Goal: Task Accomplishment & Management: Manage account settings

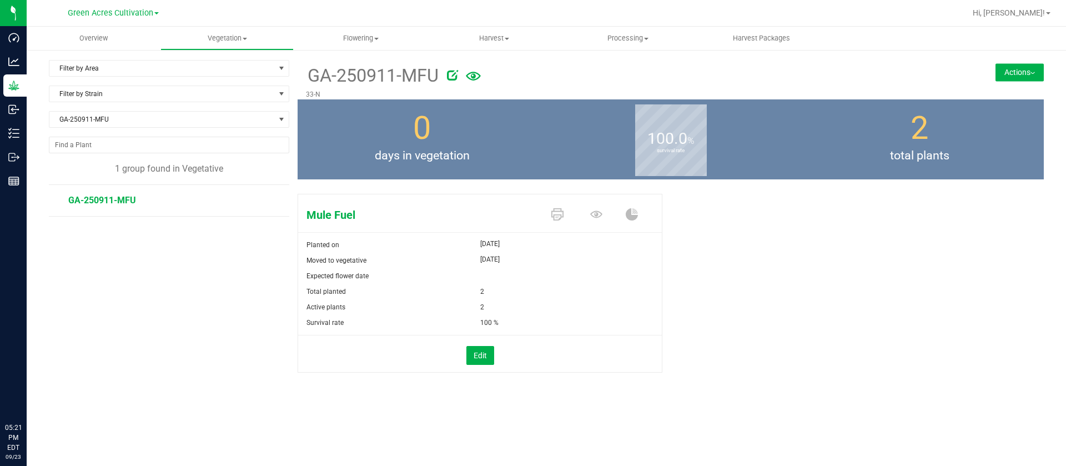
click at [735, 127] on div "100.0 % survival rate" at bounding box center [671, 139] width 249 height 80
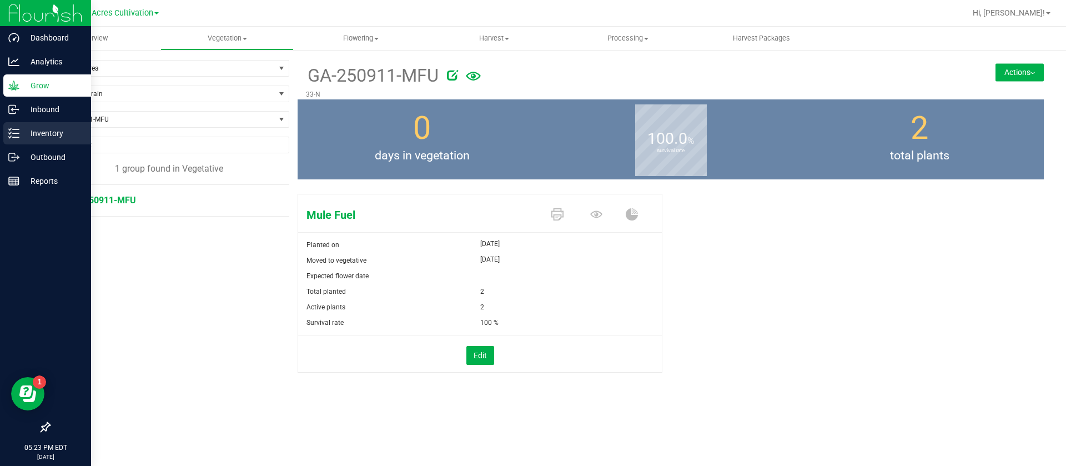
click at [10, 137] on icon at bounding box center [13, 133] width 11 height 11
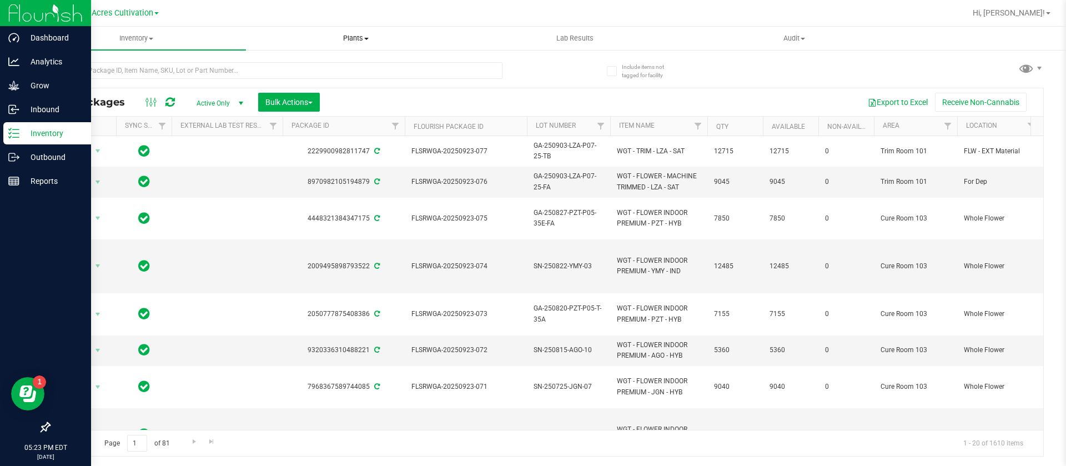
click at [365, 38] on span at bounding box center [366, 39] width 4 height 2
click at [309, 80] on span "Waste log" at bounding box center [279, 80] width 66 height 9
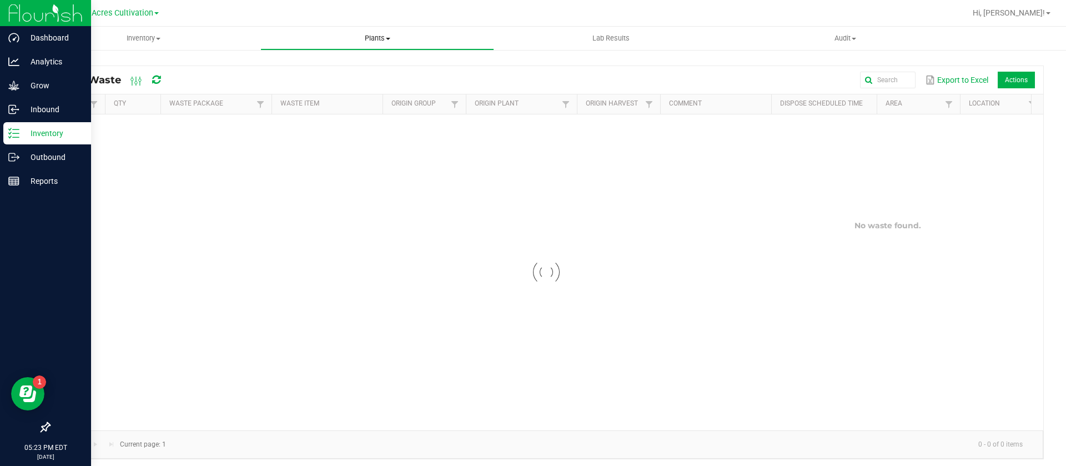
click at [394, 37] on span "Plants" at bounding box center [377, 38] width 233 height 10
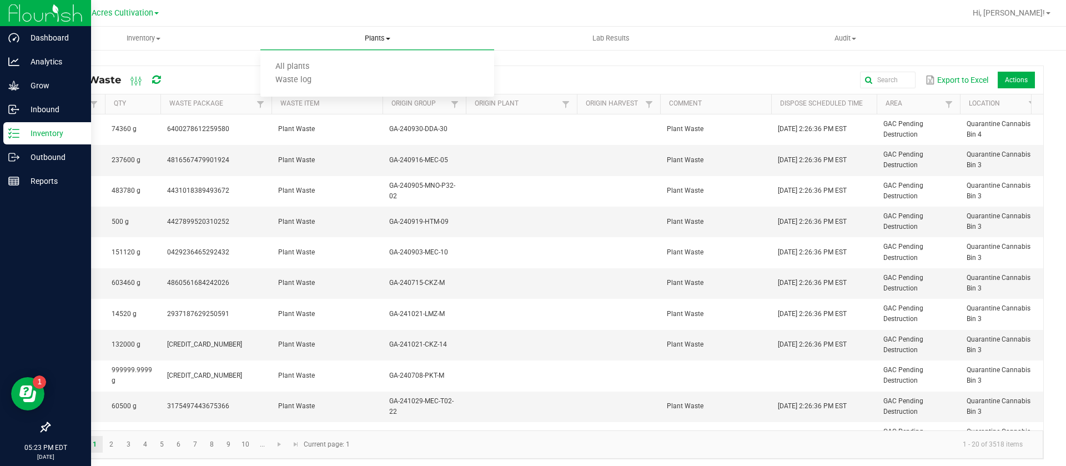
click at [321, 80] on span "Waste log" at bounding box center [294, 80] width 66 height 9
click at [389, 36] on span "Plants" at bounding box center [377, 38] width 233 height 10
click at [288, 62] on span "All plants" at bounding box center [293, 66] width 64 height 9
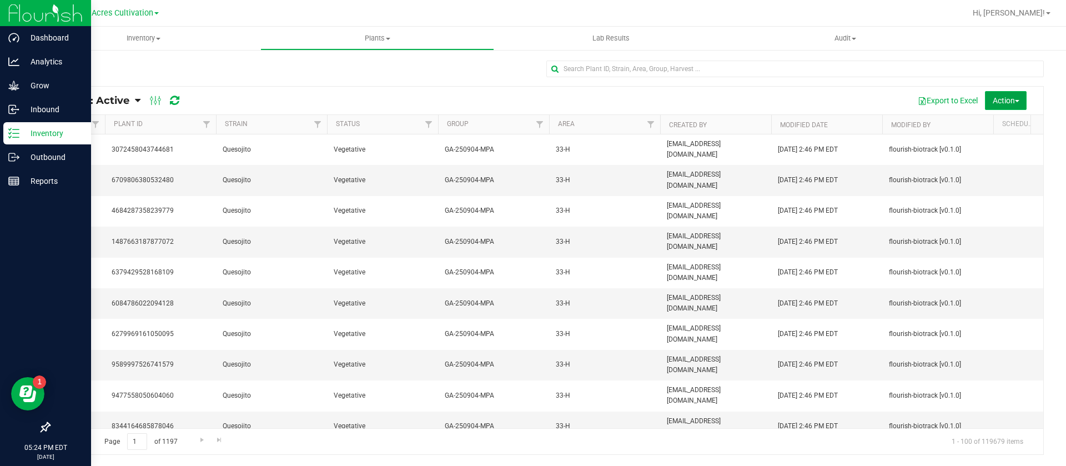
click at [999, 103] on span "Action" at bounding box center [1006, 100] width 27 height 9
click at [997, 131] on div "Schedule destroy" at bounding box center [997, 127] width 72 height 18
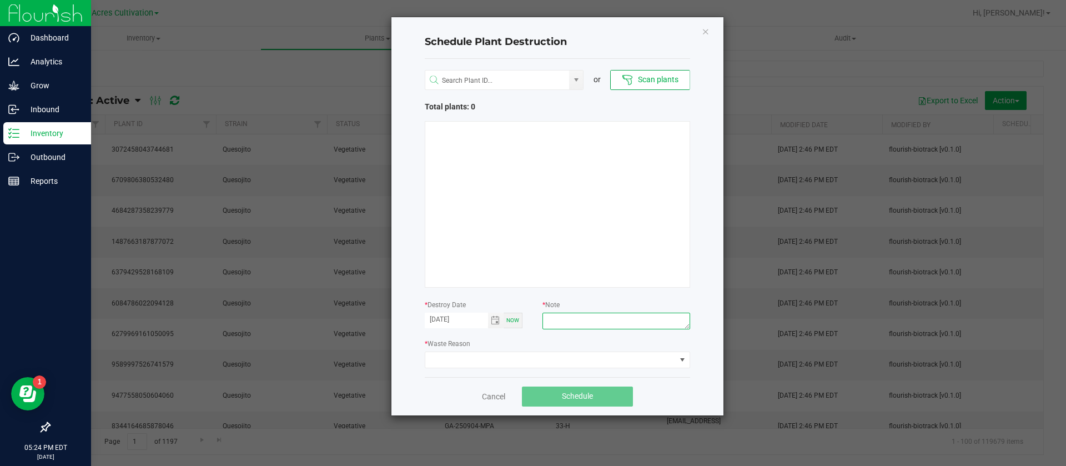
click at [586, 329] on textarea at bounding box center [616, 321] width 147 height 17
type textarea "waste"
click at [517, 352] on span at bounding box center [550, 360] width 251 height 16
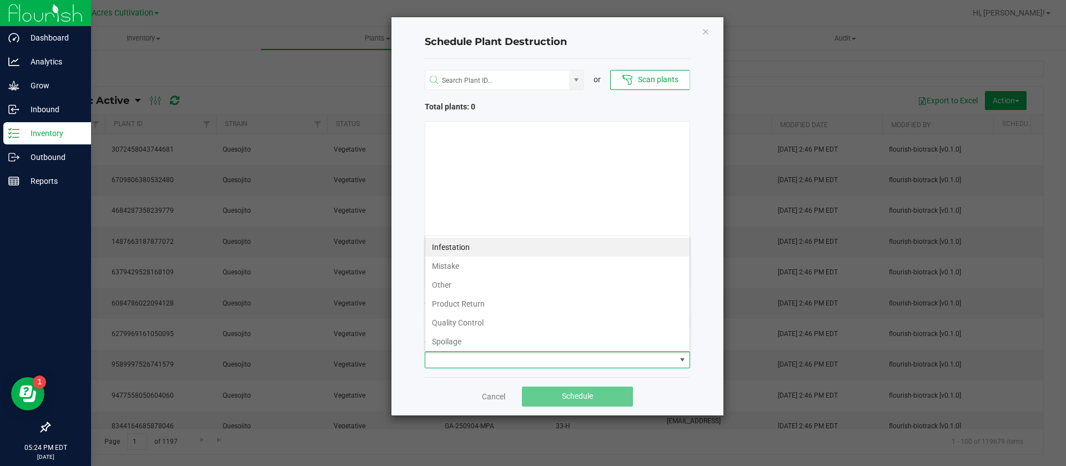
scroll to position [40, 0]
click at [462, 330] on li "Waste" at bounding box center [557, 339] width 264 height 19
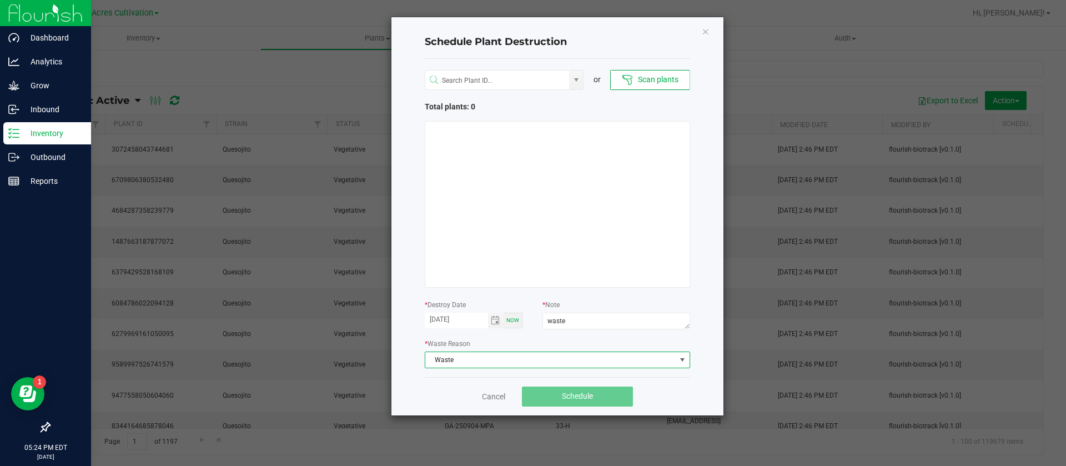
click at [546, 251] on div at bounding box center [558, 204] width 266 height 167
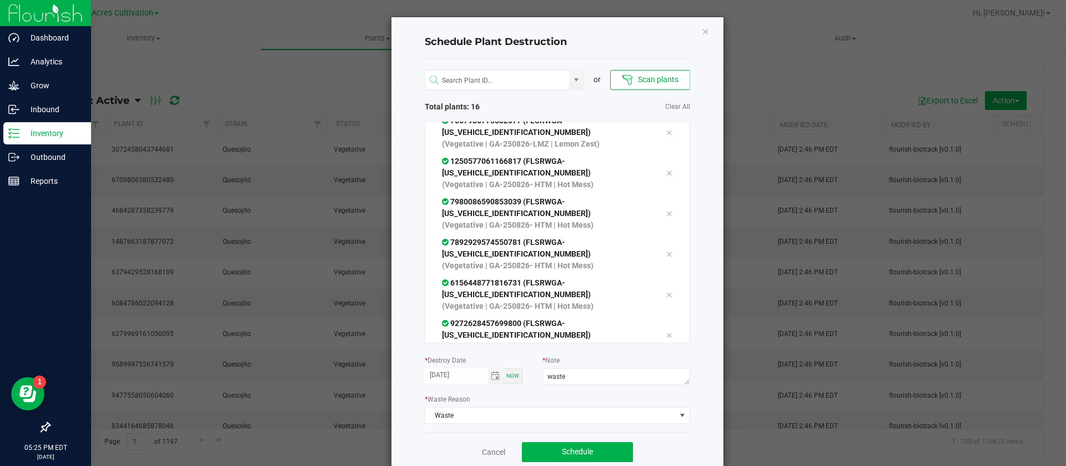
scroll to position [22, 0]
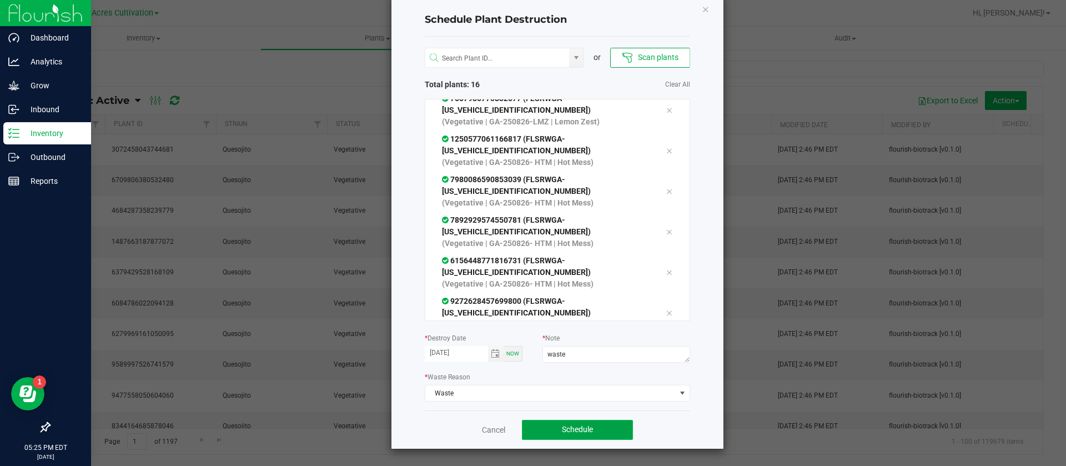
click at [600, 425] on button "Schedule" at bounding box center [577, 430] width 111 height 20
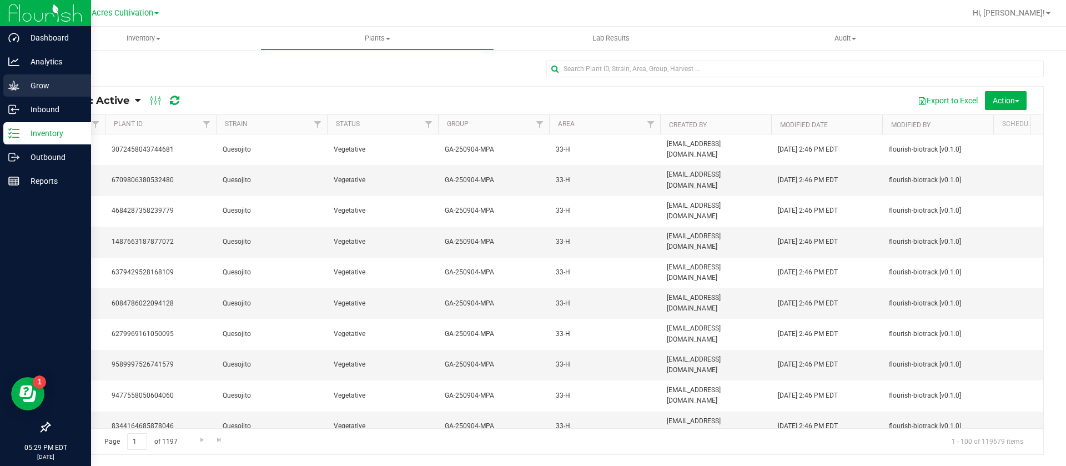
click at [34, 93] on div "Grow" at bounding box center [47, 85] width 88 height 22
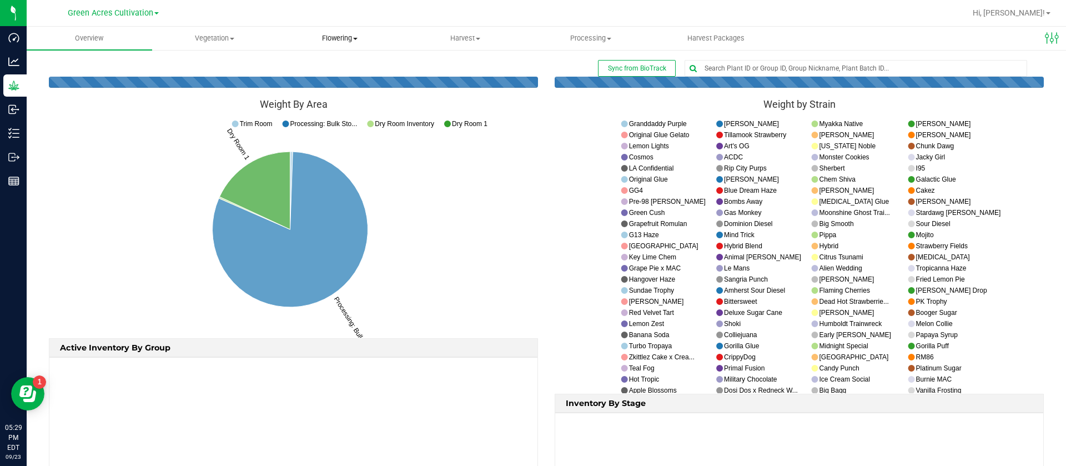
click at [346, 33] on span "Flowering" at bounding box center [340, 38] width 124 height 10
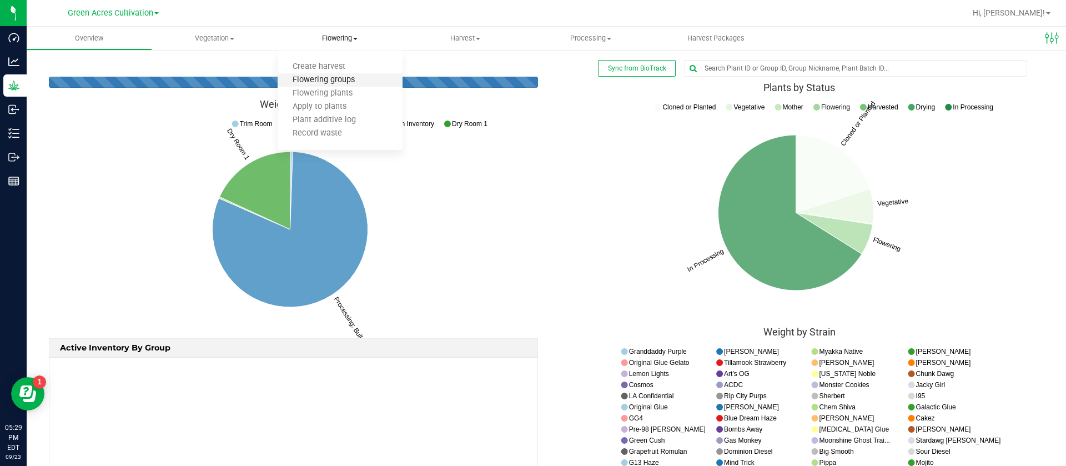
click at [346, 80] on span "Flowering groups" at bounding box center [324, 80] width 92 height 9
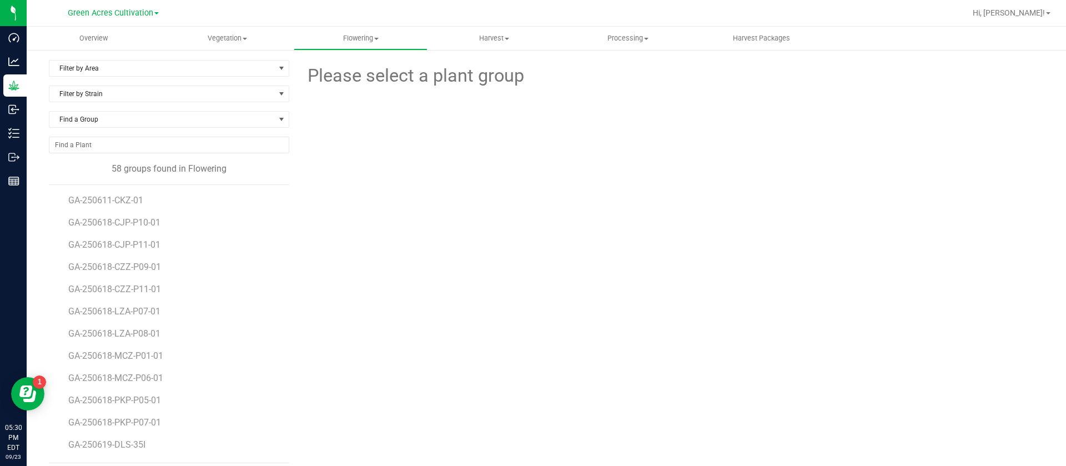
click at [617, 164] on div at bounding box center [671, 150] width 382 height 122
click at [372, 34] on span "Flowering" at bounding box center [360, 38] width 133 height 10
click at [361, 283] on div "Please select a plant group" at bounding box center [671, 261] width 747 height 403
click at [233, 39] on span "Vegetation" at bounding box center [227, 38] width 133 height 10
click at [201, 67] on span "Veg groups" at bounding box center [196, 66] width 71 height 9
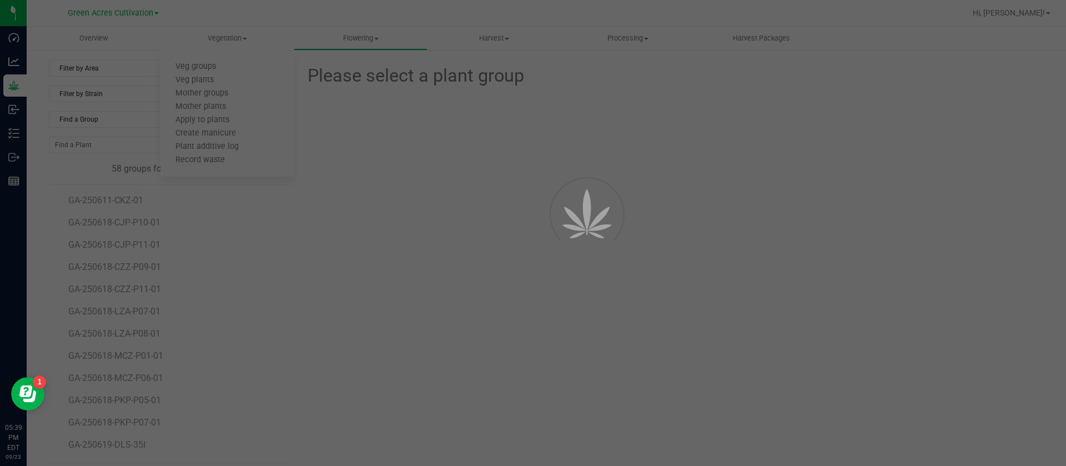
click at [86, 70] on div at bounding box center [533, 233] width 1066 height 466
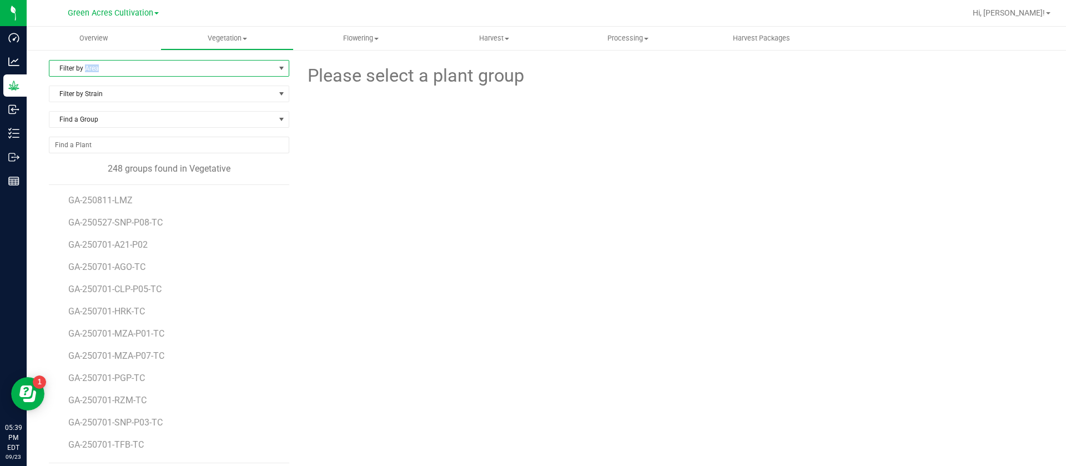
click at [87, 70] on span "Filter by Area" at bounding box center [162, 69] width 226 height 16
click at [79, 169] on li "21" at bounding box center [167, 170] width 236 height 17
click at [127, 230] on span "GA-250723-RHB" at bounding box center [101, 228] width 66 height 11
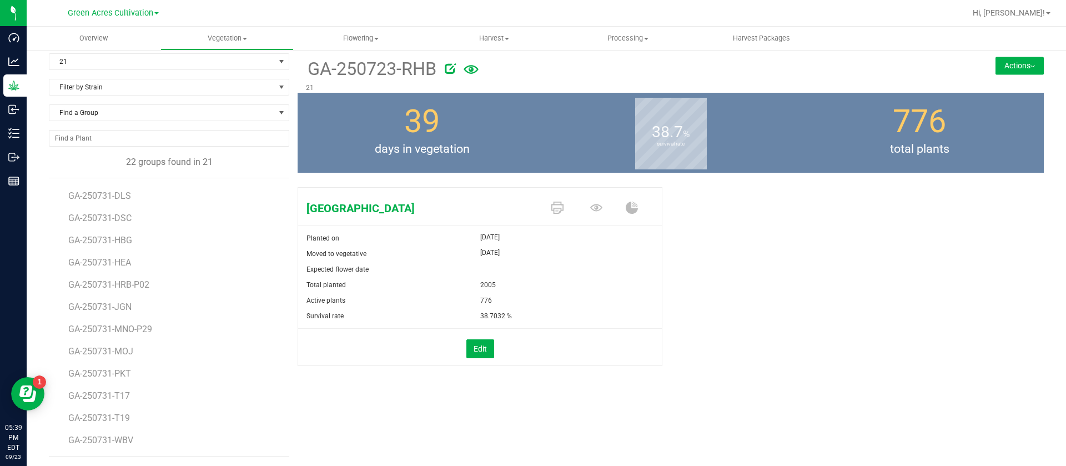
scroll to position [8, 0]
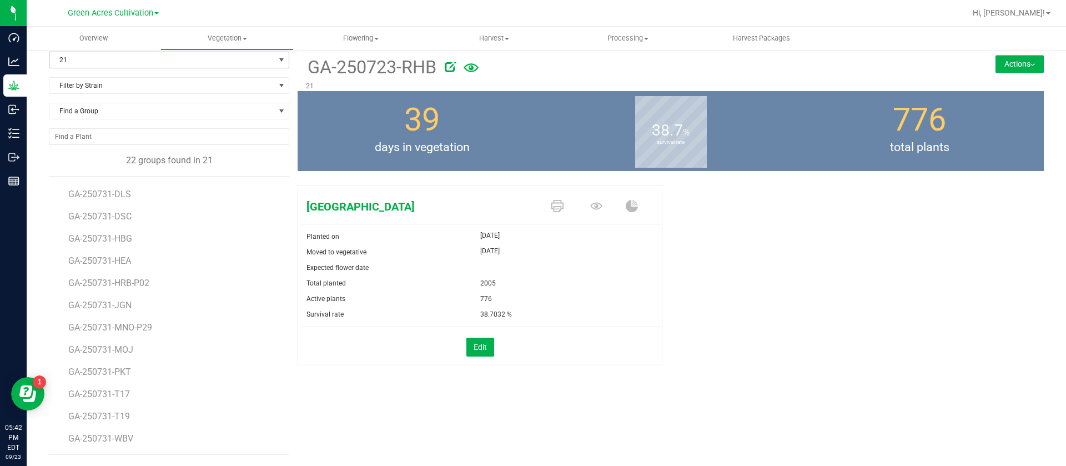
click at [137, 61] on span "21" at bounding box center [162, 60] width 226 height 16
click at [362, 37] on span "Flowering" at bounding box center [360, 38] width 133 height 10
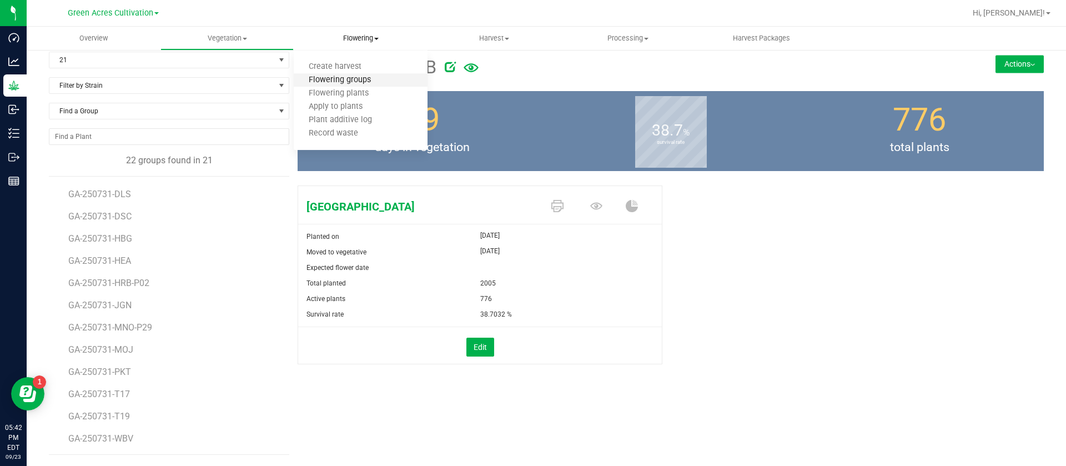
click at [356, 78] on span "Flowering groups" at bounding box center [340, 80] width 92 height 9
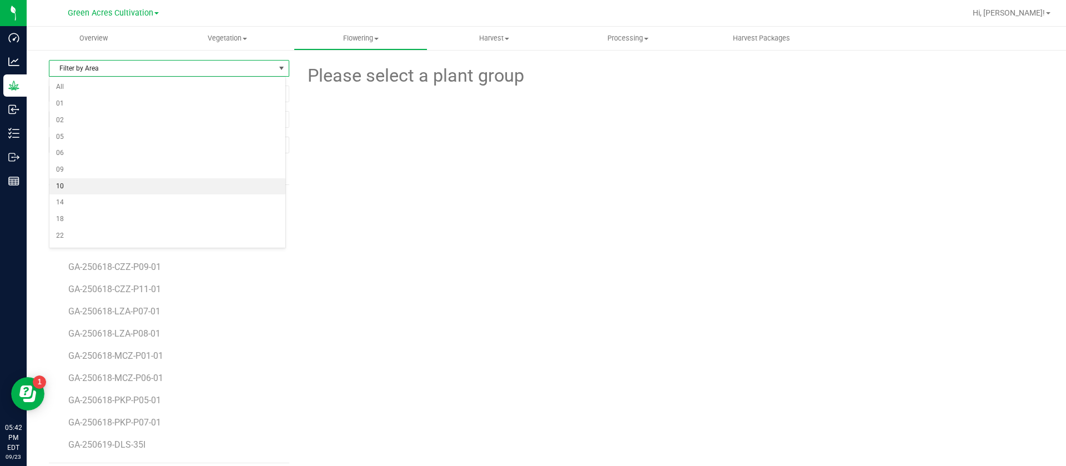
click at [67, 186] on li "10" at bounding box center [167, 186] width 236 height 17
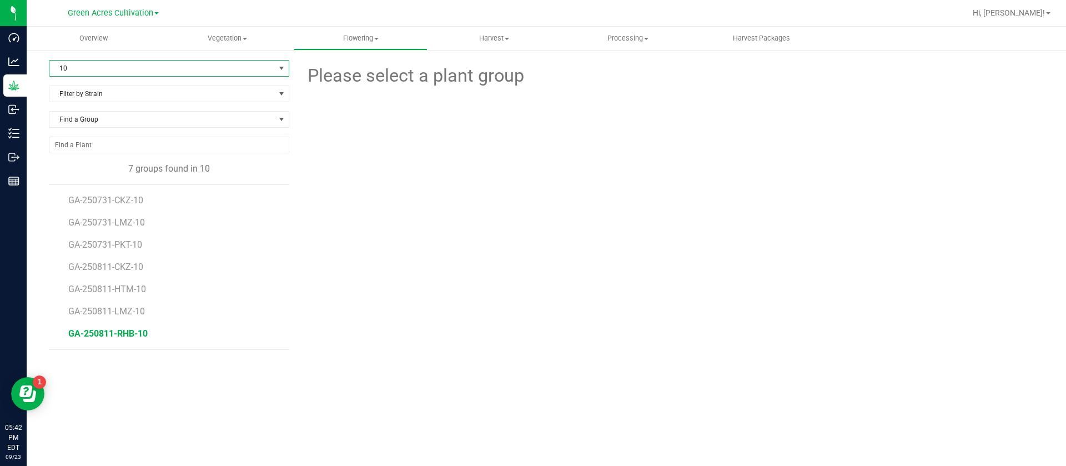
click at [137, 333] on span "GA-250811-RHB-10" at bounding box center [107, 333] width 79 height 11
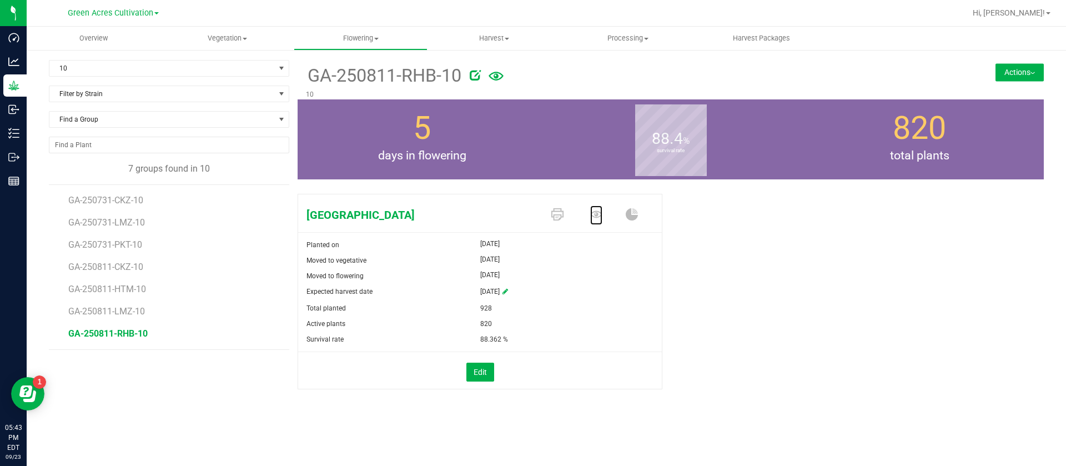
click at [600, 216] on icon at bounding box center [596, 214] width 12 height 12
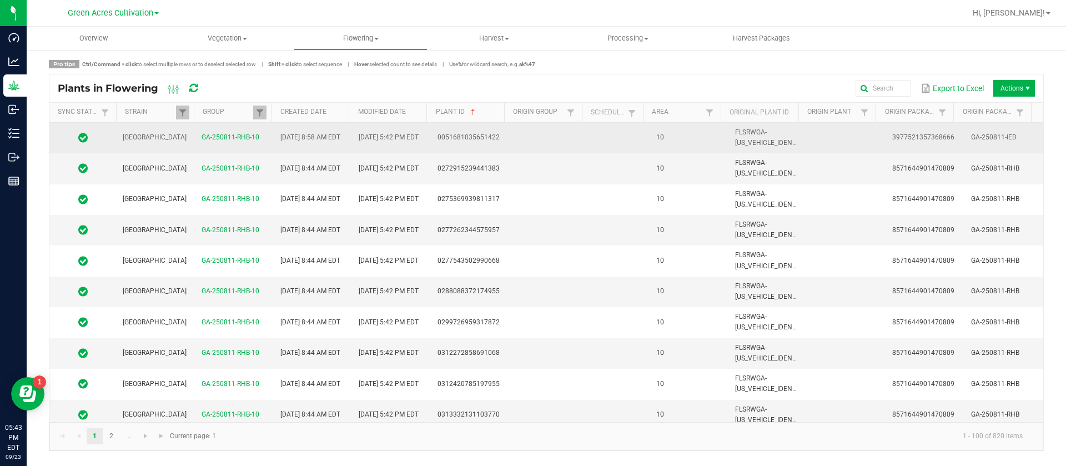
click at [564, 136] on td at bounding box center [549, 138] width 79 height 31
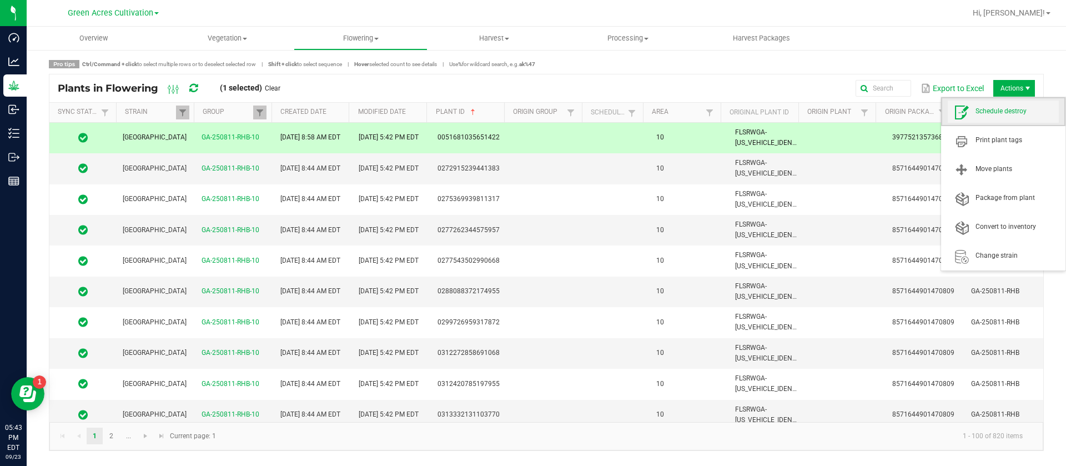
click at [1001, 116] on span "Schedule destroy" at bounding box center [1017, 111] width 83 height 9
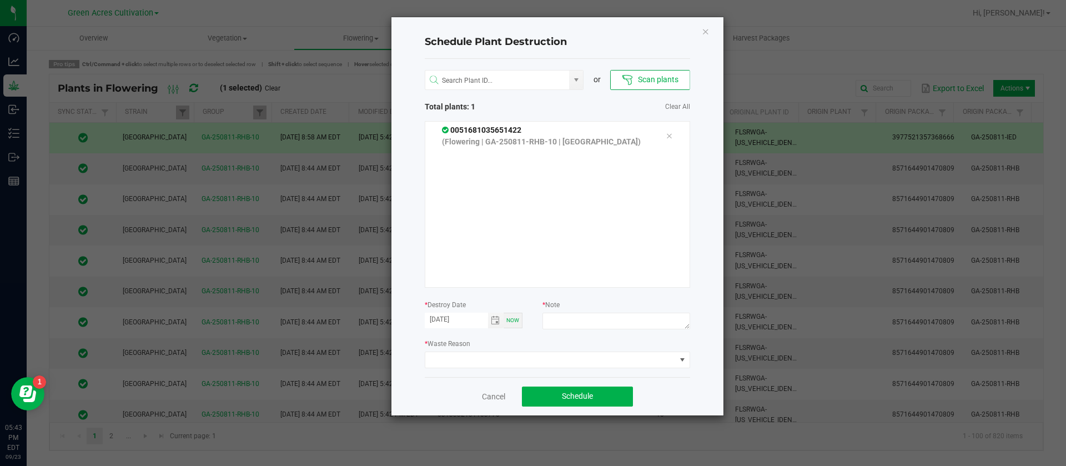
click at [578, 330] on div at bounding box center [616, 323] width 147 height 20
click at [580, 325] on textarea at bounding box center [616, 321] width 147 height 17
type textarea "wast"
click at [512, 358] on span at bounding box center [550, 360] width 251 height 16
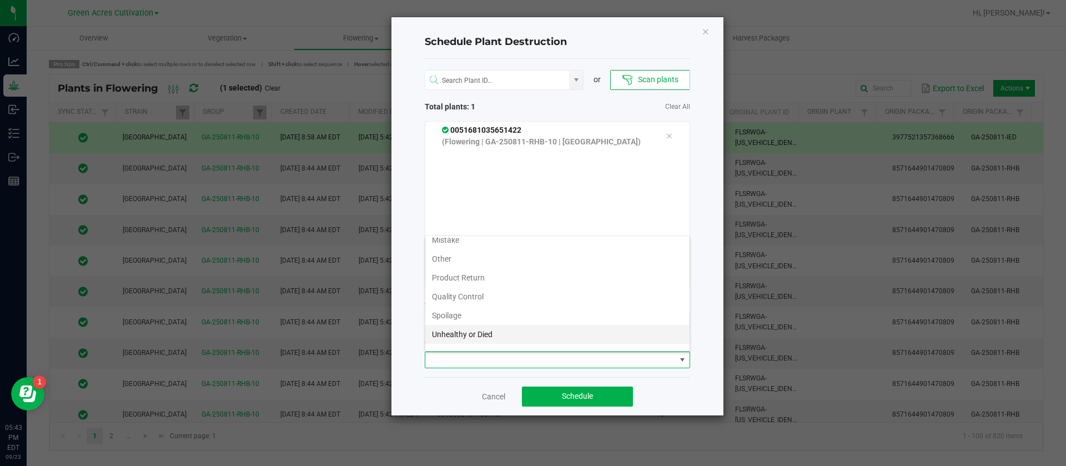
scroll to position [40, 0]
click at [470, 336] on li "Waste" at bounding box center [557, 339] width 264 height 19
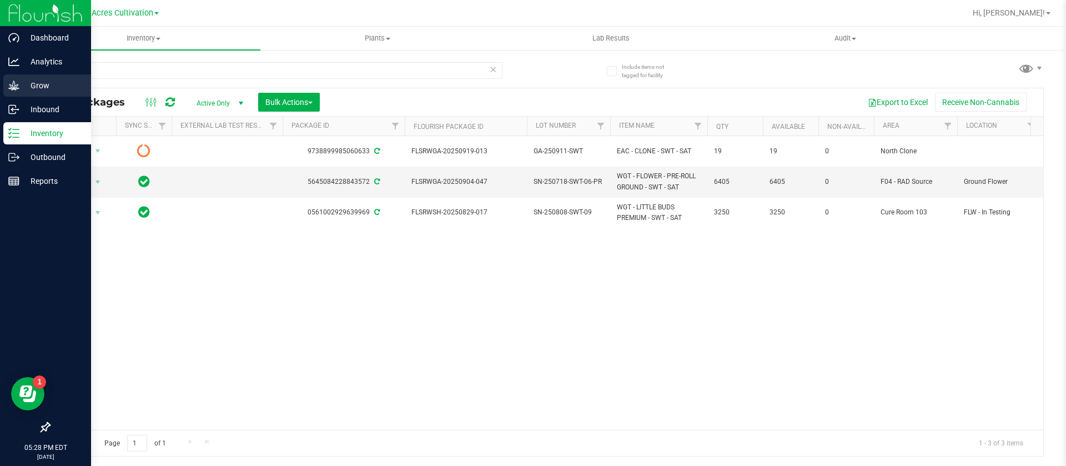
click at [34, 87] on p "Grow" at bounding box center [52, 85] width 67 height 13
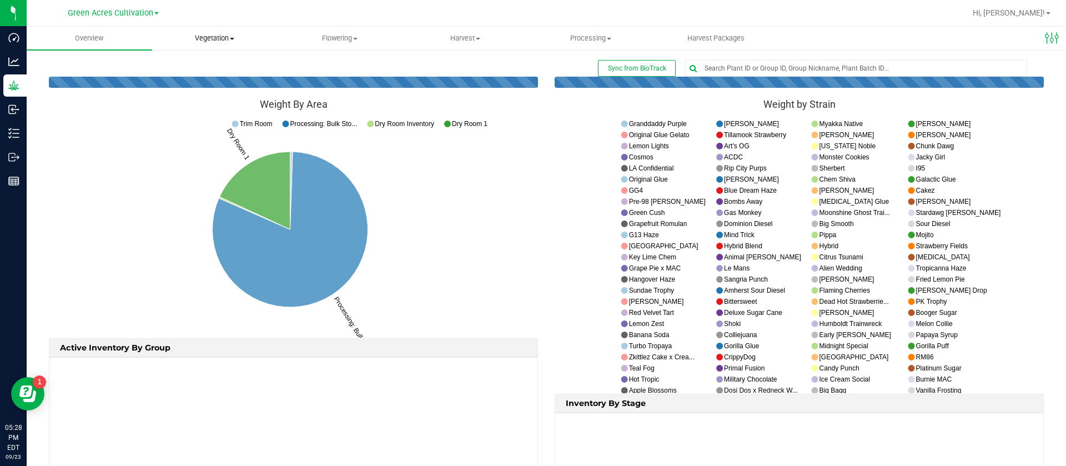
click at [208, 36] on span "Vegetation" at bounding box center [215, 38] width 124 height 10
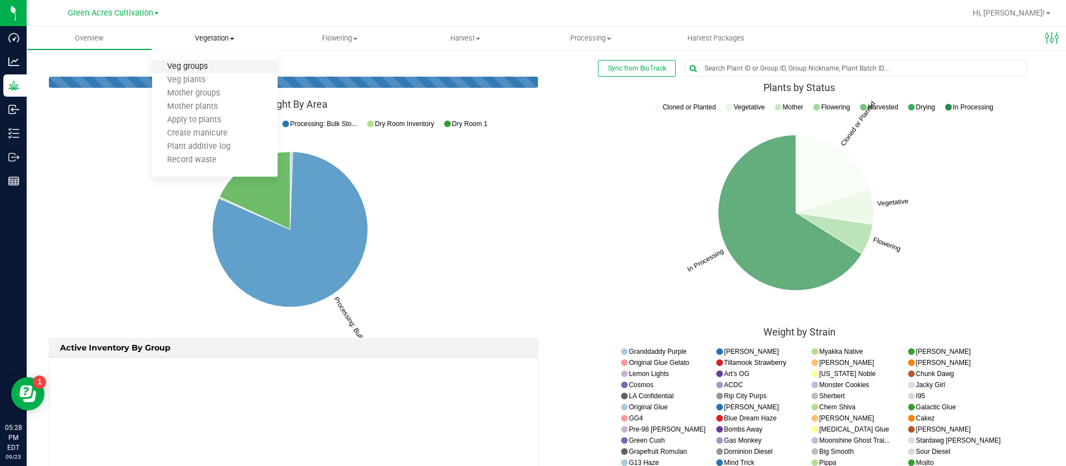
click at [210, 66] on span "Veg groups" at bounding box center [187, 66] width 71 height 9
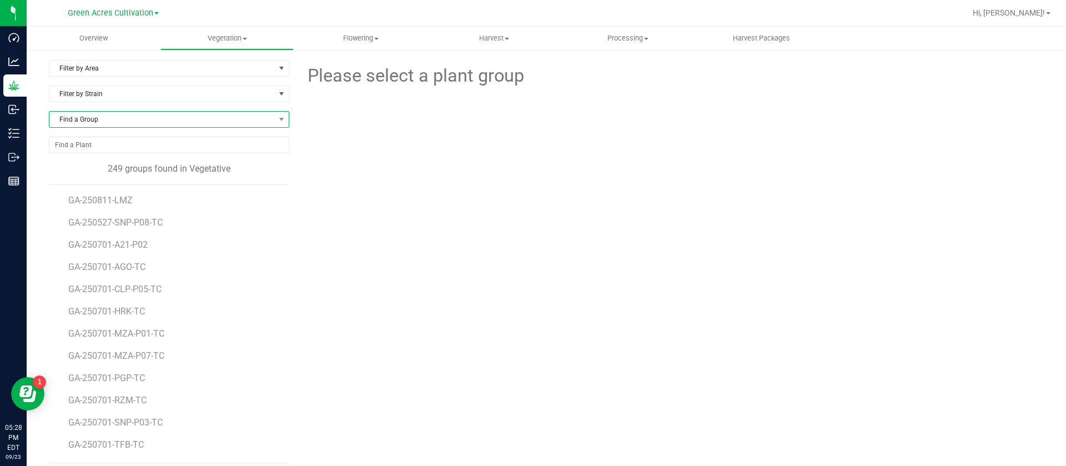
click at [97, 120] on span "Find a Group" at bounding box center [162, 120] width 226 height 16
type input "pj1"
click at [138, 179] on li "GA-250716-PJ1-P02-TC" at bounding box center [167, 181] width 236 height 16
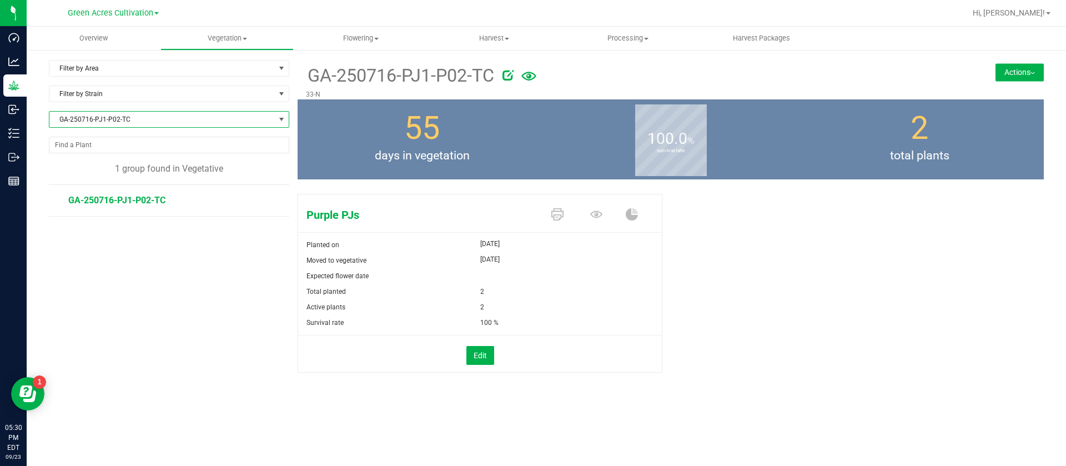
click at [529, 114] on div "55 days in vegetation" at bounding box center [422, 139] width 249 height 80
click at [112, 69] on span "Filter by Area" at bounding box center [162, 69] width 226 height 16
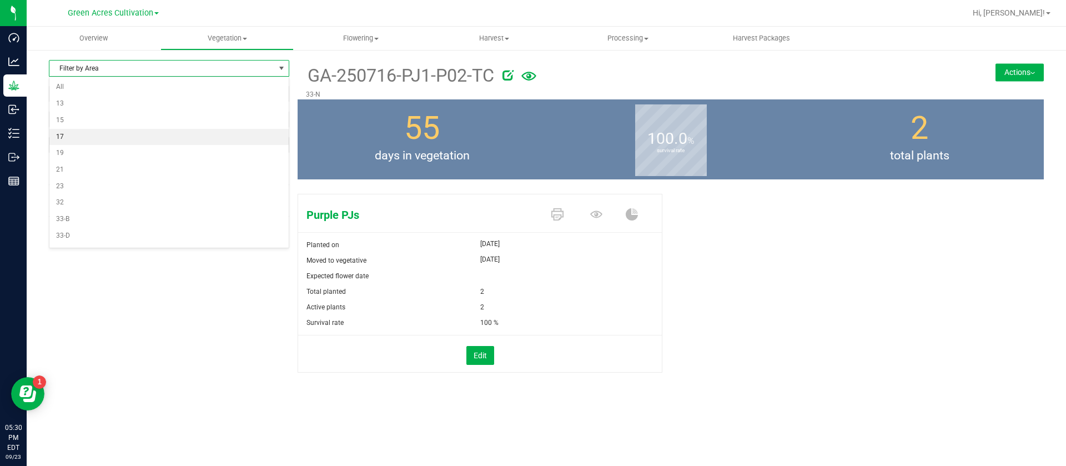
click at [78, 129] on li "17" at bounding box center [168, 137] width 239 height 17
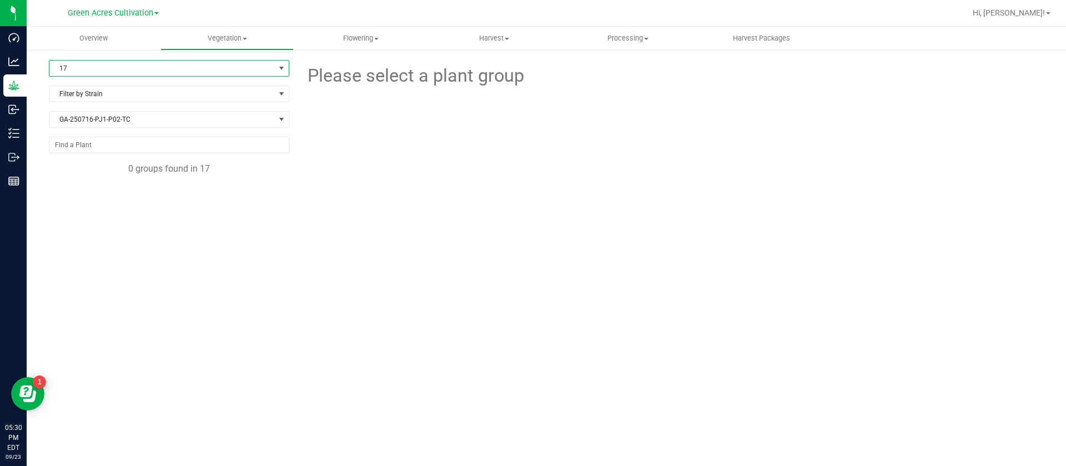
click at [99, 70] on span "17" at bounding box center [162, 69] width 226 height 16
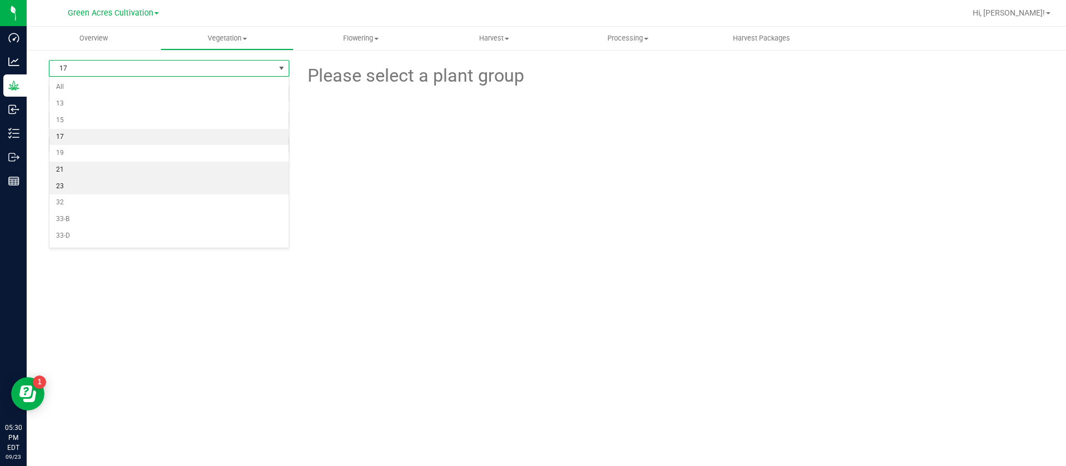
click at [71, 170] on li "21" at bounding box center [168, 170] width 239 height 17
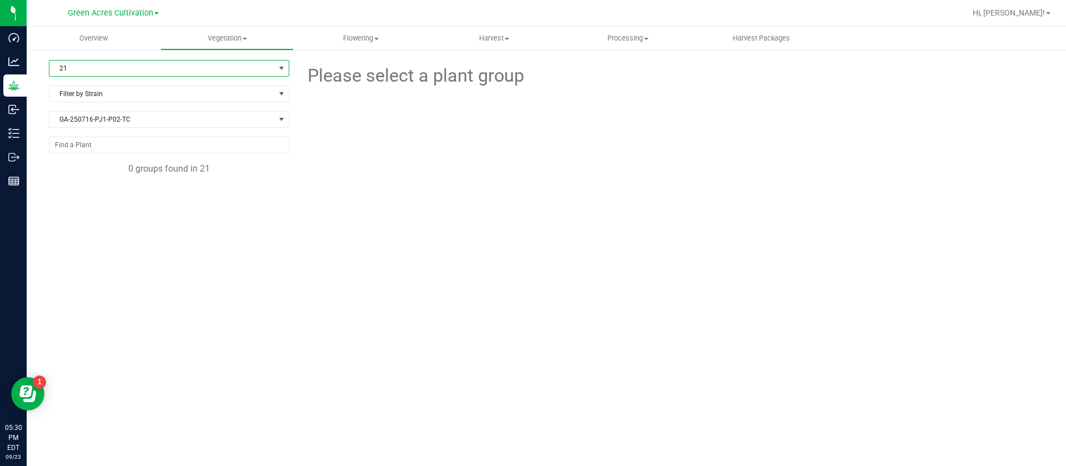
click at [110, 131] on div "GA-250716-PJ1-P02-TC" at bounding box center [169, 124] width 241 height 26
click at [112, 118] on span "GA-250716-PJ1-P02-TC" at bounding box center [162, 120] width 226 height 16
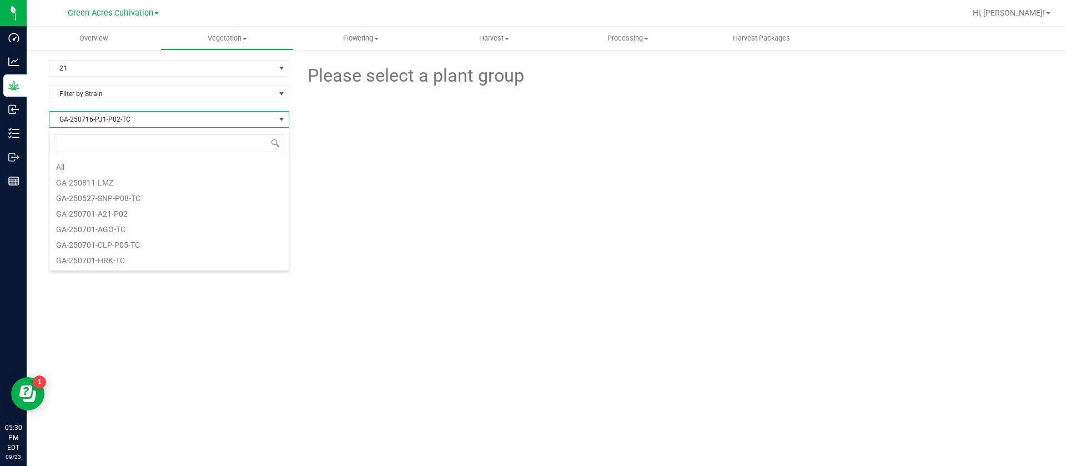
click at [75, 156] on span at bounding box center [168, 143] width 239 height 26
click at [75, 171] on li "All" at bounding box center [168, 166] width 239 height 16
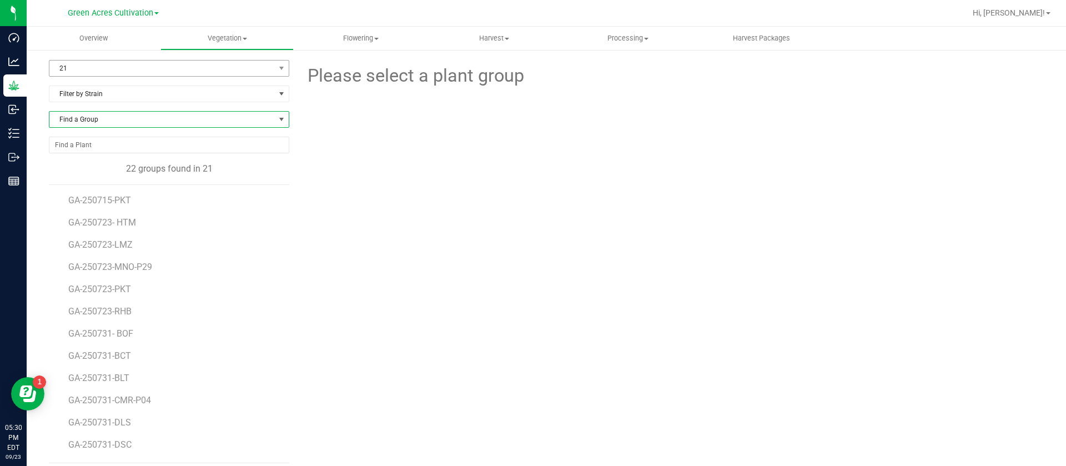
click at [114, 63] on span "21" at bounding box center [162, 69] width 226 height 16
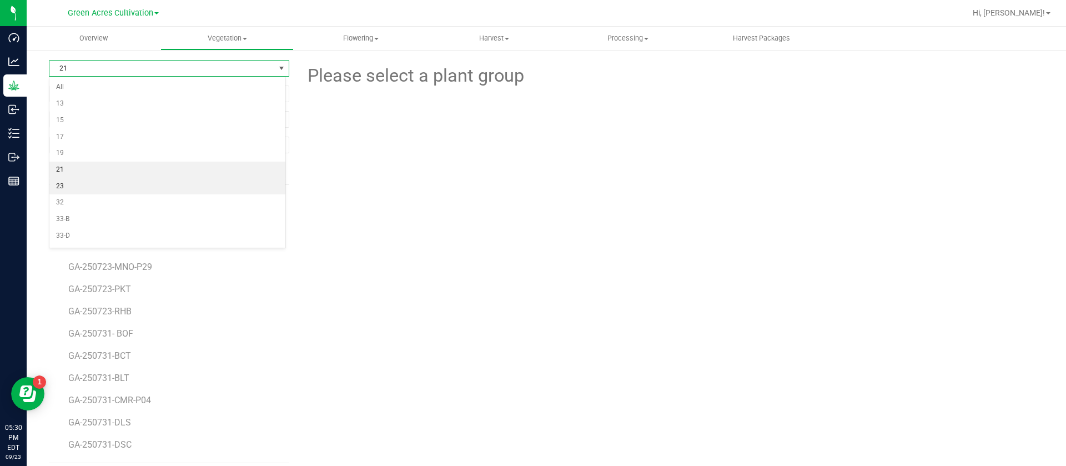
click at [71, 187] on li "23" at bounding box center [167, 186] width 236 height 17
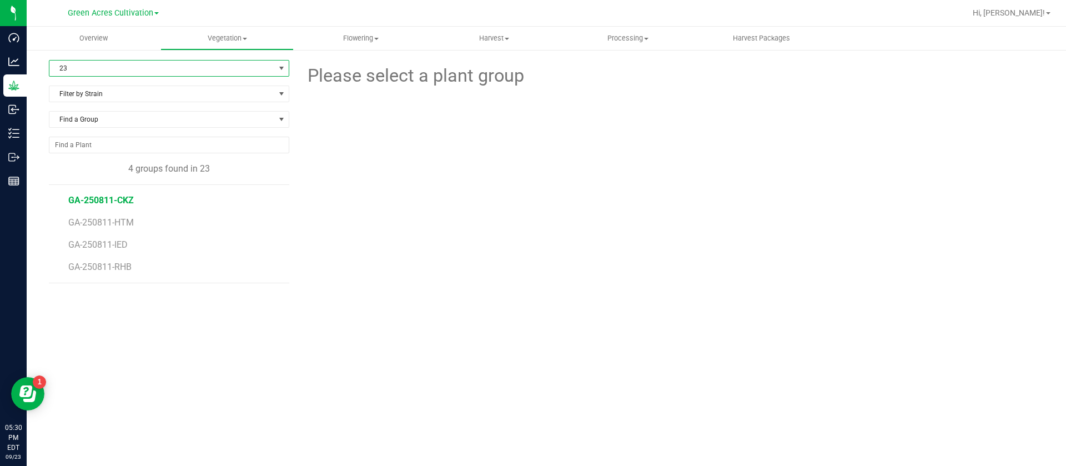
click at [113, 198] on span "GA-250811-CKZ" at bounding box center [101, 200] width 66 height 11
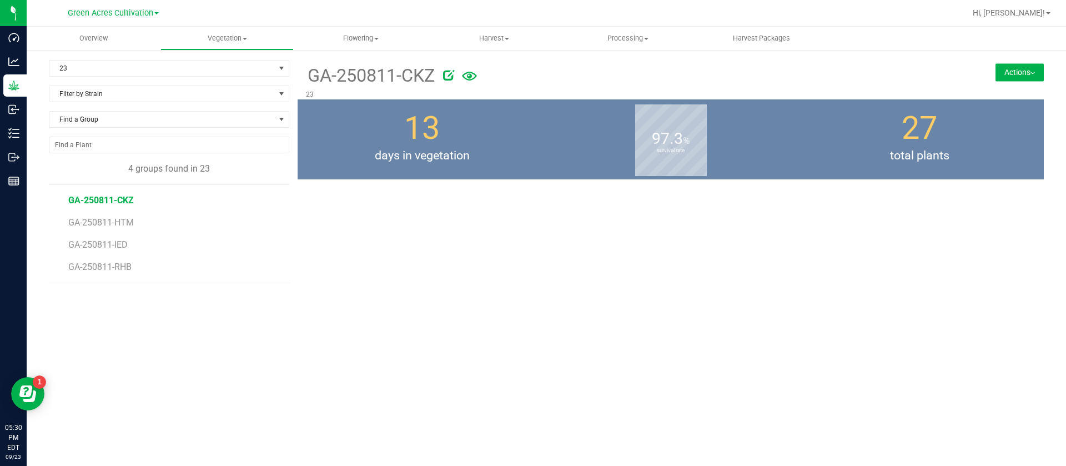
click at [383, 321] on div "GA-250811-CKZ 23 Actions Move group Split group 13" at bounding box center [671, 226] width 747 height 333
click at [542, 144] on div "27 days in vegetation" at bounding box center [422, 139] width 249 height 80
click at [99, 68] on span "23" at bounding box center [162, 69] width 226 height 16
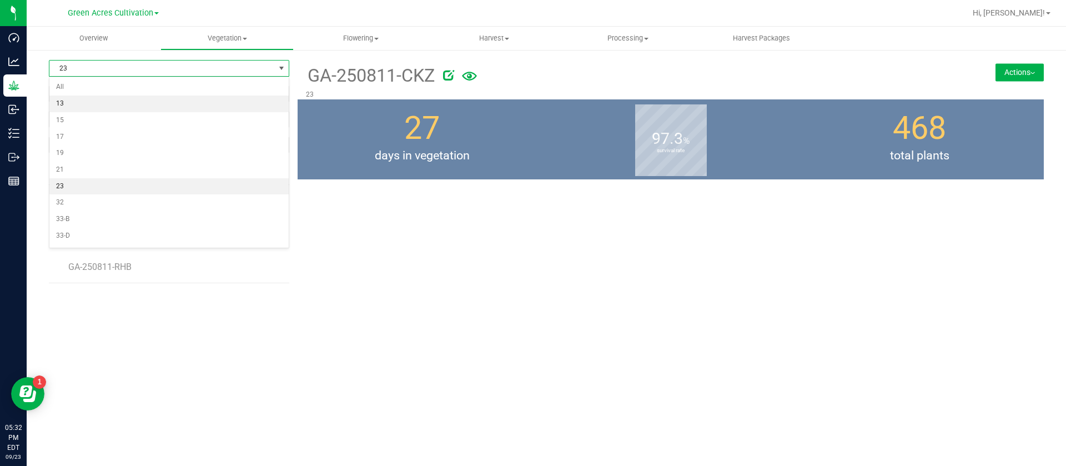
click at [86, 96] on li "13" at bounding box center [168, 104] width 239 height 17
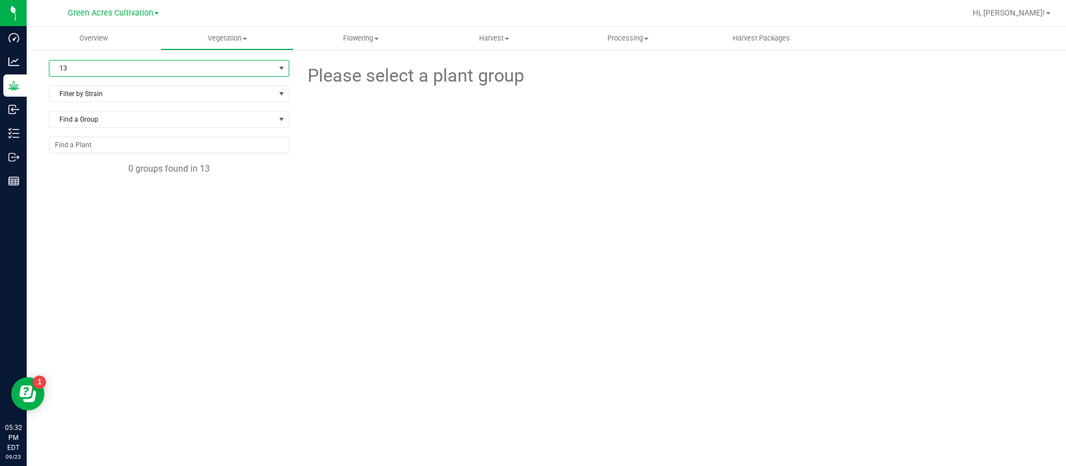
click at [92, 67] on span "13" at bounding box center [162, 69] width 226 height 16
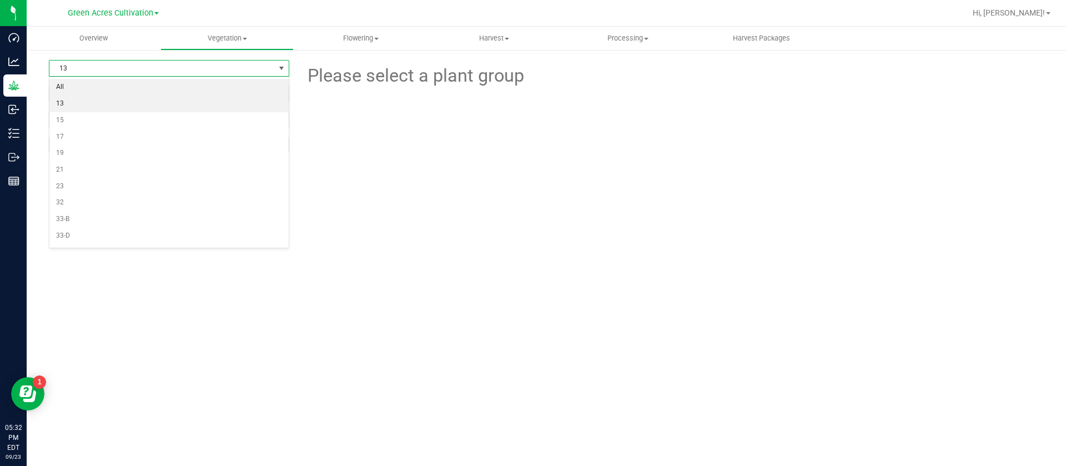
click at [69, 88] on li "All" at bounding box center [168, 87] width 239 height 17
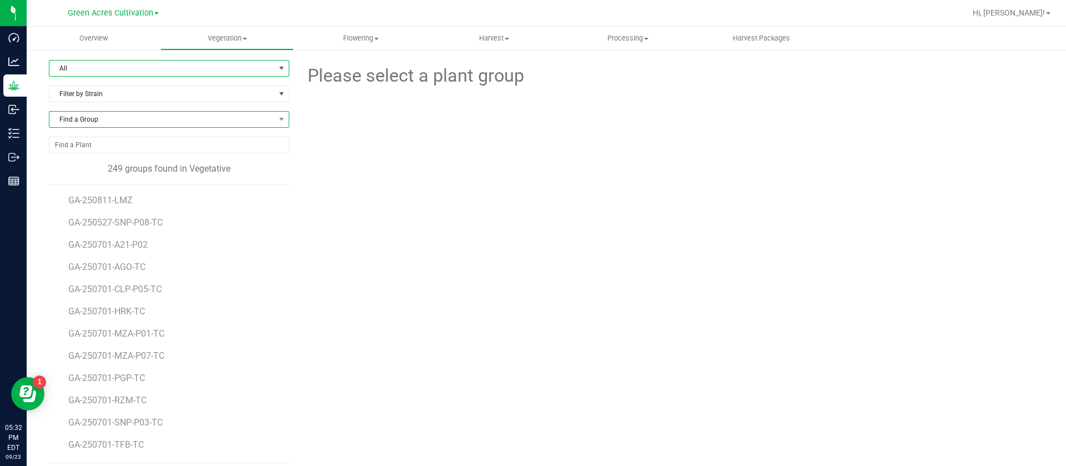
click at [97, 112] on span "Find a Group" at bounding box center [162, 120] width 226 height 16
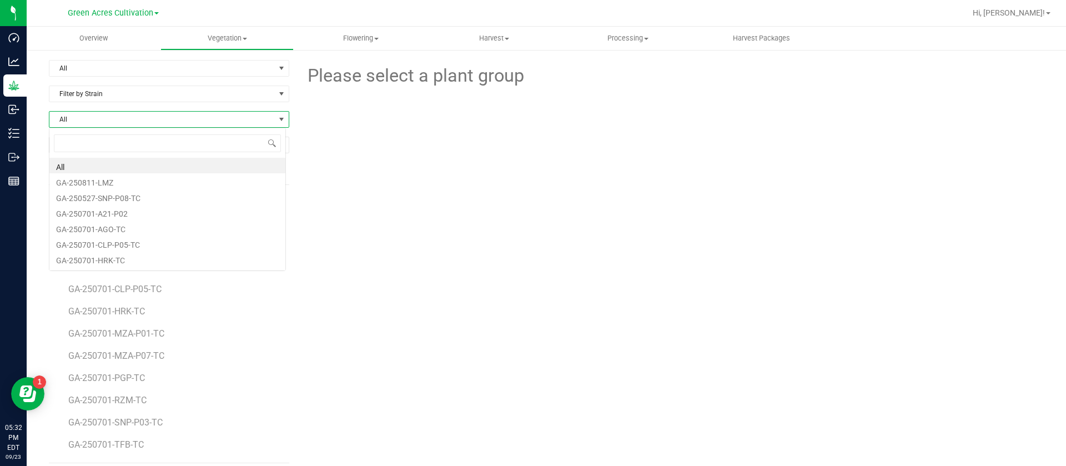
scroll to position [17, 238]
type input "a"
type input "ga-250811-"
click at [144, 197] on li "GA-250811-CKZ" at bounding box center [167, 197] width 236 height 16
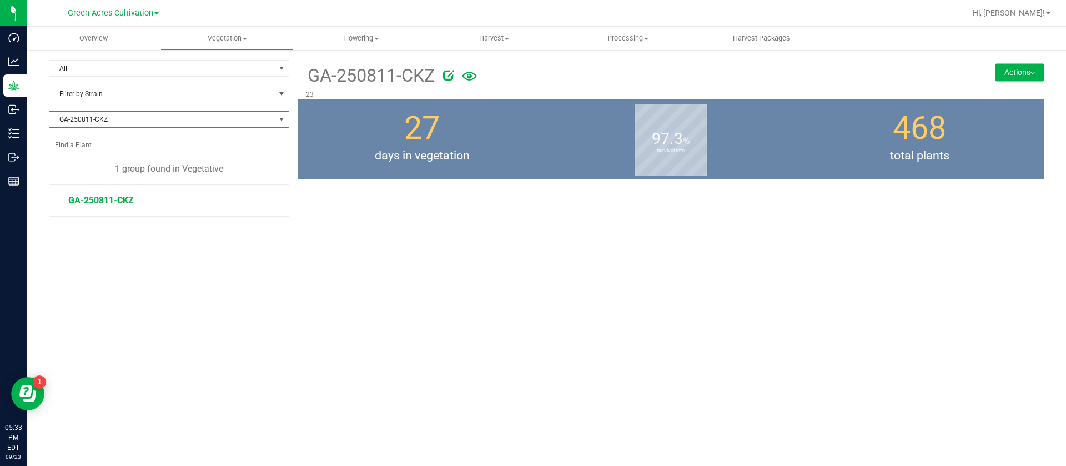
click at [147, 119] on span "GA-250811-CKZ" at bounding box center [162, 120] width 226 height 16
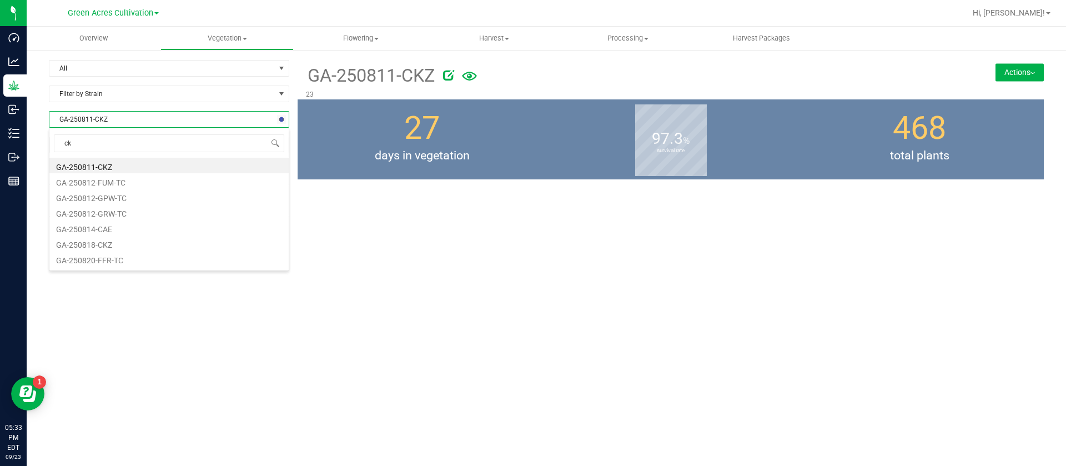
scroll to position [31, 0]
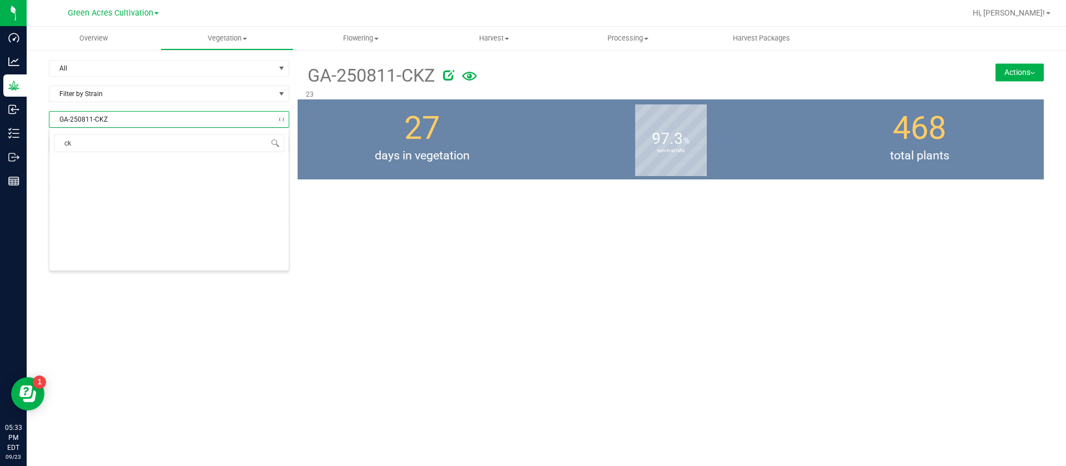
type input "ckz"
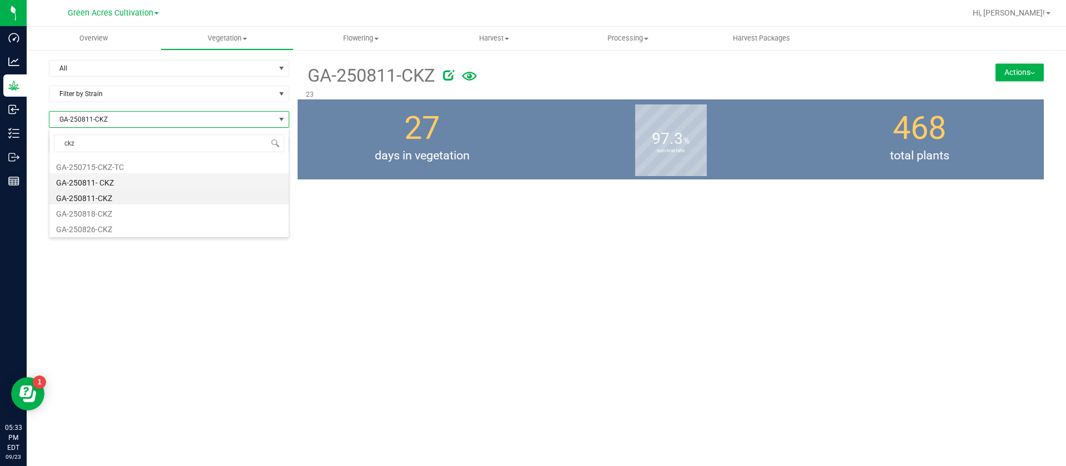
click at [115, 177] on li "GA-250811- CKZ" at bounding box center [168, 181] width 239 height 16
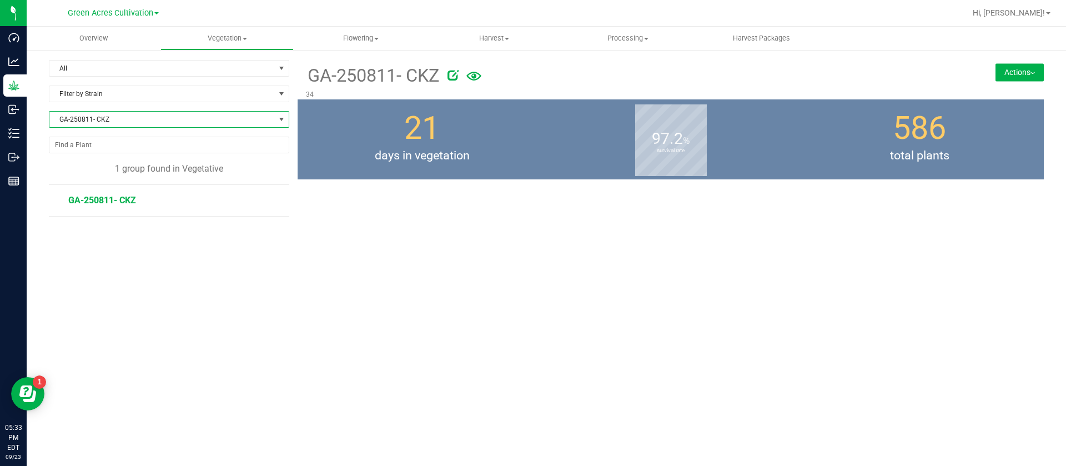
click at [121, 122] on span "GA-250811- CKZ" at bounding box center [162, 120] width 226 height 16
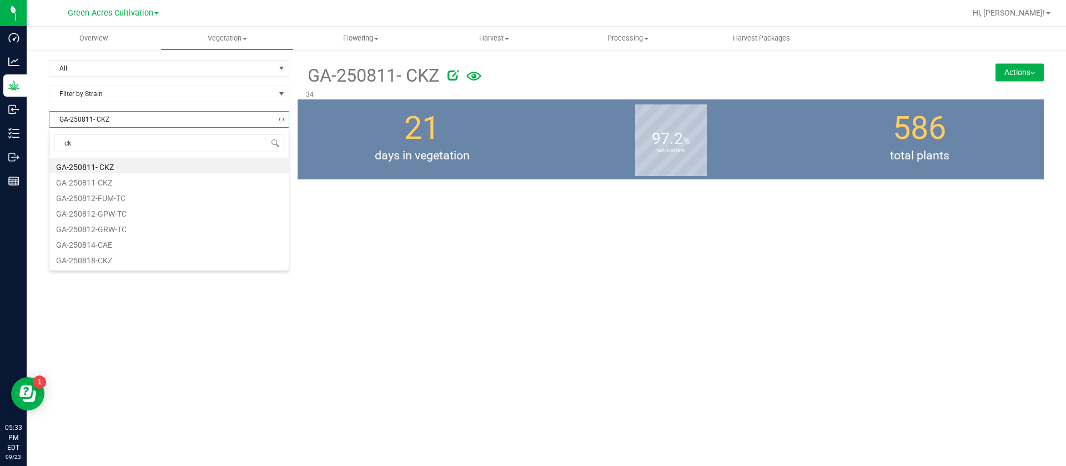
type input "ckz"
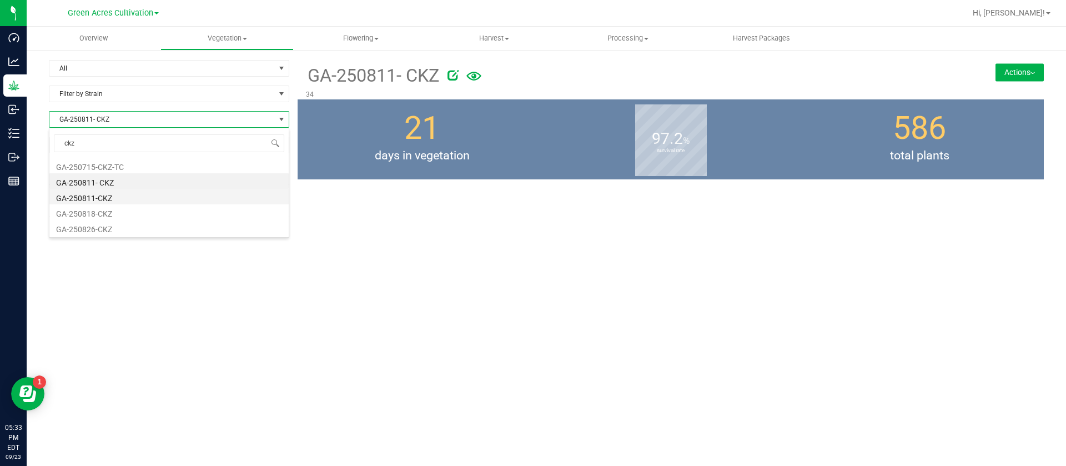
click at [116, 200] on li "GA-250811-CKZ" at bounding box center [168, 197] width 239 height 16
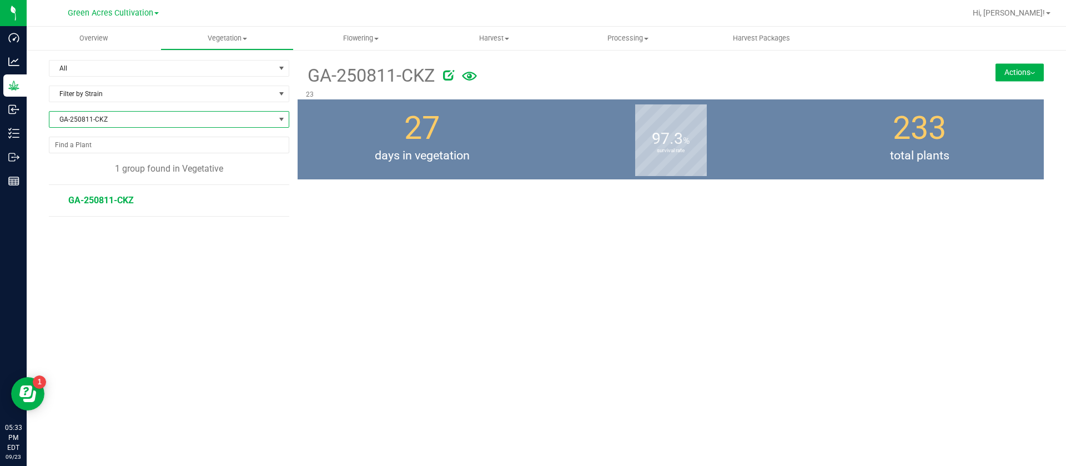
click at [144, 78] on div "All Filter by Area All 13 15 17 19 21 23 32 33-B 33-D 33-F 33-H 33-J 33-L 33-N …" at bounding box center [169, 73] width 241 height 26
click at [139, 74] on span "All" at bounding box center [162, 69] width 226 height 16
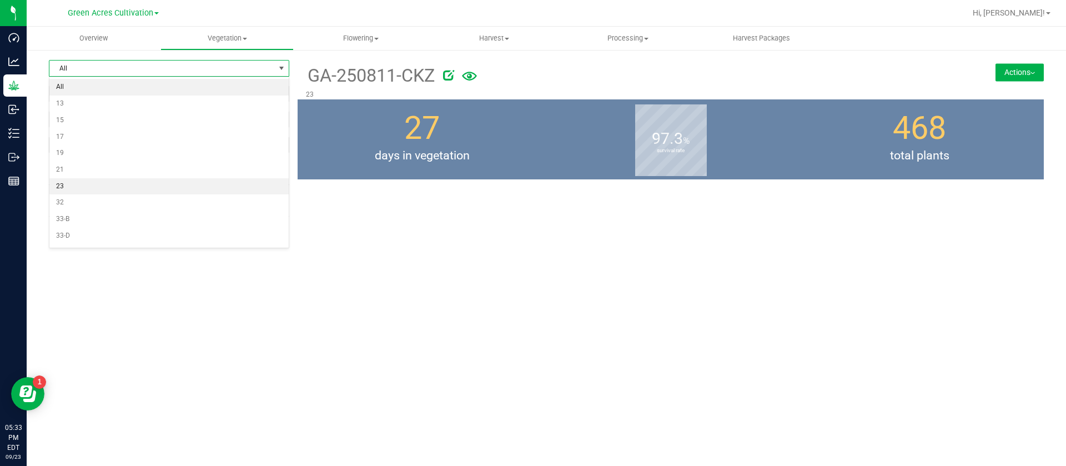
click at [75, 183] on li "23" at bounding box center [168, 186] width 239 height 17
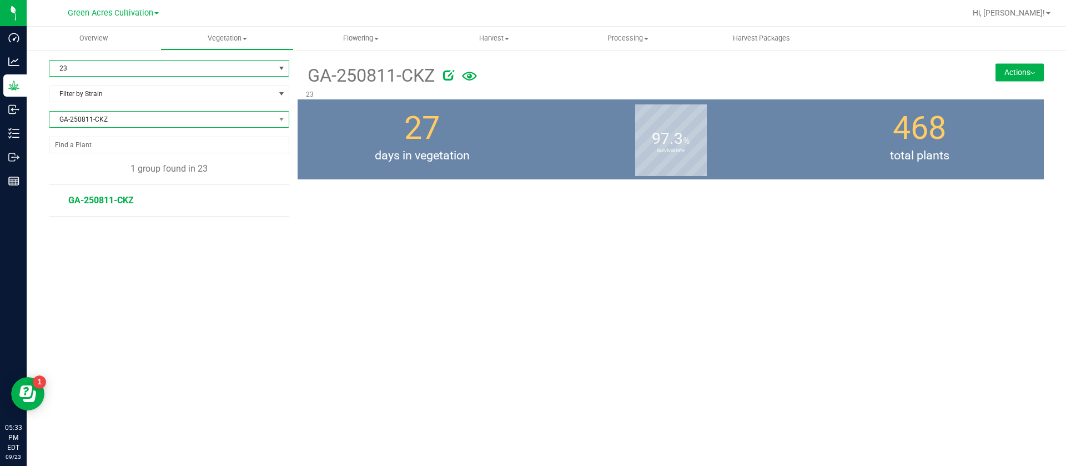
click at [106, 122] on span "GA-250811-CKZ" at bounding box center [162, 120] width 226 height 16
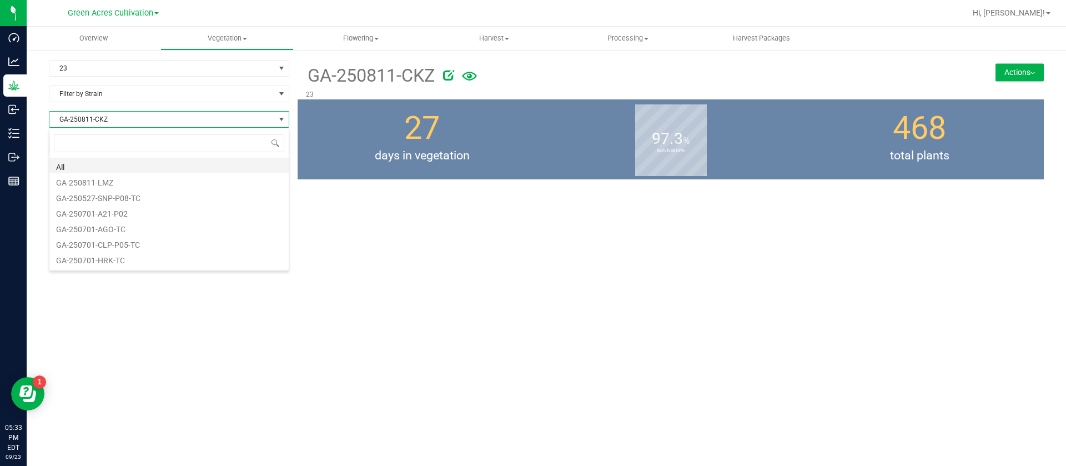
click at [97, 169] on li "All" at bounding box center [168, 166] width 239 height 16
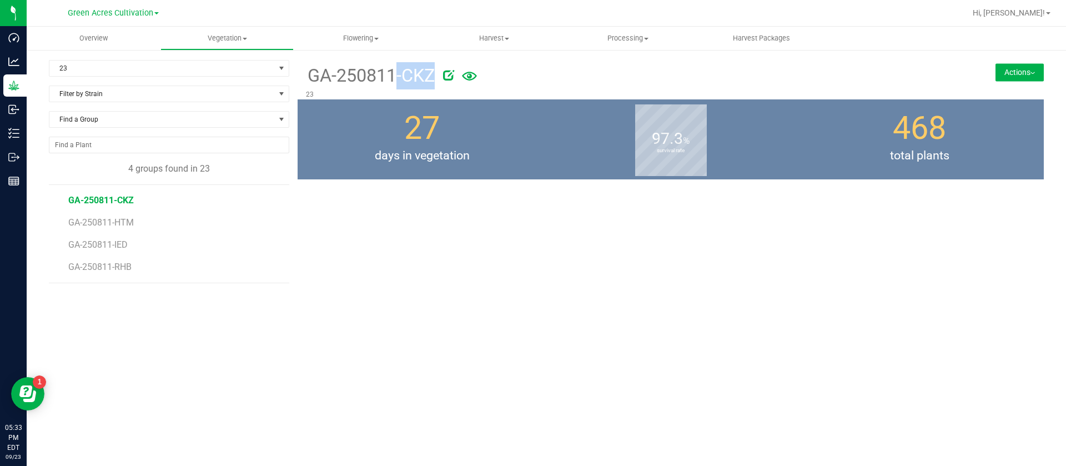
drag, startPoint x: 307, startPoint y: 76, endPoint x: 437, endPoint y: 76, distance: 129.4
click at [437, 76] on div "GA-250811-CKZ" at bounding box center [608, 74] width 605 height 29
copy div "GA-250811-CKZ"
click at [1018, 78] on button "Actions" at bounding box center [1020, 72] width 48 height 18
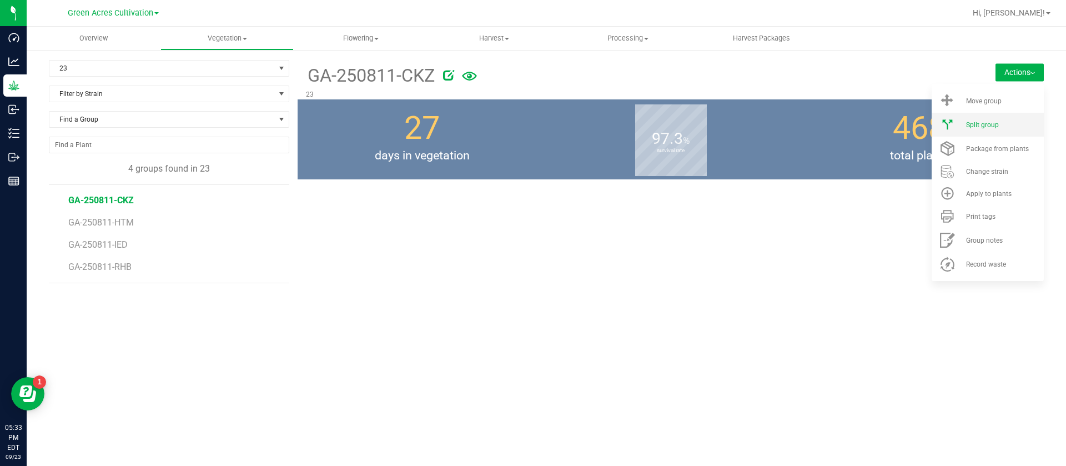
click at [1007, 123] on div "Split group" at bounding box center [1004, 125] width 76 height 8
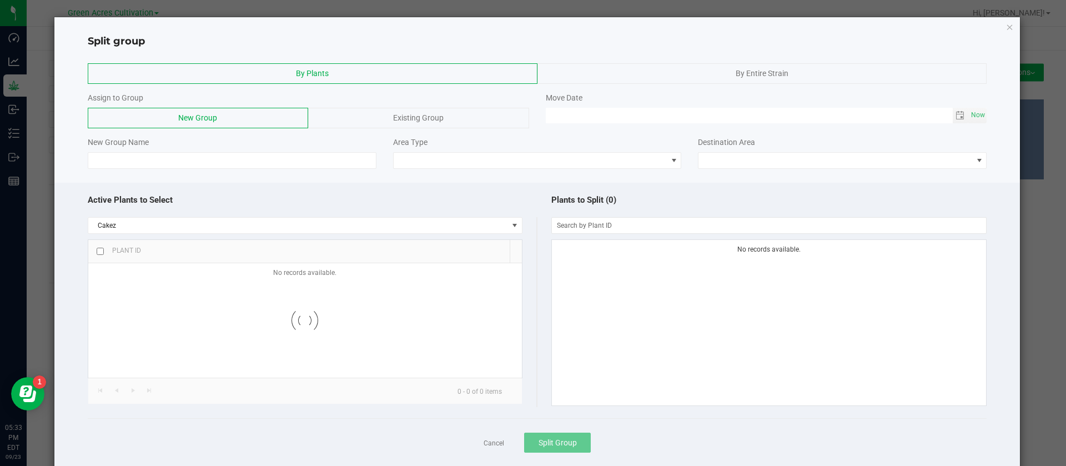
click at [382, 125] on div "Existing Group" at bounding box center [418, 118] width 221 height 21
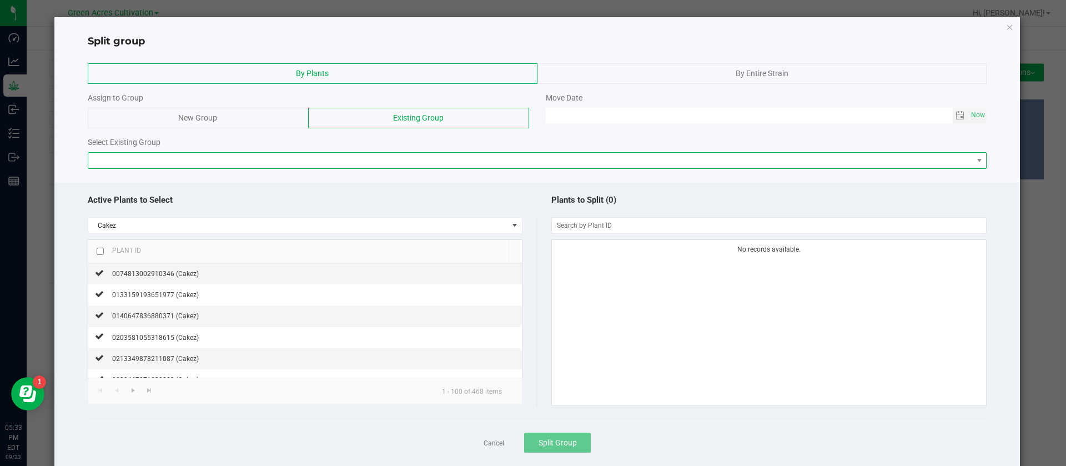
click at [206, 163] on span at bounding box center [530, 161] width 885 height 16
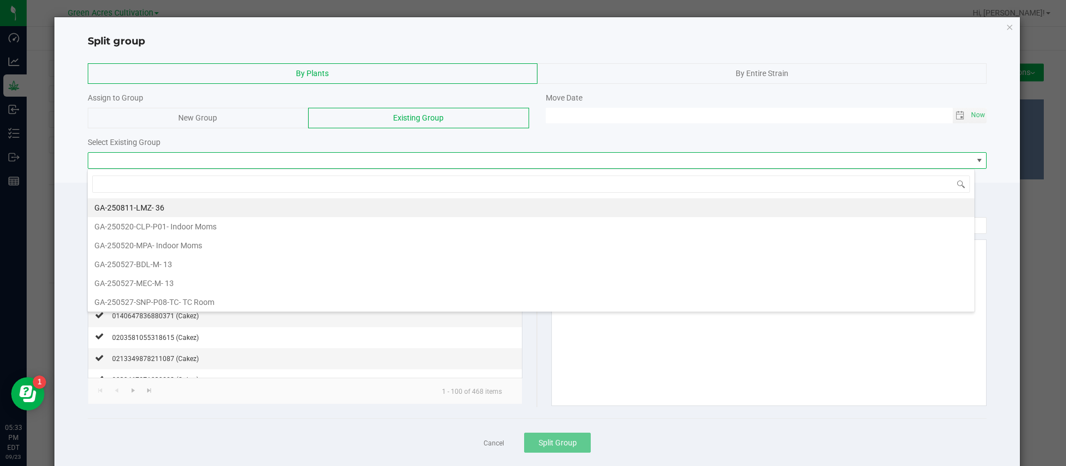
scroll to position [17, 888]
click at [184, 121] on span "New Group" at bounding box center [197, 117] width 39 height 9
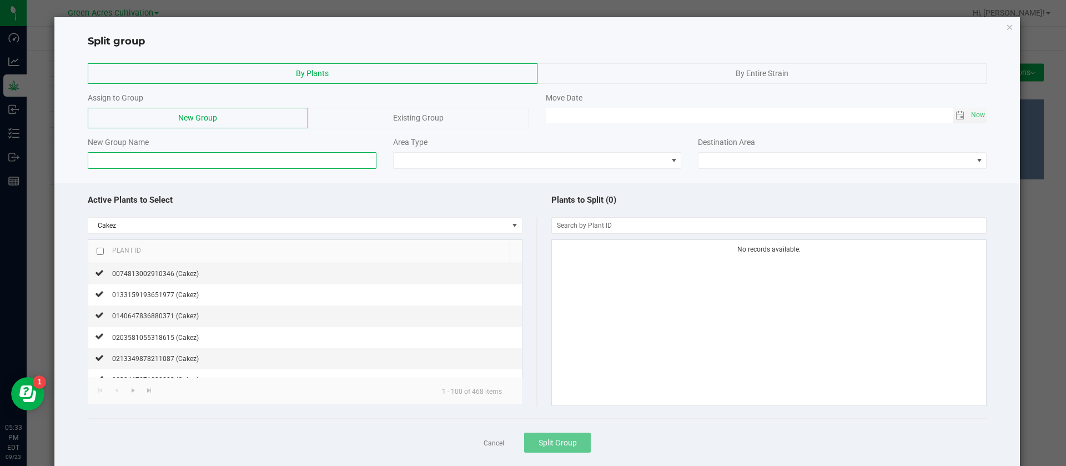
paste input "GA-250811-CKZ"
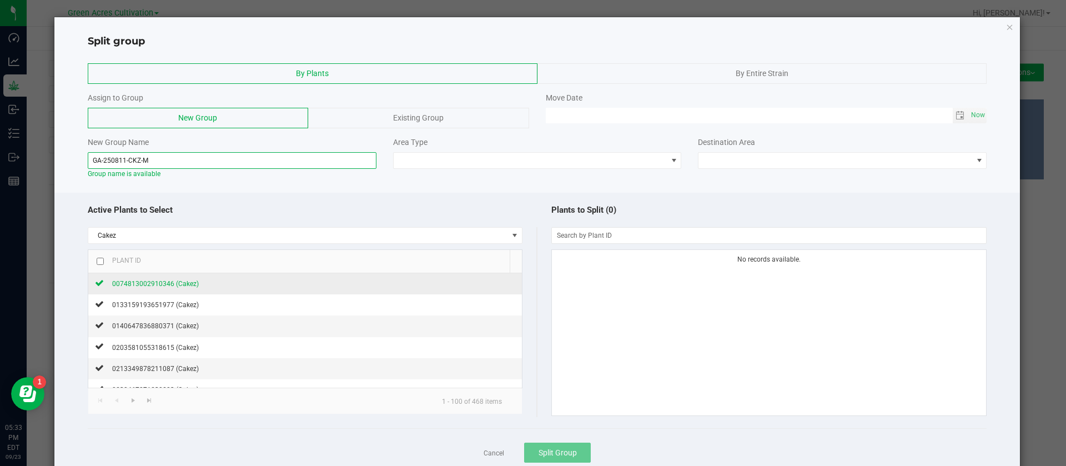
type input "GA-250811-CKZ-M"
click at [151, 282] on span "0074813002910346 (Cakez)" at bounding box center [155, 284] width 87 height 8
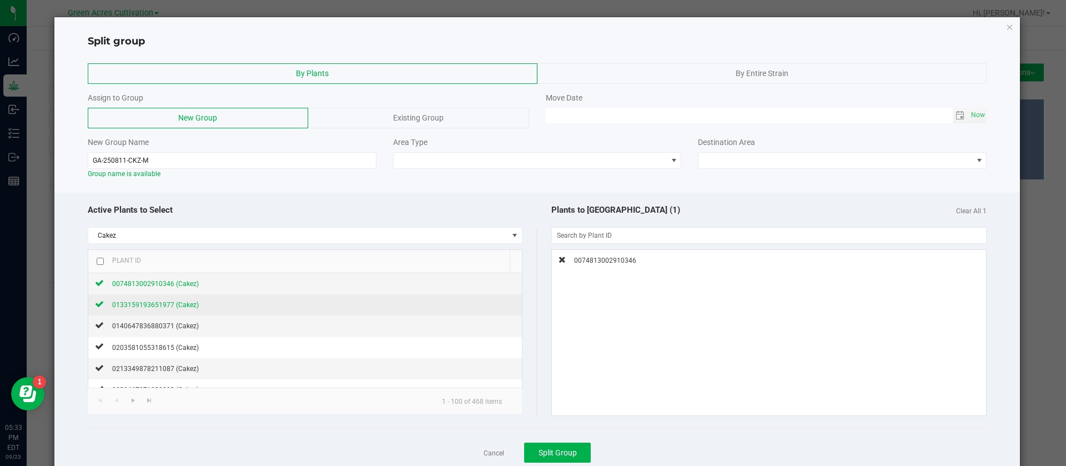
click at [161, 305] on span "0133159193651977 (Cakez)" at bounding box center [155, 305] width 87 height 8
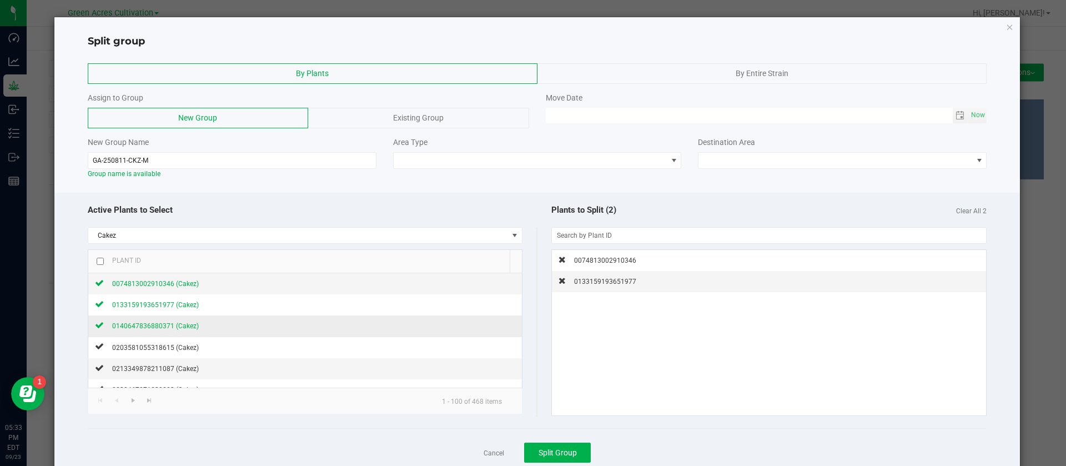
click at [167, 326] on span "0140647836880371 (Cakez)" at bounding box center [155, 326] width 87 height 8
click at [182, 349] on span "0203581055318615 (Cakez)" at bounding box center [155, 348] width 87 height 8
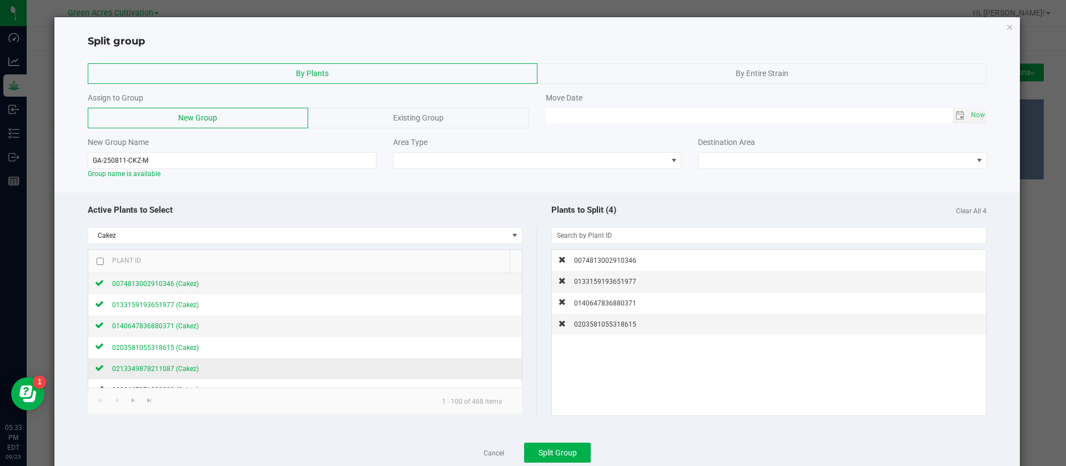
click at [181, 370] on span "0213349878211087 (Cakez)" at bounding box center [155, 369] width 87 height 8
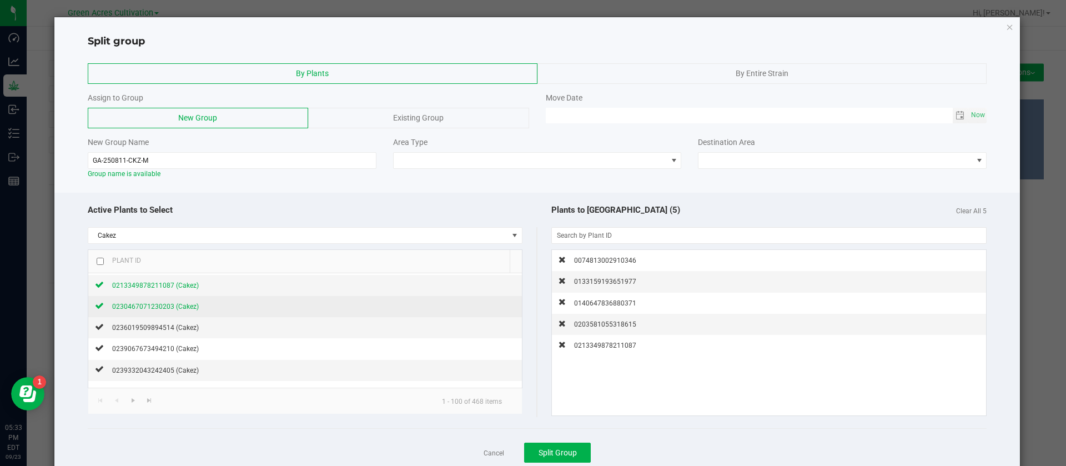
click at [193, 310] on div "0230467071230203 (Cakez)" at bounding box center [151, 306] width 95 height 12
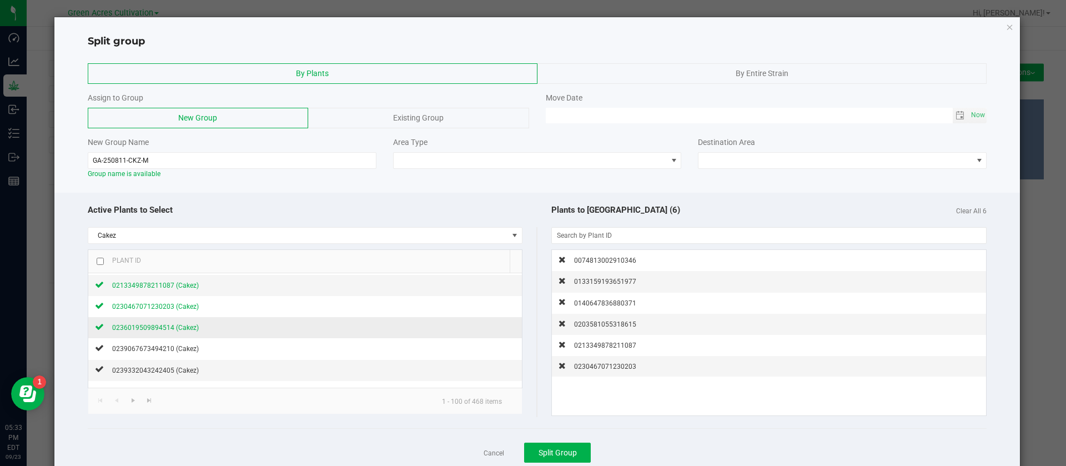
click at [183, 327] on span "0236019509894514 (Cakez)" at bounding box center [155, 328] width 87 height 8
click at [186, 349] on span "0239067673494210 (Cakez)" at bounding box center [155, 349] width 87 height 8
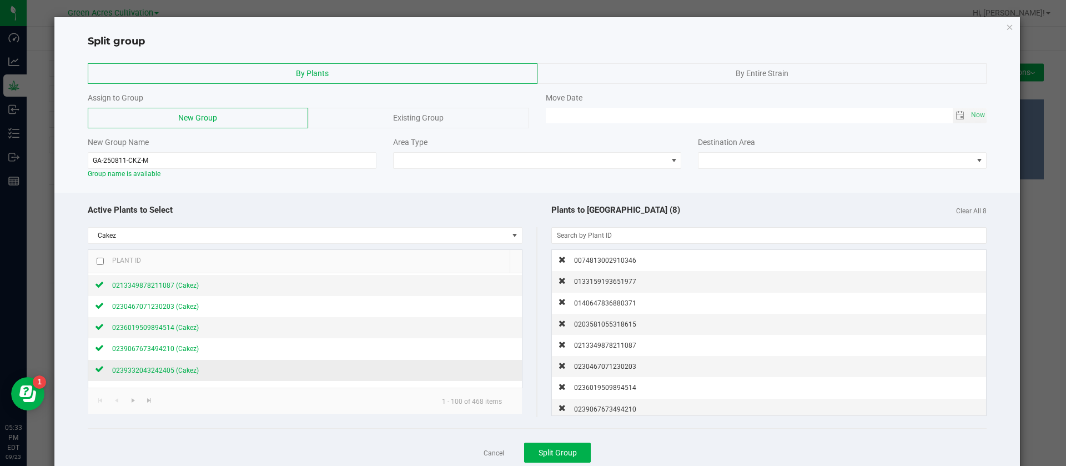
click at [189, 367] on span "0239332043242405 (Cakez)" at bounding box center [155, 371] width 87 height 8
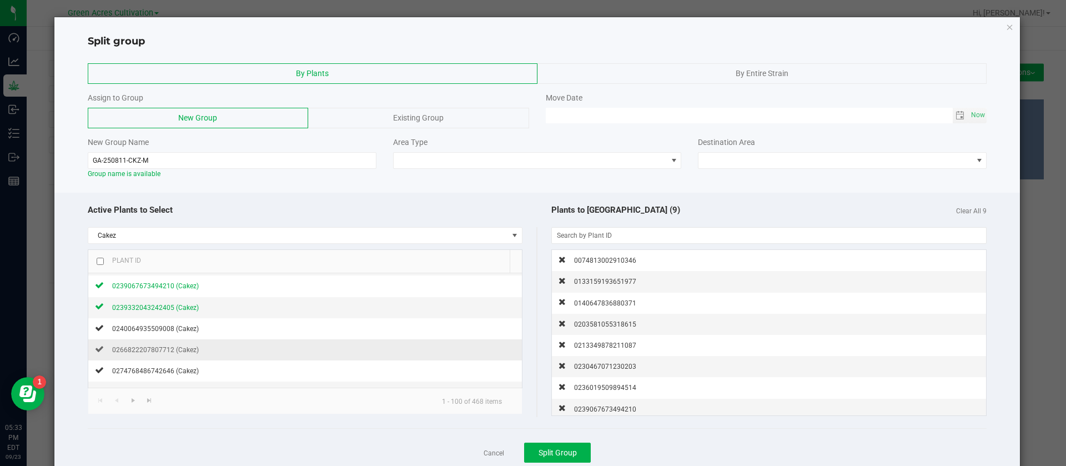
scroll to position [167, 0]
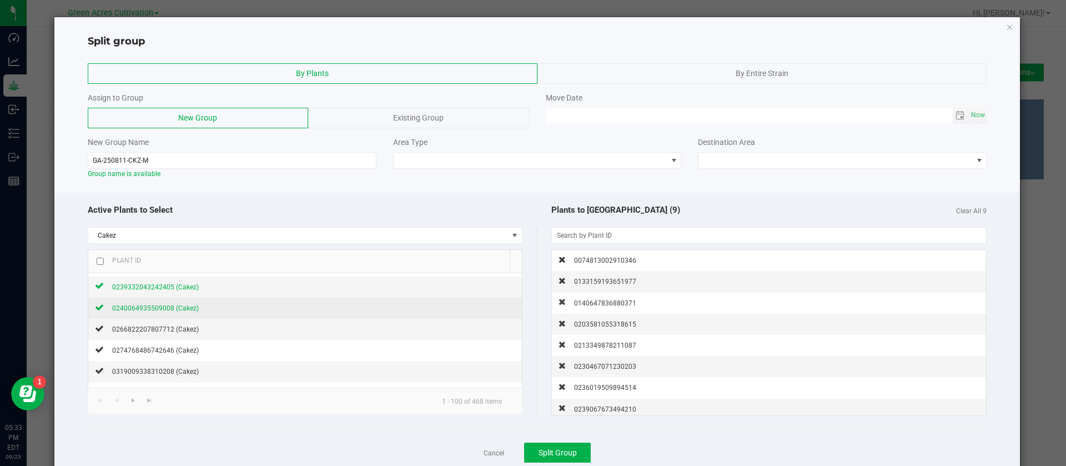
click at [182, 307] on span "0240064935509008 (Cakez)" at bounding box center [155, 308] width 87 height 8
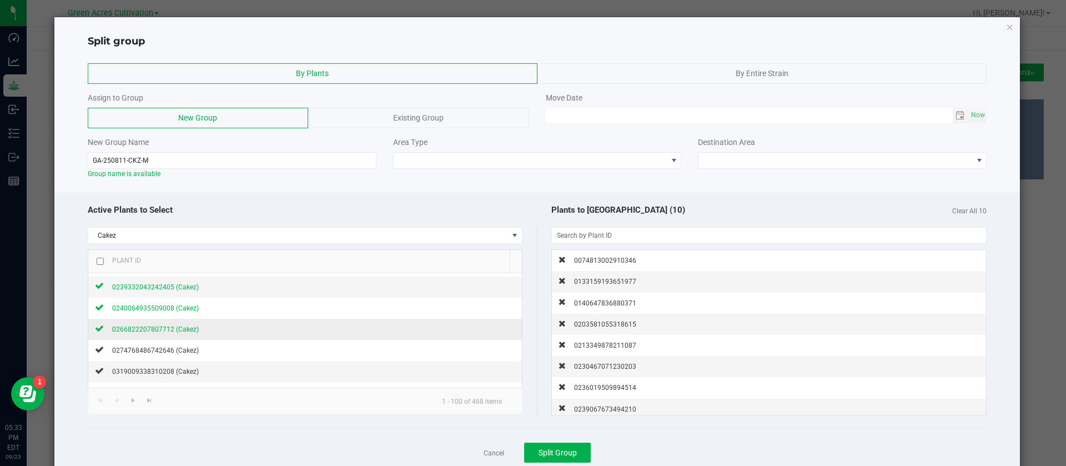
click at [183, 333] on div "0266822207807712 (Cakez)" at bounding box center [151, 329] width 95 height 12
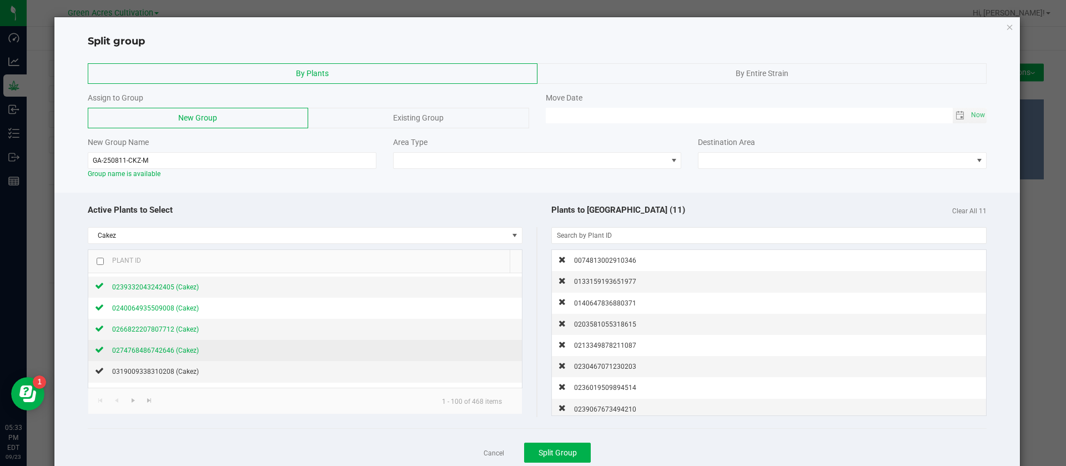
click at [183, 352] on span "0274768486742646 (Cakez)" at bounding box center [155, 351] width 87 height 8
click at [187, 369] on span "0319009338310208 (Cakez)" at bounding box center [155, 372] width 87 height 8
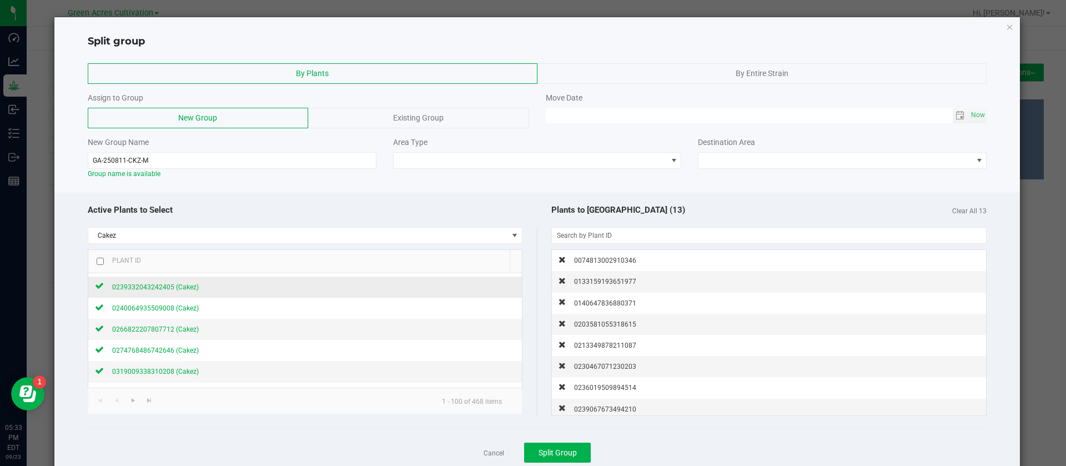
scroll to position [250, 0]
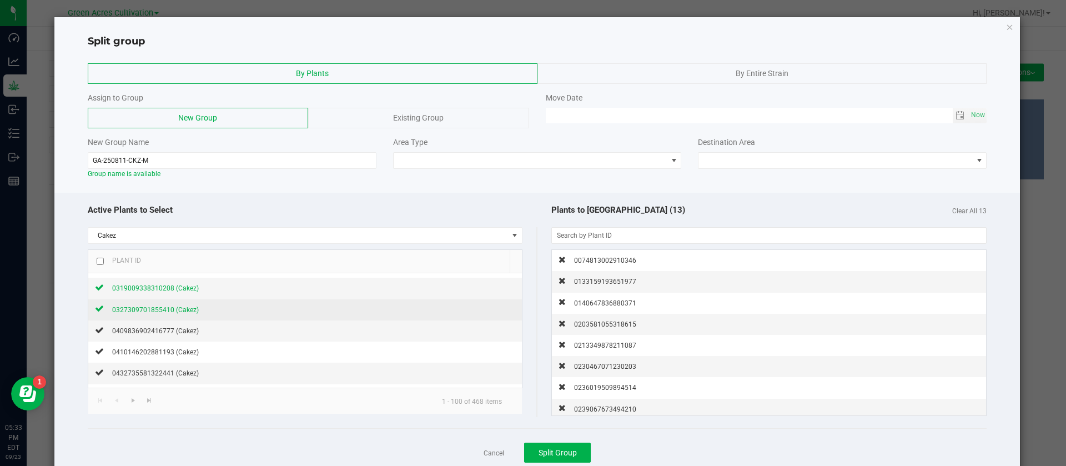
click at [187, 309] on span "0327309701855410 (Cakez)" at bounding box center [155, 310] width 87 height 8
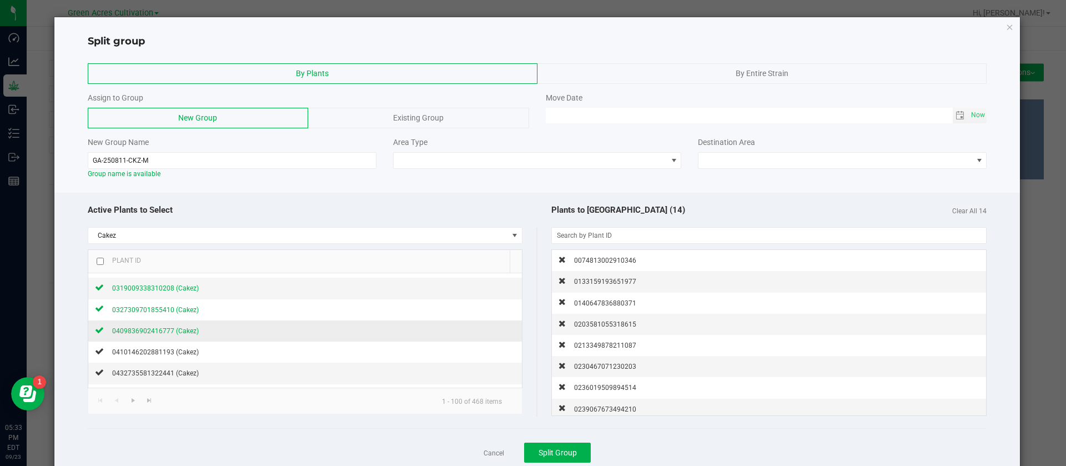
click at [179, 333] on span "0409836902416777 (Cakez)" at bounding box center [155, 331] width 87 height 8
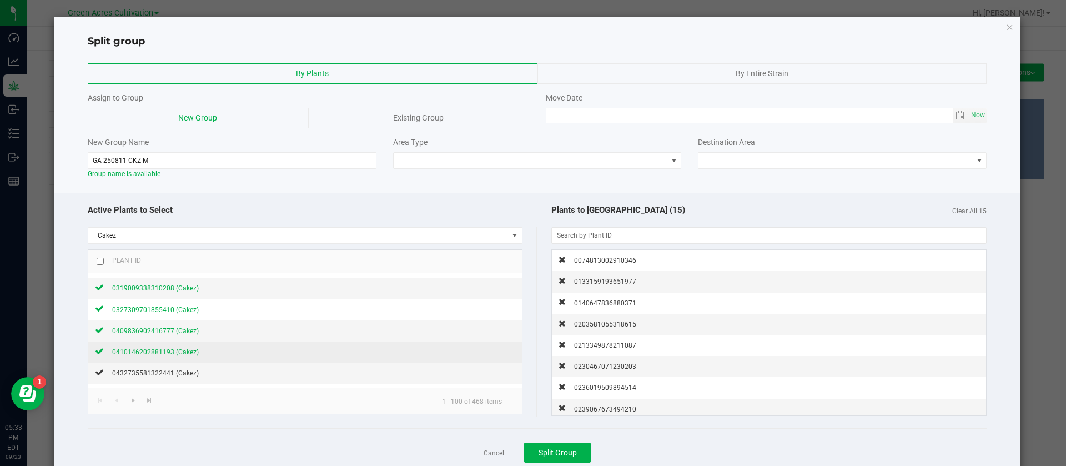
click at [182, 352] on span "0410146202881193 (Cakez)" at bounding box center [155, 352] width 87 height 8
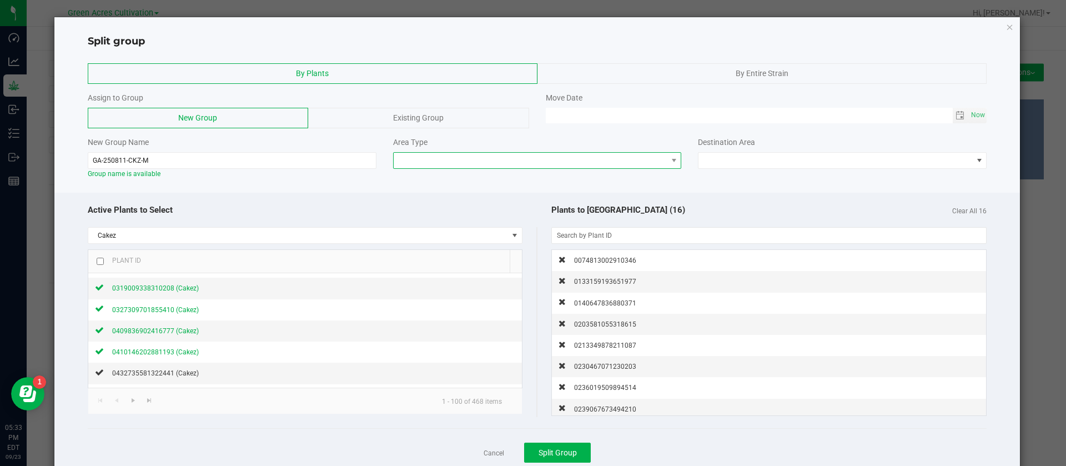
click at [458, 157] on span at bounding box center [531, 161] width 274 height 16
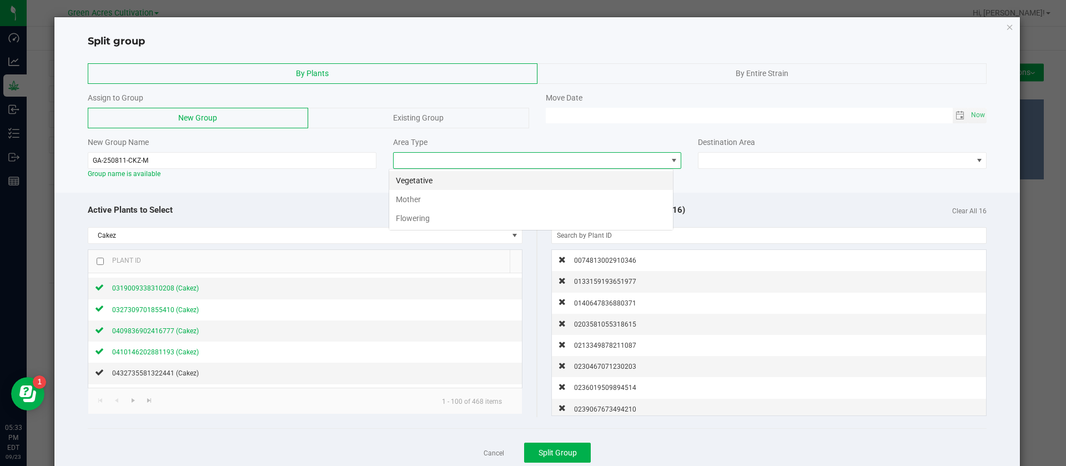
scroll to position [17, 285]
click at [434, 199] on li "Mother" at bounding box center [531, 199] width 284 height 19
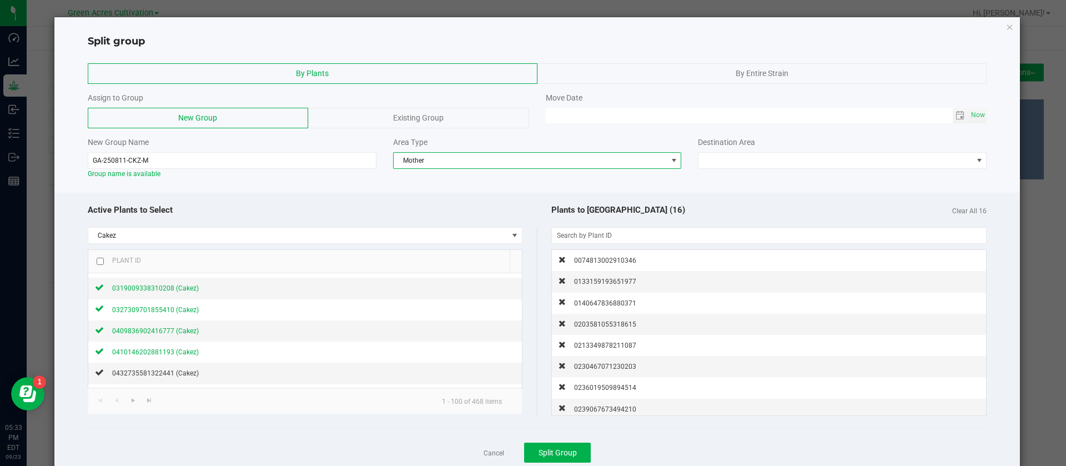
click at [692, 151] on div "Destination Area" at bounding box center [842, 153] width 305 height 32
click at [699, 160] on span at bounding box center [836, 161] width 274 height 16
click at [714, 157] on span at bounding box center [836, 161] width 274 height 16
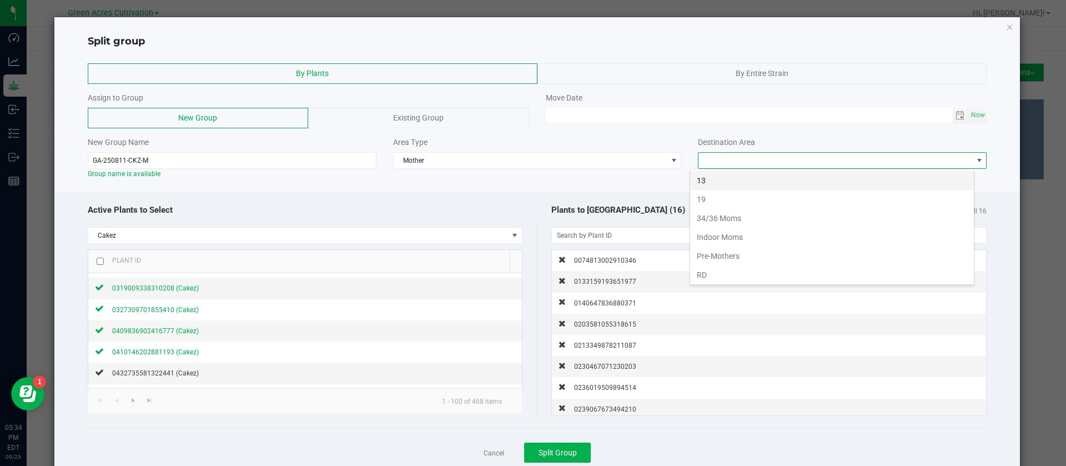
click at [721, 177] on li "13" at bounding box center [832, 180] width 284 height 19
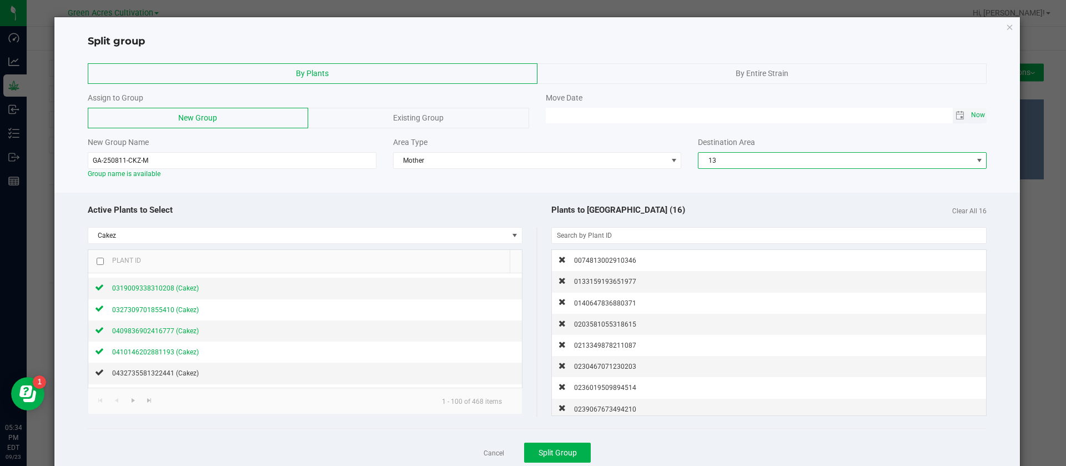
click at [969, 111] on span "Now" at bounding box center [978, 115] width 19 height 16
click at [559, 112] on input "09/23/2025 05:34 PM" at bounding box center [749, 115] width 407 height 14
type input "09/20/2025 05:34 PM"
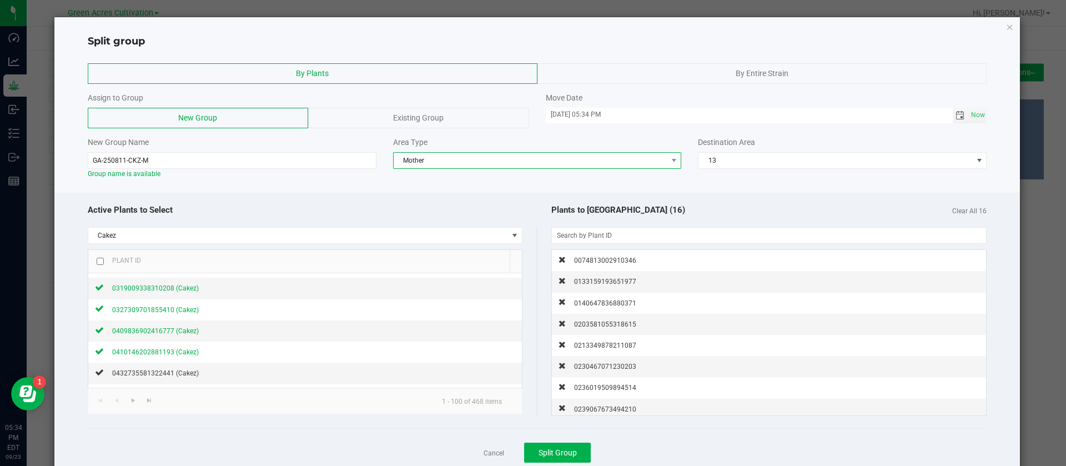
click at [567, 166] on span "Mother" at bounding box center [531, 161] width 274 height 16
click at [737, 193] on div "Active Plants to Select Cakez Plant ID 0074813002910346 (Cakez) 013315919365197…" at bounding box center [537, 338] width 966 height 290
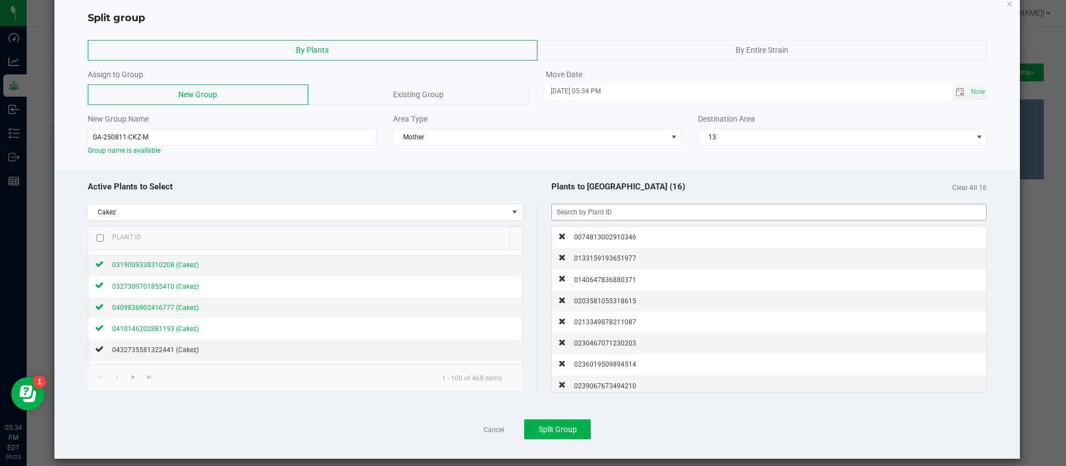
scroll to position [33, 0]
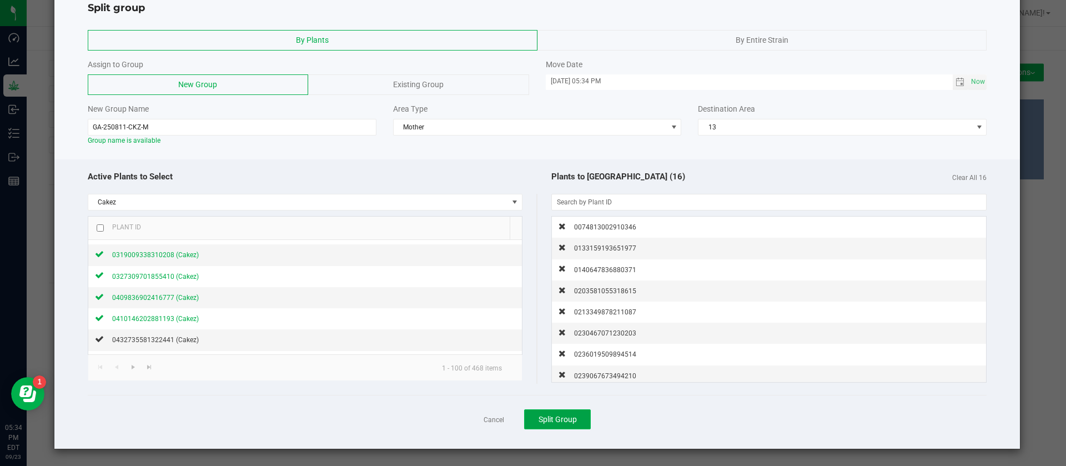
click at [553, 423] on span "Split Group" at bounding box center [558, 419] width 38 height 9
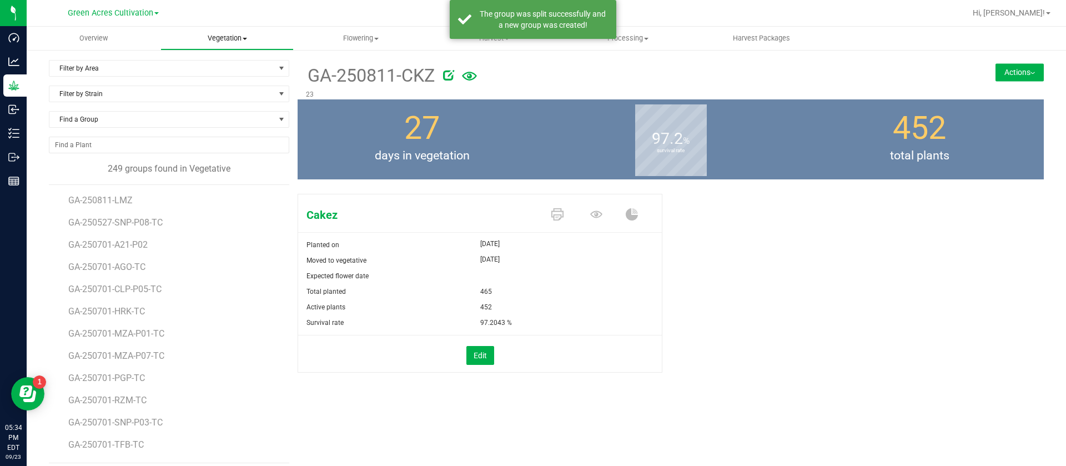
click at [233, 33] on span "Vegetation" at bounding box center [227, 38] width 133 height 10
click at [204, 65] on span "Veg groups" at bounding box center [196, 66] width 71 height 9
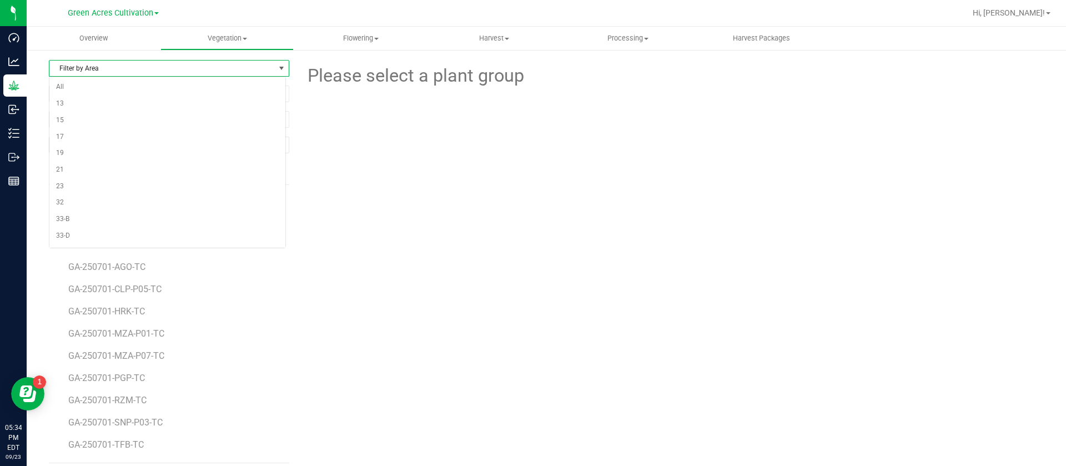
click at [100, 69] on span "Filter by Area" at bounding box center [162, 69] width 226 height 16
click at [102, 72] on span "Filter by Area" at bounding box center [162, 69] width 226 height 16
click at [79, 187] on li "23" at bounding box center [167, 186] width 236 height 17
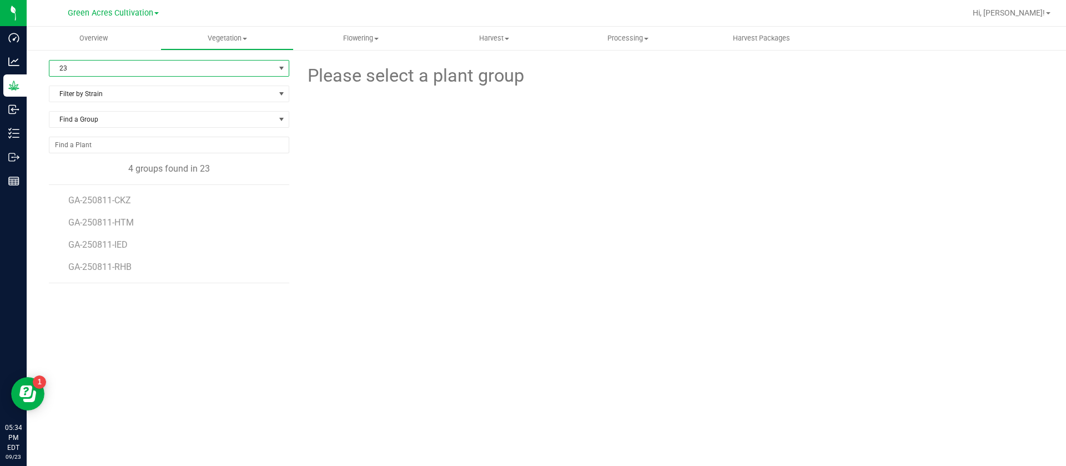
click at [128, 190] on li "GA-250811-CKZ" at bounding box center [174, 196] width 213 height 22
click at [127, 193] on li "GA-250811-CKZ" at bounding box center [174, 196] width 213 height 22
click at [114, 199] on span "GA-250811-CKZ" at bounding box center [101, 200] width 66 height 11
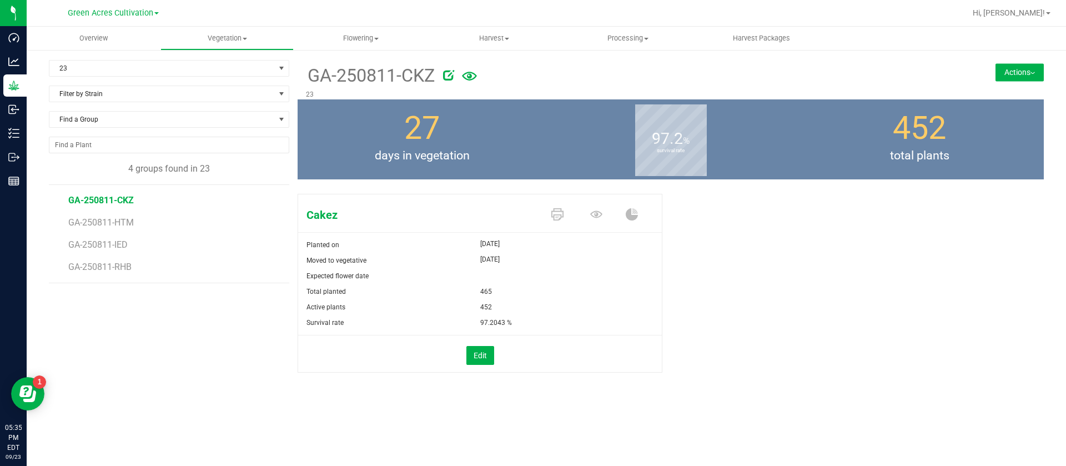
click at [449, 76] on icon at bounding box center [448, 74] width 11 height 11
click at [403, 76] on input "GA-250811-CKZ" at bounding box center [565, 75] width 519 height 17
type input "GA-250811-CKZ-10"
click at [860, 71] on icon "Cancel button" at bounding box center [858, 74] width 9 height 7
click at [1005, 71] on button "Actions" at bounding box center [1020, 72] width 48 height 18
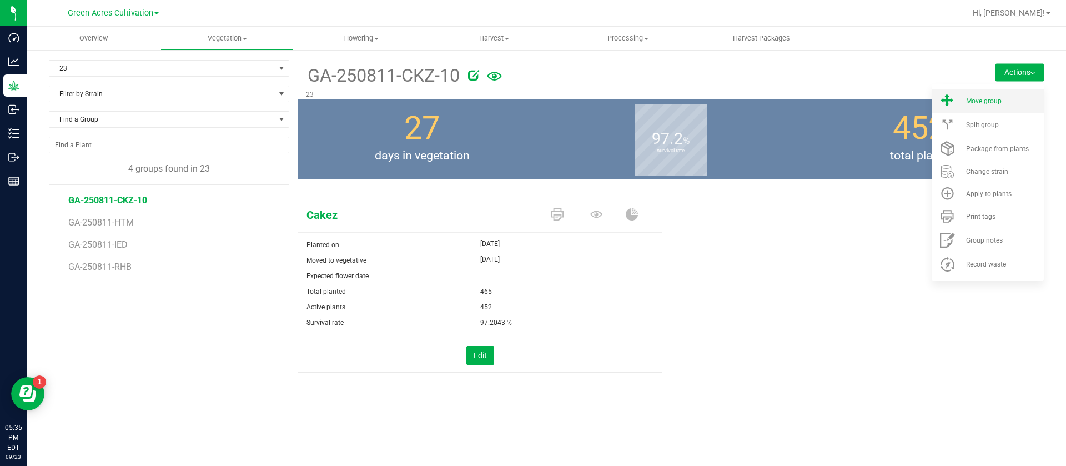
click at [982, 102] on span "Move group" at bounding box center [984, 101] width 36 height 8
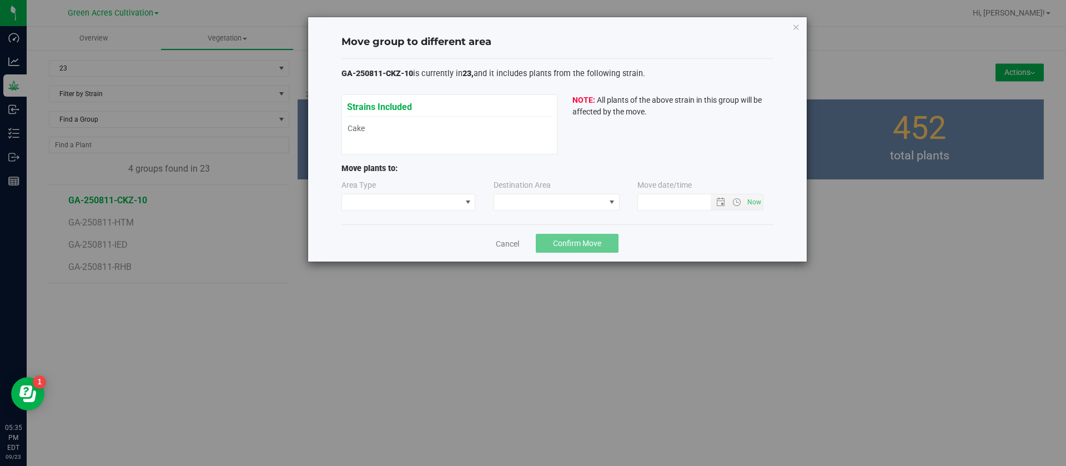
type input "9/23/2025 5:35 PM"
drag, startPoint x: 435, startPoint y: 213, endPoint x: 435, endPoint y: 203, distance: 9.5
click at [435, 207] on div "Area Type Destination Area Move date/time 9/23/2025 5:35 PM" at bounding box center [558, 197] width 432 height 36
click at [435, 203] on span at bounding box center [401, 202] width 119 height 16
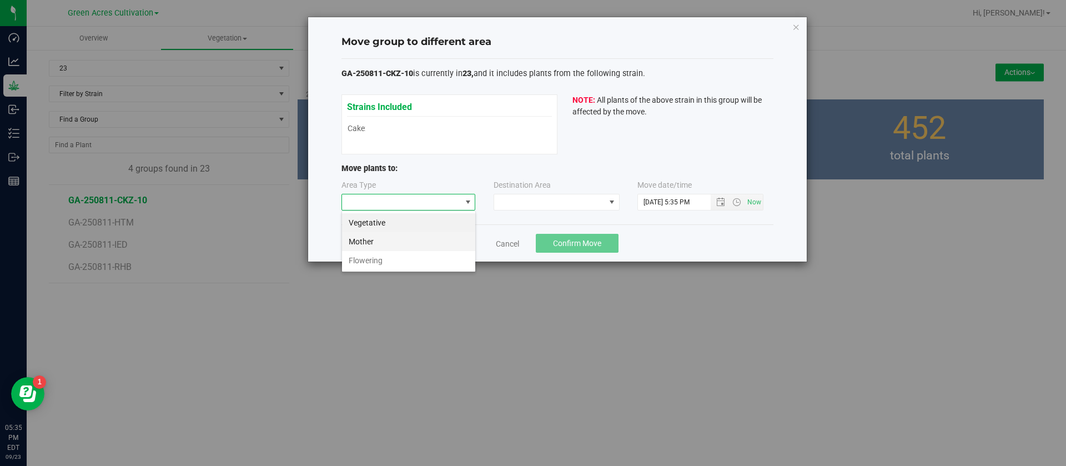
scroll to position [17, 134]
click at [387, 259] on li "Flowering" at bounding box center [408, 260] width 133 height 19
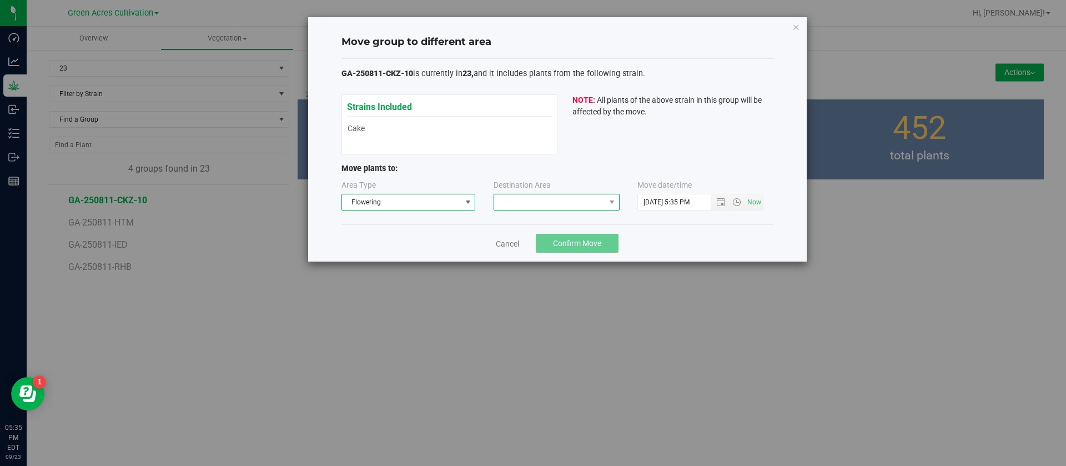
click at [522, 206] on span at bounding box center [549, 202] width 111 height 16
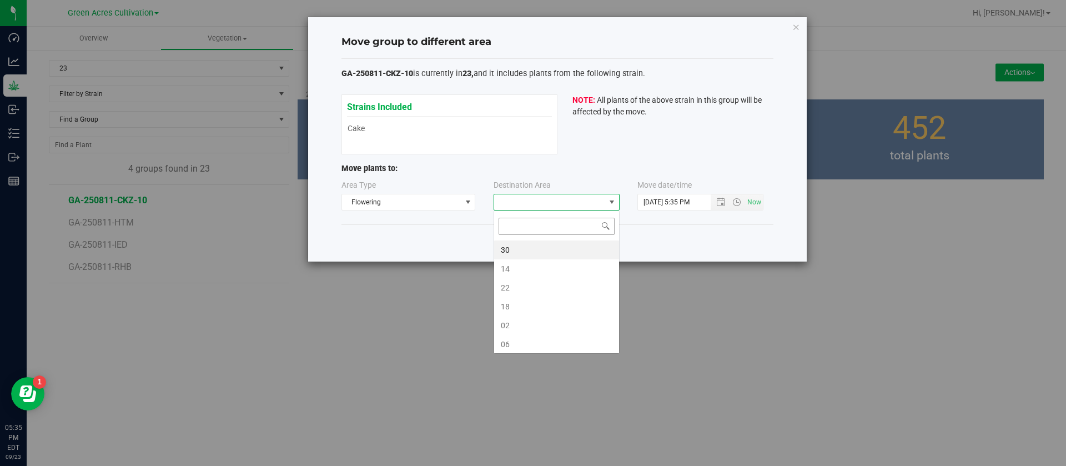
scroll to position [17, 126]
type input "1"
click at [515, 284] on li "10" at bounding box center [556, 287] width 125 height 19
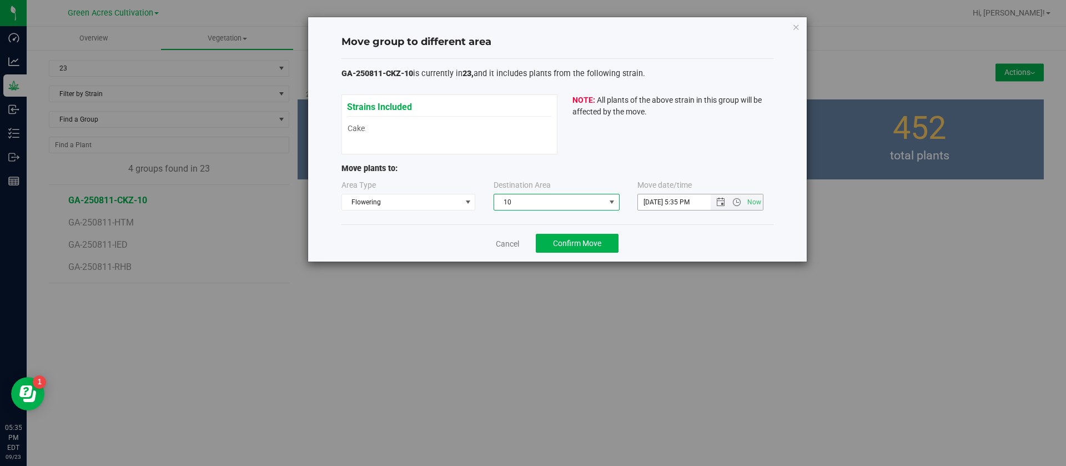
click at [654, 198] on input "9/23/2025 5:35 PM" at bounding box center [684, 202] width 92 height 16
type input "9/18/2025 5:35 PM"
click at [705, 267] on div "Move group to different area GA-250811-CKZ-10 is currently in 23, and it includ…" at bounding box center [537, 233] width 1075 height 466
click at [563, 246] on span "Confirm Move" at bounding box center [577, 243] width 48 height 9
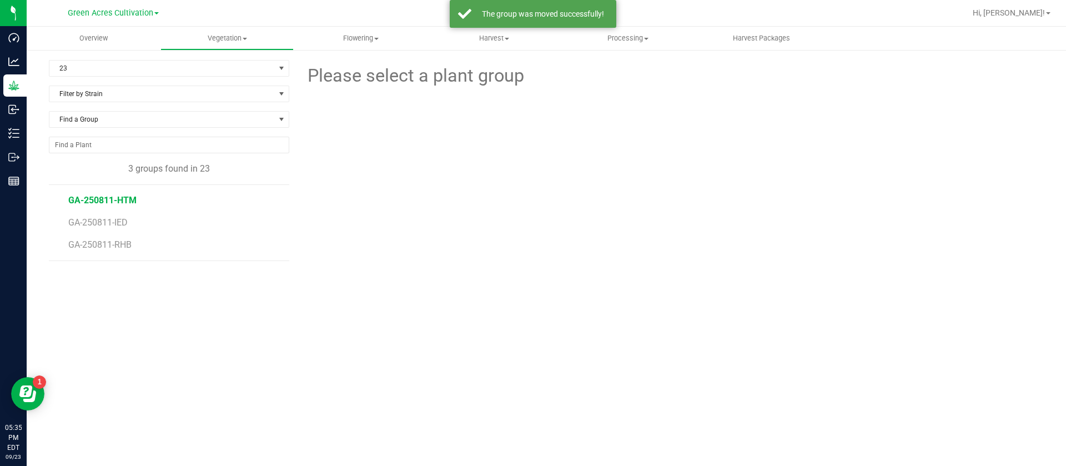
click at [84, 202] on span "GA-250811-HTM" at bounding box center [102, 200] width 68 height 11
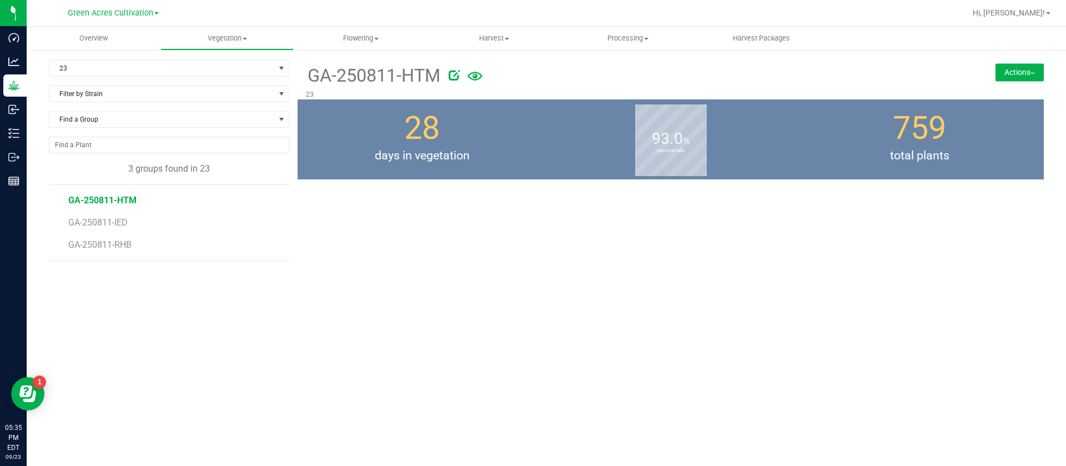
click at [575, 109] on div "93.0 % survival rate" at bounding box center [671, 139] width 249 height 80
click at [441, 162] on span "days in vegetation" at bounding box center [422, 156] width 249 height 18
drag, startPoint x: 310, startPoint y: 80, endPoint x: 442, endPoint y: 77, distance: 131.1
click at [442, 77] on div "GA-250811-HTM" at bounding box center [608, 74] width 605 height 29
copy div "GA-250811-HTM"
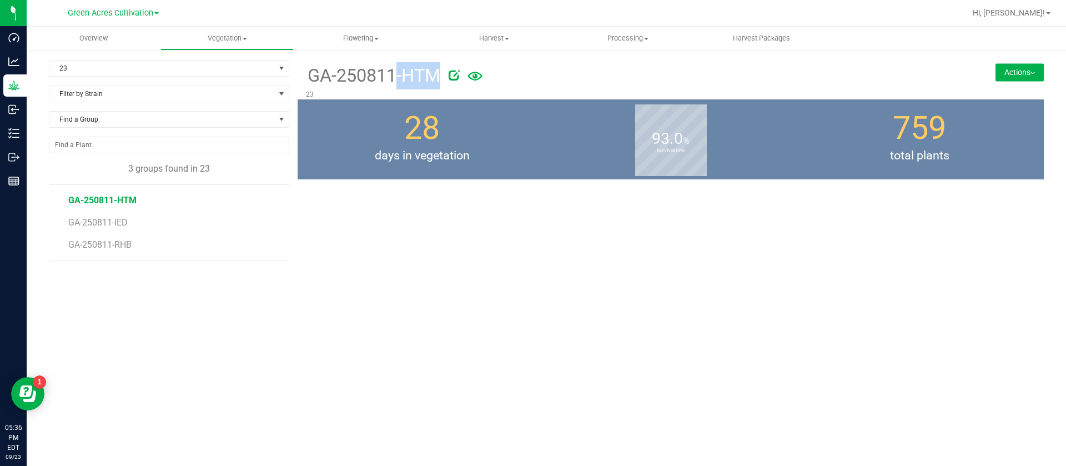
click at [1030, 62] on div "GA-250811-HTM 23 Actions Move group Split group" at bounding box center [671, 79] width 747 height 39
click at [1015, 77] on button "Actions" at bounding box center [1020, 72] width 48 height 18
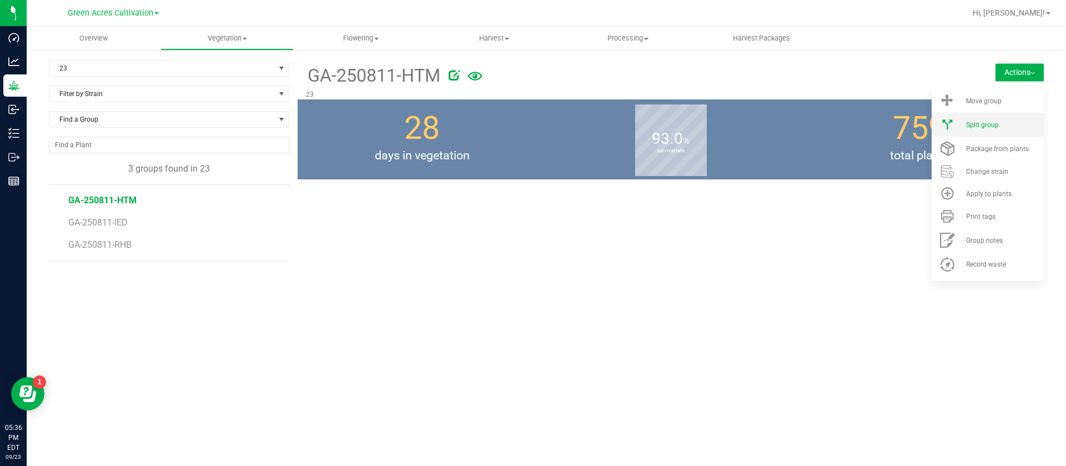
click at [991, 123] on span "Split group" at bounding box center [982, 125] width 33 height 8
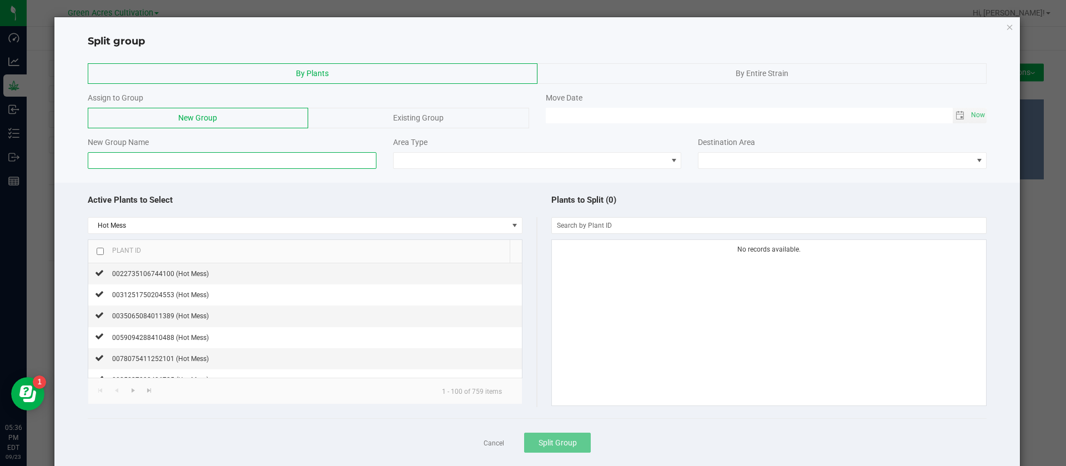
paste input "GA-250811-HTM"
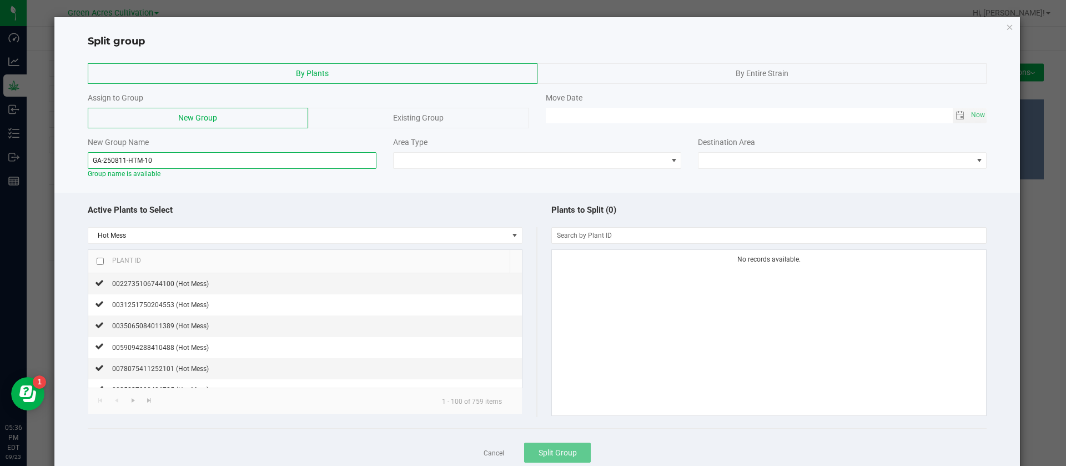
type input "GA-250811-HTM-10"
click at [104, 262] on div "Plant ID" at bounding box center [122, 260] width 37 height 9
click at [103, 262] on input "checkbox" at bounding box center [100, 261] width 7 height 7
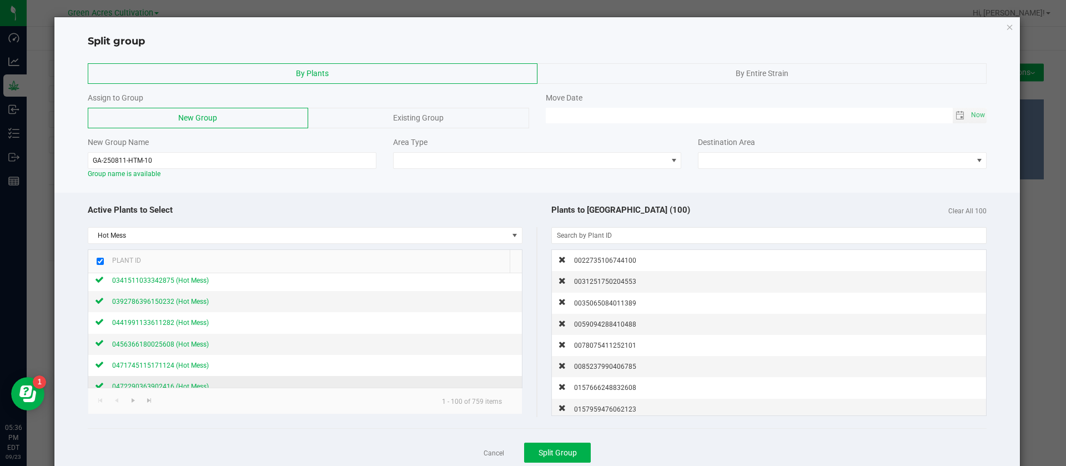
scroll to position [417, 0]
click at [138, 400] on link at bounding box center [133, 400] width 16 height 15
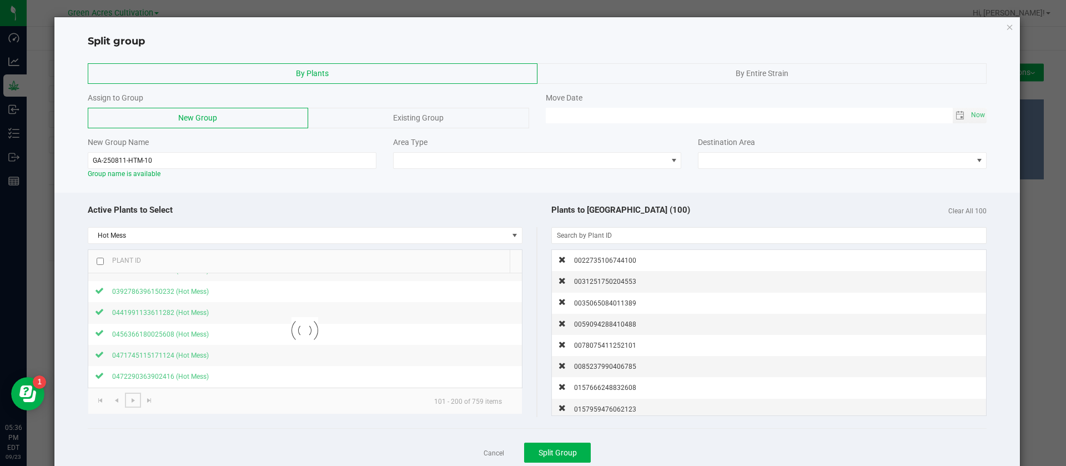
scroll to position [0, 0]
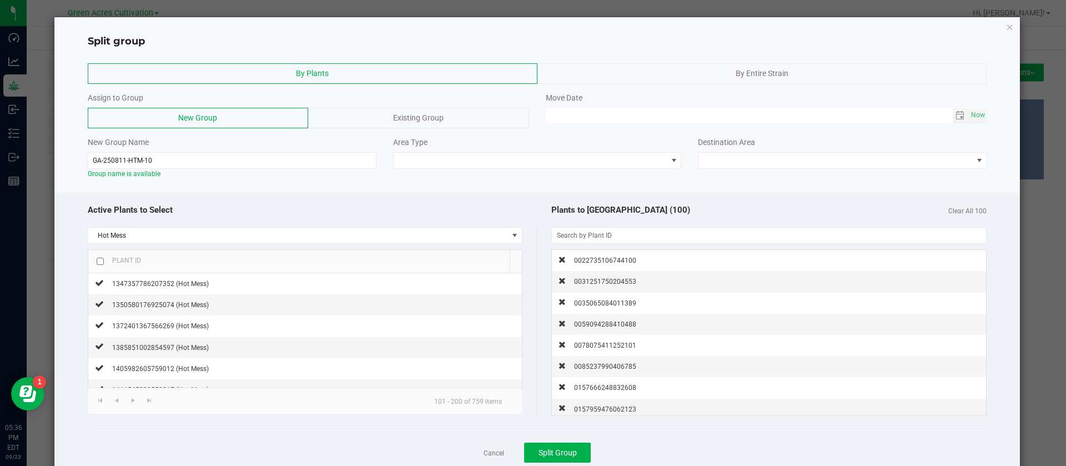
click at [99, 260] on input "checkbox" at bounding box center [100, 261] width 7 height 7
click at [131, 399] on span "Go to the next page" at bounding box center [133, 400] width 9 height 9
click at [98, 264] on input "checkbox" at bounding box center [100, 261] width 7 height 7
click at [137, 402] on span "Go to the next page" at bounding box center [133, 400] width 9 height 9
checkbox input "false"
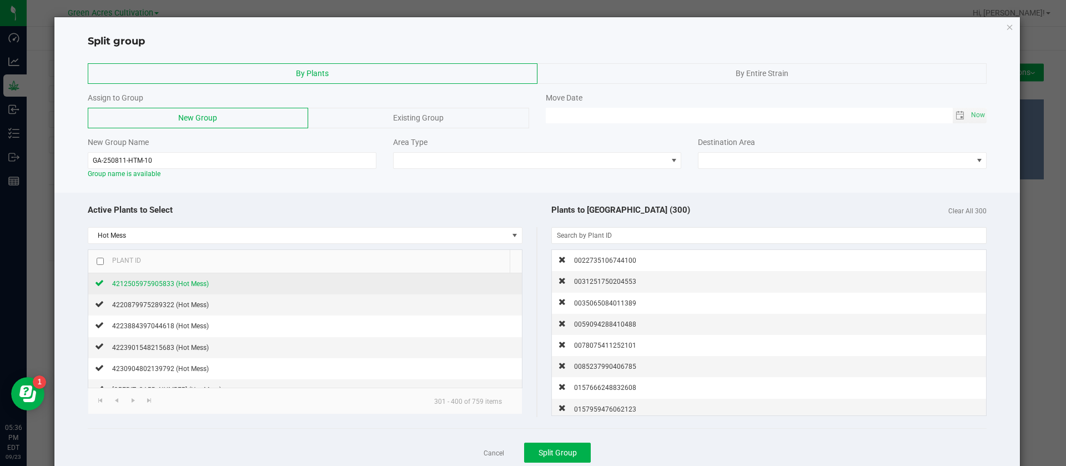
click at [187, 284] on span "4212505975905833 (Hot Mess)" at bounding box center [160, 284] width 97 height 8
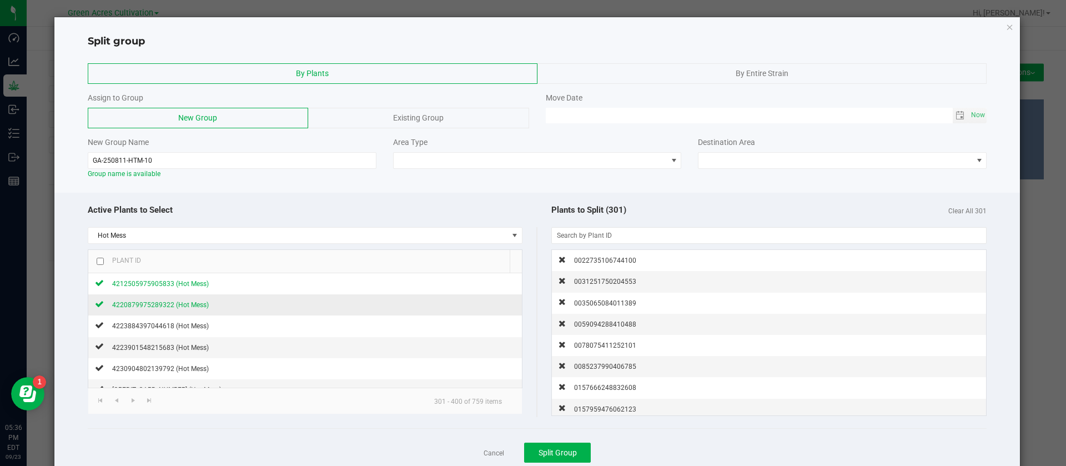
click at [181, 304] on span "4220879975289322 (Hot Mess)" at bounding box center [160, 305] width 97 height 8
click at [176, 327] on span "4223884397044618 (Hot Mess)" at bounding box center [160, 326] width 97 height 8
click at [174, 347] on span "4223901548215683 (Hot Mess)" at bounding box center [160, 348] width 97 height 8
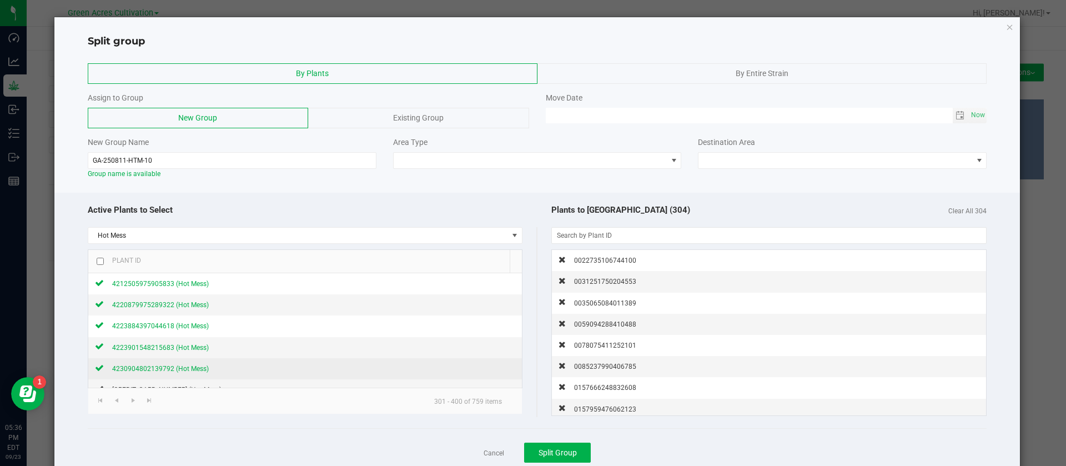
click at [169, 365] on span "4230904802139792 (Hot Mess)" at bounding box center [160, 369] width 97 height 8
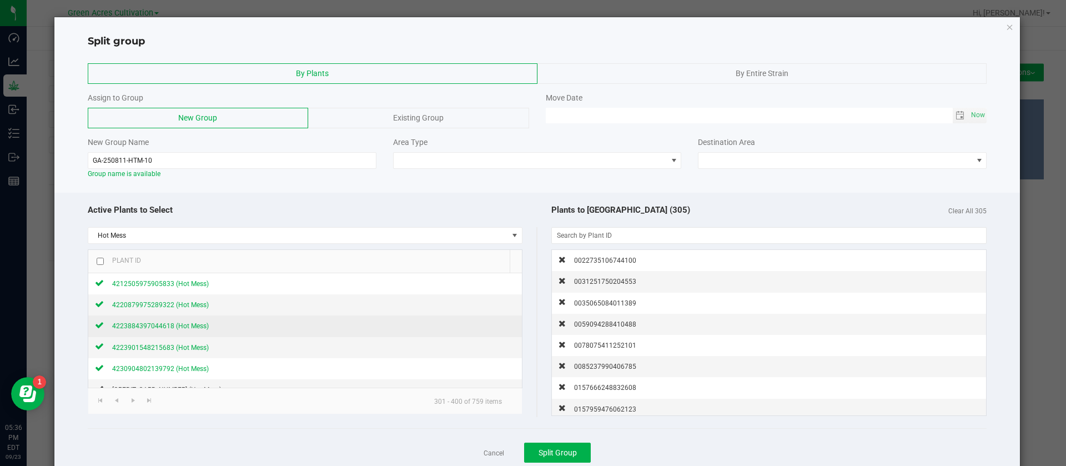
scroll to position [83, 0]
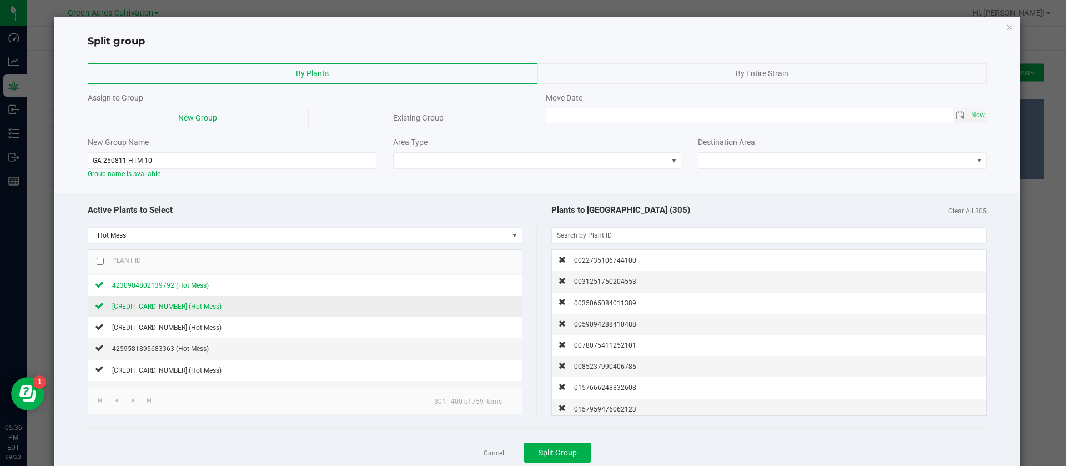
click at [206, 308] on span "4237588977808584 (Hot Mess)" at bounding box center [166, 307] width 109 height 8
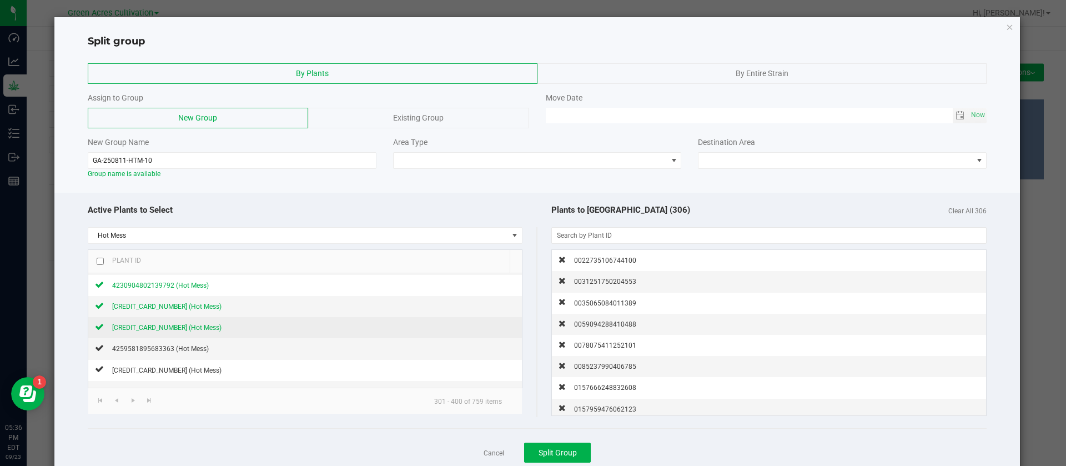
click at [187, 327] on span "4251741784799824 (Hot Mess)" at bounding box center [166, 328] width 109 height 8
click at [181, 351] on span "4259581895683363 (Hot Mess)" at bounding box center [160, 349] width 97 height 8
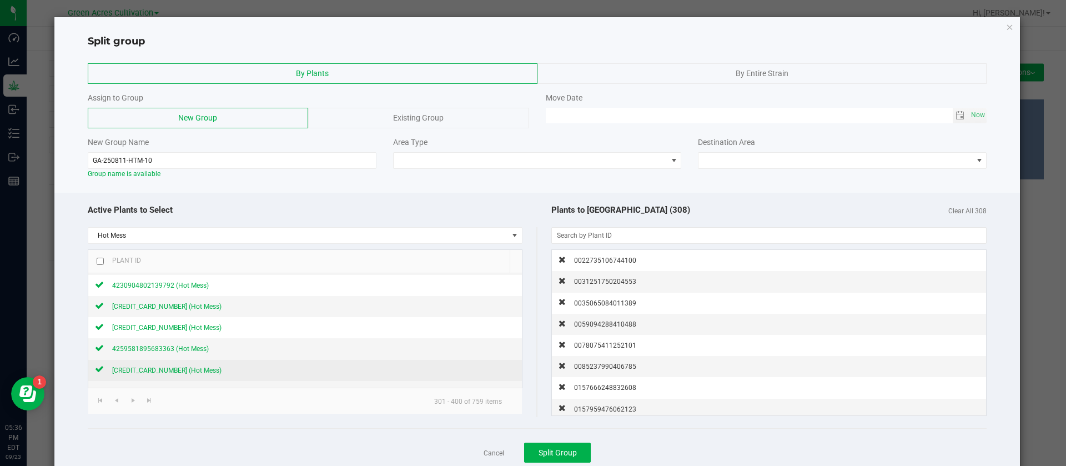
click at [177, 366] on div "4329806533045767 (Hot Mess)" at bounding box center [163, 370] width 118 height 12
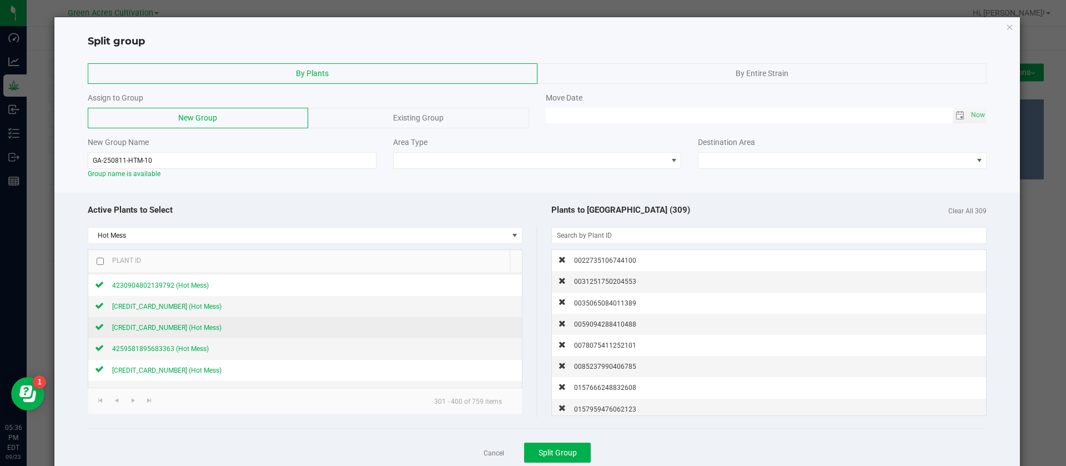
scroll to position [167, 0]
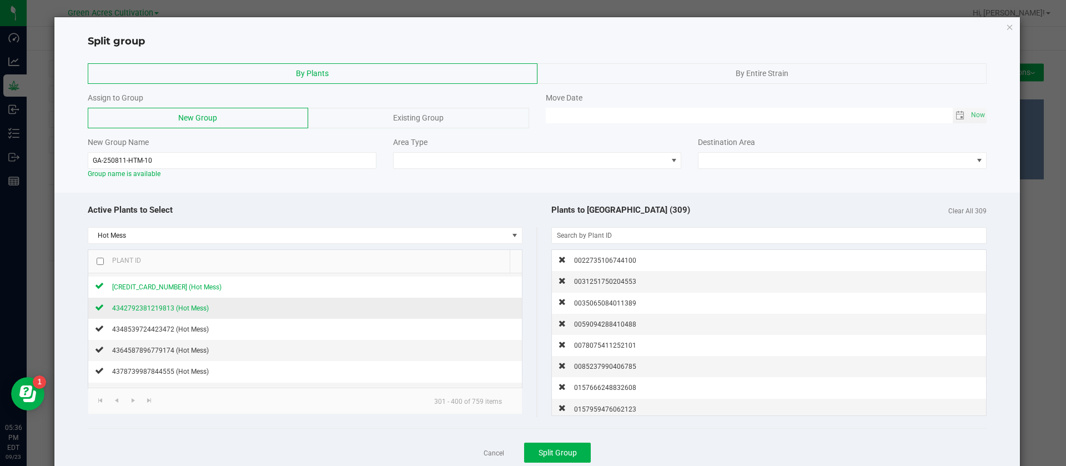
click at [188, 305] on span "4342792381219813 (Hot Mess)" at bounding box center [160, 308] width 97 height 8
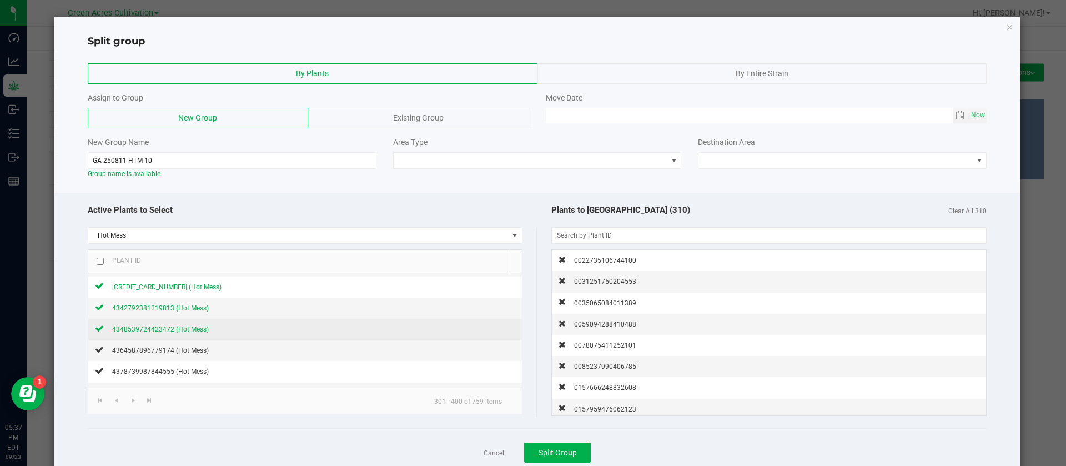
click at [189, 327] on span "4348539724423472 (Hot Mess)" at bounding box center [160, 329] width 97 height 8
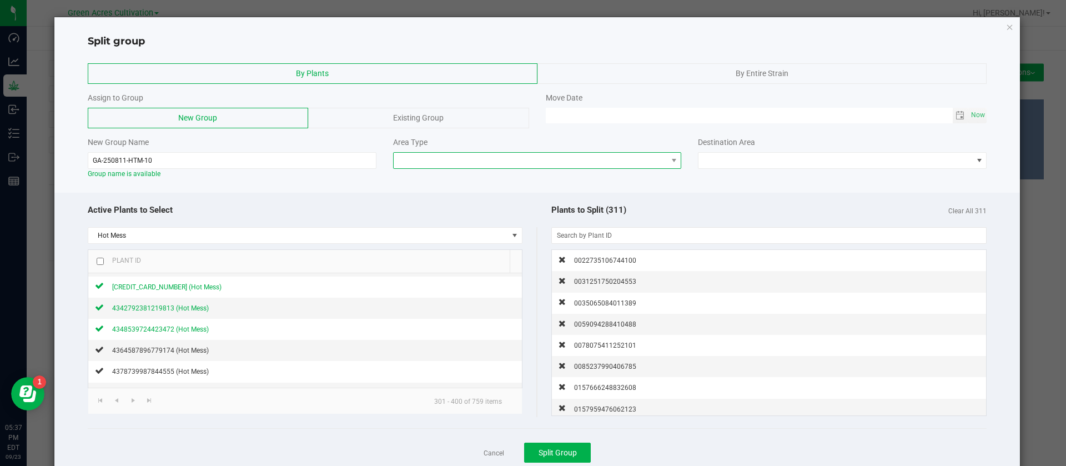
click at [445, 163] on span at bounding box center [531, 161] width 274 height 16
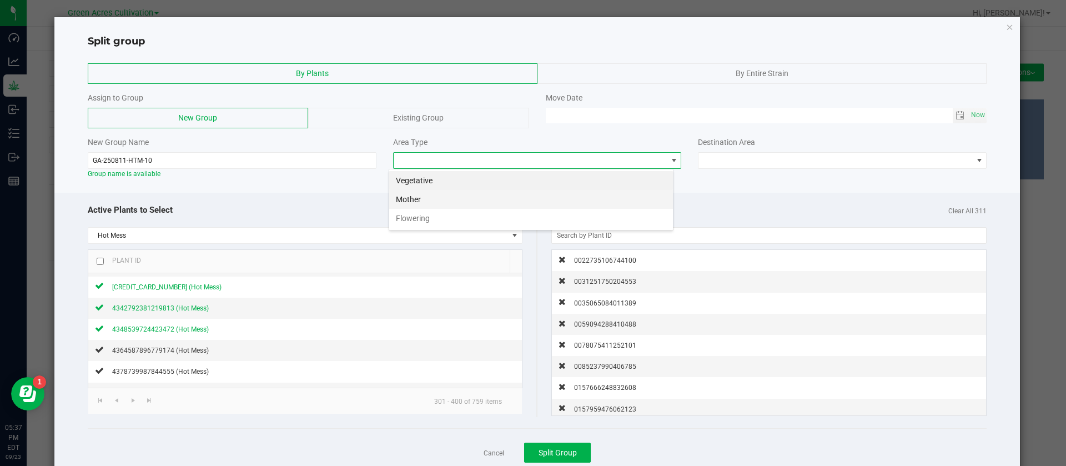
scroll to position [17, 285]
click at [433, 184] on li "Vegetative" at bounding box center [531, 180] width 284 height 19
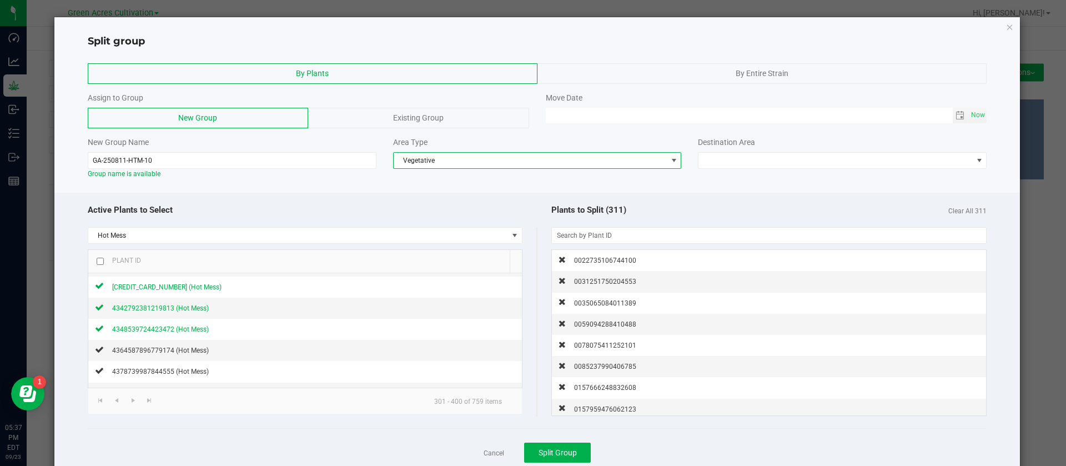
click at [601, 155] on span "Vegetative" at bounding box center [531, 161] width 274 height 16
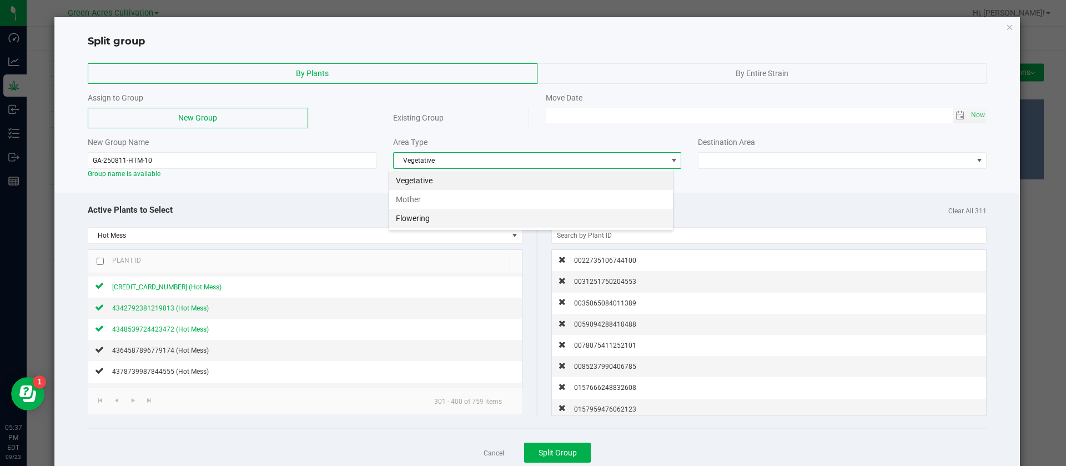
click at [437, 220] on li "Flowering" at bounding box center [531, 218] width 284 height 19
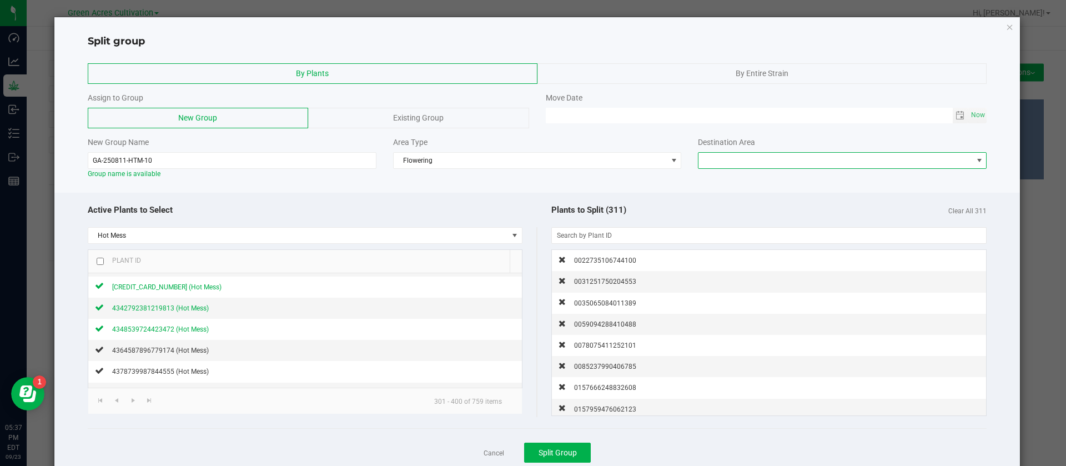
click at [736, 158] on span at bounding box center [836, 161] width 274 height 16
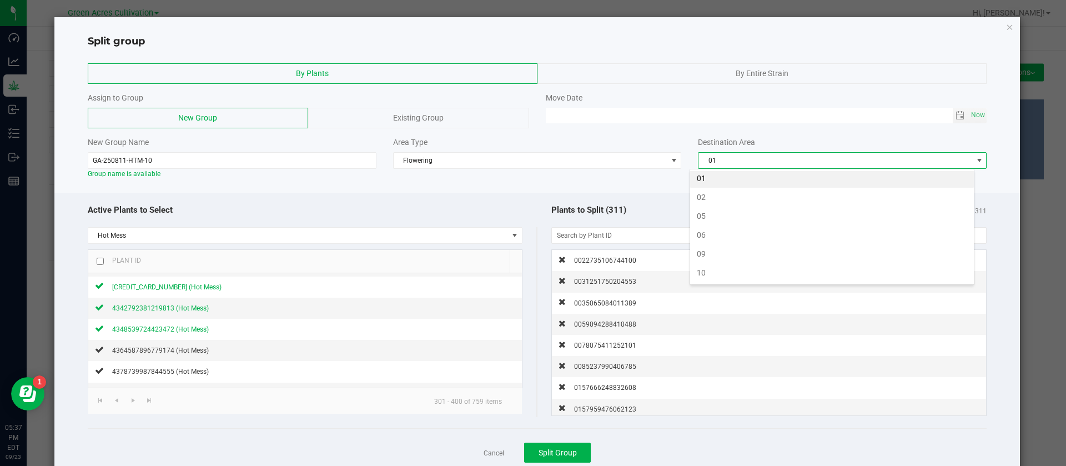
scroll to position [0, 0]
click at [707, 273] on li "10" at bounding box center [832, 275] width 284 height 19
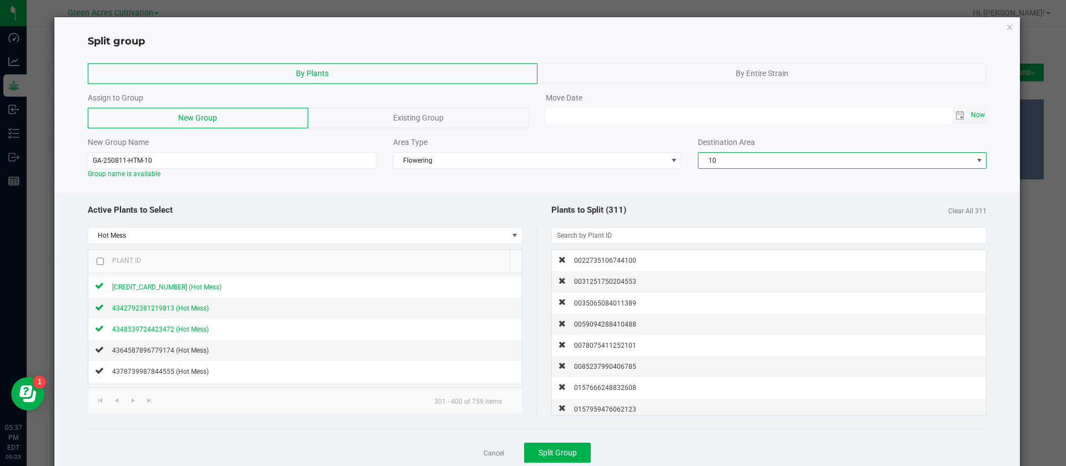
click at [969, 117] on span "Now" at bounding box center [978, 115] width 19 height 16
click at [556, 111] on input "09/23/2025 05:37 PM" at bounding box center [749, 115] width 407 height 14
type input "09/18/2025 05:37 PM"
click at [584, 183] on div "By Plants By Entire Strain Assign to Group New Group Existing Group Move Date 0…" at bounding box center [537, 121] width 966 height 127
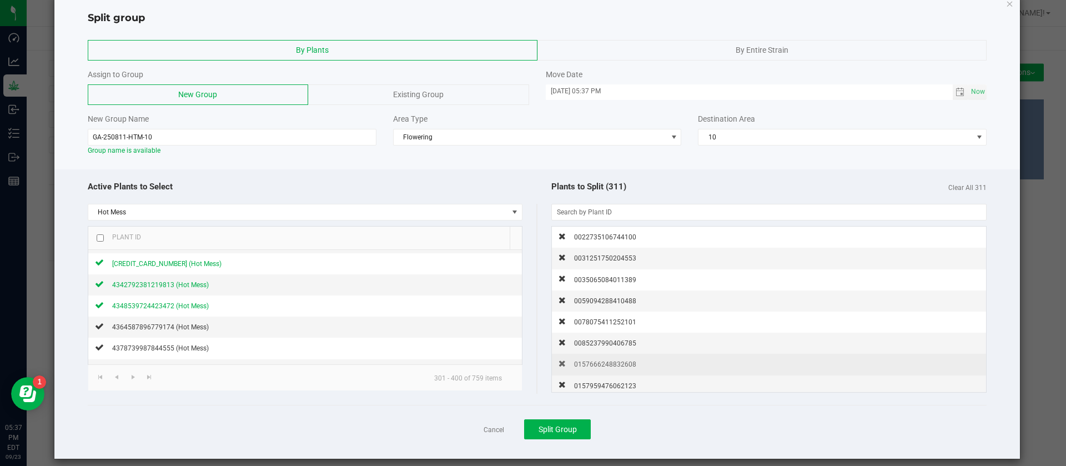
scroll to position [33, 0]
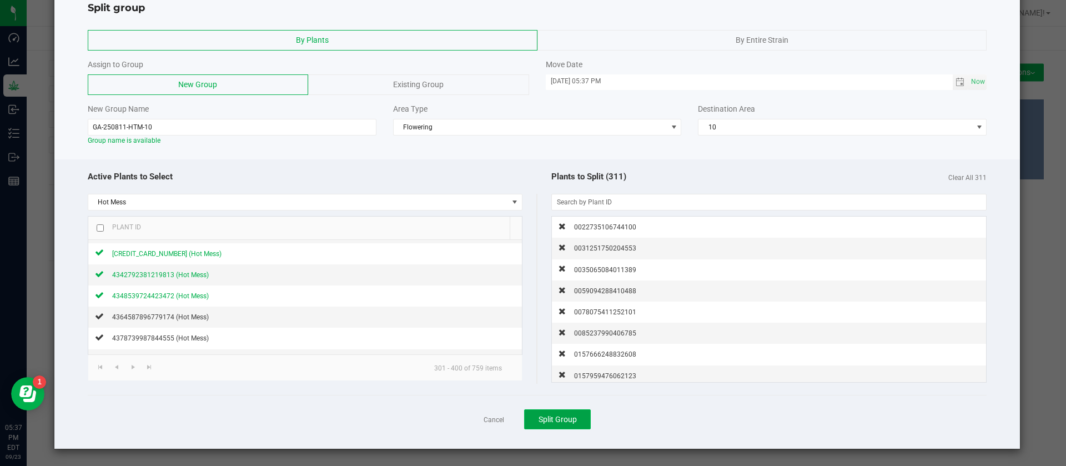
click at [552, 417] on span "Split Group" at bounding box center [558, 419] width 38 height 9
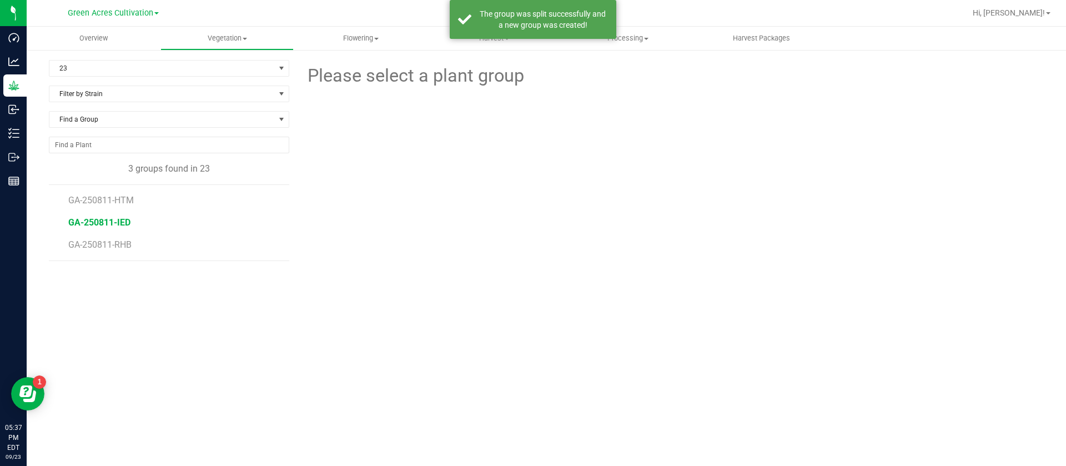
click at [104, 223] on span "GA-250811-IED" at bounding box center [99, 222] width 62 height 11
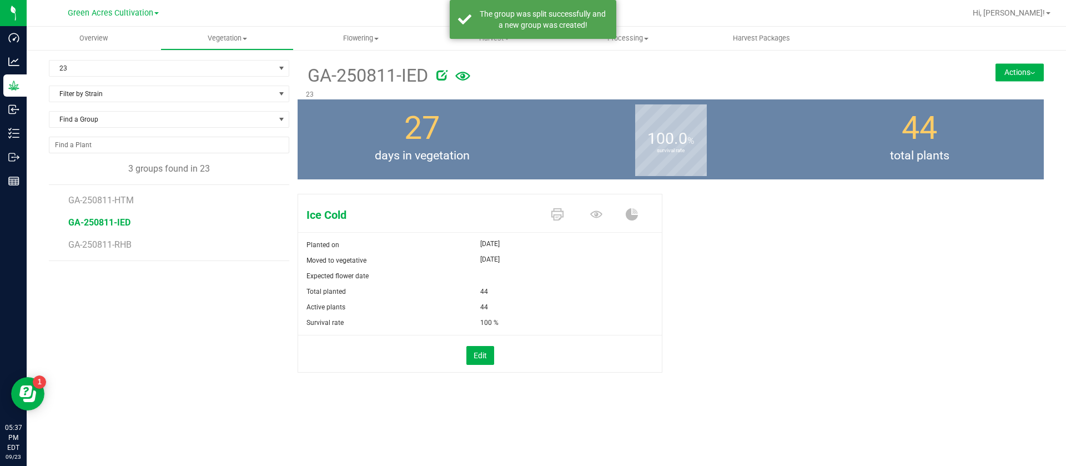
click at [448, 77] on icon at bounding box center [442, 74] width 11 height 11
click at [415, 81] on input "GA-250811-IED" at bounding box center [565, 75] width 519 height 17
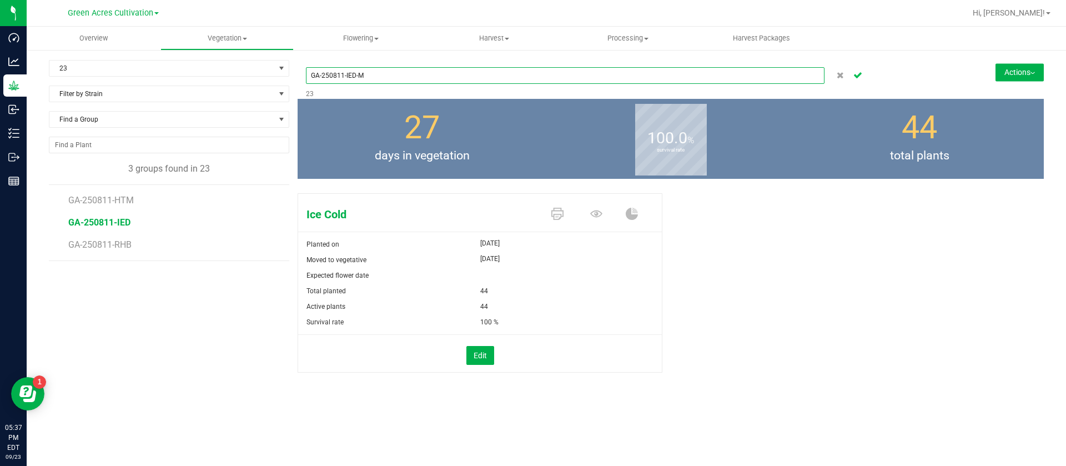
type input "GA-250811-IED-M"
click at [855, 74] on icon "Cancel button" at bounding box center [858, 74] width 9 height 7
click at [598, 214] on icon at bounding box center [596, 214] width 12 height 7
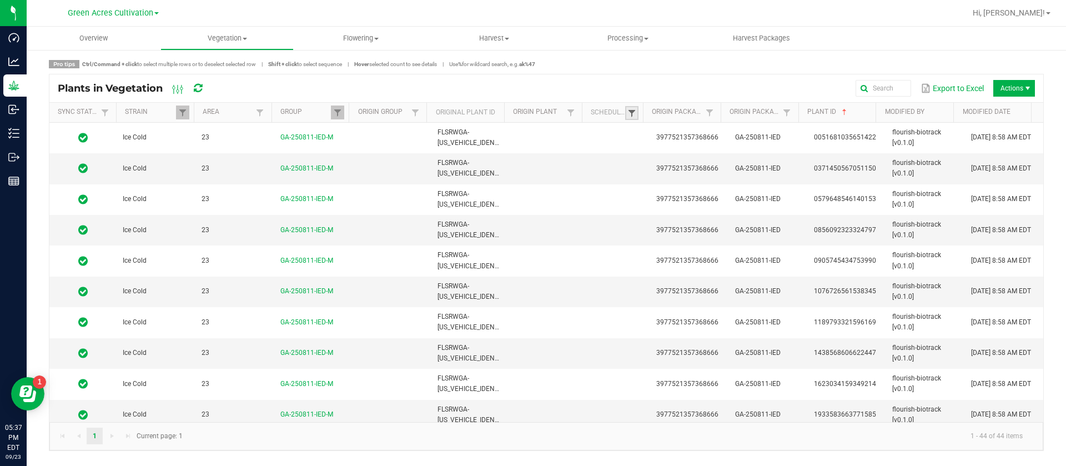
click at [630, 112] on span at bounding box center [632, 113] width 9 height 9
click at [677, 159] on li "Scheduled" at bounding box center [687, 159] width 108 height 14
checkbox input "true"
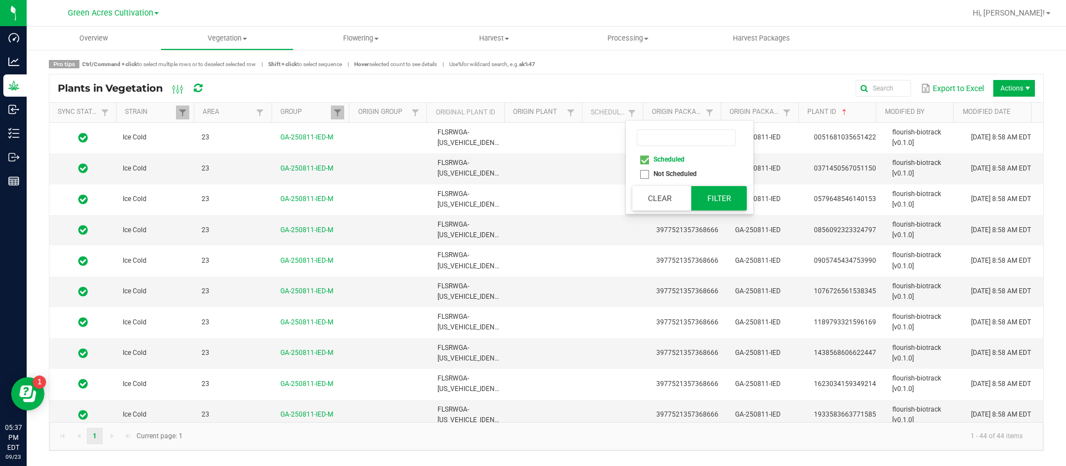
click at [719, 192] on button "Filter" at bounding box center [720, 198] width 56 height 24
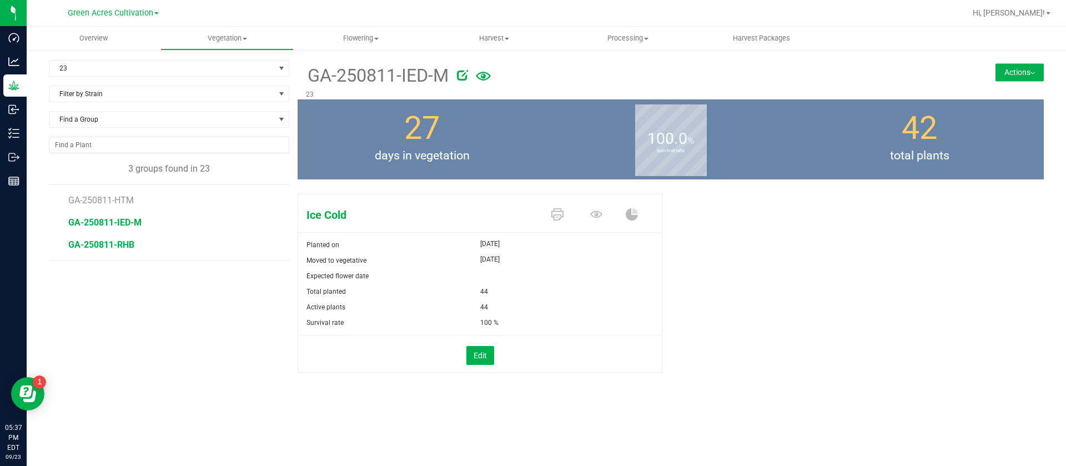
click at [106, 246] on span "GA-250811-RHB" at bounding box center [101, 244] width 66 height 11
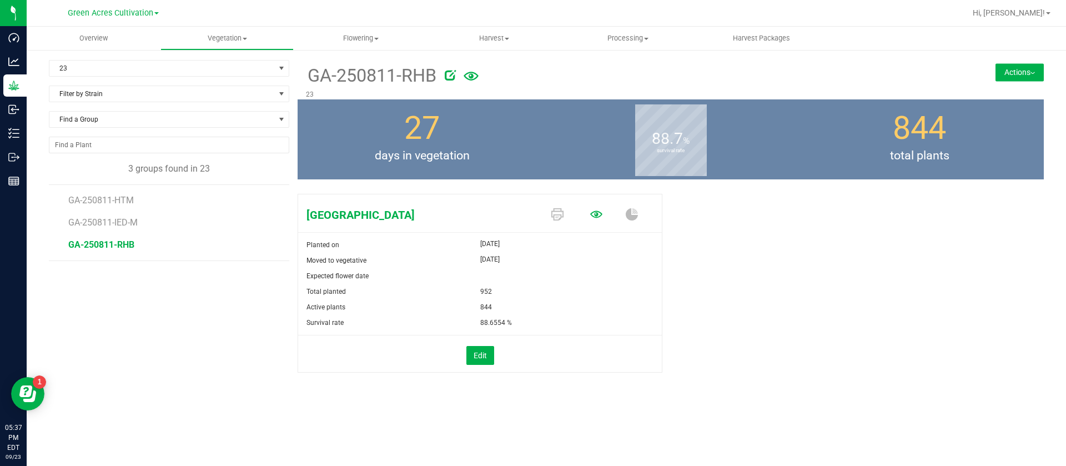
click at [591, 217] on icon at bounding box center [596, 214] width 12 height 12
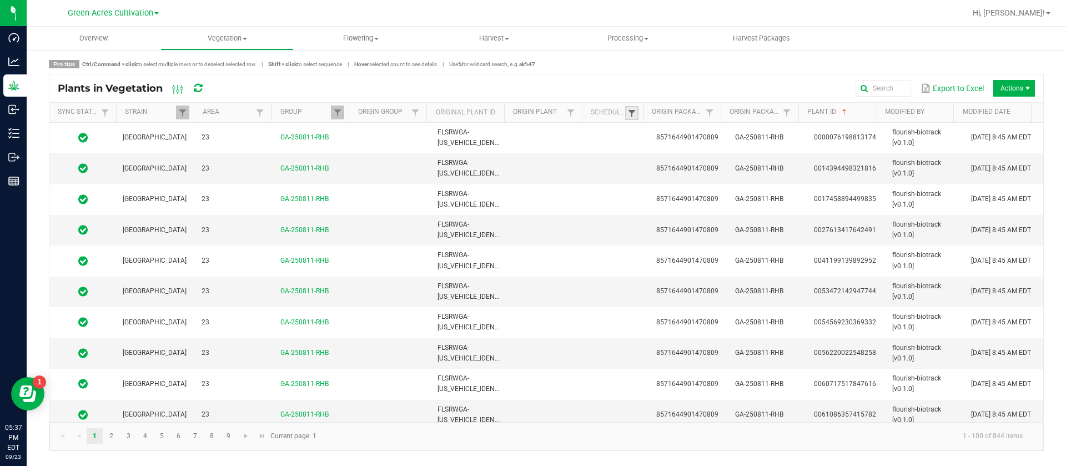
click at [634, 114] on span at bounding box center [632, 113] width 9 height 9
click at [662, 157] on li "Scheduled" at bounding box center [687, 159] width 108 height 14
checkbox input "true"
click at [714, 189] on button "Filter" at bounding box center [720, 198] width 56 height 24
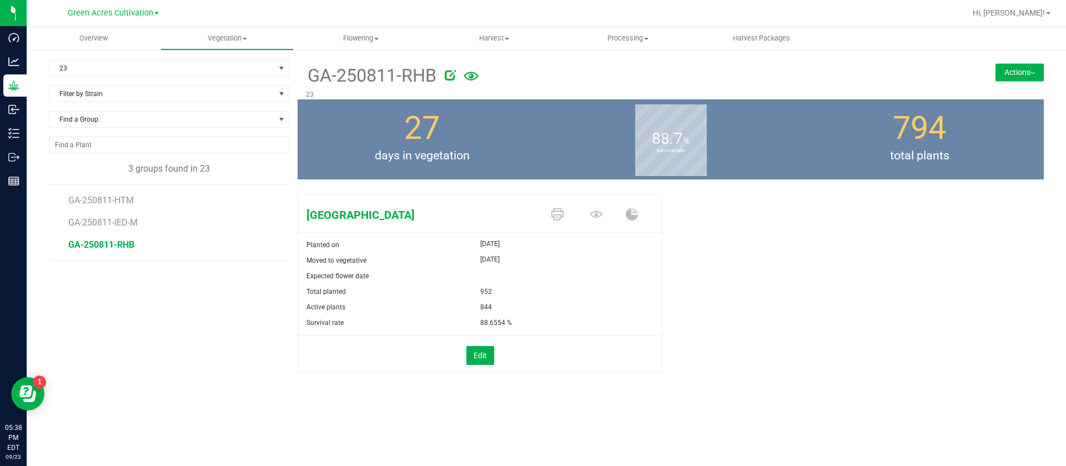
click at [557, 118] on div "88.7 % survival rate" at bounding box center [671, 139] width 249 height 80
click at [454, 74] on icon at bounding box center [450, 74] width 11 height 11
click at [431, 81] on input "GA-250811-RHB" at bounding box center [565, 75] width 519 height 17
click at [835, 76] on button "Cancel button" at bounding box center [841, 75] width 14 height 16
drag, startPoint x: 300, startPoint y: 73, endPoint x: 448, endPoint y: 72, distance: 147.8
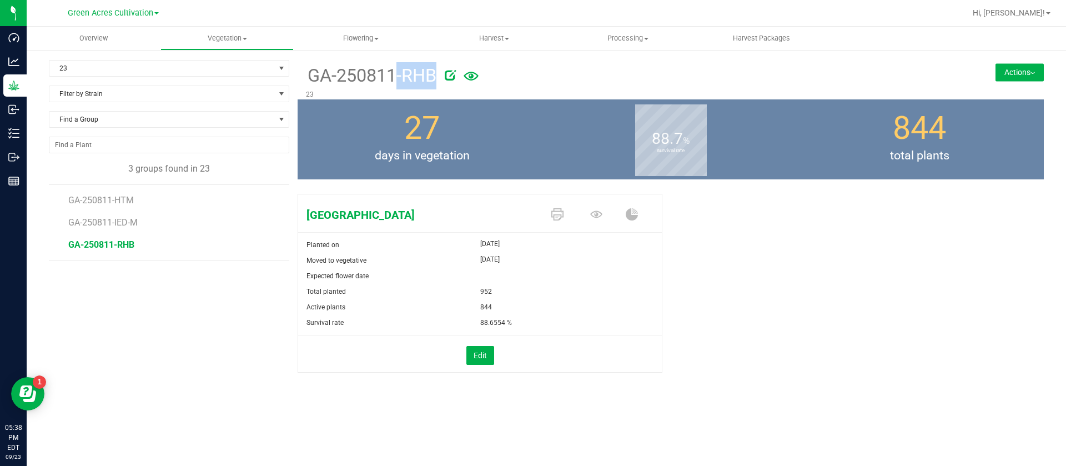
click at [448, 72] on div "GA-250811-RHB 23" at bounding box center [609, 79] width 622 height 39
copy div "GA-250811-RHB"
click at [1026, 76] on button "Actions" at bounding box center [1020, 72] width 48 height 18
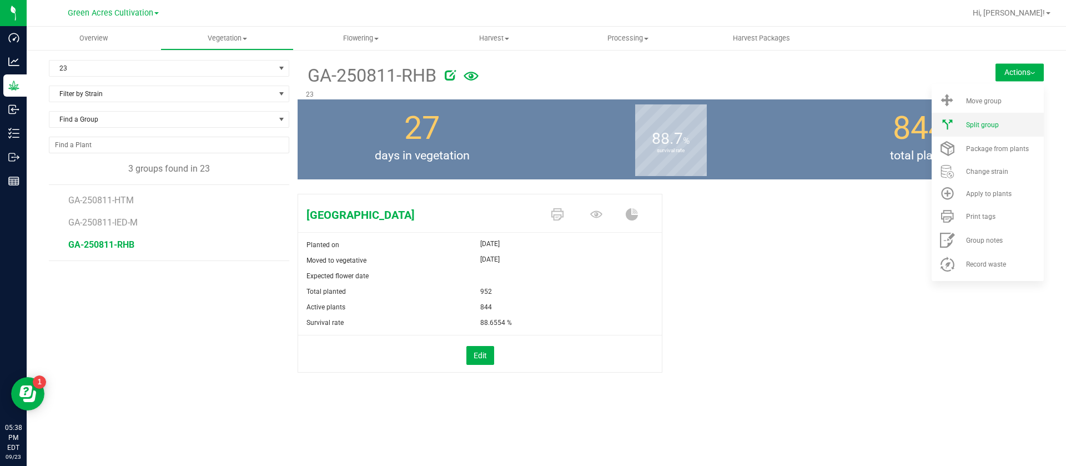
click at [991, 129] on li "Split group" at bounding box center [988, 125] width 112 height 24
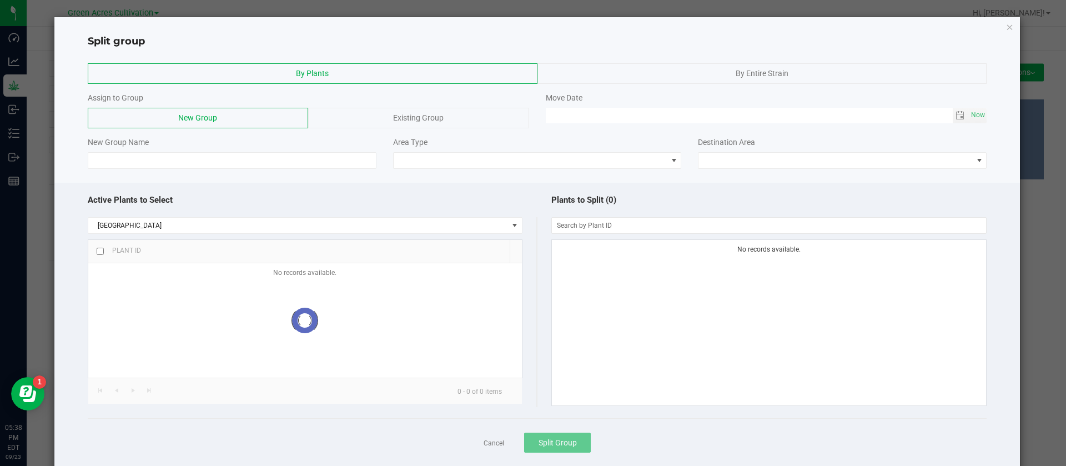
click at [251, 172] on div "By Plants By Entire Strain Assign to Group New Group Existing Group Move Date N…" at bounding box center [537, 116] width 966 height 117
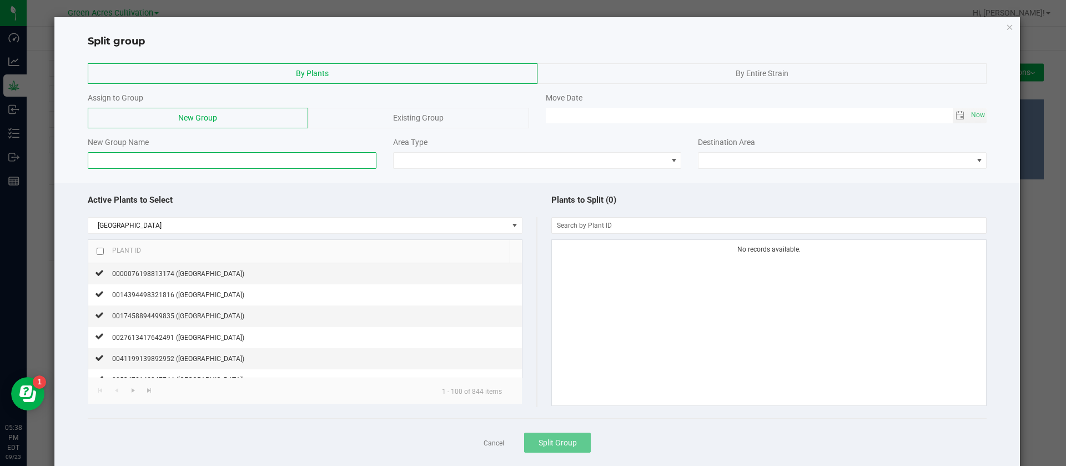
click at [246, 165] on input at bounding box center [232, 160] width 289 height 17
paste input "GA-250811-RHB"
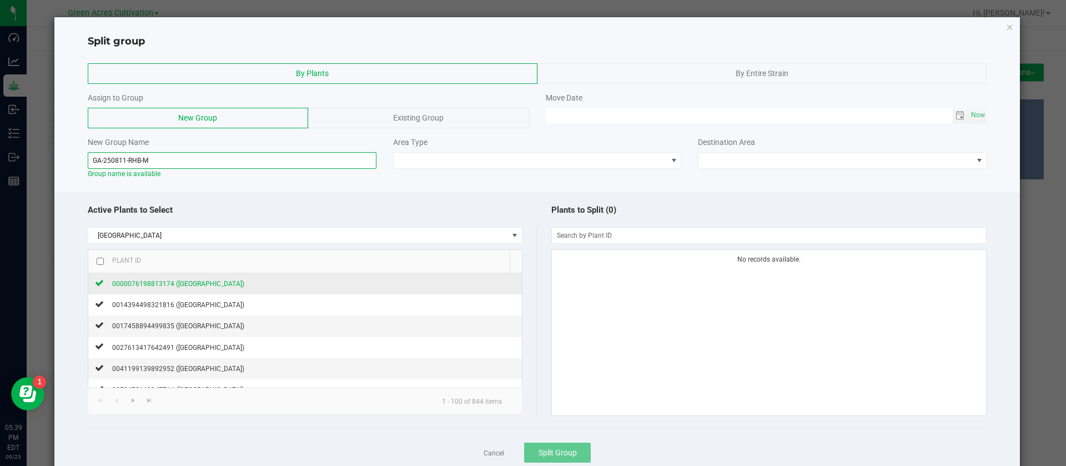
type input "GA-250811-RHB-M"
click at [215, 282] on span "0000076198813174 (Rainbow Harbor)" at bounding box center [178, 284] width 132 height 8
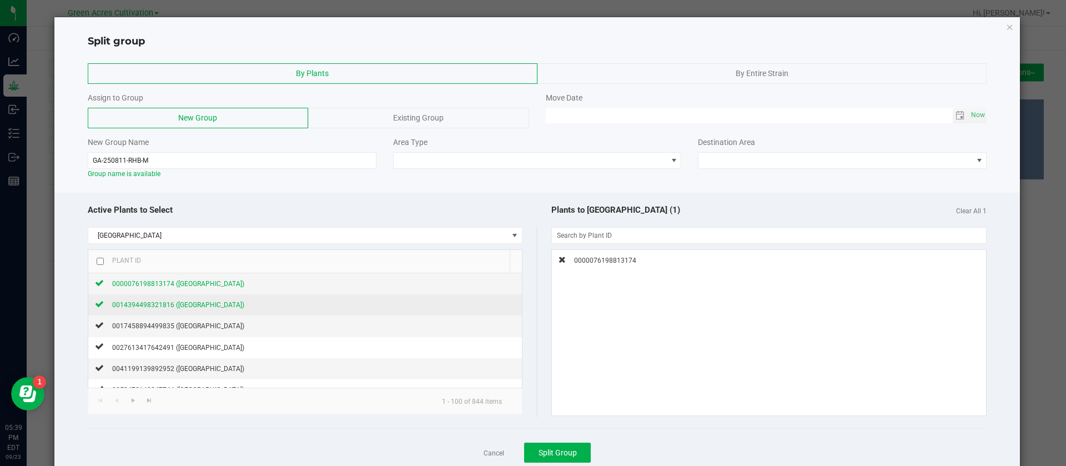
click at [207, 301] on span "0014394498321816 (Rainbow Harbor)" at bounding box center [178, 305] width 132 height 8
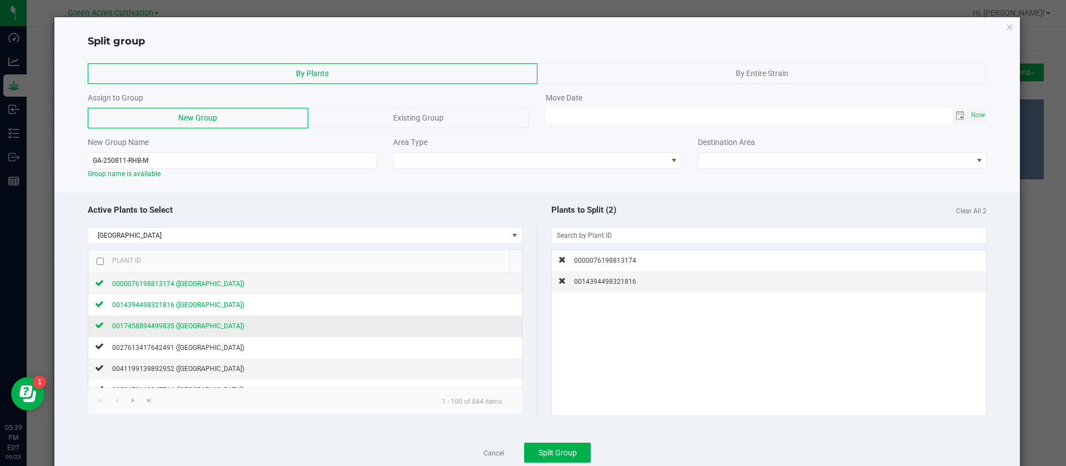
click at [208, 324] on span "0017458894499835 (Rainbow Harbor)" at bounding box center [178, 326] width 132 height 8
click at [208, 351] on span "0027613417642491 (Rainbow Harbor)" at bounding box center [178, 348] width 132 height 8
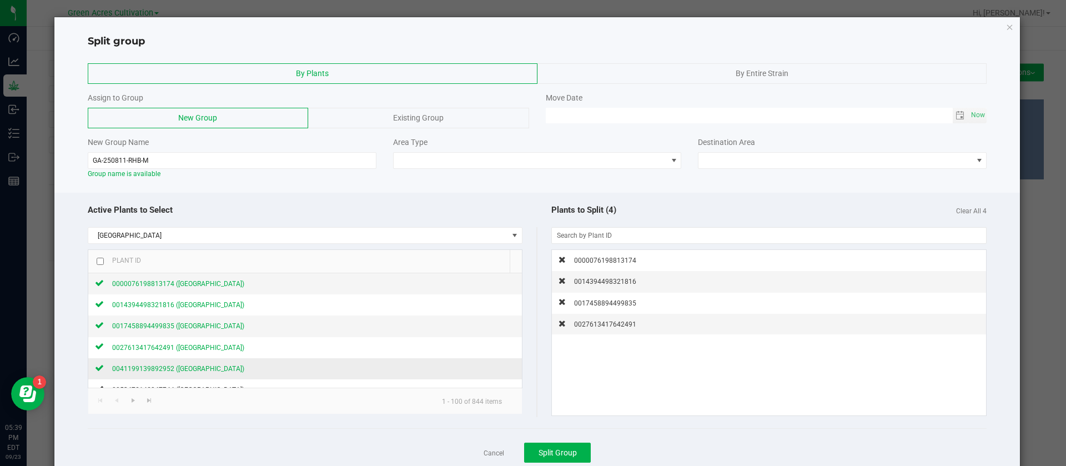
click at [207, 370] on span "0041199139892952 (Rainbow Harbor)" at bounding box center [178, 369] width 132 height 8
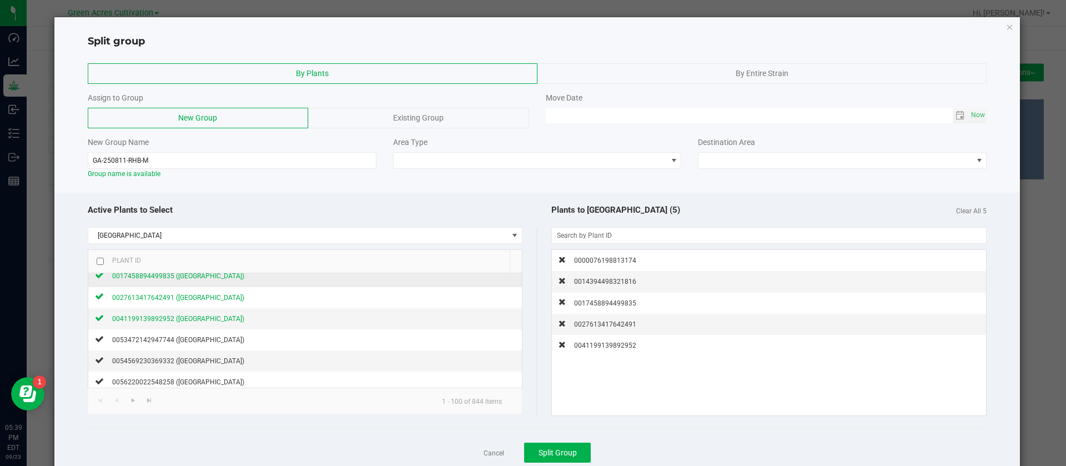
scroll to position [83, 0]
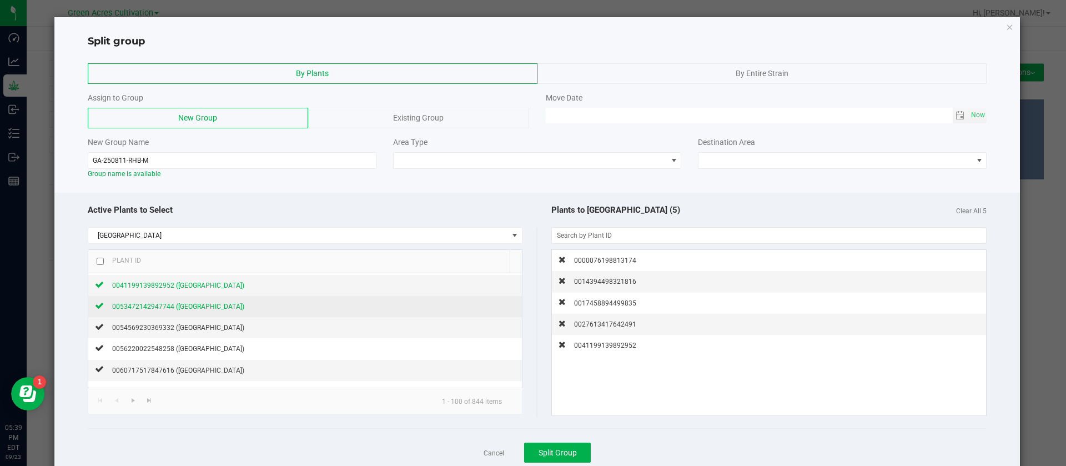
click at [208, 309] on span "0053472142947744 (Rainbow Harbor)" at bounding box center [178, 307] width 132 height 8
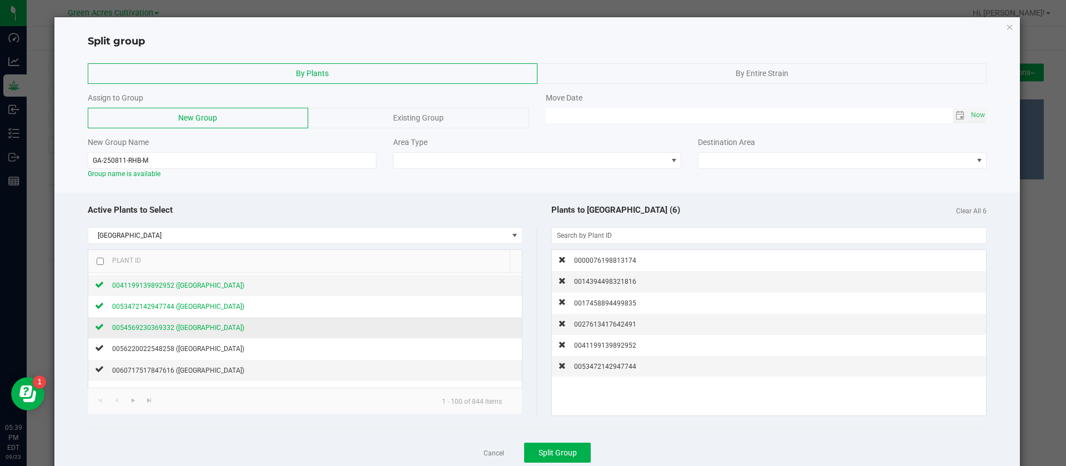
click at [206, 329] on span "0054569230369332 (Rainbow Harbor)" at bounding box center [178, 328] width 132 height 8
click at [211, 349] on span "0056220022548258 (Rainbow Harbor)" at bounding box center [178, 349] width 132 height 8
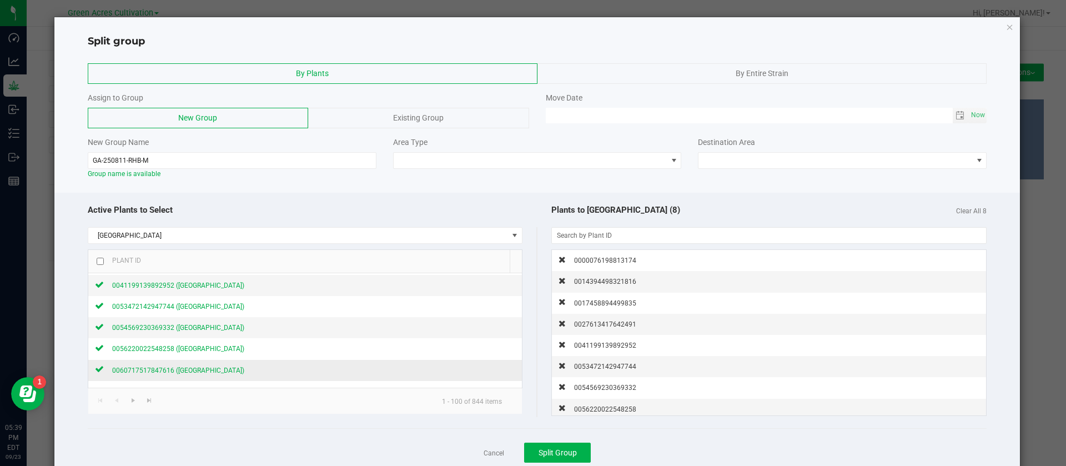
click at [212, 365] on div "0060717517847616 (Rainbow Harbor)" at bounding box center [174, 370] width 141 height 12
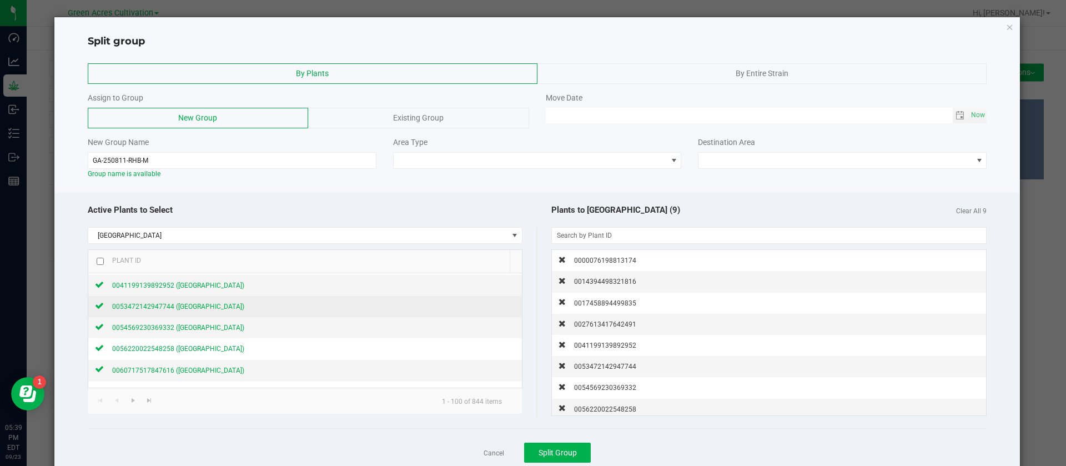
scroll to position [167, 0]
click at [218, 305] on span "0061086357415782 (Rainbow Harbor)" at bounding box center [178, 308] width 132 height 8
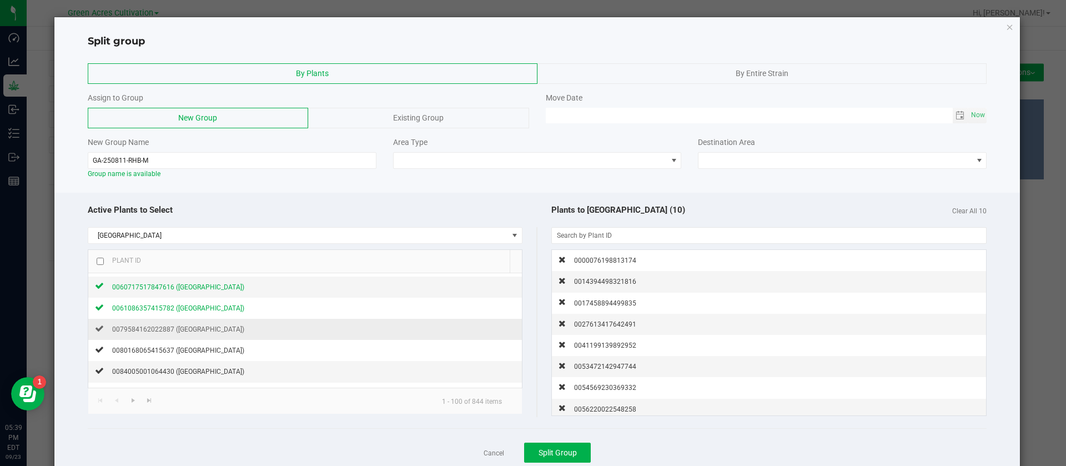
drag, startPoint x: 216, startPoint y: 328, endPoint x: 217, endPoint y: 335, distance: 7.3
click at [216, 328] on span "0079584162022887 (Rainbow Harbor)" at bounding box center [178, 329] width 132 height 8
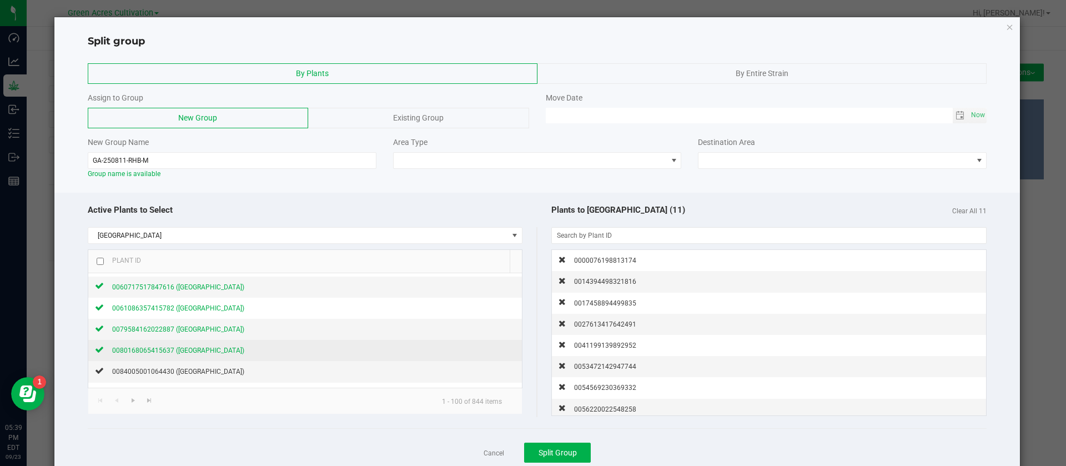
click at [219, 349] on span "0080168065415637 (Rainbow Harbor)" at bounding box center [178, 351] width 132 height 8
click at [218, 368] on span "0084005001064430 (Rainbow Harbor)" at bounding box center [178, 372] width 132 height 8
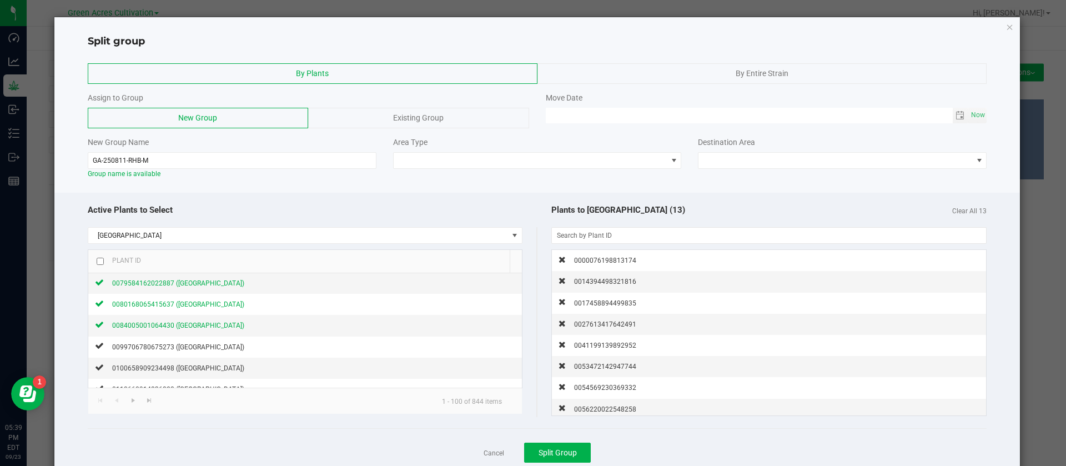
scroll to position [250, 0]
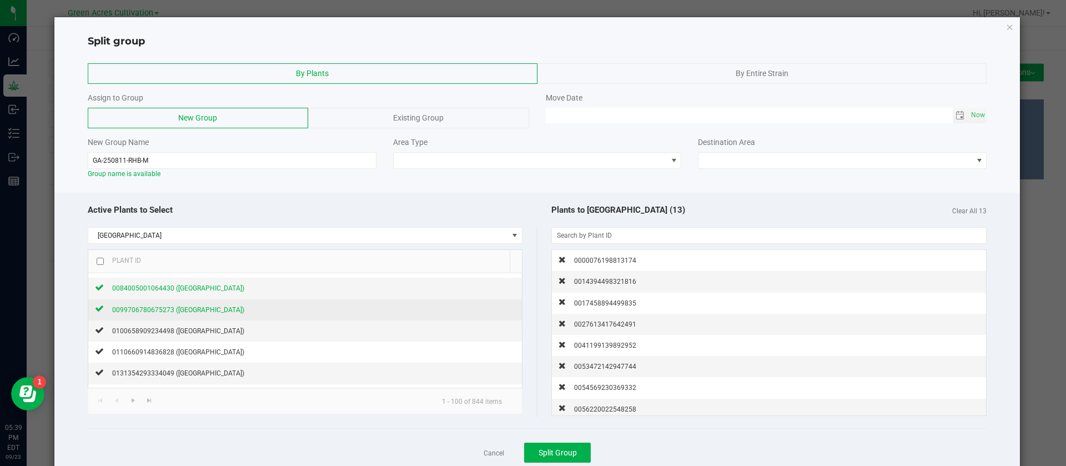
click at [223, 312] on span "0099706780675273 (Rainbow Harbor)" at bounding box center [178, 310] width 132 height 8
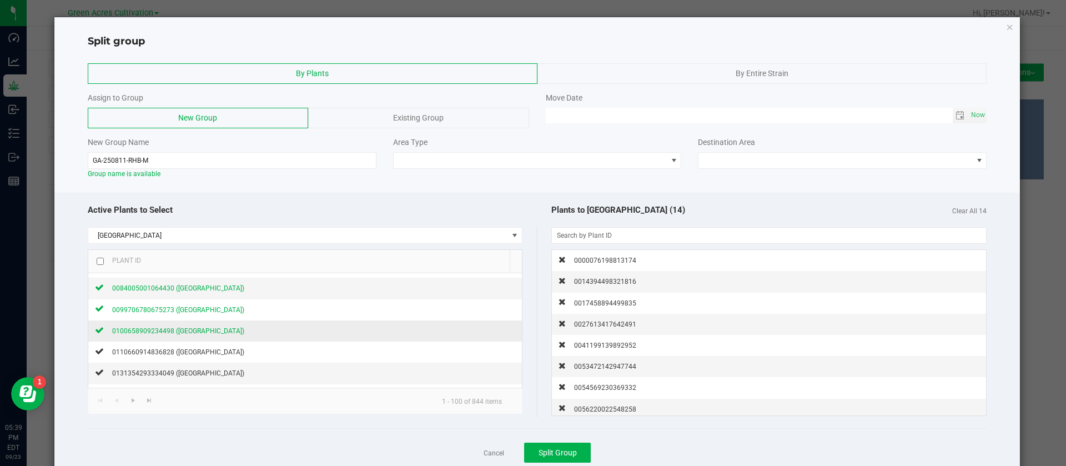
click at [218, 332] on span "0100658909234498 (Rainbow Harbor)" at bounding box center [178, 331] width 132 height 8
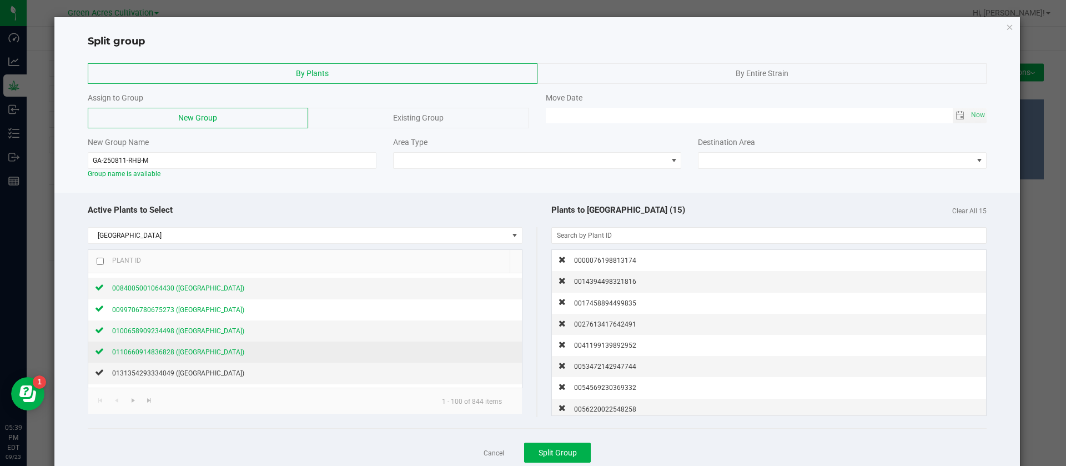
click at [215, 352] on span "0110660914836828 (Rainbow Harbor)" at bounding box center [178, 352] width 132 height 8
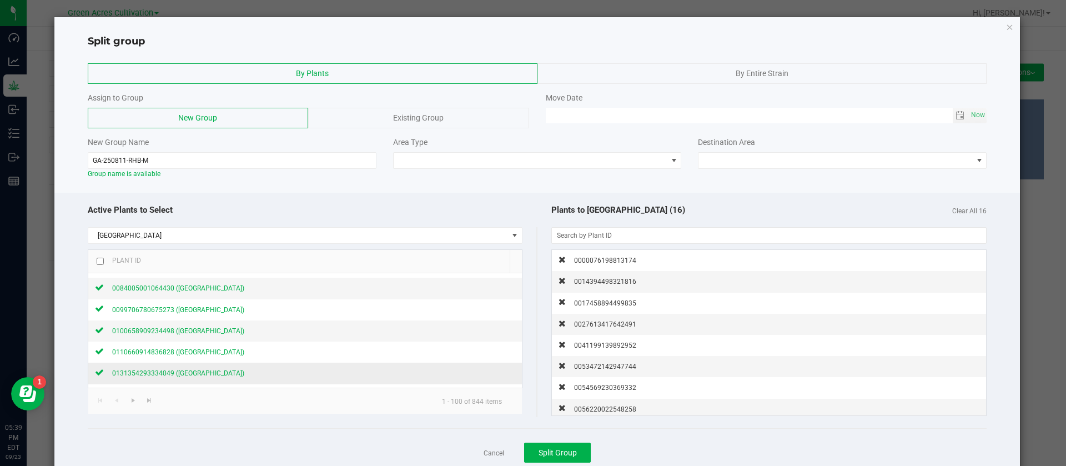
click at [223, 368] on div "0131354293334049 (Rainbow Harbor)" at bounding box center [174, 373] width 141 height 12
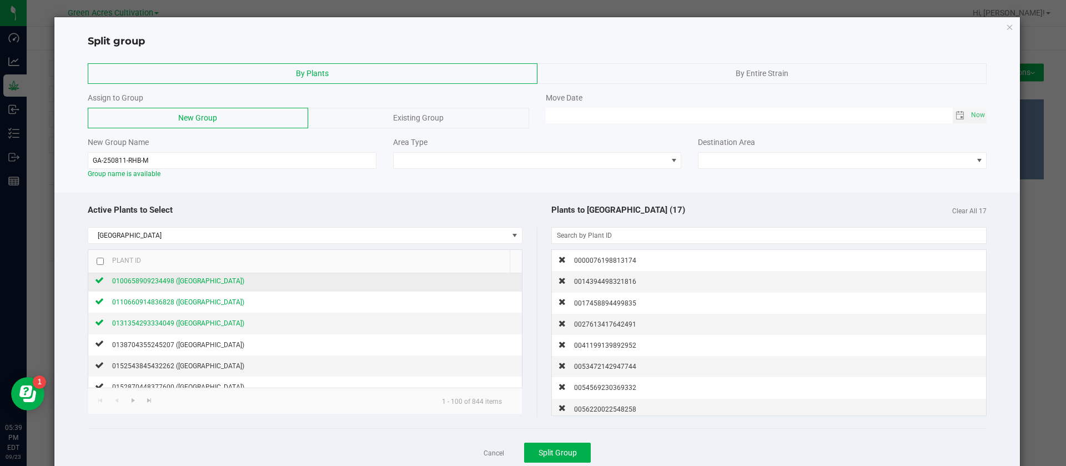
scroll to position [333, 0]
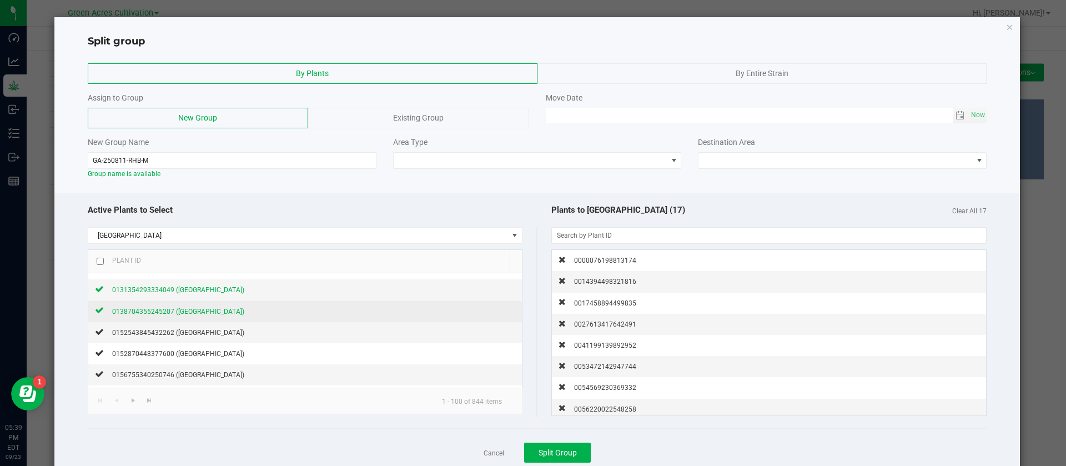
click at [215, 309] on span "0138704355245207 (Rainbow Harbor)" at bounding box center [178, 312] width 132 height 8
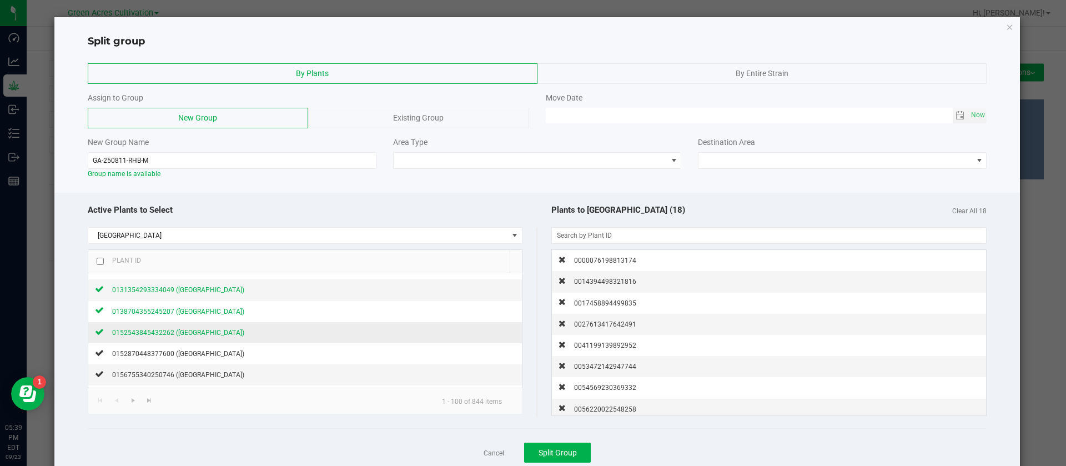
click at [218, 336] on span "0152543845432262 (Rainbow Harbor)" at bounding box center [178, 333] width 132 height 8
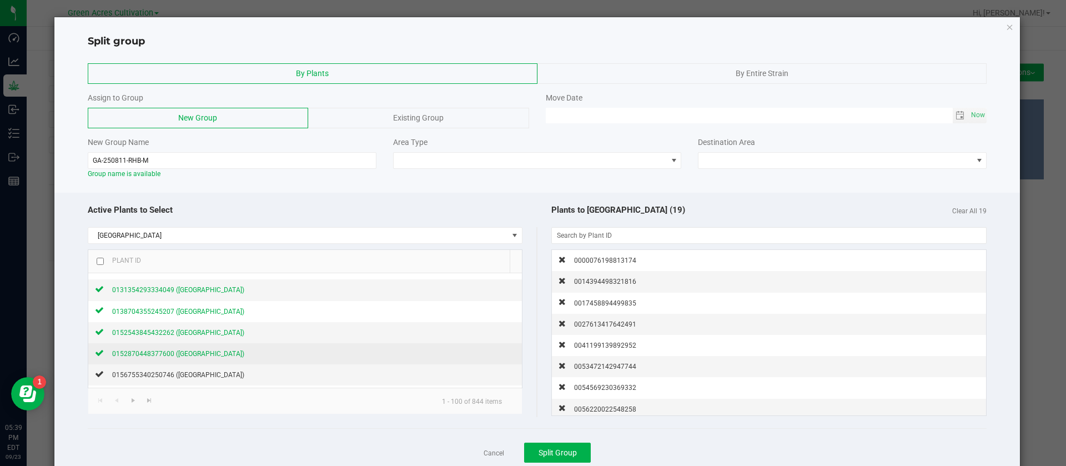
click at [221, 354] on span "0152870448377600 (Rainbow Harbor)" at bounding box center [178, 354] width 132 height 8
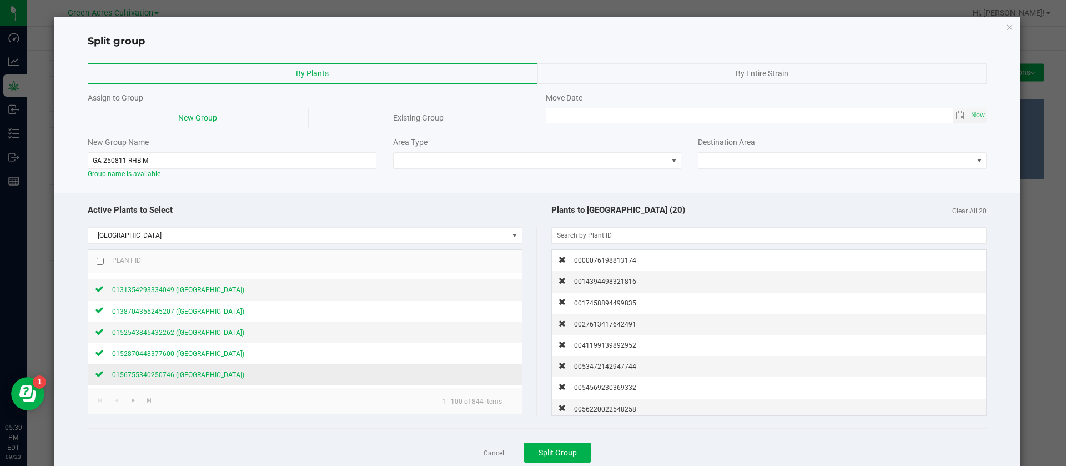
click at [222, 372] on span "0156755340250746 (Rainbow Harbor)" at bounding box center [178, 375] width 132 height 8
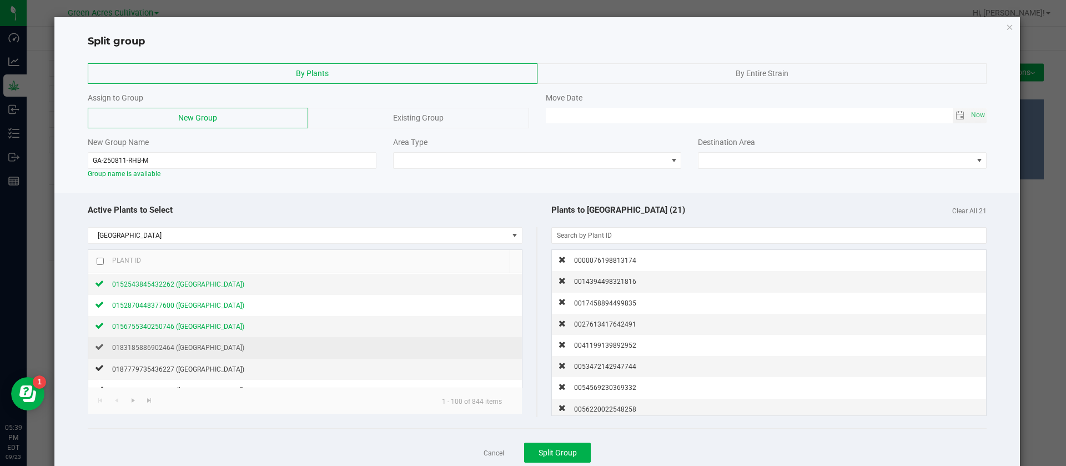
scroll to position [417, 0]
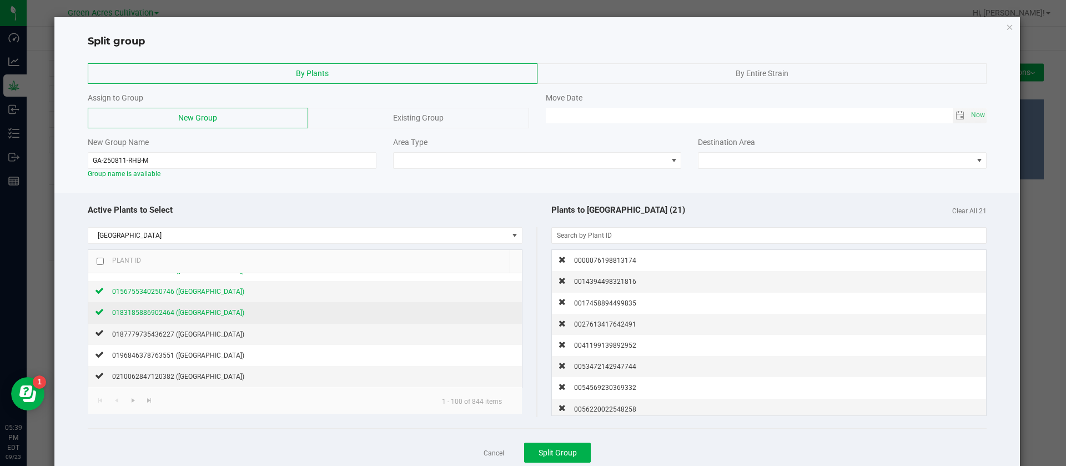
click at [218, 312] on span "0183185886902464 (Rainbow Harbor)" at bounding box center [178, 313] width 132 height 8
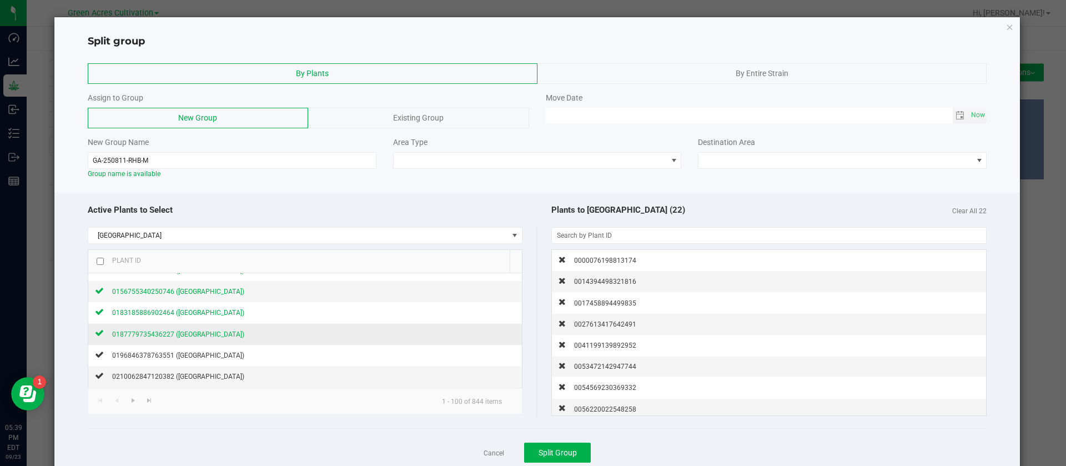
click at [220, 334] on span "0187779735436227 (Rainbow Harbor)" at bounding box center [178, 334] width 132 height 8
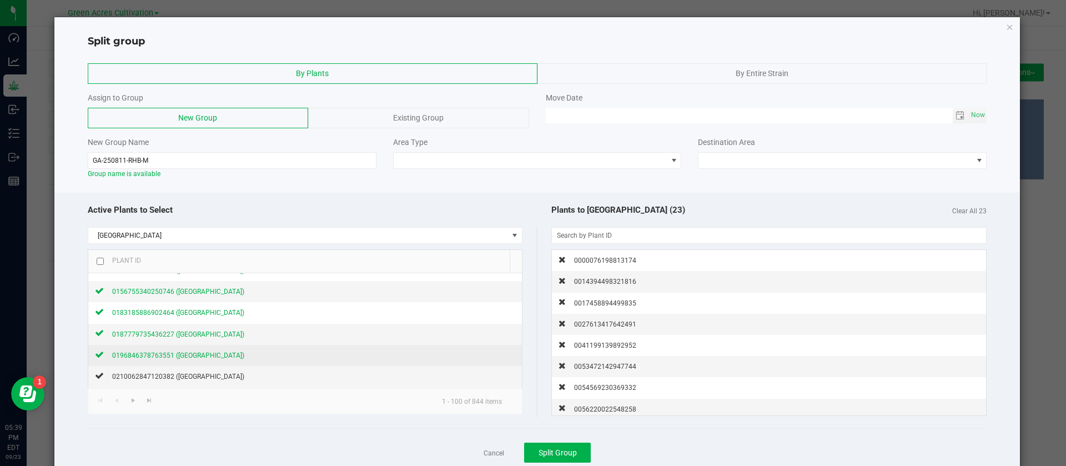
click at [218, 350] on div "0196846378763551 (Rainbow Harbor)" at bounding box center [174, 355] width 141 height 12
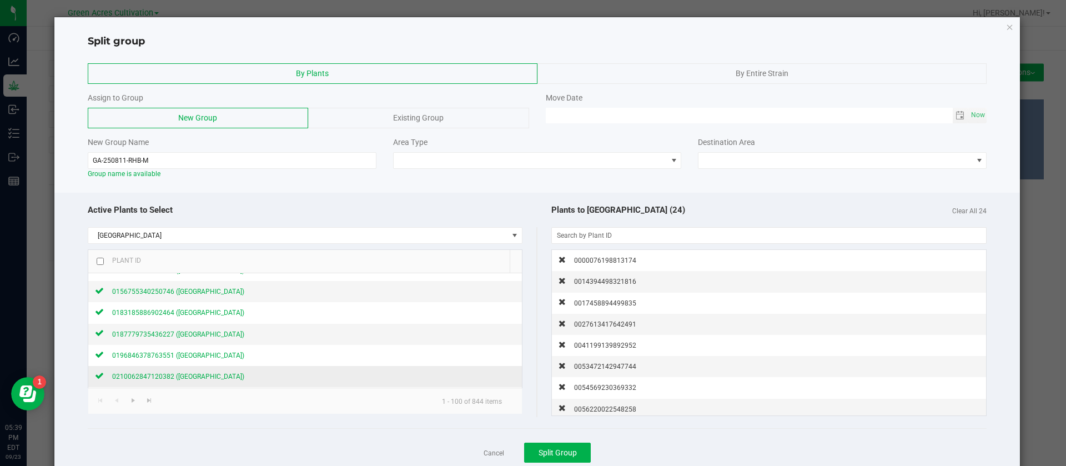
click at [211, 377] on span "0210062847120382 (Rainbow Harbor)" at bounding box center [178, 377] width 132 height 8
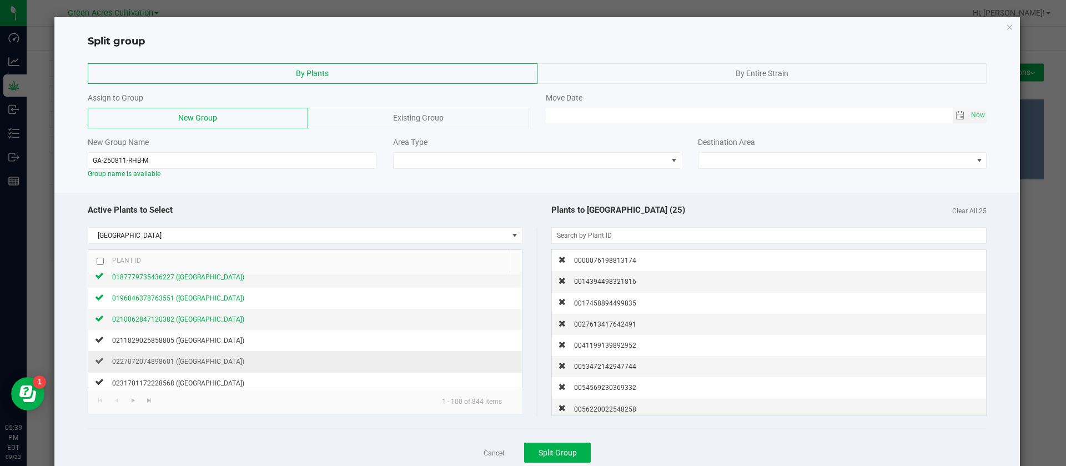
scroll to position [500, 0]
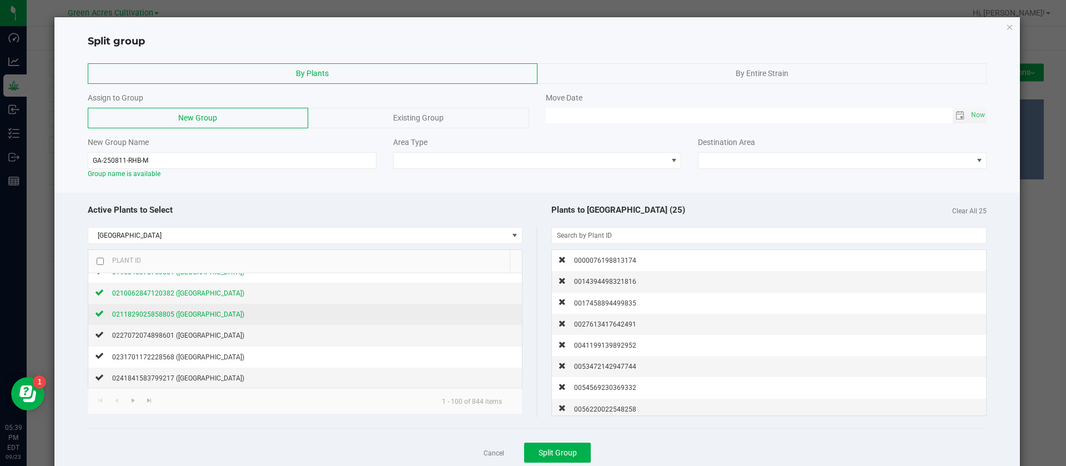
click at [218, 310] on span "0211829025858805 (Rainbow Harbor)" at bounding box center [178, 314] width 132 height 8
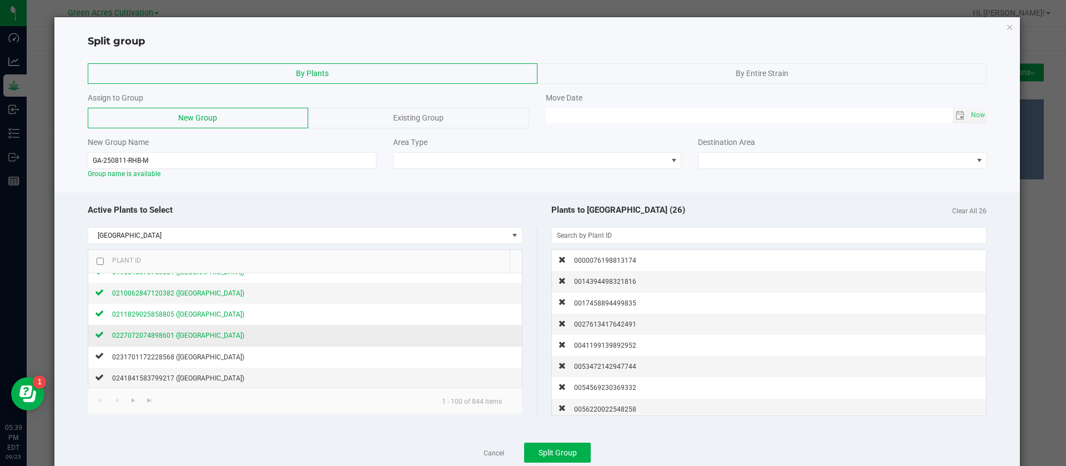
click at [216, 336] on span "0227072074898601 (Rainbow Harbor)" at bounding box center [178, 336] width 132 height 8
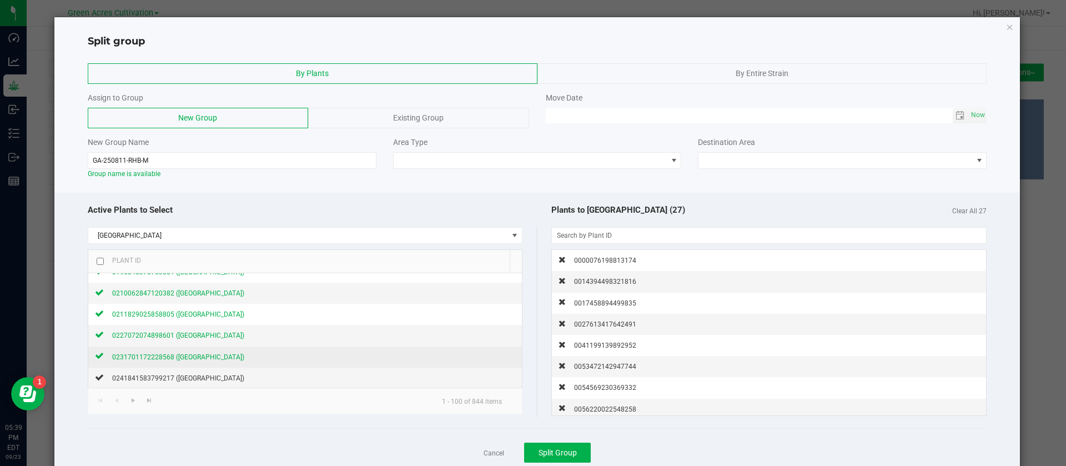
click at [216, 356] on span "0231701172228568 (Rainbow Harbor)" at bounding box center [178, 357] width 132 height 8
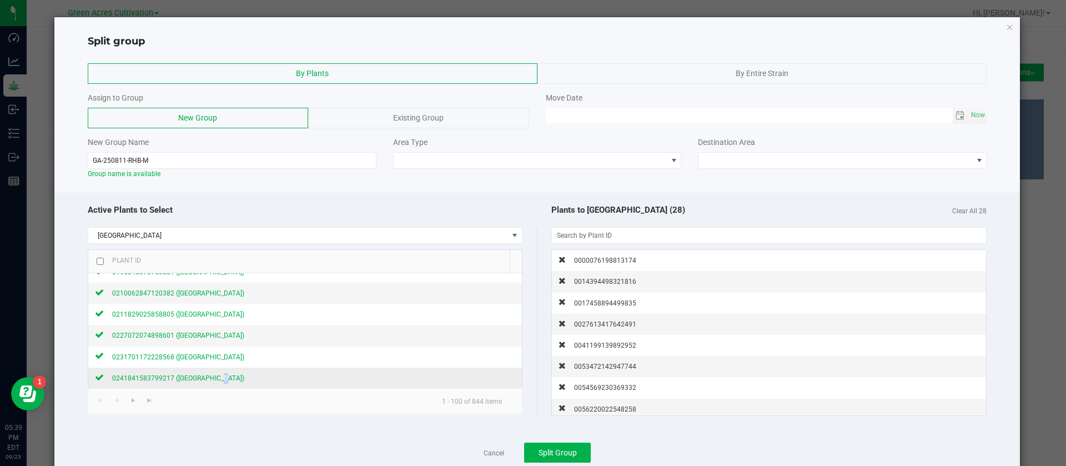
click at [217, 375] on span "0241841583799217 (Rainbow Harbor)" at bounding box center [178, 378] width 132 height 8
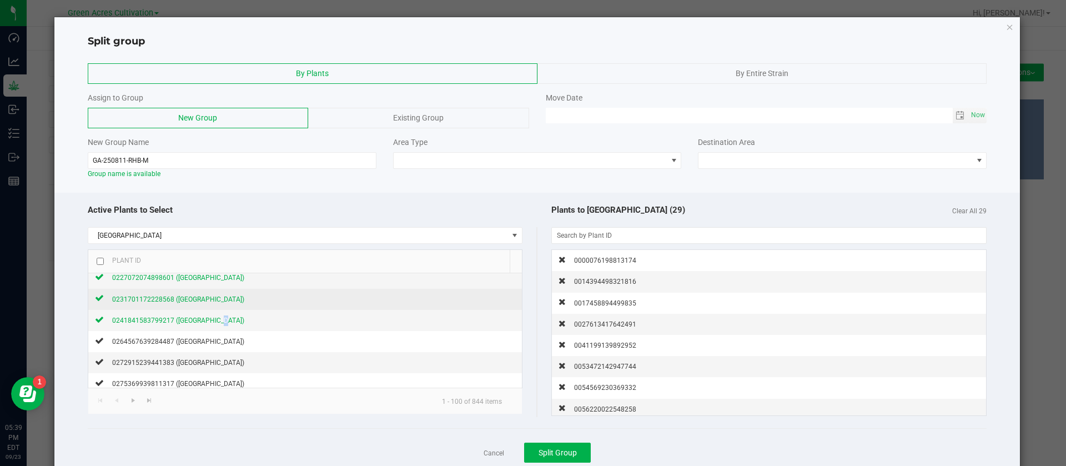
scroll to position [583, 0]
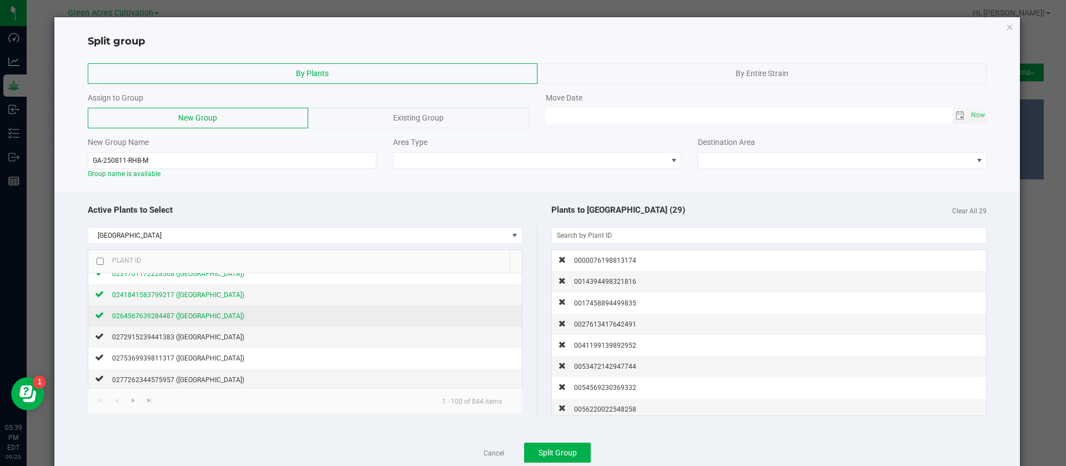
click at [217, 318] on span "0264567639284487 (Rainbow Harbor)" at bounding box center [178, 316] width 132 height 8
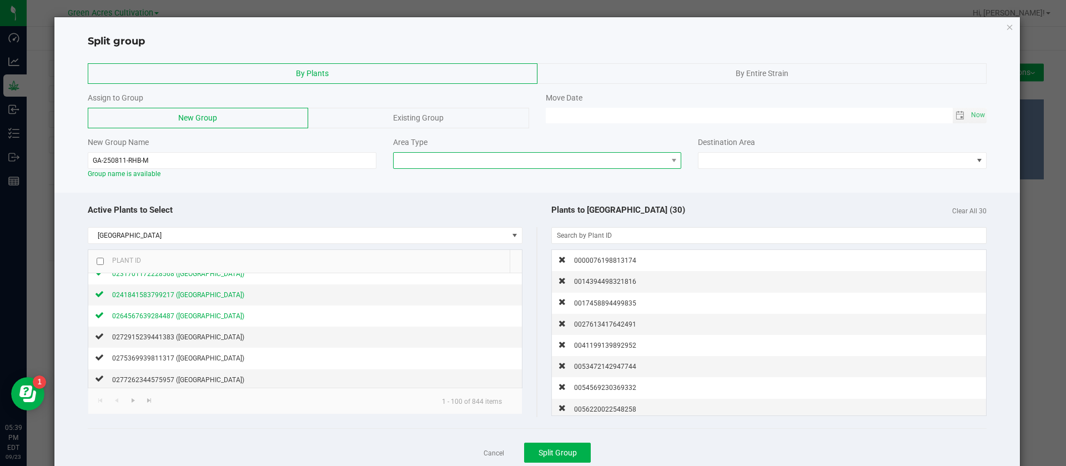
click at [438, 155] on span at bounding box center [531, 161] width 274 height 16
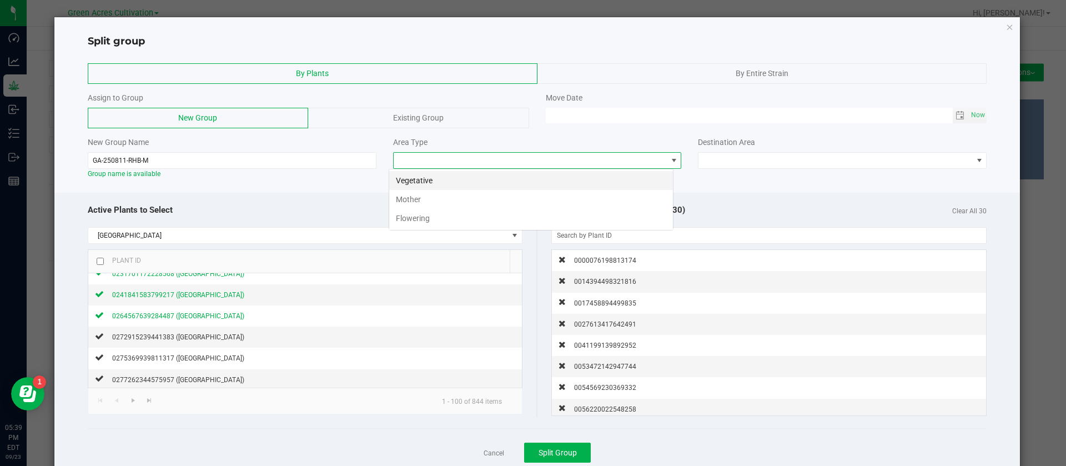
scroll to position [17, 285]
click at [423, 197] on li "Mother" at bounding box center [531, 199] width 284 height 19
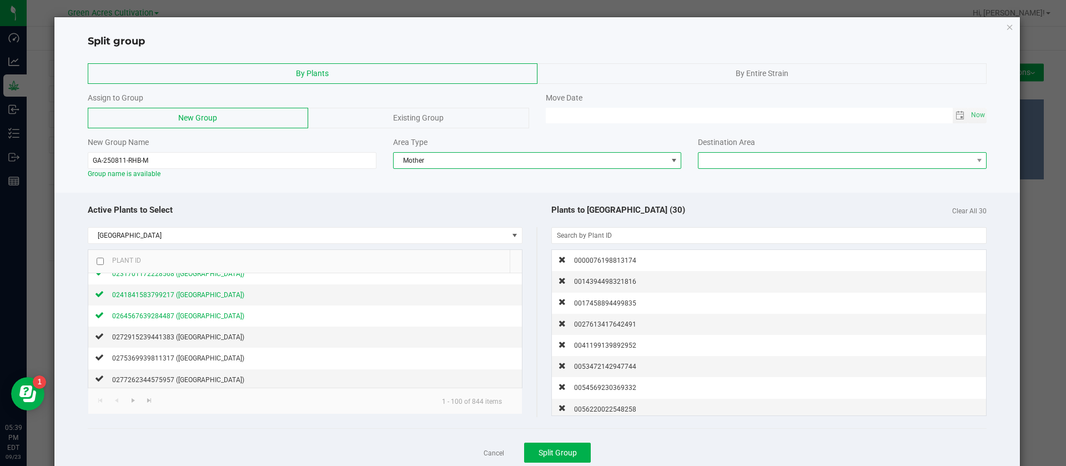
click at [764, 154] on span at bounding box center [836, 161] width 274 height 16
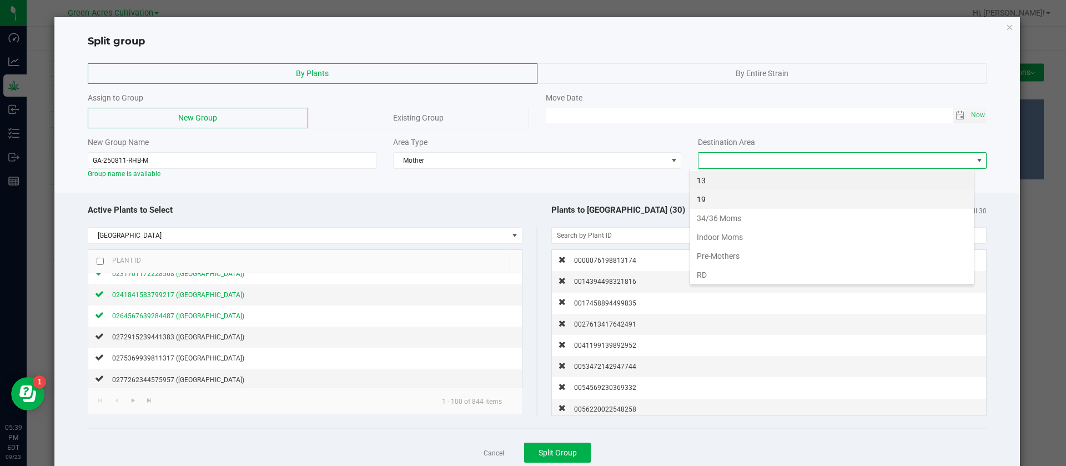
click at [717, 199] on li "19" at bounding box center [832, 199] width 284 height 19
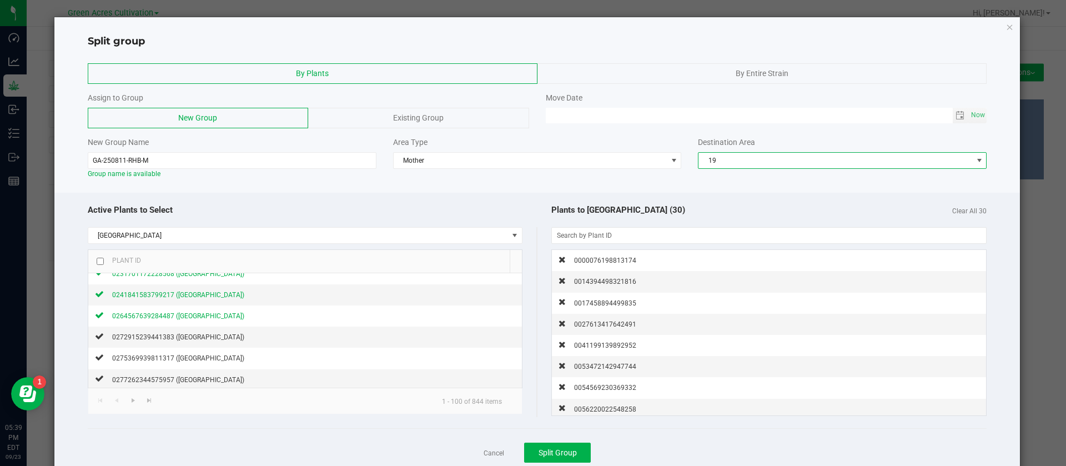
click at [731, 158] on span "19" at bounding box center [836, 161] width 274 height 16
click at [704, 183] on li "13" at bounding box center [832, 180] width 284 height 19
click at [969, 111] on span "Now" at bounding box center [978, 115] width 19 height 16
drag, startPoint x: 563, startPoint y: 109, endPoint x: 553, endPoint y: 142, distance: 33.7
click at [562, 112] on input "09/23/2025 05:39 PM" at bounding box center [749, 115] width 407 height 14
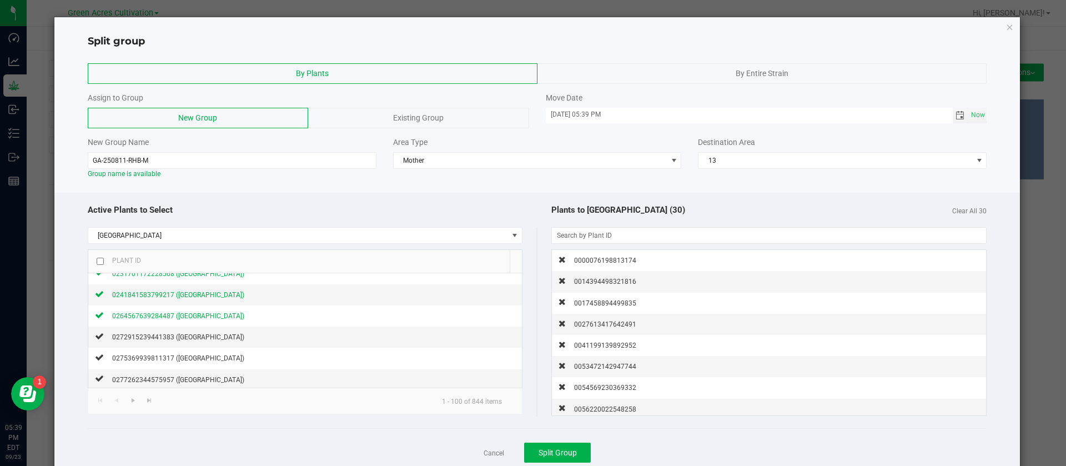
type input "09/20/2025 05:39 PM"
click at [555, 196] on div "Active Plants to Select Rainbow Harbor Plant ID 0000076198813174 (Rainbow Harbo…" at bounding box center [537, 338] width 966 height 290
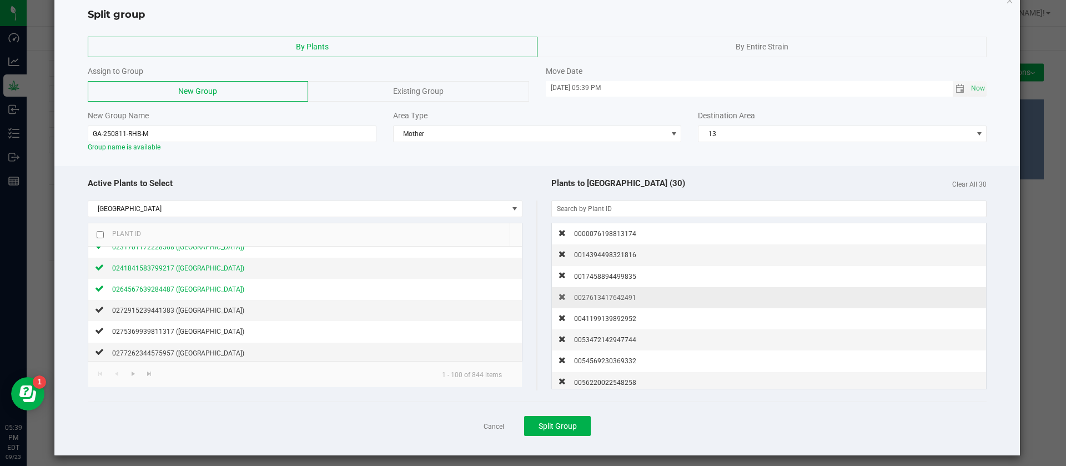
scroll to position [33, 0]
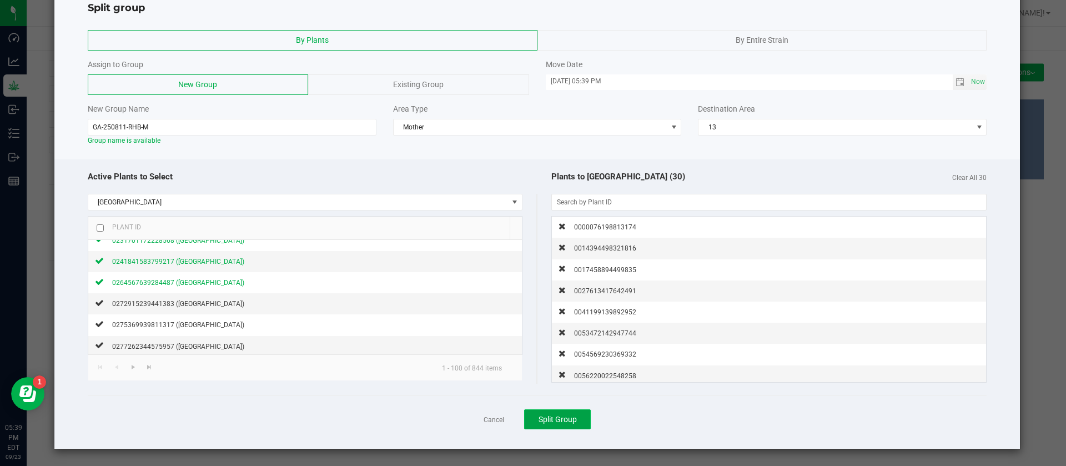
click at [562, 421] on span "Split Group" at bounding box center [558, 419] width 38 height 9
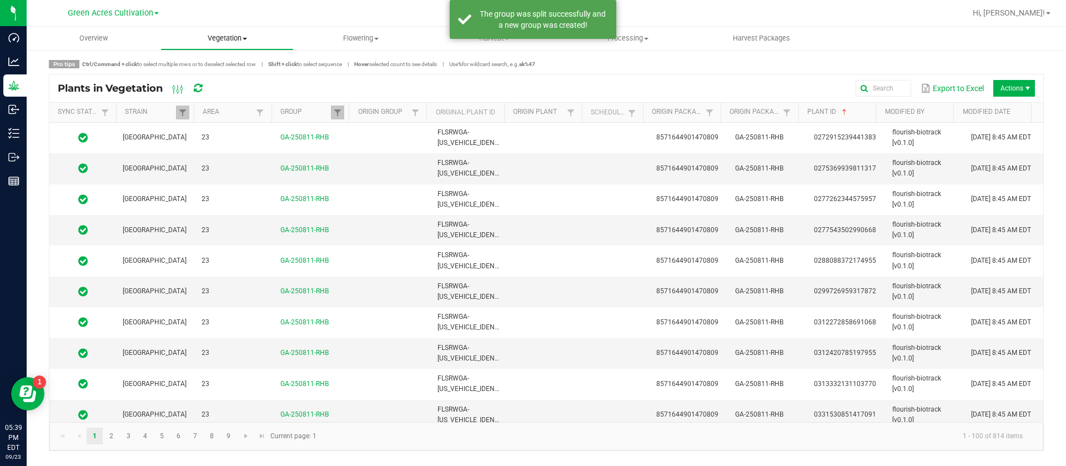
click at [227, 29] on uib-tab-heading "Vegetation Veg groups Veg plants Mother groups Mother plants Apply to plants Cr…" at bounding box center [227, 38] width 133 height 22
click at [217, 68] on span "Veg groups" at bounding box center [196, 66] width 71 height 9
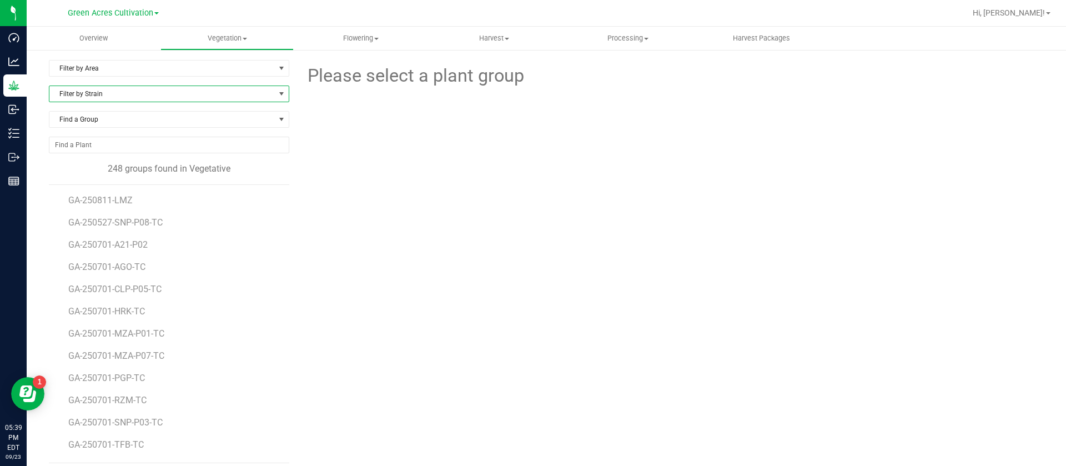
drag, startPoint x: 147, startPoint y: 87, endPoint x: 147, endPoint y: 78, distance: 9.5
click at [147, 86] on span "Filter by Strain" at bounding box center [162, 94] width 226 height 16
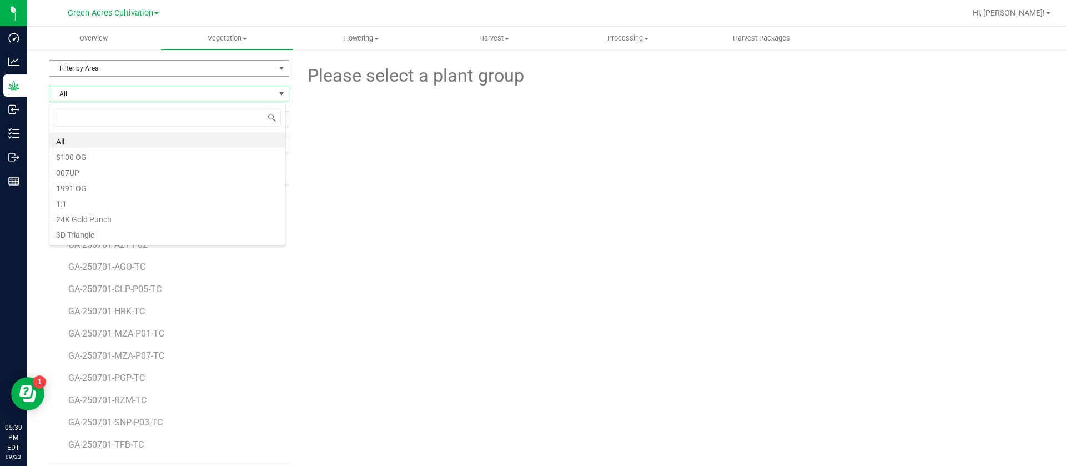
click at [147, 73] on span "Filter by Area" at bounding box center [162, 69] width 226 height 16
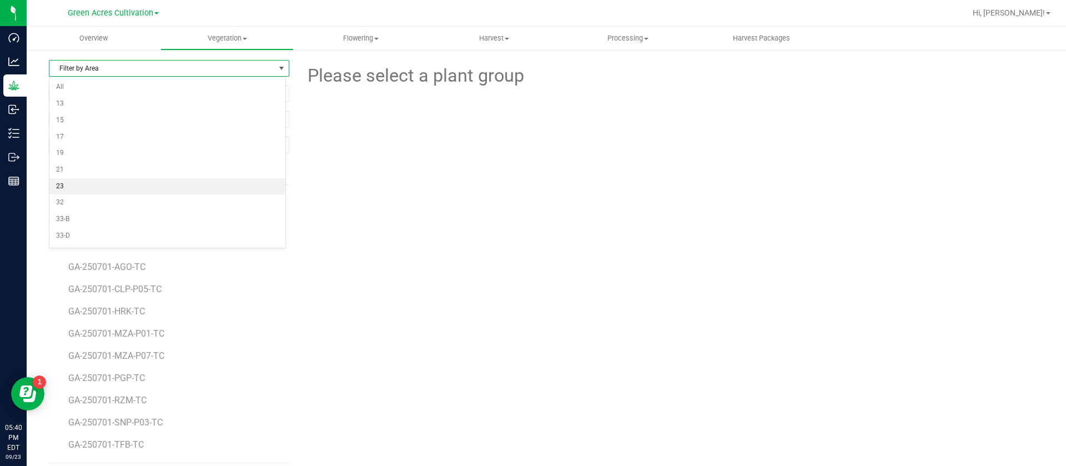
click at [88, 188] on li "23" at bounding box center [167, 186] width 236 height 17
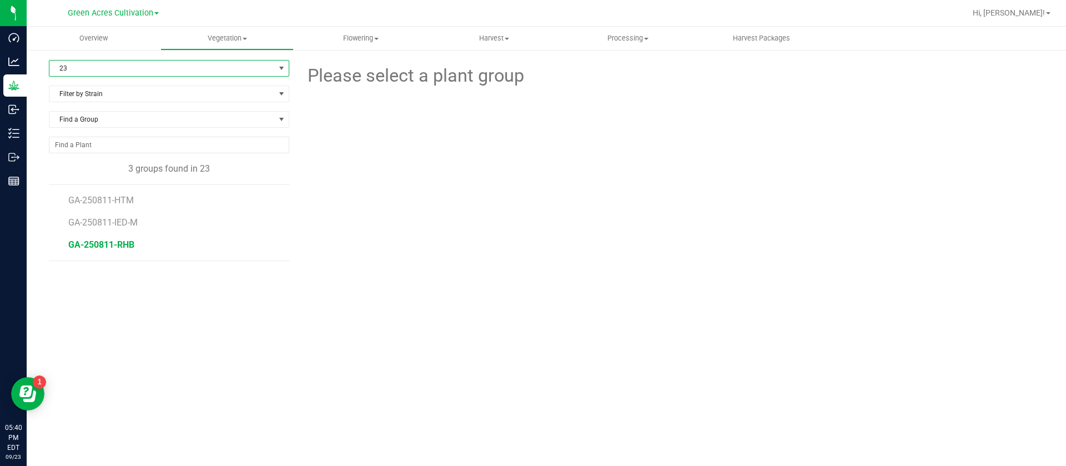
click at [107, 239] on span "GA-250811-RHB" at bounding box center [101, 244] width 66 height 11
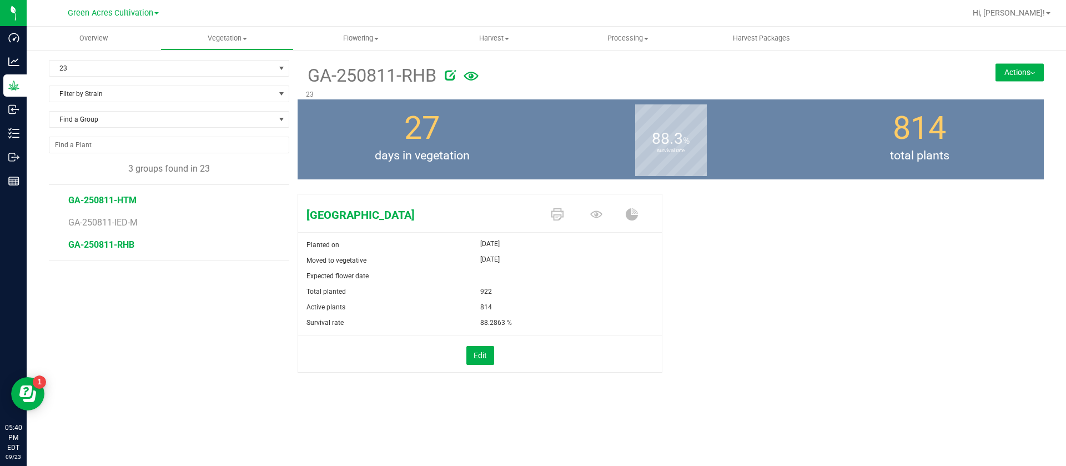
click at [113, 199] on span "GA-250811-HTM" at bounding box center [102, 200] width 68 height 11
click at [131, 231] on li "GA-250811-RHB" at bounding box center [174, 244] width 213 height 31
click at [131, 220] on span "GA-250811-IED-M" at bounding box center [104, 222] width 73 height 11
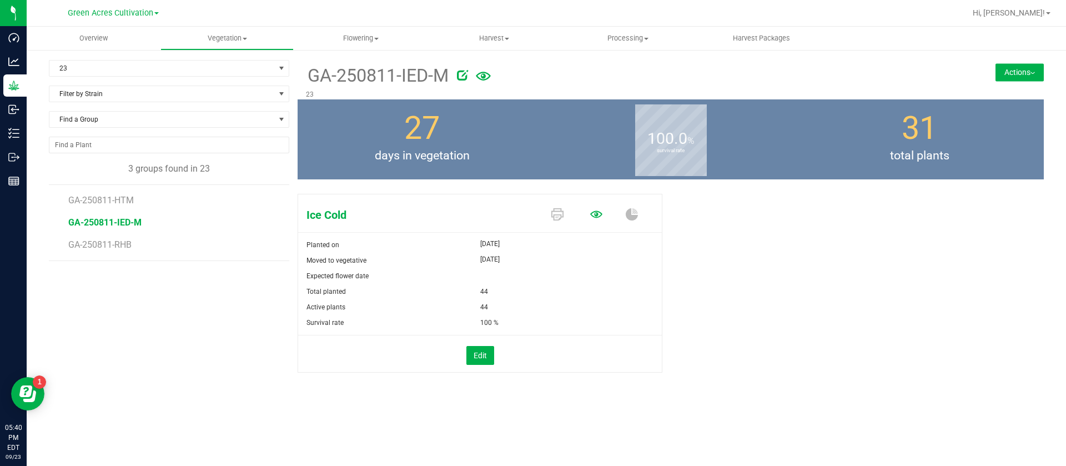
click at [598, 210] on icon at bounding box center [596, 214] width 12 height 12
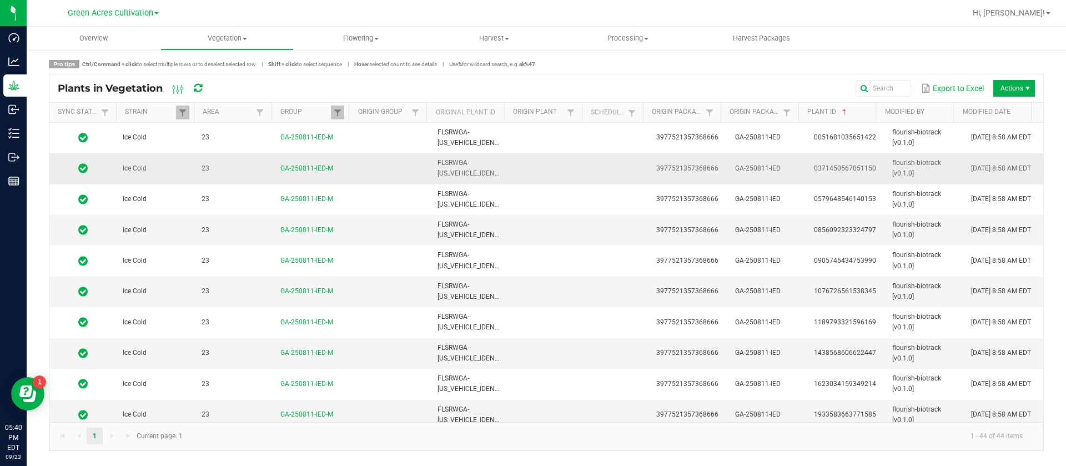
click at [614, 137] on td at bounding box center [619, 138] width 61 height 31
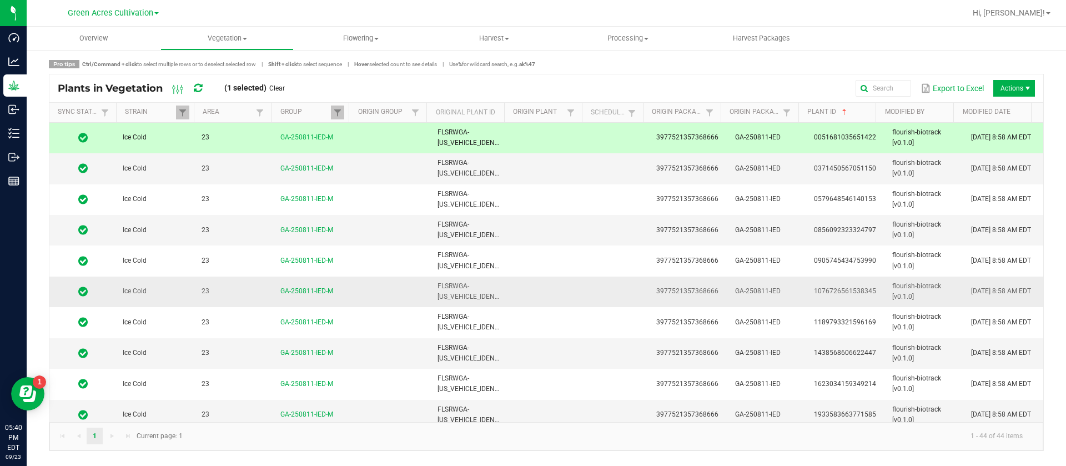
click at [549, 303] on td at bounding box center [549, 292] width 79 height 31
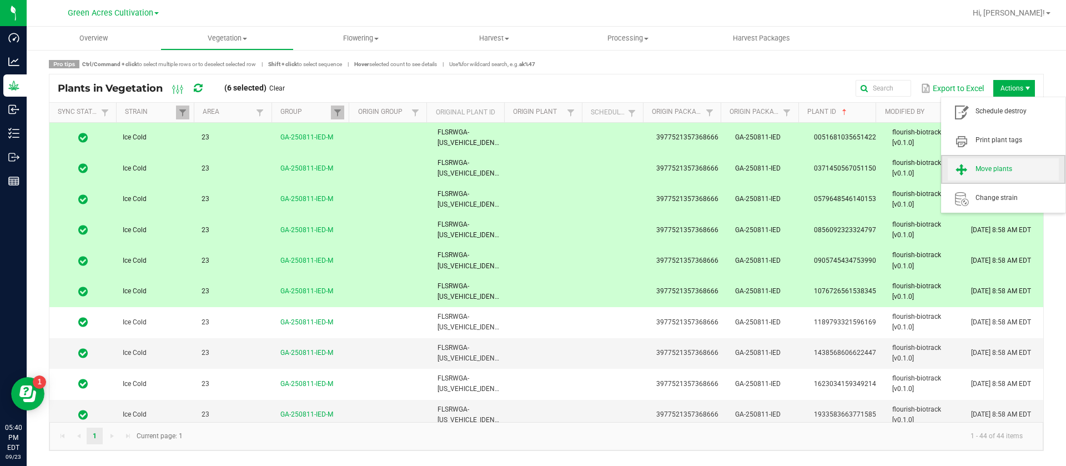
click at [987, 168] on span "Move plants" at bounding box center [1017, 168] width 83 height 9
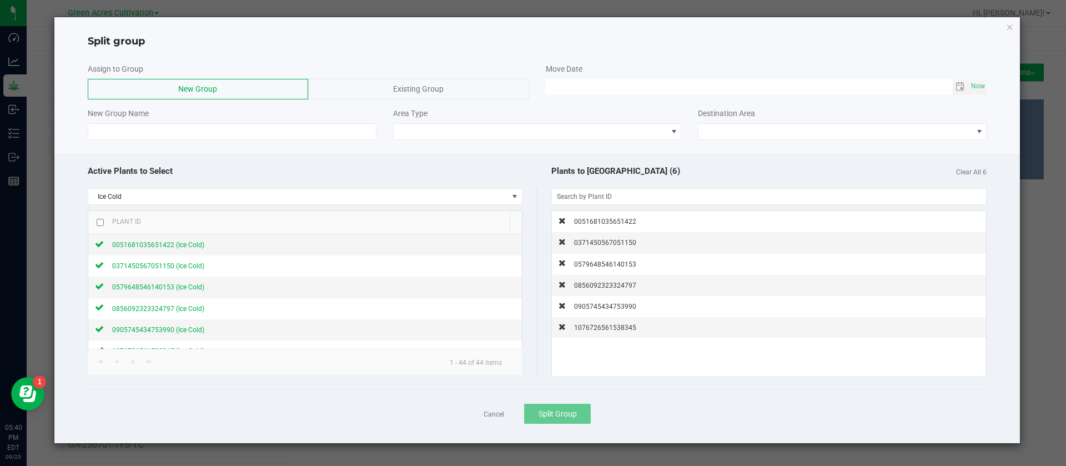
click at [407, 98] on div "Existing Group" at bounding box center [418, 89] width 221 height 21
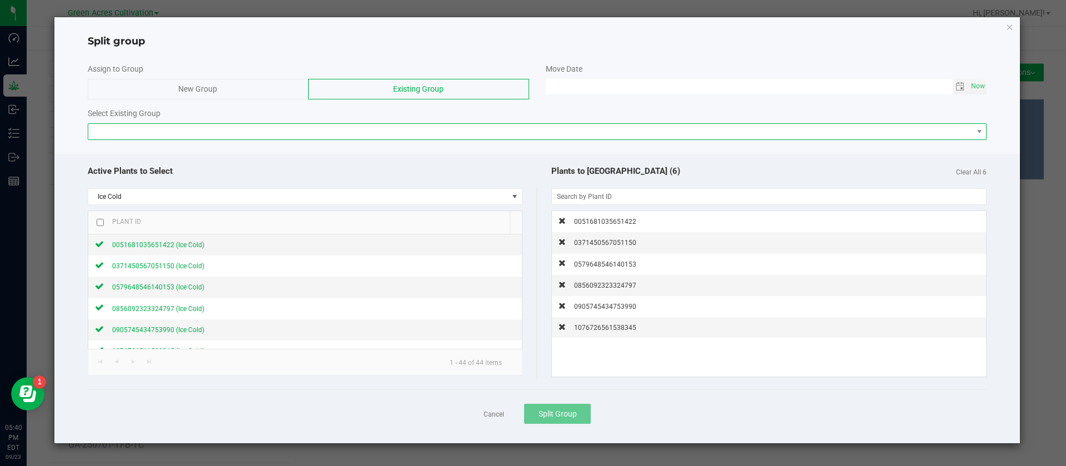
click at [242, 137] on span at bounding box center [530, 132] width 885 height 16
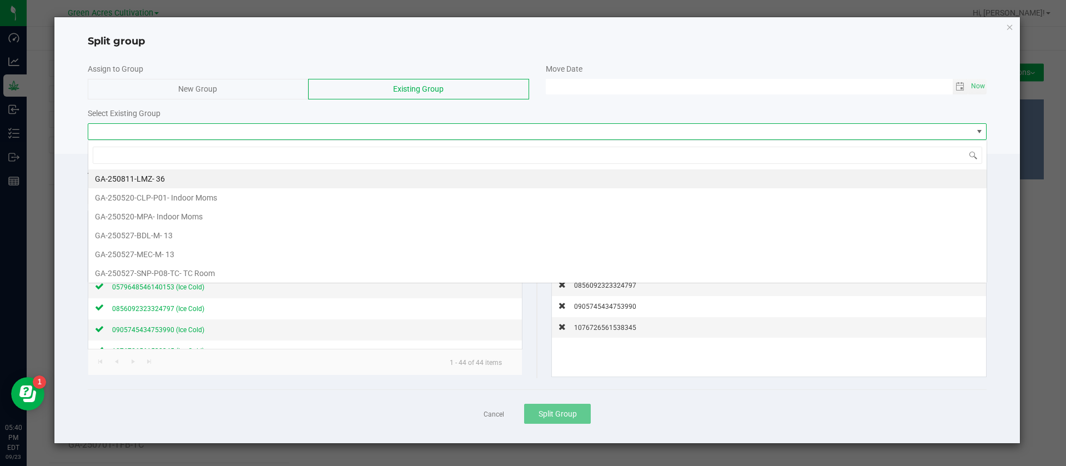
scroll to position [17, 899]
type input "rhb"
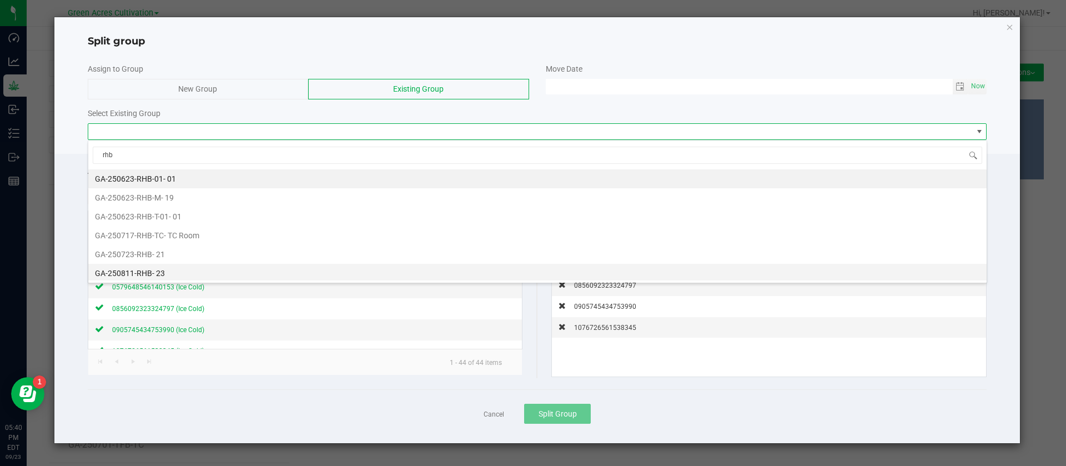
click at [177, 267] on li "GA-250811-RHB - 23" at bounding box center [537, 273] width 899 height 19
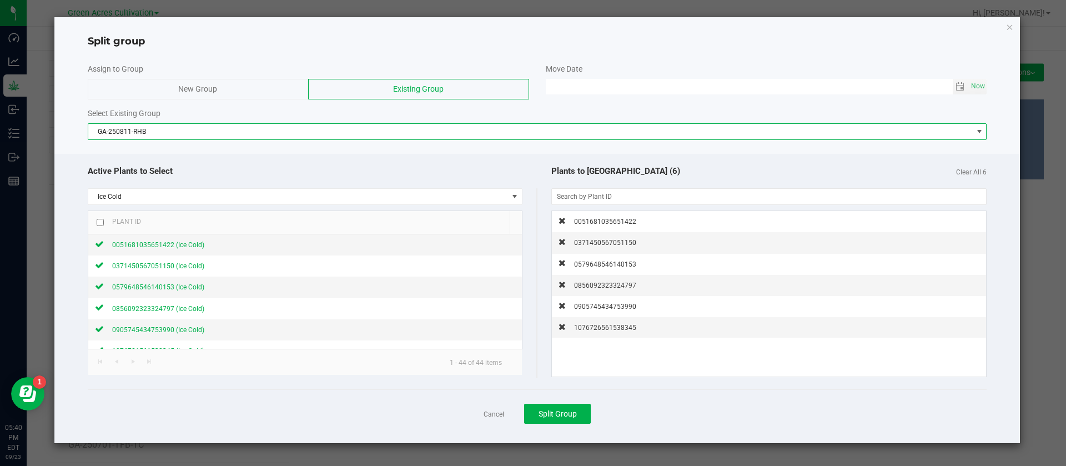
click at [149, 126] on span "GA-250811-RHB" at bounding box center [530, 132] width 885 height 16
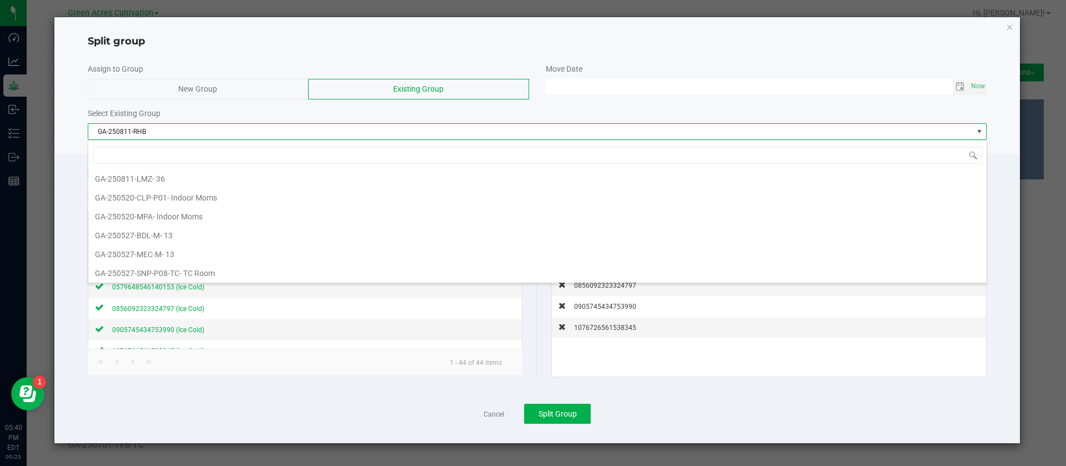
scroll to position [4686, 0]
type input "rhb"
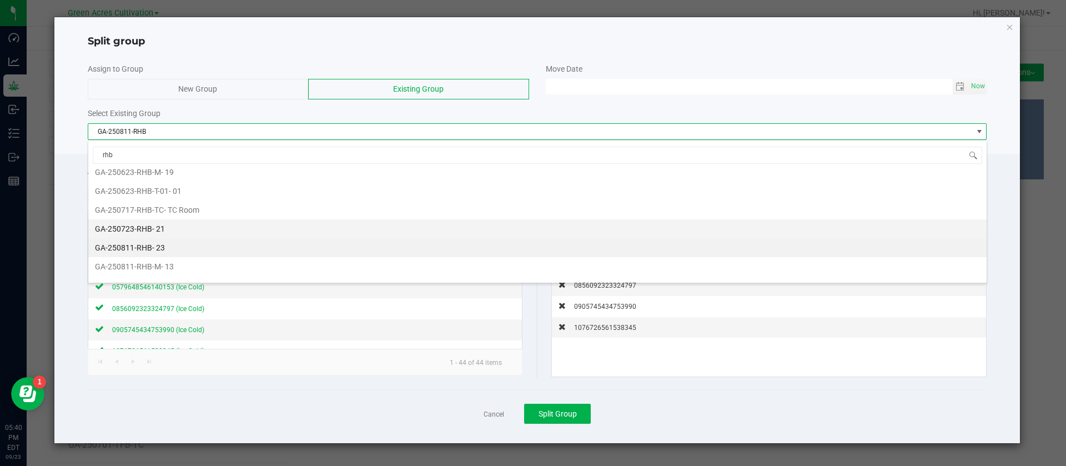
scroll to position [40, 0]
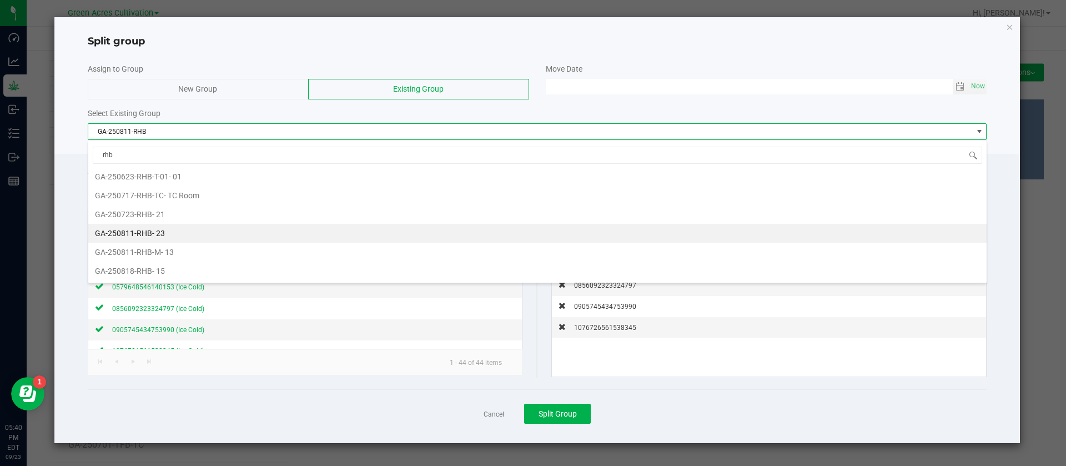
click at [562, 107] on div at bounding box center [538, 103] width 900 height 8
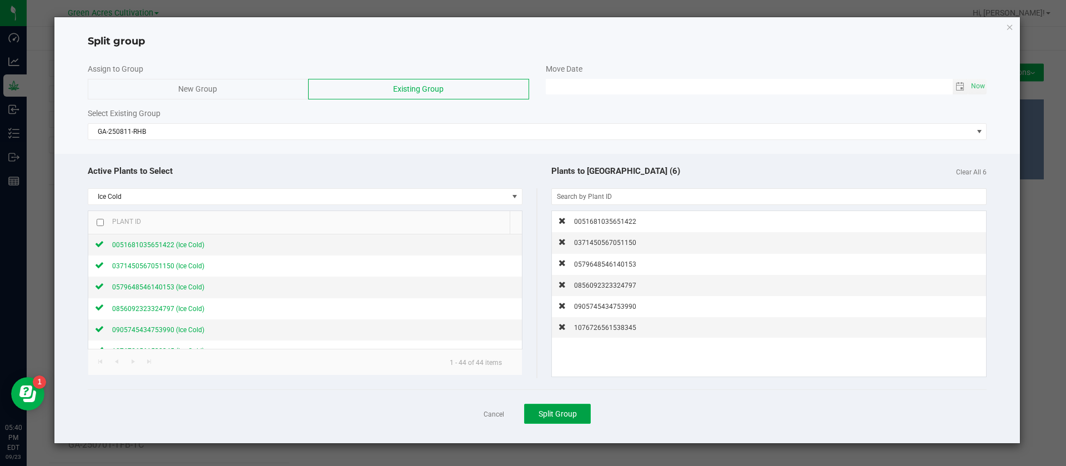
click at [562, 415] on span "Split Group" at bounding box center [558, 413] width 38 height 9
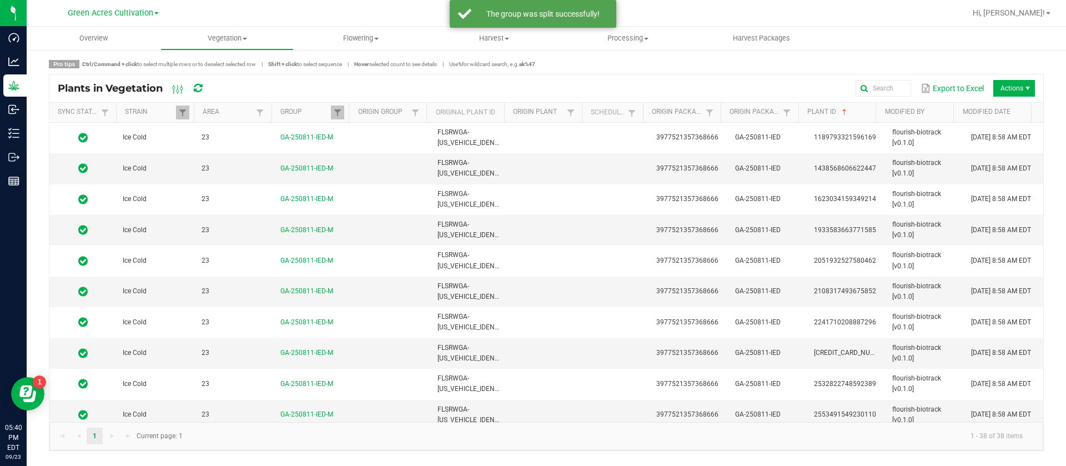
click at [94, 72] on div "Pro tips Ctrl/Command + click to select multiple rows or to deselect selected r…" at bounding box center [546, 255] width 995 height 391
click at [235, 37] on span "Vegetation" at bounding box center [227, 38] width 133 height 10
click at [192, 67] on span "Veg groups" at bounding box center [196, 66] width 71 height 9
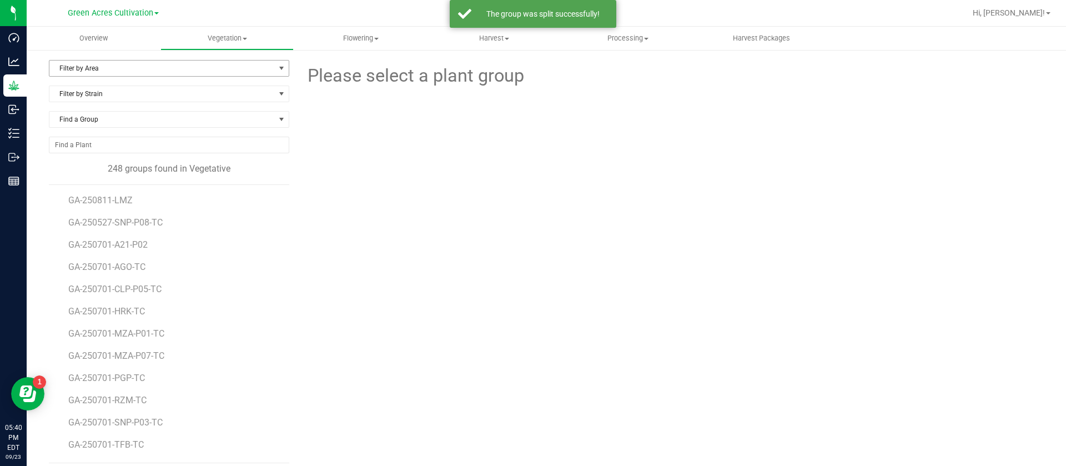
click at [123, 66] on span "Filter by Area" at bounding box center [162, 69] width 226 height 16
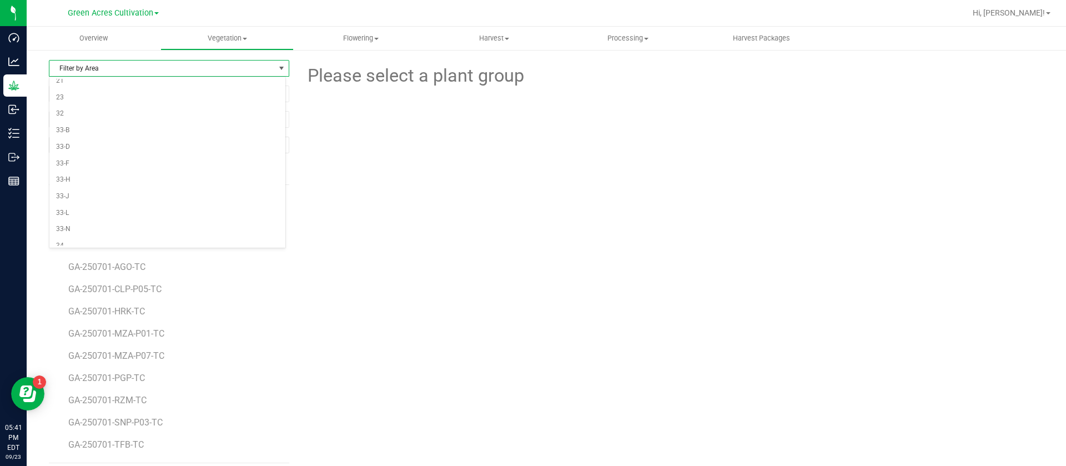
scroll to position [62, 0]
click at [78, 127] on li "23" at bounding box center [167, 124] width 236 height 17
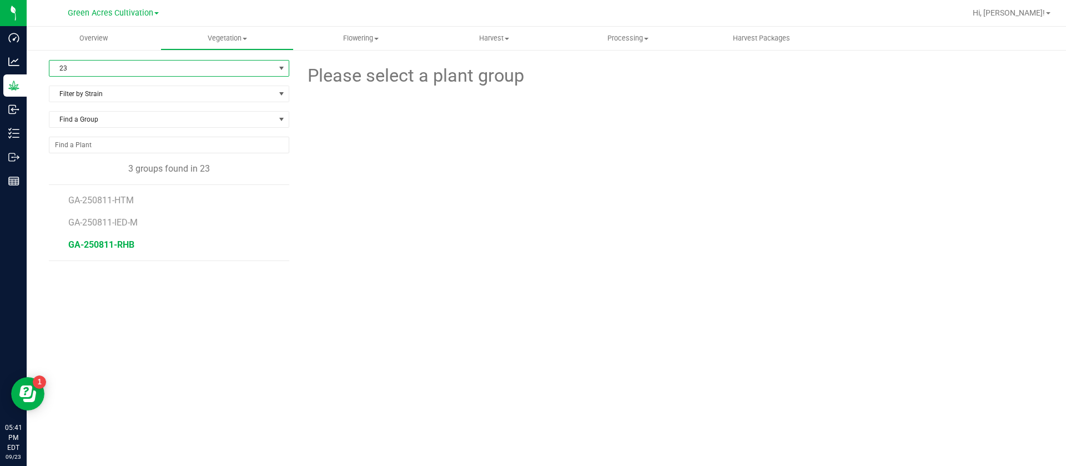
click at [116, 246] on span "GA-250811-RHB" at bounding box center [101, 244] width 66 height 11
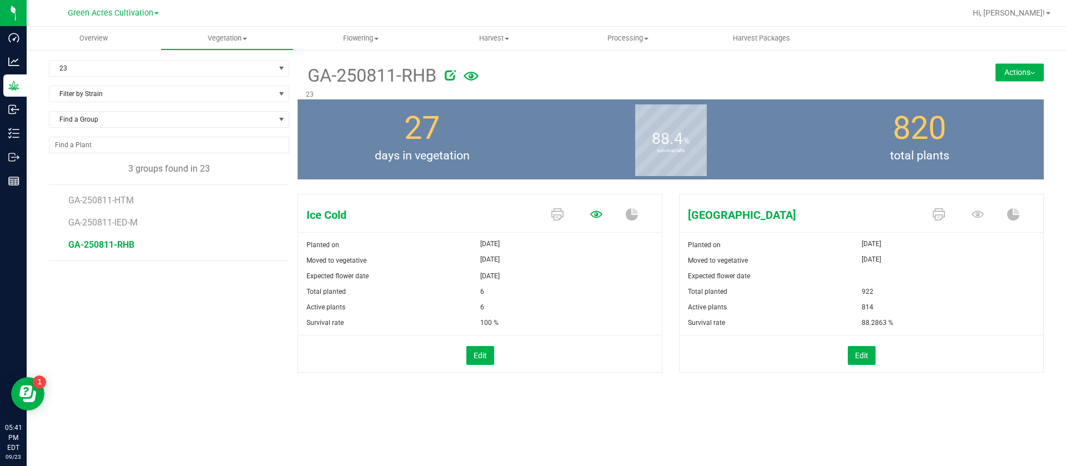
click at [593, 213] on icon at bounding box center [596, 214] width 12 height 12
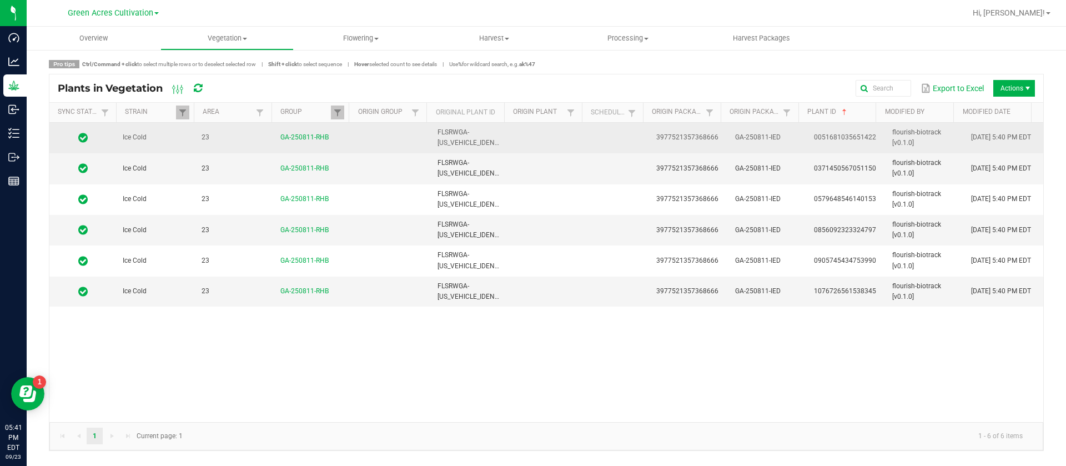
click at [589, 145] on td at bounding box center [619, 138] width 61 height 31
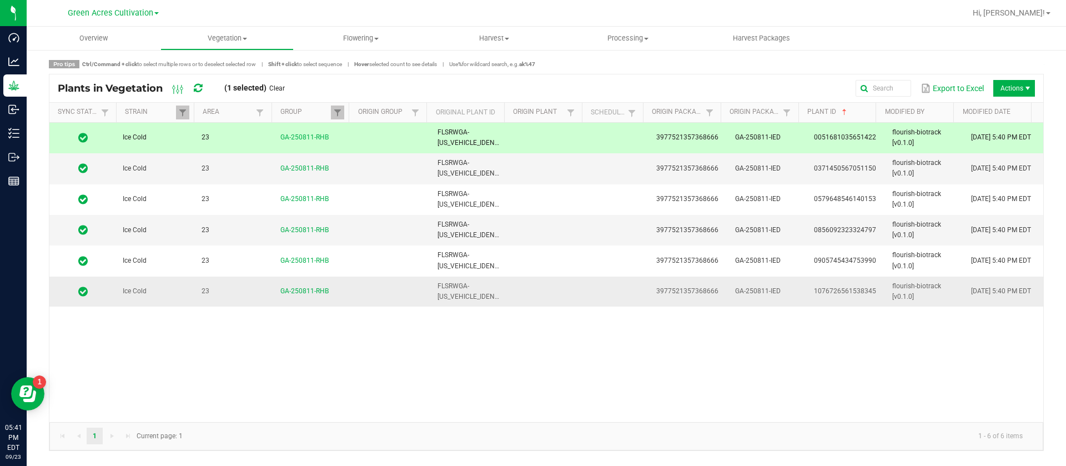
drag, startPoint x: 557, startPoint y: 297, endPoint x: 557, endPoint y: 288, distance: 9.4
click at [557, 297] on td at bounding box center [549, 292] width 79 height 30
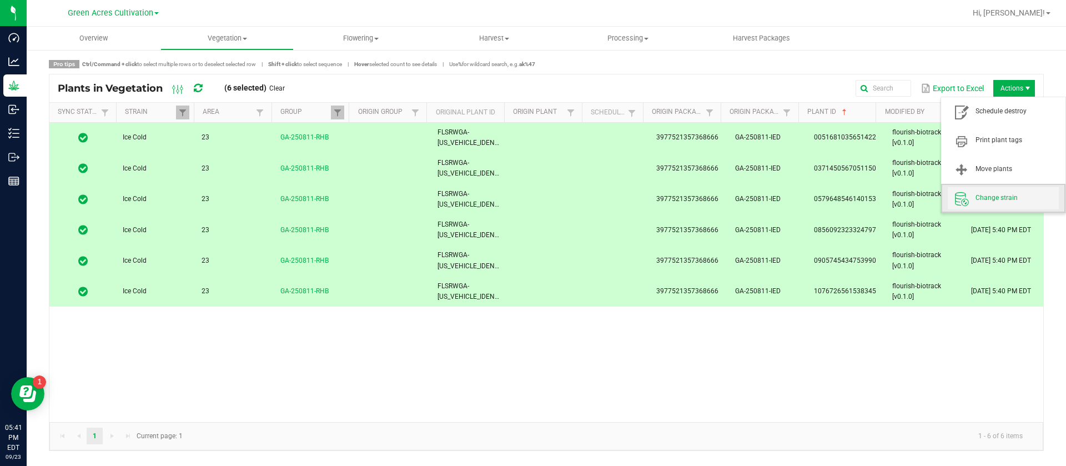
click at [991, 197] on span "Change strain" at bounding box center [1017, 197] width 83 height 9
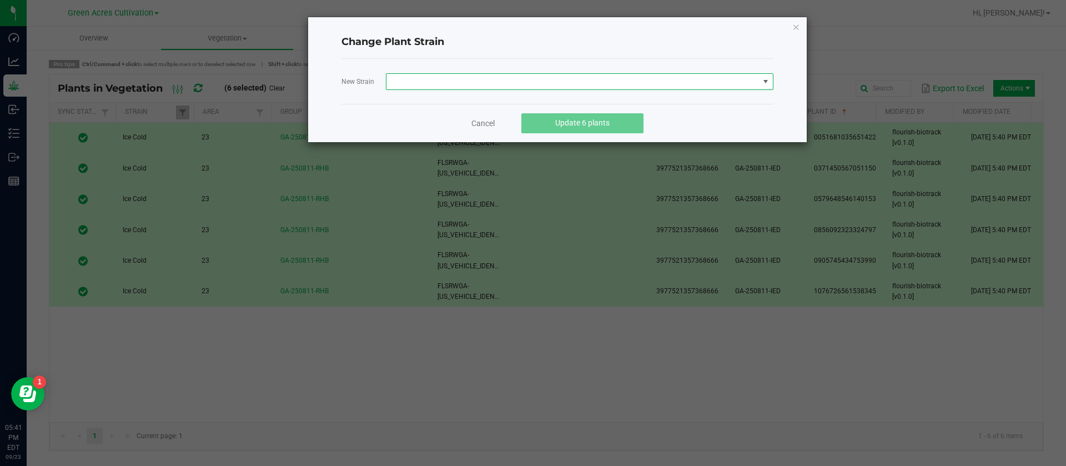
click at [430, 84] on span at bounding box center [573, 82] width 373 height 16
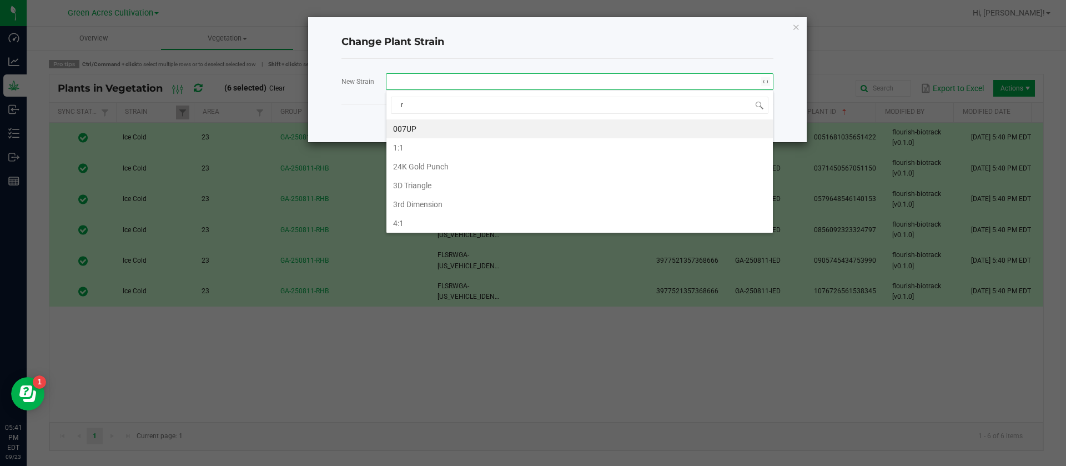
scroll to position [17, 388]
type input "rainbow"
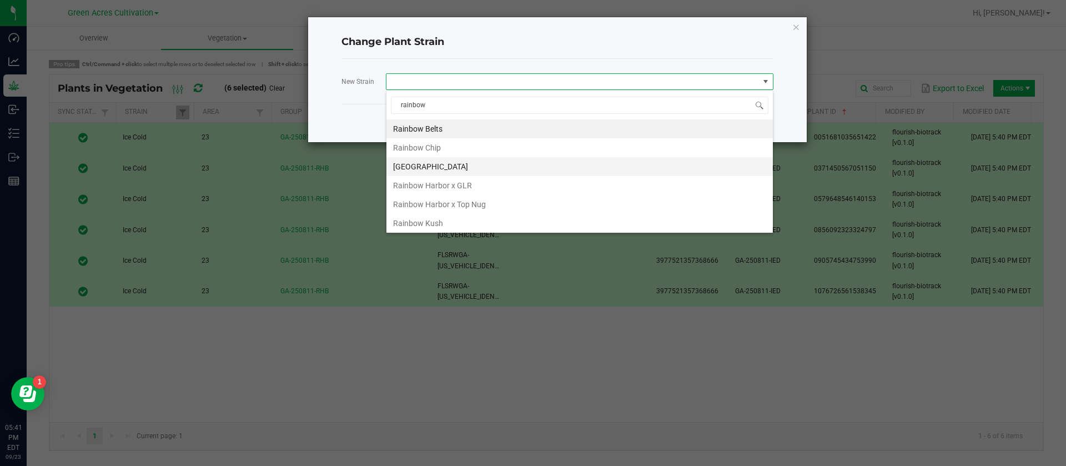
click at [444, 164] on li "[GEOGRAPHIC_DATA]" at bounding box center [580, 166] width 387 height 19
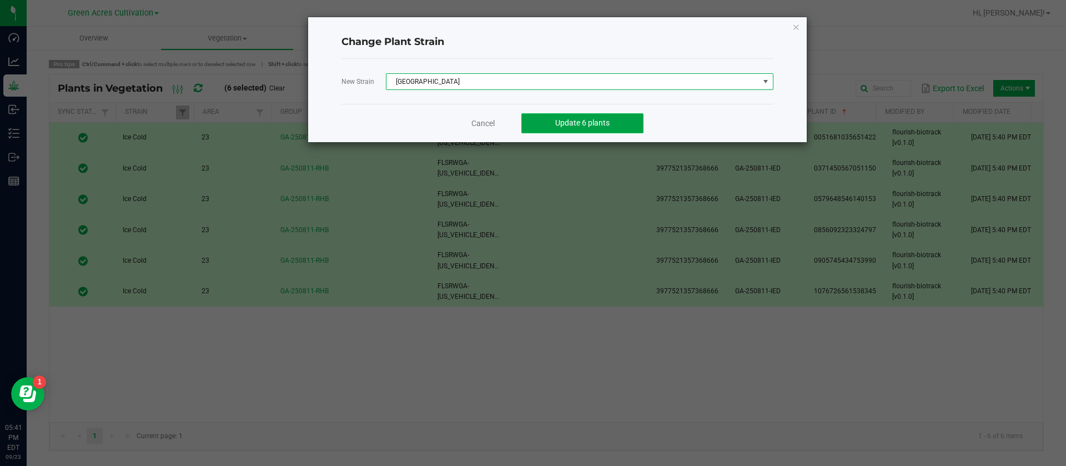
click at [596, 119] on span "Update 6 plants" at bounding box center [582, 122] width 54 height 9
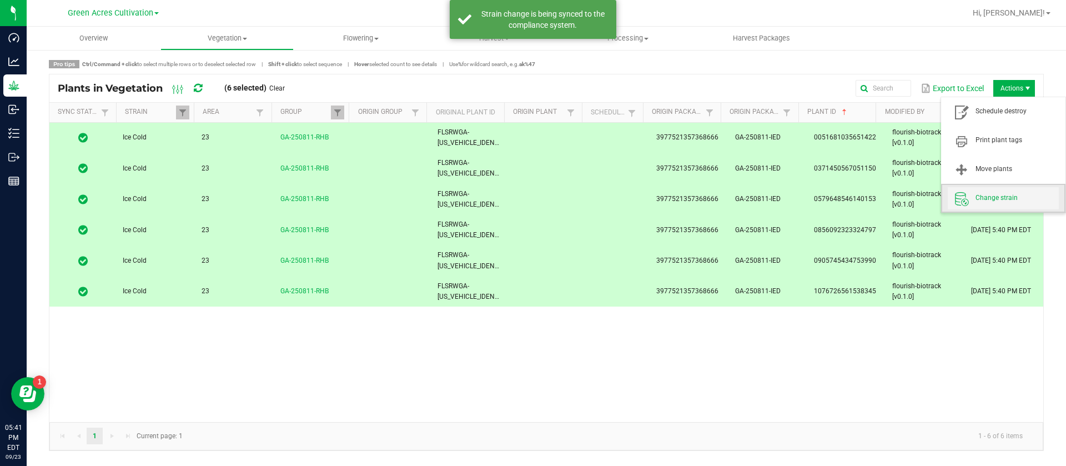
click at [988, 193] on span "Change strain" at bounding box center [1017, 197] width 83 height 9
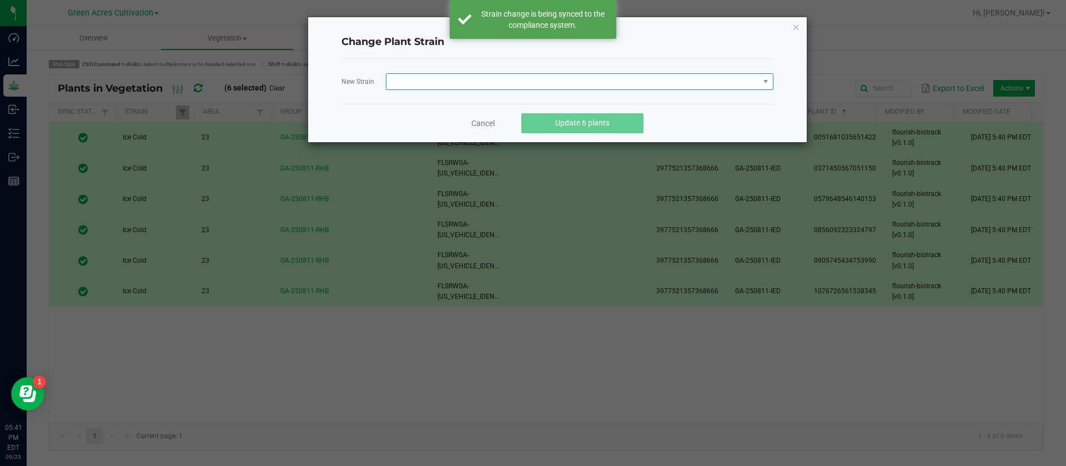
click at [408, 87] on span at bounding box center [573, 82] width 373 height 16
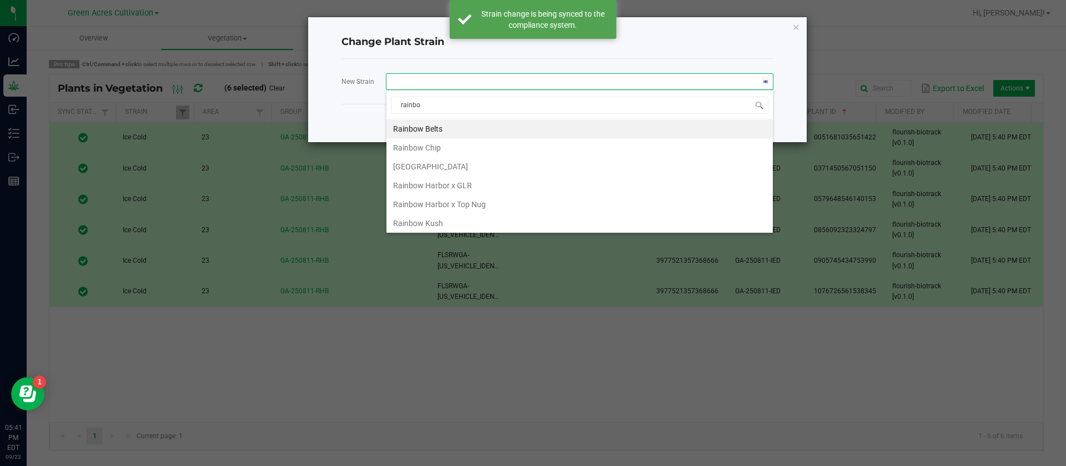
type input "rainbow"
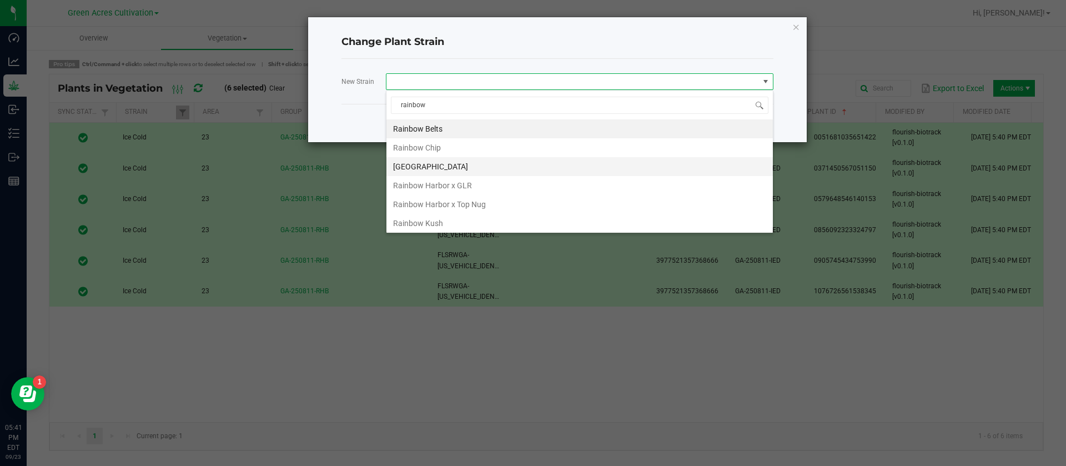
click at [445, 160] on li "[GEOGRAPHIC_DATA]" at bounding box center [580, 166] width 387 height 19
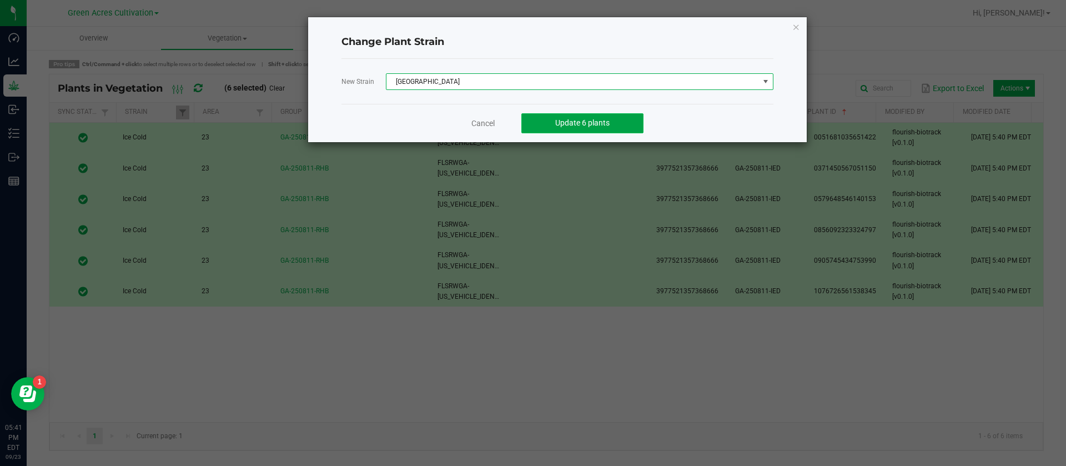
click at [578, 129] on button "Update 6 plants" at bounding box center [583, 123] width 122 height 20
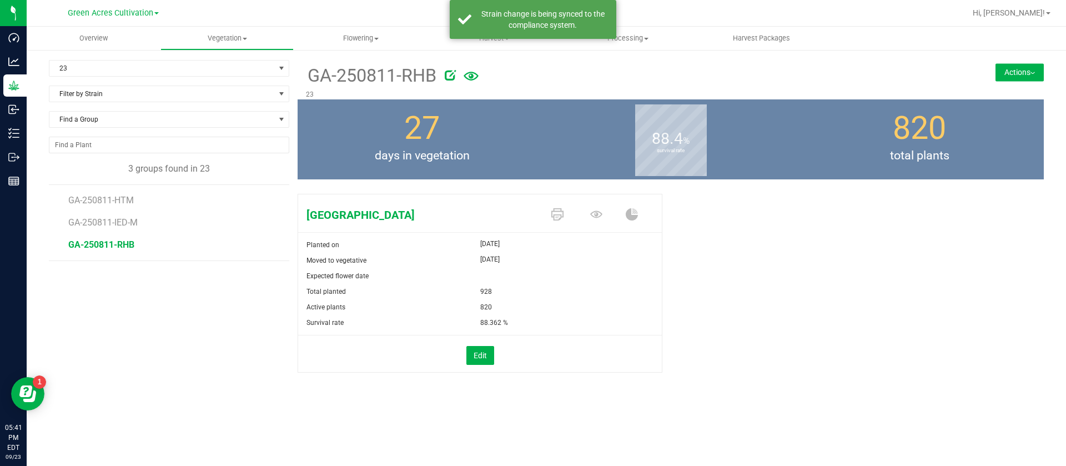
click at [445, 75] on icon at bounding box center [450, 74] width 11 height 11
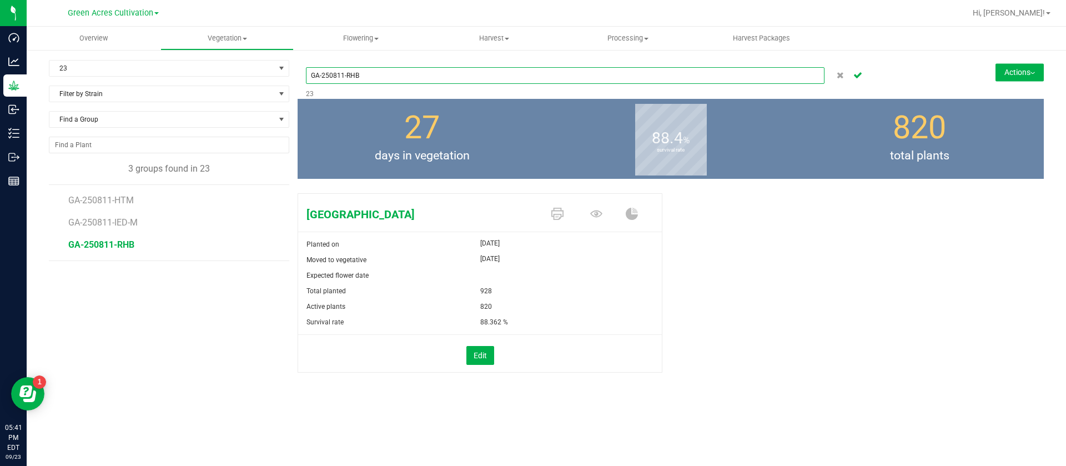
click at [445, 74] on input "GA-250811-RHB" at bounding box center [565, 75] width 519 height 17
type input "GA-250811-RHB-10"
click at [866, 81] on span at bounding box center [865, 75] width 64 height 17
click at [854, 66] on div at bounding box center [876, 75] width 87 height 27
click at [854, 74] on icon "Cancel button" at bounding box center [858, 74] width 9 height 7
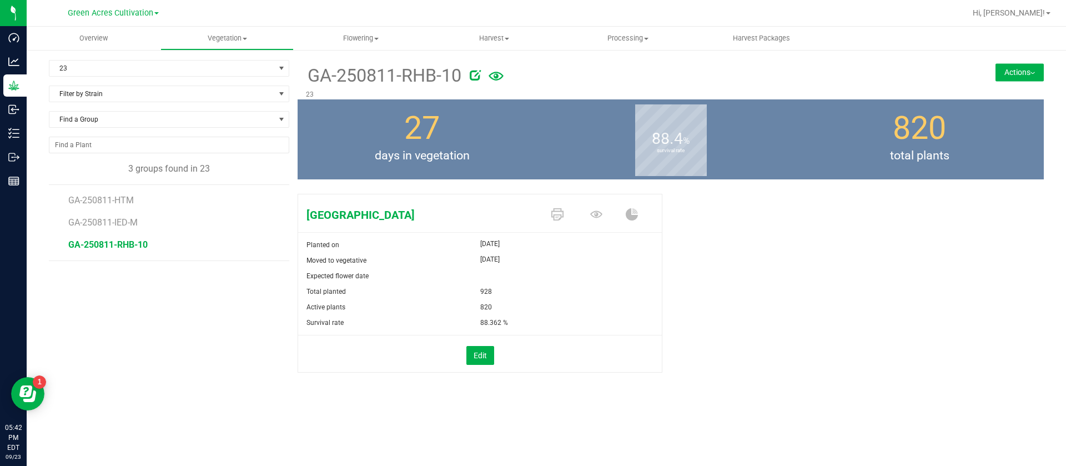
drag, startPoint x: 1020, startPoint y: 73, endPoint x: 973, endPoint y: 103, distance: 55.5
click at [1020, 73] on button "Actions" at bounding box center [1020, 72] width 48 height 18
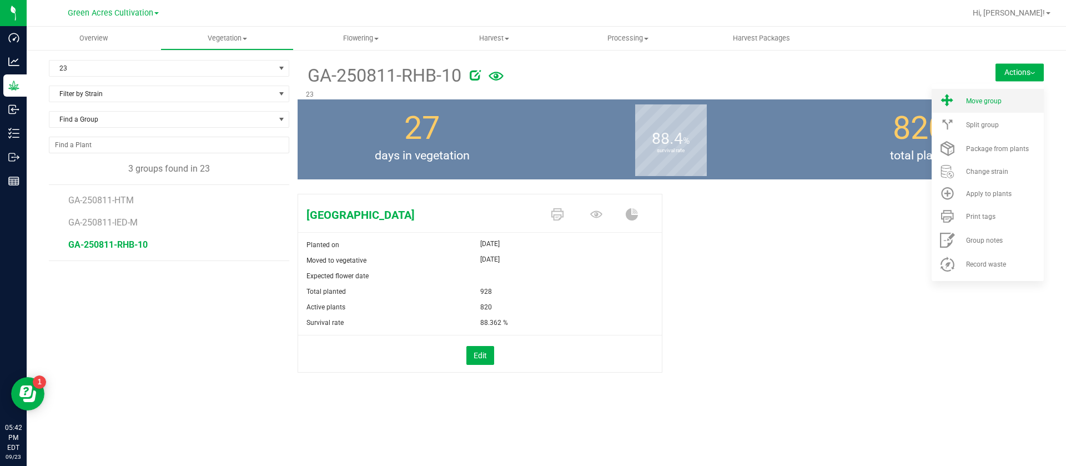
click at [971, 104] on span "Move group" at bounding box center [984, 101] width 36 height 8
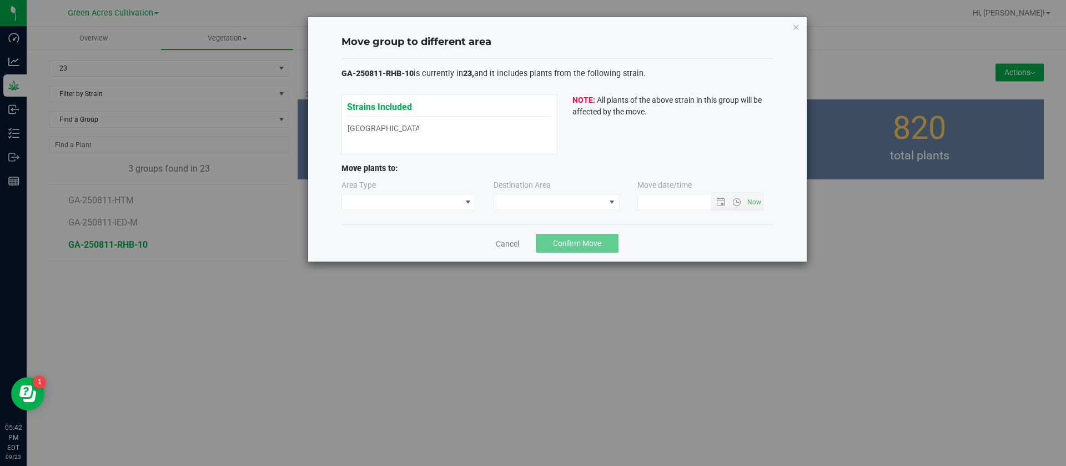
type input "9/23/2025 5:42 PM"
click at [346, 201] on span at bounding box center [401, 202] width 119 height 16
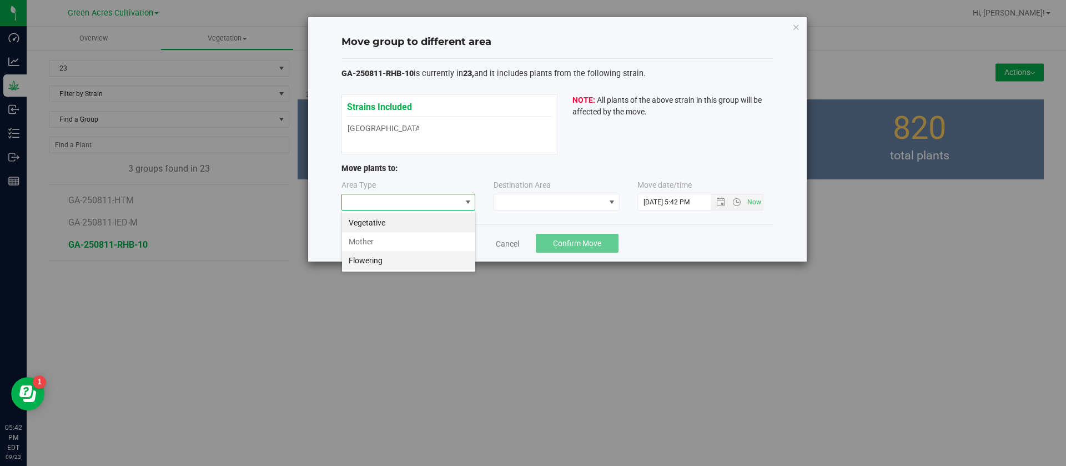
scroll to position [17, 134]
drag, startPoint x: 368, startPoint y: 262, endPoint x: 470, endPoint y: 231, distance: 106.3
click at [369, 263] on li "Flowering" at bounding box center [408, 260] width 133 height 19
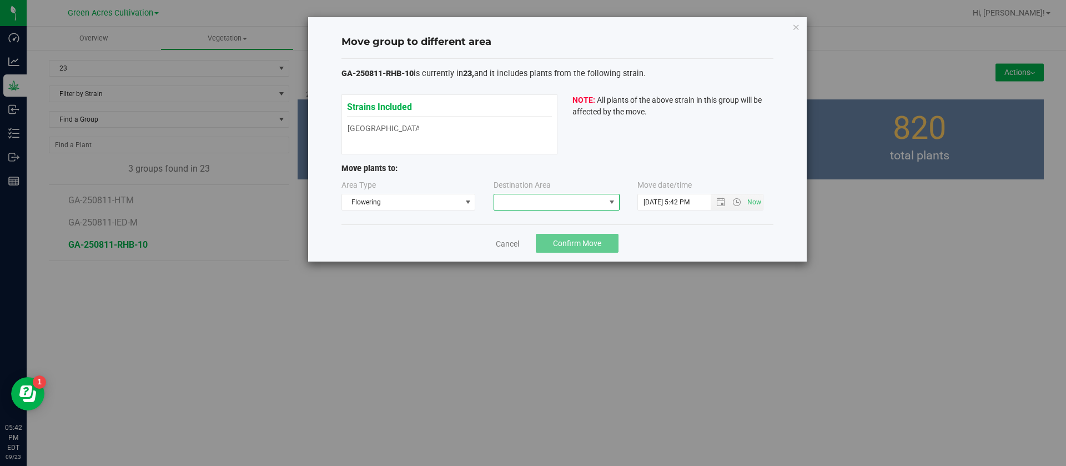
click at [537, 197] on span at bounding box center [549, 202] width 111 height 16
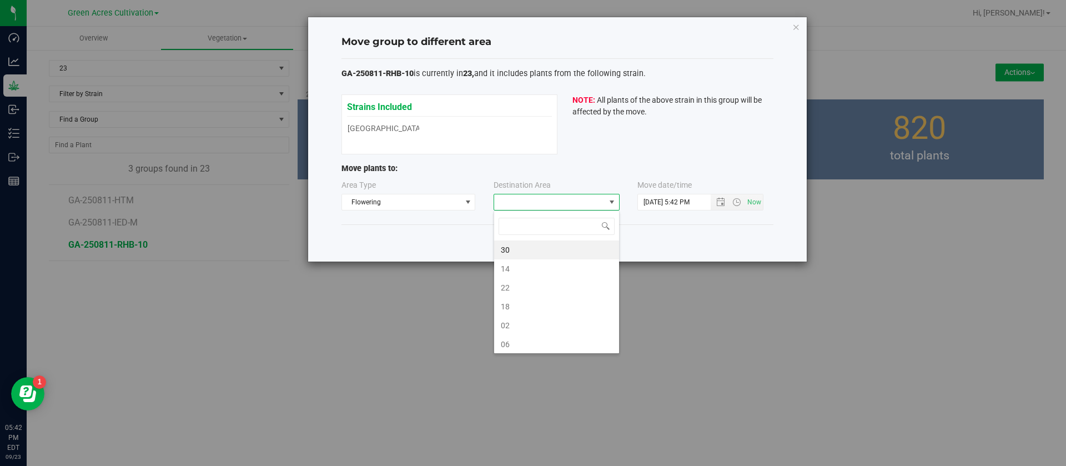
scroll to position [17, 126]
type input "10"
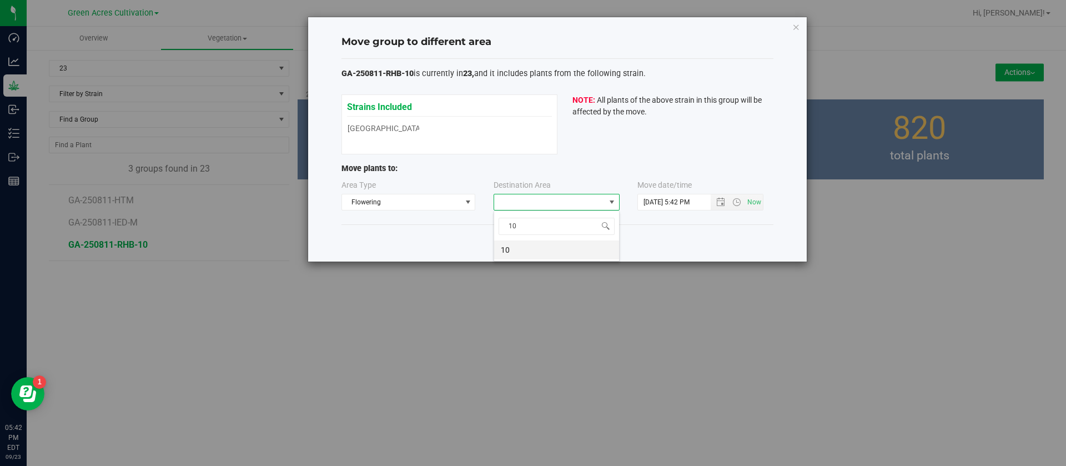
click at [528, 253] on li "10" at bounding box center [556, 250] width 125 height 19
click at [654, 198] on input "9/23/2025 5:42 PM" at bounding box center [684, 202] width 92 height 16
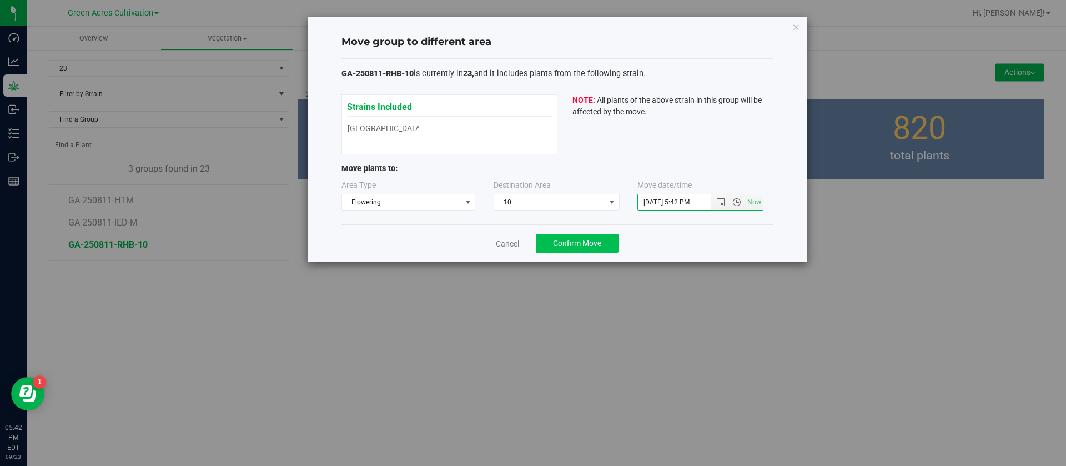
type input "9/18/2025 5:42 PM"
click at [587, 241] on span "Confirm Move" at bounding box center [577, 243] width 48 height 9
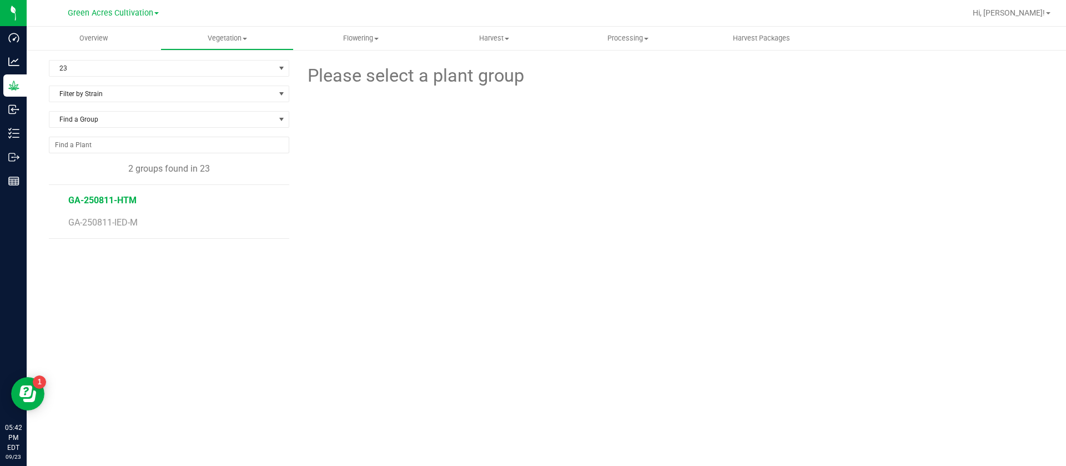
click at [101, 200] on span "GA-250811-HTM" at bounding box center [102, 200] width 68 height 11
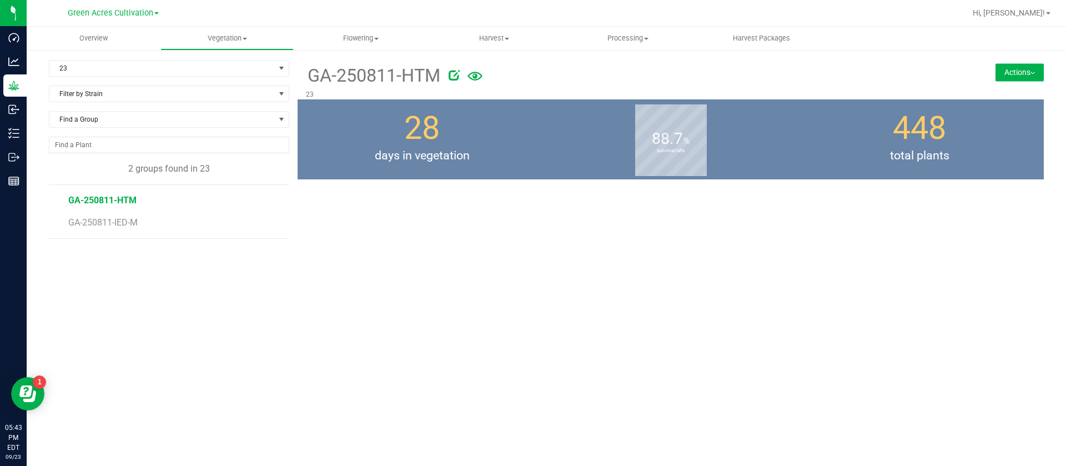
click at [111, 201] on span "GA-250811-HTM" at bounding box center [102, 200] width 68 height 11
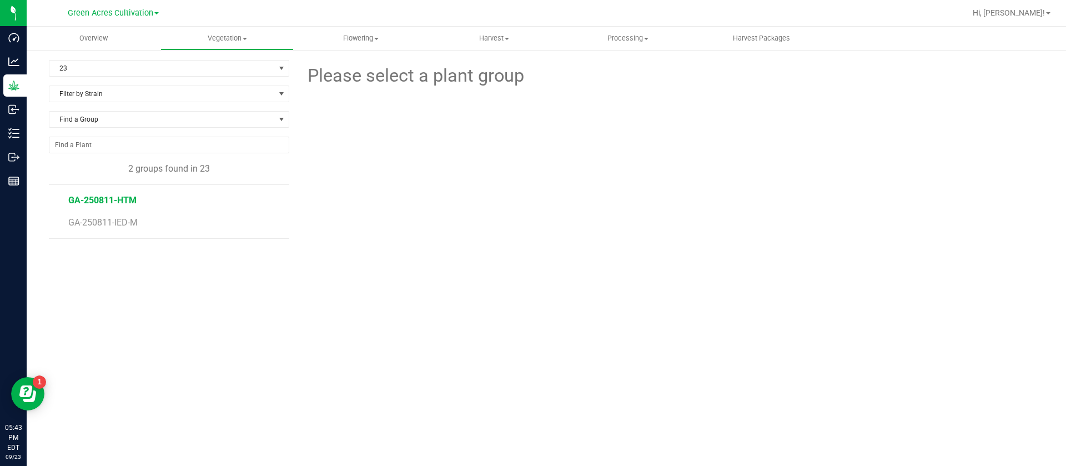
click at [111, 201] on span "GA-250811-HTM" at bounding box center [102, 200] width 68 height 11
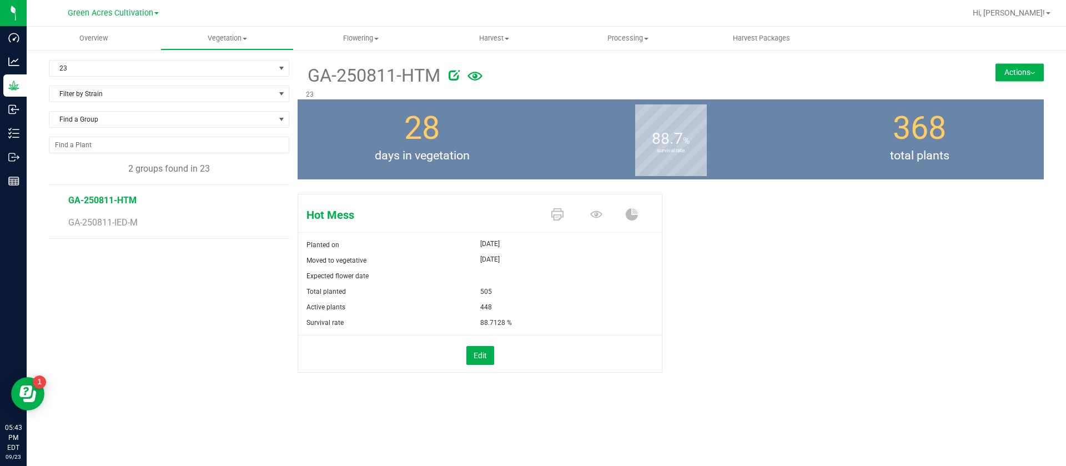
click at [1016, 74] on button "Actions" at bounding box center [1020, 72] width 48 height 18
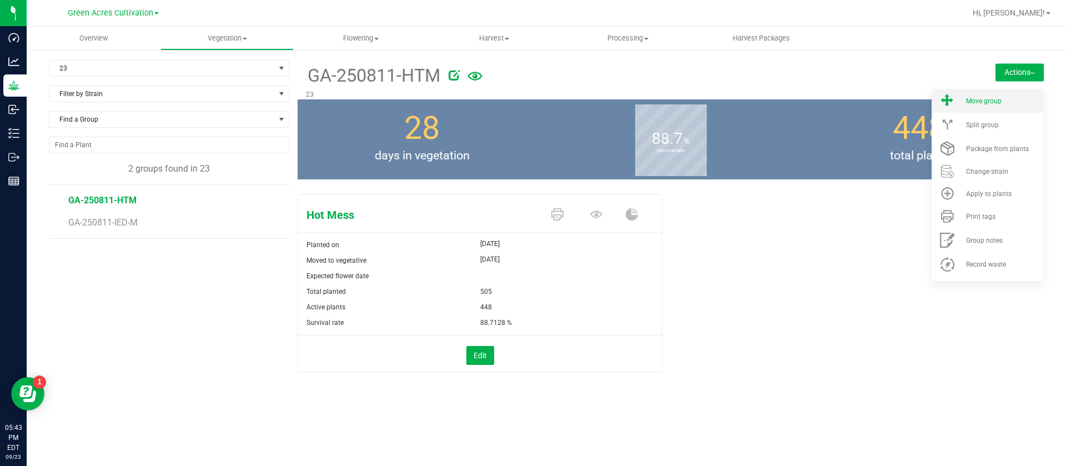
click at [975, 98] on span "Move group" at bounding box center [984, 101] width 36 height 8
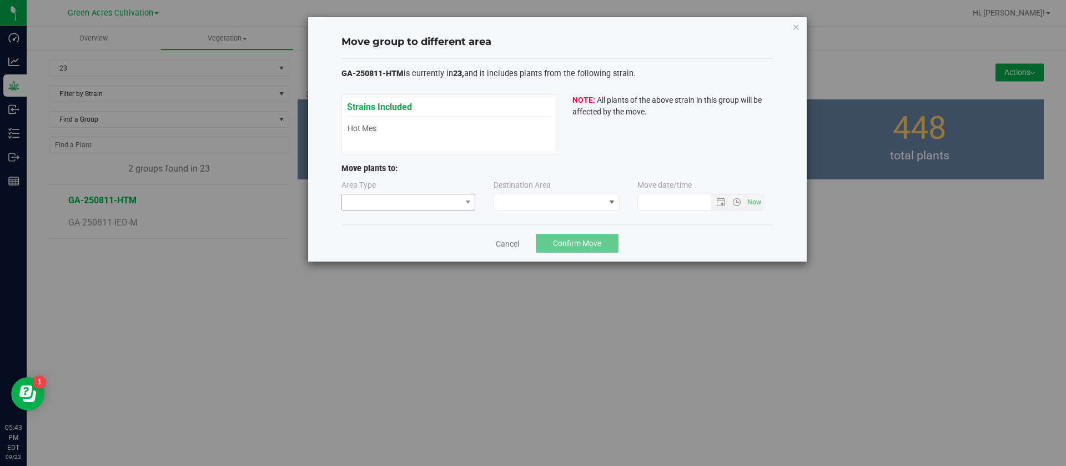
type input "9/23/2025 5:43 PM"
click at [384, 208] on span at bounding box center [401, 202] width 119 height 16
click at [377, 265] on li "Flowering" at bounding box center [408, 260] width 133 height 19
click at [502, 199] on span at bounding box center [549, 202] width 111 height 16
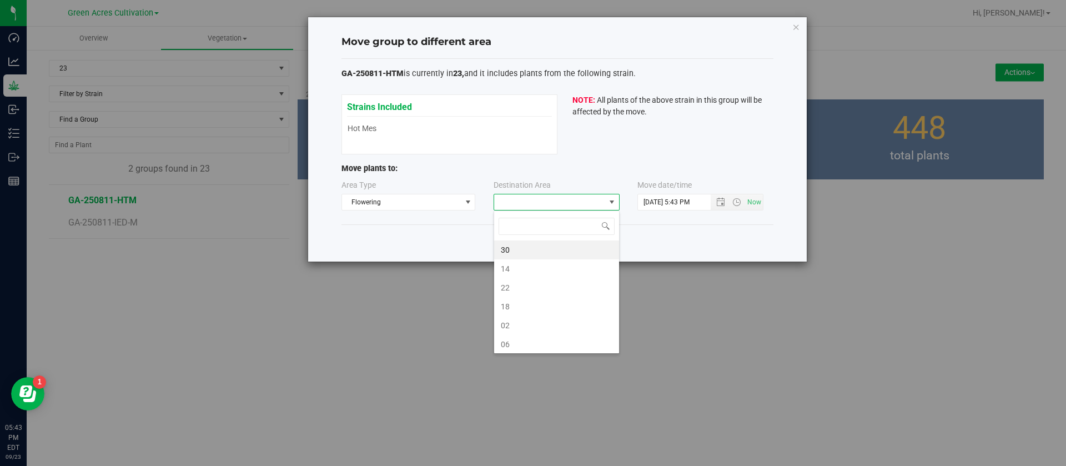
scroll to position [17, 126]
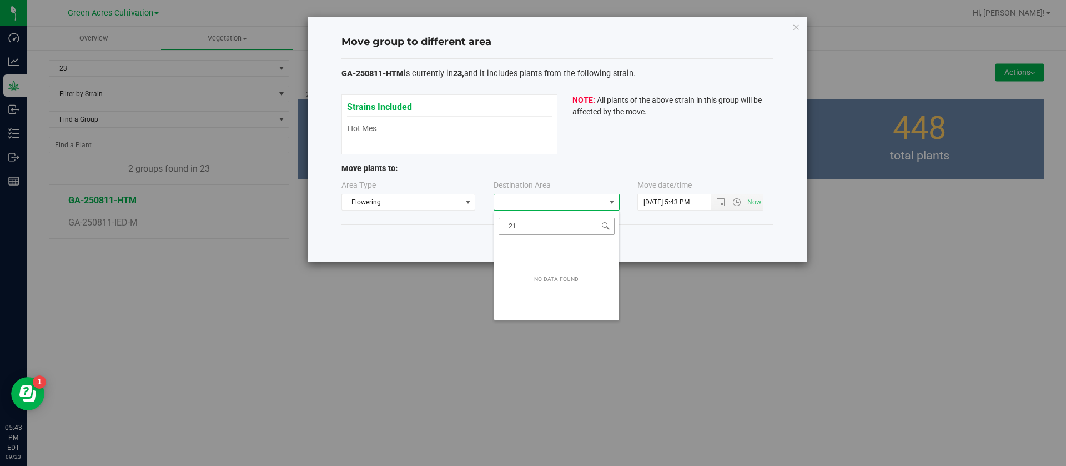
type input "2"
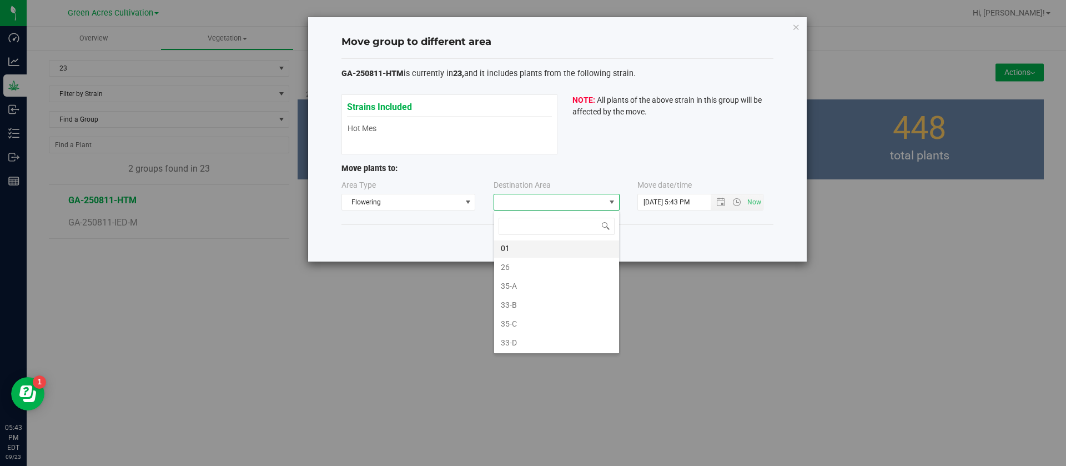
scroll to position [250, 0]
click at [424, 203] on span "Flowering" at bounding box center [401, 202] width 119 height 16
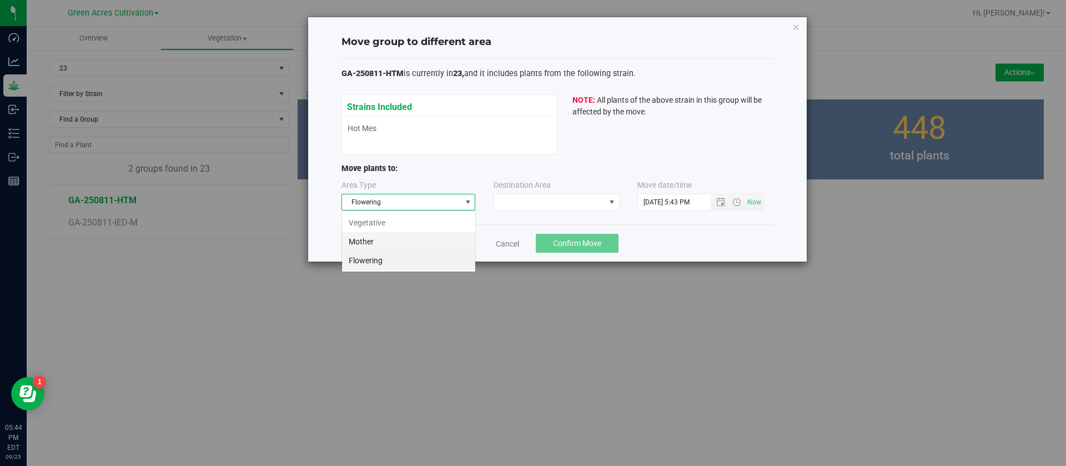
scroll to position [17, 134]
click at [369, 225] on li "Vegetative" at bounding box center [408, 222] width 133 height 19
click at [552, 217] on div "GA-250811-HTM is currently in 23, and it includes plants from the following str…" at bounding box center [558, 142] width 432 height 166
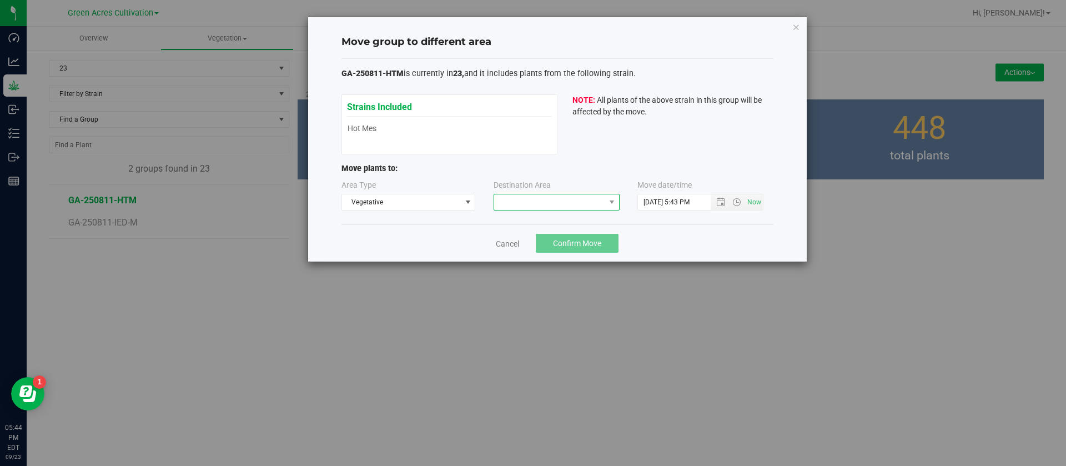
click at [549, 201] on span at bounding box center [549, 202] width 111 height 16
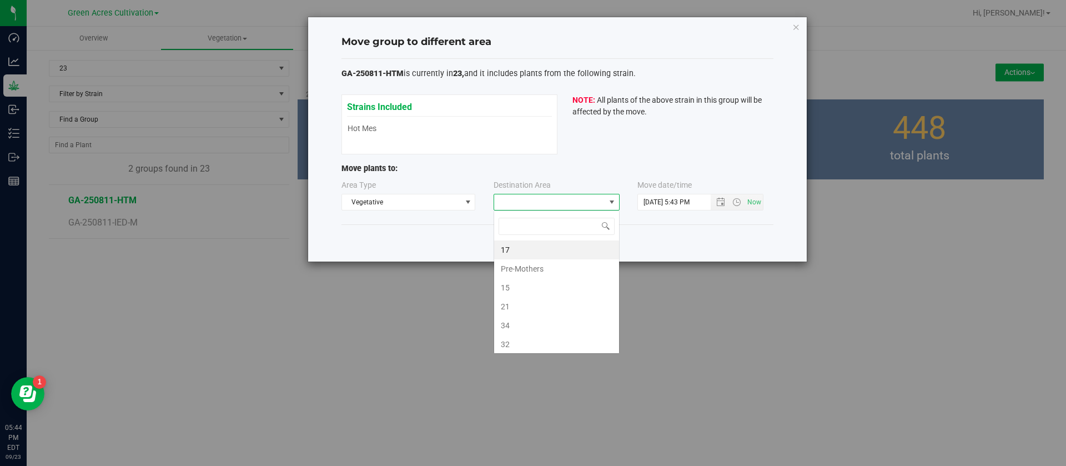
scroll to position [17, 126]
type input "21"
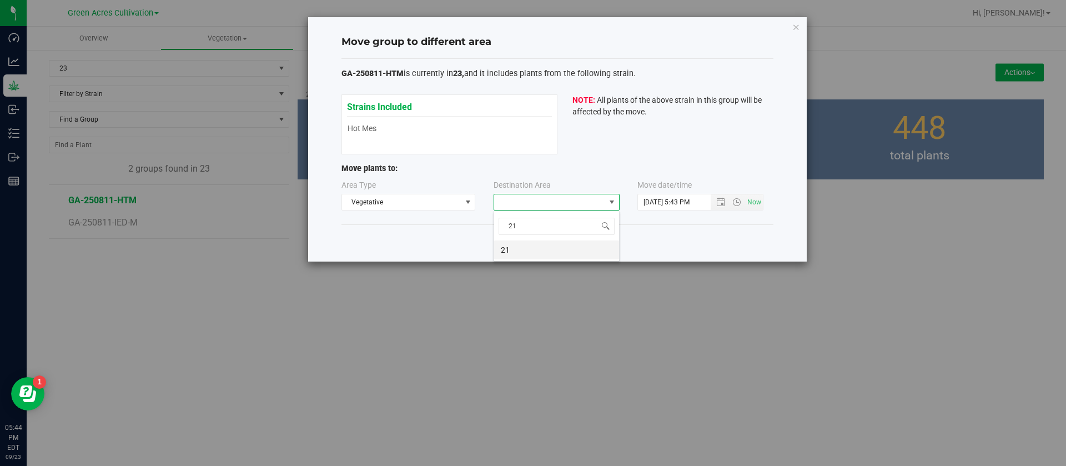
click at [527, 246] on li "21" at bounding box center [556, 250] width 125 height 19
click at [570, 236] on button "Confirm Move" at bounding box center [577, 243] width 83 height 19
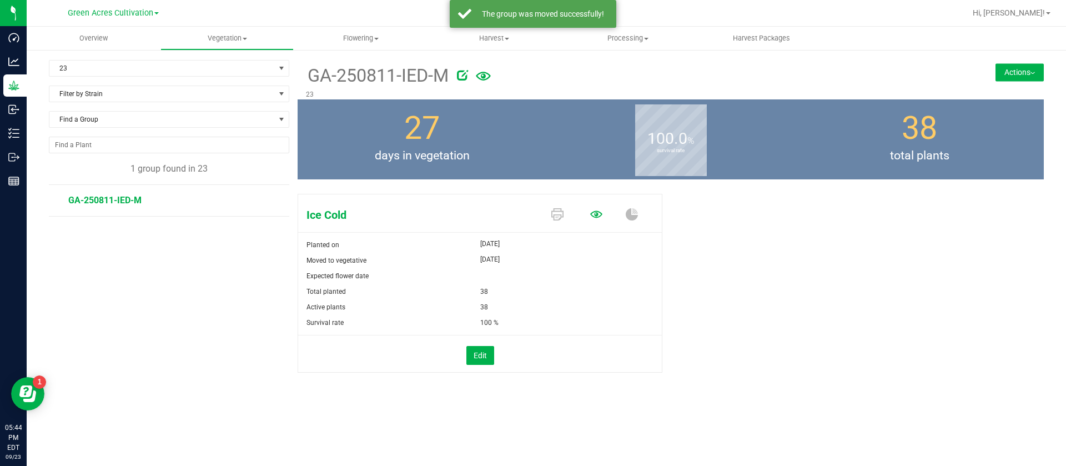
click at [595, 213] on icon at bounding box center [596, 214] width 12 height 7
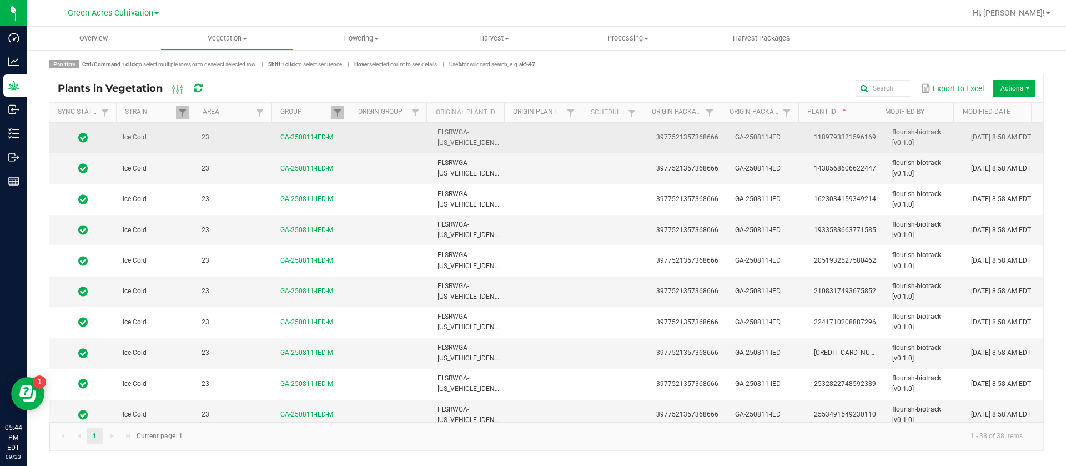
click at [571, 134] on td at bounding box center [549, 138] width 79 height 31
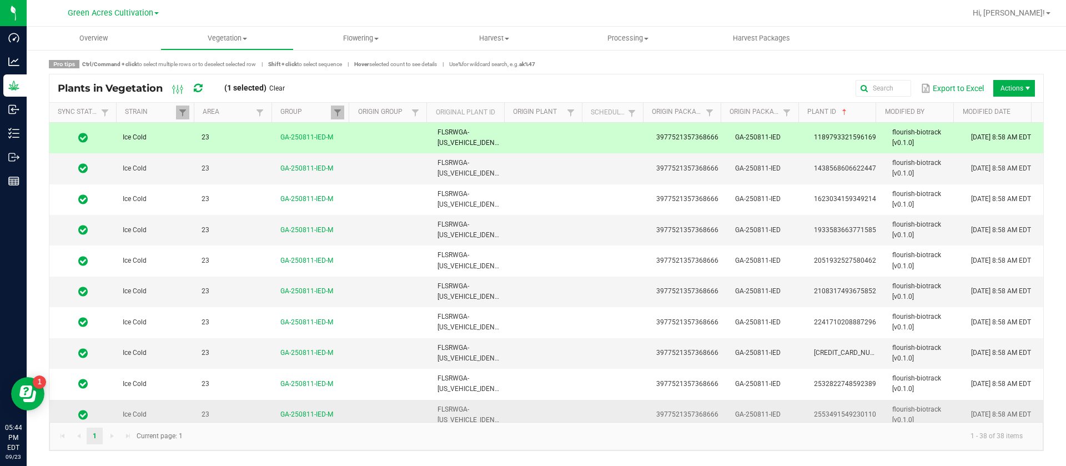
click at [565, 412] on td at bounding box center [549, 415] width 79 height 31
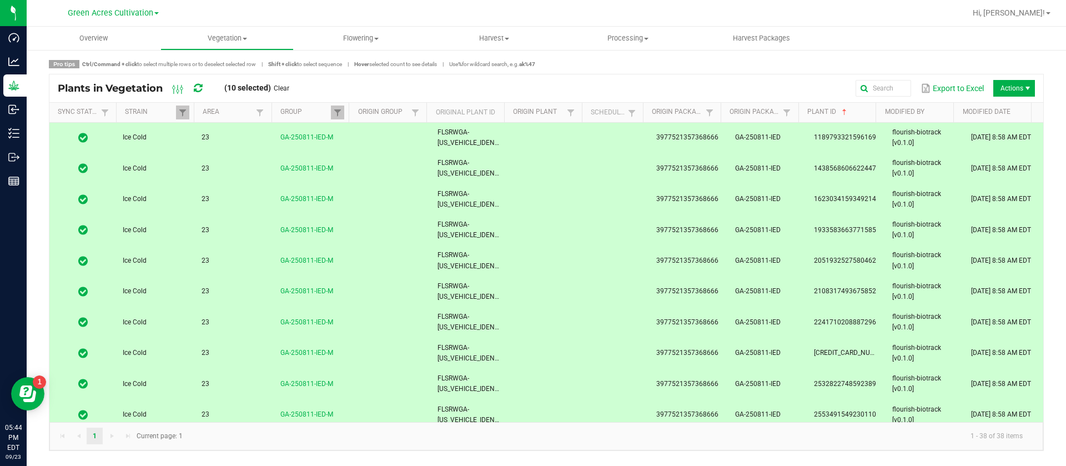
click at [562, 414] on td at bounding box center [549, 415] width 79 height 31
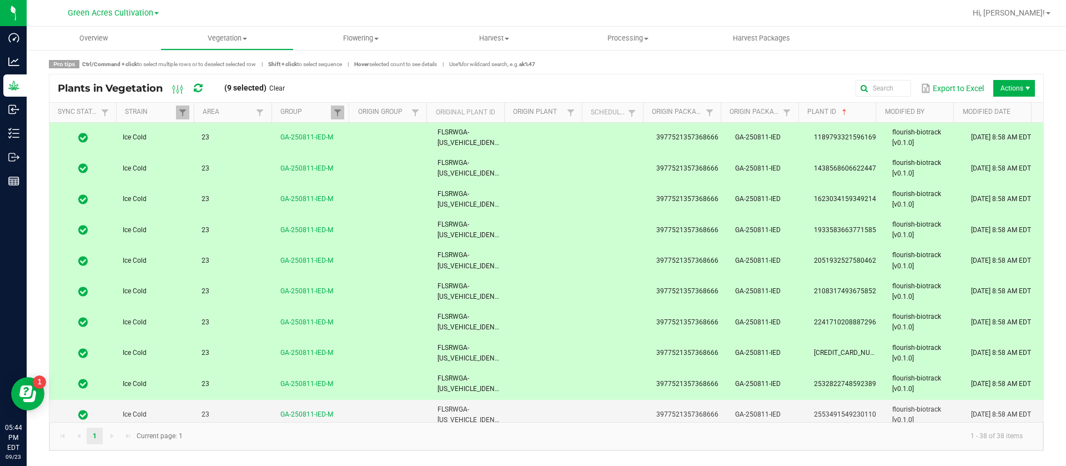
click at [540, 382] on td at bounding box center [549, 384] width 79 height 31
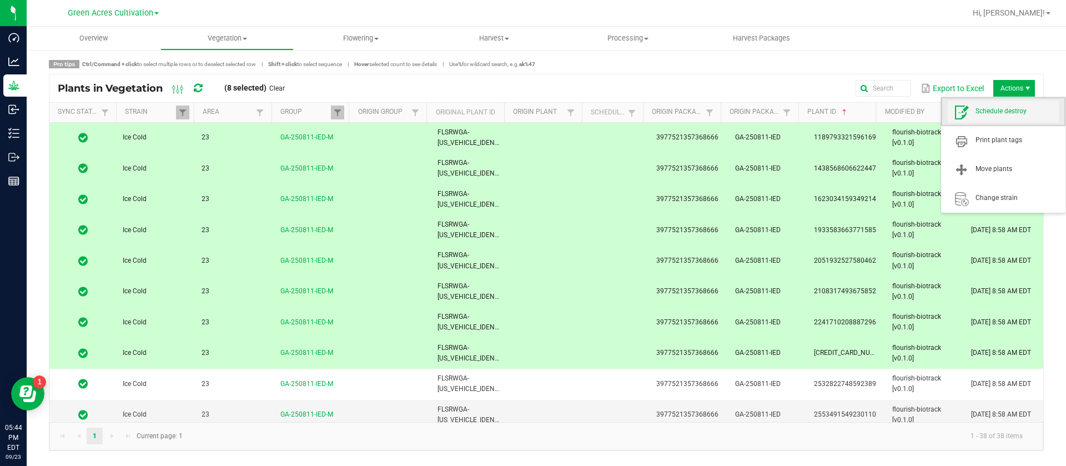
click at [1001, 109] on span "Schedule destroy" at bounding box center [1017, 111] width 83 height 9
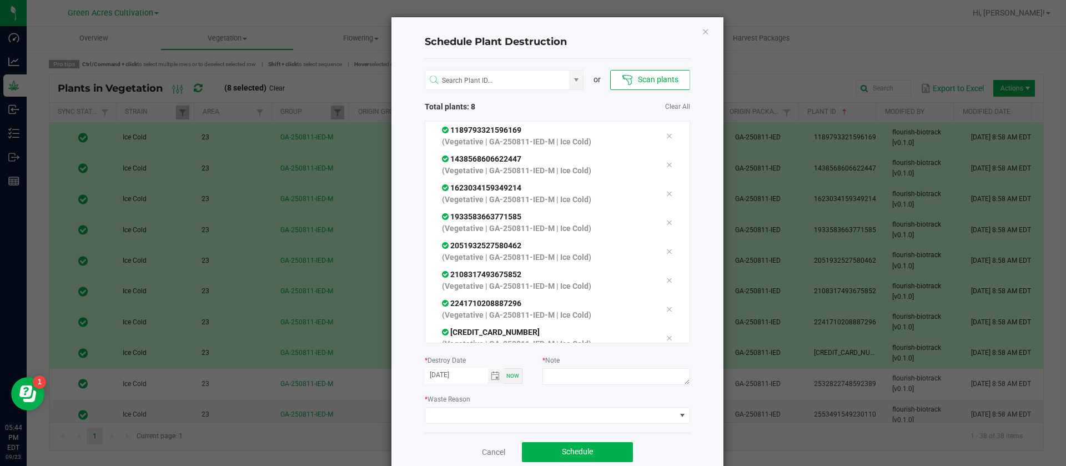
click at [562, 365] on div "* Note" at bounding box center [616, 371] width 147 height 34
click at [569, 376] on textarea at bounding box center [616, 376] width 147 height 17
type textarea "waste"
click at [514, 419] on span at bounding box center [550, 416] width 251 height 16
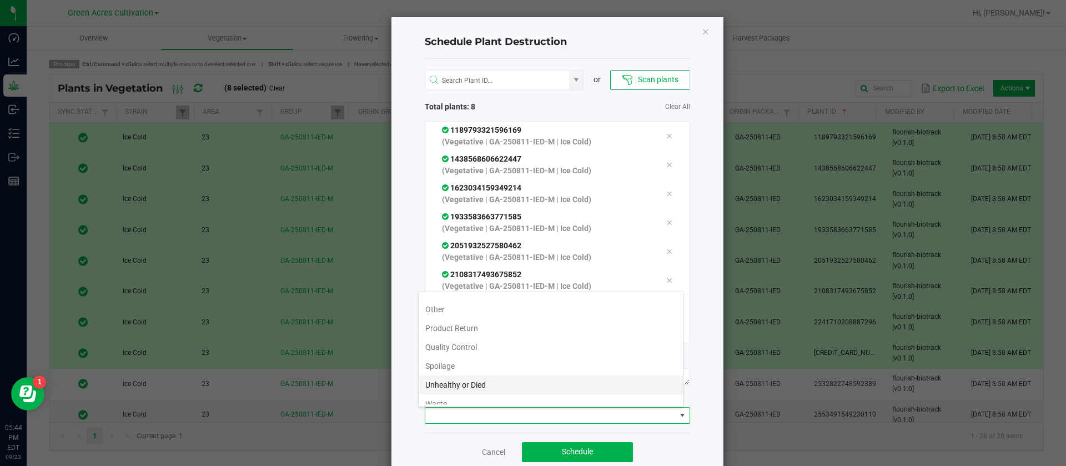
scroll to position [40, 0]
click at [477, 392] on li "Waste" at bounding box center [551, 394] width 264 height 19
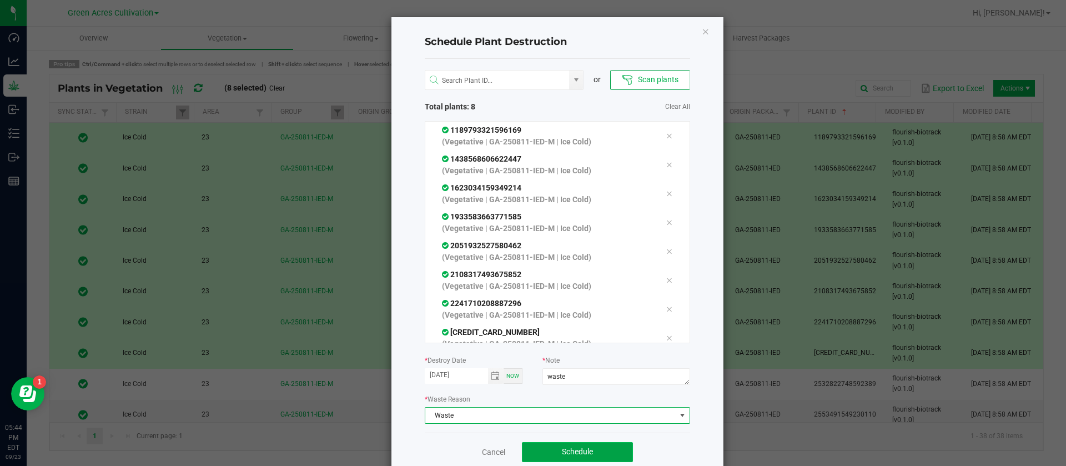
click at [573, 443] on button "Schedule" at bounding box center [577, 452] width 111 height 20
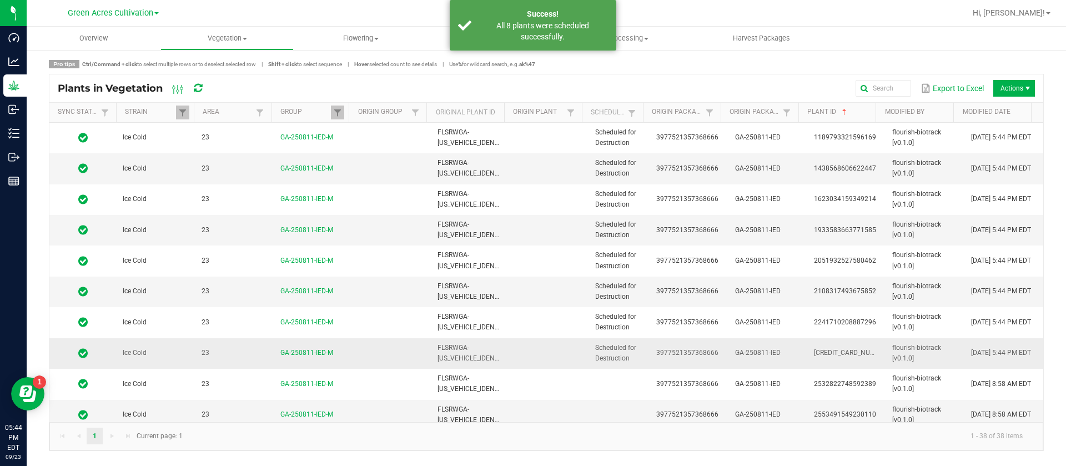
click at [622, 351] on span "Scheduled for Destruction" at bounding box center [615, 353] width 41 height 18
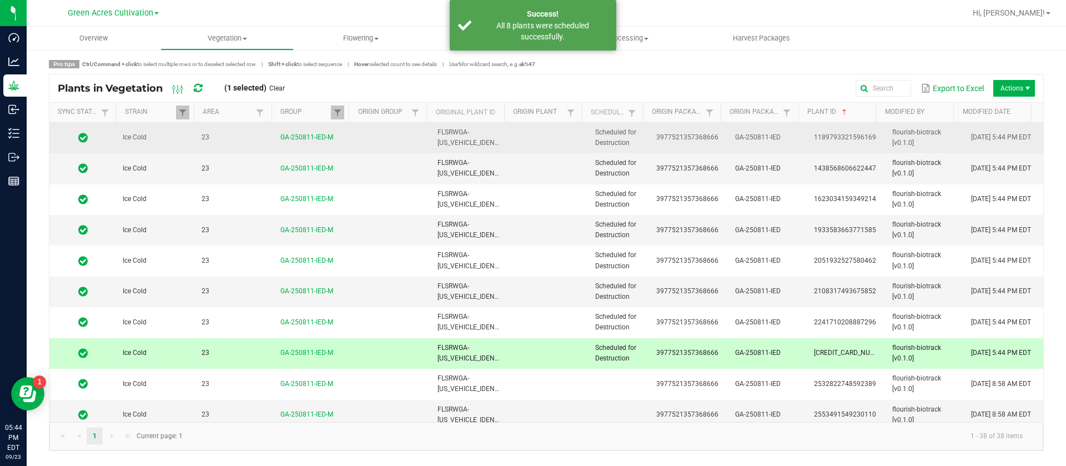
click at [642, 147] on td "Scheduled for Destruction" at bounding box center [619, 138] width 61 height 31
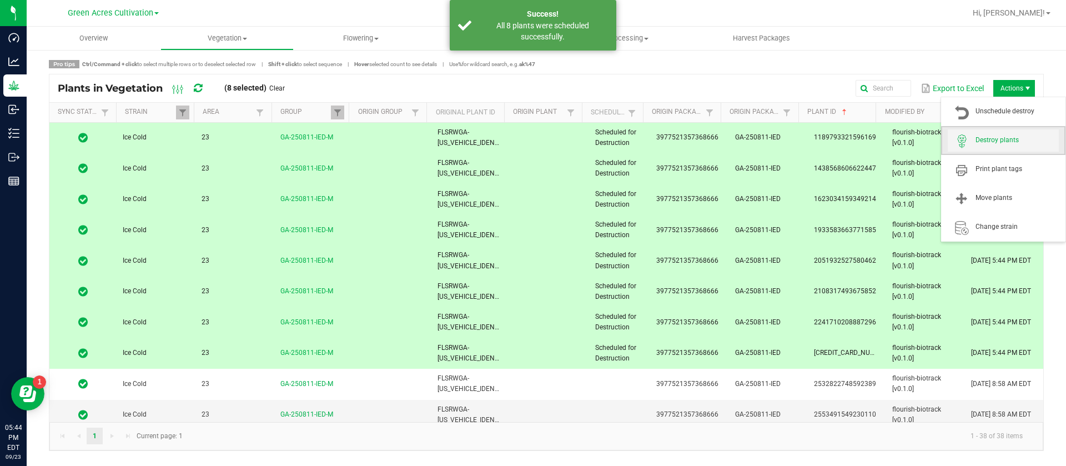
click at [1001, 129] on span "Destroy plants" at bounding box center [1003, 140] width 111 height 22
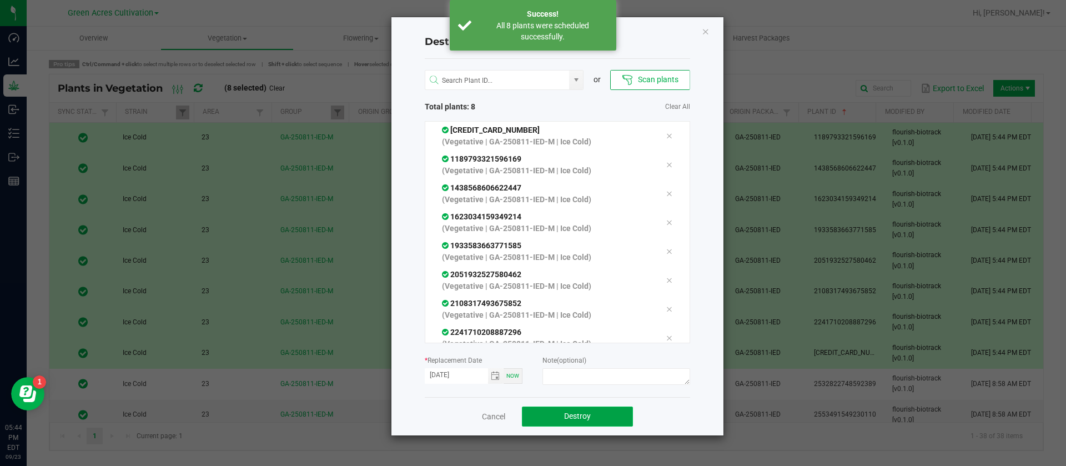
click at [566, 416] on span "Destroy" at bounding box center [577, 416] width 27 height 9
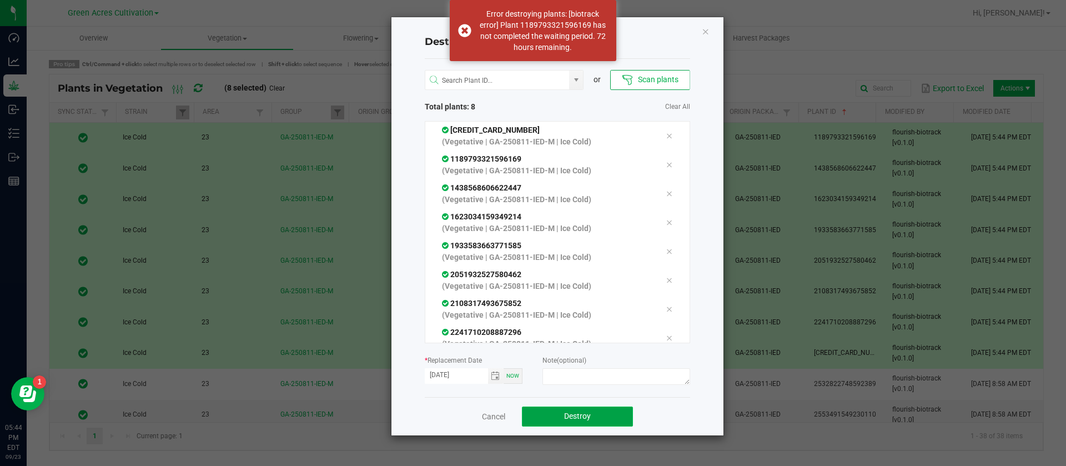
click at [579, 417] on span "Destroy" at bounding box center [577, 416] width 27 height 9
click at [580, 417] on span "Destroy" at bounding box center [577, 416] width 27 height 9
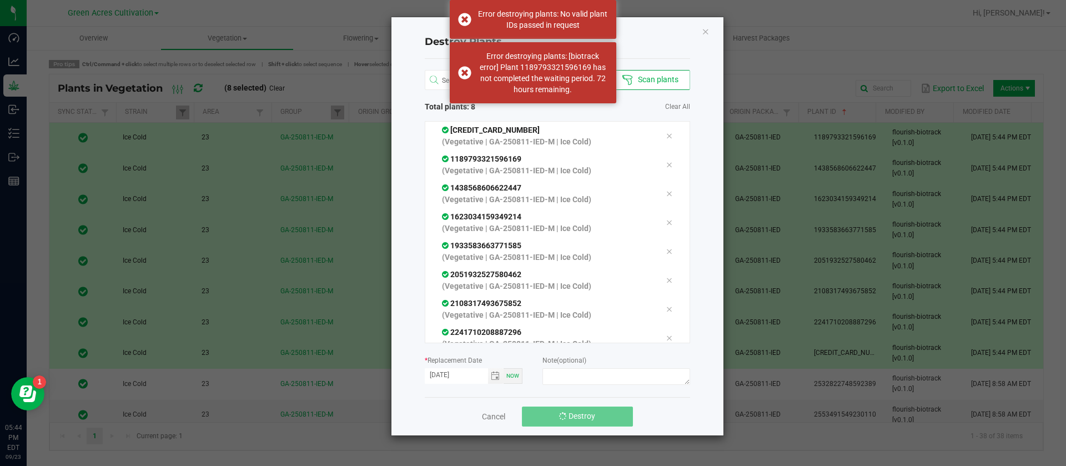
click at [580, 417] on span "Destroy" at bounding box center [582, 416] width 27 height 9
click at [580, 417] on span "Destroy" at bounding box center [577, 416] width 27 height 9
click at [707, 31] on icon "Close" at bounding box center [706, 30] width 8 height 13
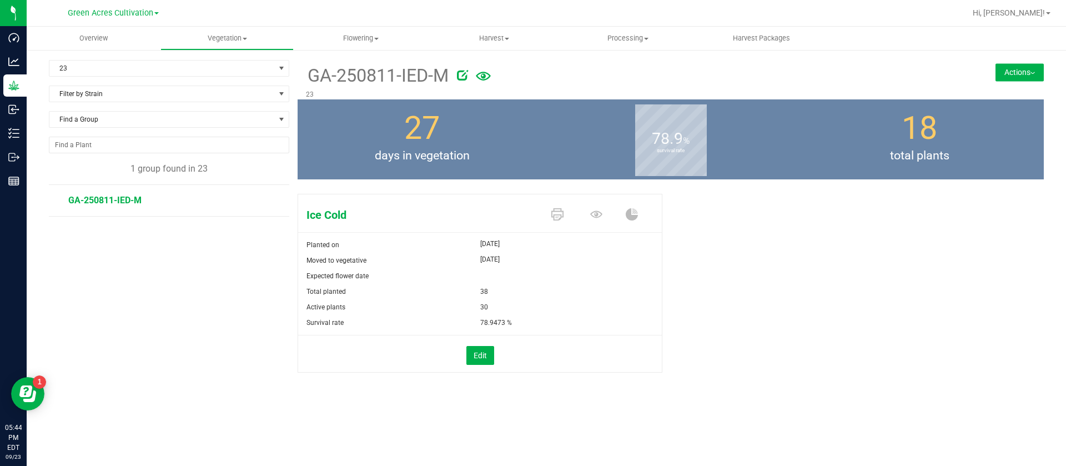
click at [1043, 64] on button "Actions" at bounding box center [1020, 72] width 48 height 18
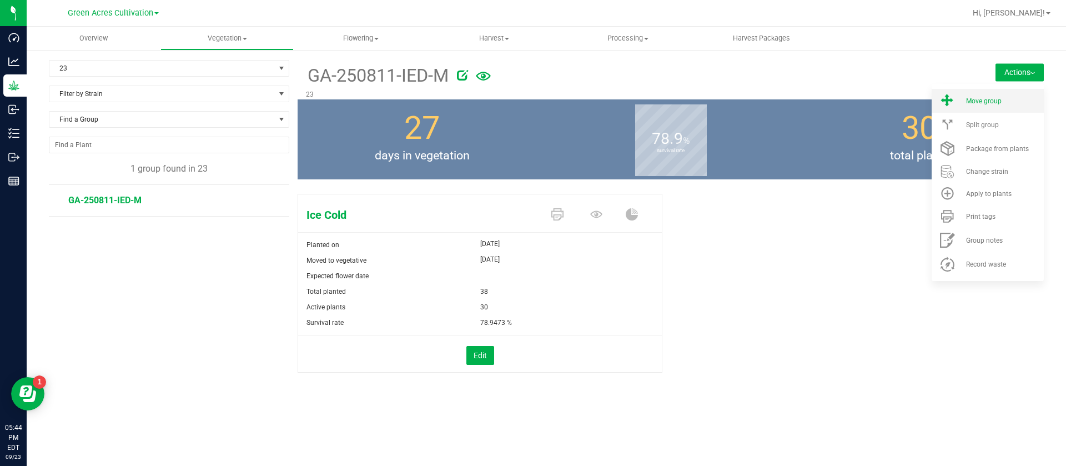
click at [981, 105] on li "Move group" at bounding box center [988, 101] width 112 height 24
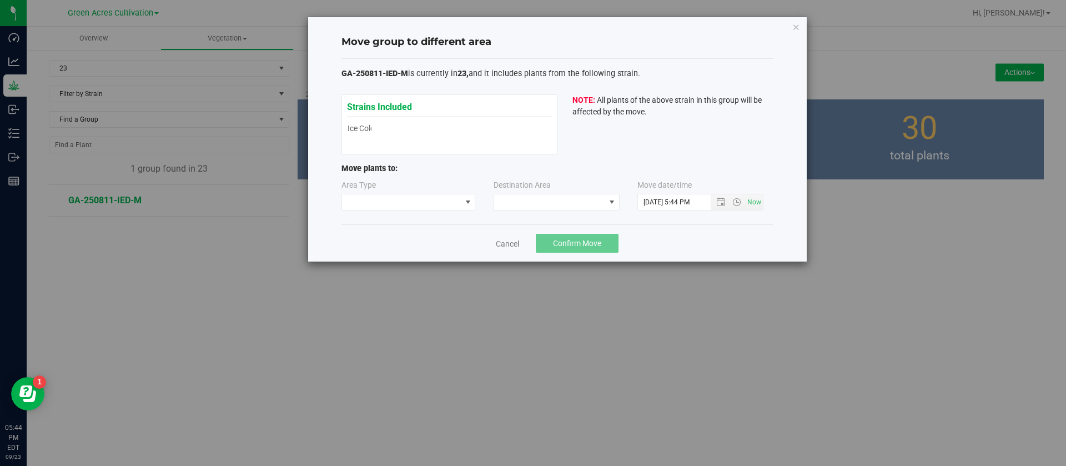
click at [380, 185] on div "Area Type" at bounding box center [410, 194] width 136 height 31
click at [381, 204] on span at bounding box center [401, 202] width 119 height 16
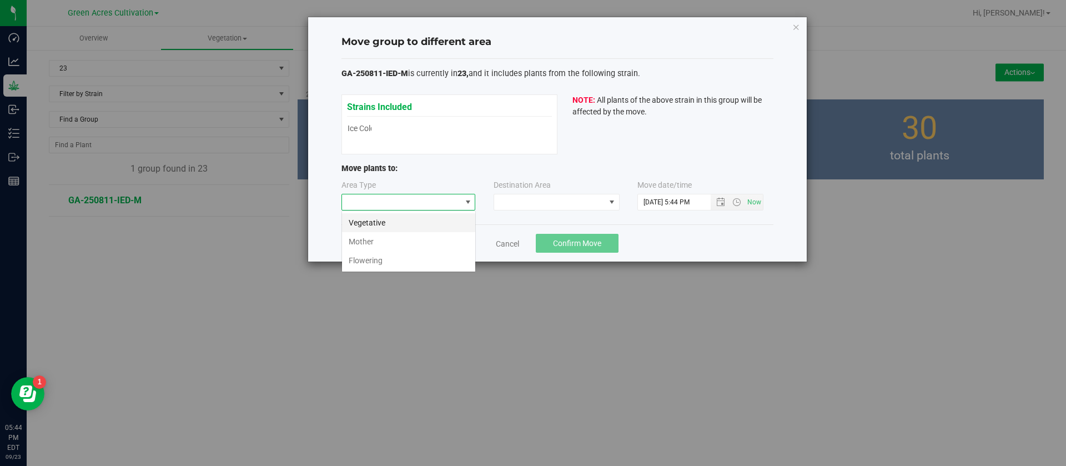
scroll to position [17, 134]
click at [380, 247] on li "Mother" at bounding box center [408, 241] width 133 height 19
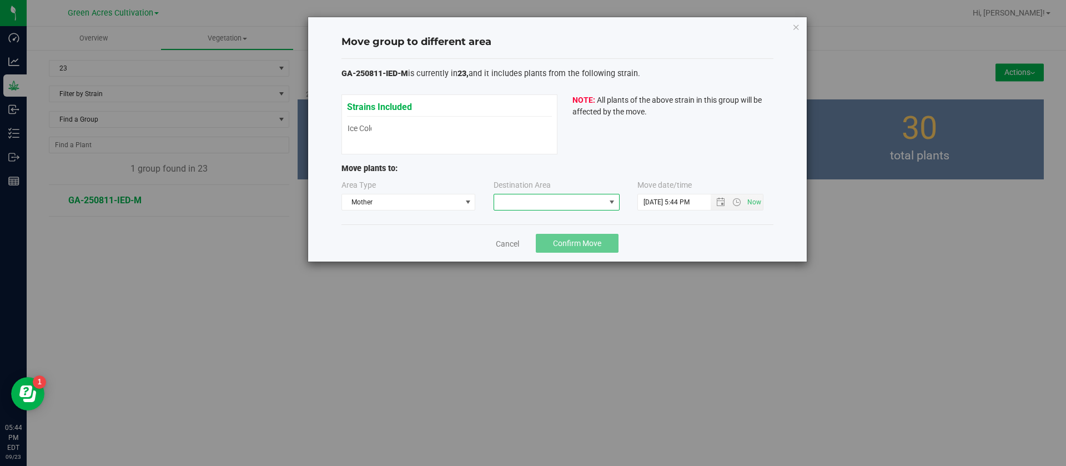
click at [562, 203] on span at bounding box center [549, 202] width 111 height 16
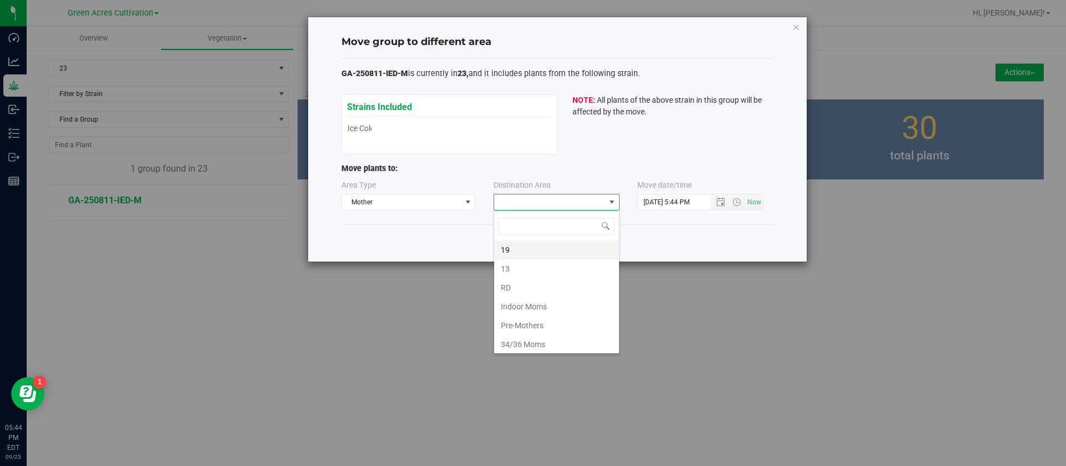
scroll to position [17, 126]
click at [515, 265] on li "13" at bounding box center [556, 268] width 125 height 19
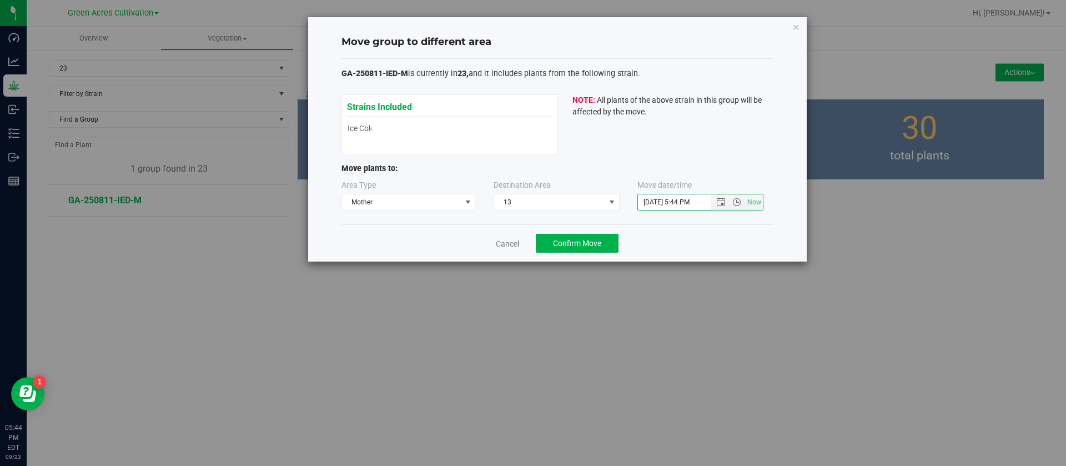
click at [657, 196] on input "9/23/2025 5:44 PM" at bounding box center [684, 202] width 92 height 16
type input "9/20/2025 5:44 PM"
click at [617, 279] on div "Move group to different area GA-250811-IED-M is currently in 23, and it include…" at bounding box center [537, 233] width 1075 height 466
click at [577, 249] on button "Confirm Move" at bounding box center [577, 243] width 83 height 19
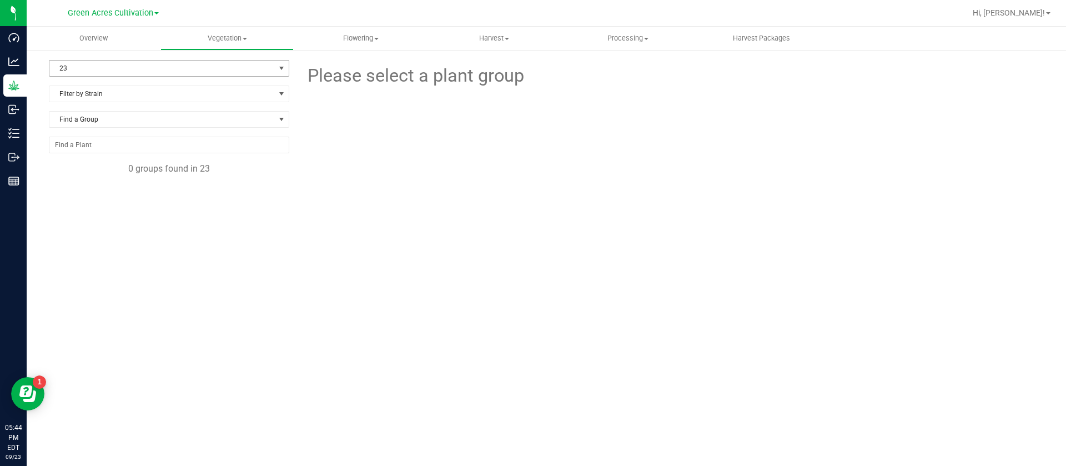
click at [147, 75] on span "23" at bounding box center [162, 69] width 226 height 16
click at [91, 168] on li "21" at bounding box center [168, 170] width 239 height 17
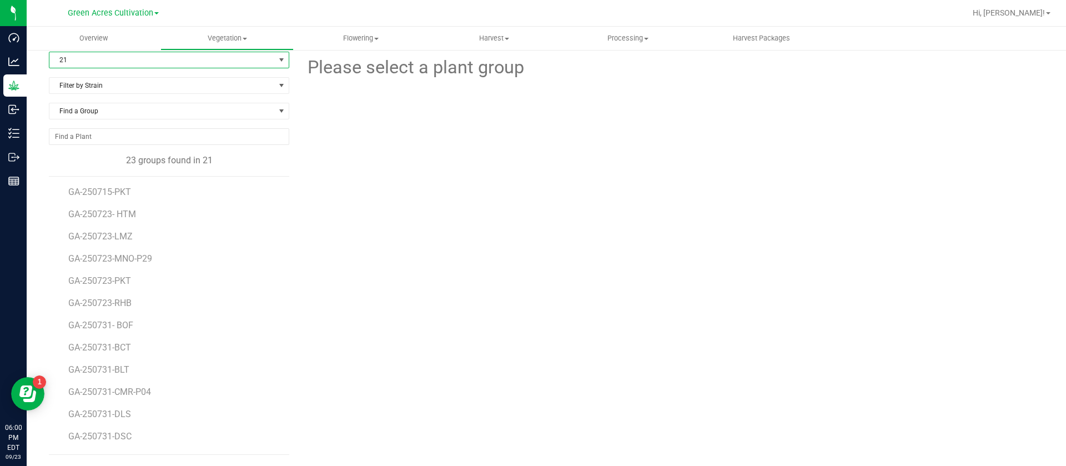
click at [119, 61] on span "21" at bounding box center [162, 60] width 226 height 16
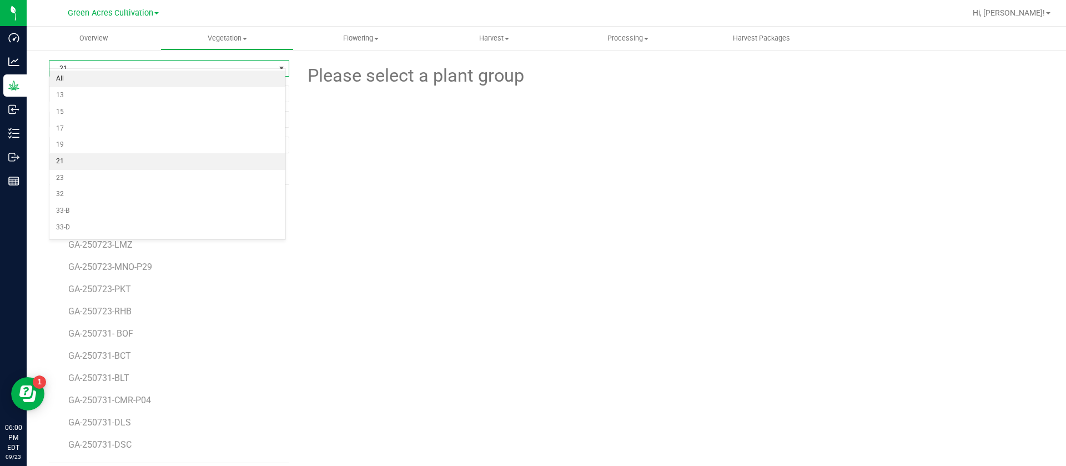
click at [101, 84] on li "All" at bounding box center [167, 79] width 236 height 17
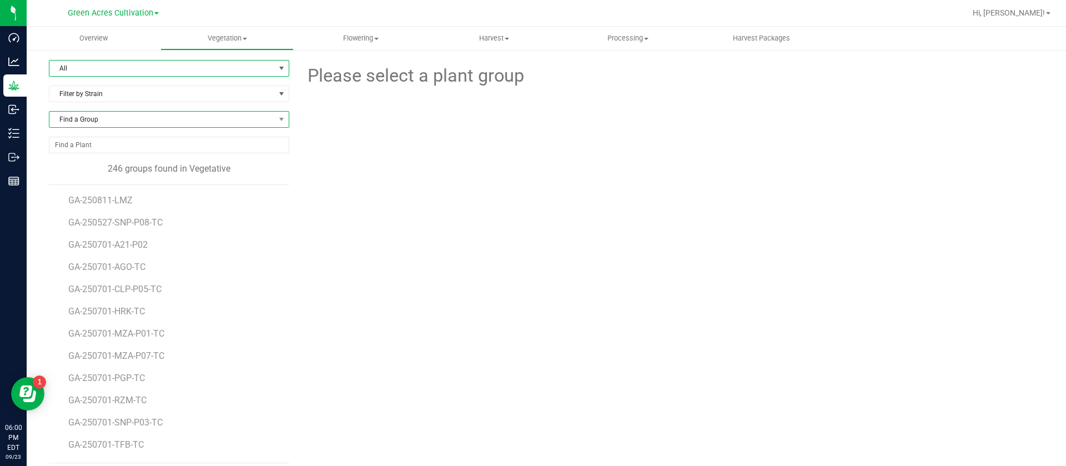
click at [99, 118] on span "Find a Group" at bounding box center [162, 120] width 226 height 16
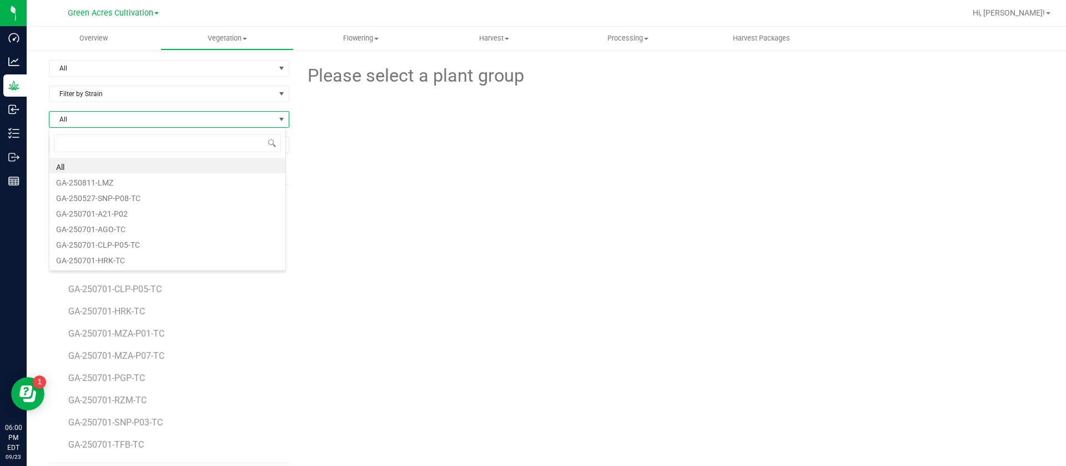
scroll to position [17, 238]
type input "CKZ"
click at [135, 186] on li "GA-250811- CKZ" at bounding box center [167, 181] width 236 height 16
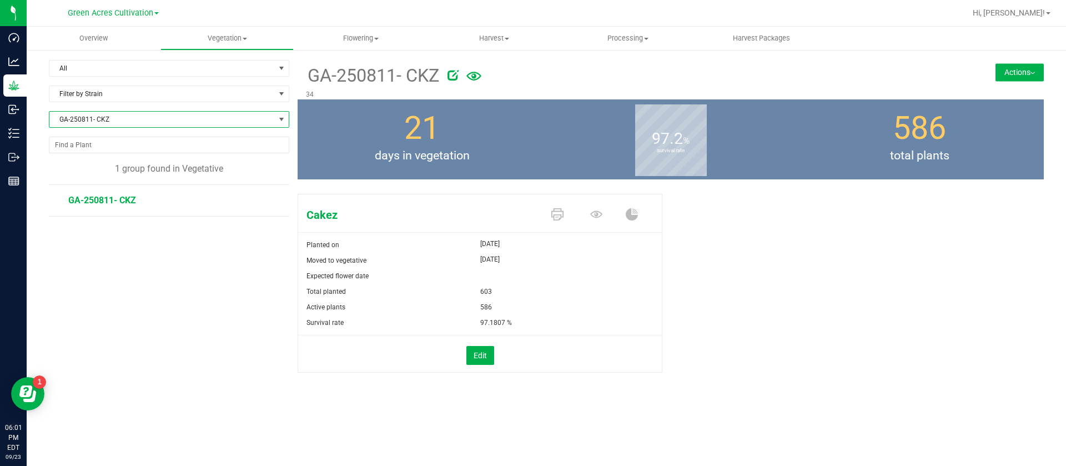
click at [117, 117] on span "GA-250811- CKZ" at bounding box center [162, 120] width 226 height 16
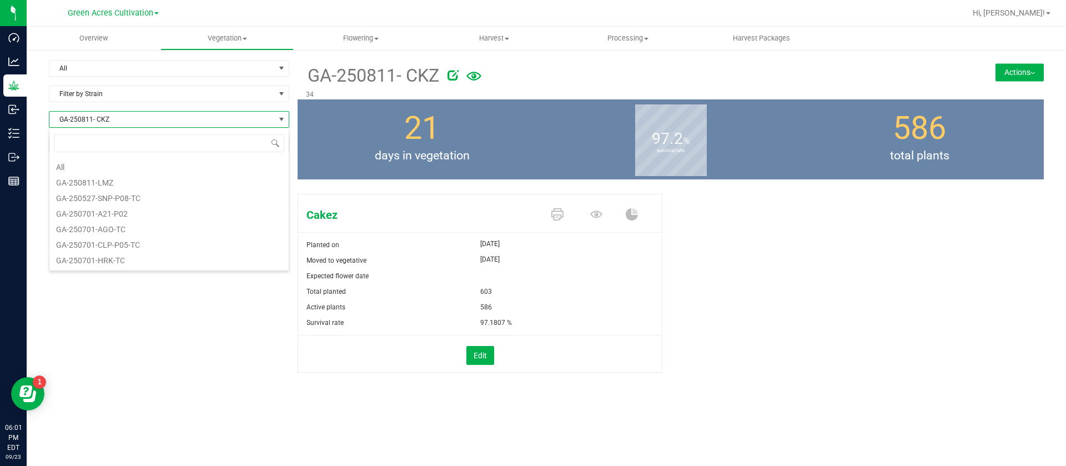
click at [92, 168] on li "All" at bounding box center [168, 166] width 239 height 16
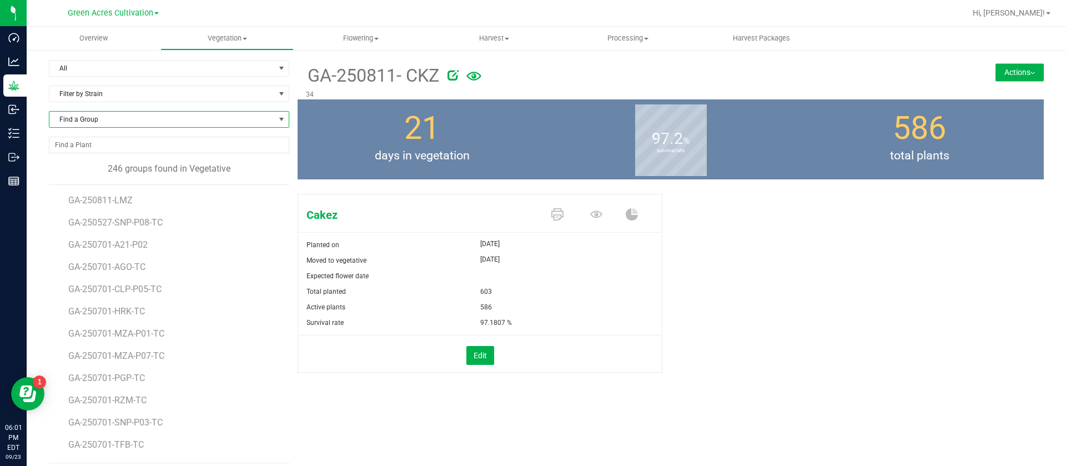
click at [103, 118] on span "Find a Group" at bounding box center [162, 120] width 226 height 16
type input "HTM"
click at [354, 41] on span "Flowering" at bounding box center [360, 38] width 133 height 10
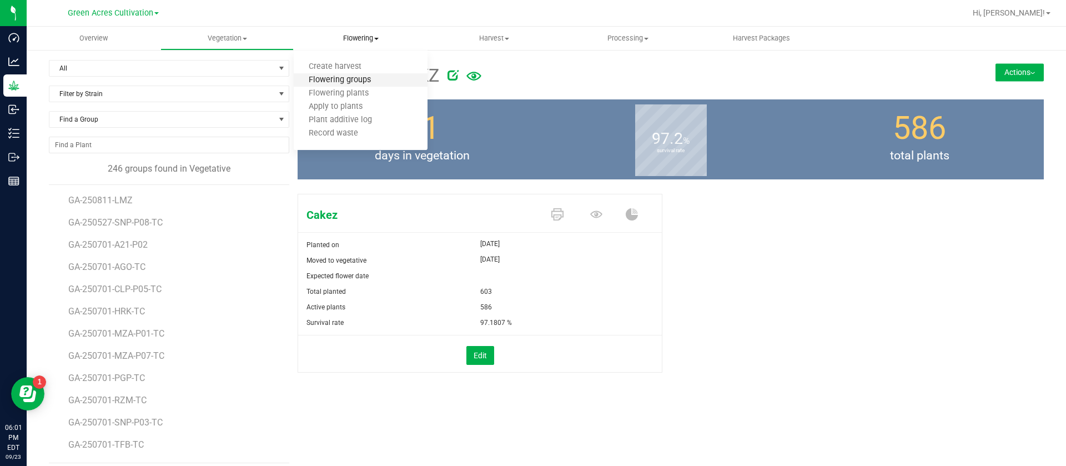
click at [355, 79] on span "Flowering groups" at bounding box center [340, 80] width 92 height 9
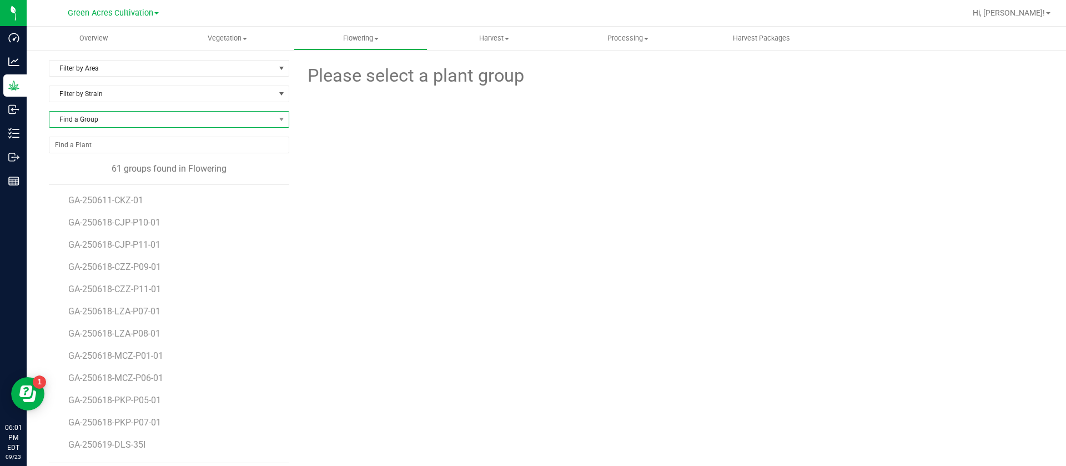
click at [148, 122] on span "Find a Group" at bounding box center [162, 120] width 226 height 16
type input "HTM"
click at [444, 182] on div at bounding box center [670, 150] width 763 height 122
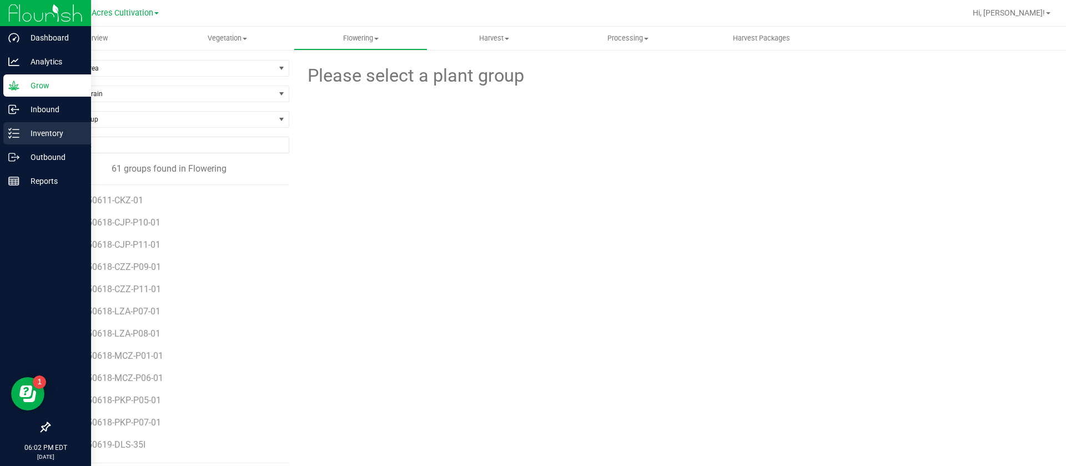
click at [8, 129] on div "Inventory" at bounding box center [47, 133] width 88 height 22
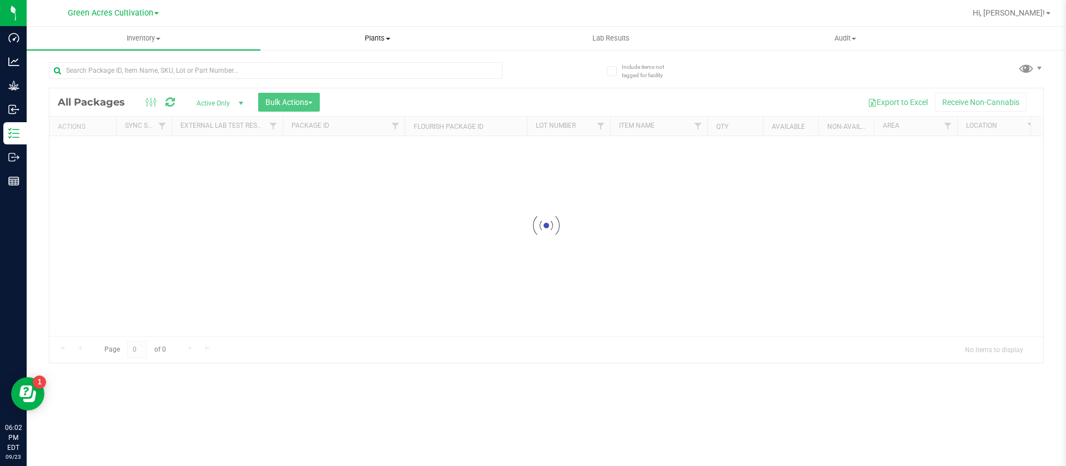
click at [373, 41] on span "Plants" at bounding box center [377, 38] width 233 height 10
click at [300, 65] on div "Inventory All packages All inventory Waste log Create inventory Plants All plan…" at bounding box center [547, 246] width 1040 height 439
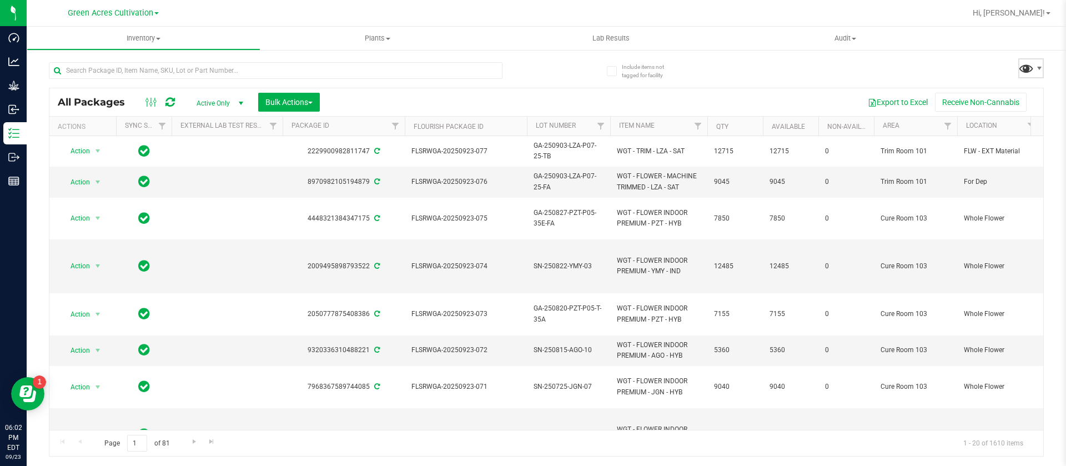
click at [1025, 66] on span at bounding box center [1027, 68] width 16 height 16
click at [375, 32] on uib-tab-heading "Plants All plants Waste log" at bounding box center [378, 38] width 234 height 23
click at [327, 61] on li "All plants" at bounding box center [378, 67] width 234 height 13
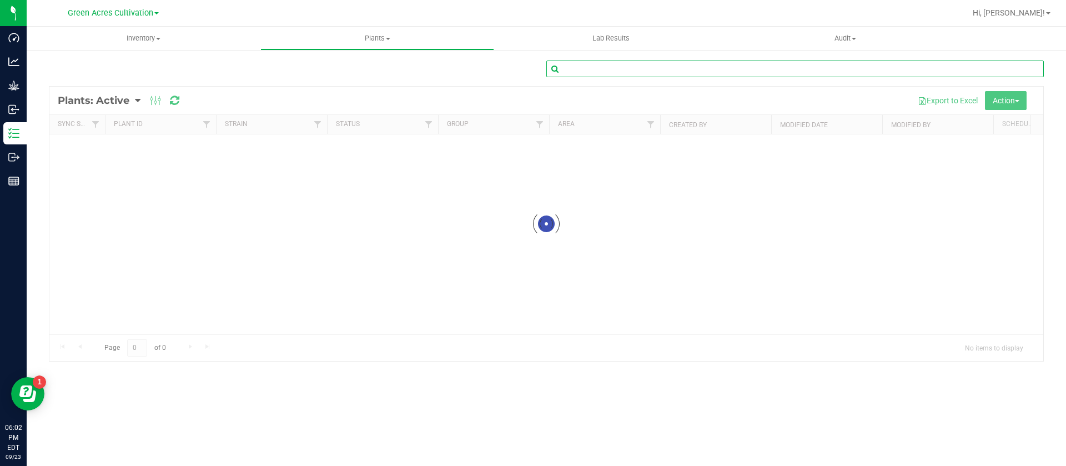
click at [601, 64] on input "text" at bounding box center [796, 69] width 498 height 17
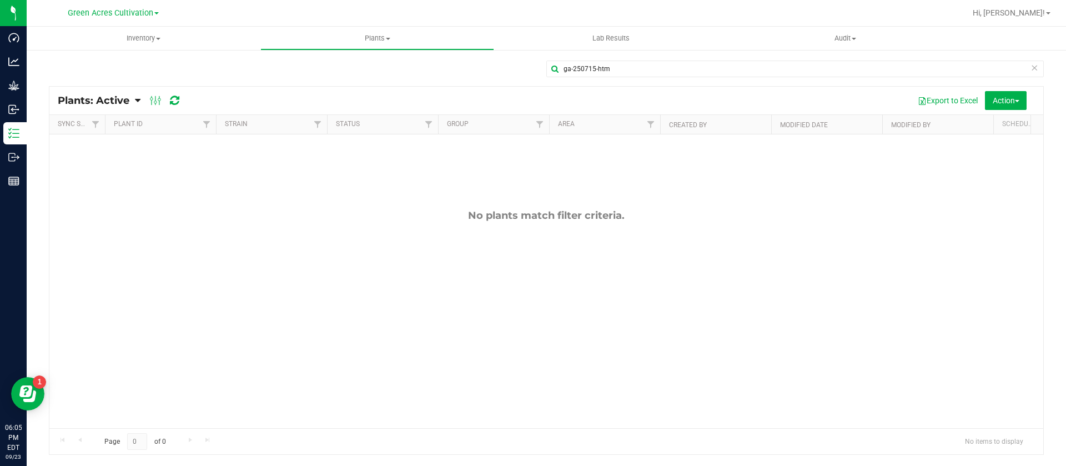
click at [121, 103] on span "Plants: Active" at bounding box center [94, 100] width 72 height 12
click at [74, 167] on span "Plants: Dead" at bounding box center [89, 167] width 46 height 9
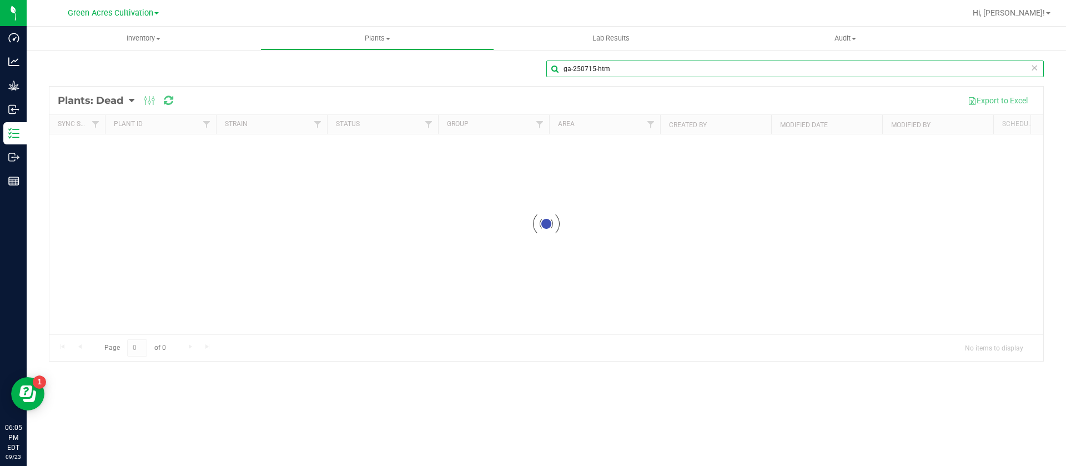
click at [635, 68] on input "ga-250715-htm" at bounding box center [796, 69] width 498 height 17
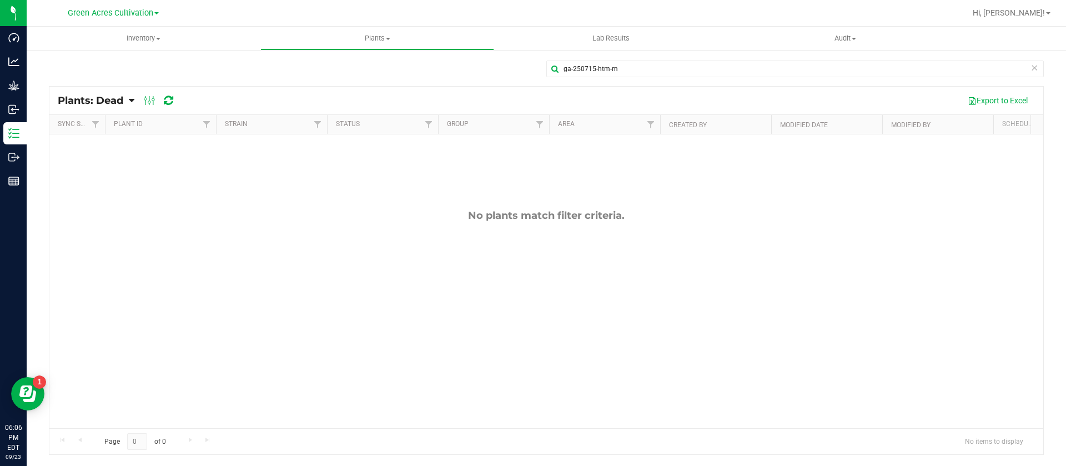
drag, startPoint x: 213, startPoint y: 206, endPoint x: 153, endPoint y: 153, distance: 80.3
click at [216, 205] on div "No plants match filter criteria." at bounding box center [546, 318] width 994 height 369
click at [623, 69] on input "ga-250715-htm-m" at bounding box center [796, 69] width 498 height 17
type input "ga-250715-htm"
click at [454, 284] on div "No plants match filter criteria." at bounding box center [546, 318] width 994 height 369
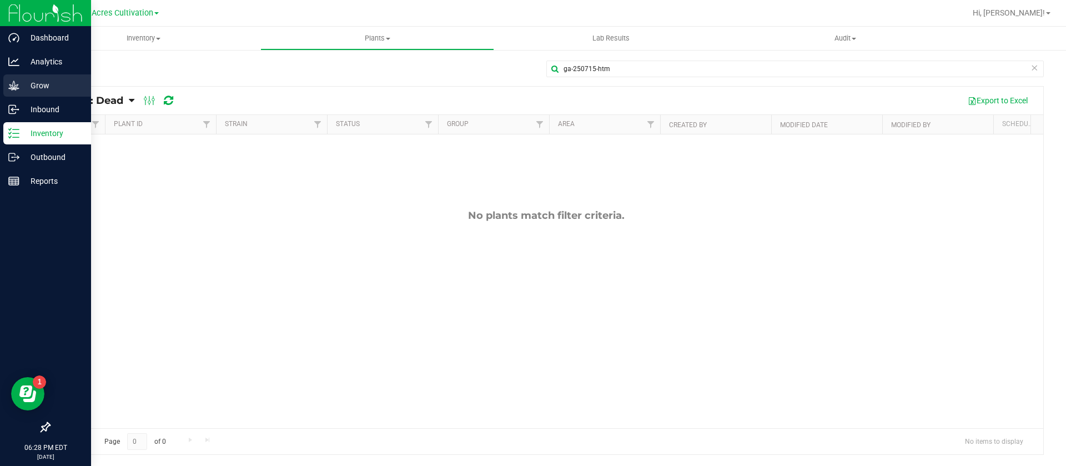
click at [22, 87] on p "Grow" at bounding box center [52, 85] width 67 height 13
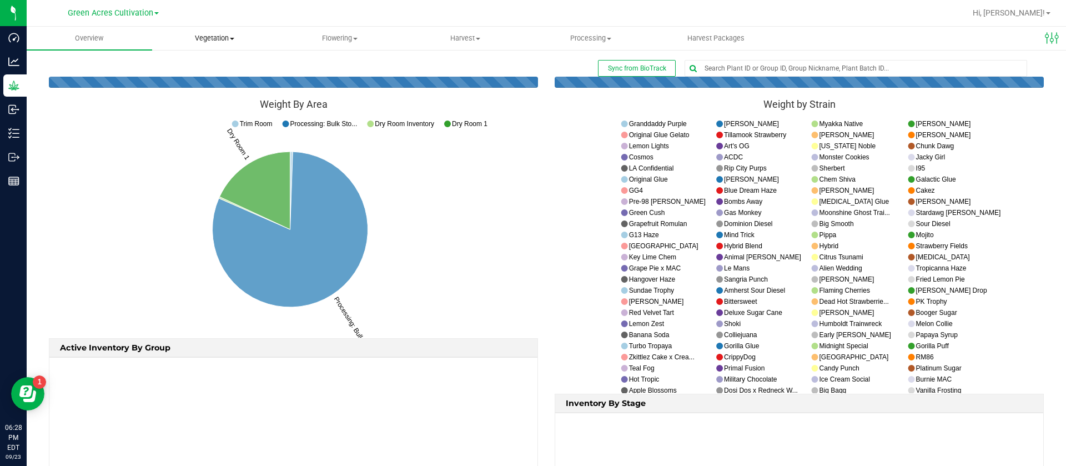
click at [211, 34] on span "Vegetation" at bounding box center [215, 38] width 124 height 10
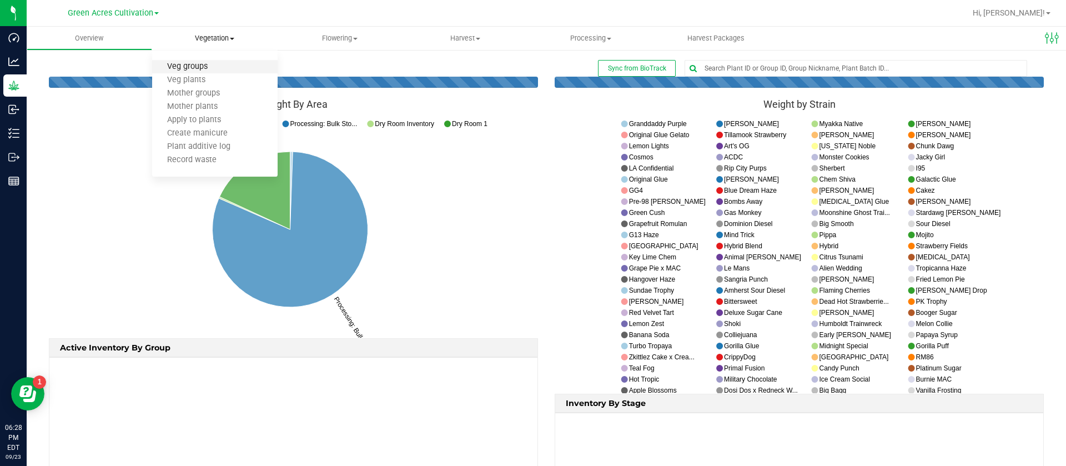
click at [193, 66] on span "Veg groups" at bounding box center [187, 66] width 71 height 9
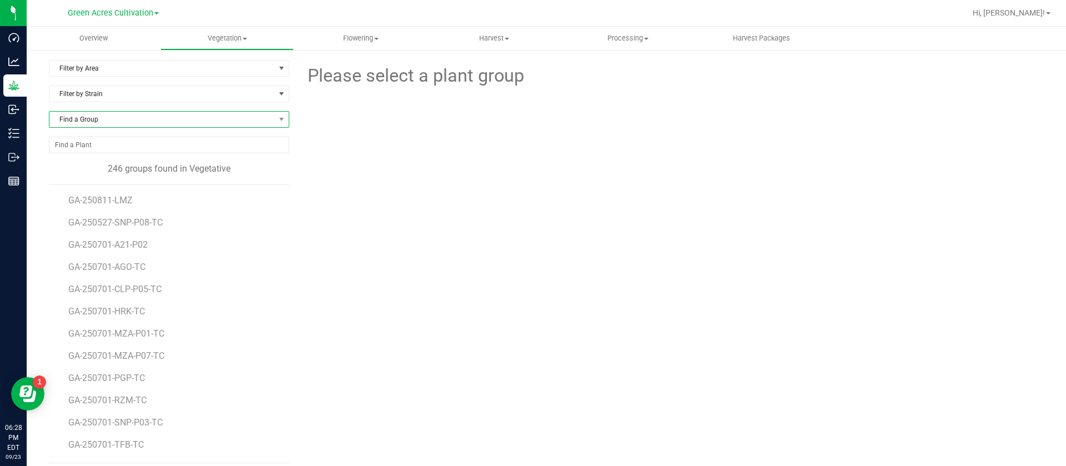
click at [124, 116] on span "Find a Group" at bounding box center [162, 120] width 226 height 16
type input "hrb"
click at [153, 181] on li "GA-250731-HRB-P02" at bounding box center [167, 181] width 236 height 16
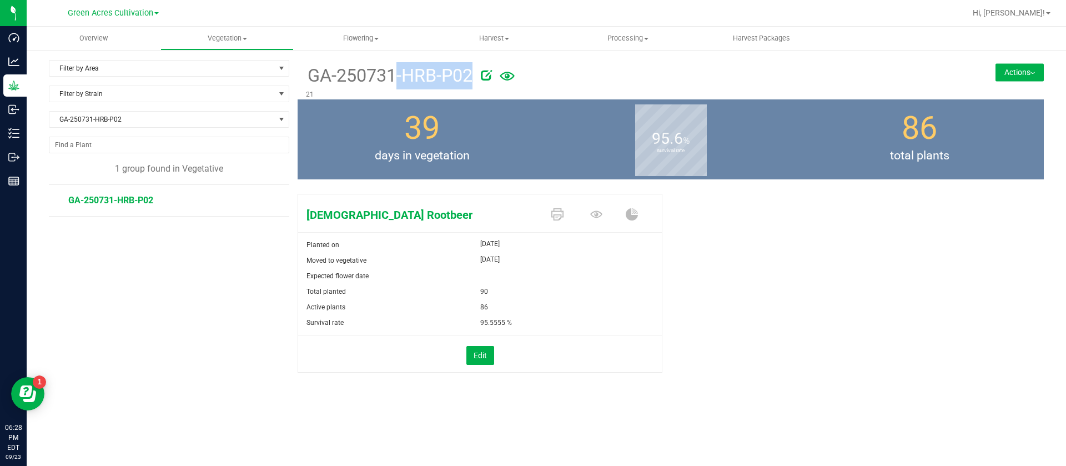
drag, startPoint x: 304, startPoint y: 77, endPoint x: 482, endPoint y: 83, distance: 177.3
click at [482, 83] on div "GA-250731-HRB-P02 21" at bounding box center [609, 79] width 622 height 39
copy div "GA-250731-HRB-P02"
click at [1020, 77] on button "Actions" at bounding box center [1020, 72] width 48 height 18
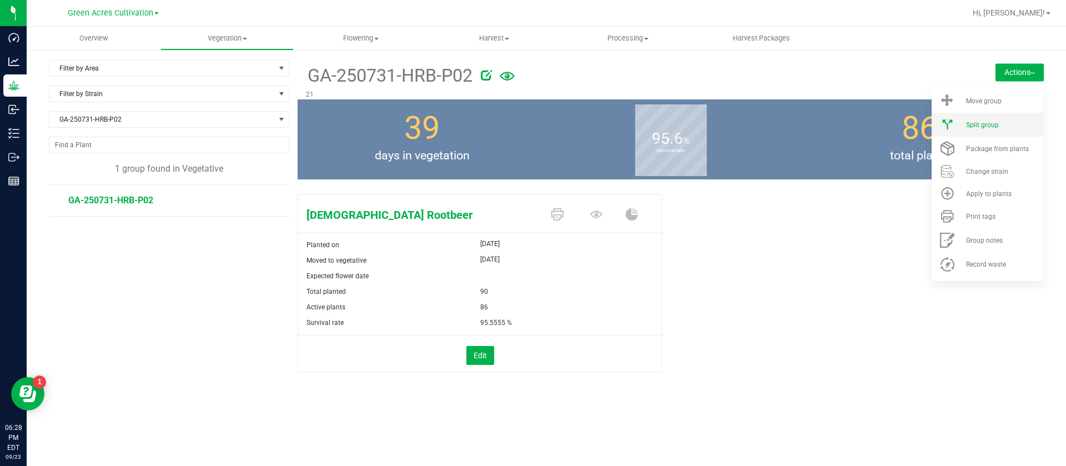
click at [1001, 126] on div "Split group" at bounding box center [1004, 125] width 76 height 8
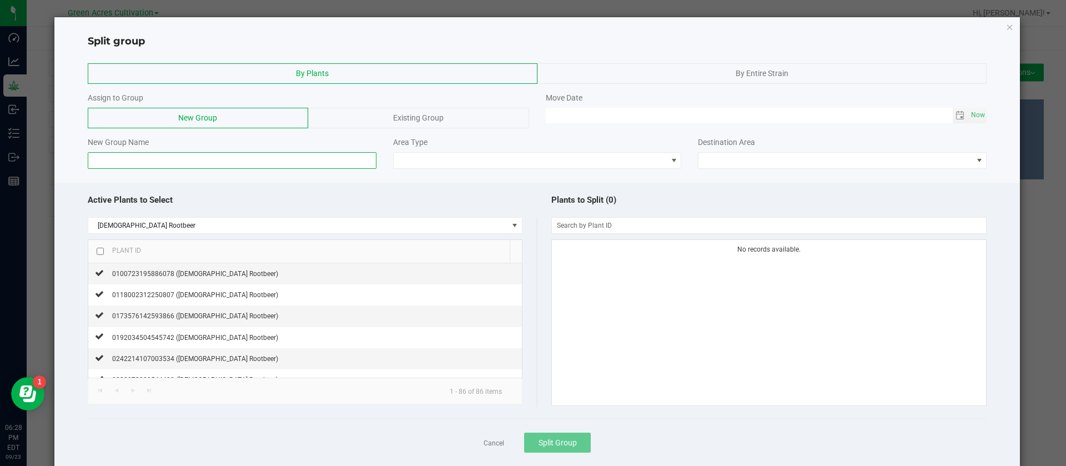
paste input "GA-250731-HRB-P02"
click at [168, 268] on div "0100723195886078 (Hindu Rootbeer)" at bounding box center [191, 274] width 174 height 12
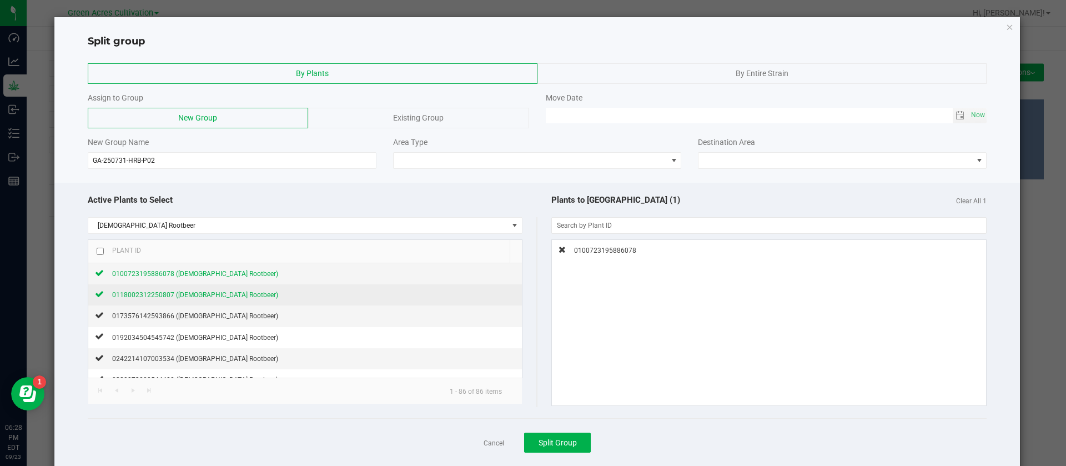
click at [178, 291] on span "0118002312250807 (Hindu Rootbeer)" at bounding box center [195, 295] width 166 height 8
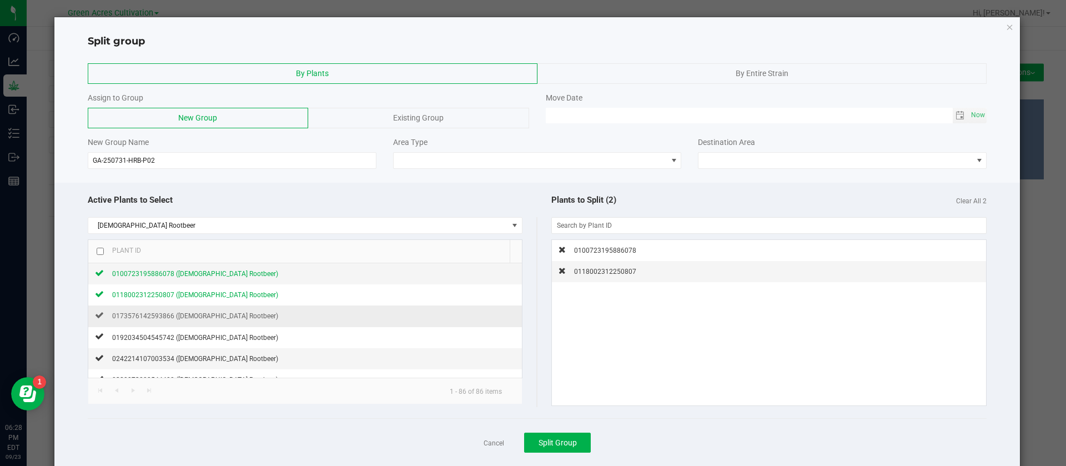
click at [189, 317] on td "0173576142593866 (Hindu Rootbeer)" at bounding box center [305, 315] width 434 height 21
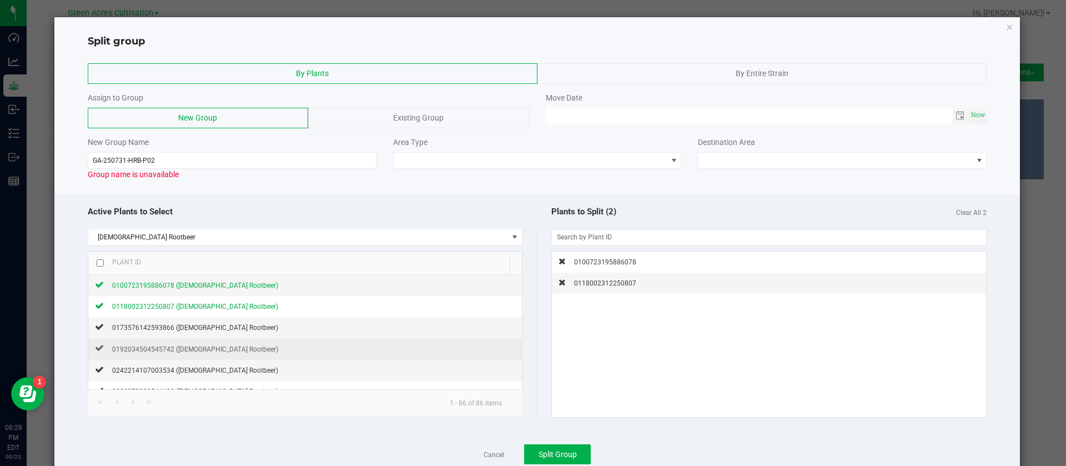
click at [188, 343] on div "0192034504545742 (Hindu Rootbeer)" at bounding box center [191, 349] width 174 height 12
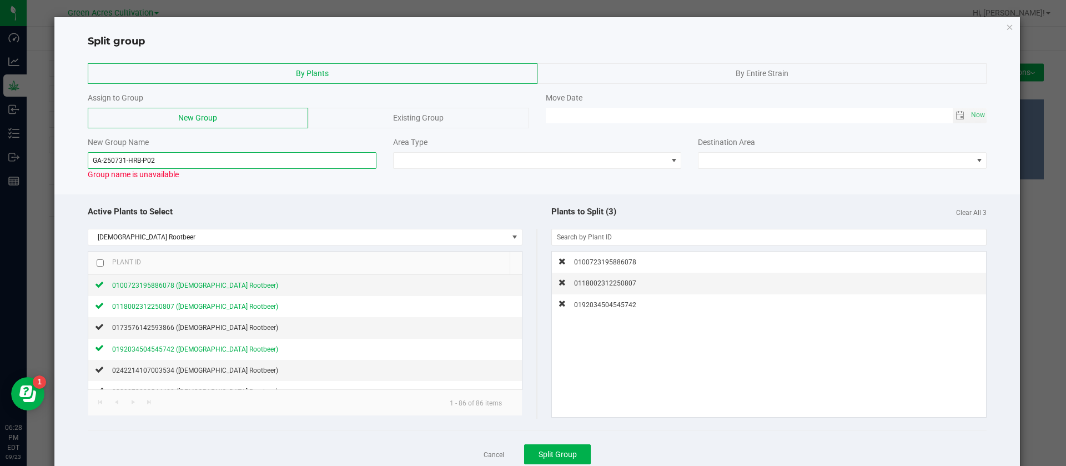
click at [187, 159] on input "GA-250731-HRB-P02" at bounding box center [232, 160] width 289 height 17
type input "GA-250731-HRB-P02-M"
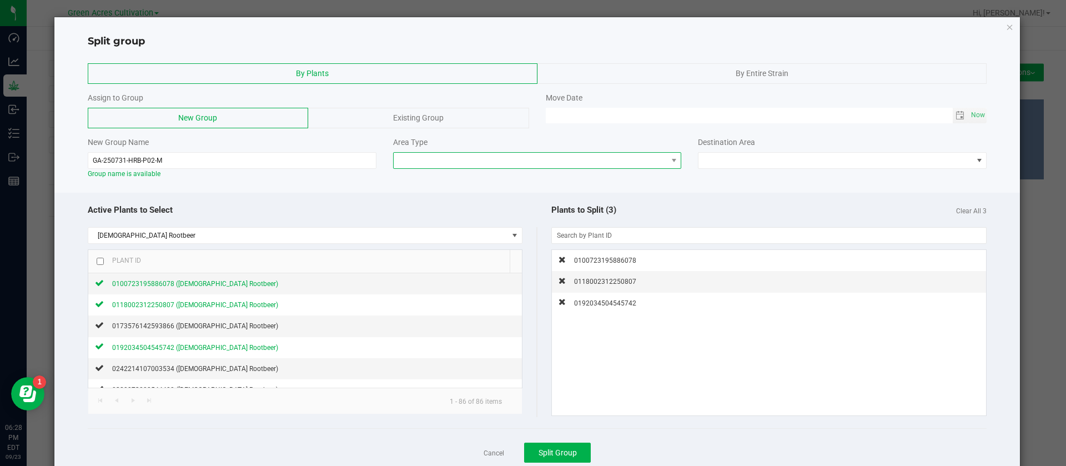
click at [467, 155] on span at bounding box center [531, 161] width 274 height 16
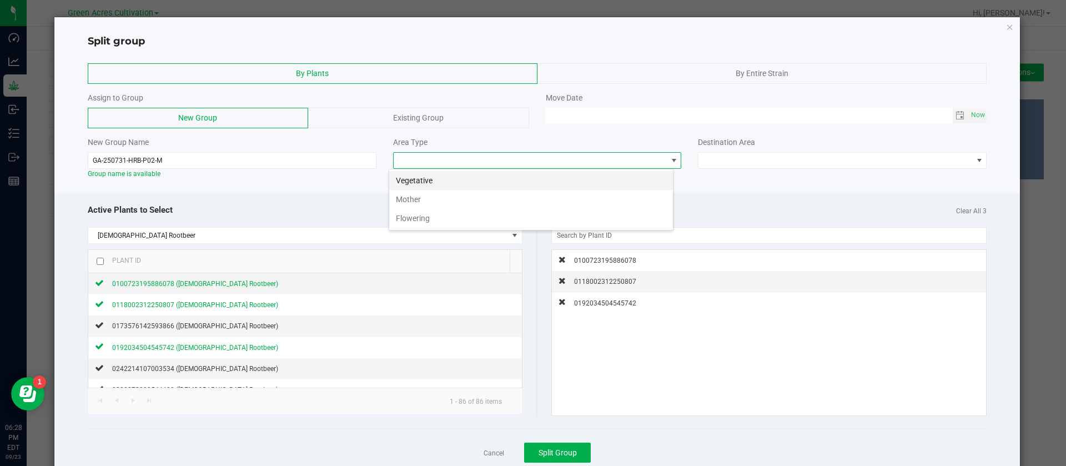
scroll to position [17, 285]
drag, startPoint x: 426, startPoint y: 203, endPoint x: 483, endPoint y: 199, distance: 56.8
click at [426, 202] on li "Mother" at bounding box center [531, 199] width 284 height 19
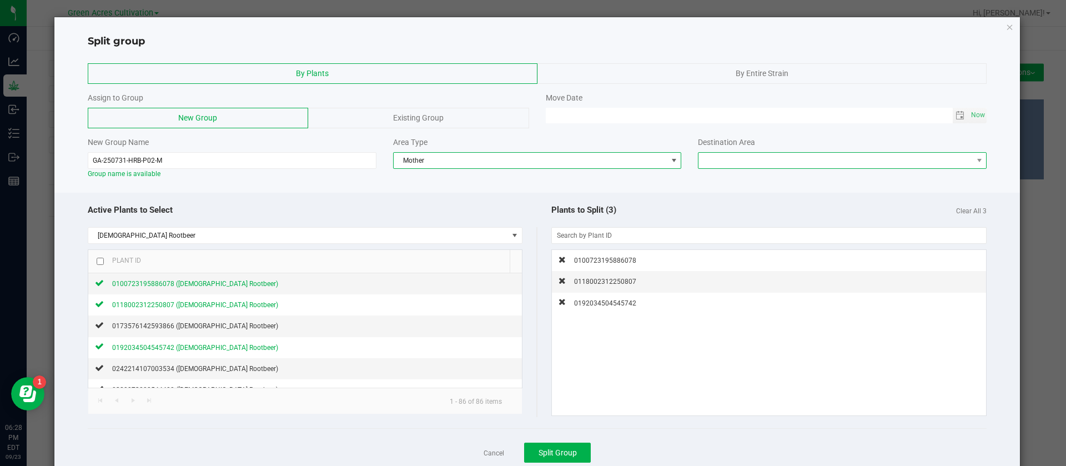
click at [725, 161] on span at bounding box center [836, 161] width 274 height 16
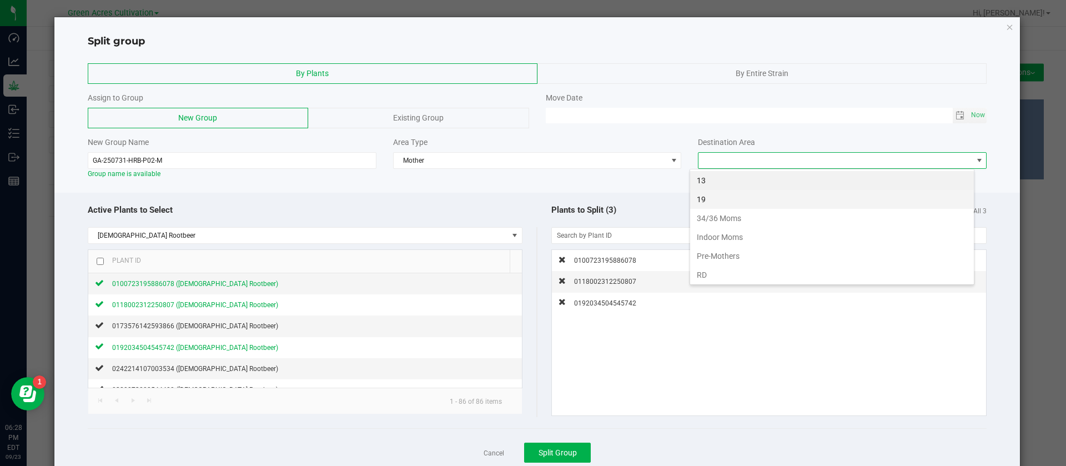
click at [718, 198] on li "19" at bounding box center [832, 199] width 284 height 19
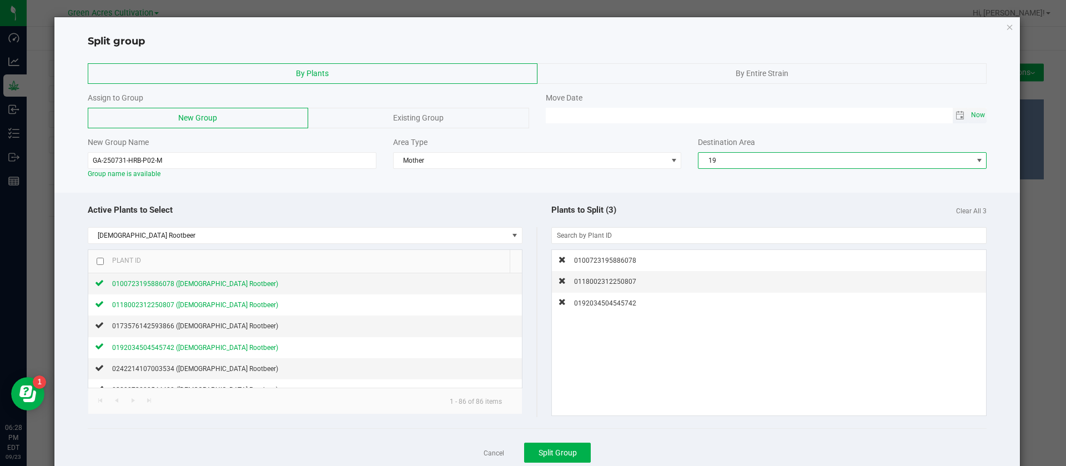
click at [969, 113] on span "Now" at bounding box center [978, 115] width 19 height 16
click at [564, 112] on input "09/23/2025 06:28 PM" at bounding box center [749, 115] width 407 height 14
type input "09/16/2025 06:28 PM"
click at [558, 211] on span "Plants to Split (3)" at bounding box center [584, 210] width 65 height 10
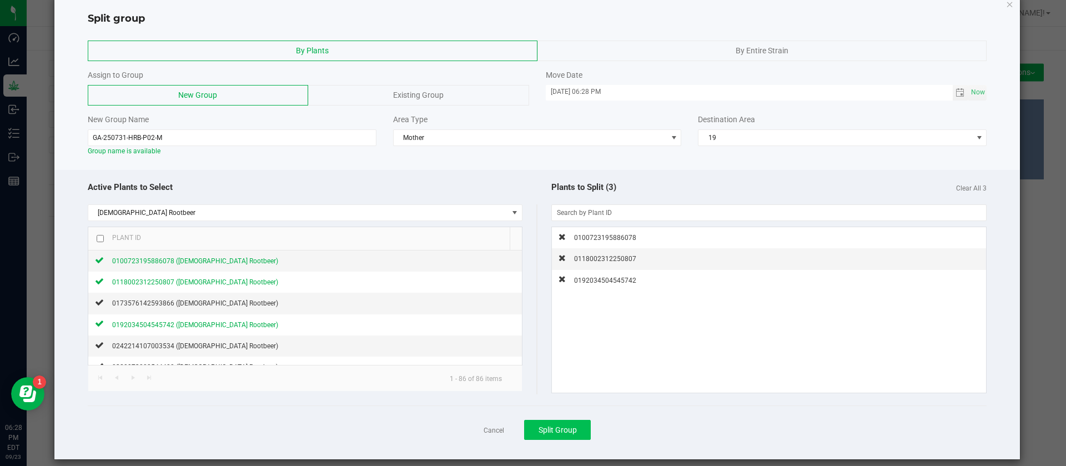
scroll to position [33, 0]
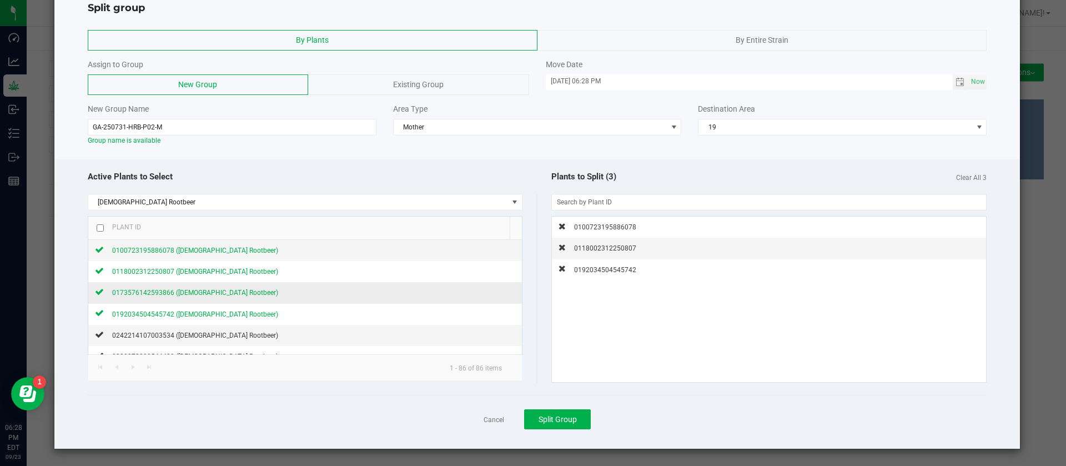
click at [194, 291] on span "0173576142593866 (Hindu Rootbeer)" at bounding box center [195, 293] width 166 height 8
click at [818, 355] on div "0100723195886078 0118002312250807 0192034504545742 0173576142593866" at bounding box center [769, 300] width 435 height 166
click at [574, 416] on button "Split Group" at bounding box center [557, 419] width 67 height 20
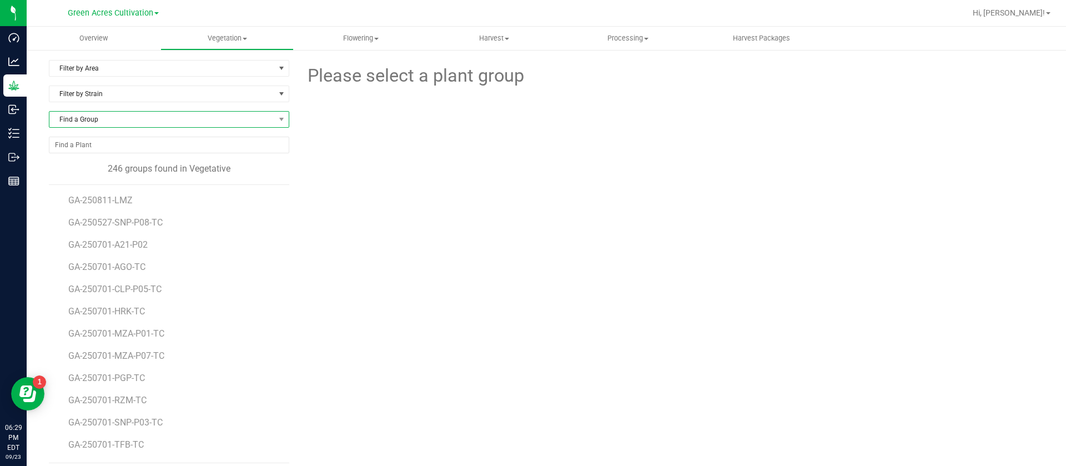
click at [144, 121] on span "Find a Group" at bounding box center [162, 120] width 226 height 16
type input "cmr"
click at [158, 184] on li "GA-250731-CMR-P04" at bounding box center [167, 181] width 236 height 16
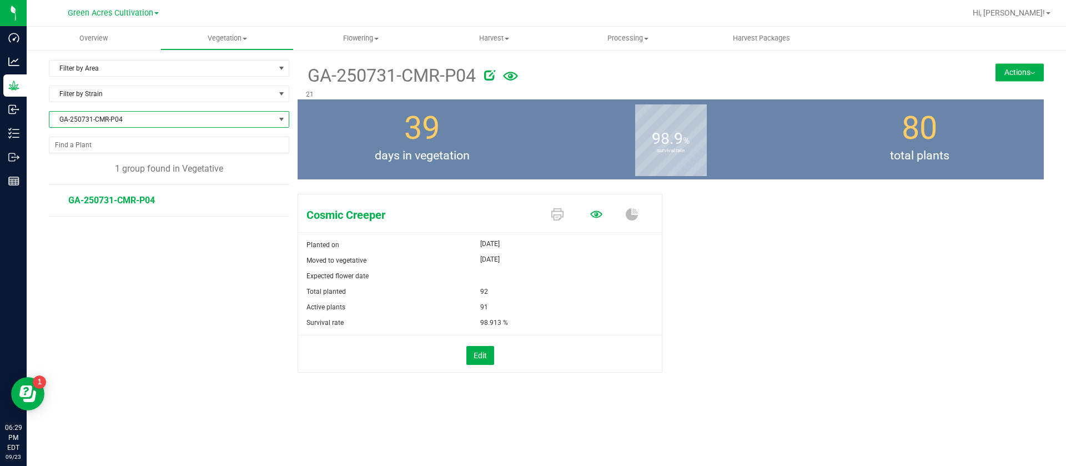
click at [601, 216] on icon at bounding box center [596, 214] width 12 height 12
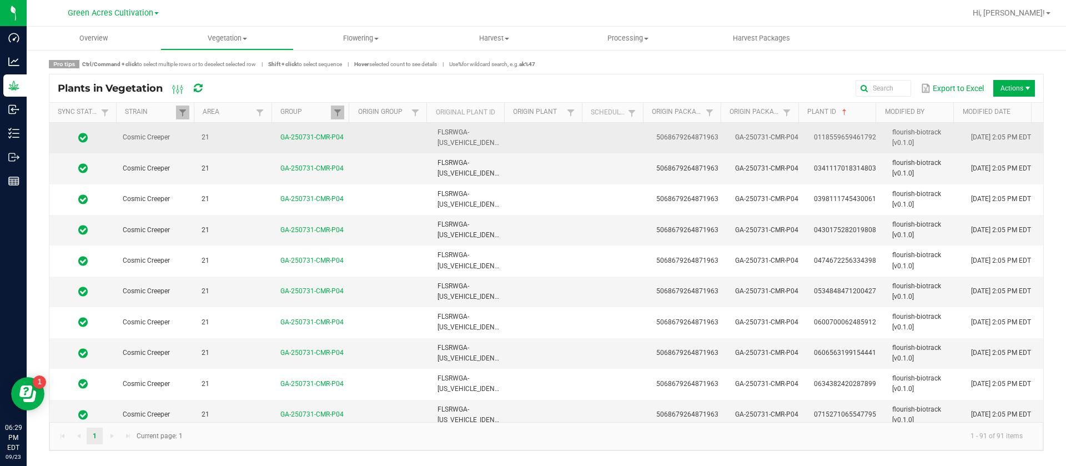
click at [573, 134] on td at bounding box center [549, 138] width 79 height 31
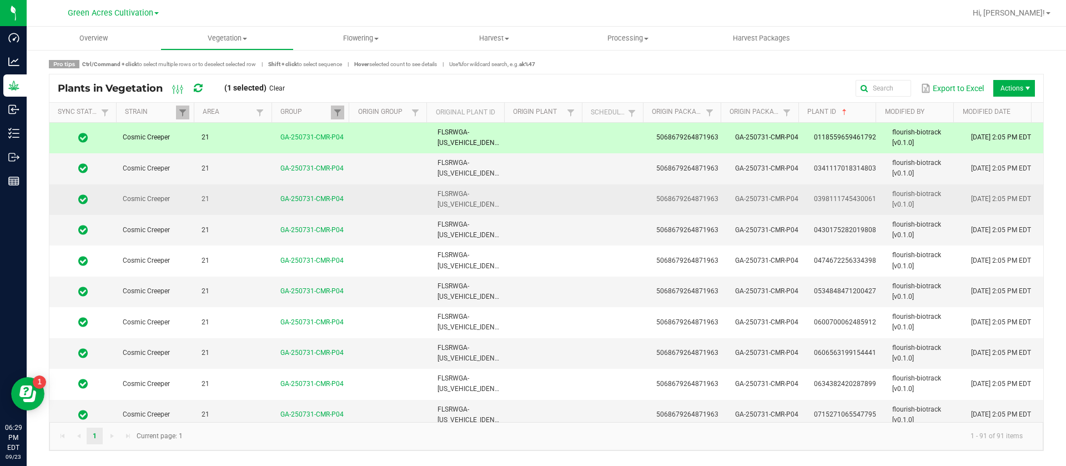
click at [562, 207] on td at bounding box center [549, 199] width 79 height 31
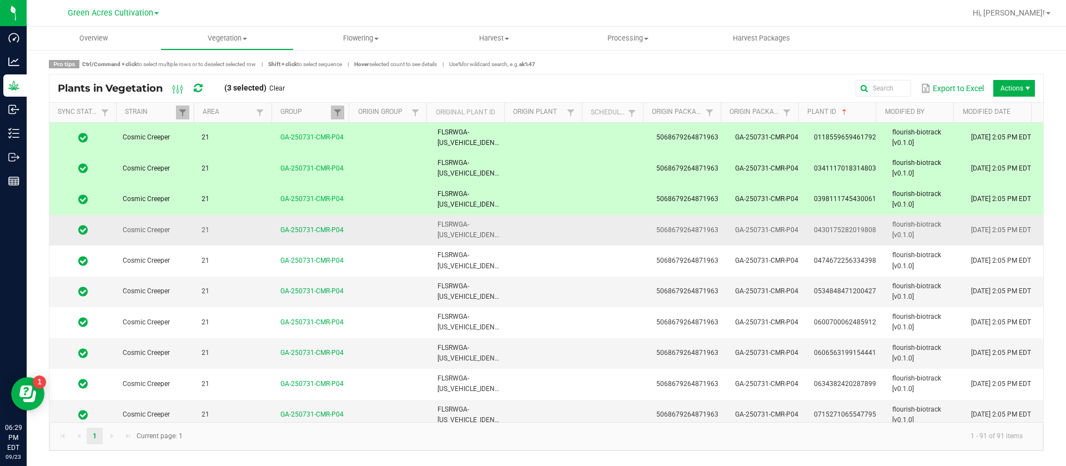
click at [561, 230] on td at bounding box center [549, 230] width 79 height 31
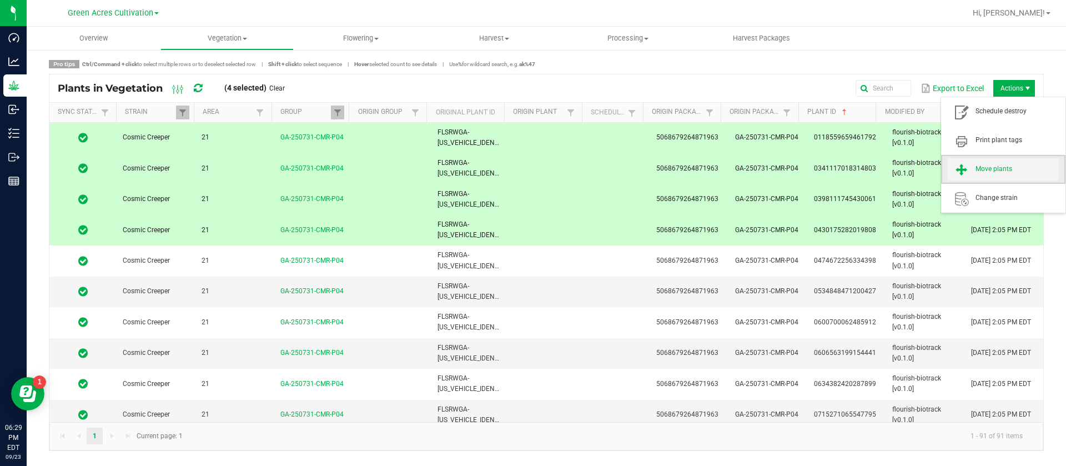
click at [984, 159] on span "Move plants" at bounding box center [1003, 169] width 111 height 22
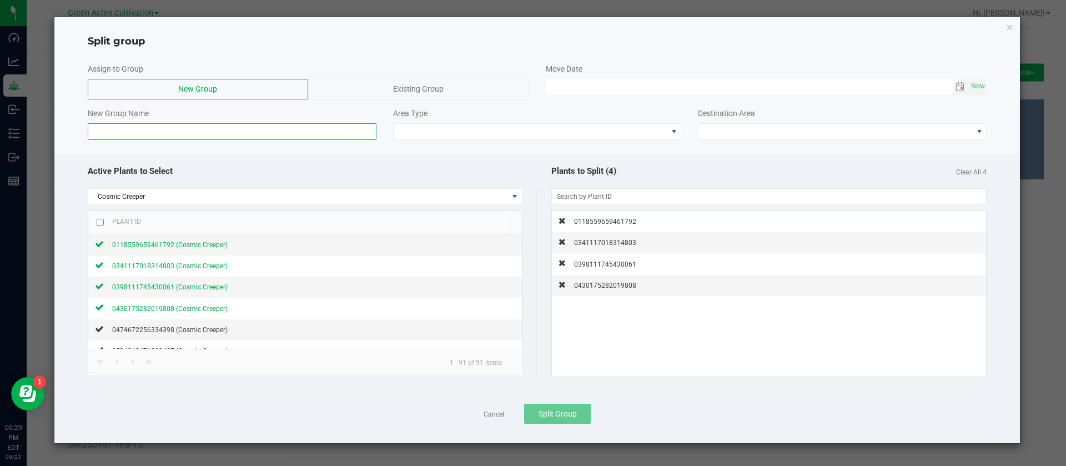
click at [167, 128] on input at bounding box center [232, 131] width 289 height 17
type input "g"
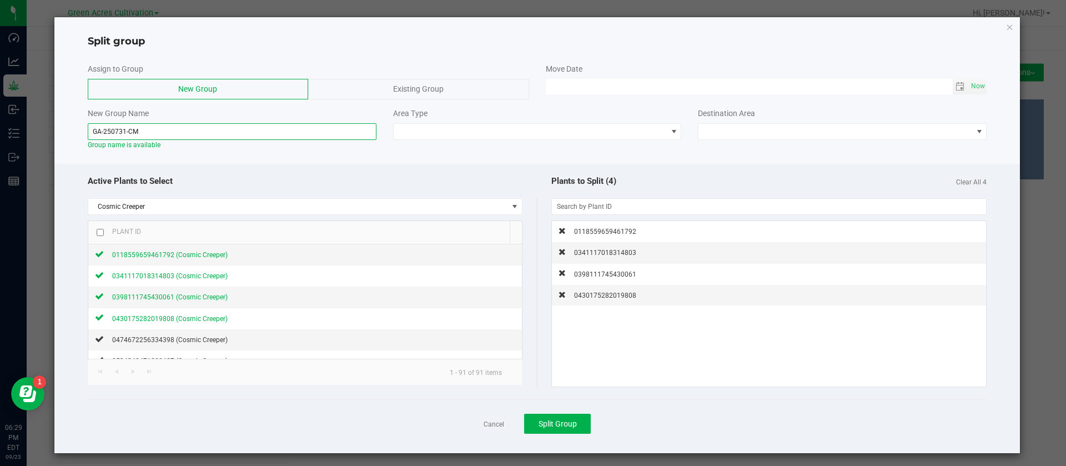
type input "GA-250731-CMR"
click at [485, 420] on link "Cancel" at bounding box center [494, 424] width 21 height 9
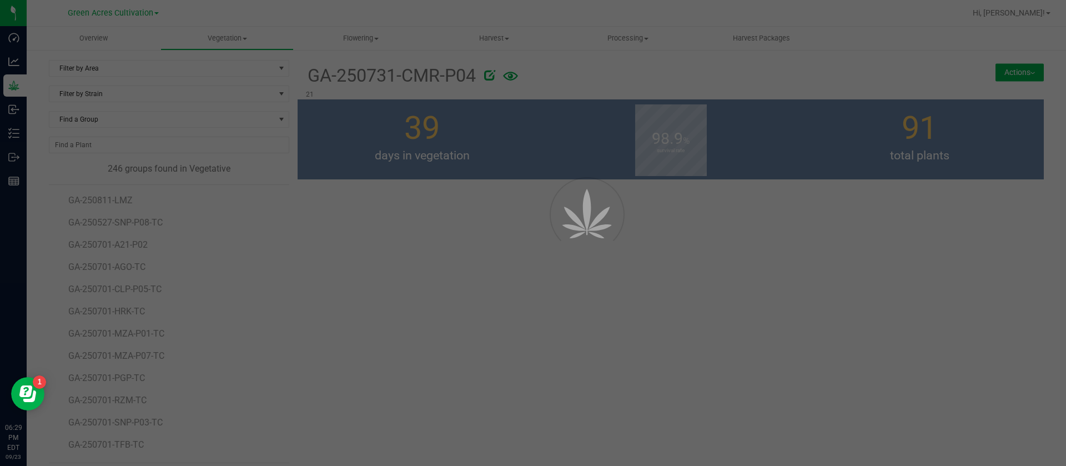
click at [486, 420] on div at bounding box center [533, 233] width 1066 height 466
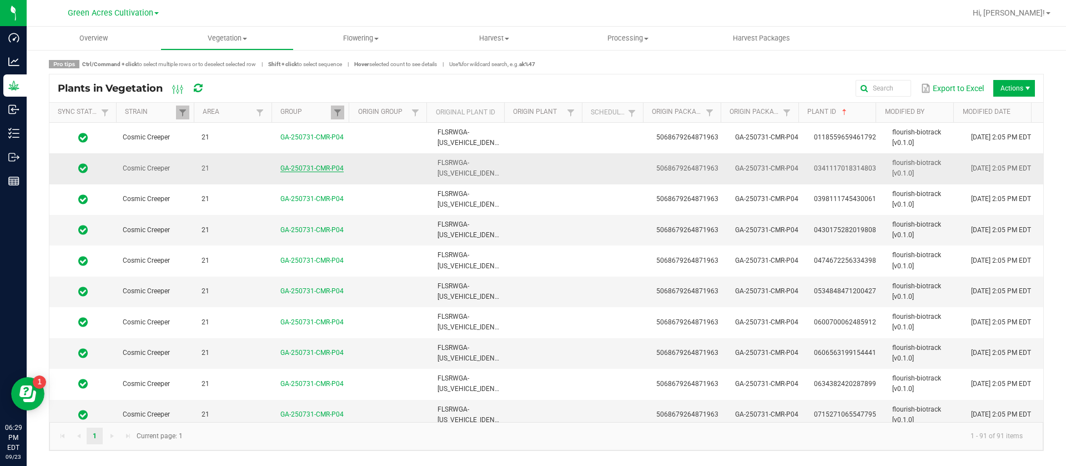
click at [308, 164] on link "GA-250731-CMR-P04" at bounding box center [312, 168] width 63 height 8
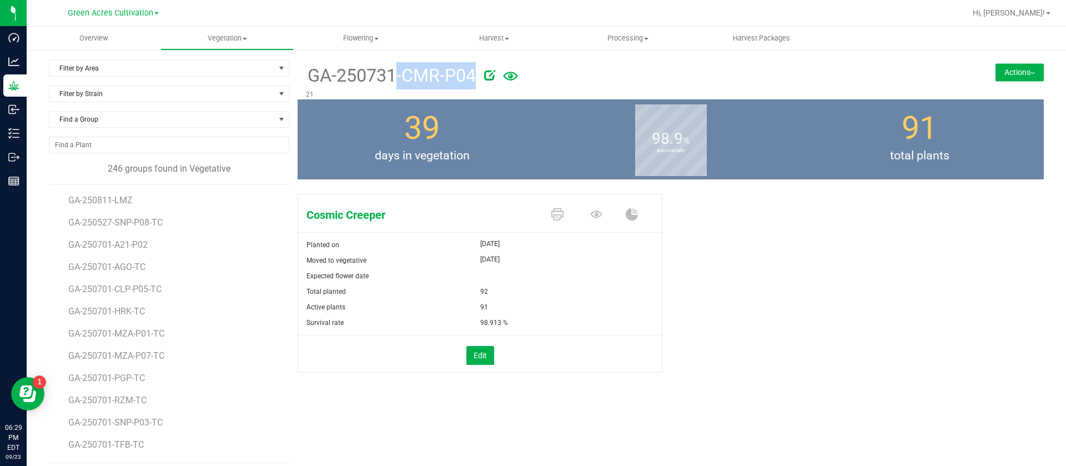
drag, startPoint x: 477, startPoint y: 72, endPoint x: 305, endPoint y: 72, distance: 172.2
click at [306, 72] on div "GA-250731-CMR-P04" at bounding box center [608, 74] width 605 height 29
copy div "GA-250731-CMR-P04"
click at [996, 74] on button "Actions" at bounding box center [1020, 72] width 48 height 18
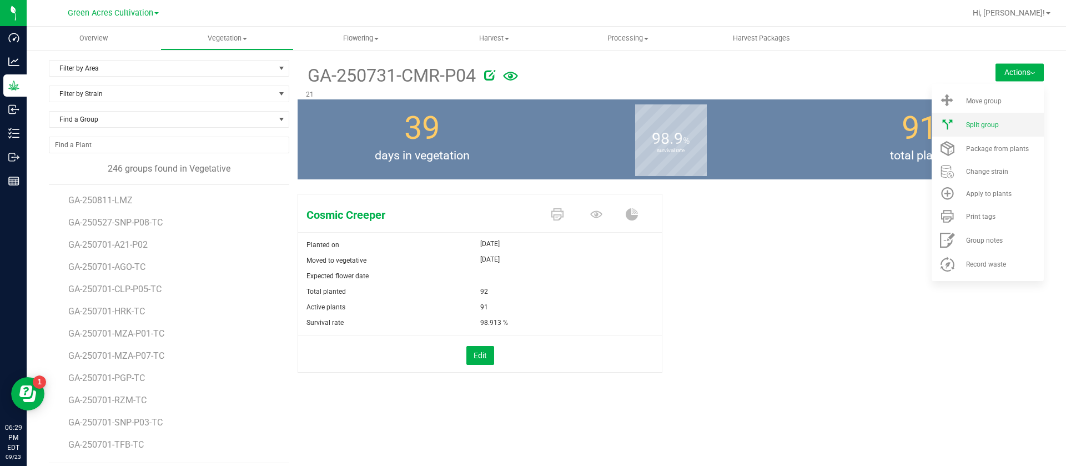
click at [979, 126] on span "Split group" at bounding box center [982, 125] width 33 height 8
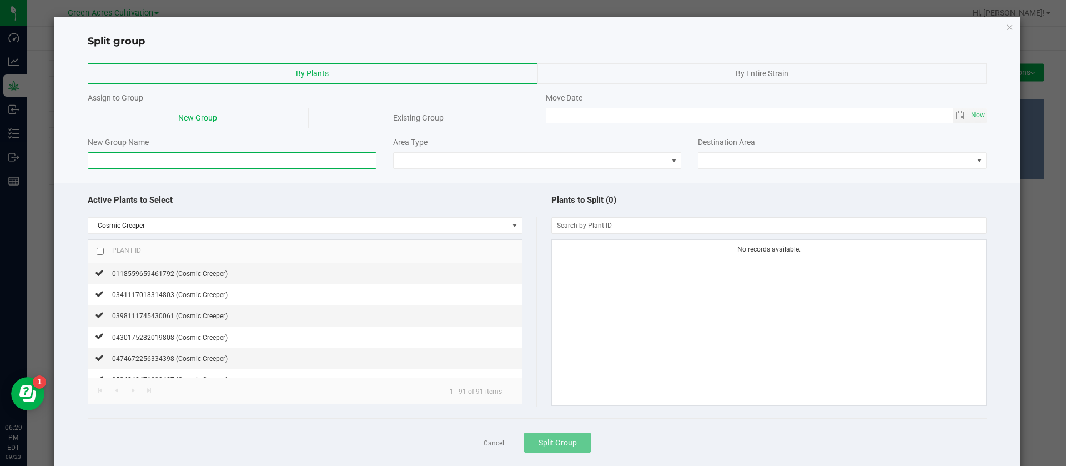
paste input "GA-250731-CMR-P04"
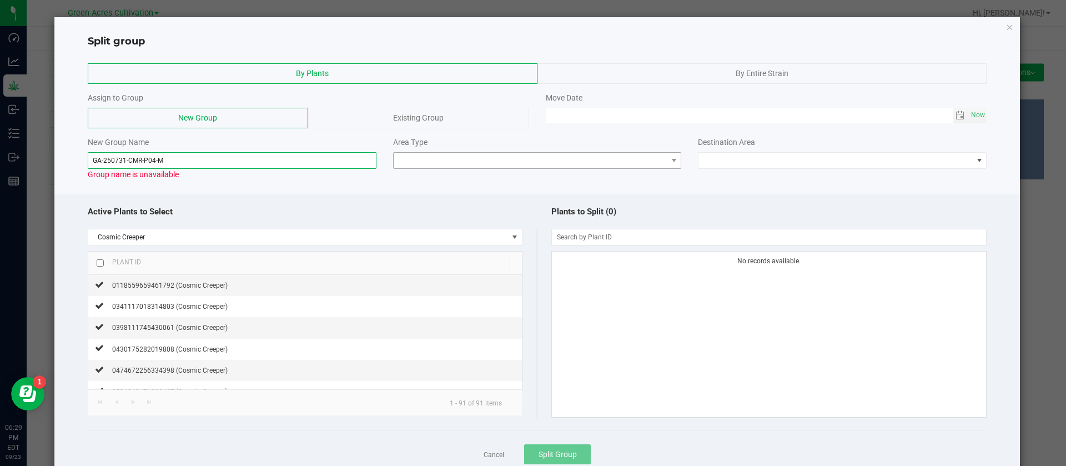
type input "GA-250731-CMR-P04-M"
click at [442, 157] on span at bounding box center [531, 161] width 274 height 16
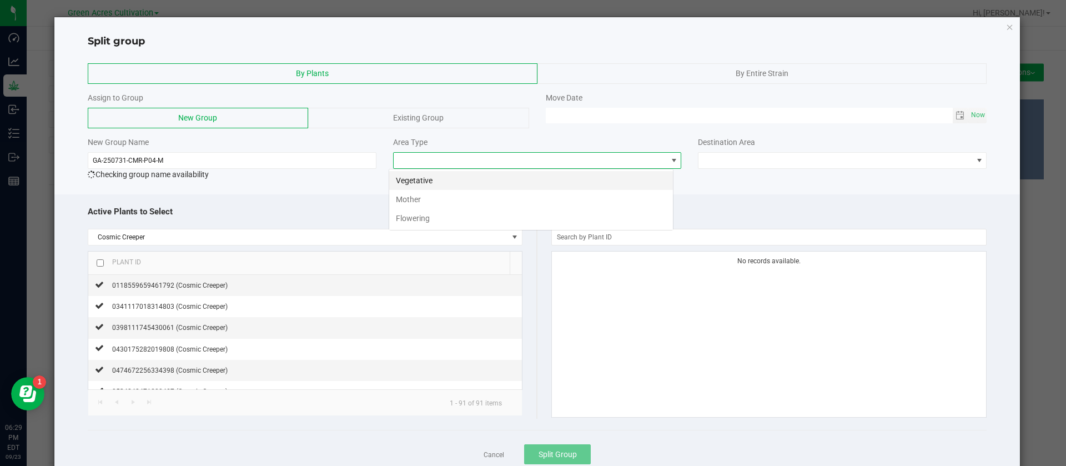
scroll to position [17, 285]
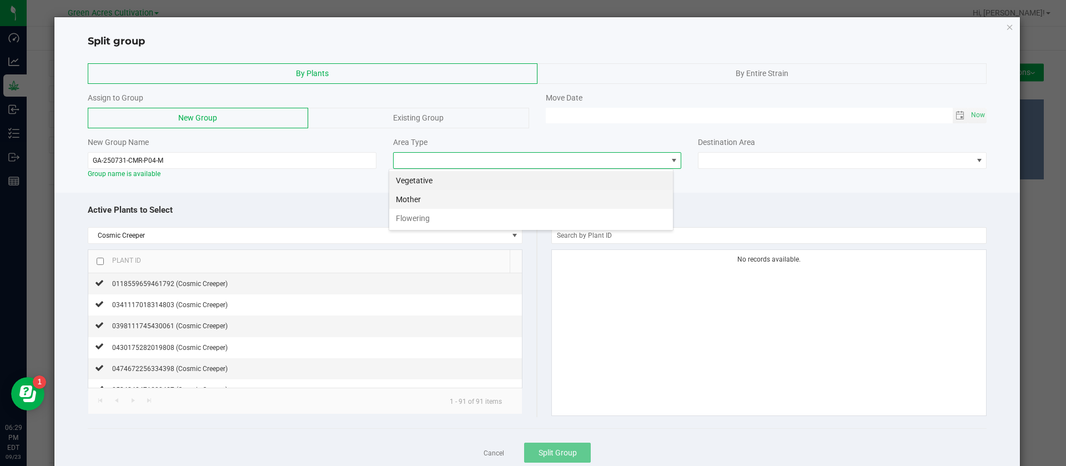
click at [419, 200] on li "Mother" at bounding box center [531, 199] width 284 height 19
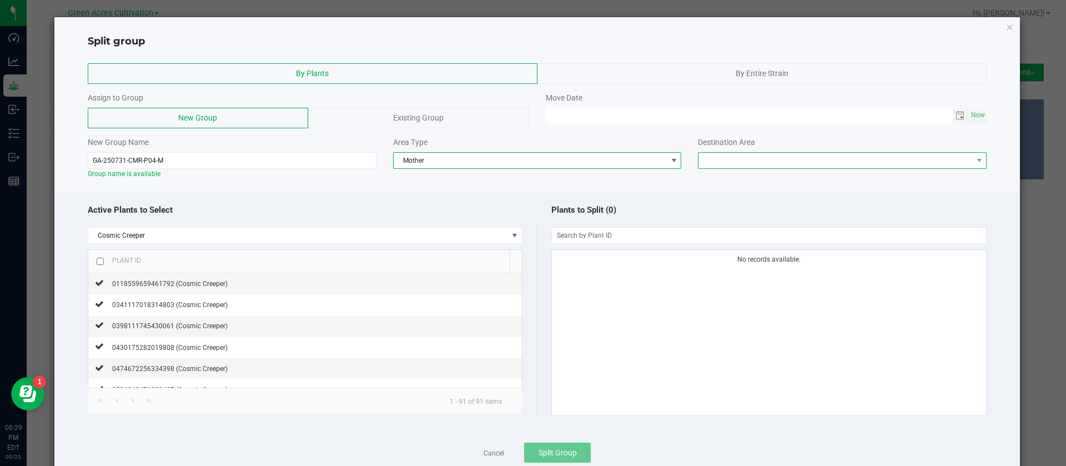
click at [699, 154] on span at bounding box center [836, 161] width 274 height 16
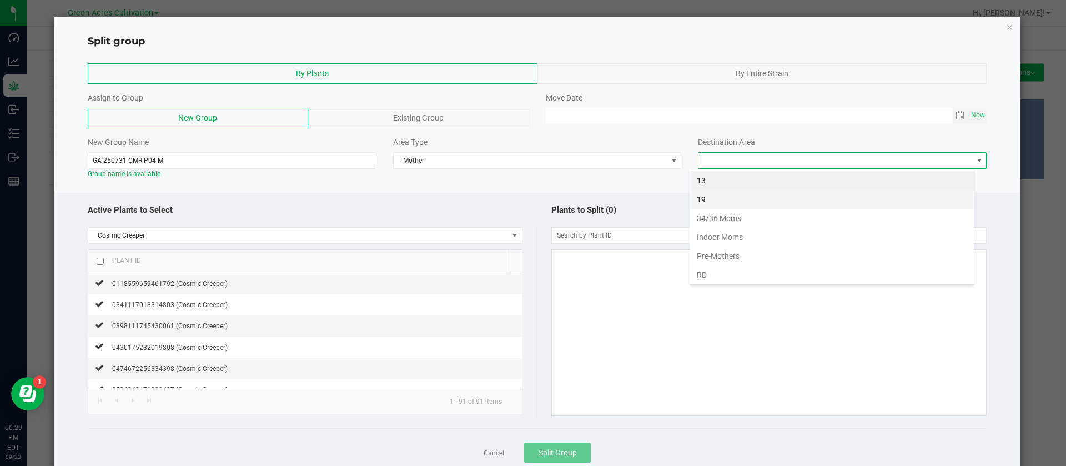
click at [723, 198] on li "19" at bounding box center [832, 199] width 284 height 19
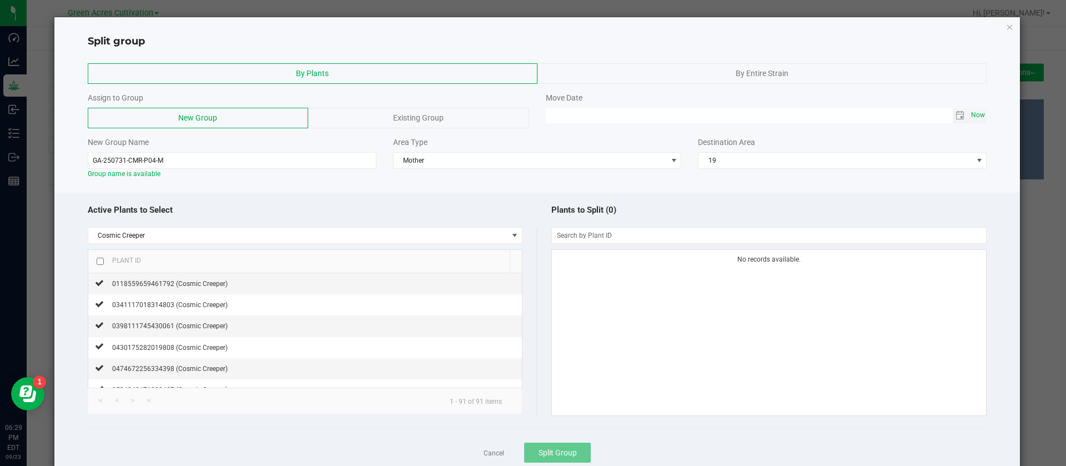
click at [969, 116] on span "Now" at bounding box center [978, 115] width 19 height 16
click at [562, 111] on input "09/23/2025 06:29 PM" at bounding box center [749, 115] width 407 height 14
type input "09/16/2025 06:29 PM"
click at [538, 221] on div "Plants to Split (0)" at bounding box center [763, 210] width 450 height 24
click at [188, 281] on span "0118559659461792 (Cosmic Creeper)" at bounding box center [170, 284] width 116 height 8
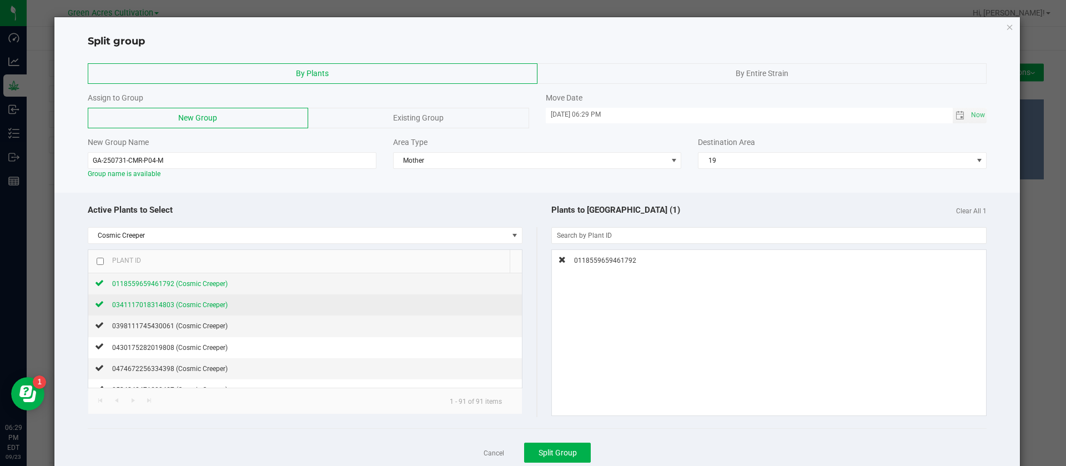
click at [187, 304] on span "0341117018314803 (Cosmic Creeper)" at bounding box center [170, 305] width 116 height 8
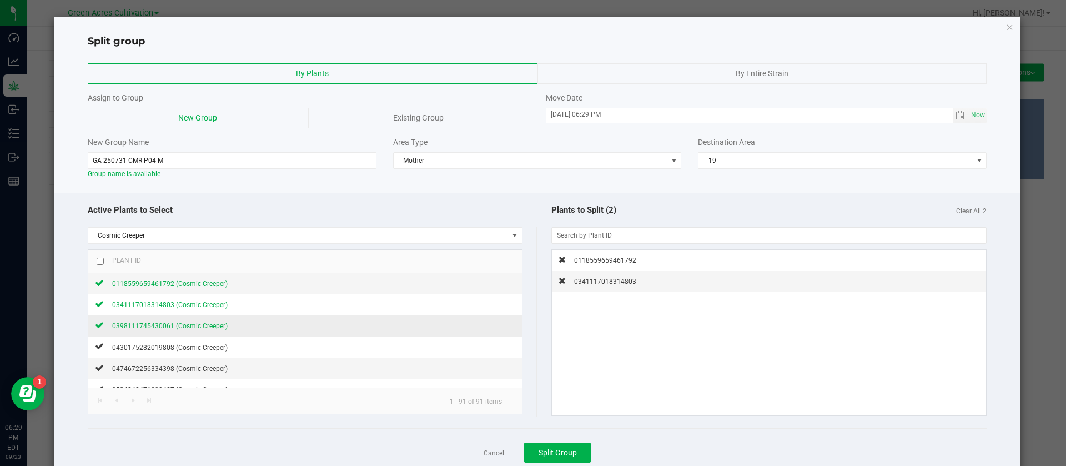
click at [185, 328] on span "0398111745430061 (Cosmic Creeper)" at bounding box center [170, 326] width 116 height 8
click at [182, 352] on div "0430175282019808 (Cosmic Creeper)" at bounding box center [166, 348] width 124 height 12
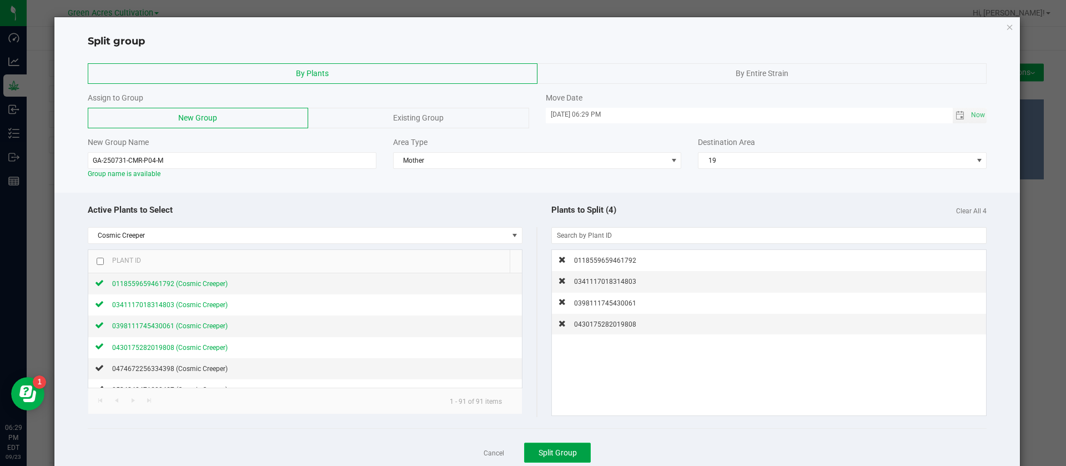
click at [565, 448] on span "Split Group" at bounding box center [558, 452] width 38 height 9
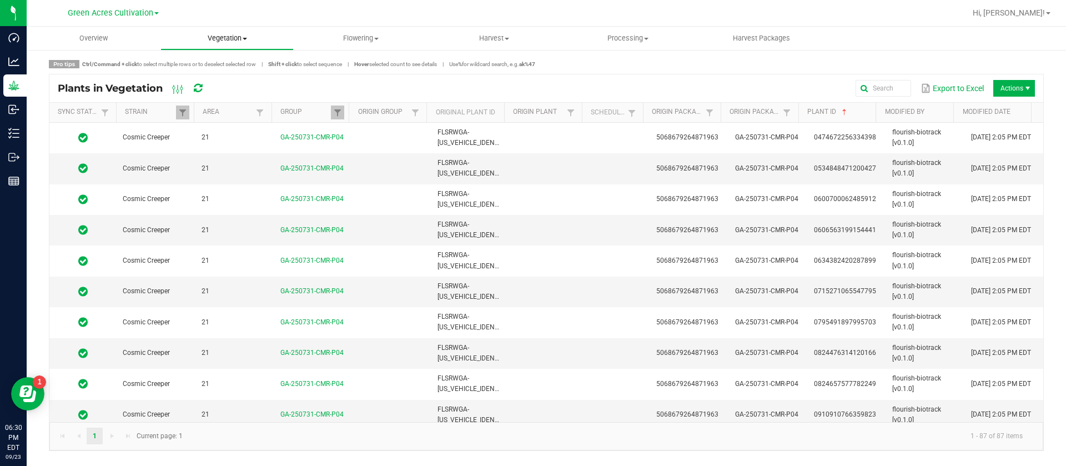
click at [235, 41] on span "Vegetation" at bounding box center [227, 38] width 133 height 10
click at [213, 64] on span "Veg groups" at bounding box center [196, 66] width 71 height 9
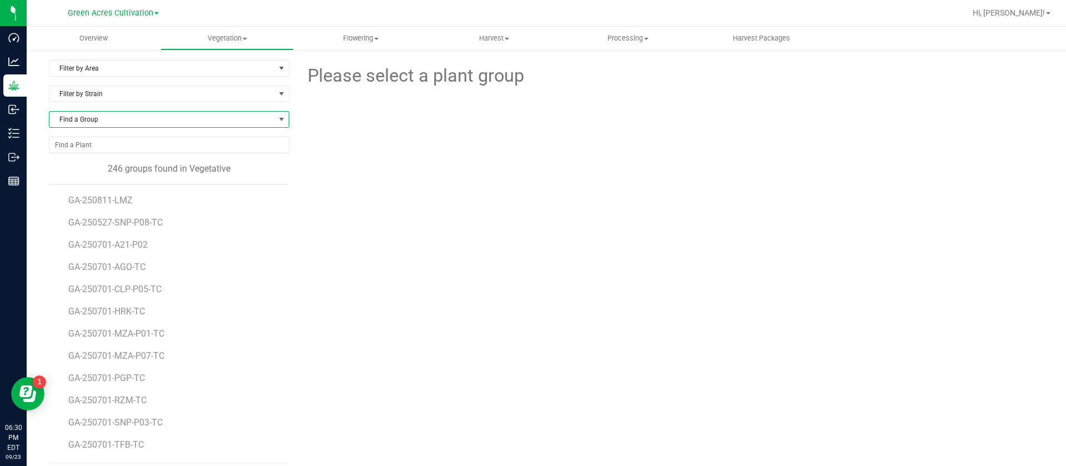
click at [133, 116] on span "Find a Group" at bounding box center [162, 120] width 226 height 16
type input "HTM"
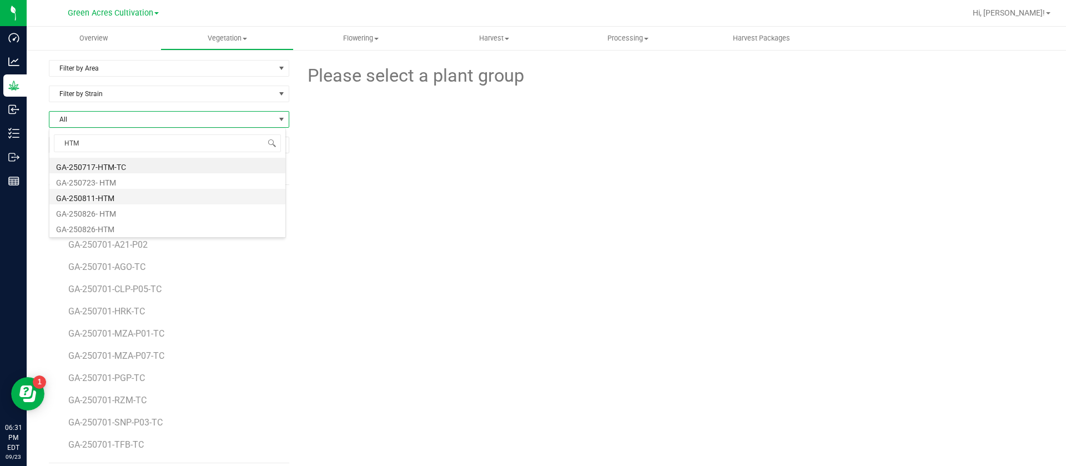
click at [133, 202] on li "GA-250811-HTM" at bounding box center [167, 197] width 236 height 16
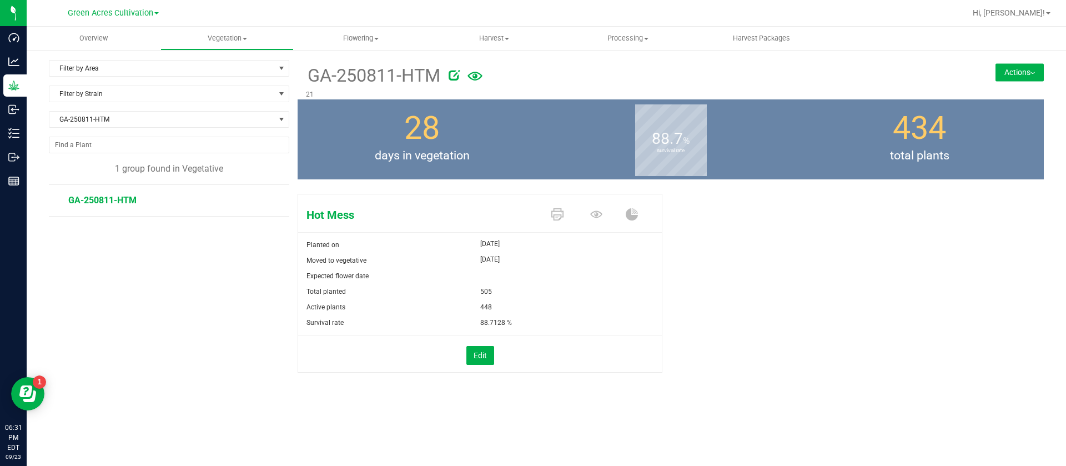
click at [340, 200] on div "Hot Mess" at bounding box center [480, 213] width 364 height 38
drag, startPoint x: 304, startPoint y: 77, endPoint x: 455, endPoint y: 77, distance: 151.1
click at [455, 77] on div "GA-250811-HTM 21" at bounding box center [609, 79] width 622 height 39
copy div "GA-250811-HTM"
click at [599, 215] on icon at bounding box center [596, 214] width 12 height 12
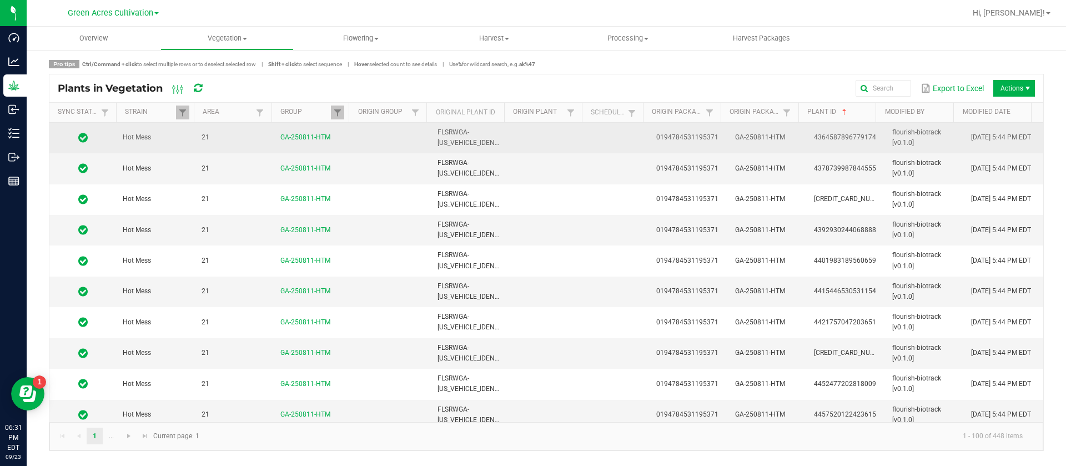
click at [550, 133] on td at bounding box center [549, 138] width 79 height 31
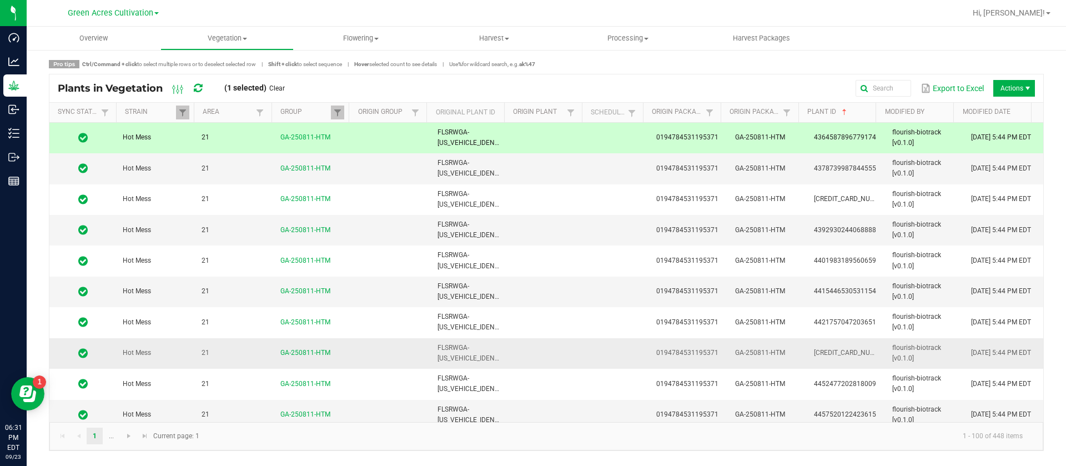
click at [500, 358] on td "FLSRWGA-STR83482699976040" at bounding box center [470, 353] width 79 height 31
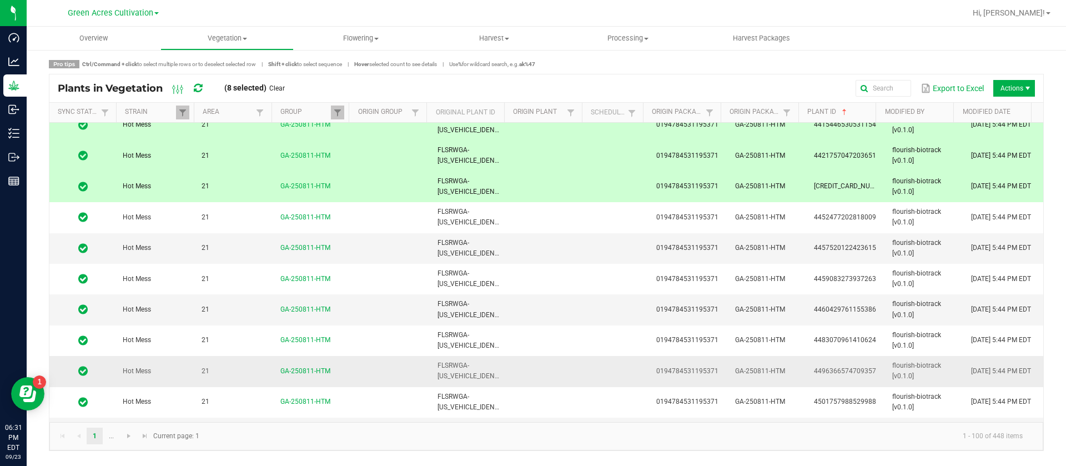
click at [520, 386] on td at bounding box center [549, 371] width 79 height 31
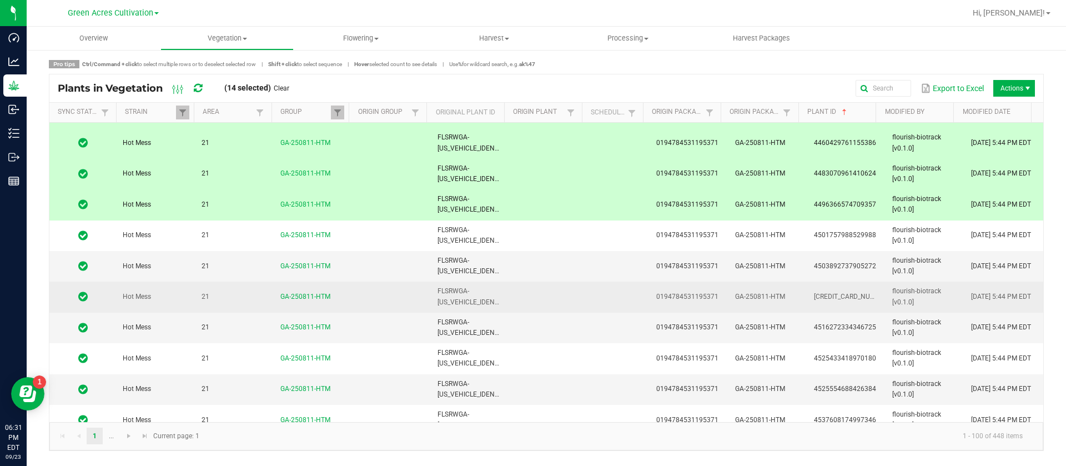
click at [524, 342] on td at bounding box center [549, 328] width 79 height 31
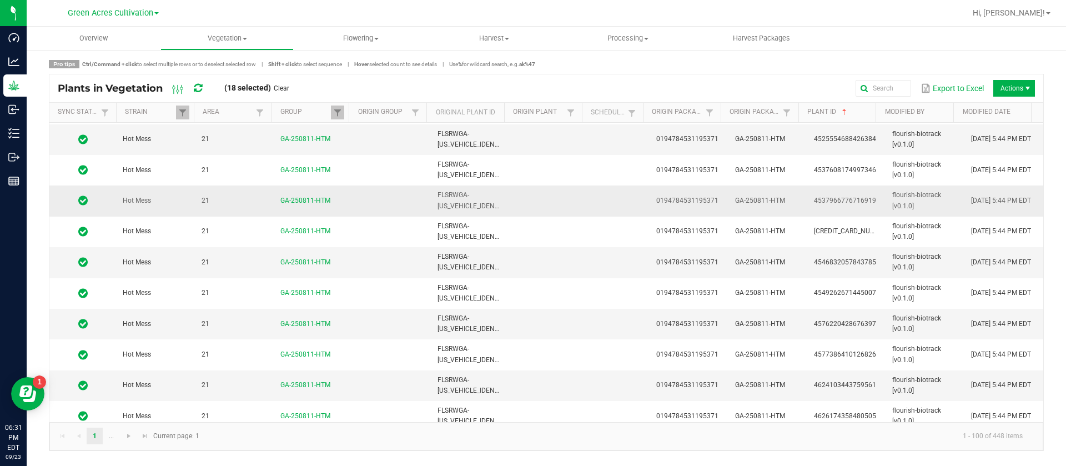
click at [519, 334] on td at bounding box center [549, 324] width 79 height 31
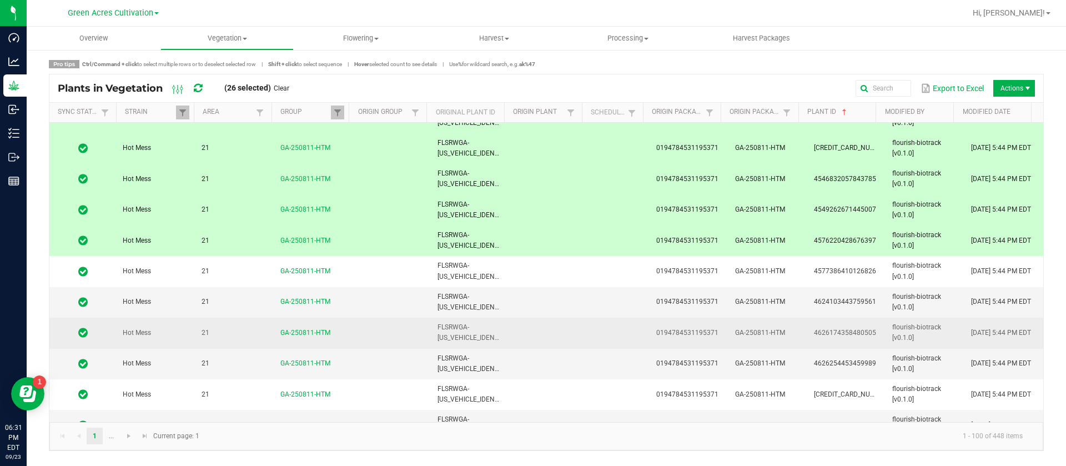
click at [531, 334] on td at bounding box center [549, 333] width 79 height 31
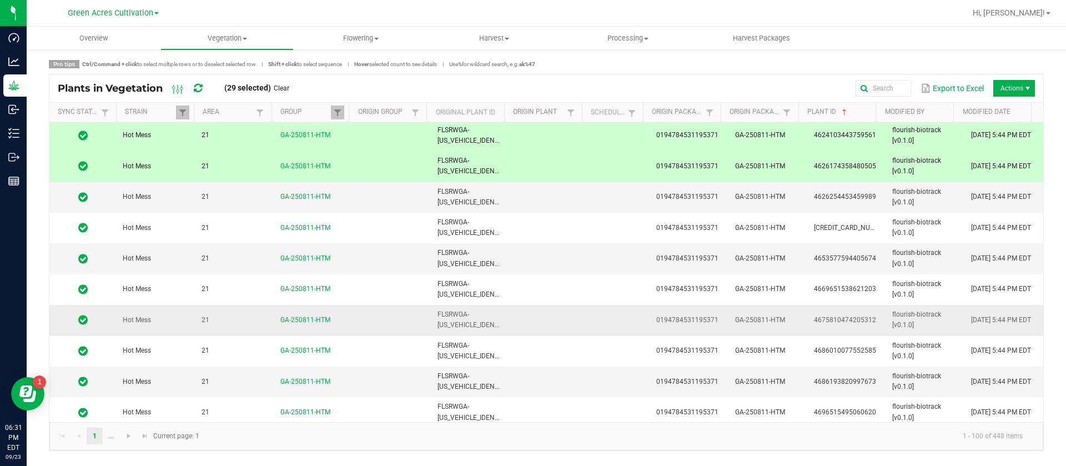
click at [532, 330] on td at bounding box center [549, 320] width 79 height 31
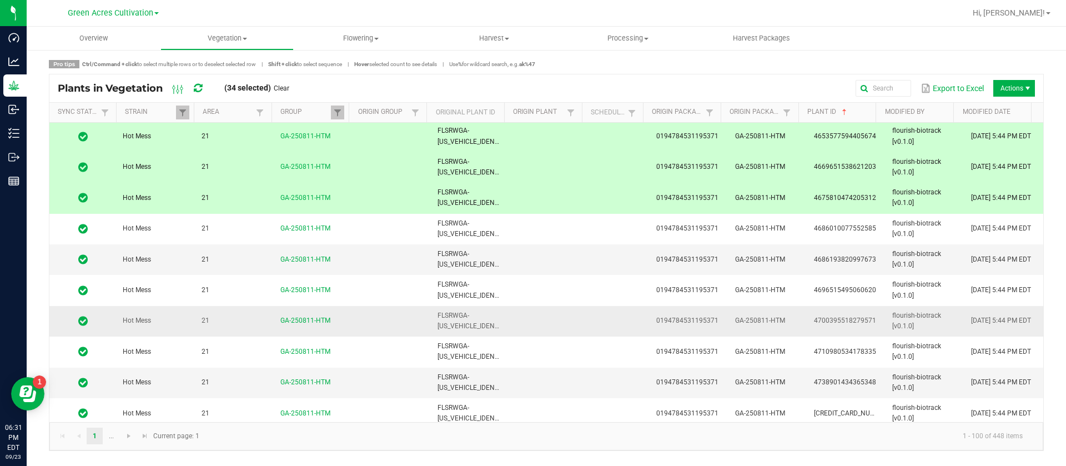
scroll to position [1000, 0]
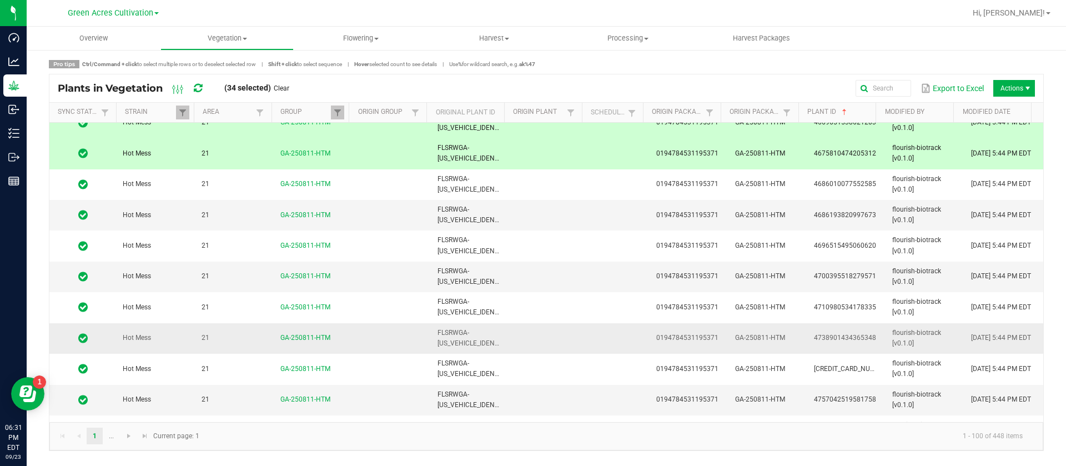
click at [537, 323] on td at bounding box center [549, 338] width 79 height 31
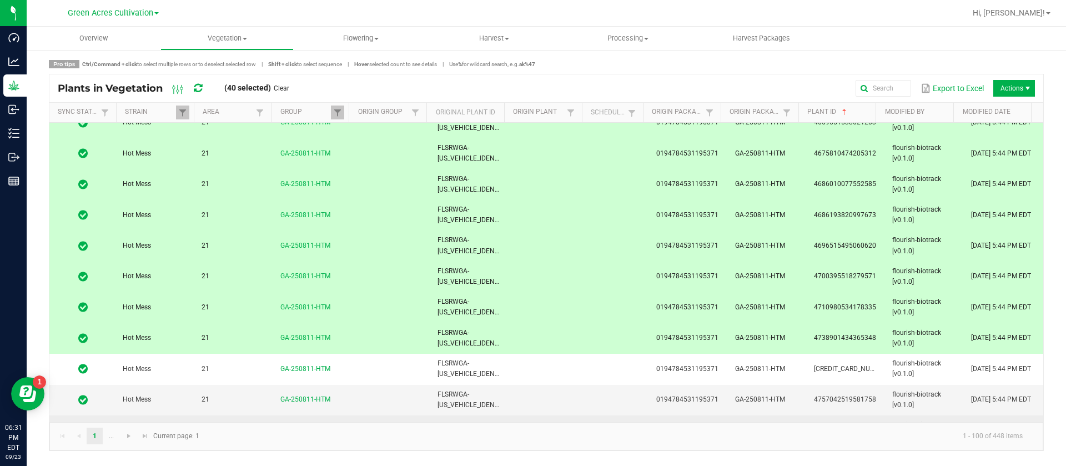
scroll to position [1083, 0]
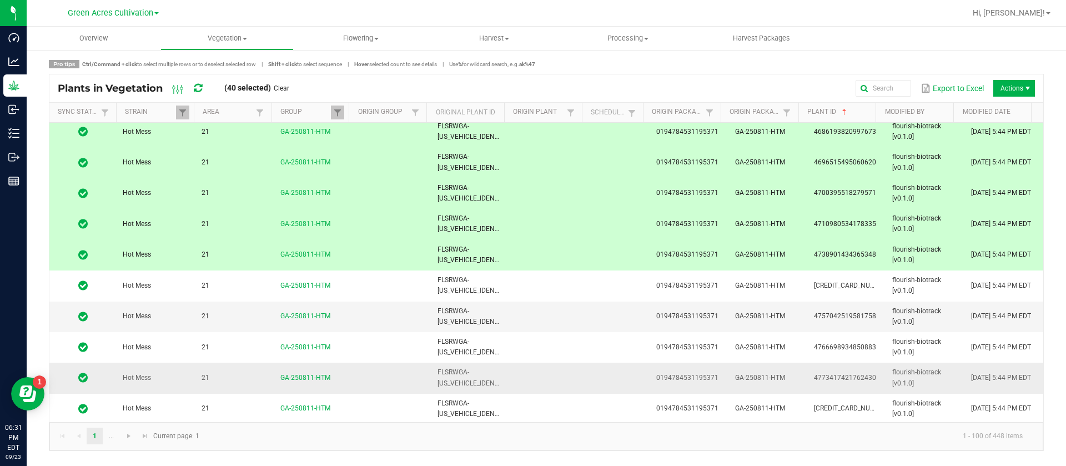
click at [533, 366] on td at bounding box center [549, 378] width 79 height 31
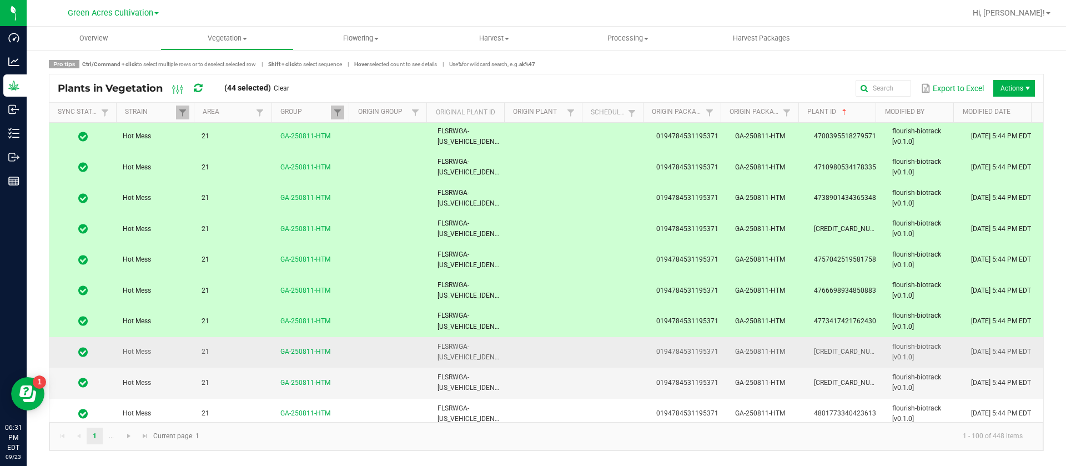
scroll to position [1166, 0]
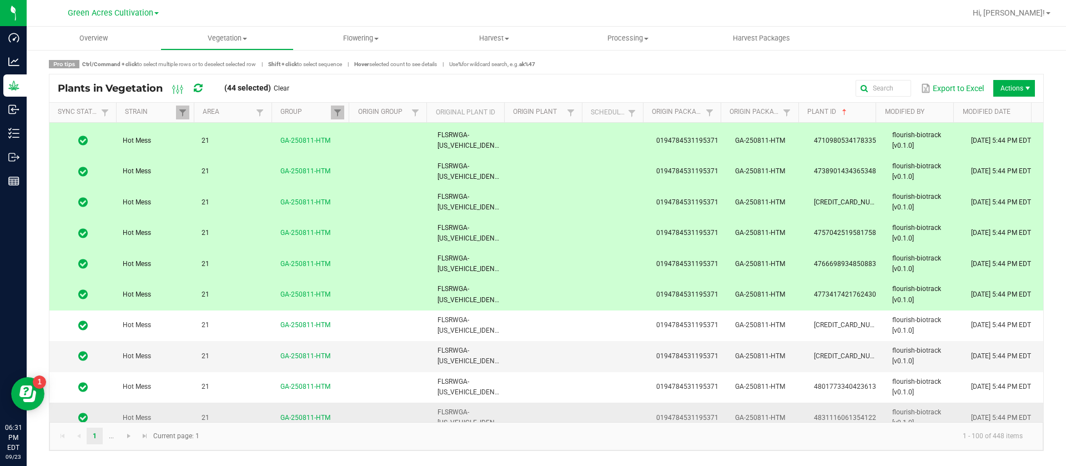
click at [504, 407] on tr "Hot Mess 21 GA-250811-HTM FLSRWGA-STR83482699976669 0194784531195371 GA-250811-…" at bounding box center [546, 418] width 994 height 31
click at [510, 420] on td at bounding box center [549, 418] width 79 height 31
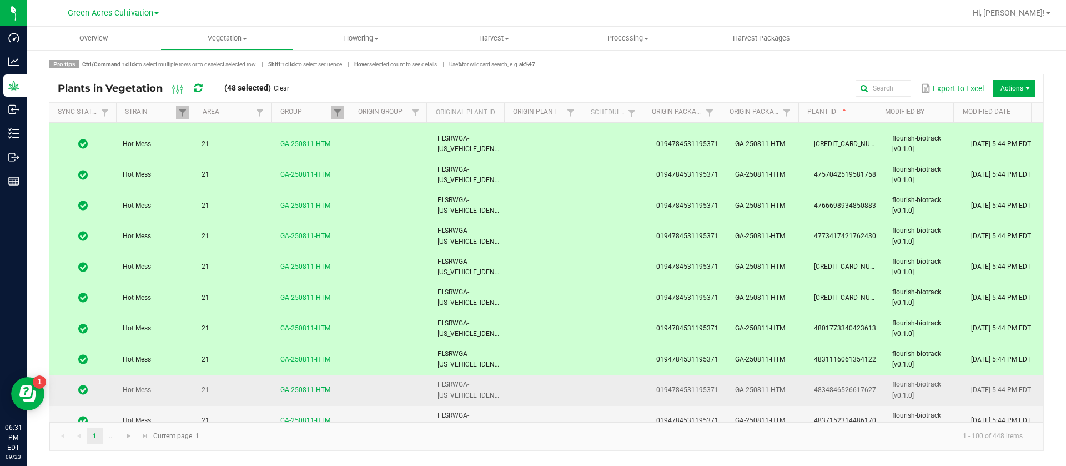
scroll to position [1250, 0]
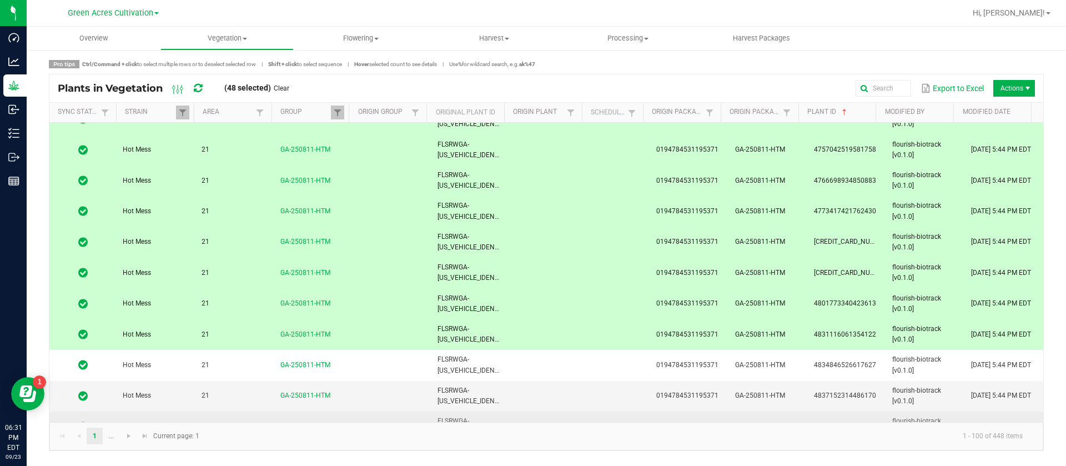
click at [513, 412] on td at bounding box center [549, 427] width 79 height 31
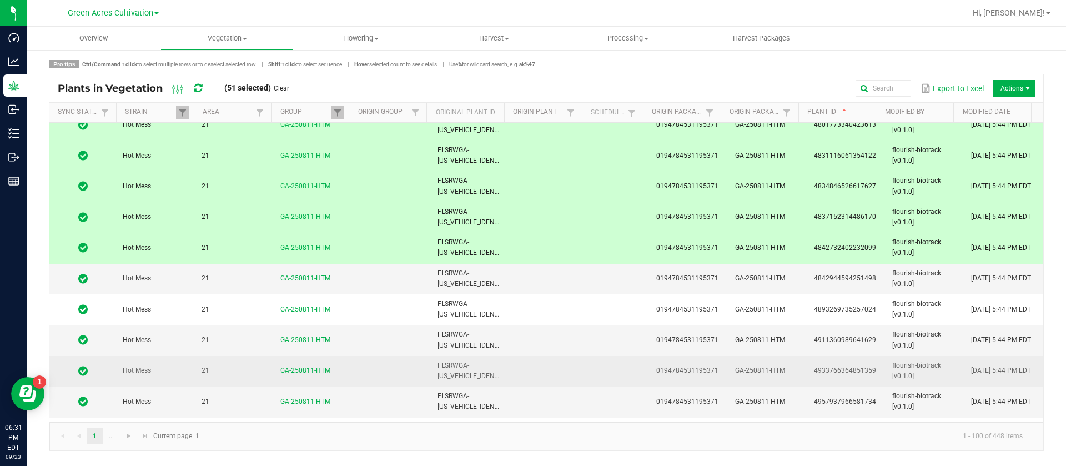
scroll to position [1500, 0]
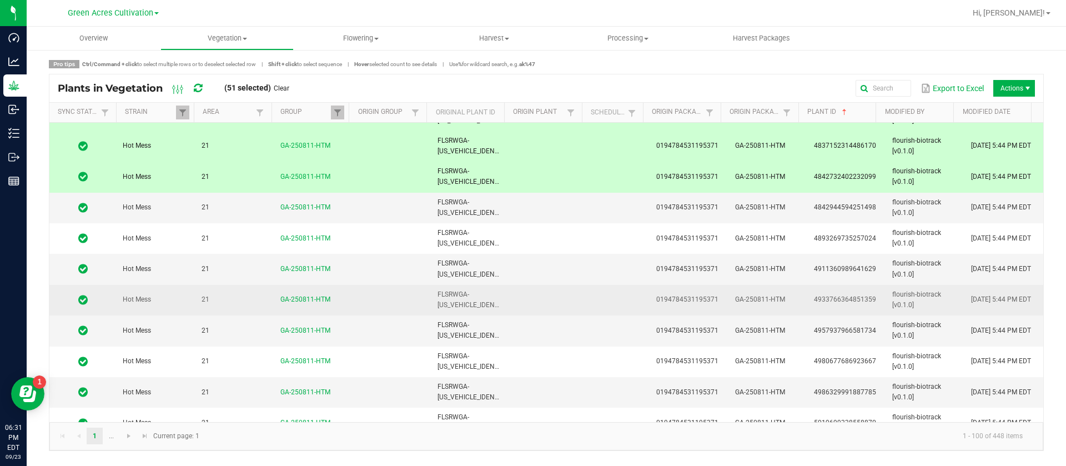
click at [498, 285] on td "FLSRWGA-STR83482699976201" at bounding box center [470, 300] width 79 height 31
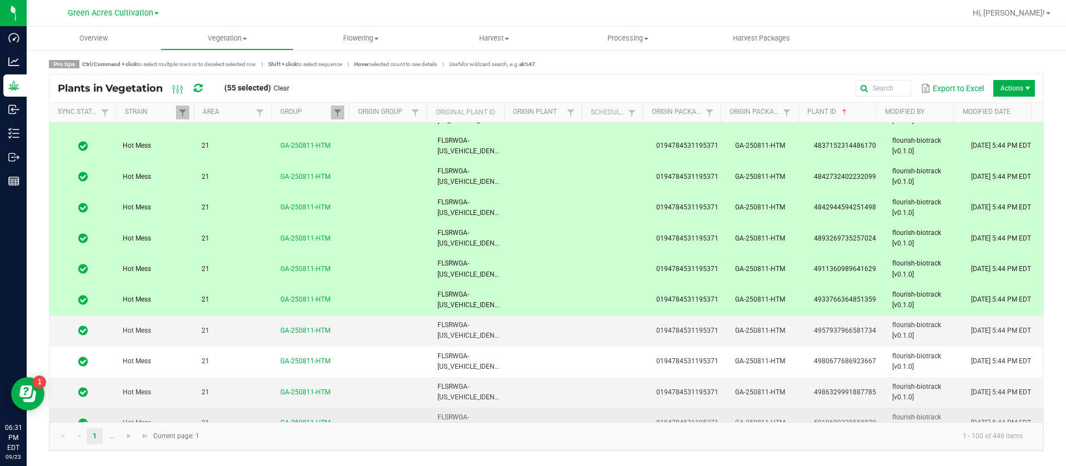
click at [493, 410] on td "FLSRWGA-STR83482699976535" at bounding box center [470, 423] width 79 height 31
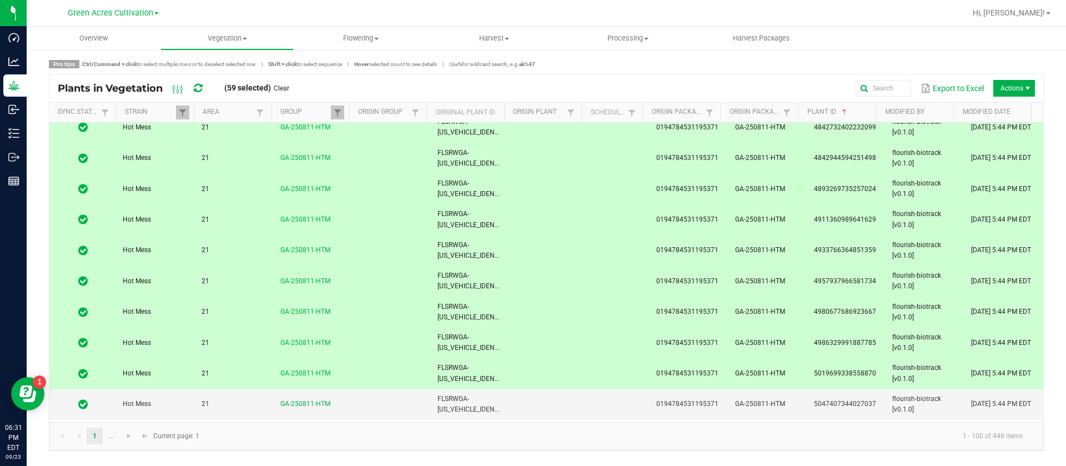
scroll to position [1583, 0]
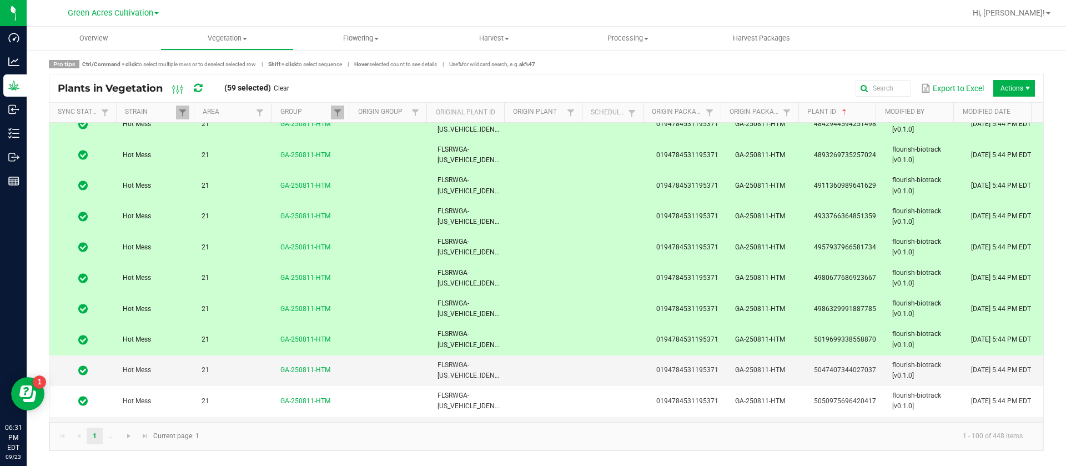
click at [492, 369] on td "FLSRWGA-STR83482699976724" at bounding box center [470, 370] width 79 height 31
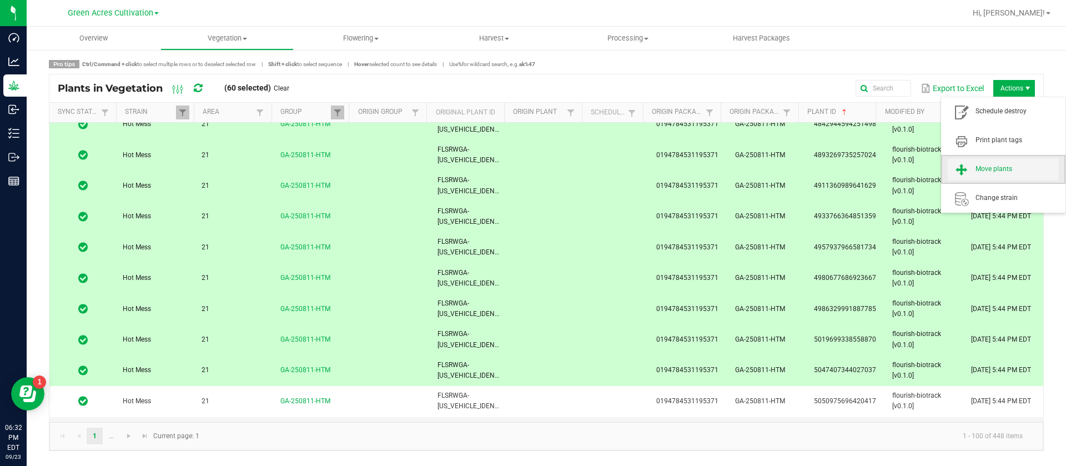
click at [999, 168] on span "Move plants" at bounding box center [1017, 168] width 83 height 9
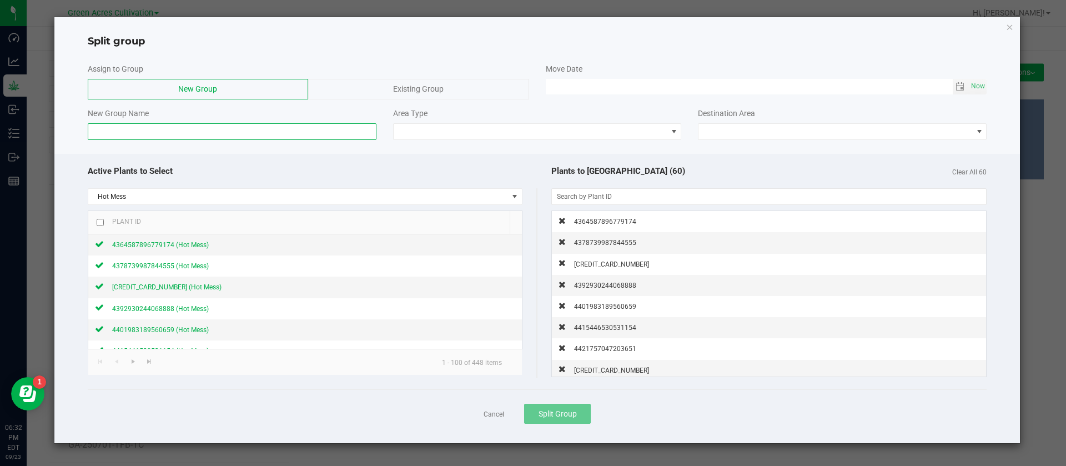
paste input "GA-250811-HTM"
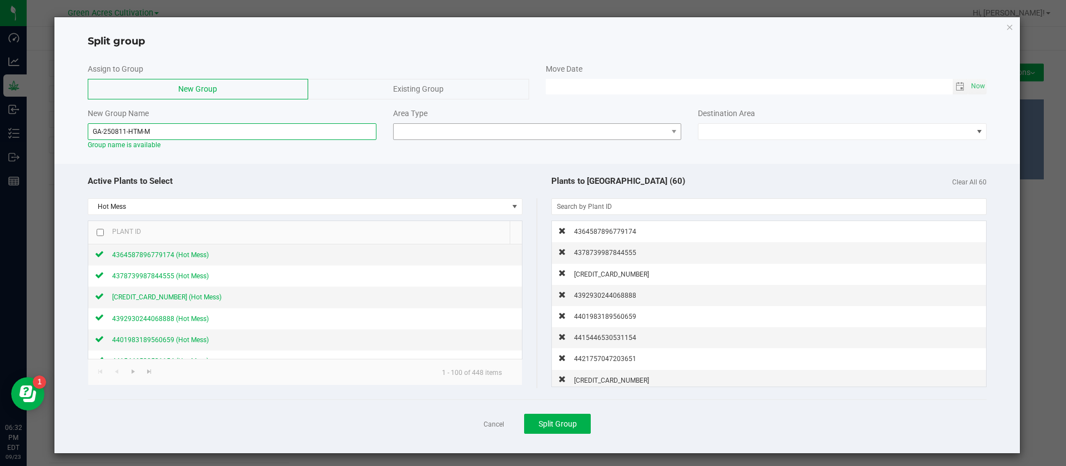
type input "GA-250811-HTM-M"
click at [458, 137] on span at bounding box center [531, 132] width 274 height 16
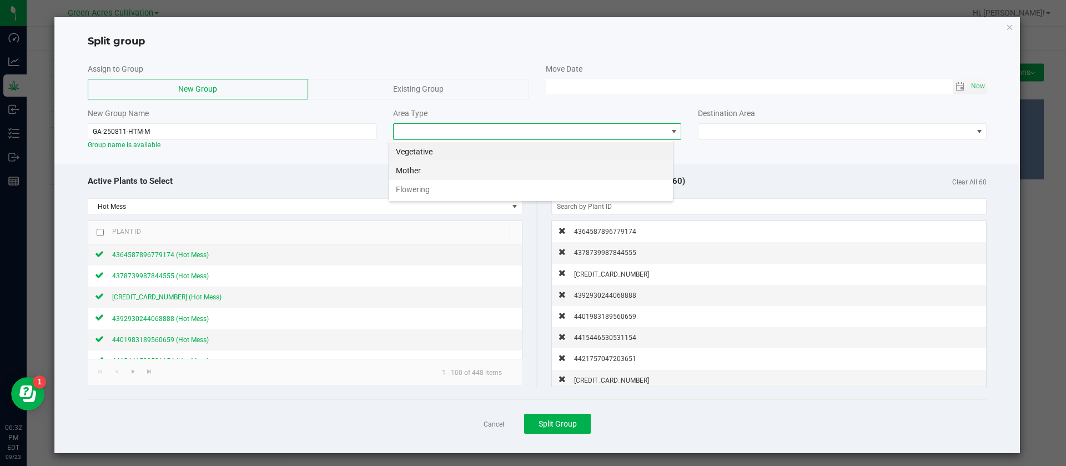
scroll to position [17, 285]
click at [427, 168] on li "Mother" at bounding box center [531, 170] width 284 height 19
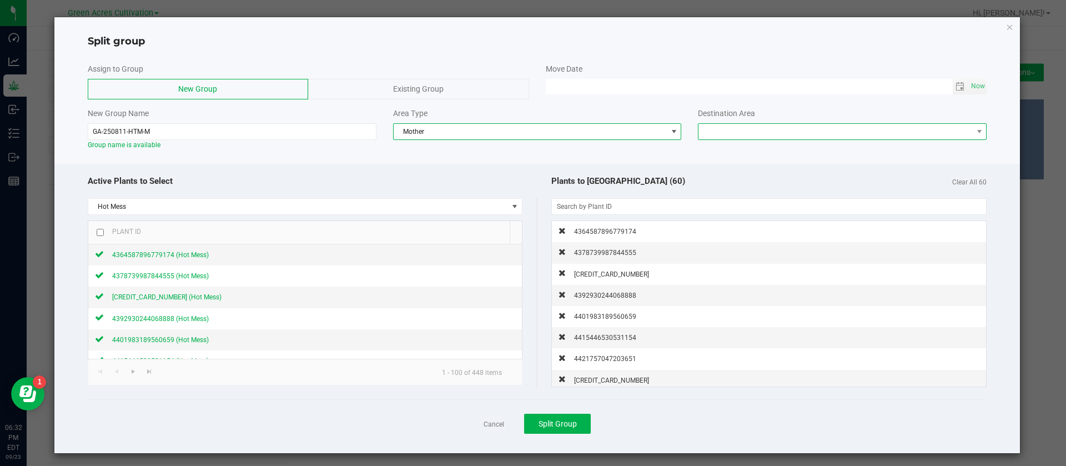
click at [725, 127] on span at bounding box center [836, 132] width 274 height 16
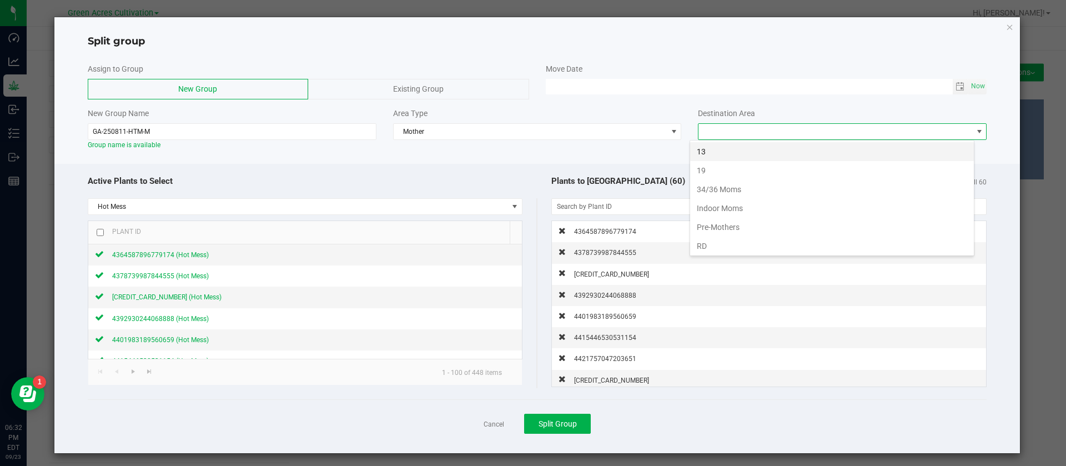
click at [727, 148] on li "13" at bounding box center [832, 151] width 284 height 19
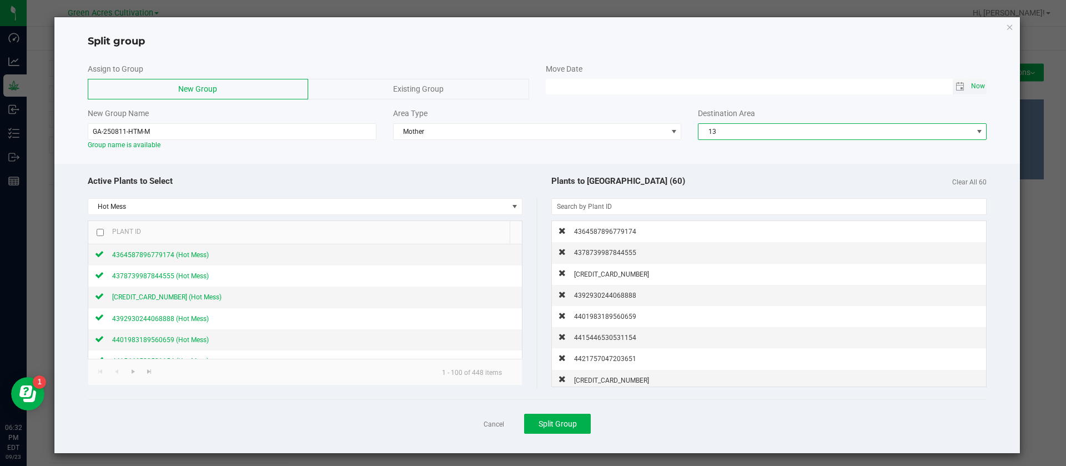
click at [969, 83] on span "Now" at bounding box center [978, 86] width 19 height 16
drag, startPoint x: 559, startPoint y: 83, endPoint x: 563, endPoint y: 135, distance: 51.8
click at [559, 84] on input "09/23/2025 06:32 PM" at bounding box center [749, 86] width 407 height 14
type input "09/20/2025 06:32 PM"
click at [524, 157] on div at bounding box center [537, 160] width 966 height 8
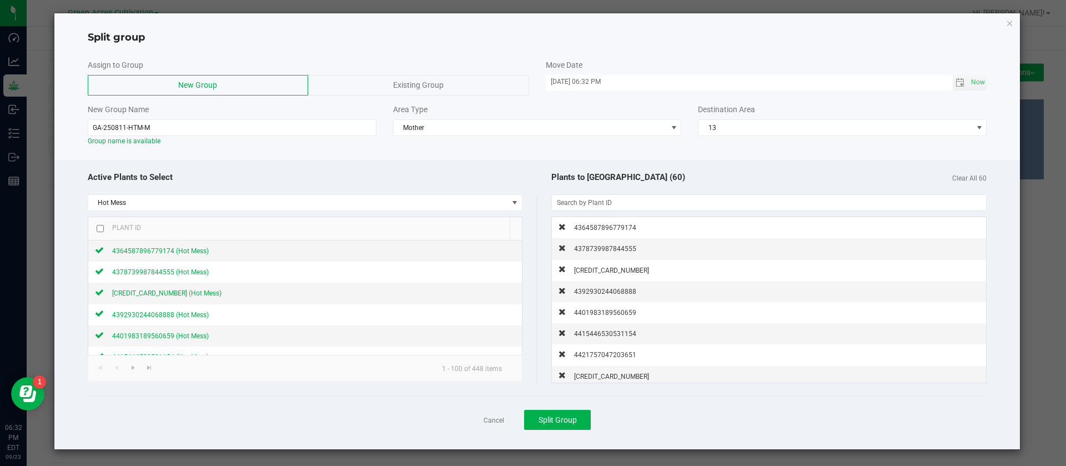
scroll to position [4, 0]
click at [558, 418] on span "Split Group" at bounding box center [558, 419] width 38 height 9
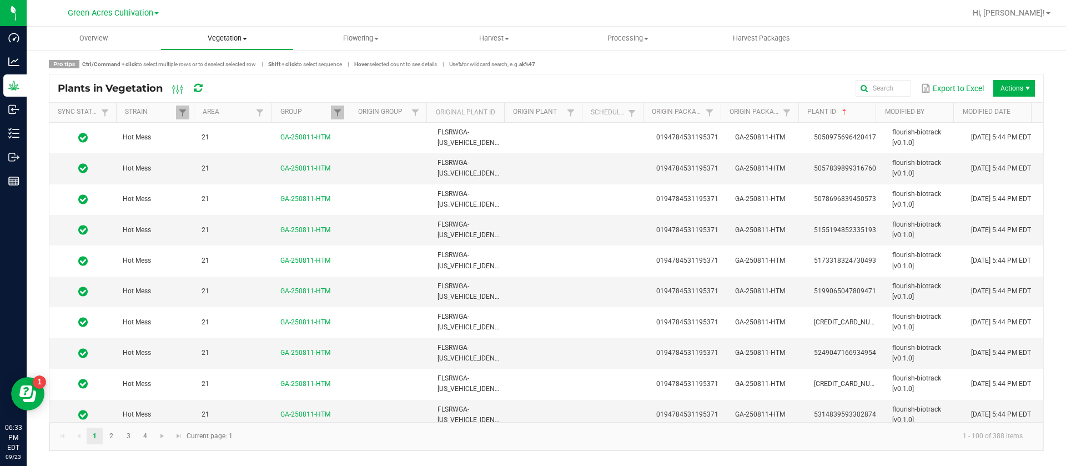
click at [218, 27] on uib-tab-heading "Vegetation Veg groups Veg plants Mother groups Mother plants Apply to plants Cr…" at bounding box center [227, 38] width 133 height 22
click at [218, 64] on span "Veg groups" at bounding box center [196, 66] width 71 height 9
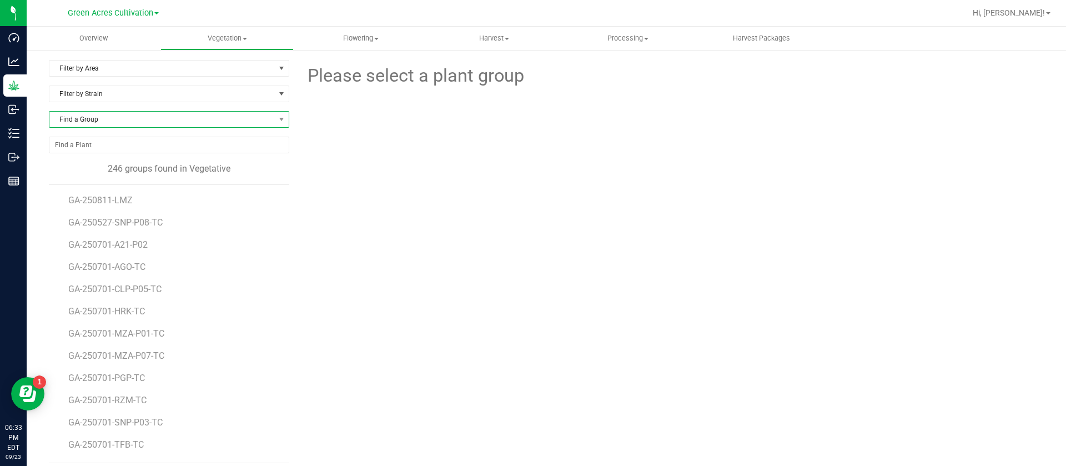
click at [112, 112] on span "Find a Group" at bounding box center [162, 120] width 226 height 16
type input "250811"
click at [132, 182] on li "GA-250811- CKZ" at bounding box center [167, 181] width 236 height 16
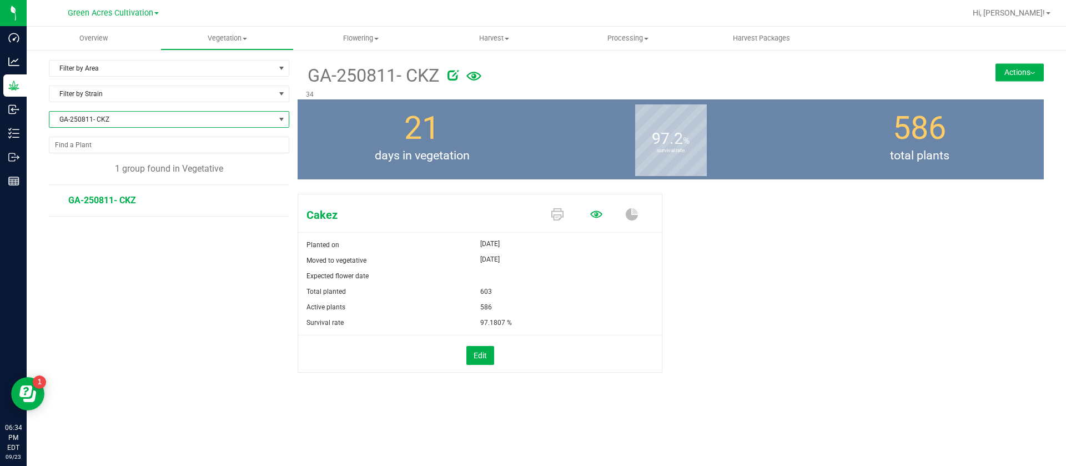
click at [594, 214] on icon at bounding box center [596, 214] width 12 height 12
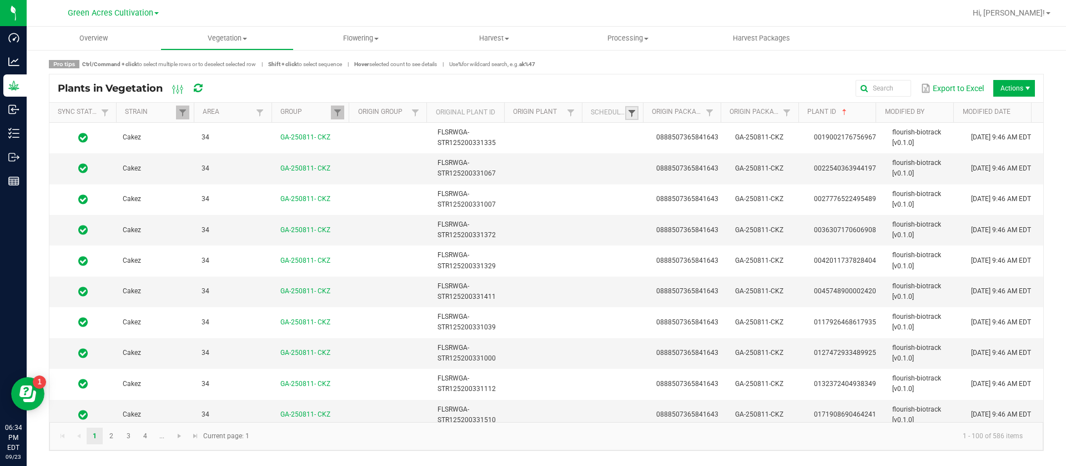
click at [633, 112] on span at bounding box center [632, 113] width 9 height 9
drag, startPoint x: 658, startPoint y: 162, endPoint x: 672, endPoint y: 178, distance: 21.7
click at [658, 162] on li "Scheduled" at bounding box center [687, 159] width 108 height 14
checkbox input "true"
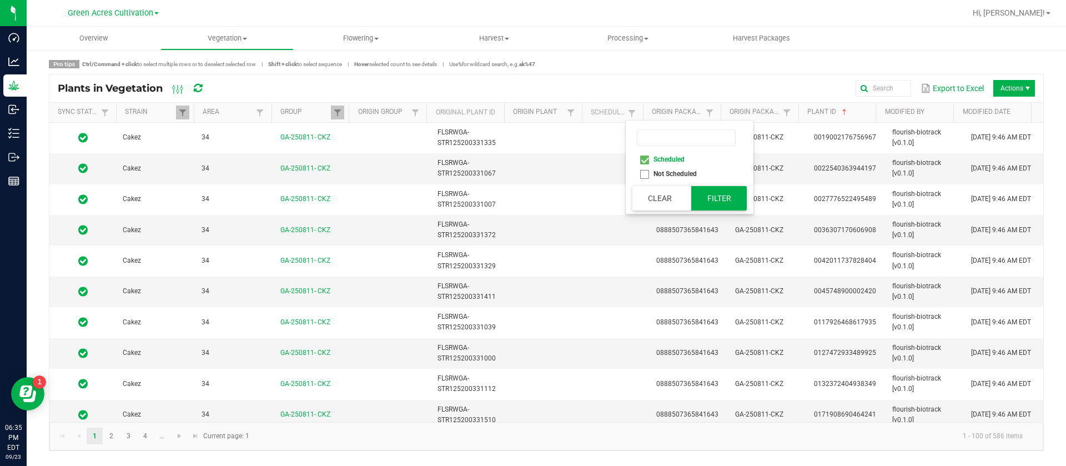
click at [729, 202] on button "Filter" at bounding box center [720, 198] width 56 height 24
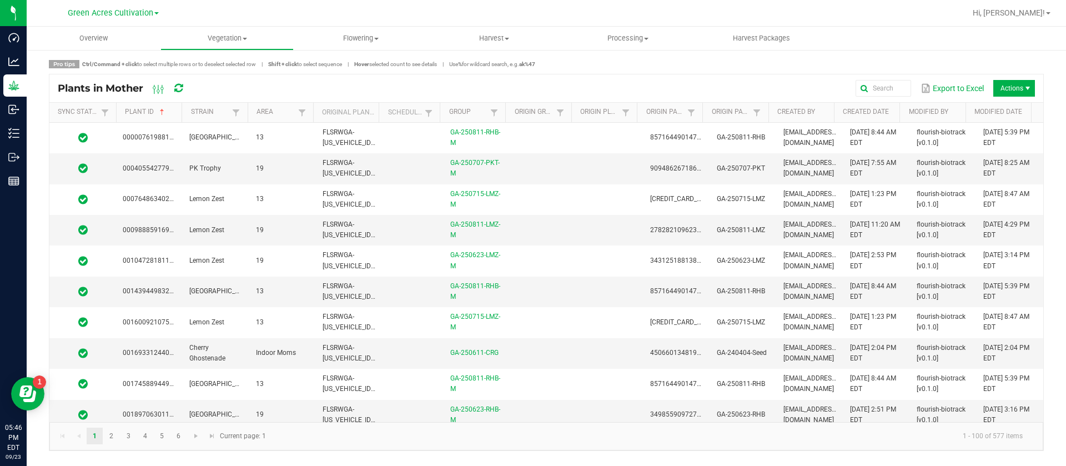
click at [430, 121] on th "Scheduled" at bounding box center [409, 113] width 61 height 20
click at [432, 109] on span at bounding box center [428, 113] width 9 height 9
click at [473, 159] on li "Scheduled" at bounding box center [483, 159] width 108 height 14
checkbox input "true"
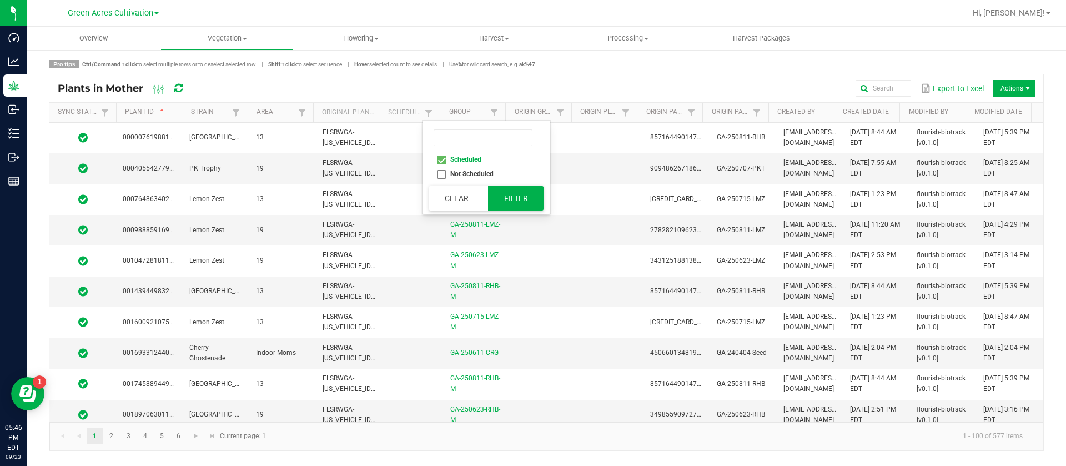
click at [510, 191] on button "Filter" at bounding box center [516, 198] width 56 height 24
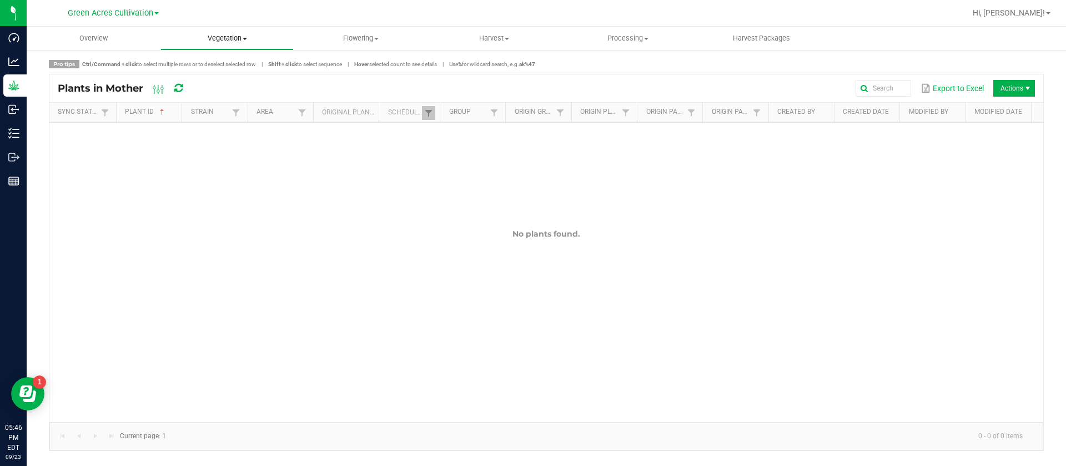
click at [237, 41] on span "Vegetation" at bounding box center [227, 38] width 133 height 10
click at [238, 98] on span "Mother groups" at bounding box center [202, 93] width 83 height 9
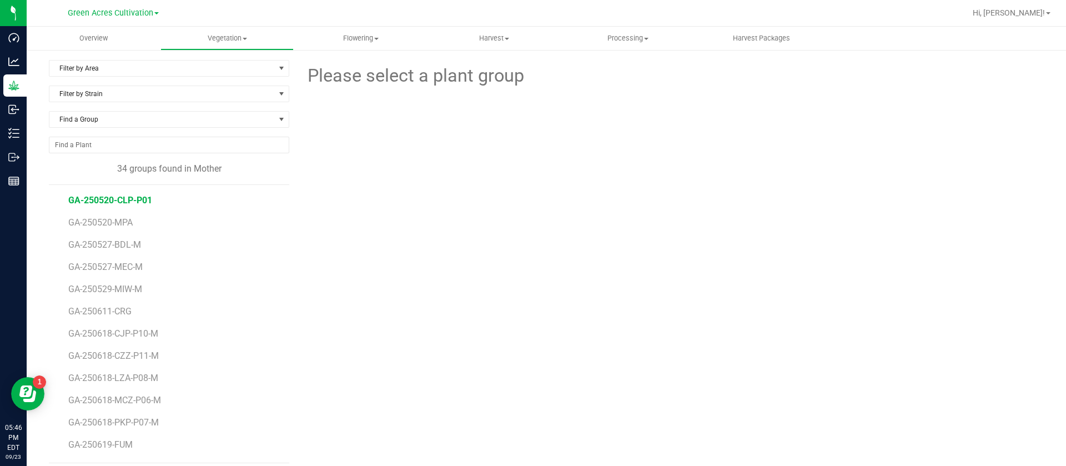
click at [132, 203] on span "GA-250520-CLP-P01" at bounding box center [110, 200] width 84 height 11
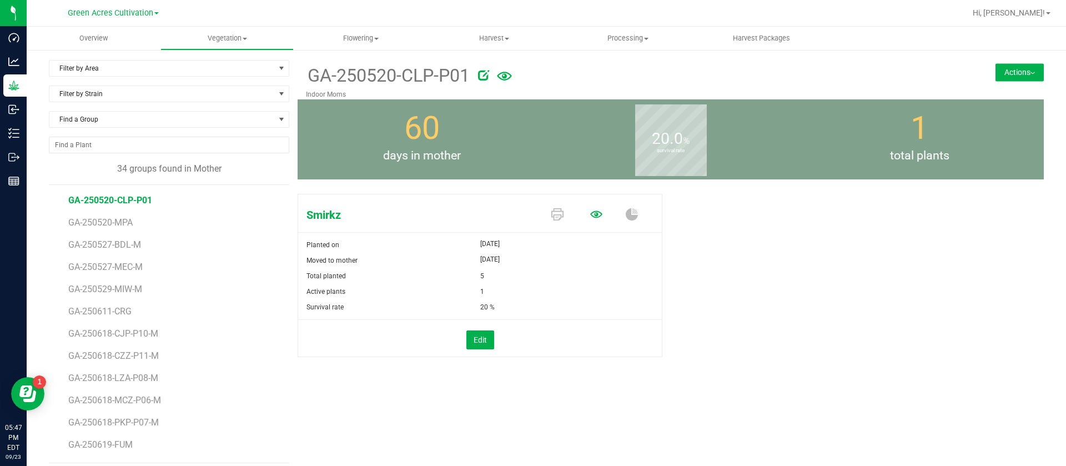
click at [590, 214] on icon at bounding box center [596, 214] width 12 height 7
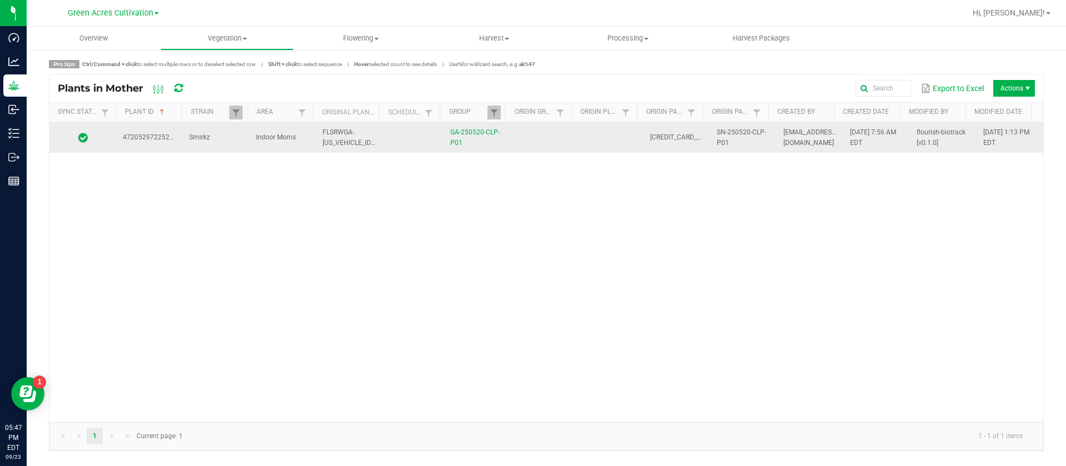
click at [583, 141] on td at bounding box center [610, 138] width 67 height 30
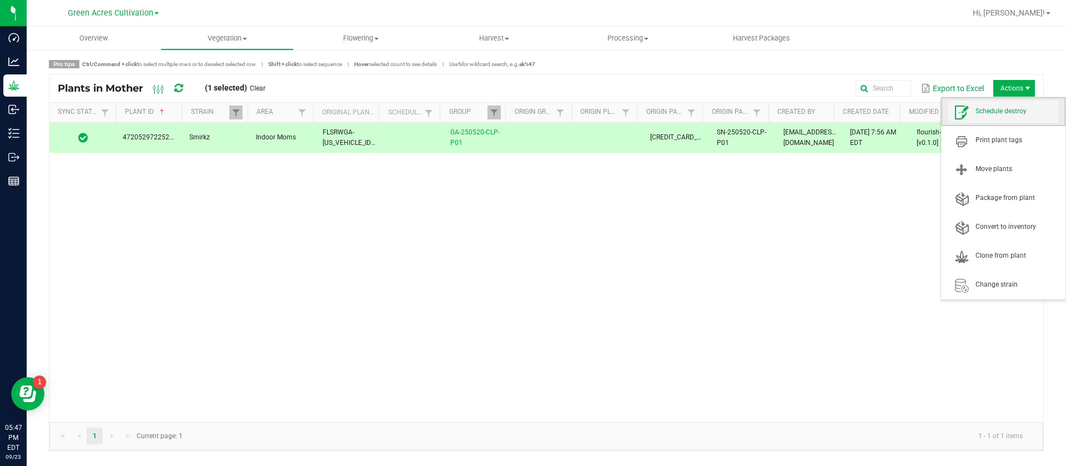
click at [1003, 111] on span "Schedule destroy" at bounding box center [1017, 111] width 83 height 9
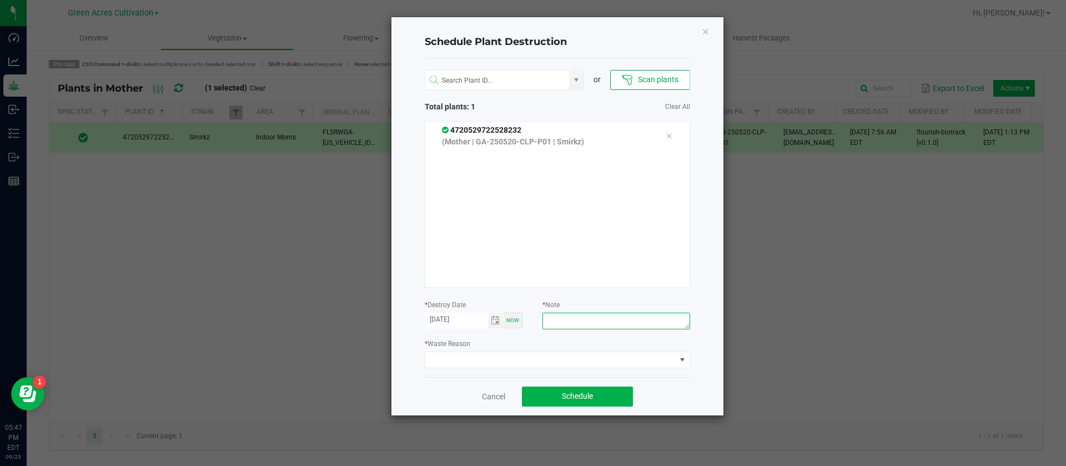
click at [618, 313] on textarea at bounding box center [616, 321] width 147 height 17
click at [558, 354] on span at bounding box center [550, 360] width 251 height 16
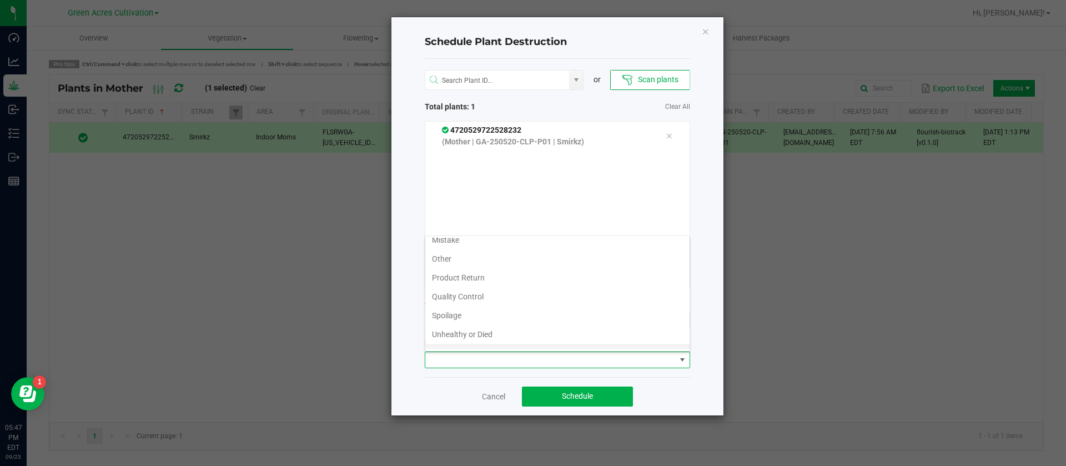
scroll to position [40, 0]
click at [479, 335] on li "Waste" at bounding box center [557, 339] width 264 height 19
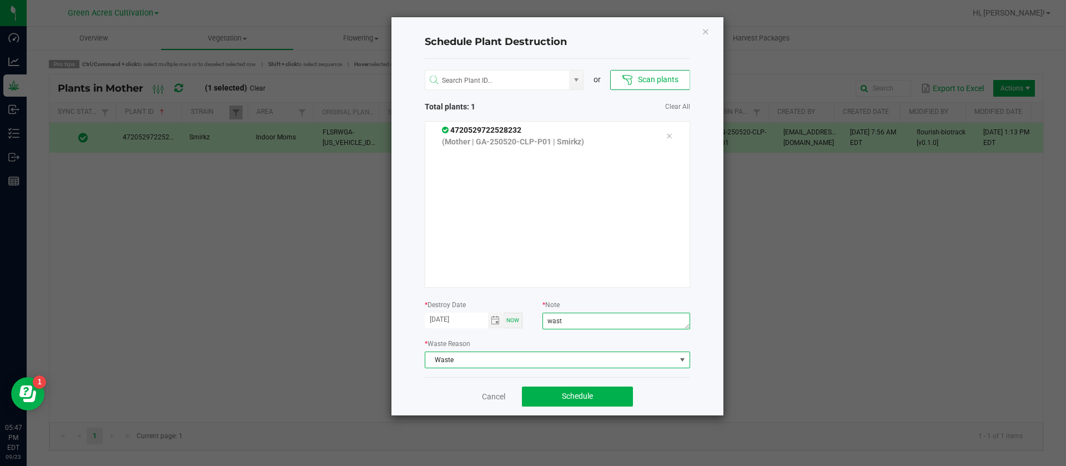
click at [598, 315] on textarea "wast" at bounding box center [616, 321] width 147 height 17
type textarea "waste"
click at [548, 207] on div "4720529722528232 (Mother | GA-250520-CLP-P01 | Smirkz)" at bounding box center [558, 204] width 266 height 167
click at [547, 404] on button "Schedule" at bounding box center [577, 397] width 111 height 20
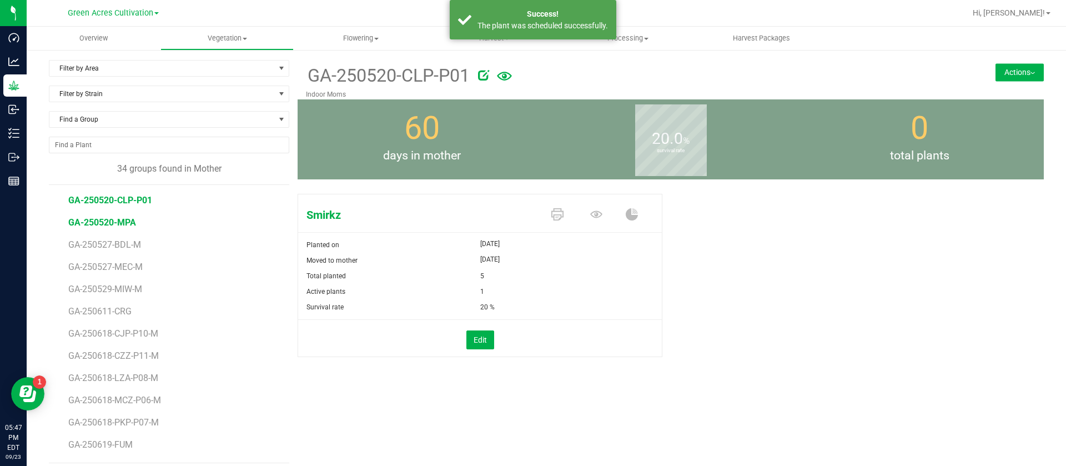
click at [116, 226] on span "GA-250520-MPA" at bounding box center [102, 222] width 68 height 11
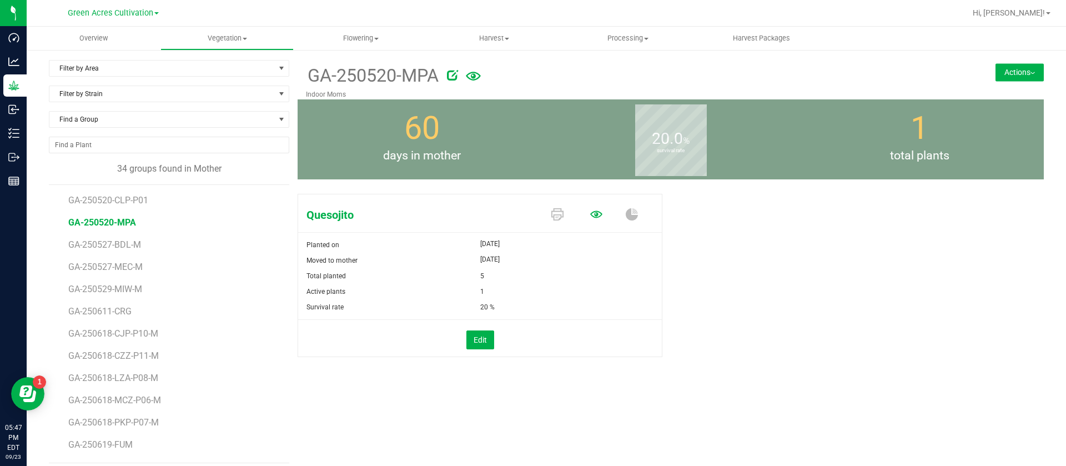
click at [592, 209] on icon at bounding box center [596, 214] width 12 height 12
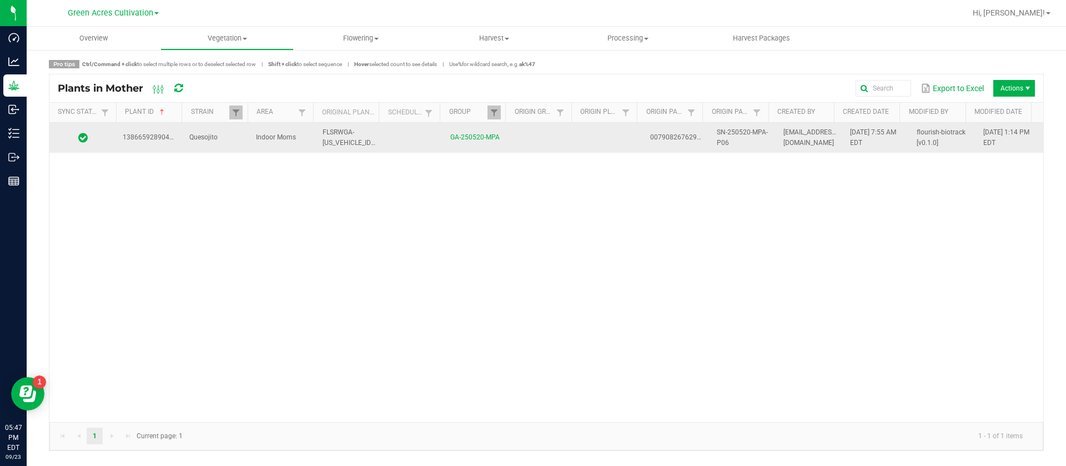
click at [554, 142] on td at bounding box center [543, 138] width 67 height 30
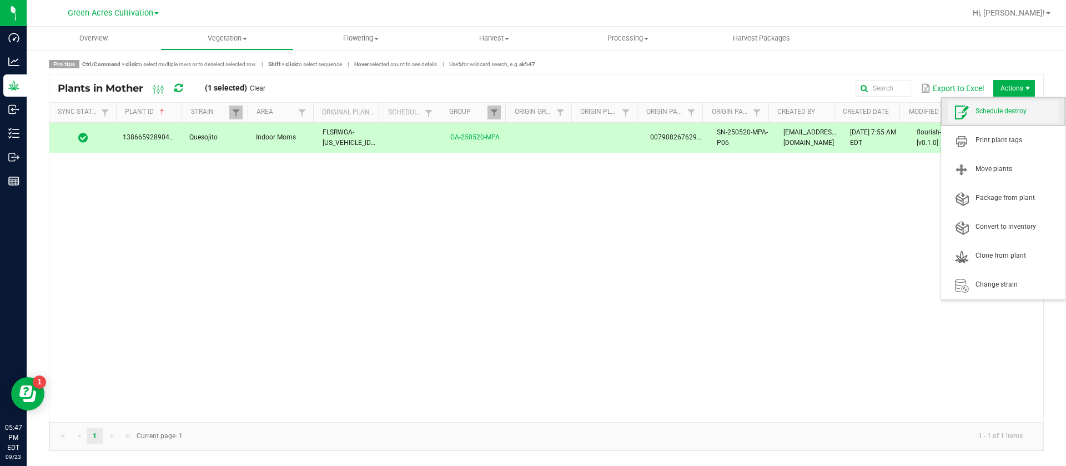
click at [996, 112] on span "Schedule destroy" at bounding box center [1017, 111] width 83 height 9
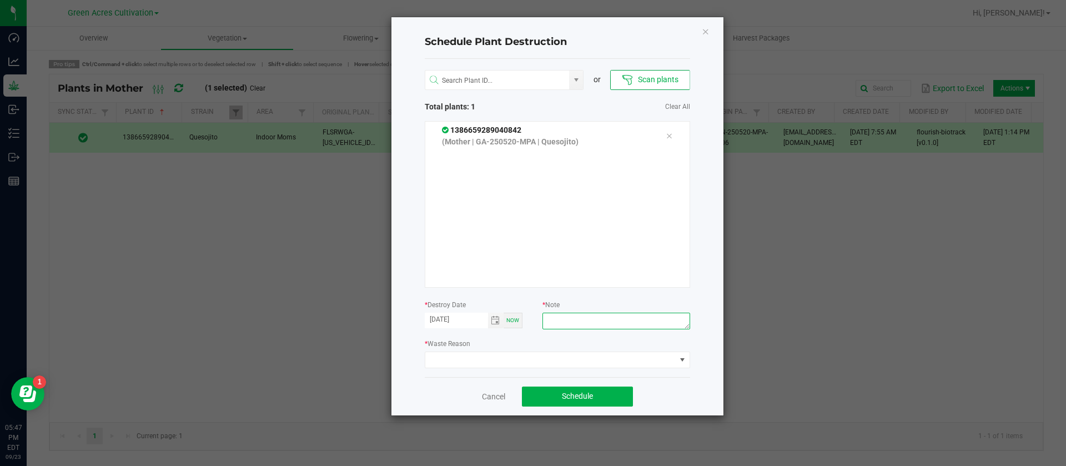
click at [589, 314] on textarea at bounding box center [616, 321] width 147 height 17
type textarea "waste"
click at [497, 370] on div "or Scan plants Total plants: 1 Clear All 1386659289040842 (Mother | GA-250520-M…" at bounding box center [558, 218] width 266 height 318
click at [498, 360] on span at bounding box center [550, 360] width 251 height 16
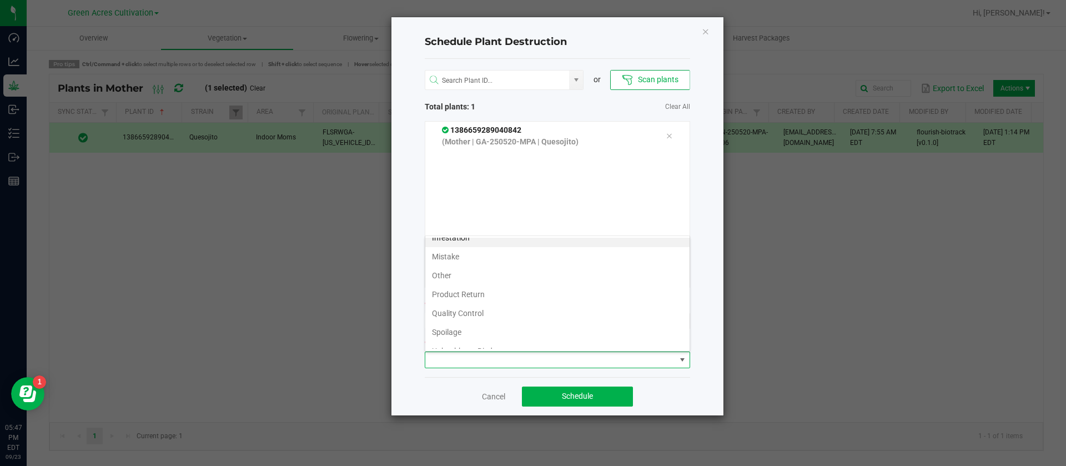
scroll to position [40, 0]
click at [463, 340] on li "Waste" at bounding box center [557, 339] width 264 height 19
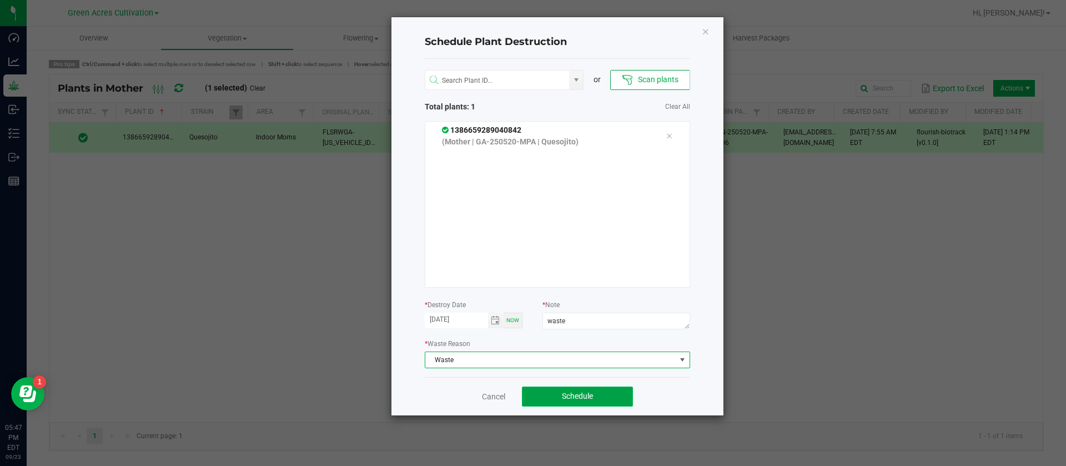
click at [565, 399] on span "Schedule" at bounding box center [577, 396] width 31 height 9
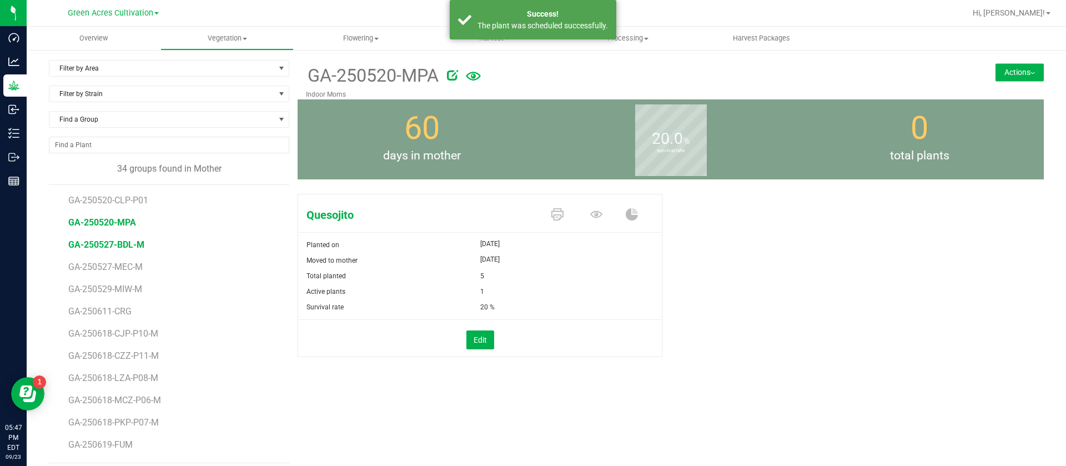
click at [130, 244] on span "GA-250527-BDL-M" at bounding box center [106, 244] width 76 height 11
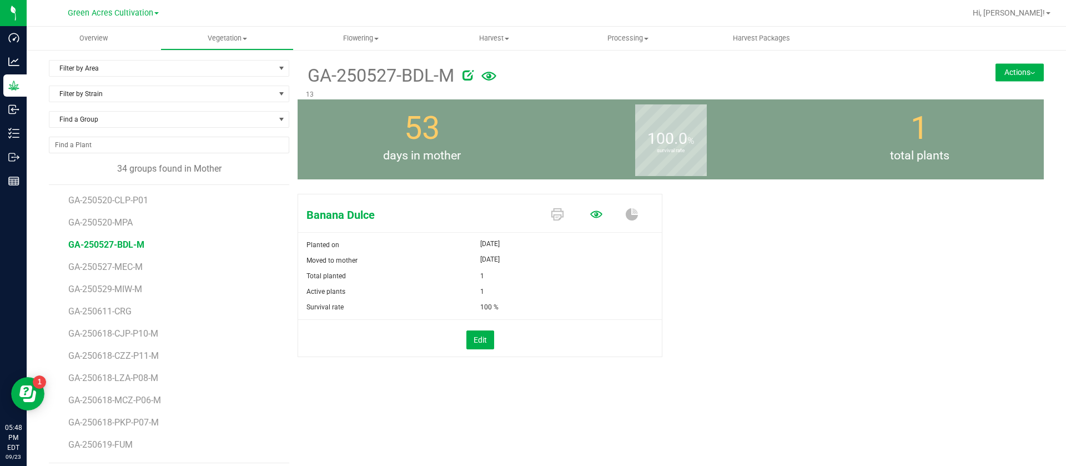
click at [590, 214] on icon at bounding box center [596, 214] width 12 height 12
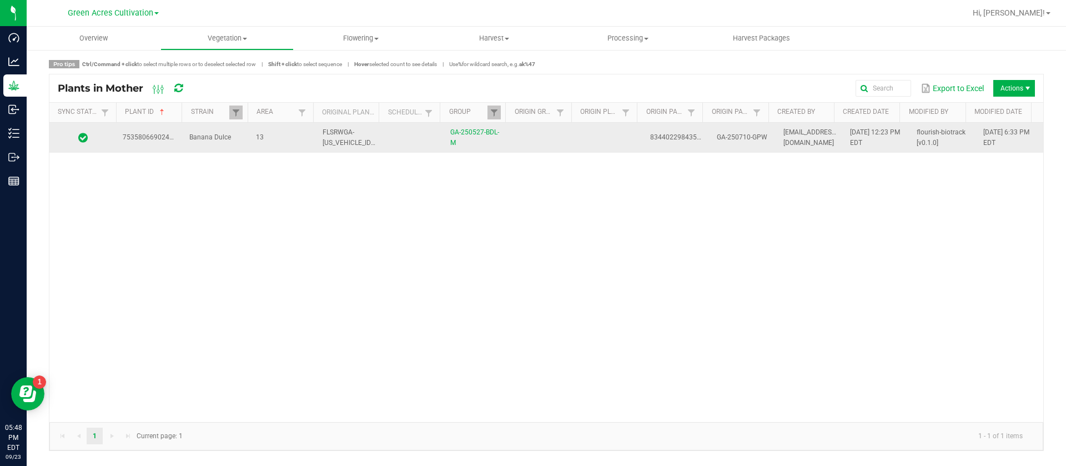
click at [588, 136] on td at bounding box center [610, 138] width 67 height 30
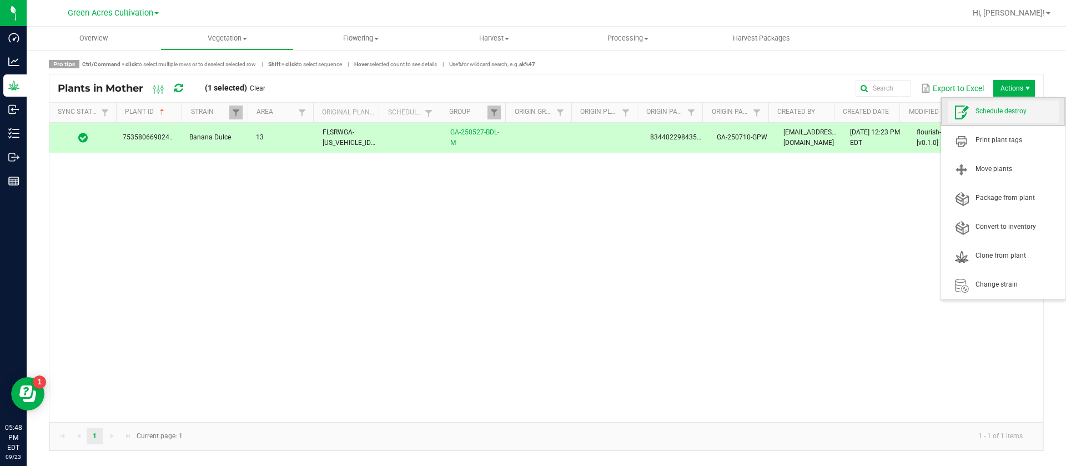
click at [1003, 117] on span "Schedule destroy" at bounding box center [1003, 112] width 111 height 22
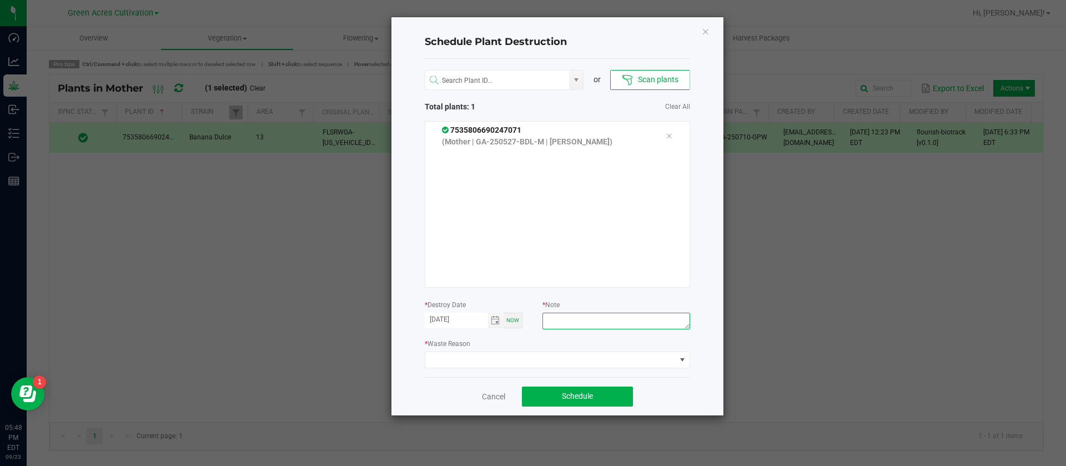
click at [560, 317] on textarea at bounding box center [616, 321] width 147 height 17
type textarea "waste"
click at [527, 354] on span at bounding box center [550, 360] width 251 height 16
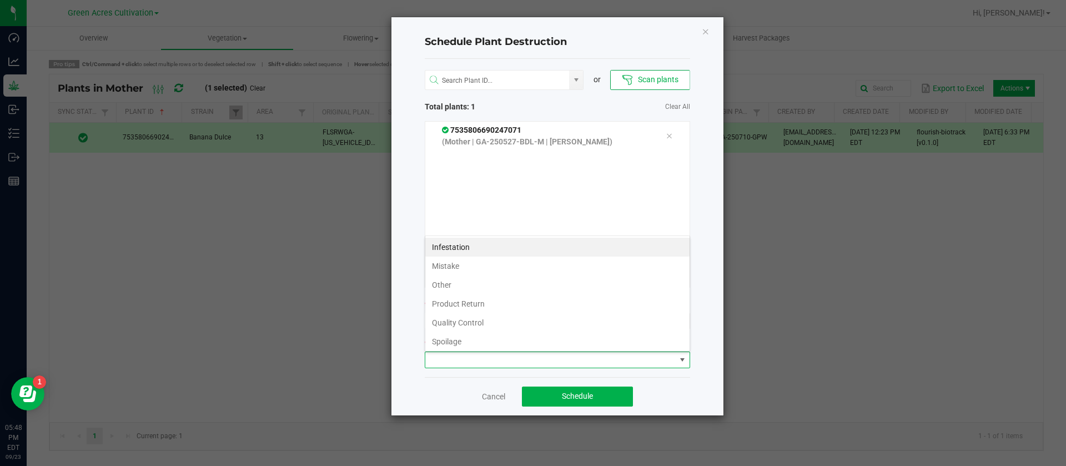
scroll to position [40, 0]
click at [459, 339] on li "Waste" at bounding box center [557, 339] width 264 height 19
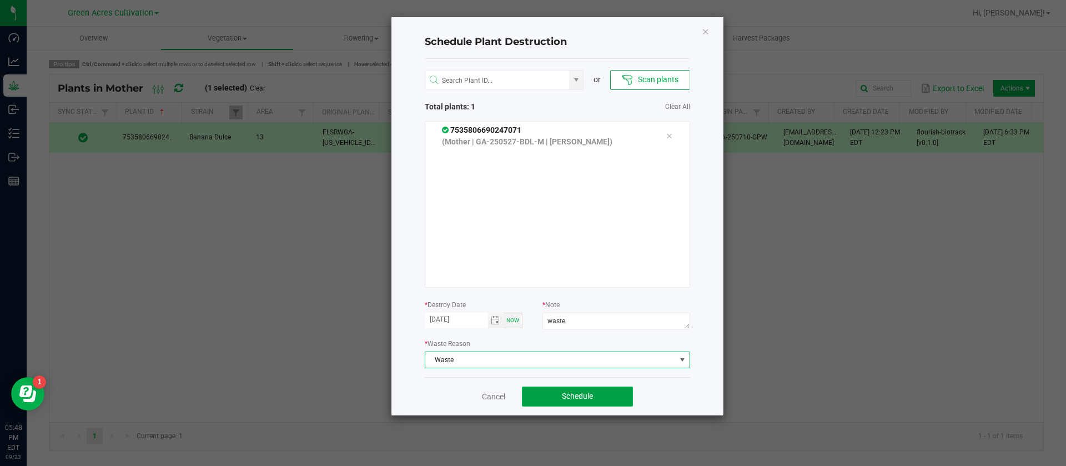
click at [580, 394] on span "Schedule" at bounding box center [577, 396] width 31 height 9
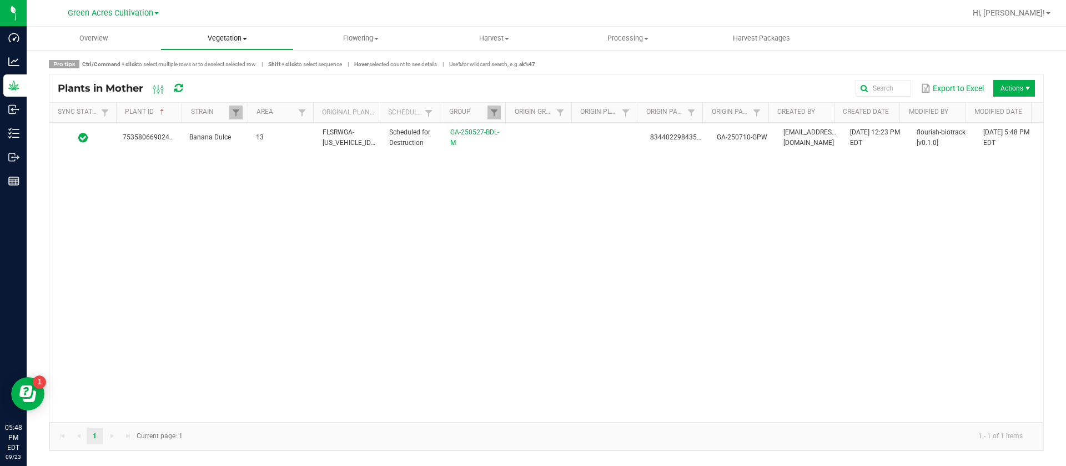
click at [238, 37] on span "Vegetation" at bounding box center [227, 38] width 133 height 10
click at [223, 90] on span "Mother groups" at bounding box center [202, 93] width 83 height 9
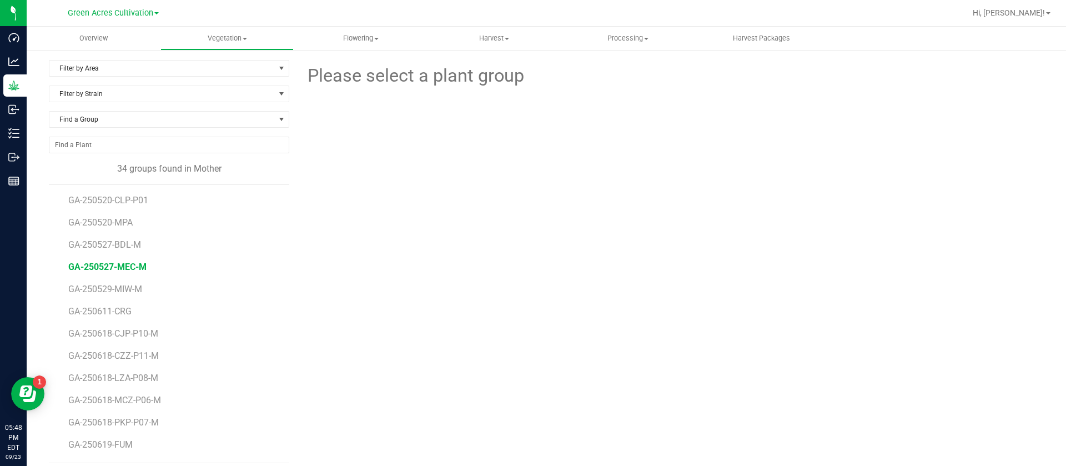
click at [138, 268] on span "GA-250527-MEC-M" at bounding box center [107, 267] width 78 height 11
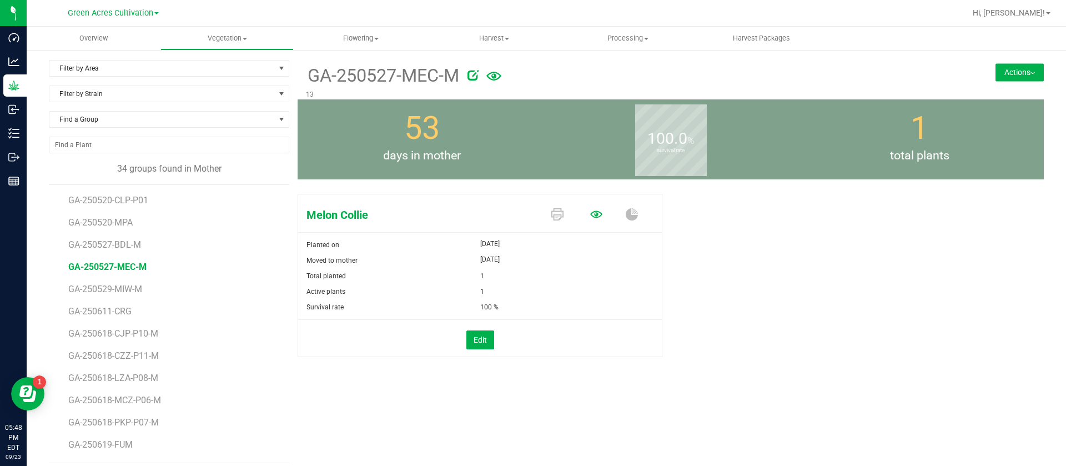
click at [590, 209] on icon at bounding box center [596, 214] width 12 height 12
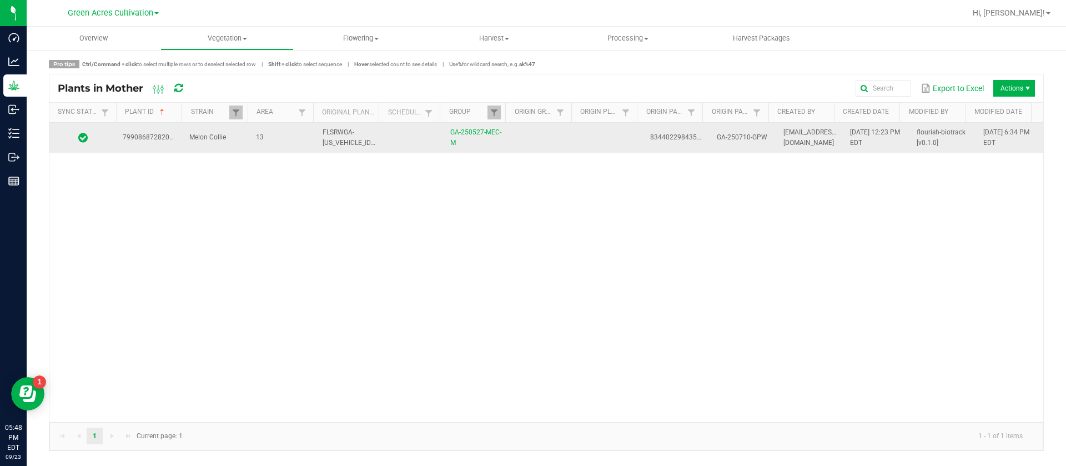
click at [592, 141] on td at bounding box center [610, 138] width 67 height 30
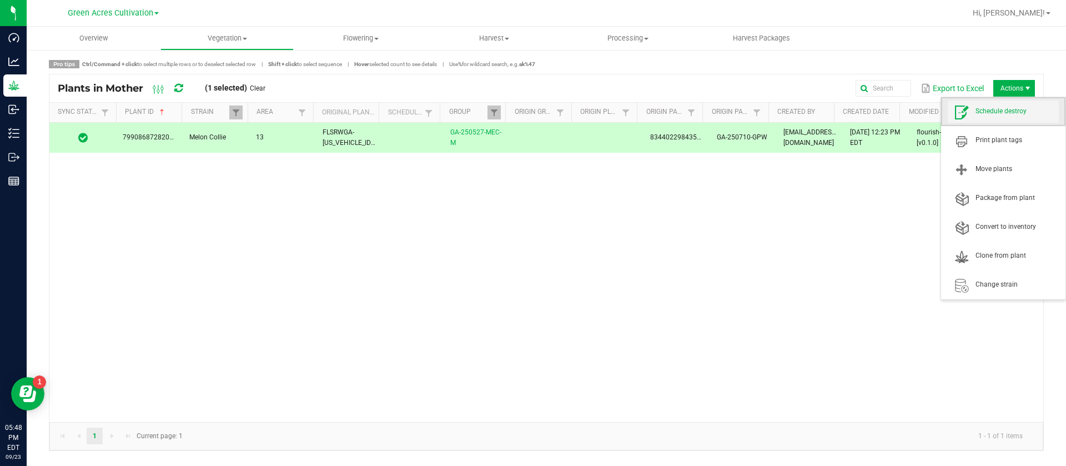
click at [998, 111] on span "Schedule destroy" at bounding box center [1017, 111] width 83 height 9
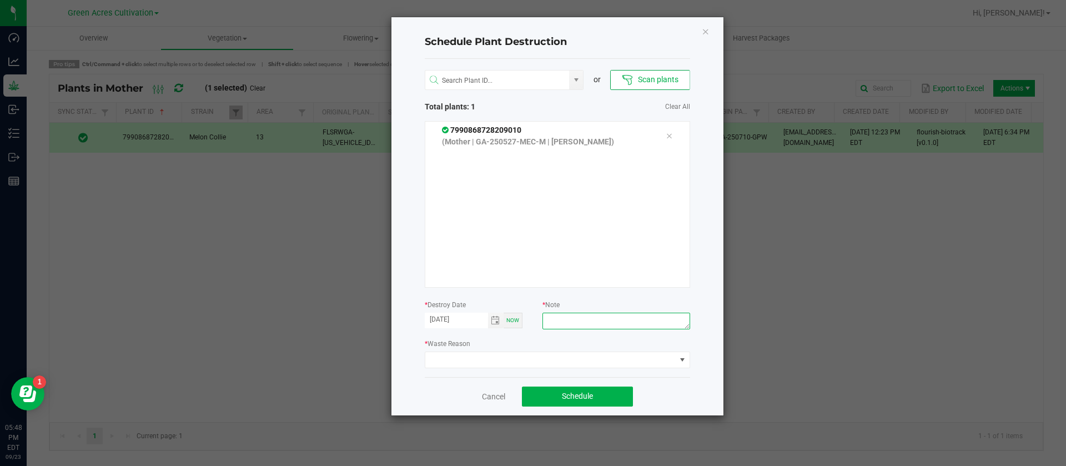
click at [580, 327] on textarea at bounding box center [616, 321] width 147 height 17
type textarea "waste"
click at [512, 349] on div "* Waste Reason" at bounding box center [558, 353] width 266 height 31
click at [489, 356] on span at bounding box center [550, 360] width 251 height 16
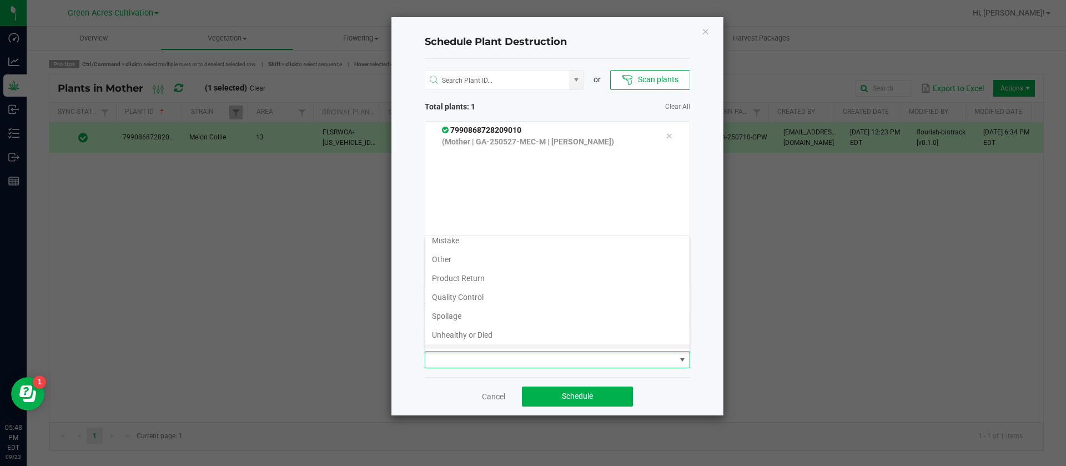
scroll to position [40, 0]
click at [464, 340] on li "Waste" at bounding box center [557, 339] width 264 height 19
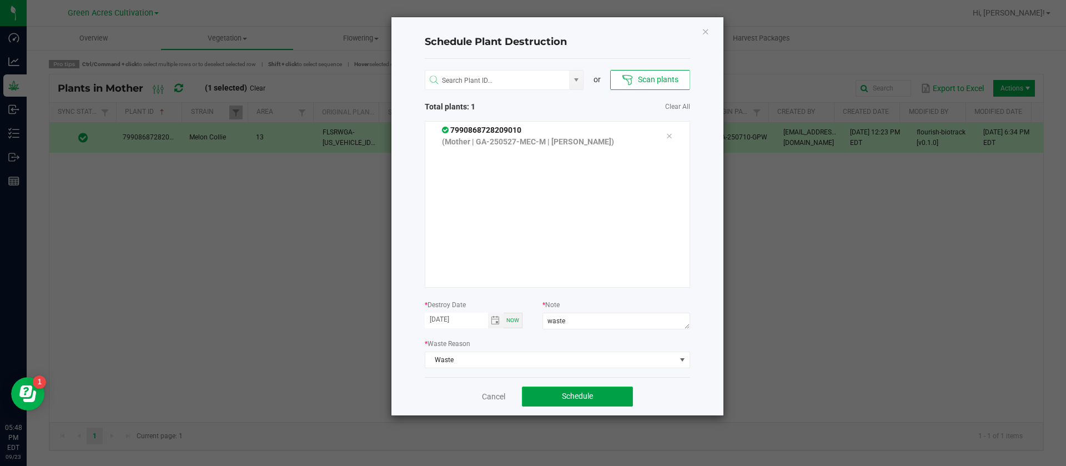
click at [588, 397] on span "Schedule" at bounding box center [577, 396] width 31 height 9
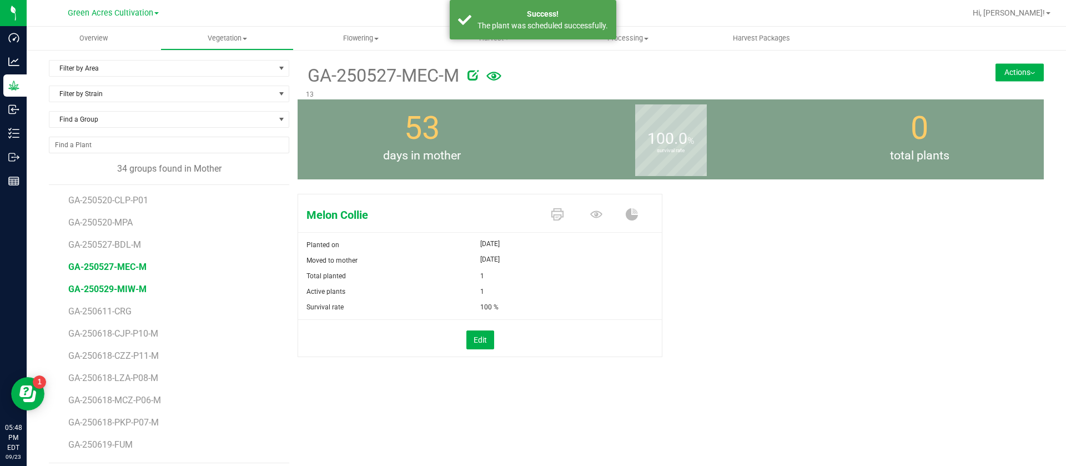
click at [134, 292] on span "GA-250529-MIW-M" at bounding box center [107, 289] width 78 height 11
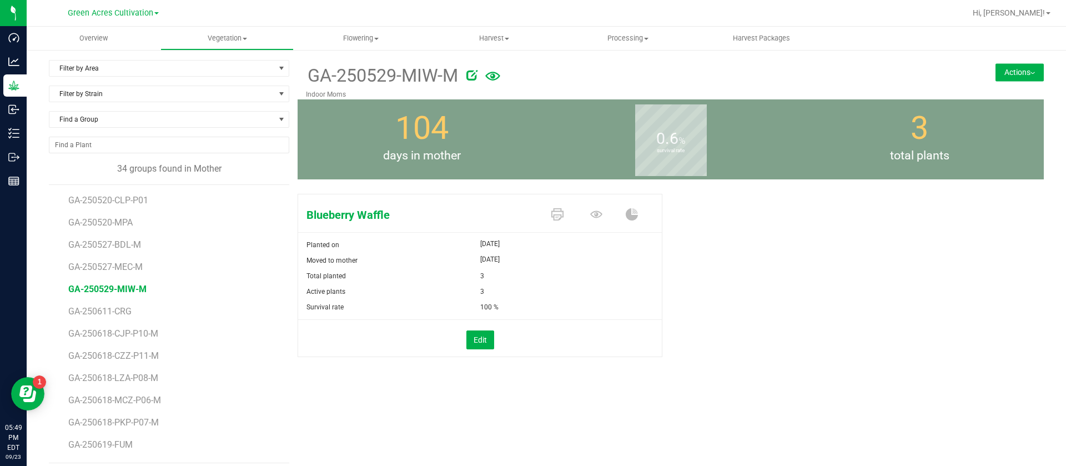
click at [473, 74] on icon at bounding box center [472, 74] width 11 height 11
click at [355, 74] on input "GA-250529-MIW-M" at bounding box center [565, 75] width 519 height 17
type input "GA-250529-BWA-M"
click at [596, 216] on span at bounding box center [598, 215] width 39 height 19
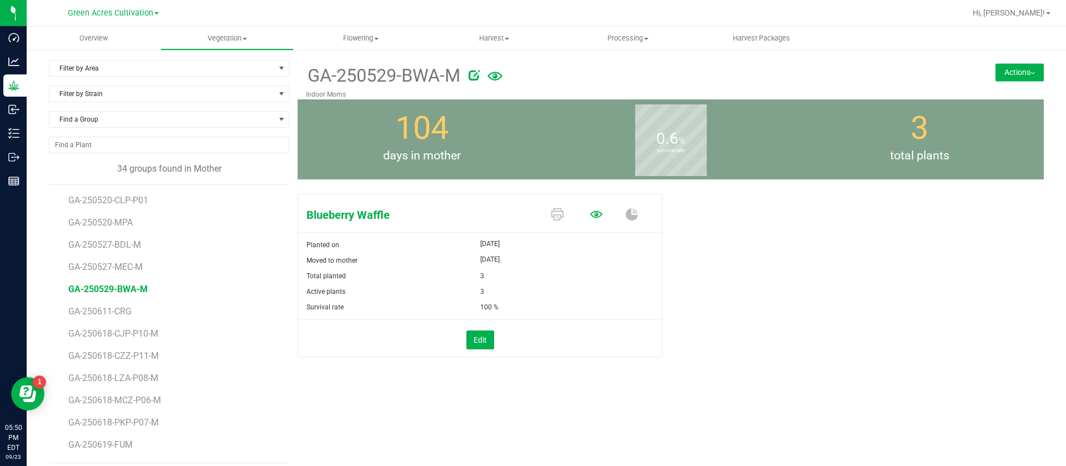
click at [594, 209] on icon at bounding box center [596, 214] width 12 height 12
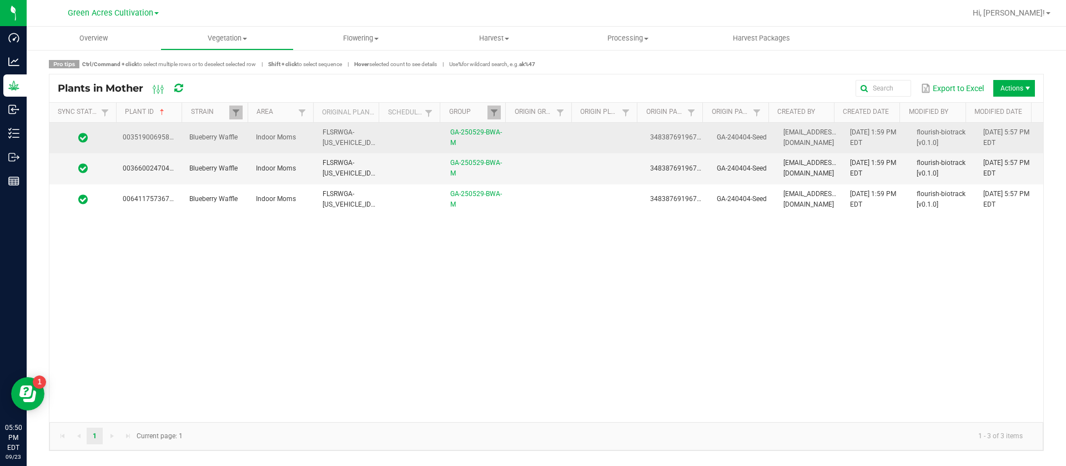
click at [582, 137] on td at bounding box center [610, 138] width 67 height 31
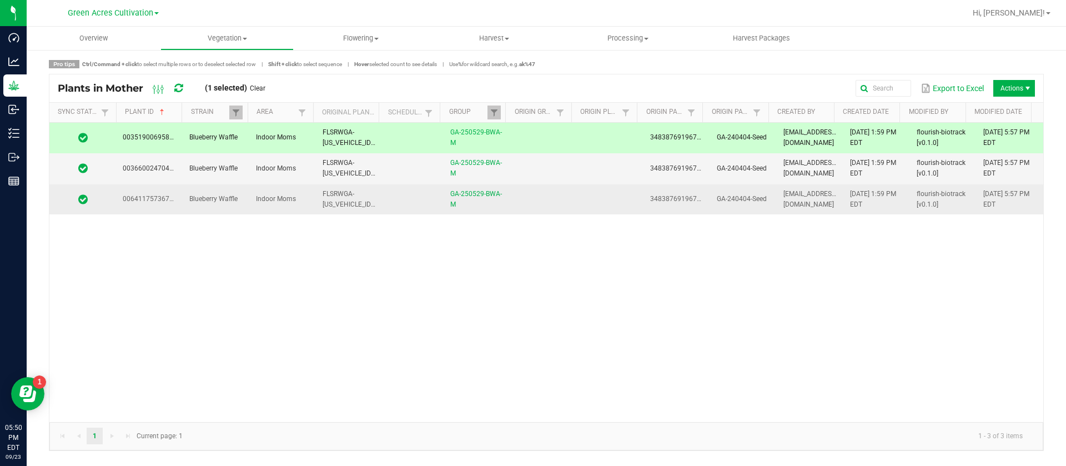
click at [570, 197] on td at bounding box center [543, 199] width 67 height 30
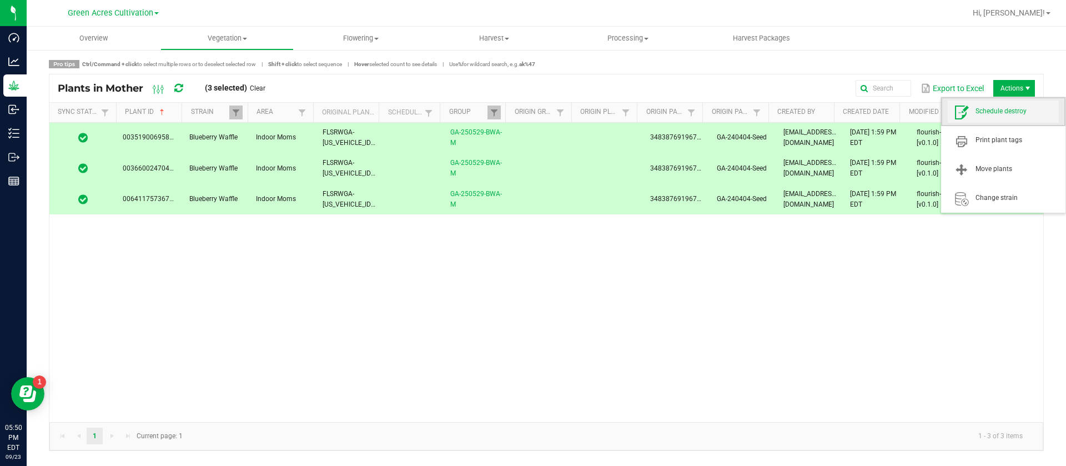
click at [1001, 107] on span "Schedule destroy" at bounding box center [1017, 111] width 83 height 9
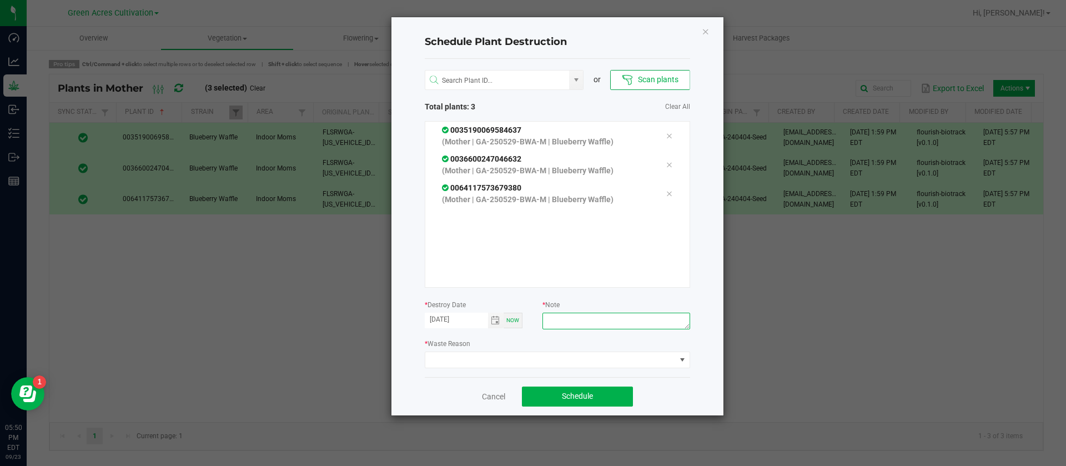
click at [598, 323] on textarea at bounding box center [616, 321] width 147 height 17
type textarea "WASTE"
click at [570, 361] on span at bounding box center [550, 360] width 251 height 16
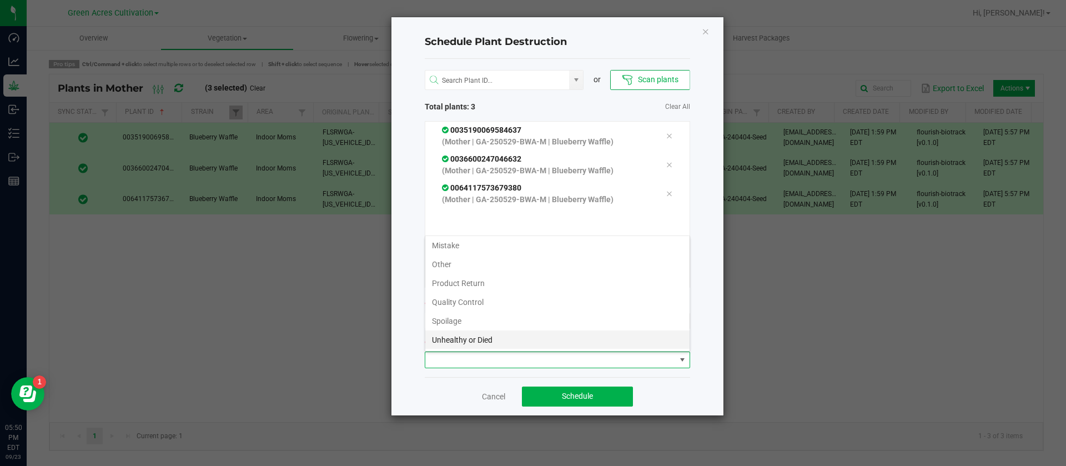
scroll to position [40, 0]
click at [469, 333] on li "Waste" at bounding box center [557, 339] width 264 height 19
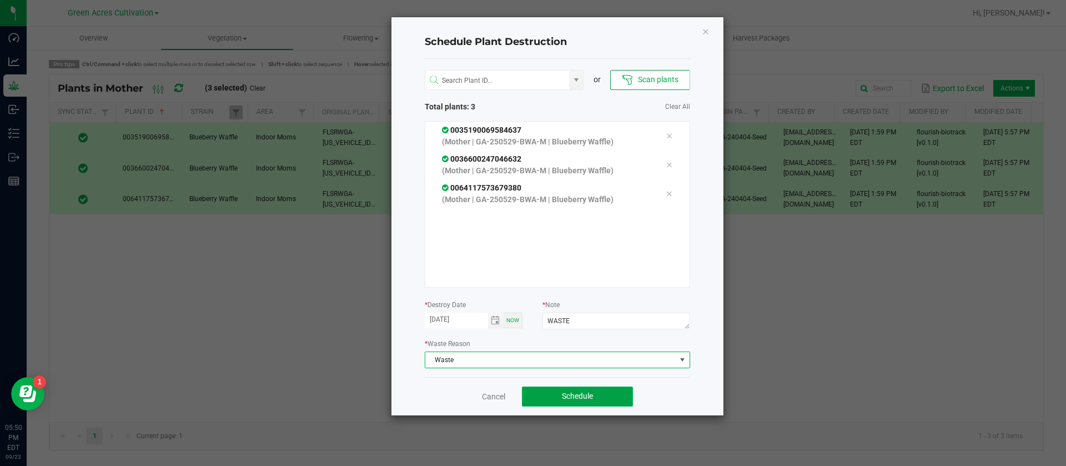
click at [567, 406] on button "Schedule" at bounding box center [577, 397] width 111 height 20
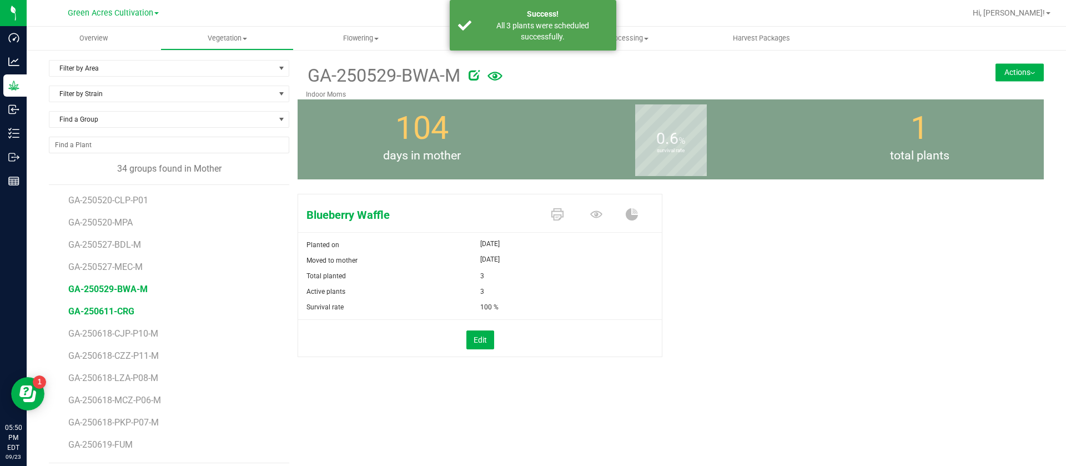
click at [98, 313] on span "GA-250611-CRG" at bounding box center [101, 311] width 66 height 11
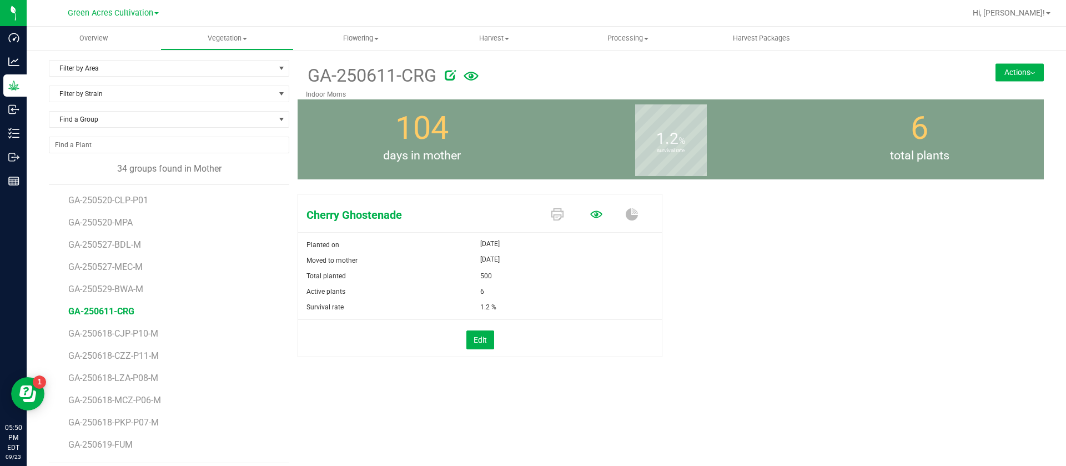
click at [590, 214] on icon at bounding box center [596, 214] width 12 height 12
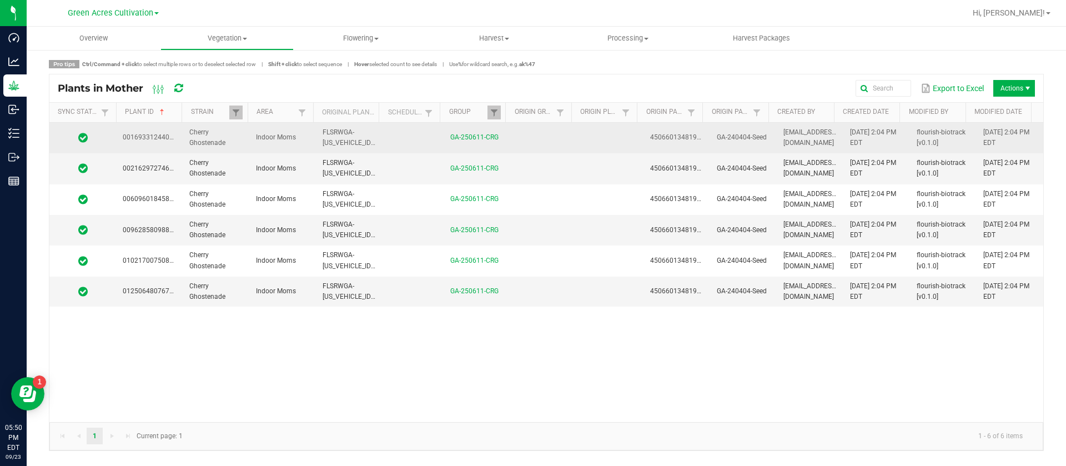
click at [635, 136] on td at bounding box center [610, 138] width 67 height 31
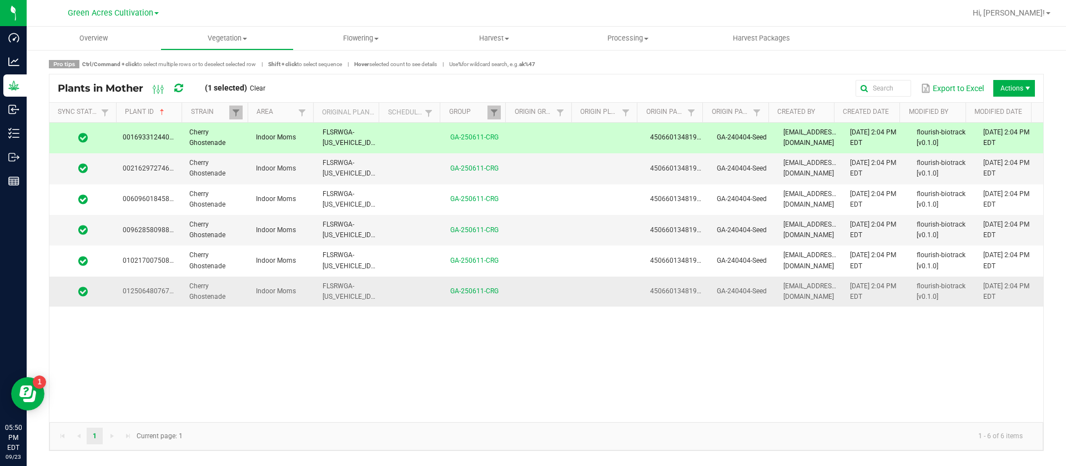
click at [589, 281] on td at bounding box center [610, 292] width 67 height 30
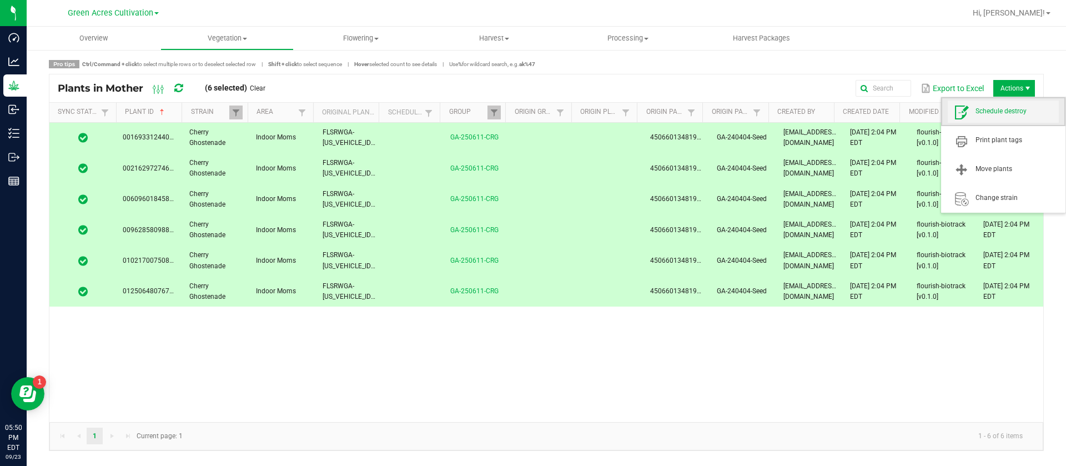
click at [1009, 112] on span "Schedule destroy" at bounding box center [1017, 111] width 83 height 9
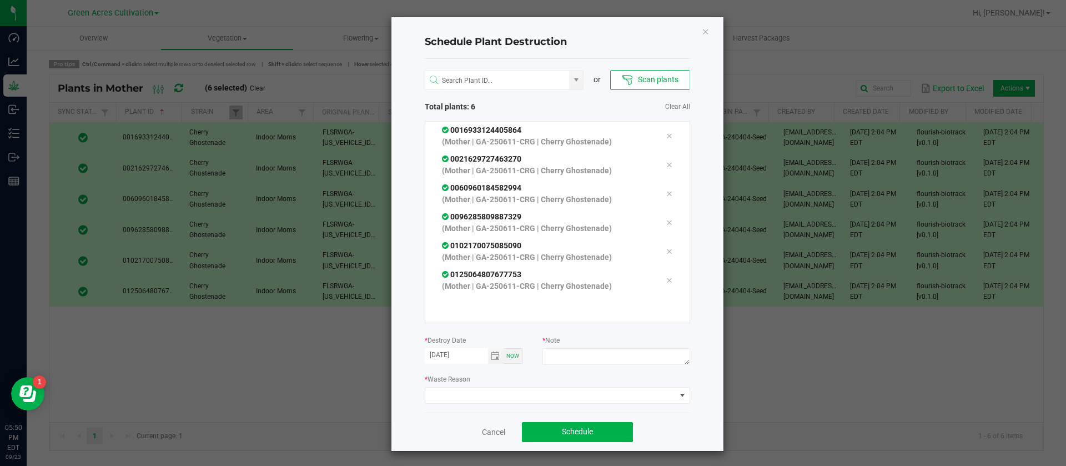
click at [579, 365] on div at bounding box center [616, 358] width 147 height 20
click at [574, 358] on textarea at bounding box center [616, 356] width 147 height 17
type textarea "WASTE"
click at [515, 390] on span at bounding box center [550, 396] width 251 height 16
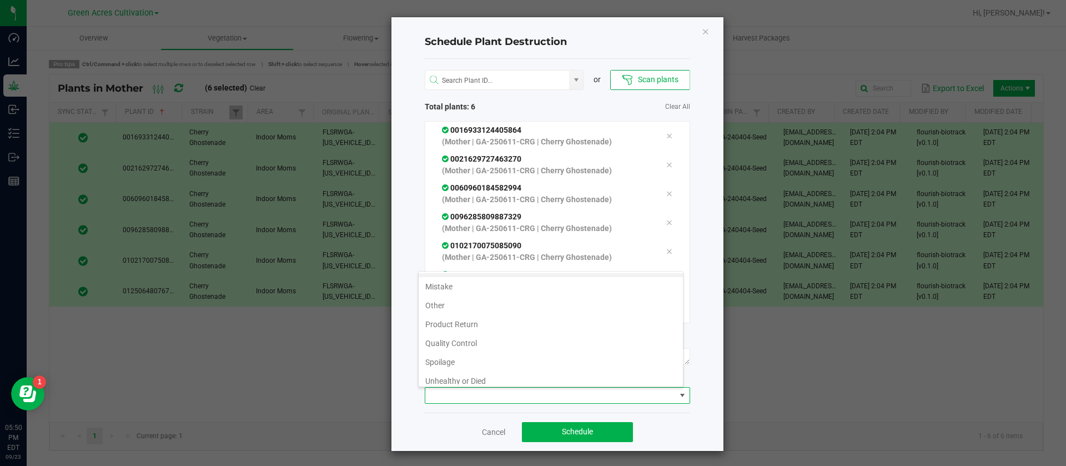
scroll to position [40, 0]
click at [465, 372] on li "Waste" at bounding box center [551, 374] width 264 height 19
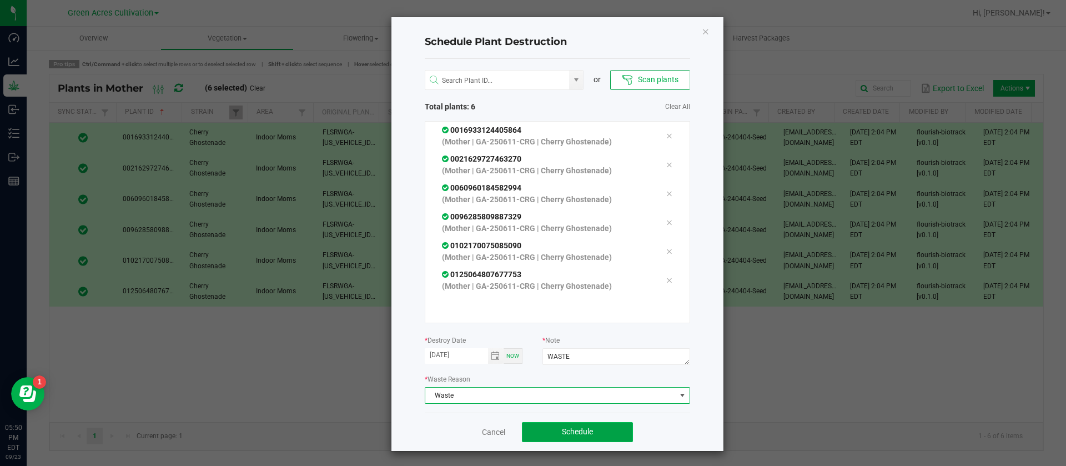
click at [617, 432] on button "Schedule" at bounding box center [577, 432] width 111 height 20
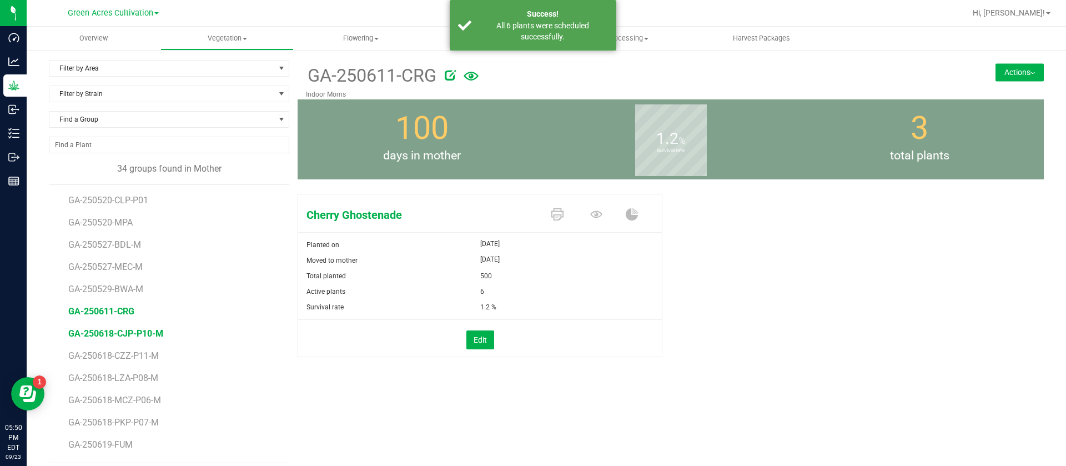
click at [127, 338] on span "GA-250618-CJP-P10-M" at bounding box center [115, 333] width 95 height 11
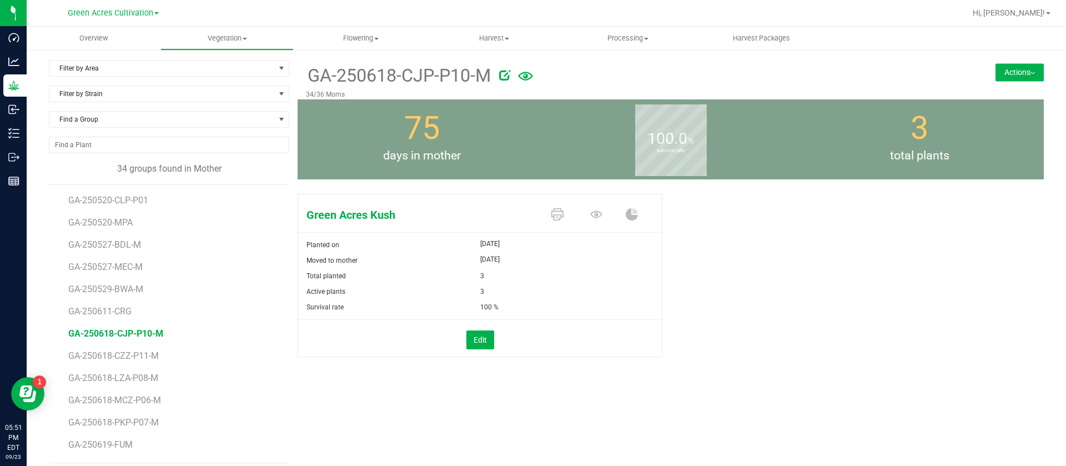
click at [351, 270] on div "Total planted" at bounding box center [389, 276] width 182 height 16
click at [112, 357] on span "GA-250618-CZZ-P11-M" at bounding box center [116, 355] width 96 height 11
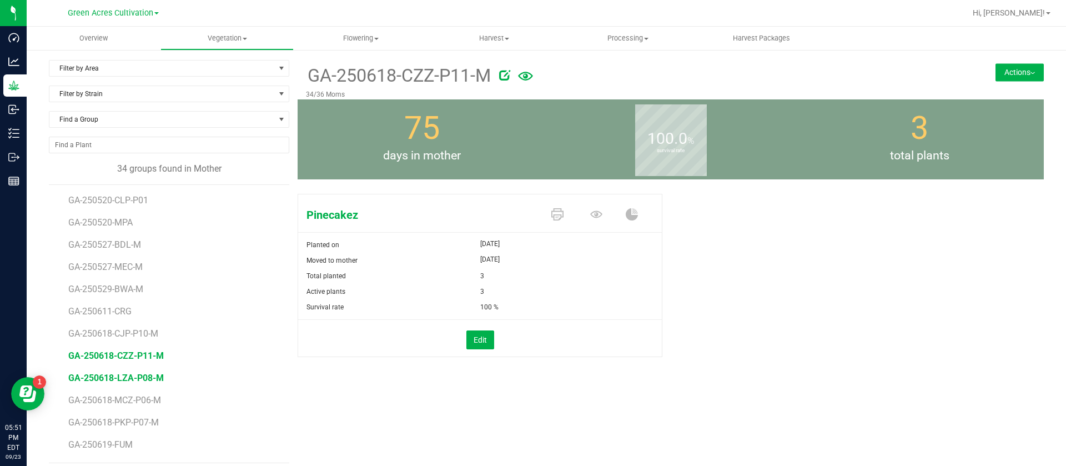
click at [134, 378] on span "GA-250618-LZA-P08-M" at bounding box center [116, 378] width 96 height 11
click at [131, 404] on span "GA-250618-MCZ-P06-M" at bounding box center [117, 400] width 98 height 11
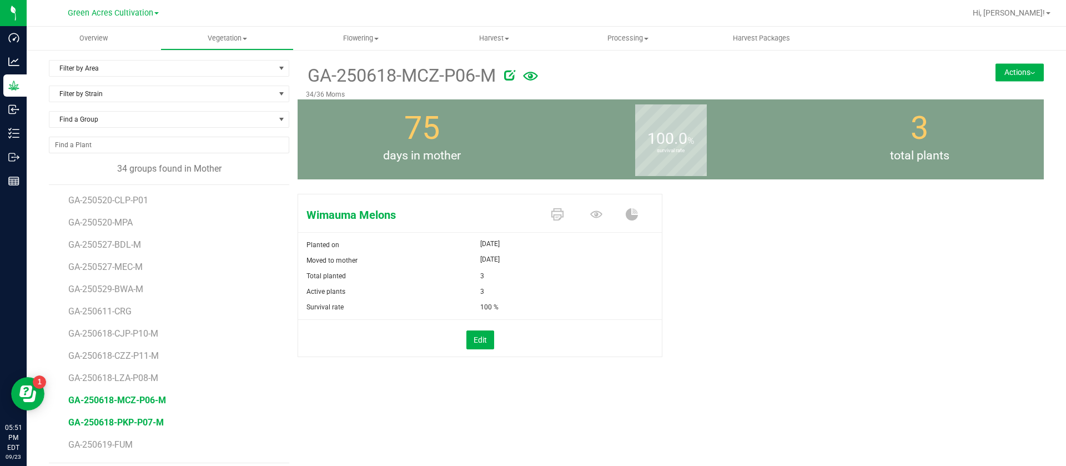
click at [153, 427] on span "GA-250618-PKP-P07-M" at bounding box center [116, 422] width 96 height 11
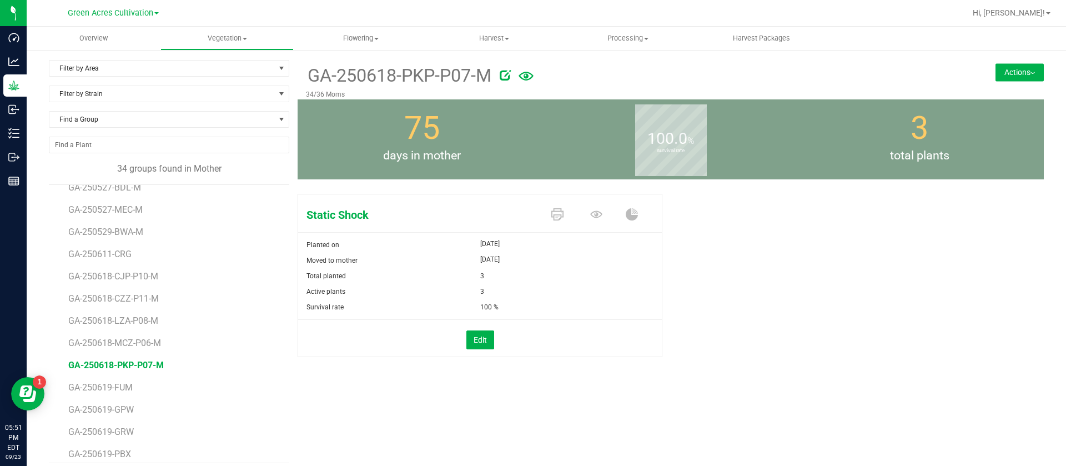
scroll to position [83, 0]
click at [118, 362] on span "GA-250619-FUM" at bounding box center [102, 361] width 68 height 11
click at [121, 382] on span "GA-250619-GPW" at bounding box center [102, 383] width 68 height 11
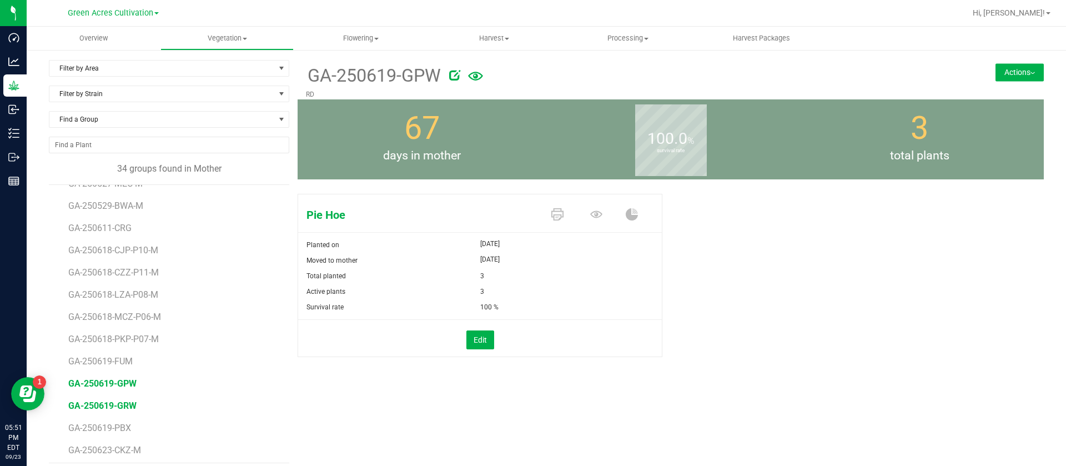
click at [123, 400] on span "GA-250619-GRW" at bounding box center [102, 405] width 68 height 11
click at [120, 425] on span "GA-250619-PBX" at bounding box center [101, 428] width 66 height 11
click at [126, 452] on span "GA-250623-CKZ-M" at bounding box center [106, 450] width 77 height 11
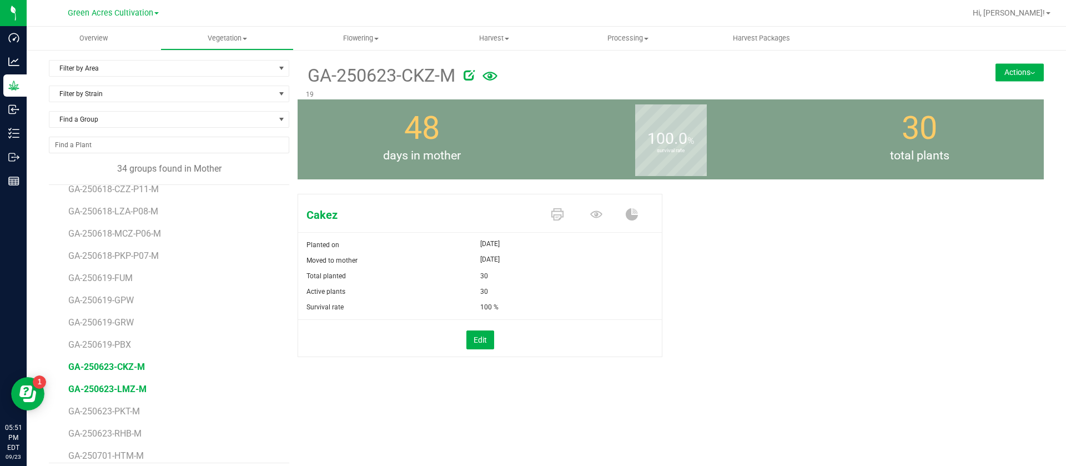
click at [123, 387] on span "GA-250623-LMZ-M" at bounding box center [107, 389] width 78 height 11
click at [590, 211] on icon at bounding box center [596, 214] width 12 height 7
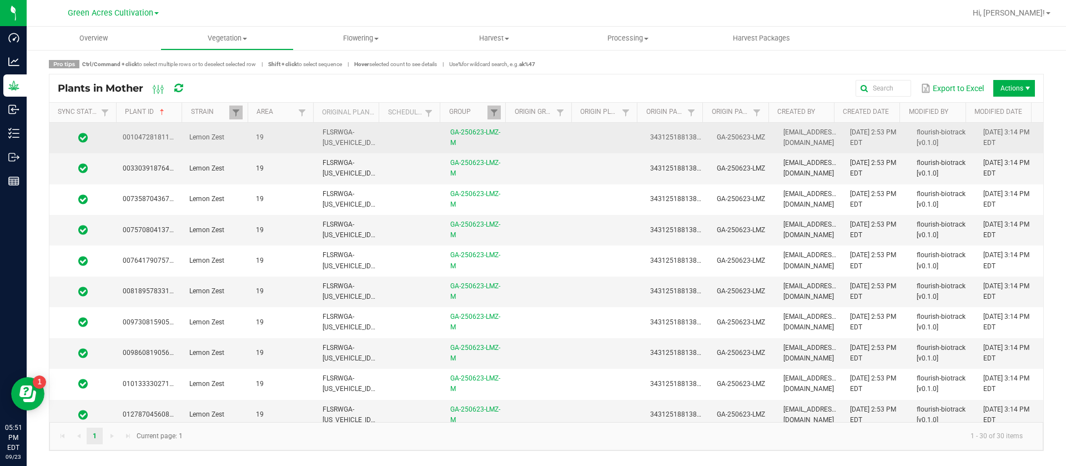
click at [565, 128] on td at bounding box center [543, 138] width 67 height 31
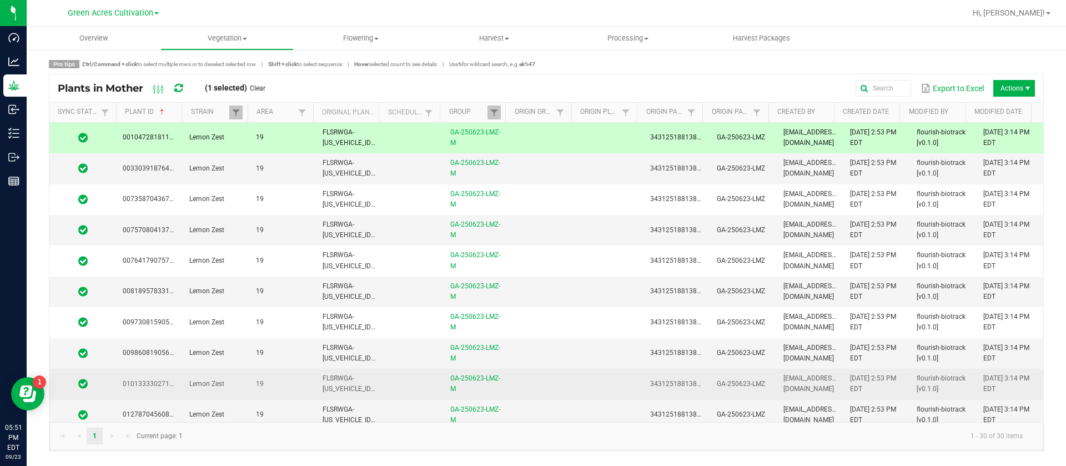
click at [539, 385] on td at bounding box center [543, 384] width 67 height 31
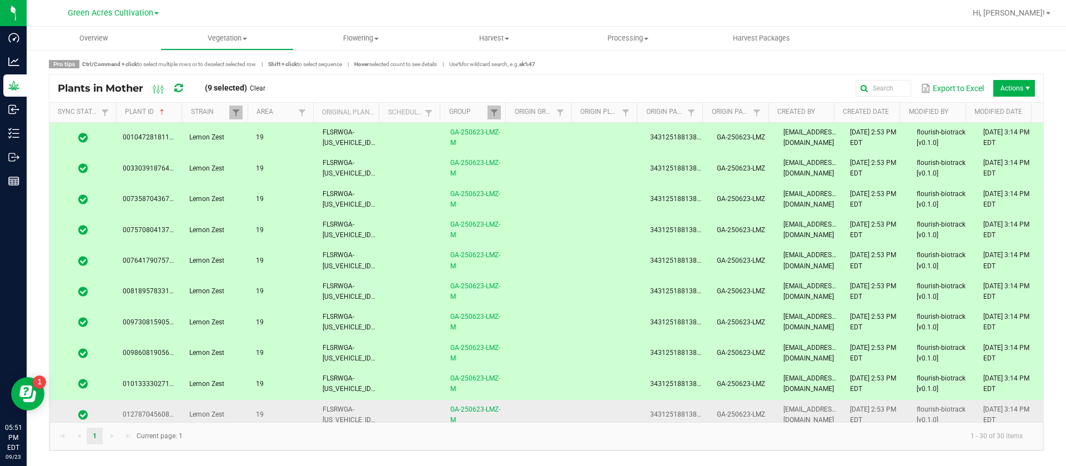
click at [539, 400] on td at bounding box center [543, 415] width 67 height 31
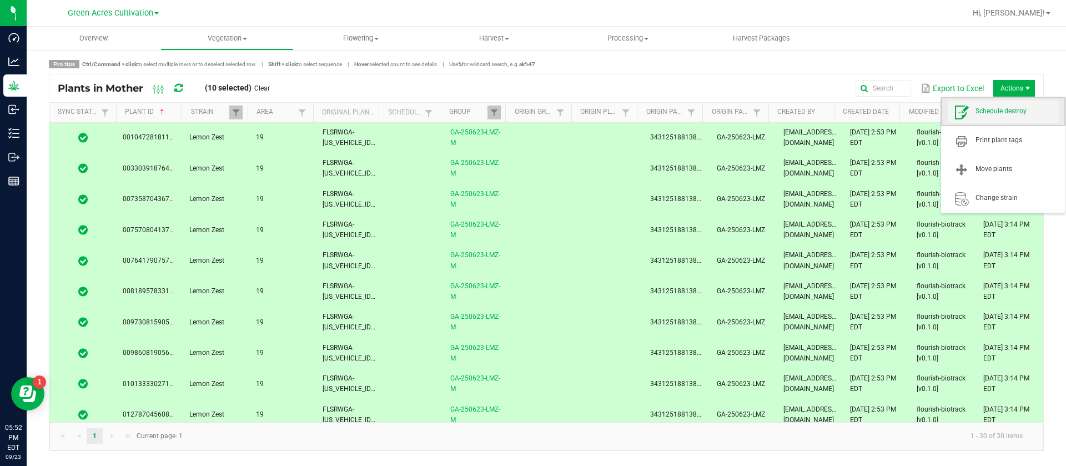
click at [995, 107] on span "Schedule destroy" at bounding box center [1017, 111] width 83 height 9
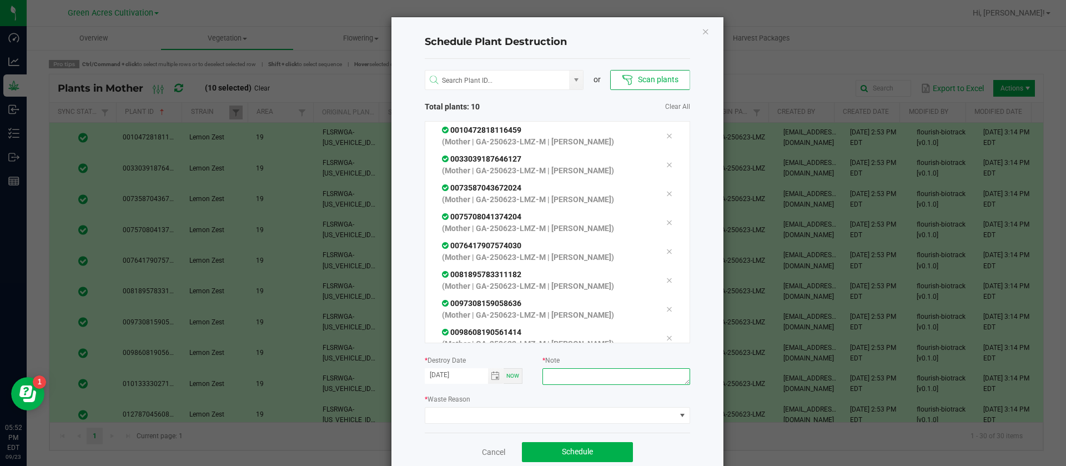
click at [608, 384] on textarea at bounding box center [616, 376] width 147 height 17
type textarea "WASTE"
click at [592, 408] on span at bounding box center [550, 416] width 251 height 16
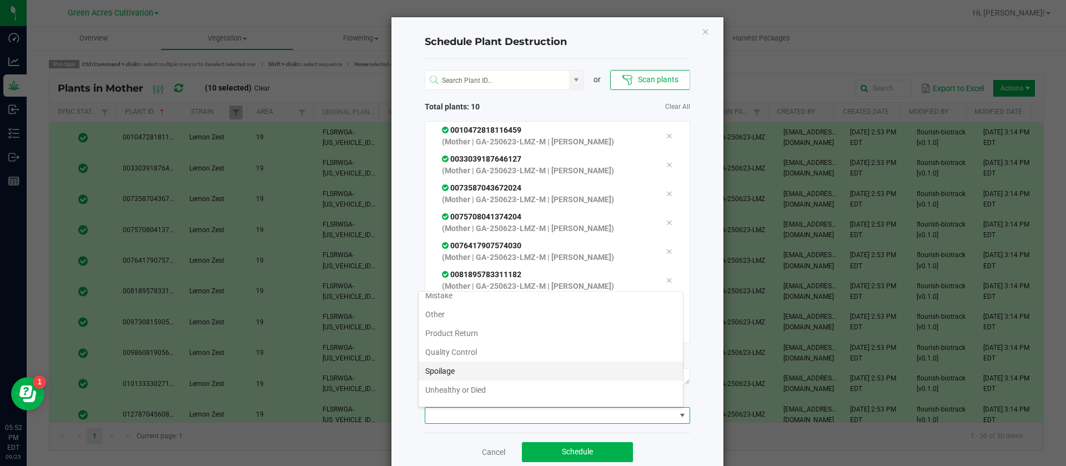
scroll to position [40, 0]
click at [445, 397] on li "Waste" at bounding box center [551, 394] width 264 height 19
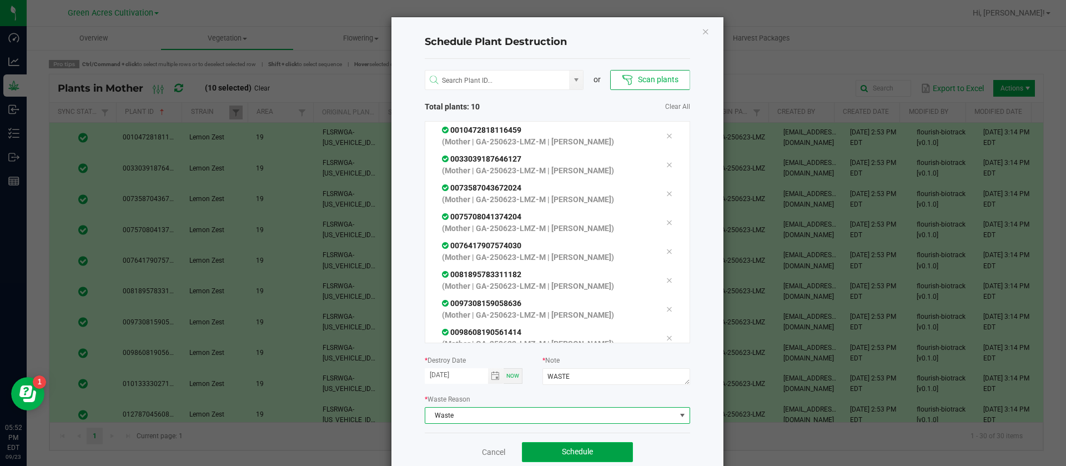
click at [584, 449] on span "Schedule" at bounding box center [577, 451] width 31 height 9
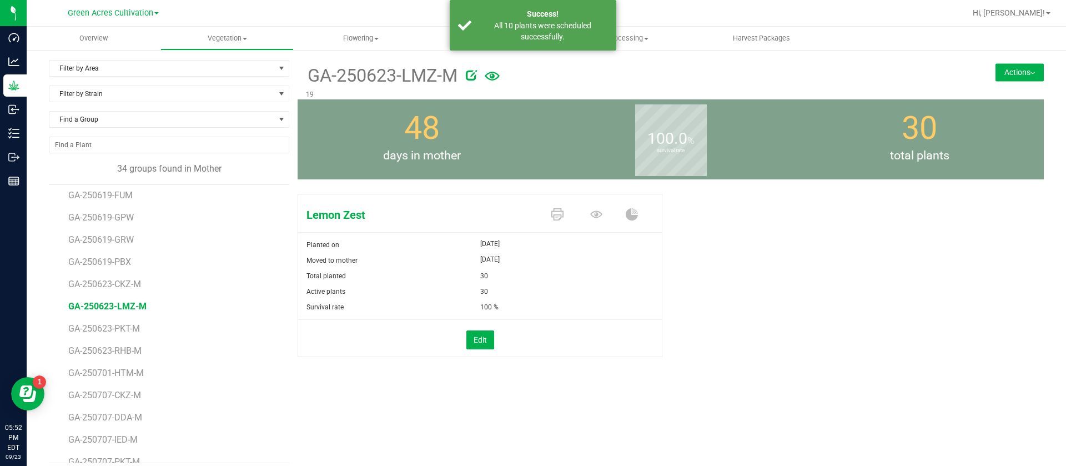
scroll to position [250, 0]
click at [109, 334] on li "GA-250623-PKT-M" at bounding box center [174, 324] width 213 height 22
click at [110, 330] on span "GA-250623-PKT-M" at bounding box center [106, 328] width 76 height 11
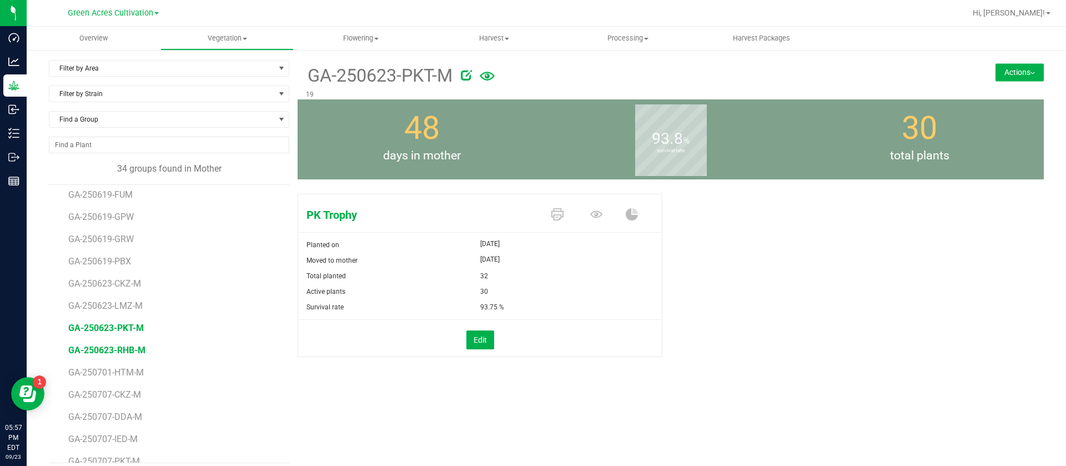
click at [139, 349] on span "GA-250623-RHB-M" at bounding box center [106, 350] width 77 height 11
click at [103, 369] on span "GA-250701-HTM-M" at bounding box center [107, 372] width 79 height 11
click at [113, 395] on span "GA-250707-CKZ-M" at bounding box center [106, 394] width 77 height 11
click at [117, 412] on span "GA-250707-DDA-M" at bounding box center [106, 417] width 77 height 11
click at [121, 442] on span "GA-250707-IED-M" at bounding box center [104, 439] width 73 height 11
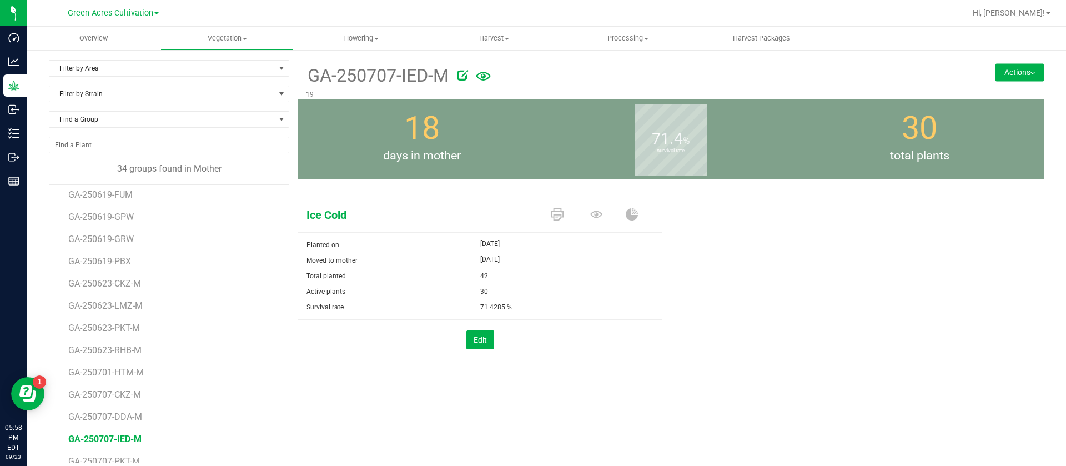
scroll to position [333, 0]
click at [120, 375] on span "GA-250707-PKT-M" at bounding box center [106, 378] width 76 height 11
click at [116, 398] on span "GA-250715-CKZ-M" at bounding box center [106, 400] width 77 height 11
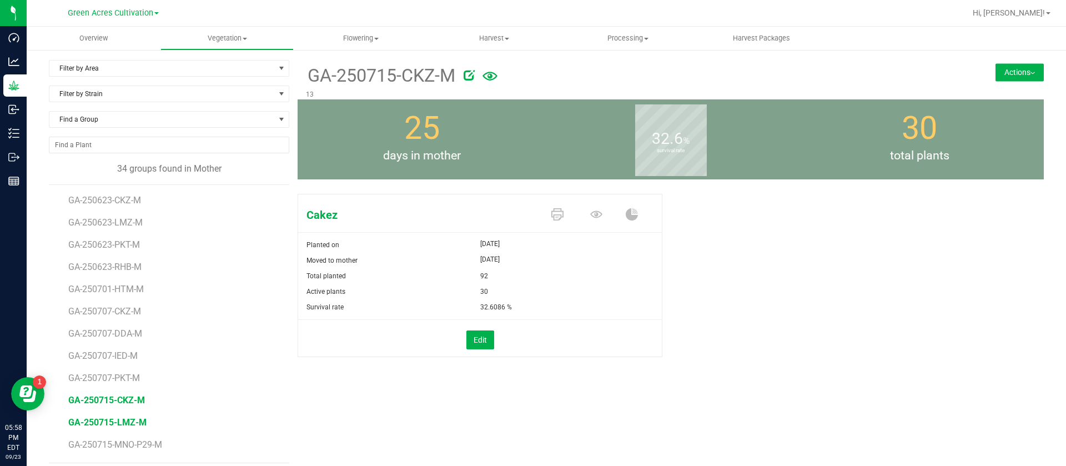
click at [116, 423] on span "GA-250715-LMZ-M" at bounding box center [107, 422] width 78 height 11
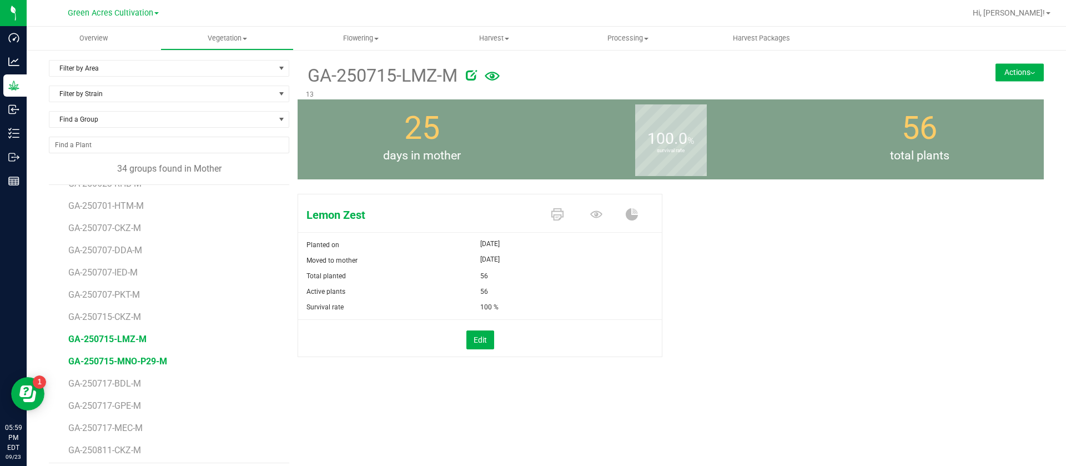
click at [123, 360] on span "GA-250715-MNO-P29-M" at bounding box center [117, 361] width 99 height 11
drag, startPoint x: 98, startPoint y: 388, endPoint x: 105, endPoint y: 390, distance: 7.0
click at [99, 388] on span "GA-250717-BDL-M" at bounding box center [104, 383] width 73 height 11
click at [116, 404] on span "GA-250717-GPE-M" at bounding box center [106, 405] width 77 height 11
click at [133, 427] on span "GA-250717-MEC-M" at bounding box center [107, 428] width 78 height 11
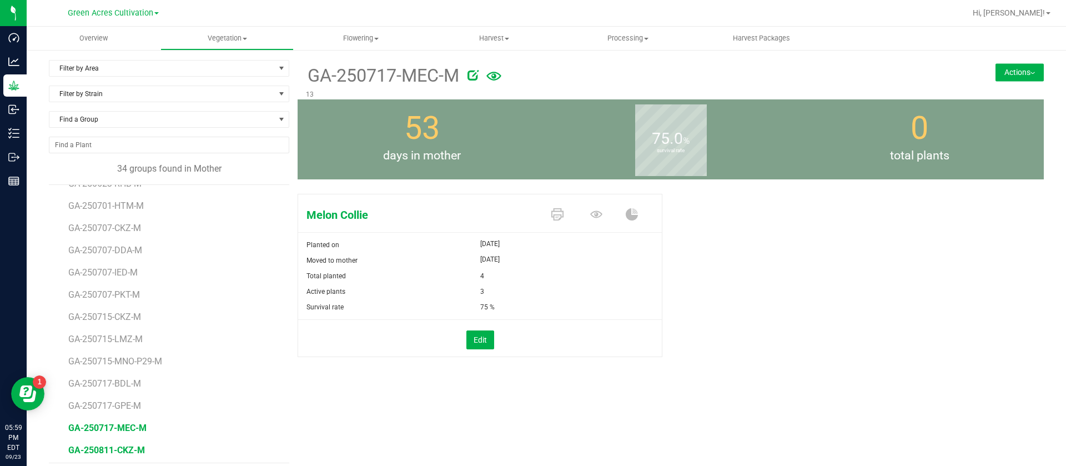
click at [124, 451] on span "GA-250811-CKZ-M" at bounding box center [106, 450] width 77 height 11
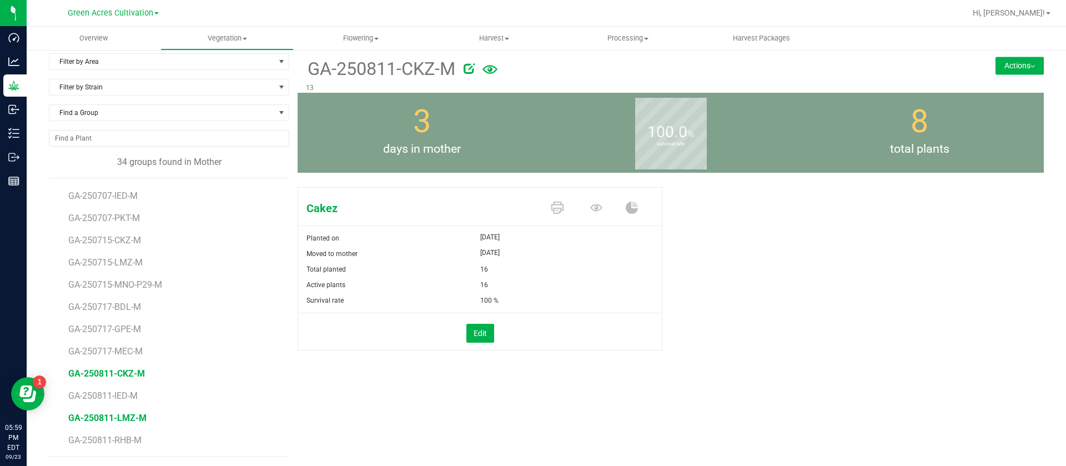
scroll to position [8, 0]
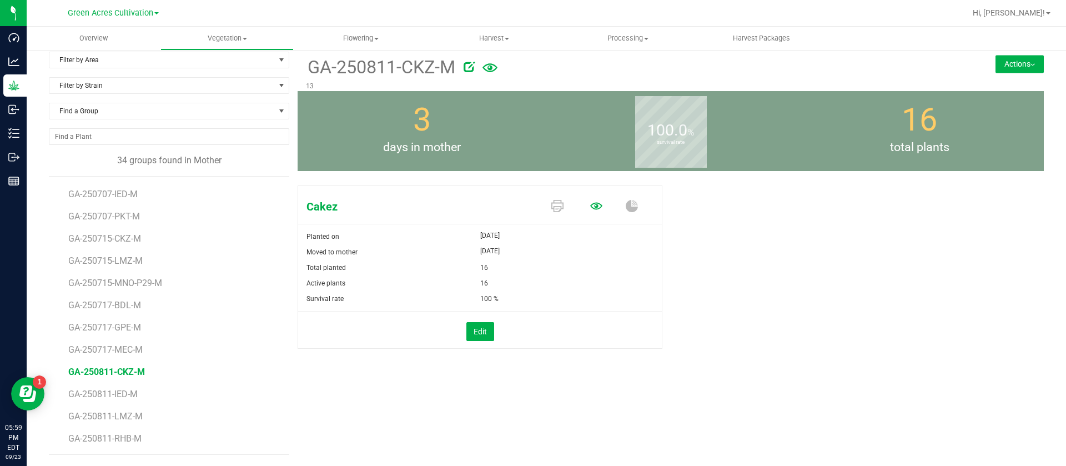
click at [590, 207] on icon at bounding box center [596, 205] width 12 height 7
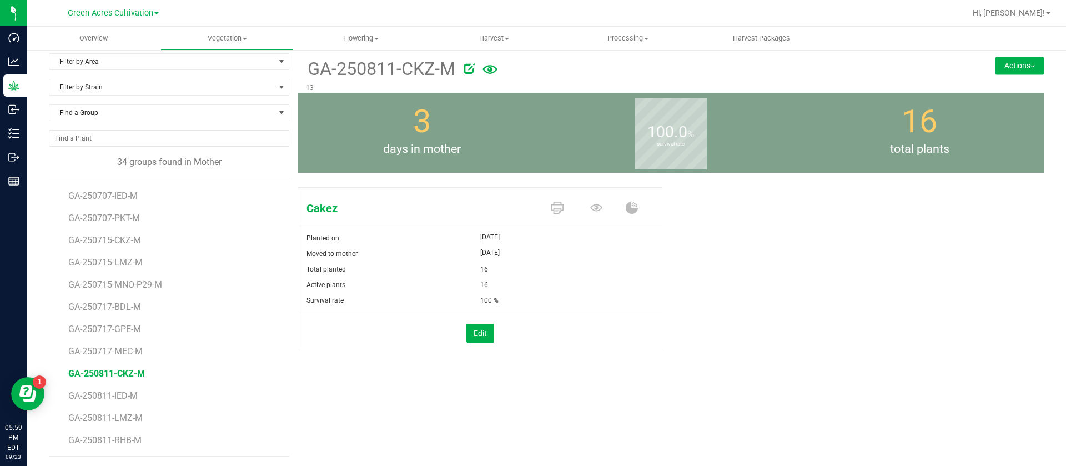
scroll to position [8, 0]
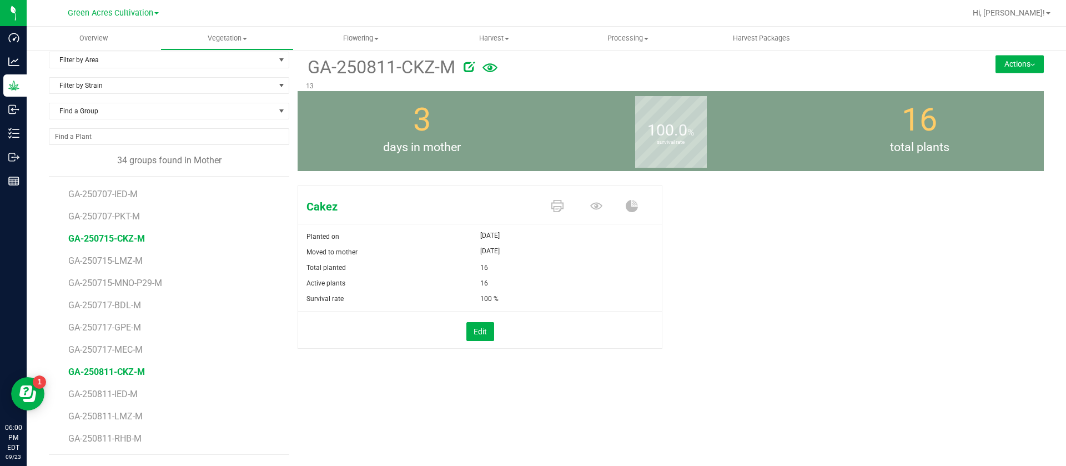
click at [116, 234] on span "GA-250715-CKZ-M" at bounding box center [106, 238] width 77 height 11
click at [133, 373] on span "GA-250811-CKZ-M" at bounding box center [106, 372] width 77 height 11
click at [480, 216] on div "Cakez" at bounding box center [480, 206] width 364 height 19
click at [122, 394] on span "GA-250811-IED-M" at bounding box center [104, 394] width 73 height 11
click at [126, 415] on span "GA-250811-LMZ-M" at bounding box center [107, 416] width 78 height 11
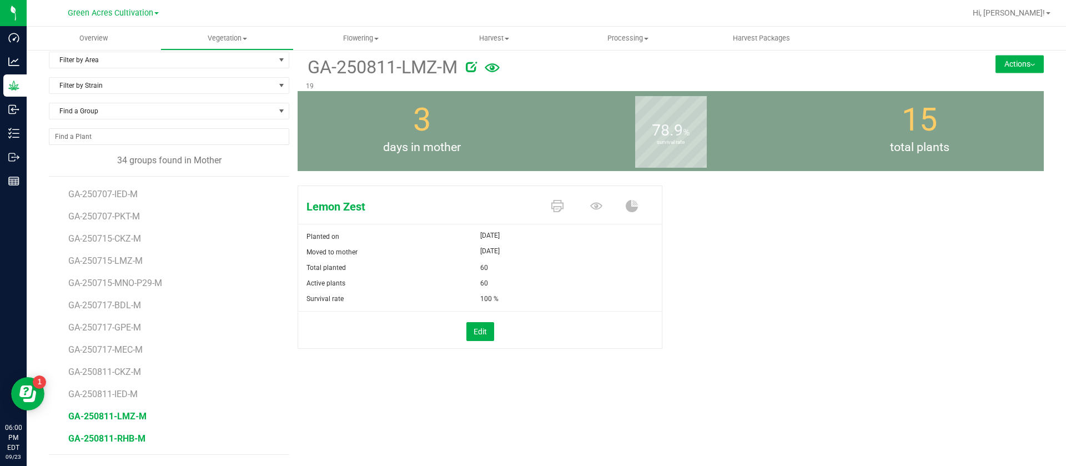
click at [120, 439] on span "GA-250811-RHB-M" at bounding box center [106, 438] width 77 height 11
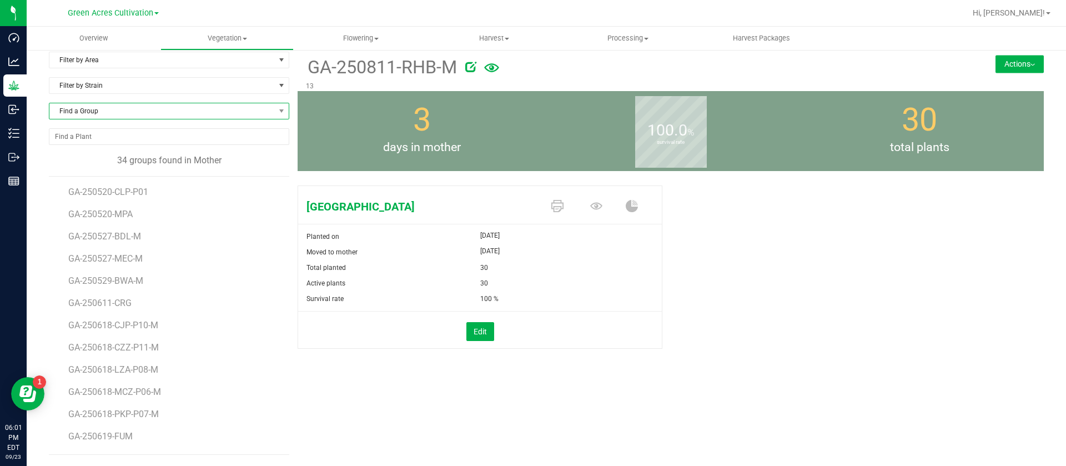
click at [119, 107] on span "Find a Group" at bounding box center [162, 111] width 226 height 16
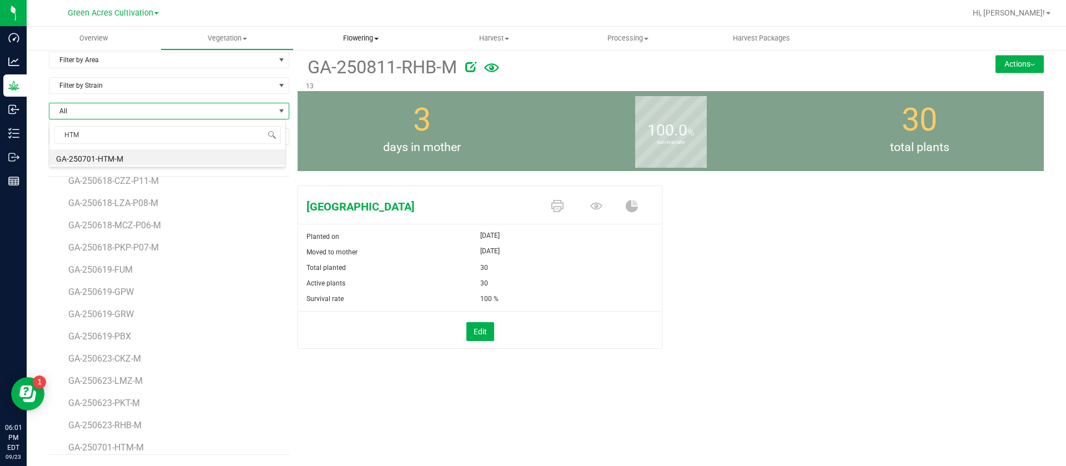
type input "HTM"
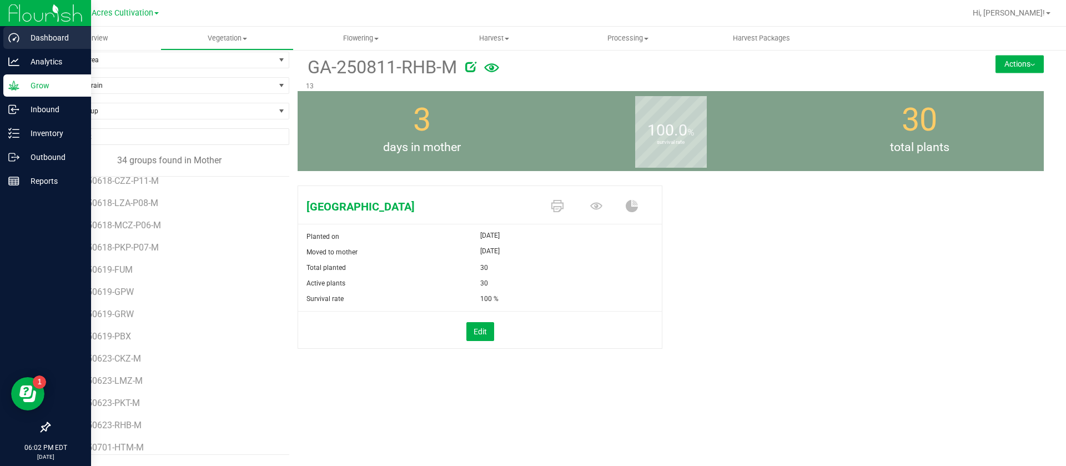
click at [18, 37] on icon at bounding box center [13, 37] width 11 height 9
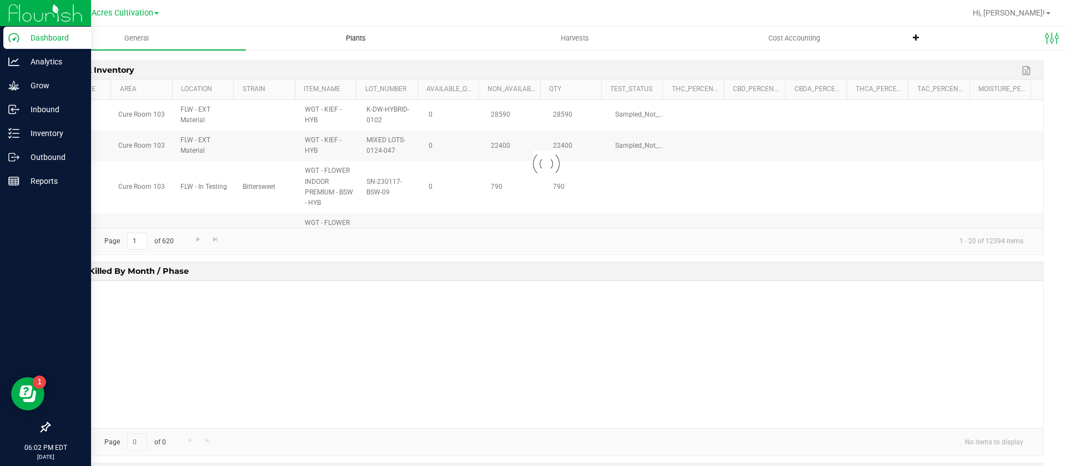
click at [341, 42] on span "Plants" at bounding box center [356, 38] width 50 height 10
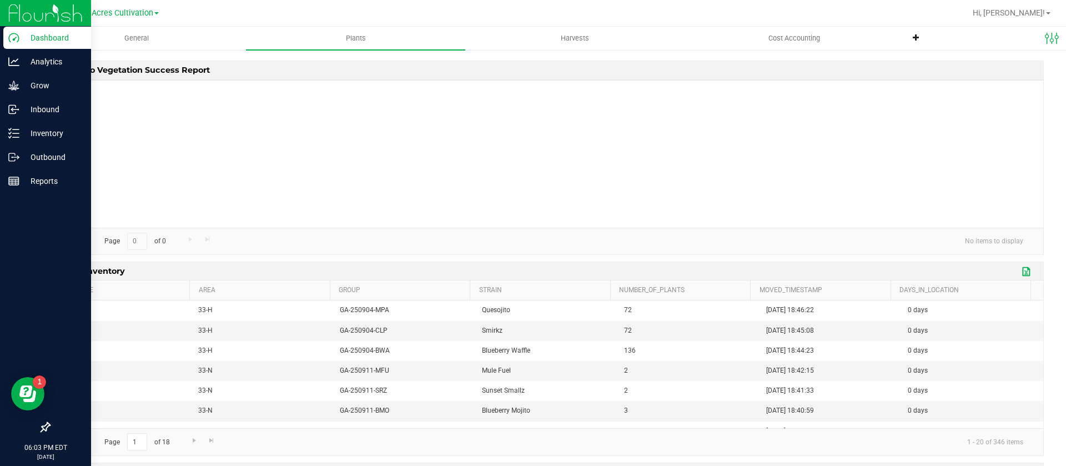
click at [1019, 272] on link "Export to Excel" at bounding box center [1027, 271] width 17 height 14
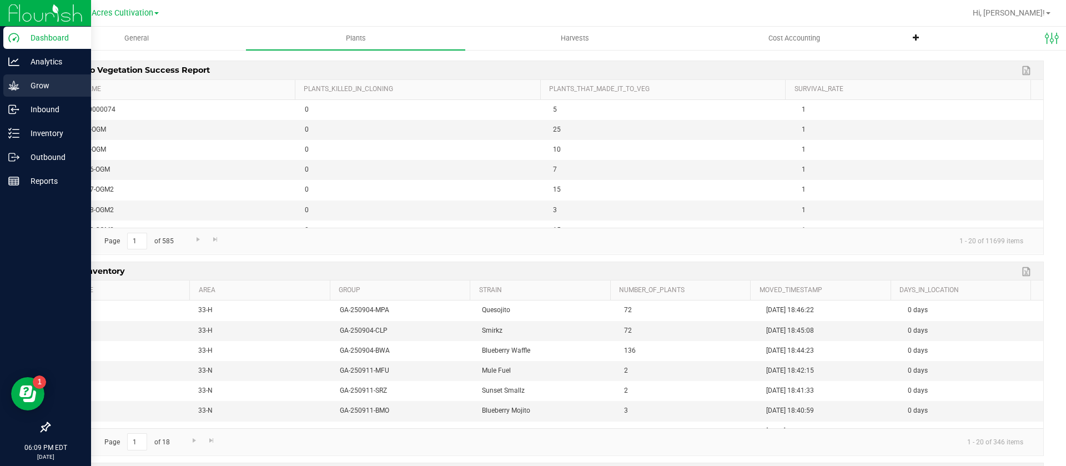
click at [56, 74] on div "Grow" at bounding box center [47, 85] width 88 height 22
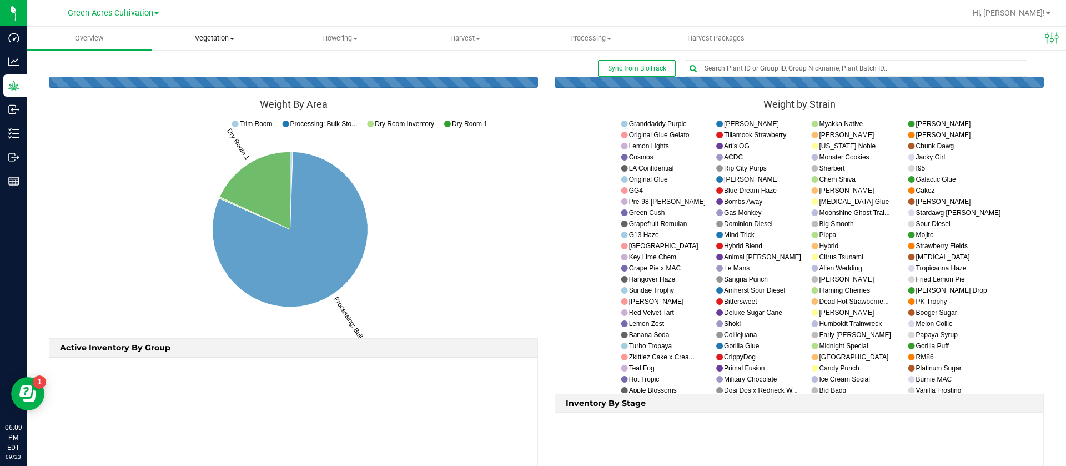
click at [227, 28] on uib-tab-heading "Vegetation Veg groups Veg plants Mother groups Mother plants Apply to plants Cr…" at bounding box center [215, 38] width 124 height 22
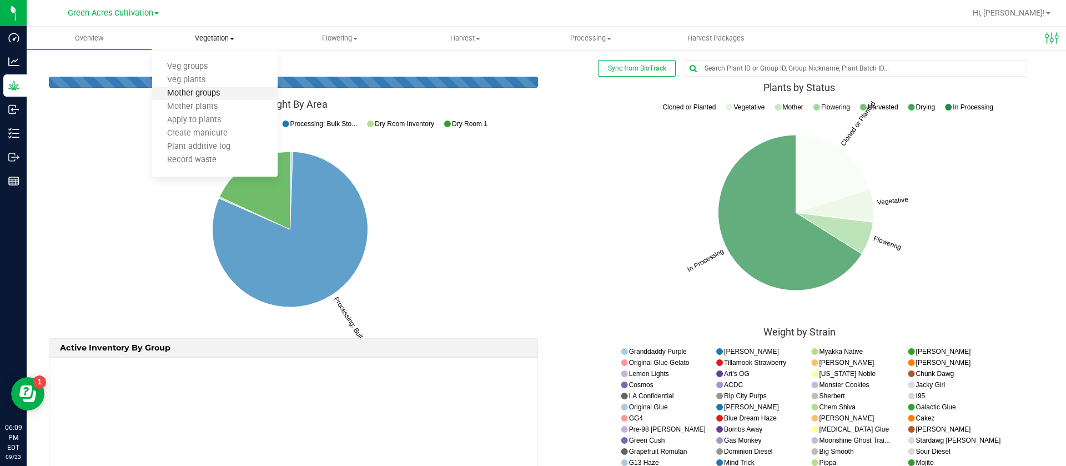
click at [184, 93] on span "Mother groups" at bounding box center [193, 93] width 83 height 9
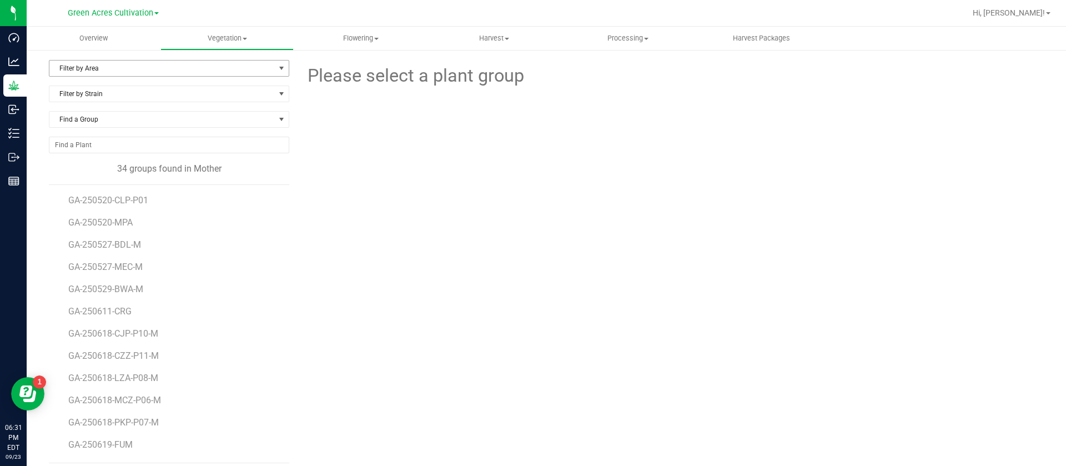
click at [106, 67] on span "Filter by Area" at bounding box center [162, 69] width 226 height 16
click at [227, 31] on uib-tab-heading "Vegetation Veg groups Veg plants Mother groups Mother plants Apply to plants Cr…" at bounding box center [227, 38] width 133 height 22
click at [215, 64] on span "Veg groups" at bounding box center [196, 66] width 71 height 9
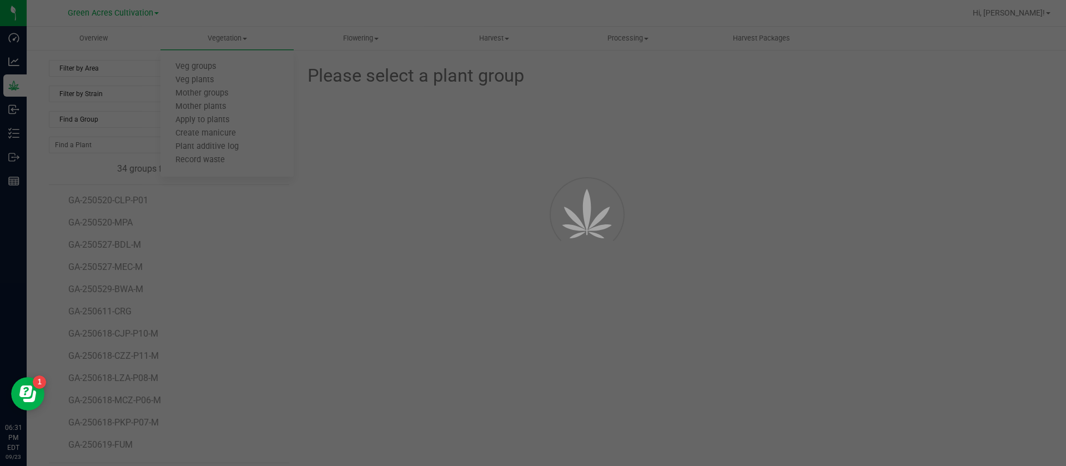
click at [131, 67] on div at bounding box center [533, 233] width 1066 height 466
click at [111, 68] on div at bounding box center [533, 233] width 1066 height 466
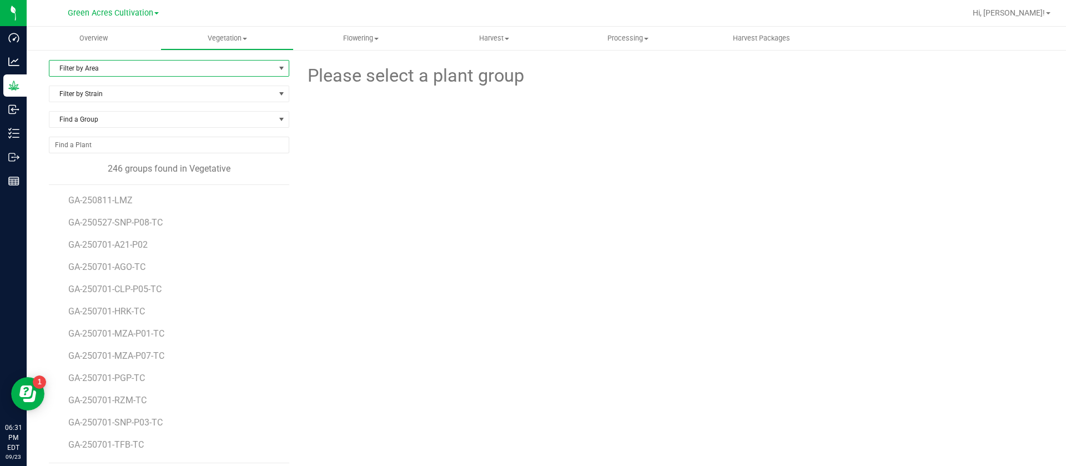
click at [111, 68] on span "Filter by Area" at bounding box center [162, 69] width 226 height 16
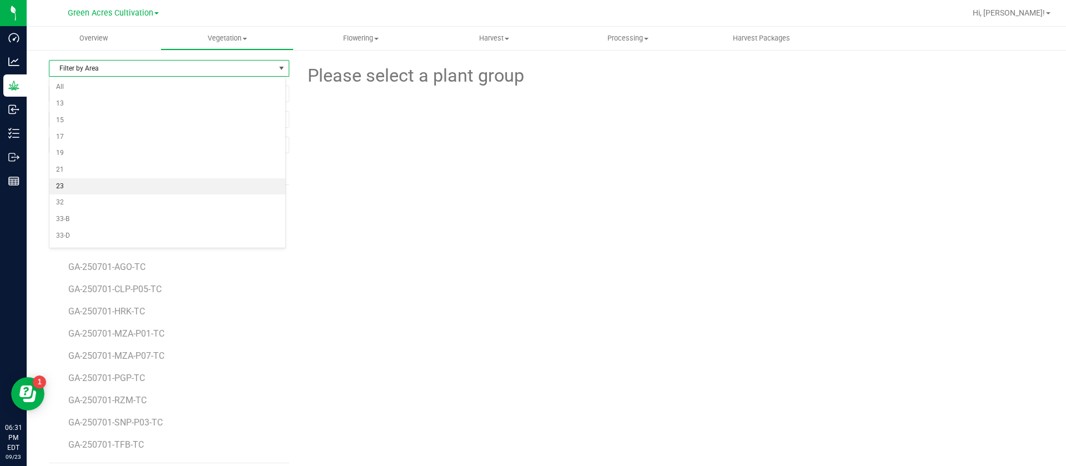
click at [77, 186] on li "23" at bounding box center [167, 186] width 236 height 17
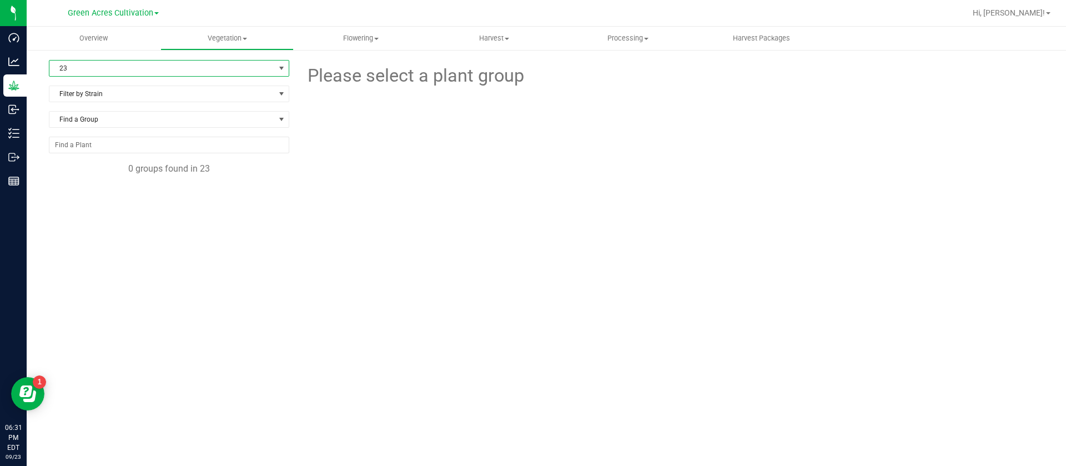
click at [91, 69] on span "23" at bounding box center [162, 69] width 226 height 16
click at [77, 171] on li "21" at bounding box center [168, 170] width 239 height 17
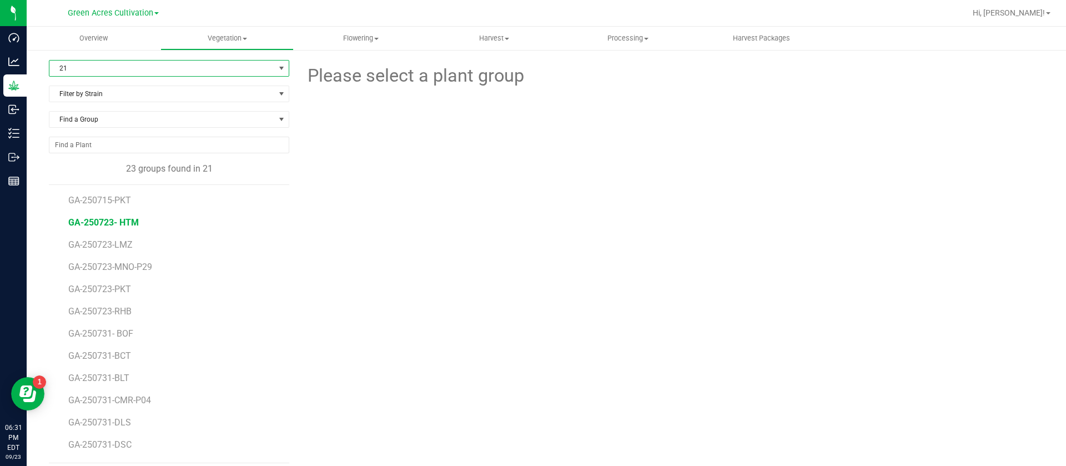
click at [123, 226] on span "GA-250723- HTM" at bounding box center [103, 222] width 71 height 11
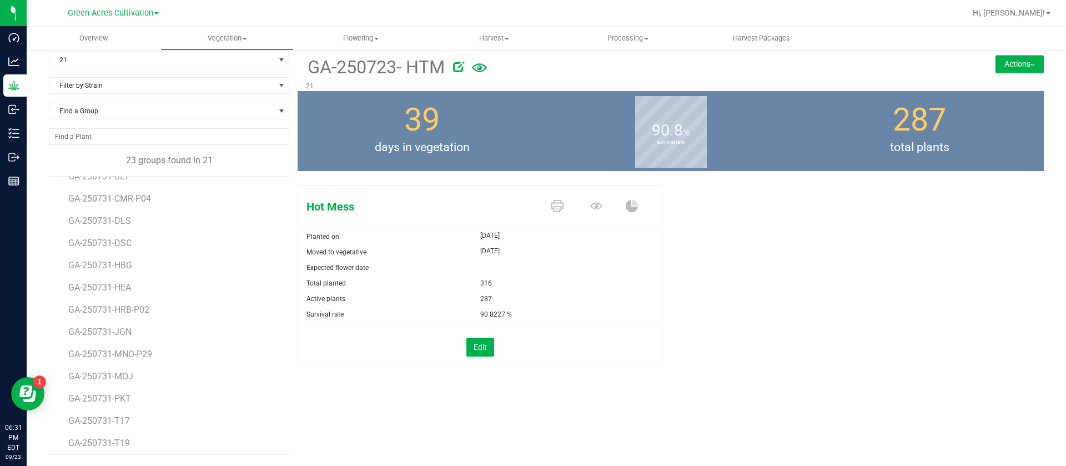
scroll to position [242, 0]
click at [132, 442] on span "GA-250811-HTM" at bounding box center [102, 438] width 68 height 11
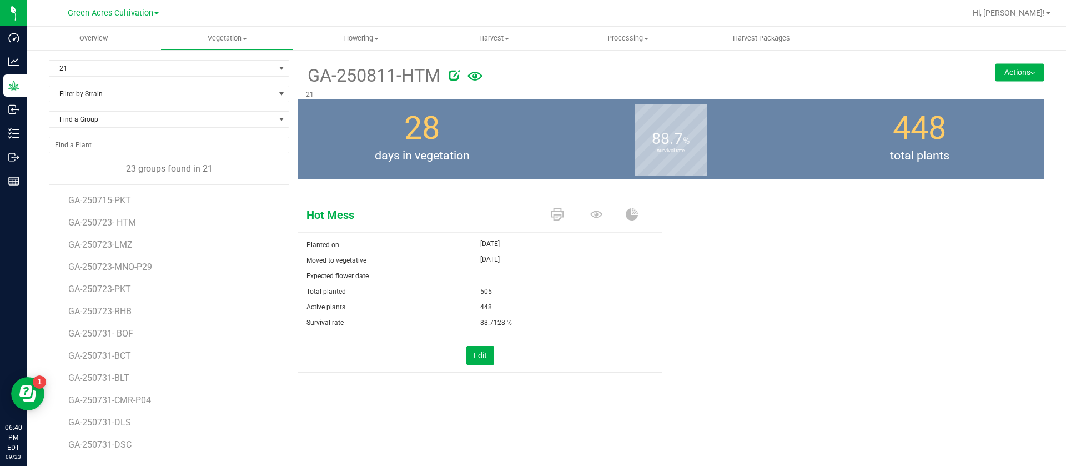
click at [742, 264] on div "Hot Mess Planted on Aug 26, 2025 Moved to vegetative Aug 26, 2025 Expected flow…" at bounding box center [671, 294] width 747 height 211
click at [101, 70] on span "21" at bounding box center [162, 69] width 226 height 16
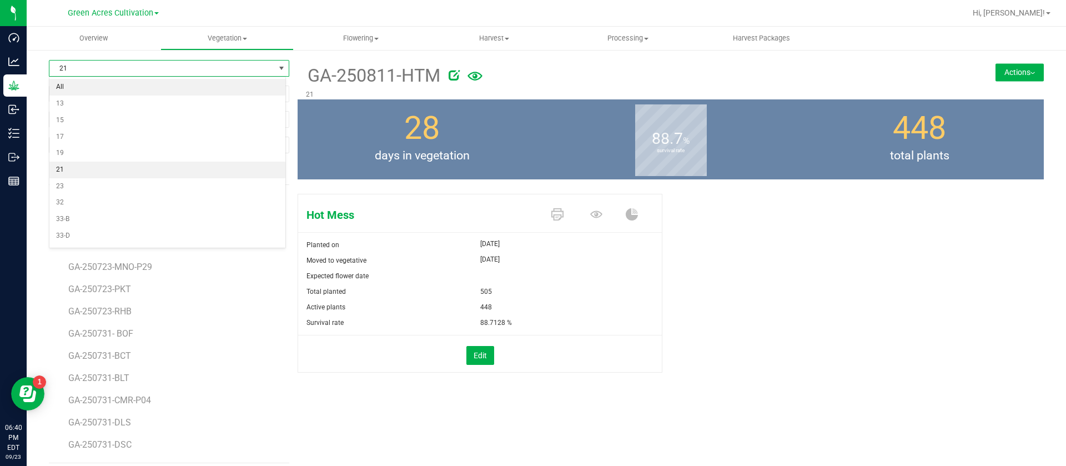
click at [102, 91] on li "All" at bounding box center [167, 87] width 236 height 17
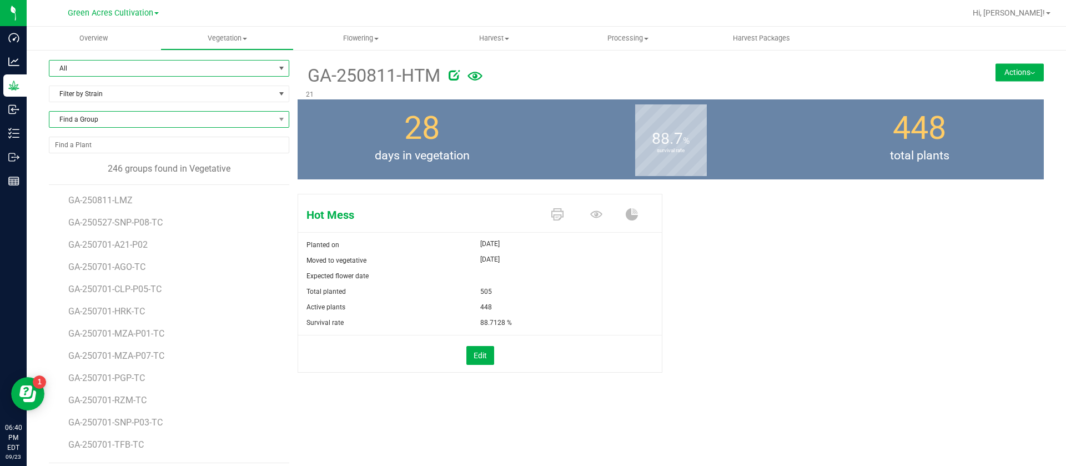
click at [103, 119] on span "Find a Group" at bounding box center [162, 120] width 226 height 16
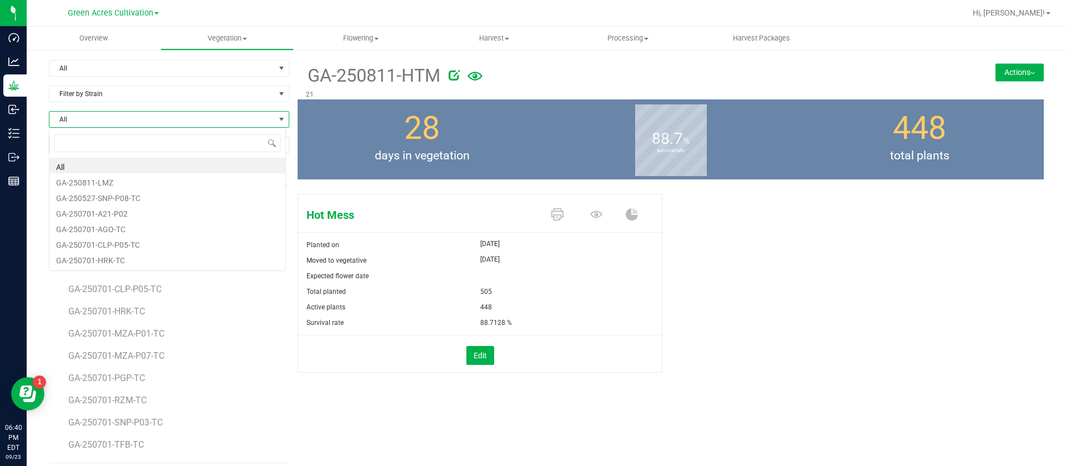
scroll to position [17, 238]
type input "RHB"
click at [122, 183] on li "GA-250723-RHB" at bounding box center [167, 181] width 236 height 16
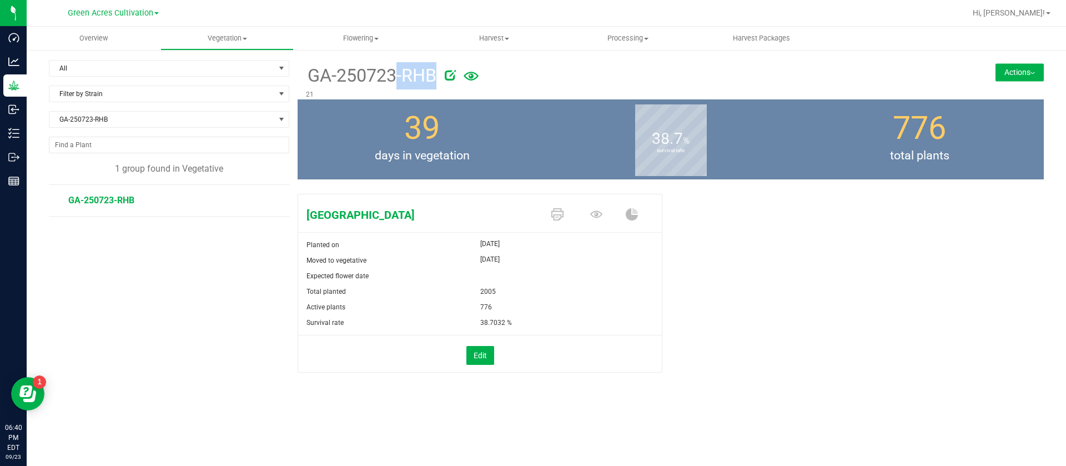
drag, startPoint x: 312, startPoint y: 78, endPoint x: 440, endPoint y: 73, distance: 129.0
click at [440, 73] on div "GA-250723-RHB" at bounding box center [608, 74] width 605 height 29
copy div "GA-250723-RHB"
click at [1015, 68] on button "Actions" at bounding box center [1020, 72] width 48 height 18
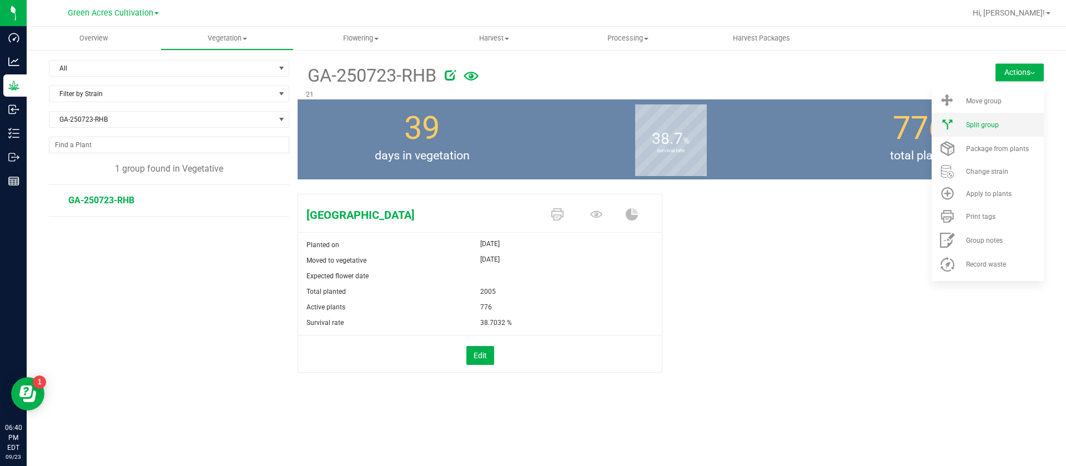
click at [998, 127] on span "Split group" at bounding box center [982, 125] width 33 height 8
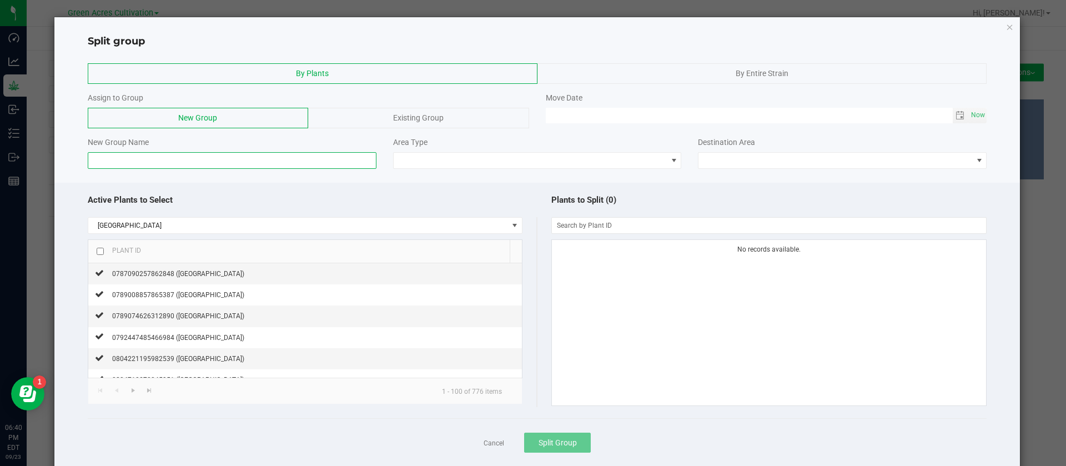
drag, startPoint x: 213, startPoint y: 143, endPoint x: 206, endPoint y: 164, distance: 21.8
paste input "GA-250723-RHB"
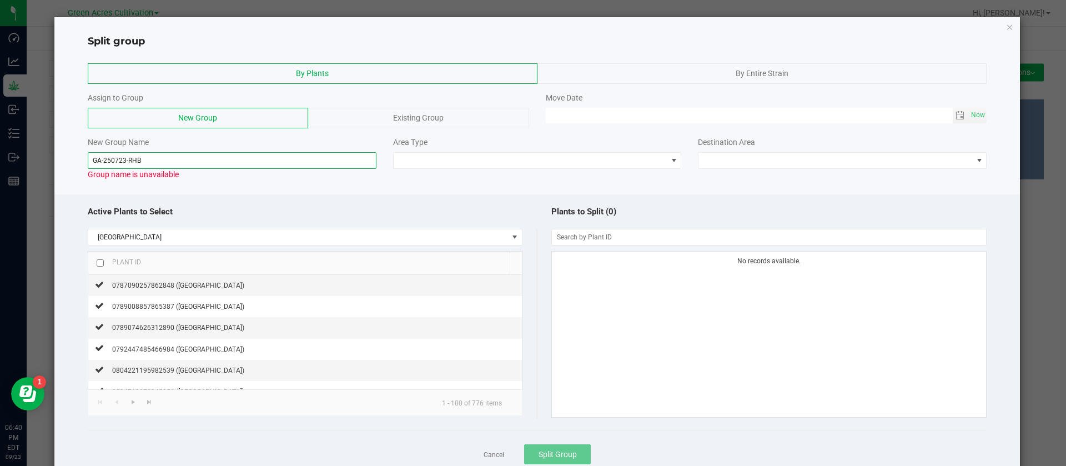
type input "GA-250723-RHB"
click at [99, 264] on input "checkbox" at bounding box center [100, 262] width 7 height 7
checkbox input "true"
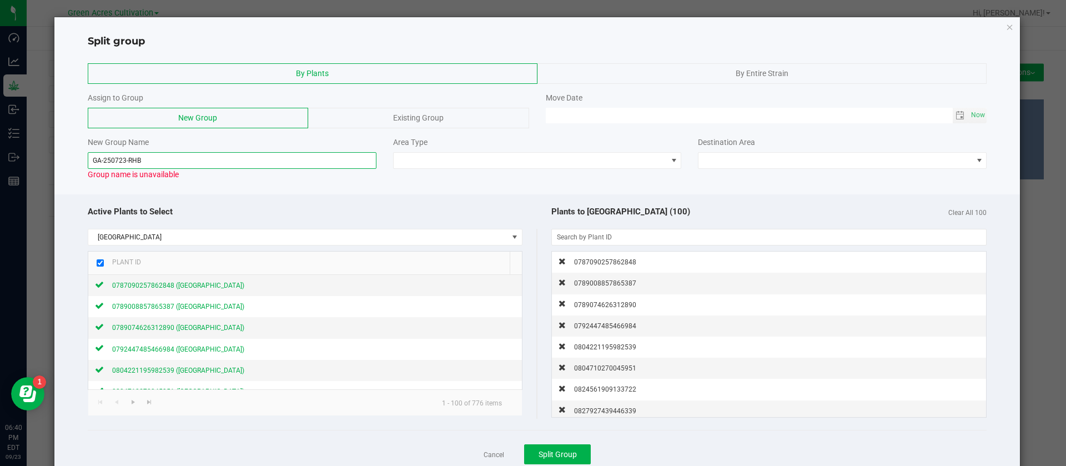
click at [163, 162] on input "GA-250723-RHB" at bounding box center [232, 160] width 289 height 17
type input "GA-250723-RHB-M"
click at [424, 159] on span at bounding box center [531, 161] width 274 height 16
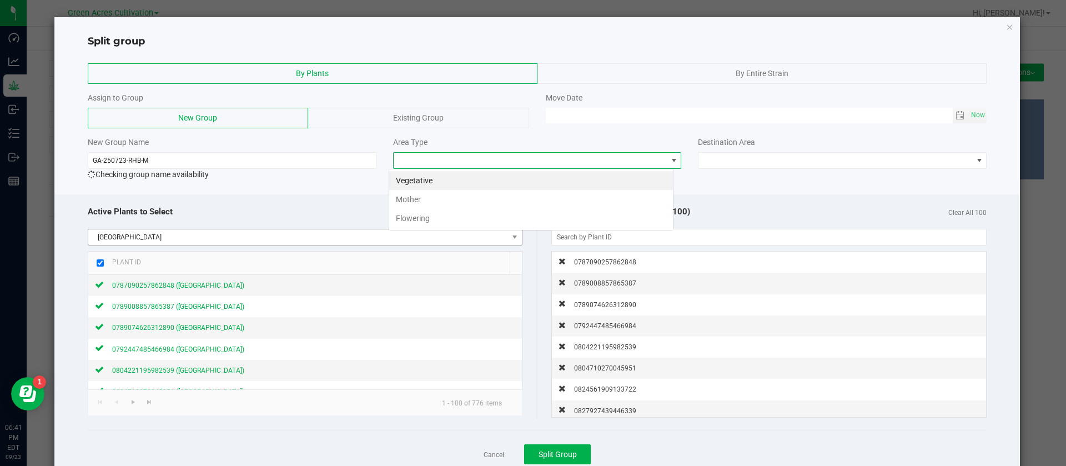
scroll to position [17, 285]
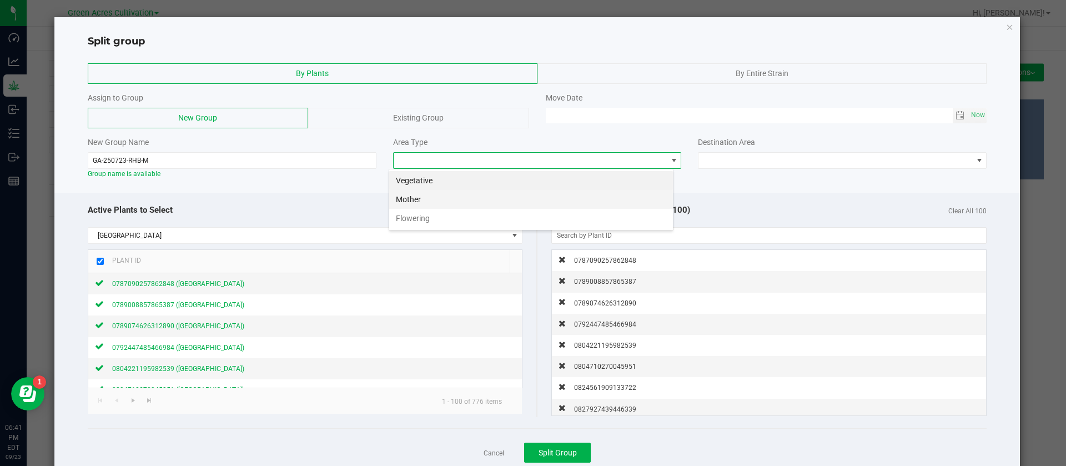
click at [417, 203] on li "Mother" at bounding box center [531, 199] width 284 height 19
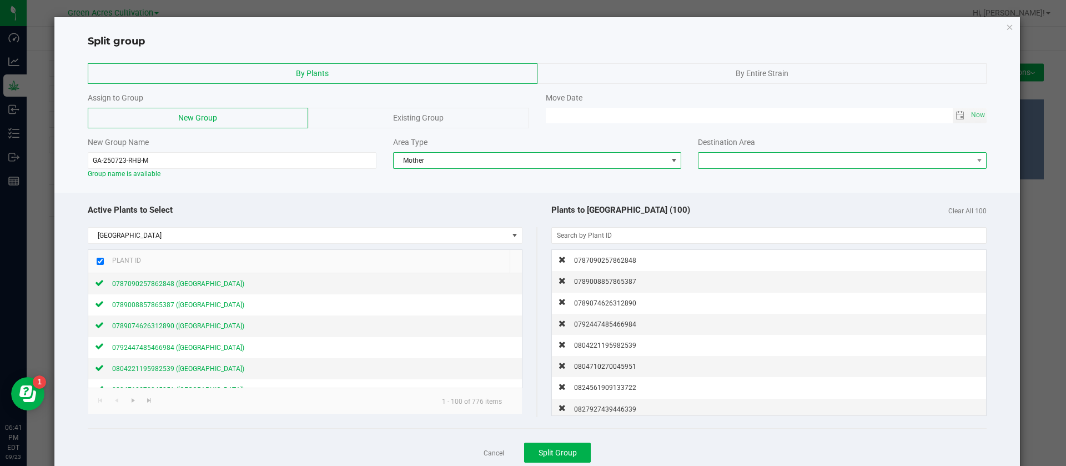
click at [713, 154] on span at bounding box center [836, 161] width 274 height 16
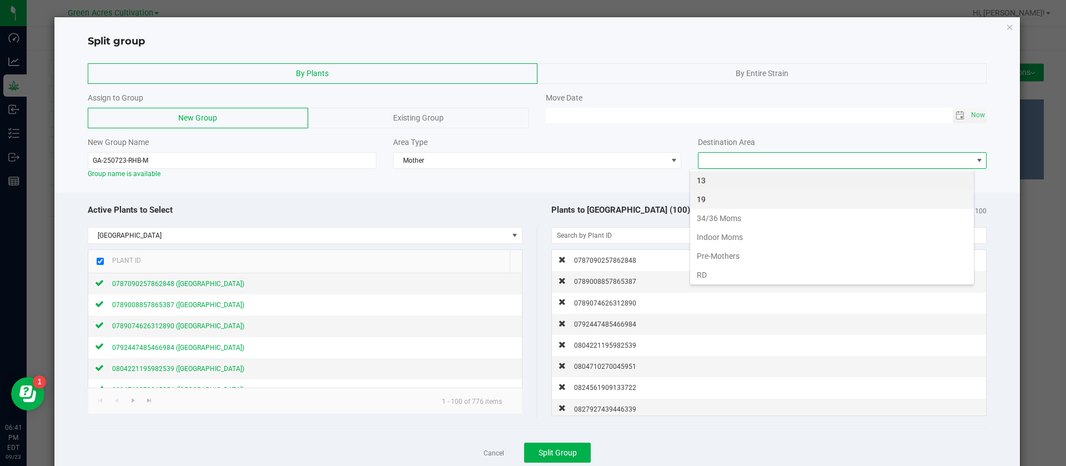
click at [723, 199] on li "19" at bounding box center [832, 199] width 284 height 19
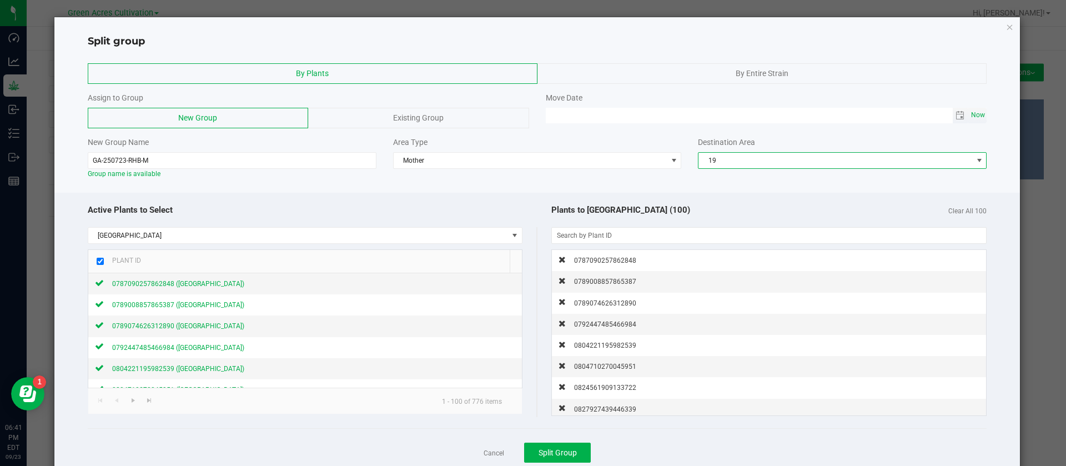
click at [971, 114] on span "Now" at bounding box center [978, 115] width 19 height 16
click at [559, 113] on input "09/23/2025 06:41 PM" at bounding box center [749, 115] width 407 height 14
type input "09/12/2025 06:41 PM"
click at [525, 179] on div "By Plants By Entire Strain Assign to Group New Group Existing Group Move Date 0…" at bounding box center [537, 121] width 966 height 127
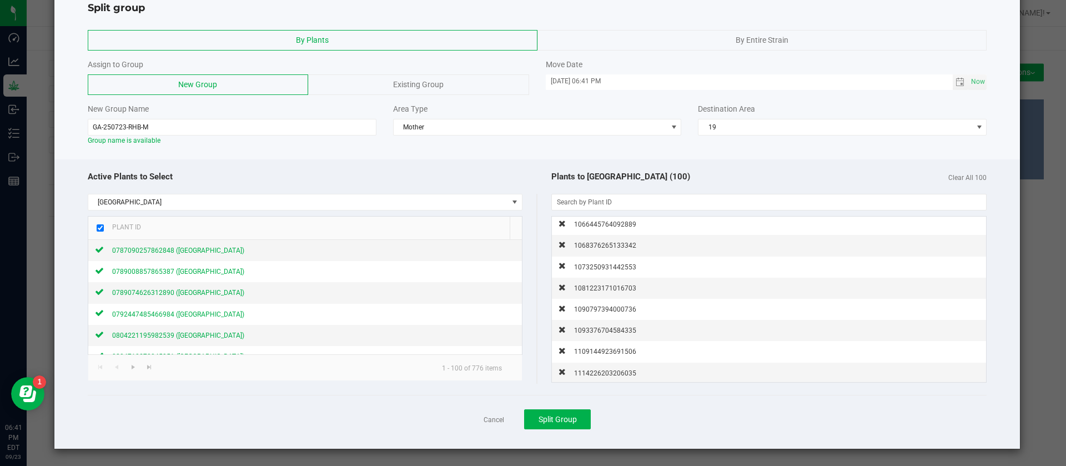
scroll to position [1250, 0]
click at [592, 369] on span "1631370195954789" at bounding box center [605, 372] width 62 height 8
checkbox input "false"
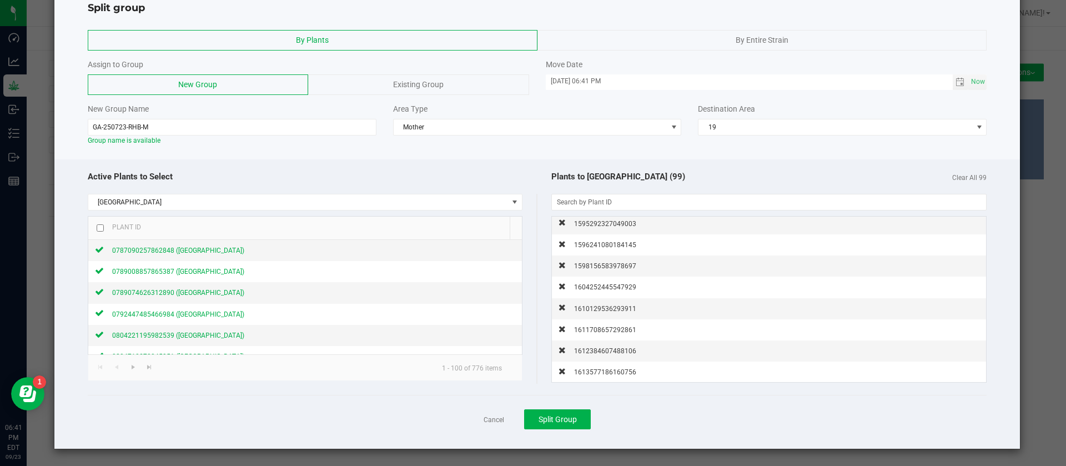
click at [592, 369] on span "1613577186160756" at bounding box center [605, 372] width 62 height 8
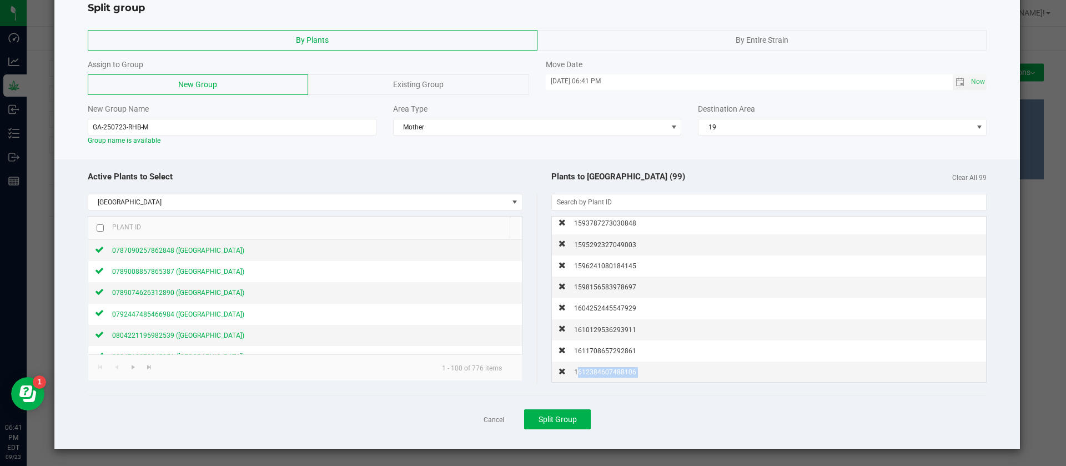
click at [592, 369] on span "1612384607488106" at bounding box center [605, 372] width 62 height 8
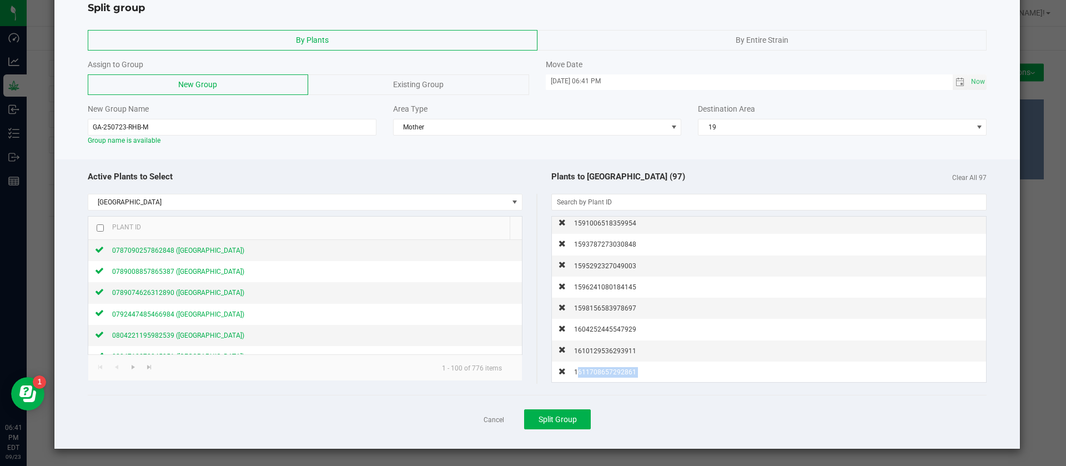
click at [592, 369] on span "1611708657292861" at bounding box center [605, 372] width 62 height 8
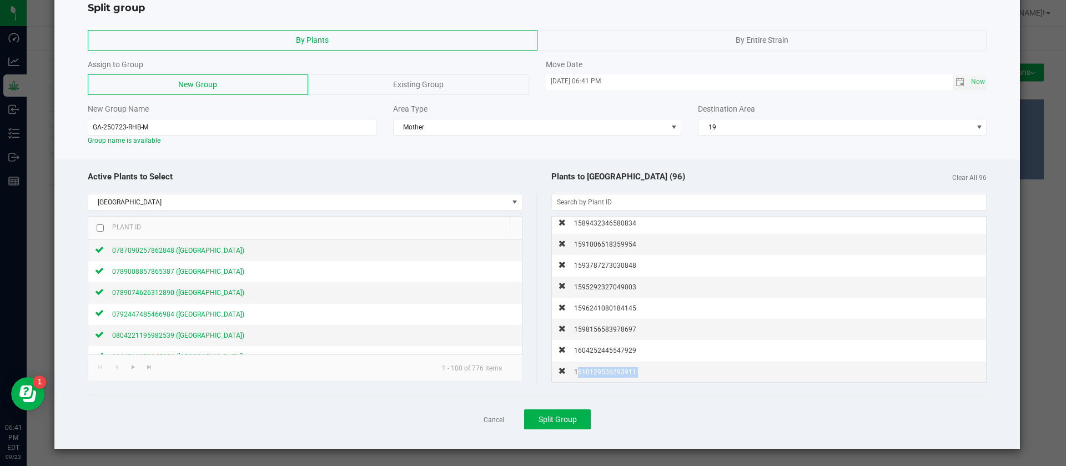
click at [592, 369] on span "1610129536293911" at bounding box center [605, 372] width 62 height 8
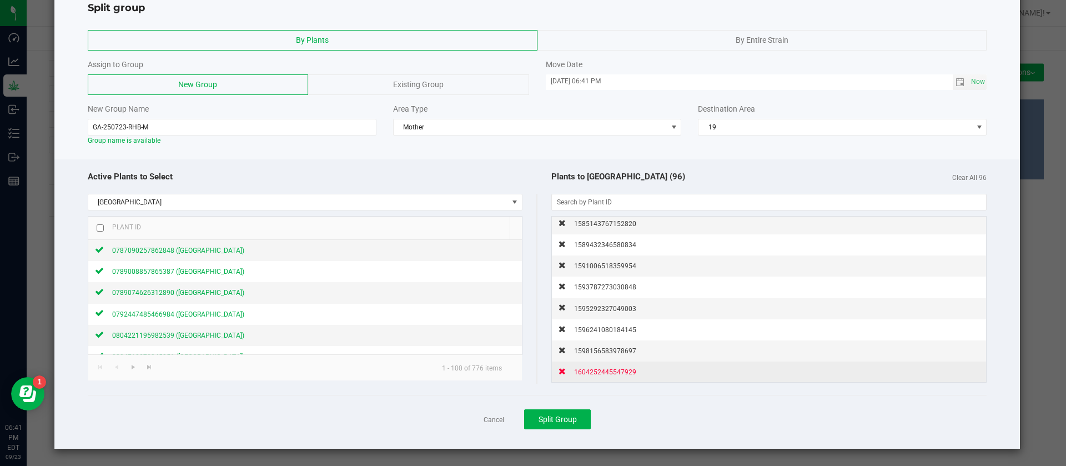
click at [598, 367] on div "1604252445547929" at bounding box center [601, 372] width 71 height 12
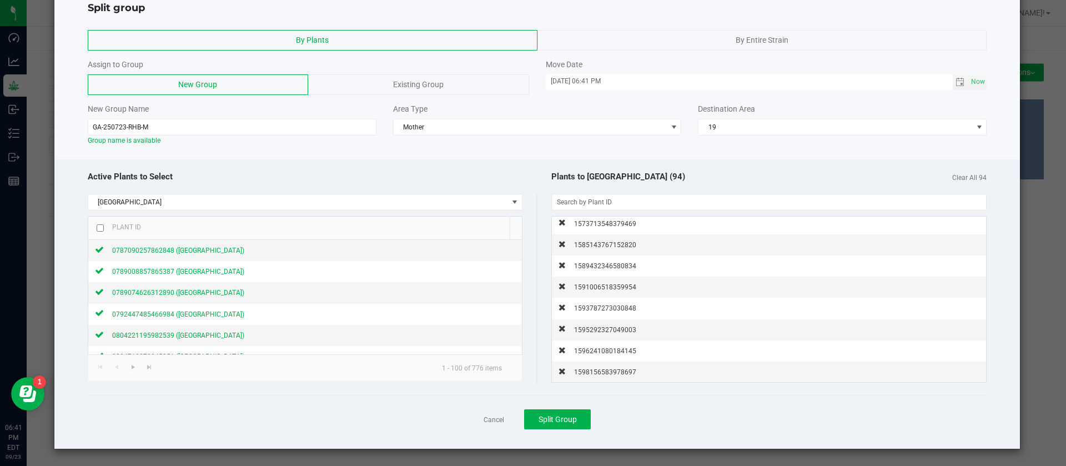
click at [598, 367] on div "1598156583978697" at bounding box center [601, 372] width 71 height 12
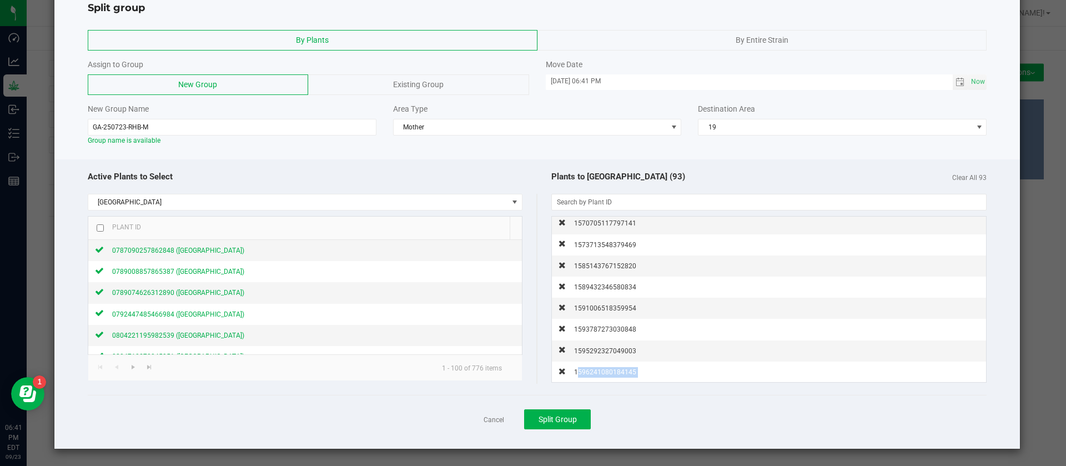
click at [598, 367] on div "1596241080184145" at bounding box center [601, 372] width 71 height 12
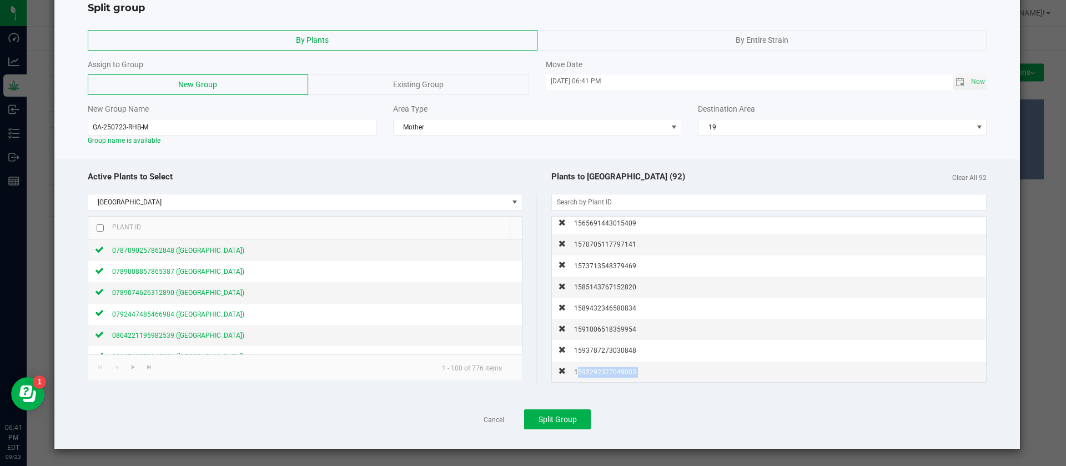
click at [598, 367] on div "1595292327049003" at bounding box center [601, 372] width 71 height 12
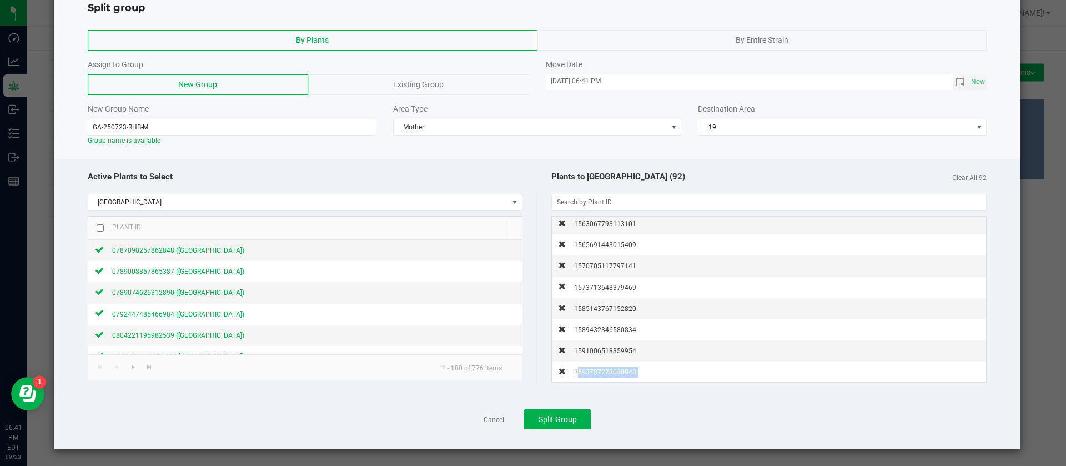
click at [598, 367] on div "1593787273030848" at bounding box center [601, 372] width 71 height 12
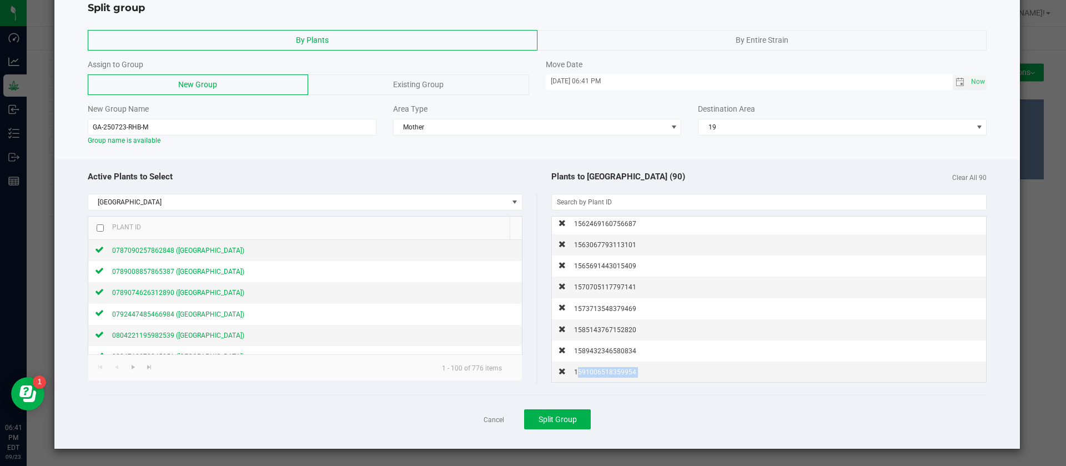
click at [598, 367] on div "1591006518359954" at bounding box center [601, 372] width 71 height 12
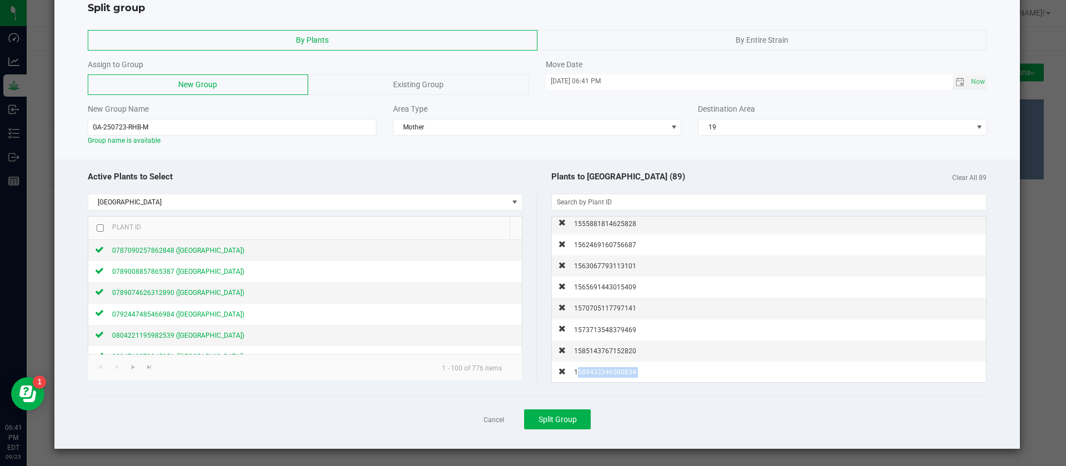
click at [598, 367] on div "1589432346580834" at bounding box center [601, 372] width 71 height 12
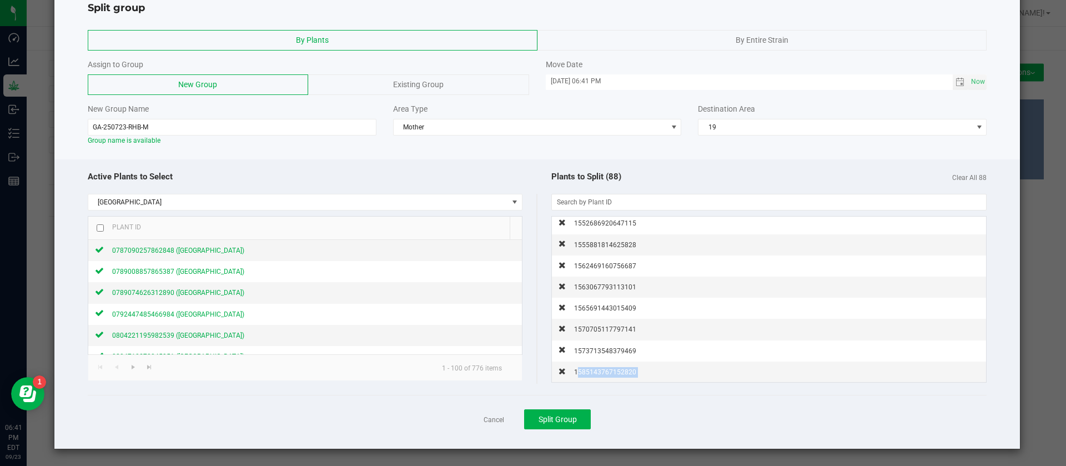
click at [598, 367] on div "1585143767152820" at bounding box center [601, 372] width 71 height 12
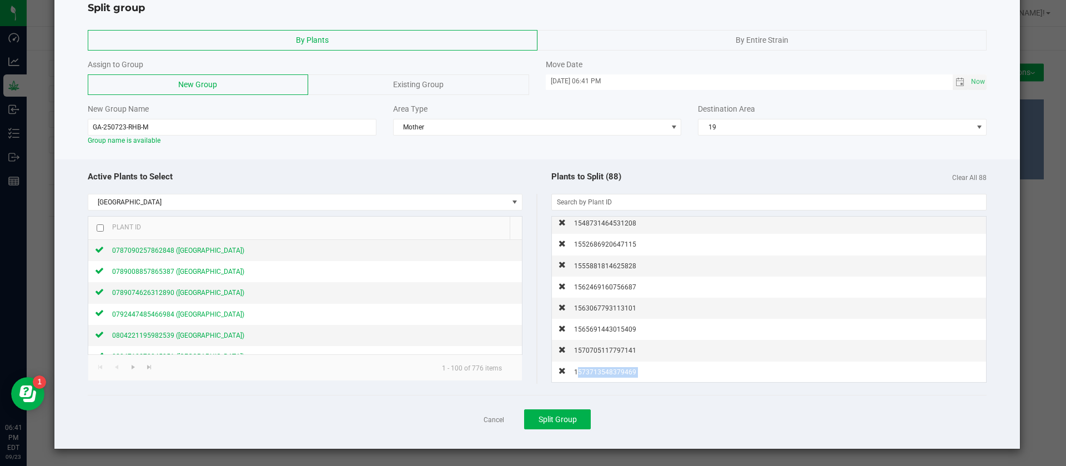
click at [598, 367] on div "1573713548379469" at bounding box center [601, 372] width 71 height 12
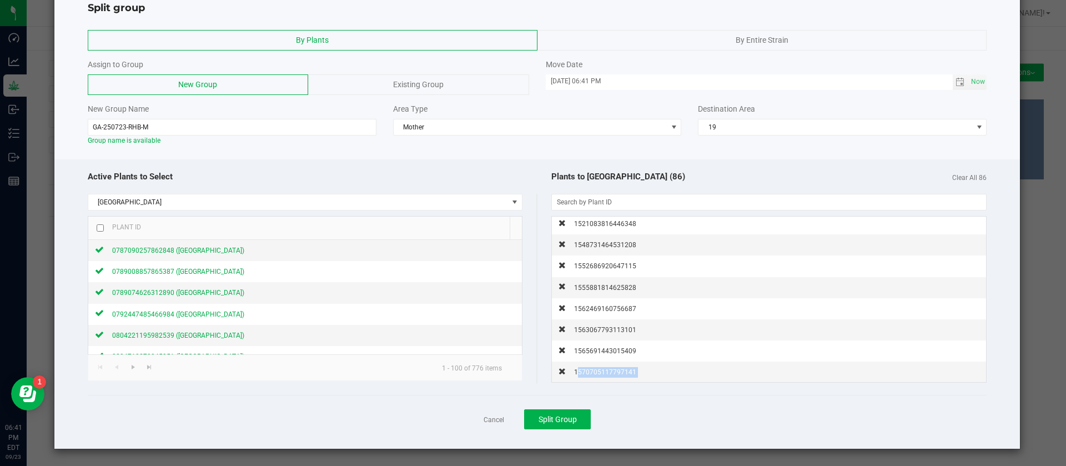
click at [598, 367] on div "1570705117797141" at bounding box center [601, 372] width 71 height 12
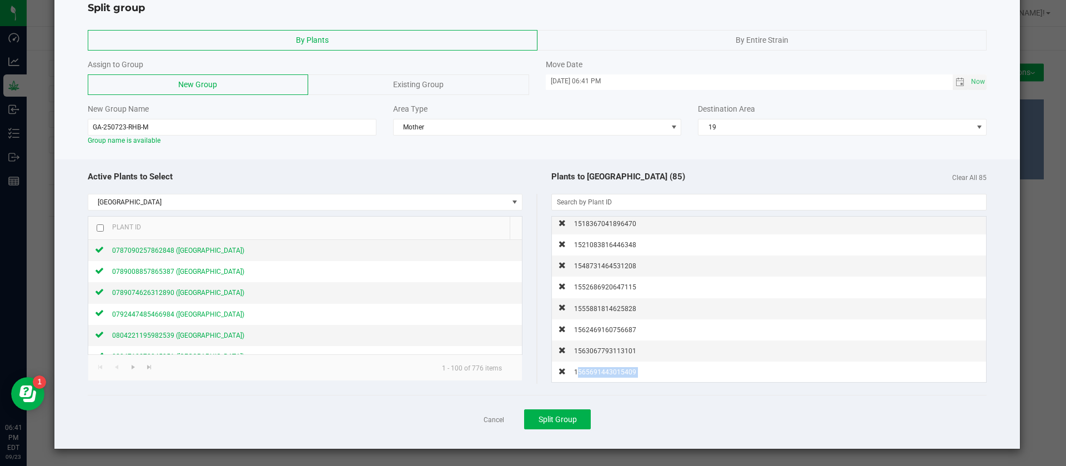
click at [598, 367] on div "1565691443015409" at bounding box center [601, 372] width 71 height 12
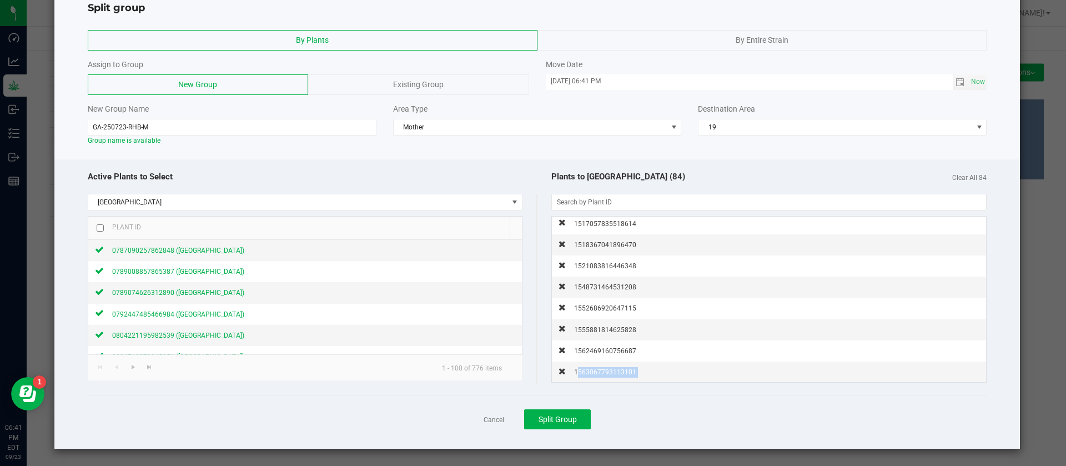
click at [598, 367] on div "1563067793113101" at bounding box center [601, 372] width 71 height 12
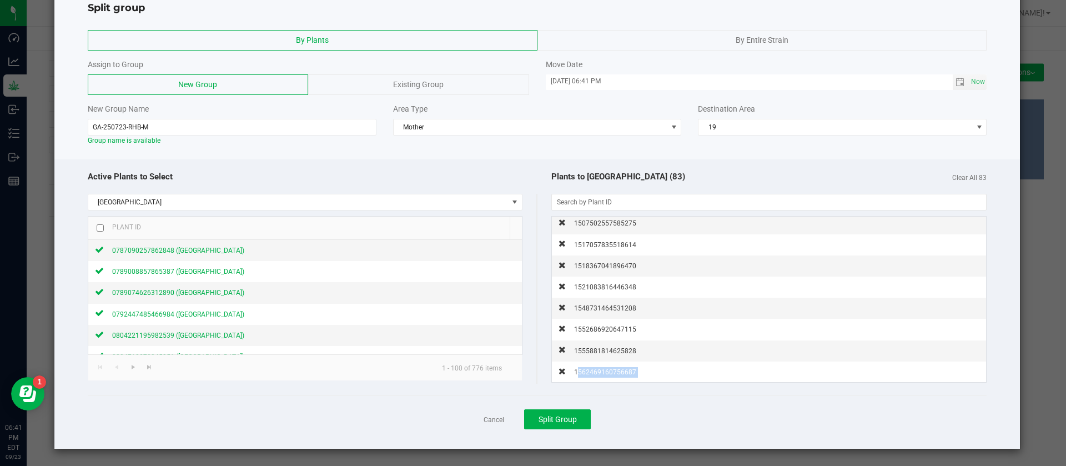
click at [598, 367] on div "1562469160756687" at bounding box center [601, 372] width 71 height 12
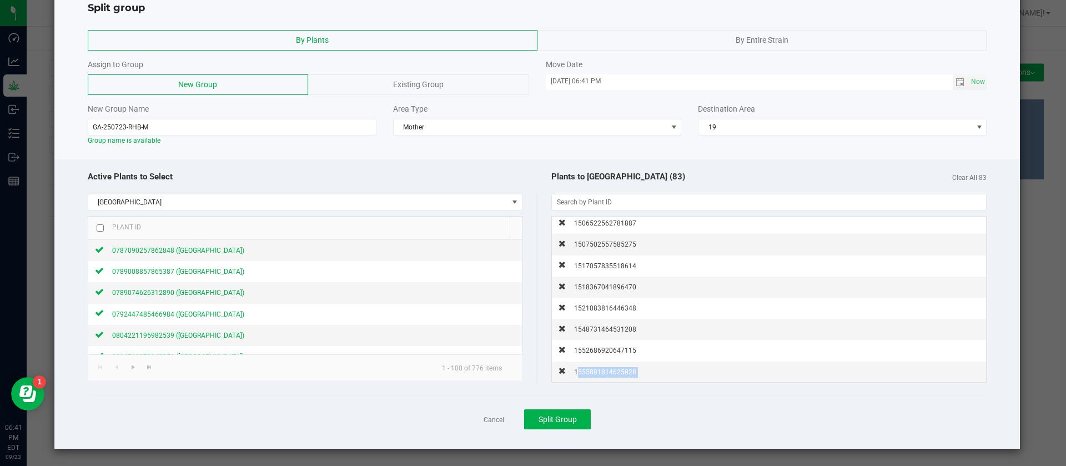
click at [598, 367] on div "1555881814625828" at bounding box center [601, 372] width 71 height 12
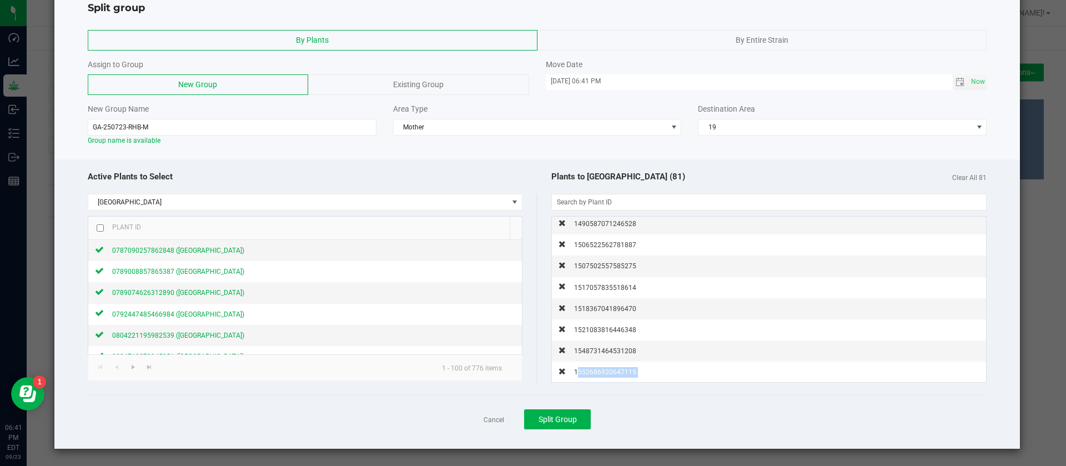
click at [598, 367] on div "1552686920647115" at bounding box center [601, 372] width 71 height 12
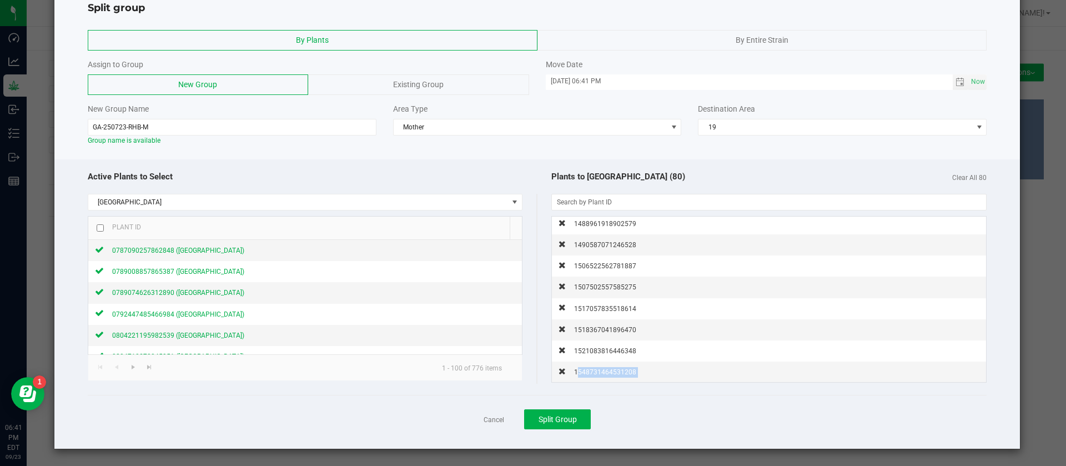
click at [598, 367] on div "1548731464531208" at bounding box center [601, 372] width 71 height 12
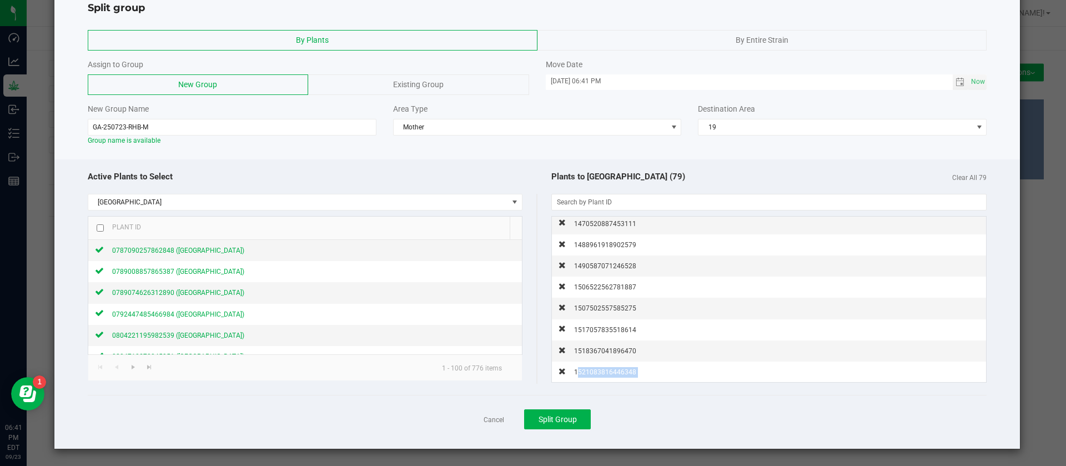
click at [598, 367] on div "1521083816446348" at bounding box center [601, 372] width 71 height 12
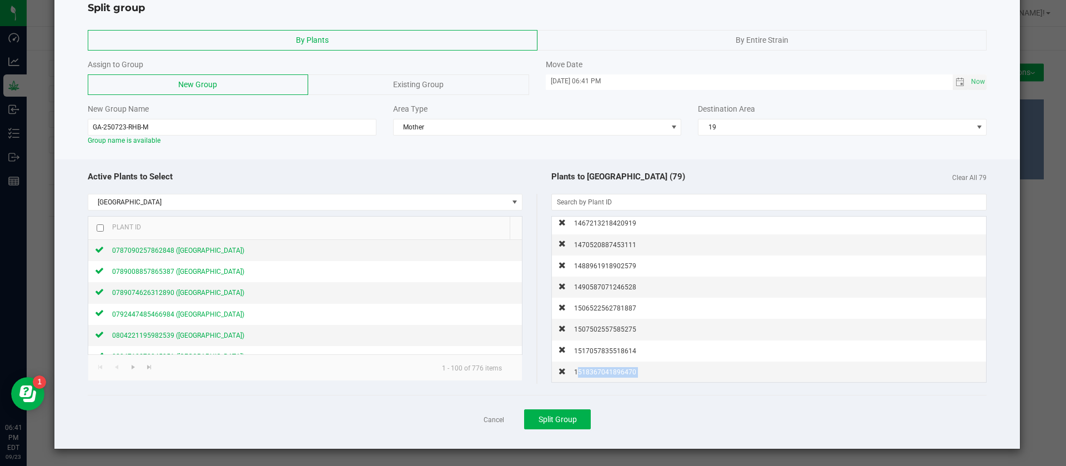
click at [598, 367] on div "1518367041896470" at bounding box center [601, 372] width 71 height 12
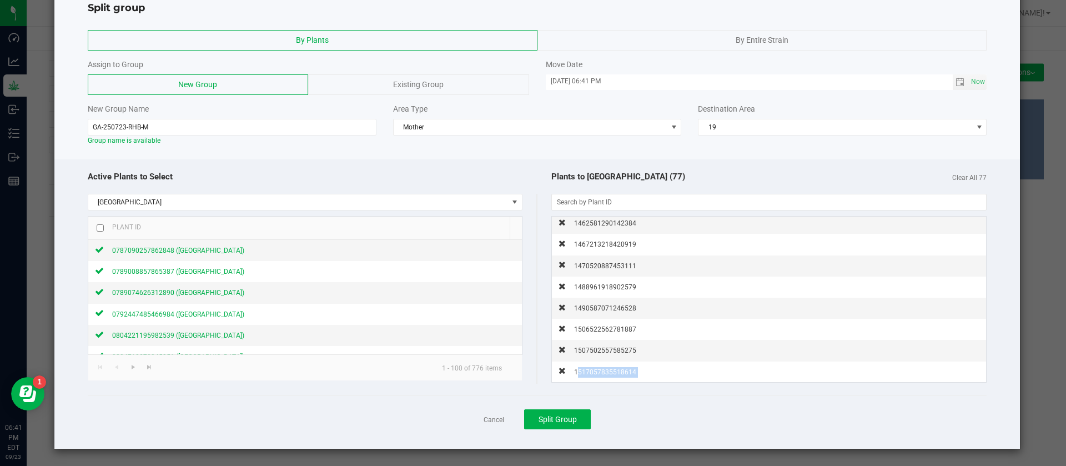
click at [598, 367] on div "1517057835518614" at bounding box center [601, 372] width 71 height 12
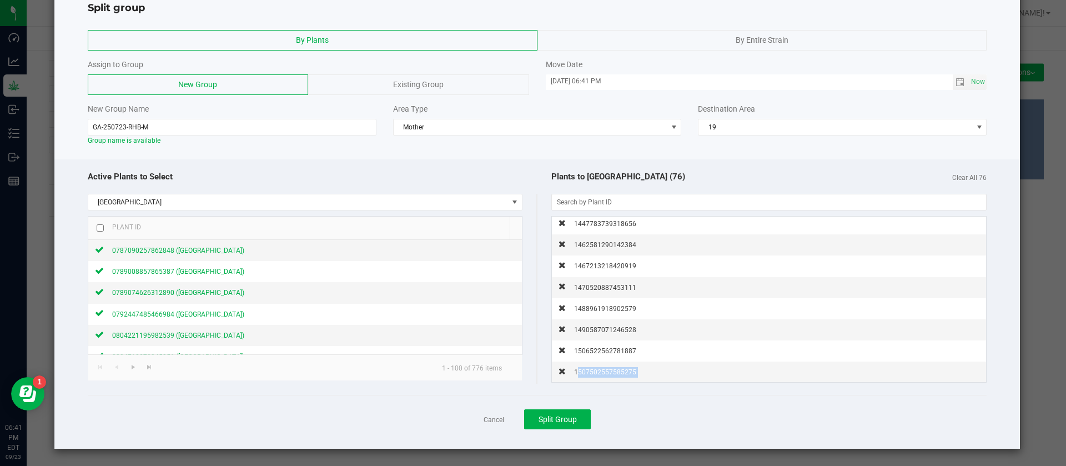
click at [598, 367] on div "1507502557585275" at bounding box center [601, 372] width 71 height 12
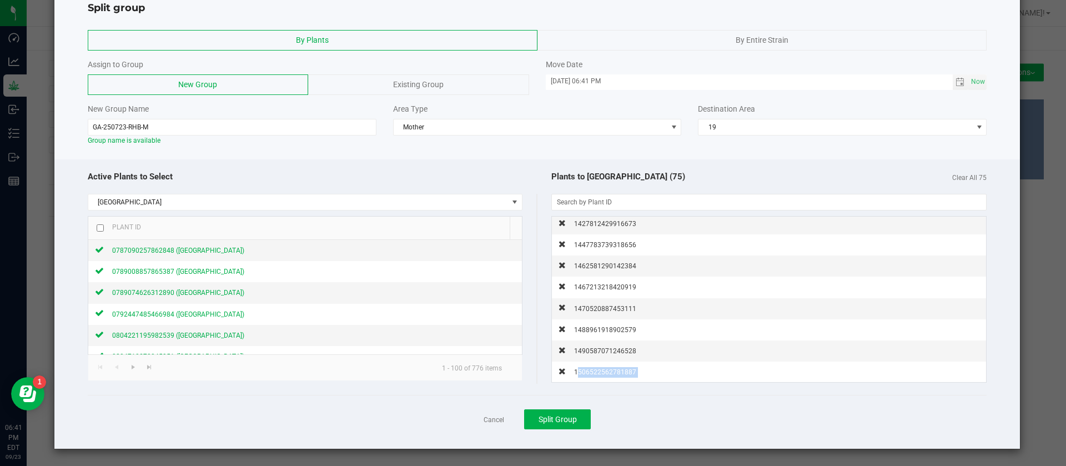
click at [598, 367] on div "1506522562781887" at bounding box center [601, 372] width 71 height 12
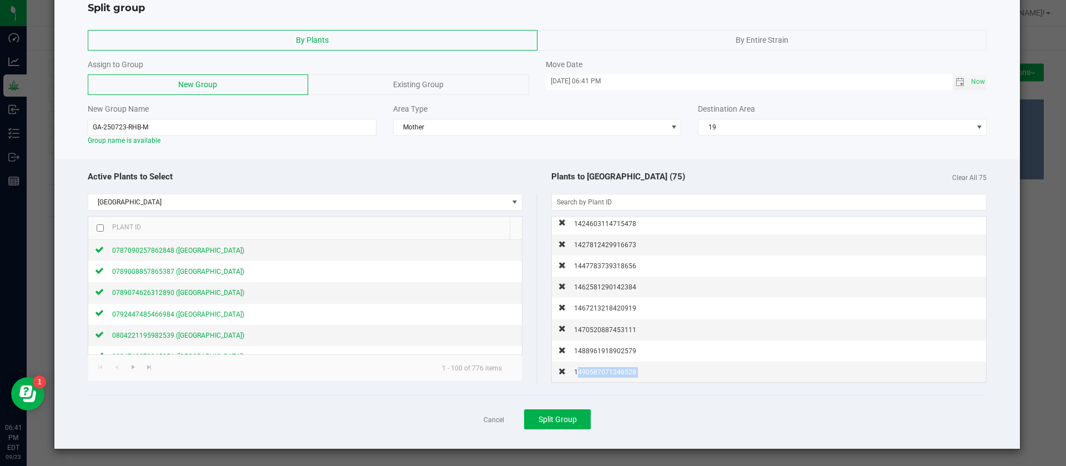
click at [598, 367] on div "1490587071246528" at bounding box center [601, 372] width 71 height 12
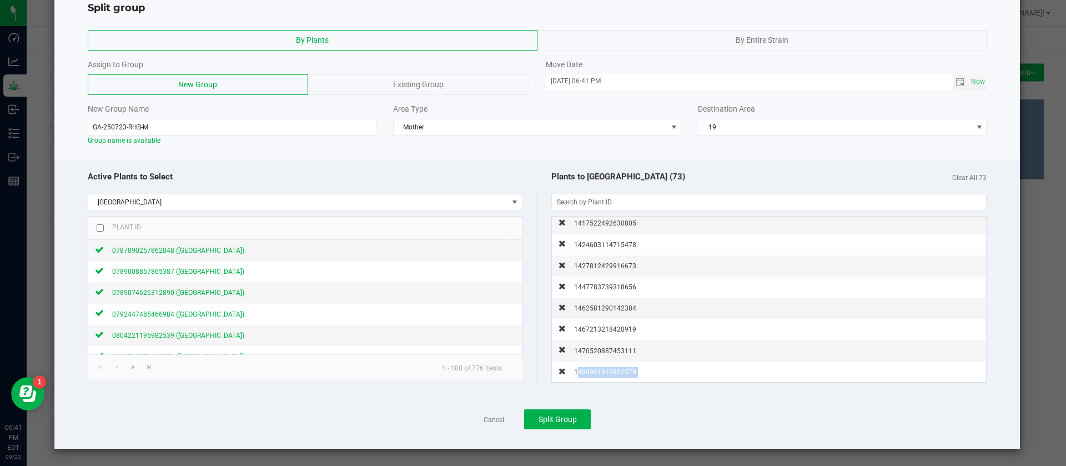
click at [598, 367] on div "1488961918902579" at bounding box center [601, 372] width 71 height 12
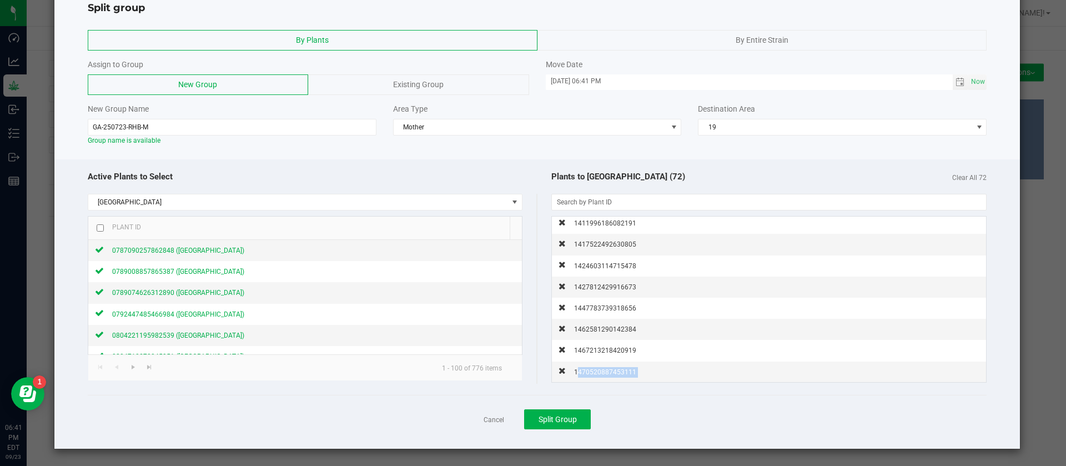
click at [598, 367] on div "1470520887453111" at bounding box center [601, 372] width 71 height 12
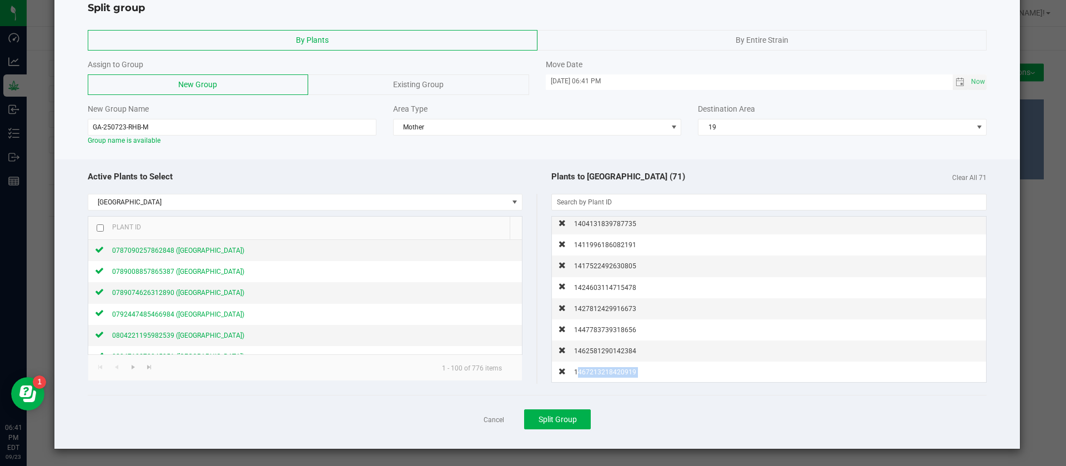
click at [598, 367] on div "1467213218420919" at bounding box center [601, 372] width 71 height 12
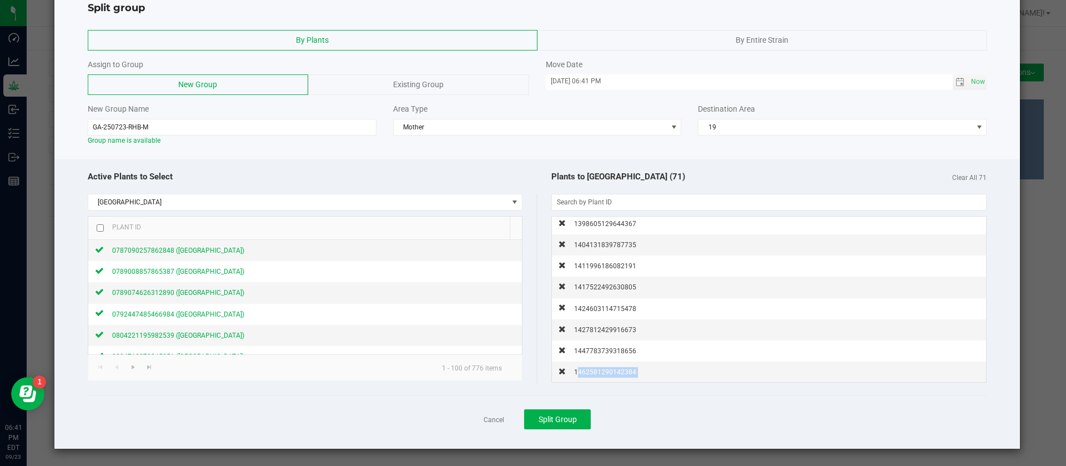
click at [598, 367] on div "1462581290142384" at bounding box center [601, 372] width 71 height 12
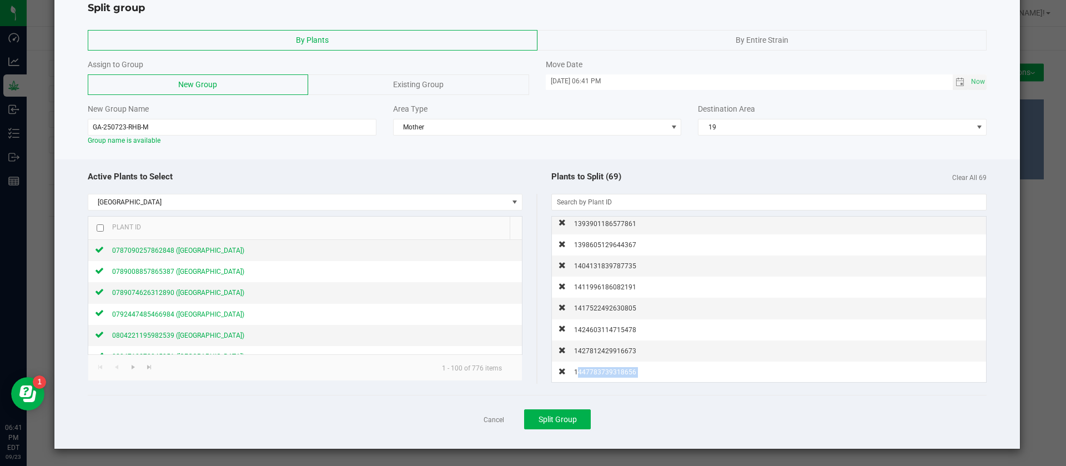
click at [598, 367] on div "1447783739318656" at bounding box center [601, 372] width 71 height 12
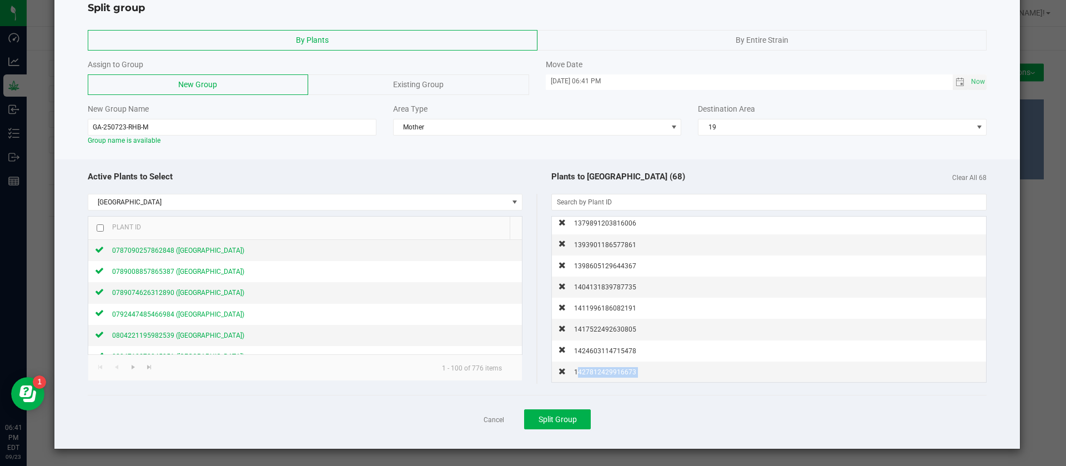
click at [598, 367] on div "1427812429916673" at bounding box center [601, 372] width 71 height 12
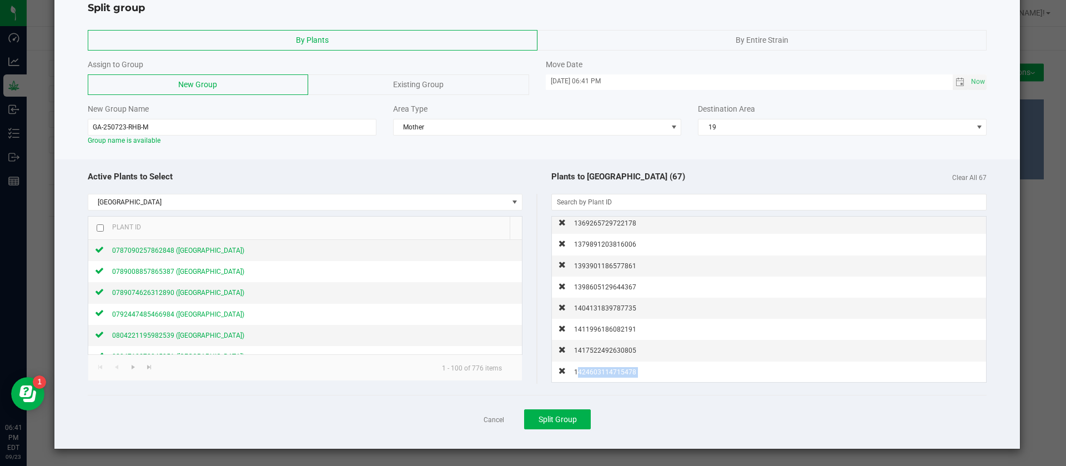
click at [598, 367] on div "1424603114715478" at bounding box center [601, 372] width 71 height 12
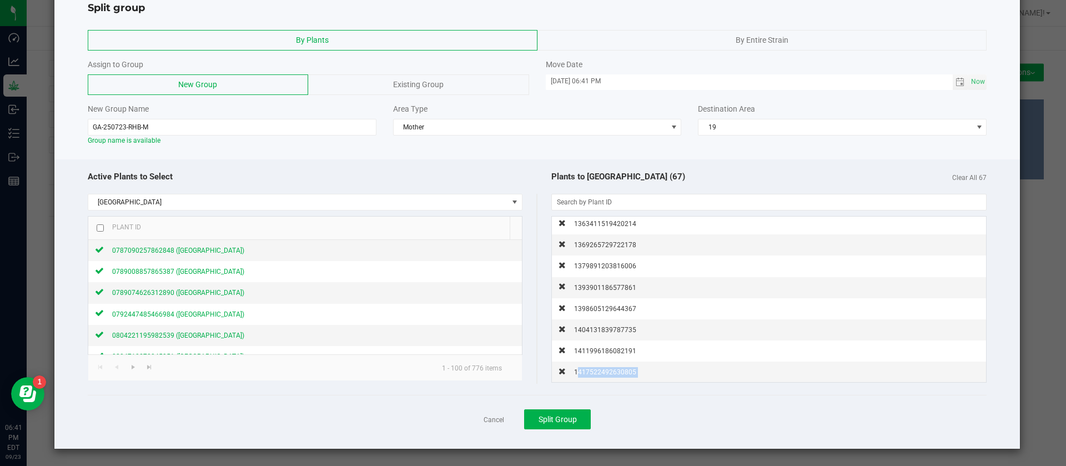
click at [598, 367] on div "1417522492630805" at bounding box center [601, 372] width 71 height 12
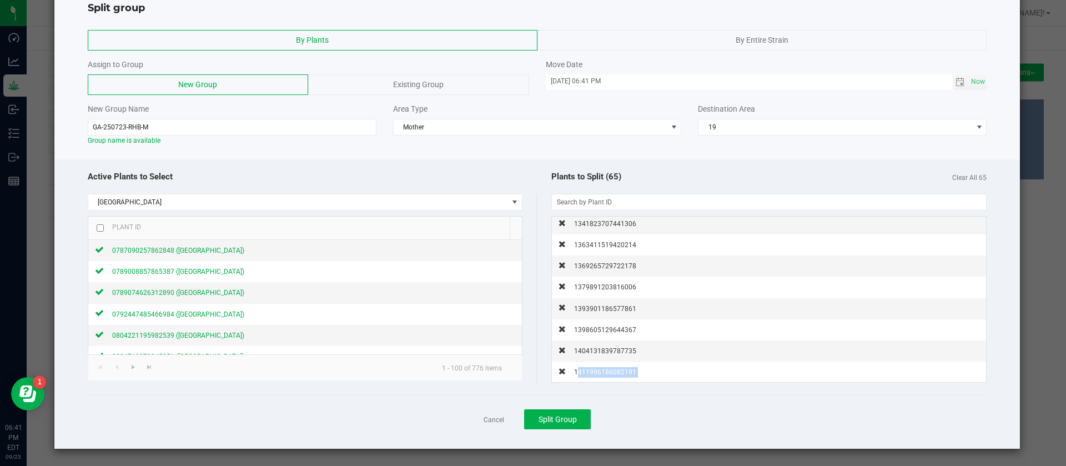
click at [598, 367] on div "1411996186082191" at bounding box center [601, 372] width 71 height 12
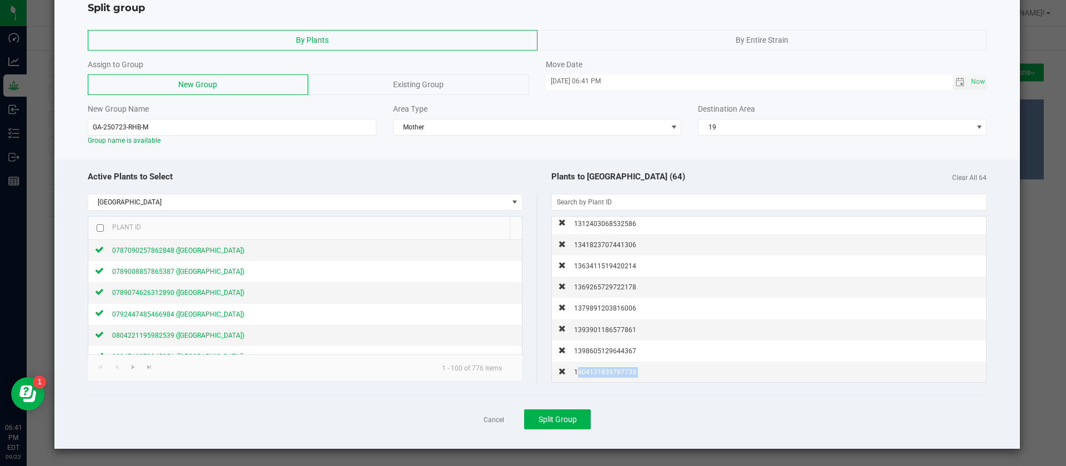
click at [598, 367] on div "1404131839787735" at bounding box center [601, 372] width 71 height 12
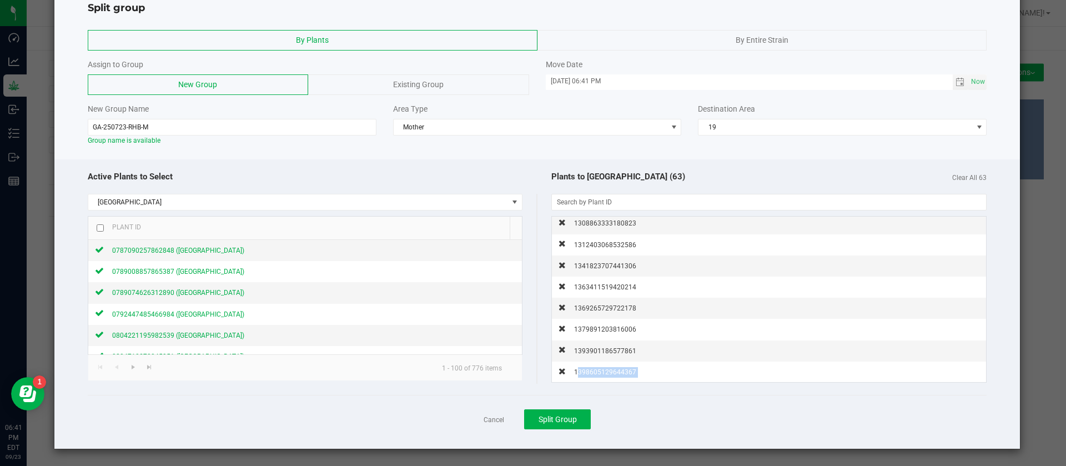
click at [598, 367] on div "1398605129644367" at bounding box center [601, 372] width 71 height 12
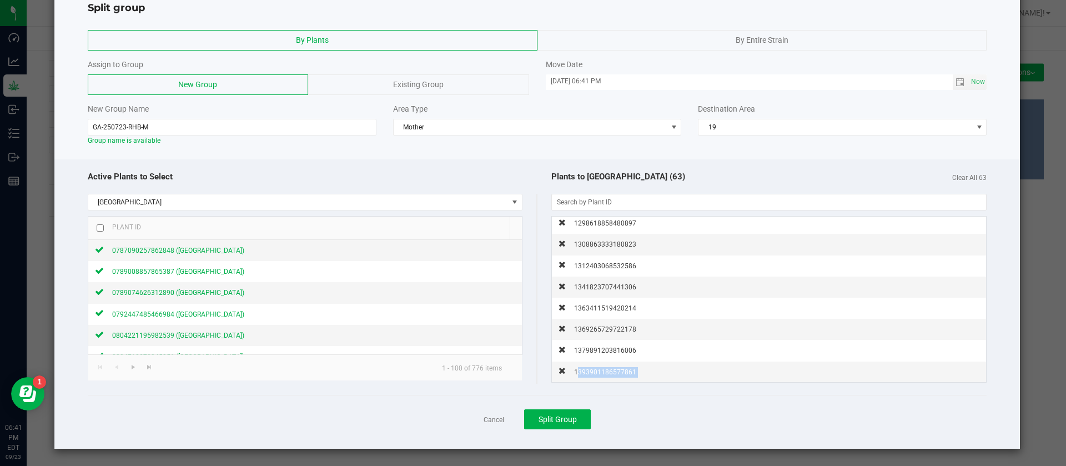
click at [598, 367] on div "1393901186577861" at bounding box center [601, 372] width 71 height 12
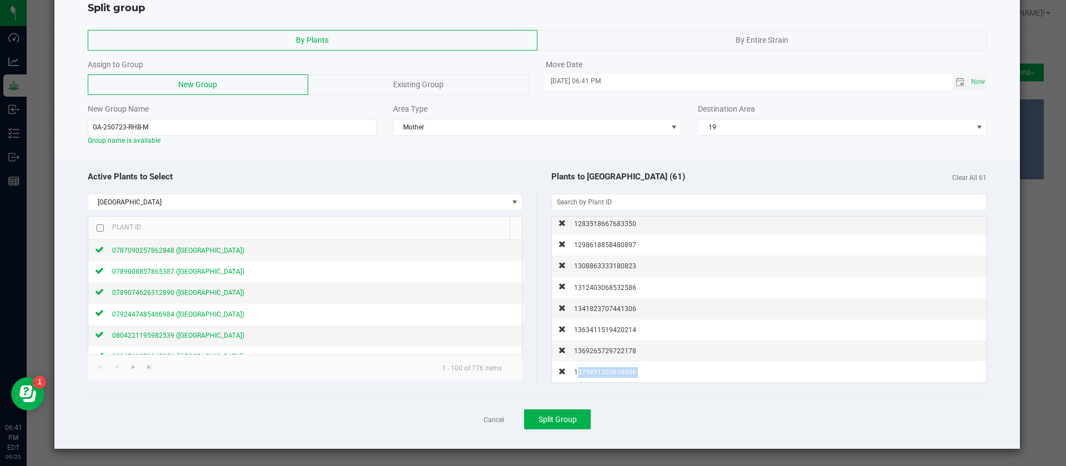
click at [598, 367] on div "1379891203816006" at bounding box center [601, 372] width 71 height 12
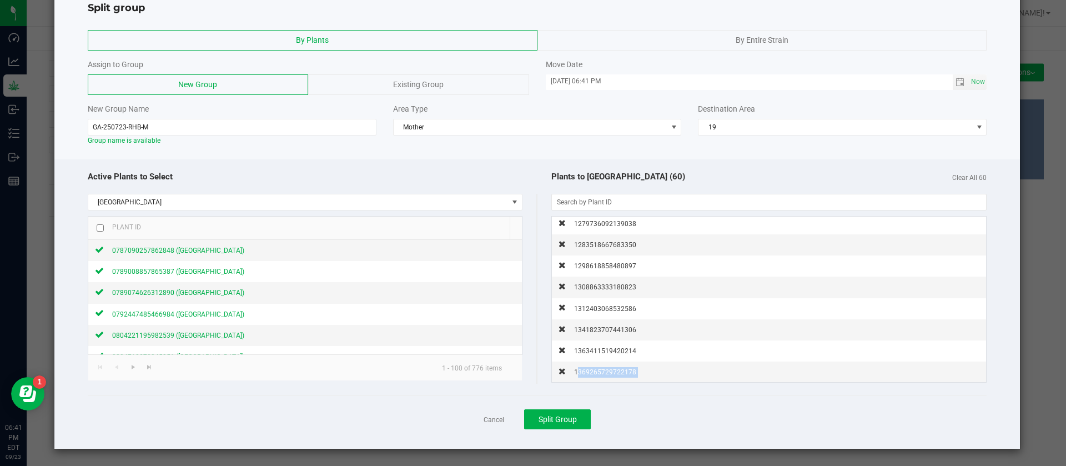
click at [598, 367] on div "1369265729722178" at bounding box center [601, 372] width 71 height 12
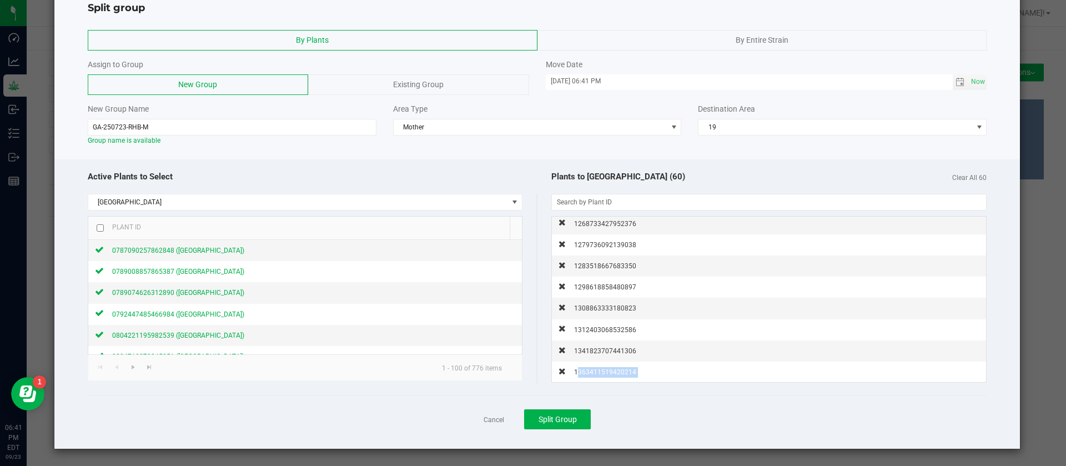
click at [598, 367] on div "1363411519420214" at bounding box center [601, 372] width 71 height 12
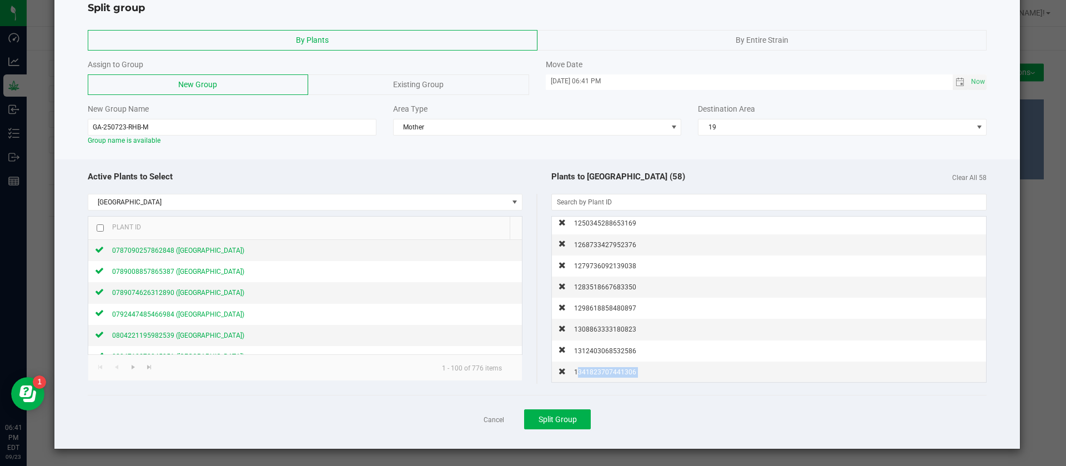
click at [598, 367] on div "1341823707441306" at bounding box center [601, 372] width 71 height 12
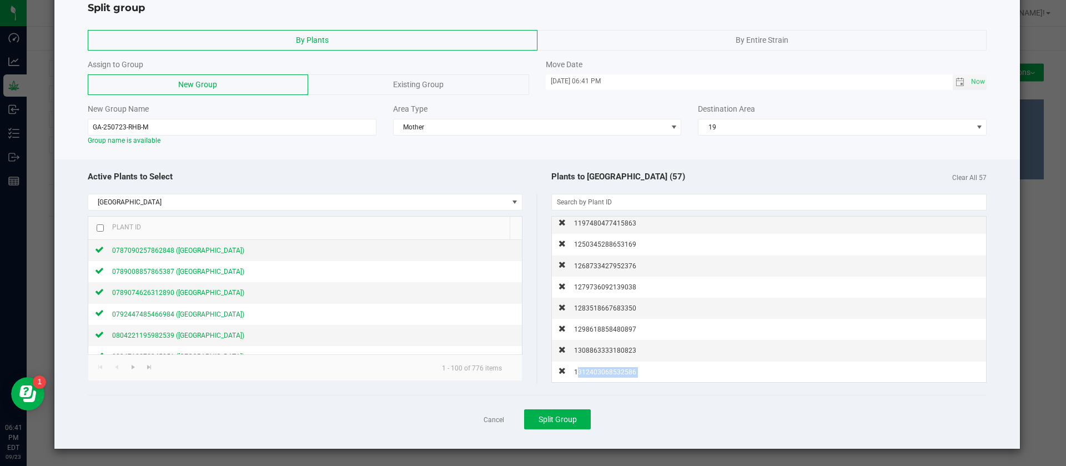
click at [598, 367] on div "1312403068532586" at bounding box center [601, 372] width 71 height 12
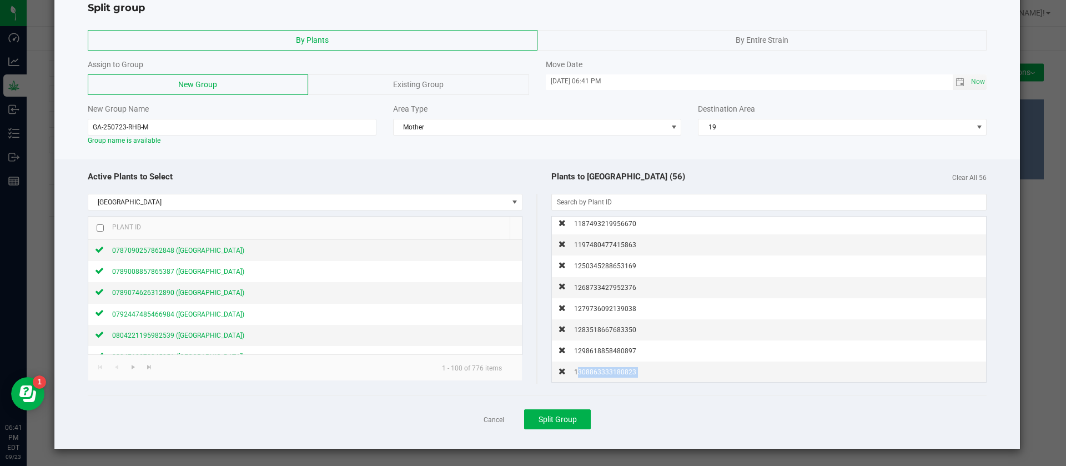
click at [598, 367] on div "1308863333180823" at bounding box center [601, 372] width 71 height 12
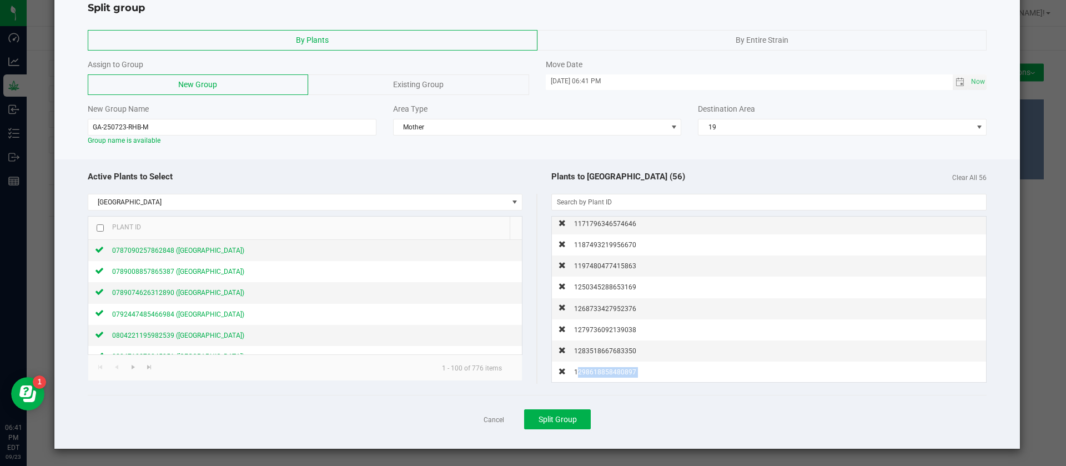
click at [598, 367] on div "1298618858480897" at bounding box center [601, 372] width 71 height 12
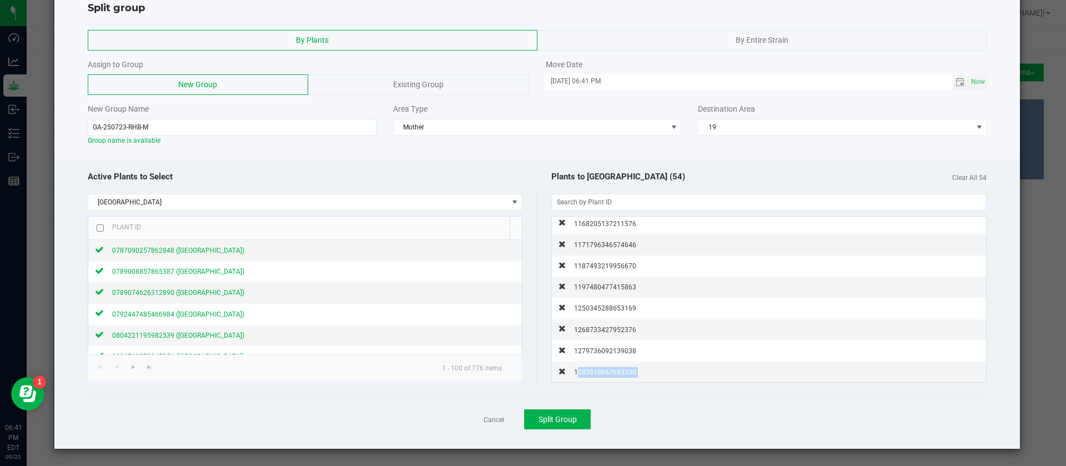
click at [598, 367] on div "1283518667683350" at bounding box center [601, 372] width 71 height 12
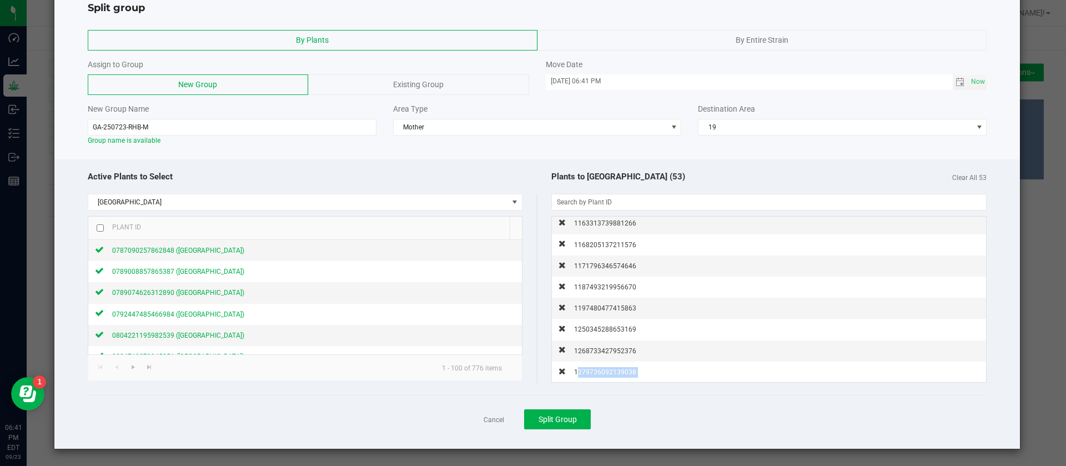
click at [598, 367] on div "1279736092139038" at bounding box center [601, 372] width 71 height 12
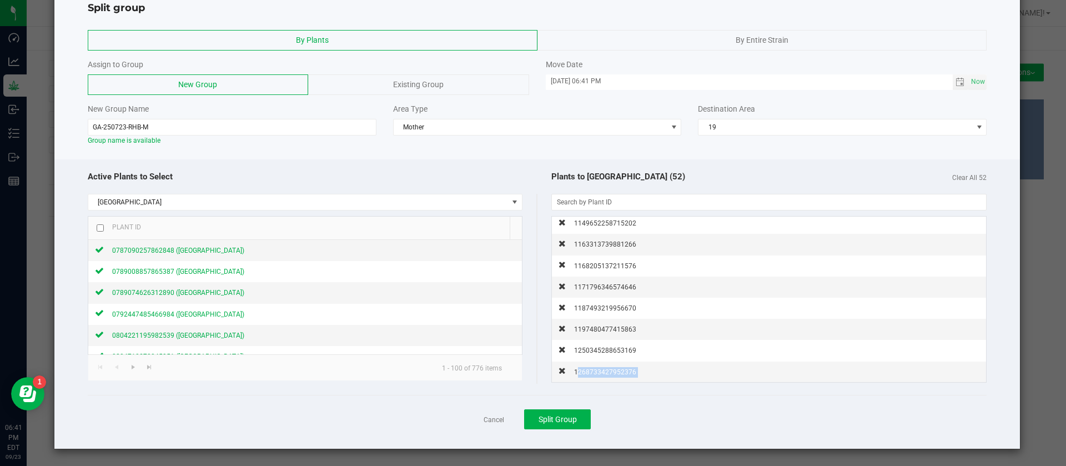
click at [598, 367] on div "1268733427952376" at bounding box center [601, 372] width 71 height 12
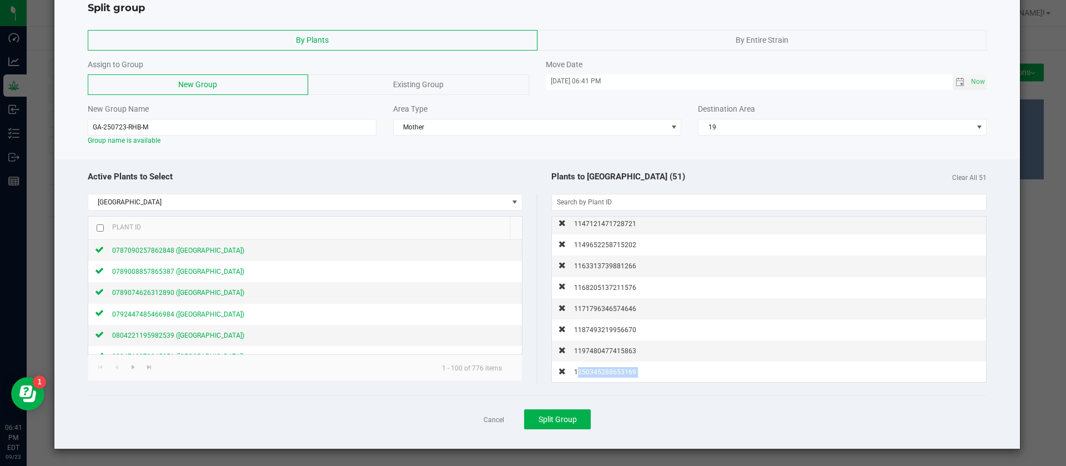
click at [598, 367] on div "1250345288653169" at bounding box center [601, 372] width 71 height 12
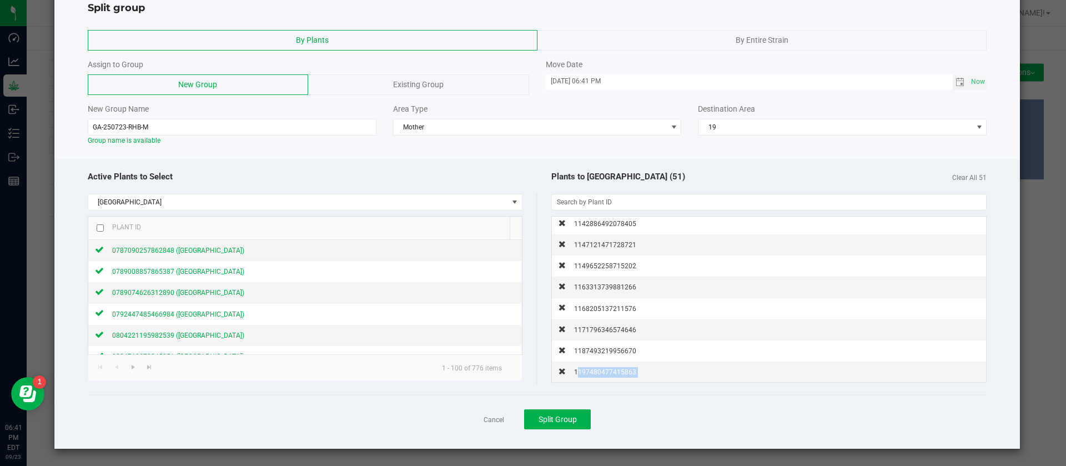
click at [598, 367] on div "1197480477415863" at bounding box center [601, 372] width 71 height 12
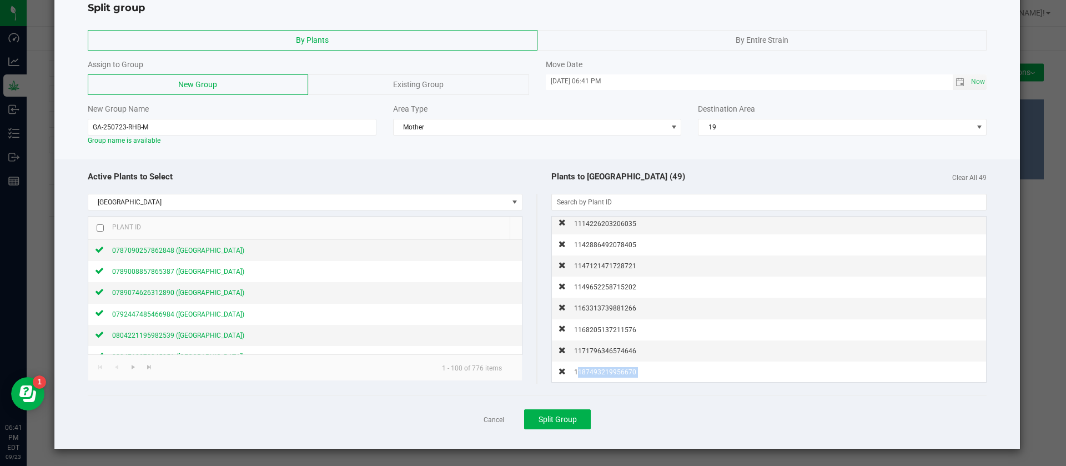
click at [598, 367] on div "1187493219956670" at bounding box center [601, 372] width 71 height 12
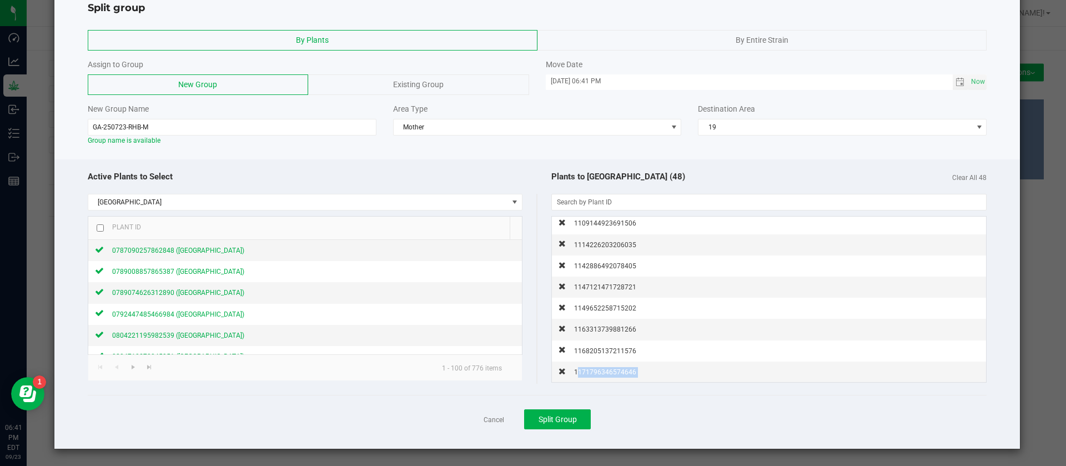
click at [598, 367] on div "1171796346574646" at bounding box center [601, 372] width 71 height 12
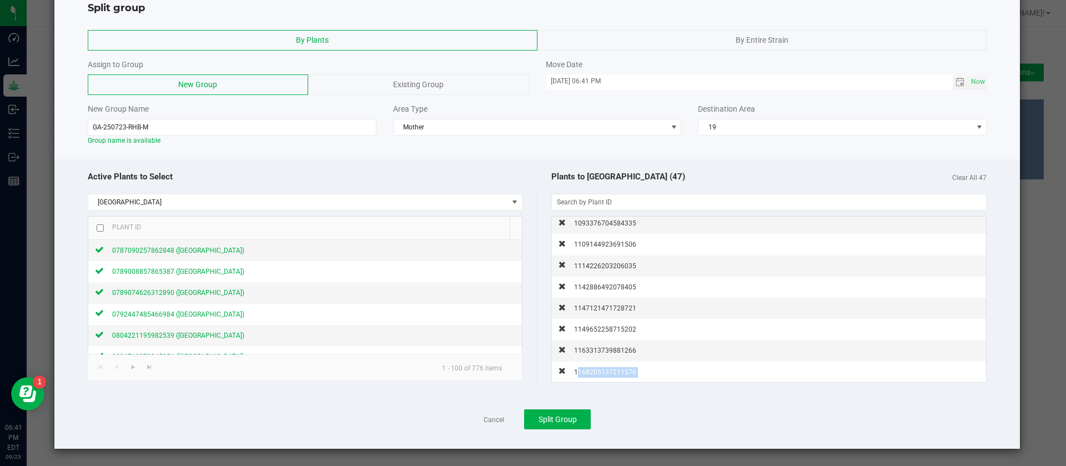
click at [598, 367] on div "1168205137211576" at bounding box center [601, 372] width 71 height 12
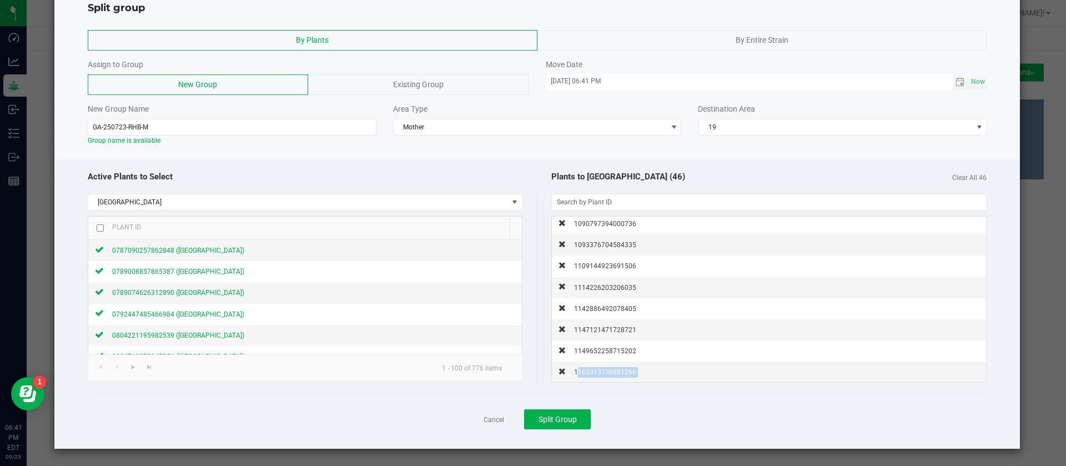
click at [598, 367] on div "1163313739881266" at bounding box center [601, 372] width 71 height 12
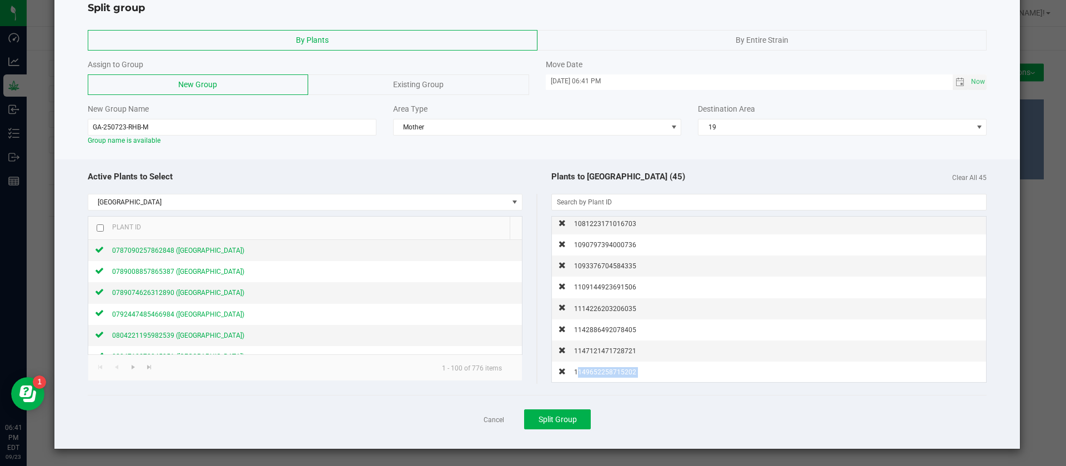
click at [598, 367] on div "1149652258715202" at bounding box center [601, 372] width 71 height 12
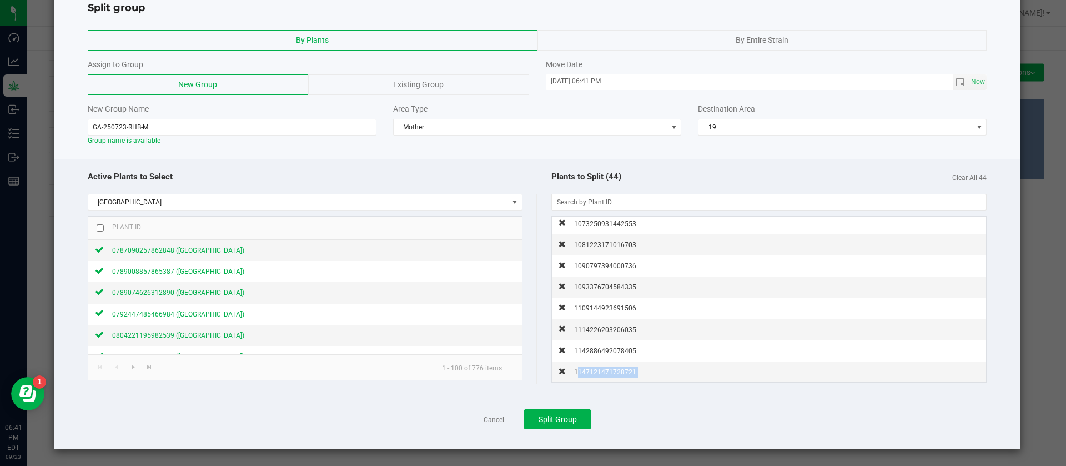
click at [598, 367] on div "1147121471728721" at bounding box center [601, 372] width 71 height 12
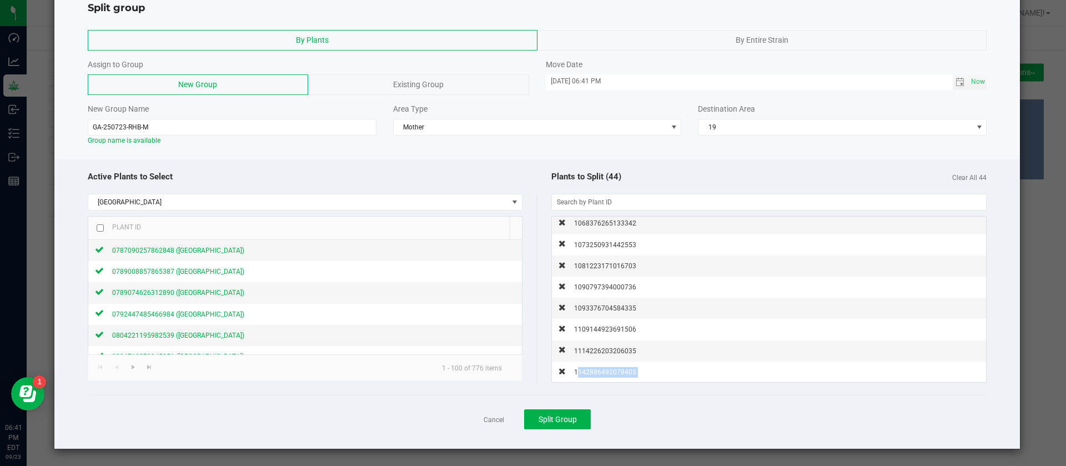
click at [598, 367] on div "1142886492078405" at bounding box center [601, 372] width 71 height 12
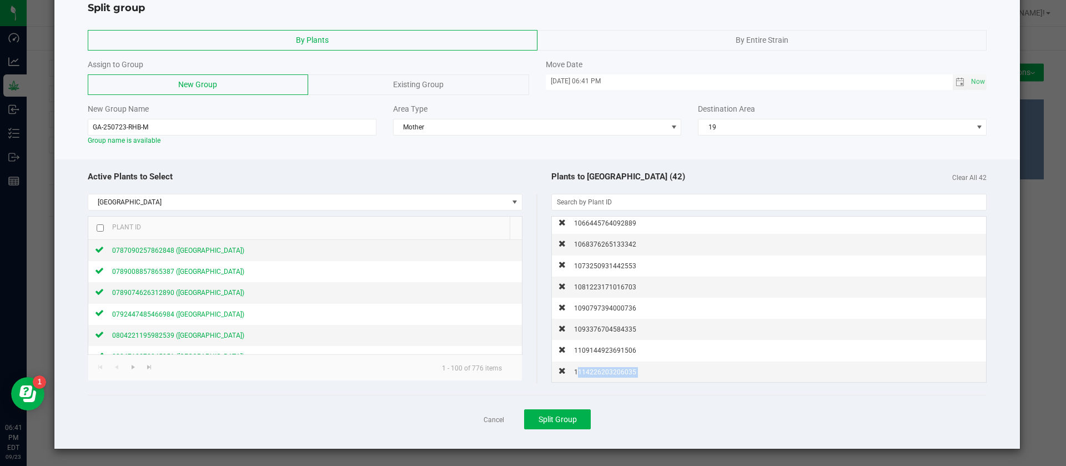
click at [598, 367] on div "1114226203206035" at bounding box center [601, 372] width 71 height 12
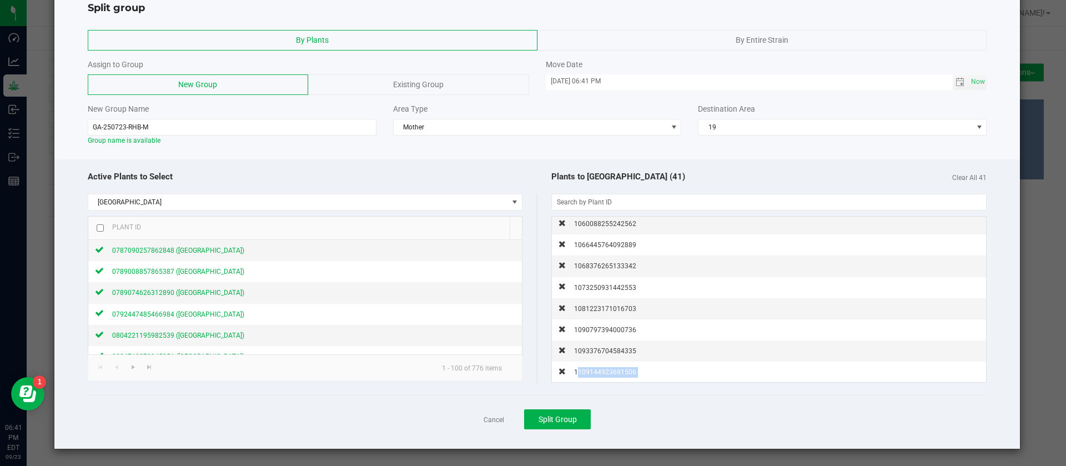
click at [598, 367] on div "1109144923691506" at bounding box center [601, 372] width 71 height 12
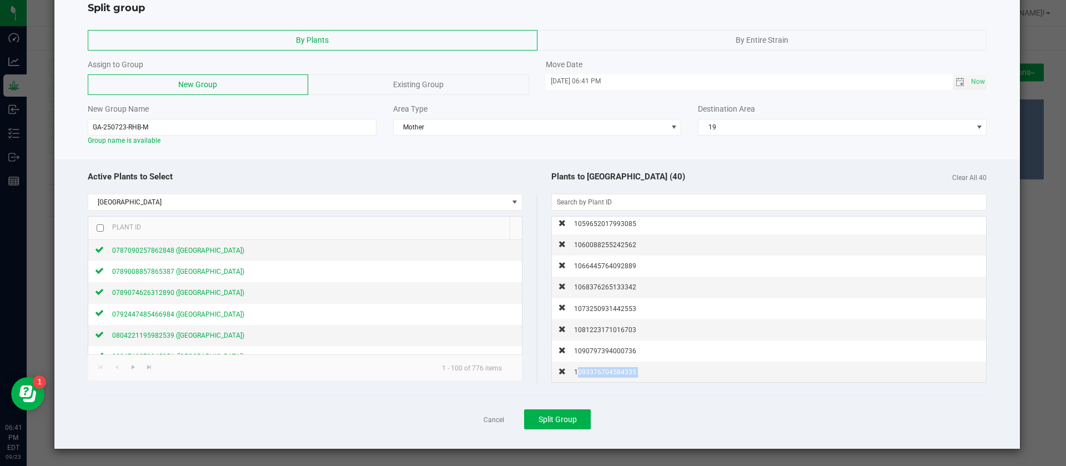
click at [598, 367] on div "1093376704584335" at bounding box center [601, 372] width 71 height 12
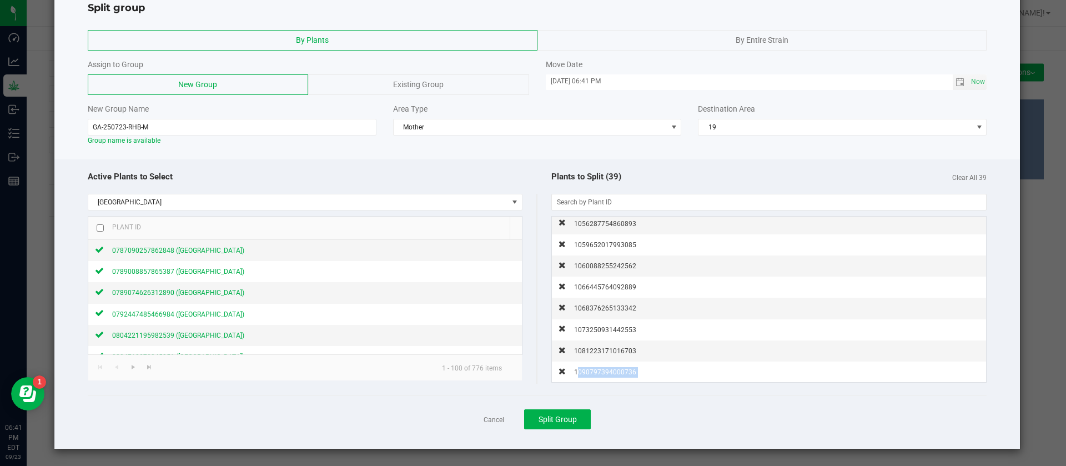
click at [598, 367] on div "1090797394000736" at bounding box center [601, 372] width 71 height 12
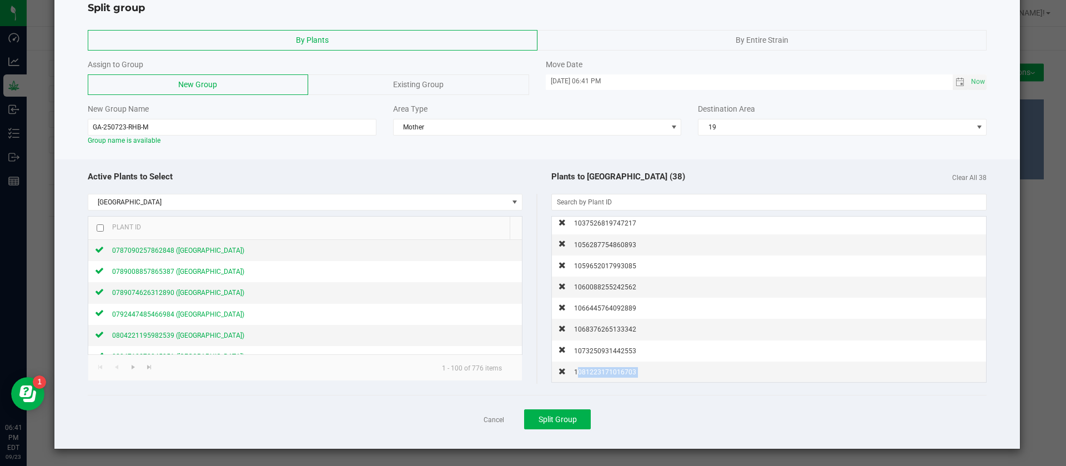
click at [598, 367] on div "1081223171016703" at bounding box center [601, 372] width 71 height 12
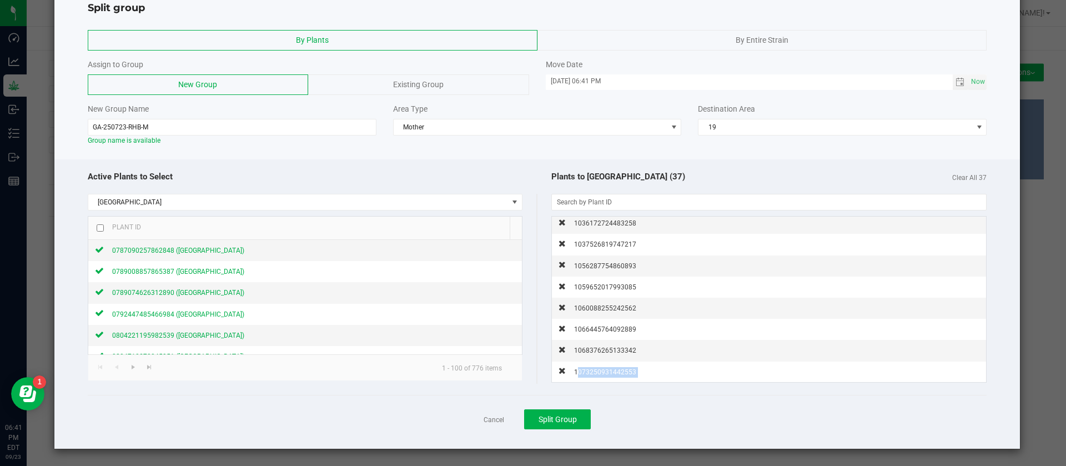
click at [598, 367] on div "1073250931442553" at bounding box center [601, 372] width 71 height 12
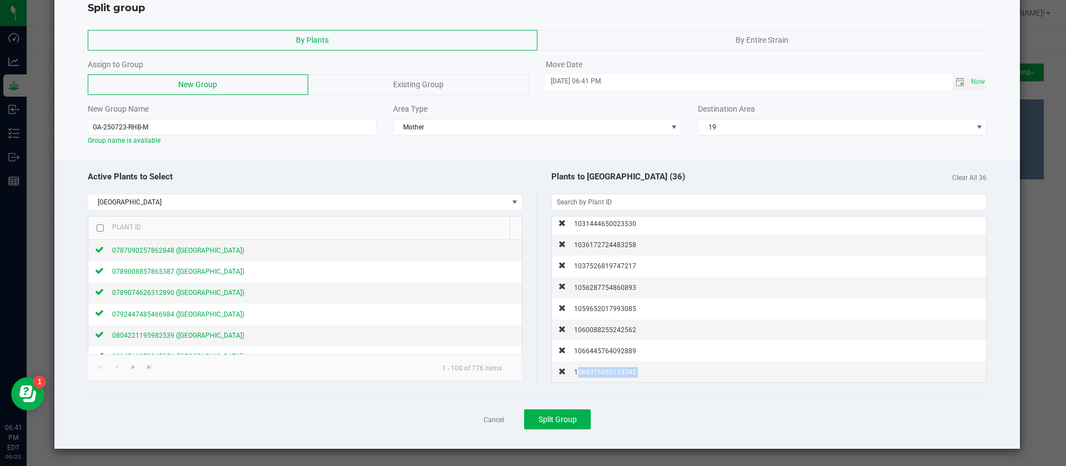
click at [598, 367] on div "1068376265133342" at bounding box center [601, 372] width 71 height 12
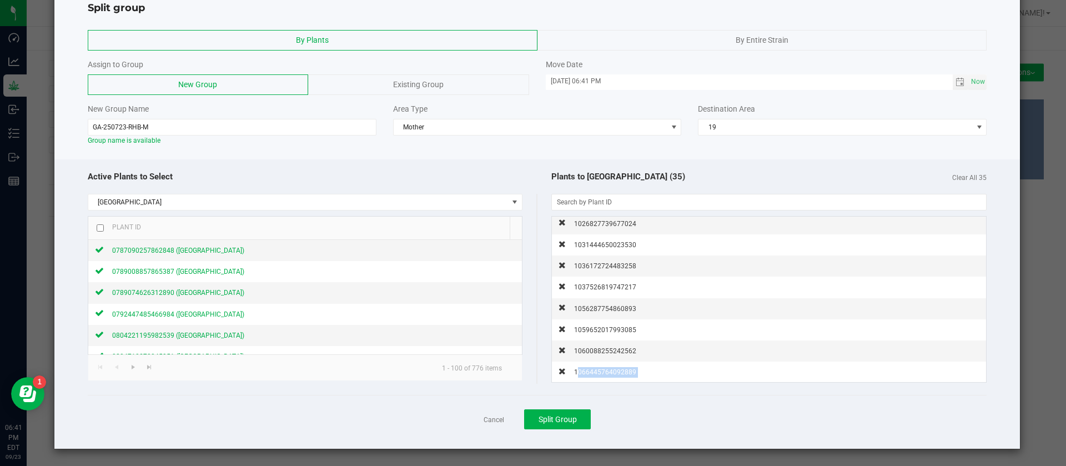
click at [598, 367] on div "1066445764092889" at bounding box center [601, 372] width 71 height 12
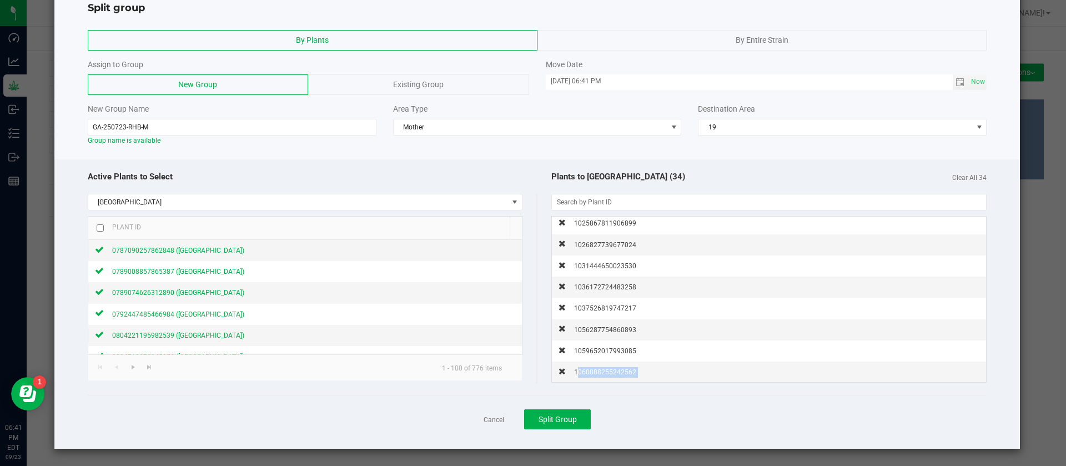
click at [598, 367] on div "1060088255242562" at bounding box center [601, 372] width 71 height 12
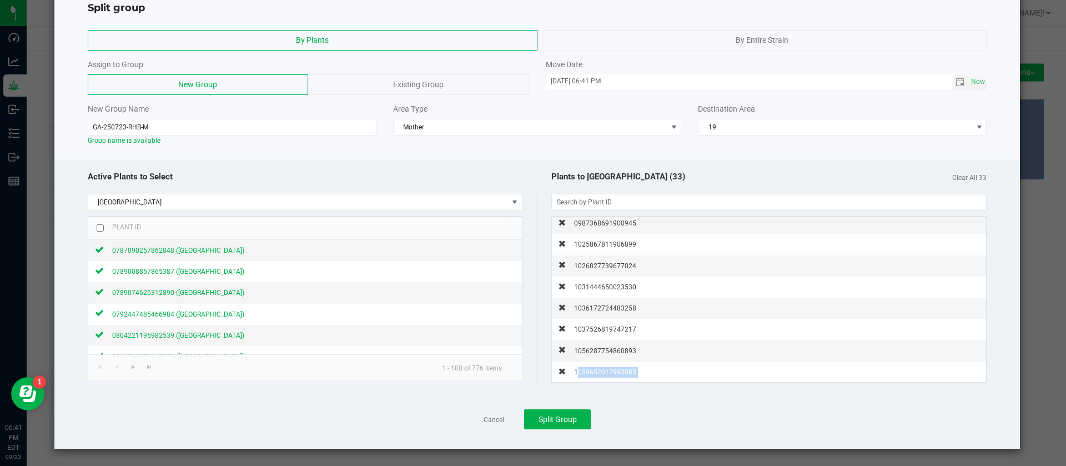
click at [598, 367] on div "1059652017993085" at bounding box center [601, 372] width 71 height 12
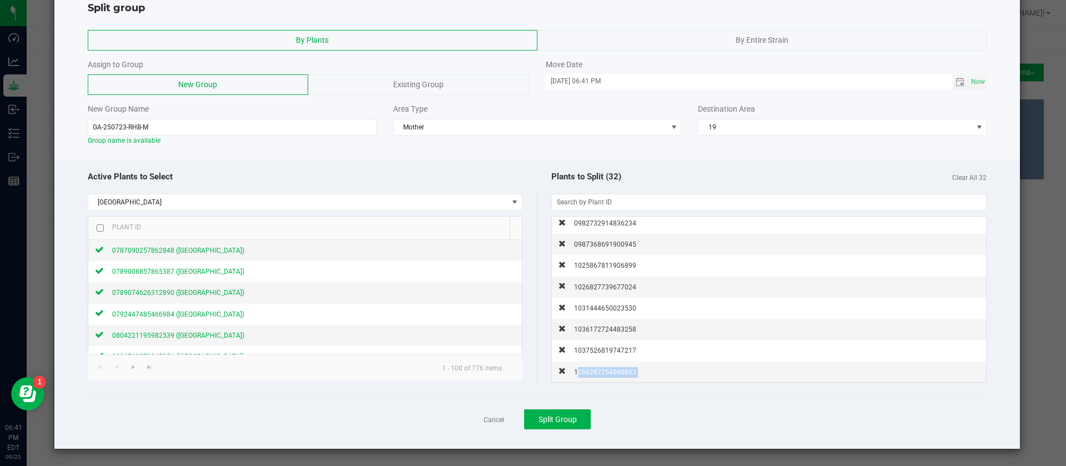
click at [598, 367] on div "1056287754860893" at bounding box center [601, 372] width 71 height 12
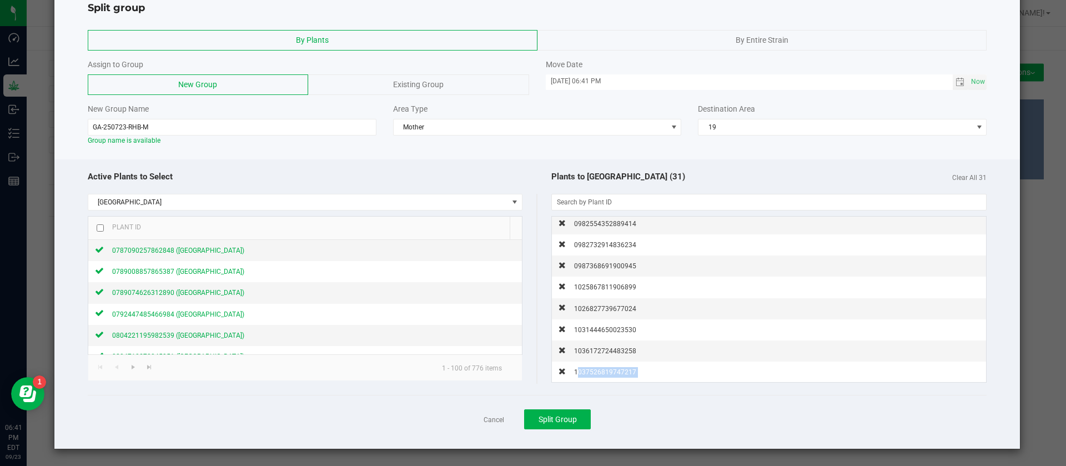
click at [598, 367] on div "1037526819747217" at bounding box center [601, 372] width 71 height 12
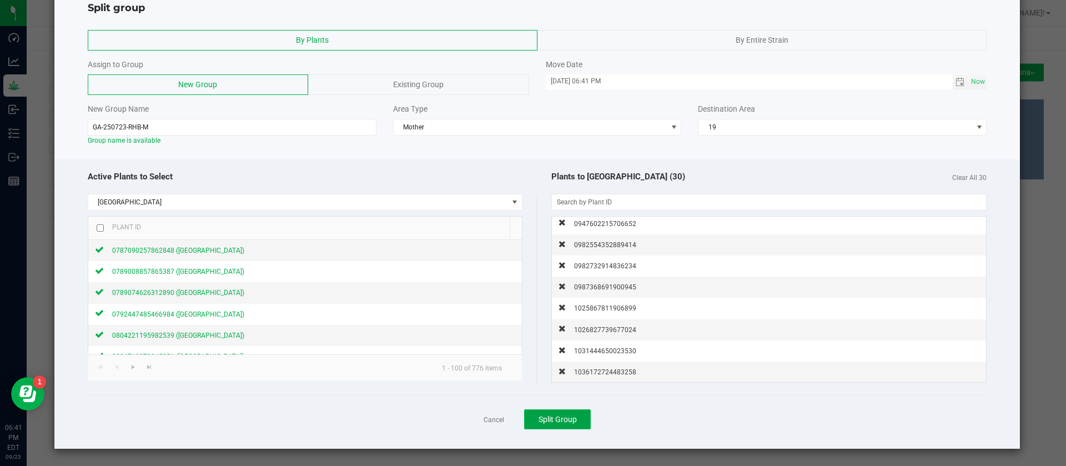
click at [548, 416] on span "Split Group" at bounding box center [558, 419] width 38 height 9
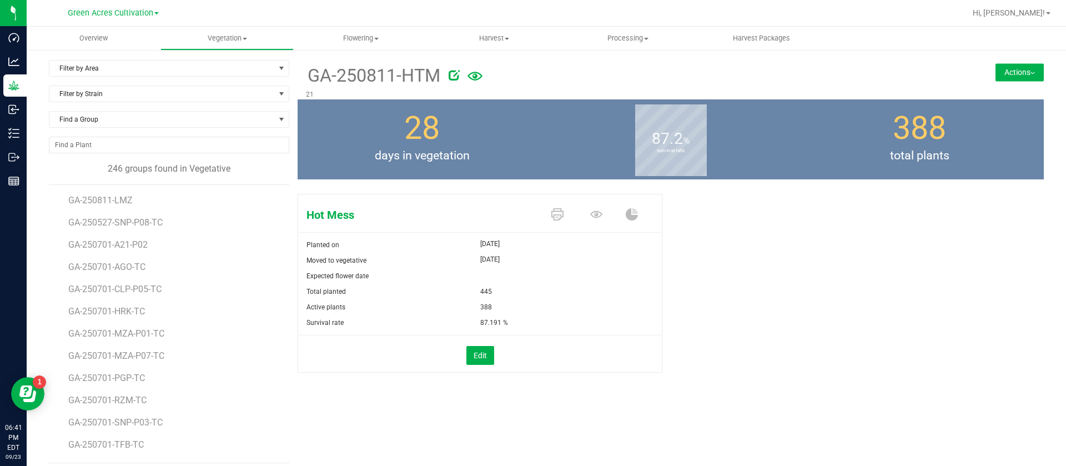
click at [152, 129] on div "Find a Group" at bounding box center [169, 124] width 241 height 26
click at [153, 117] on span "Find a Group" at bounding box center [162, 120] width 226 height 16
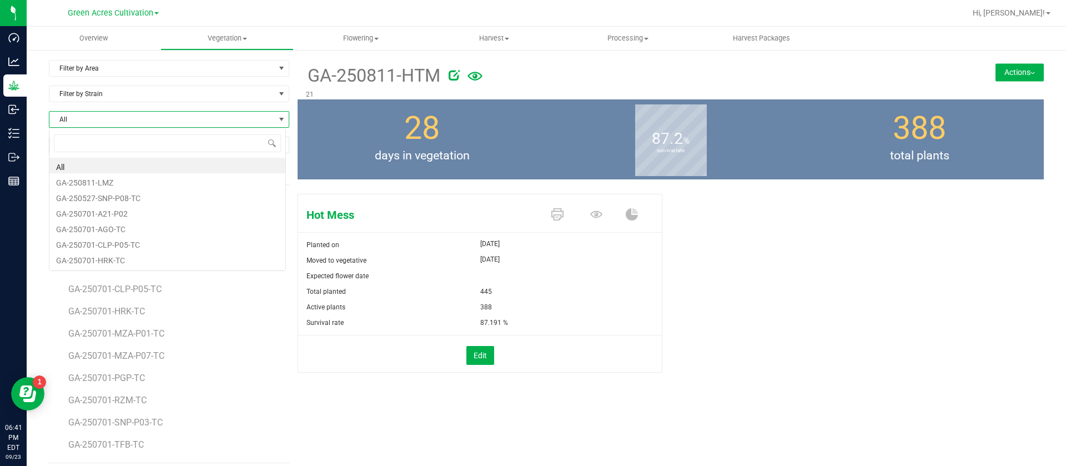
scroll to position [17, 238]
type input "MNO"
click at [137, 192] on li "GA-250723-MNO-P29" at bounding box center [167, 197] width 236 height 16
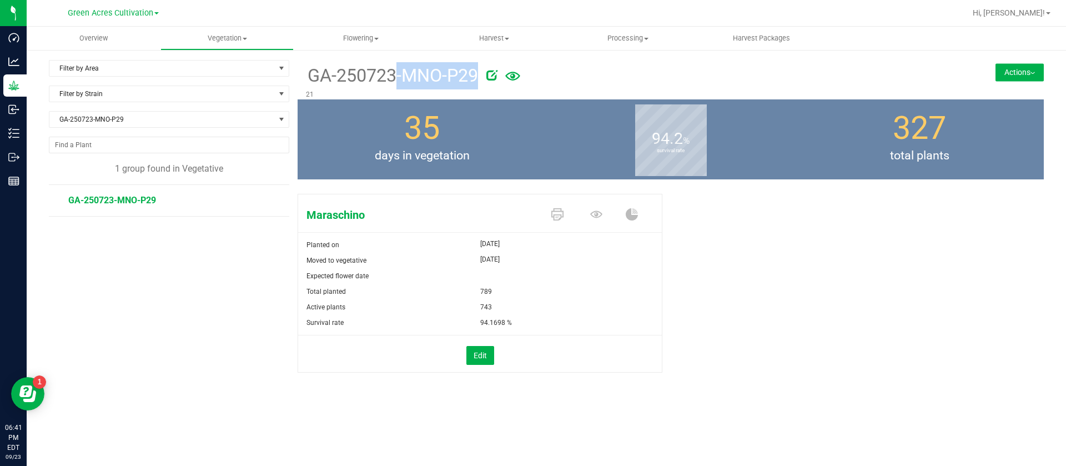
drag, startPoint x: 317, startPoint y: 82, endPoint x: 483, endPoint y: 82, distance: 166.1
click at [483, 82] on div "GA-250723-MNO-P29" at bounding box center [608, 74] width 605 height 29
copy div "GA-250723-MNO-P29"
click at [1008, 73] on button "Actions" at bounding box center [1020, 72] width 48 height 18
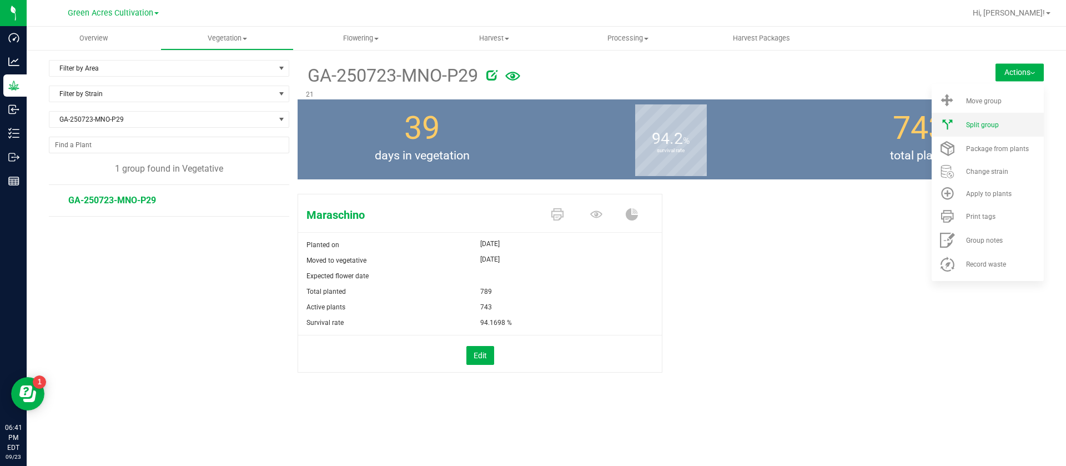
click at [995, 123] on span "Split group" at bounding box center [982, 125] width 33 height 8
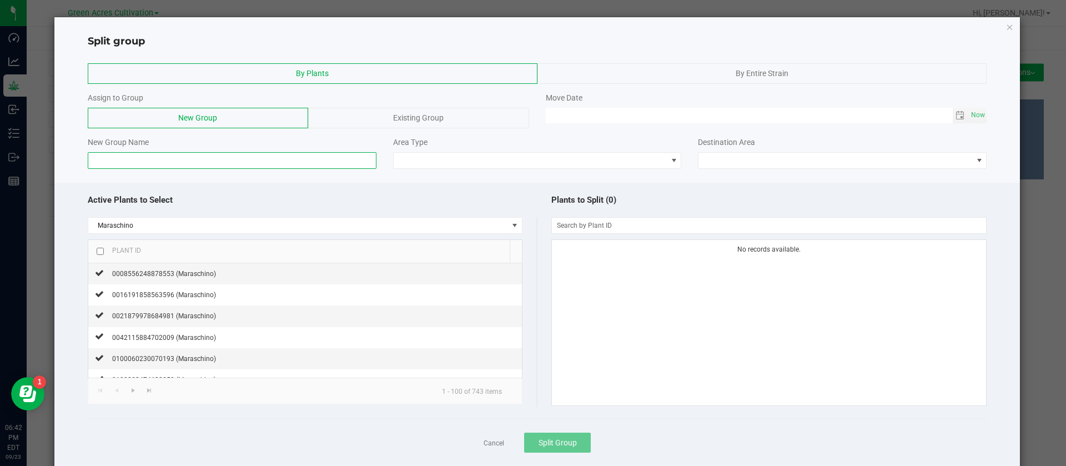
paste input "GA-250723-MNO-P29"
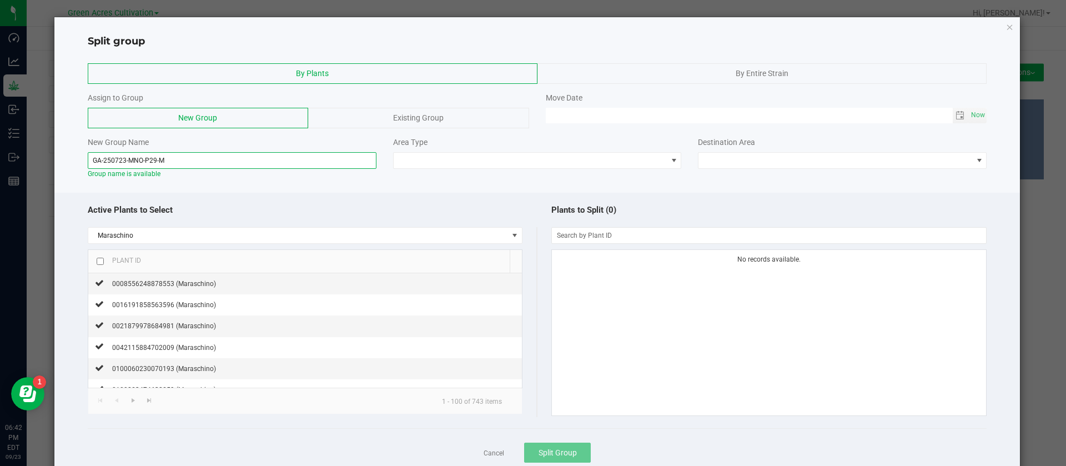
type input "GA-250723-MNO-P29-M"
click at [102, 262] on input "checkbox" at bounding box center [100, 261] width 7 height 7
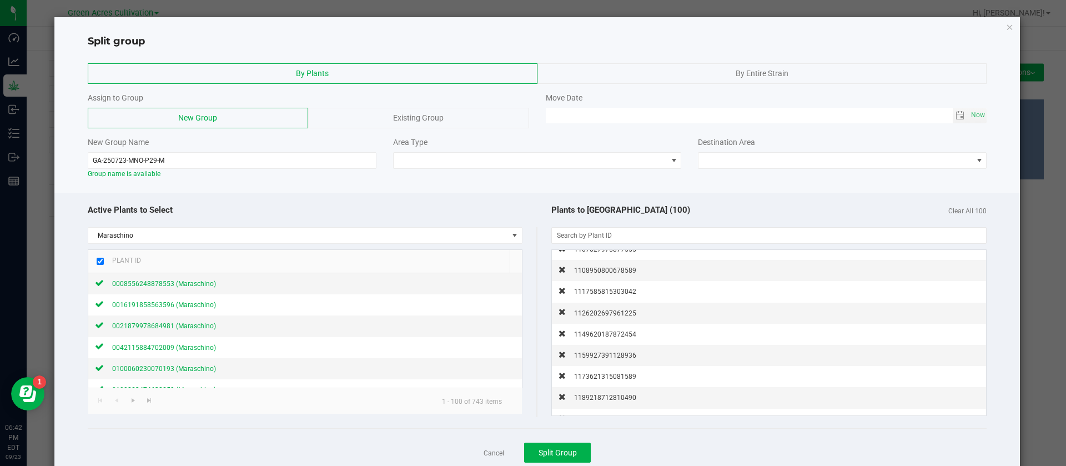
scroll to position [1956, 0]
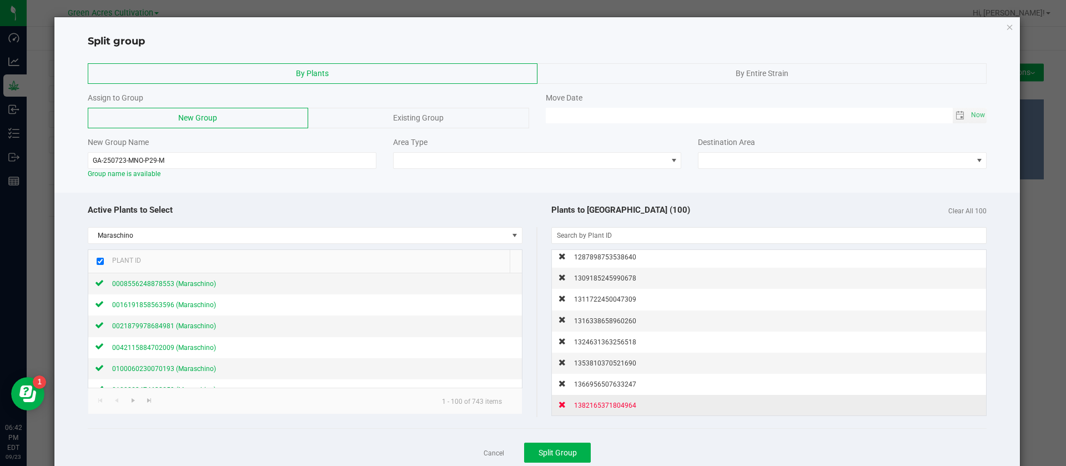
click at [604, 402] on span "1382165371804964" at bounding box center [605, 406] width 62 height 8
checkbox input "false"
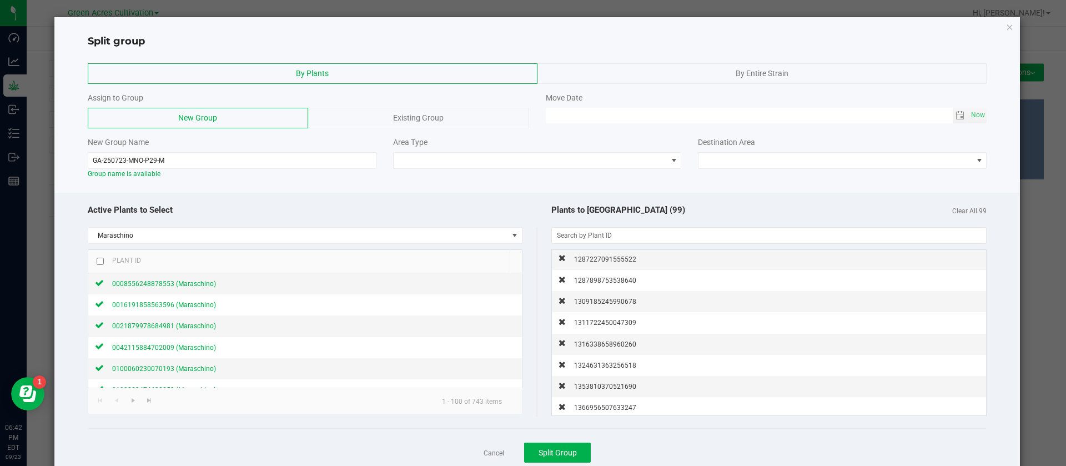
click at [604, 404] on span "1366956507633247" at bounding box center [605, 408] width 62 height 8
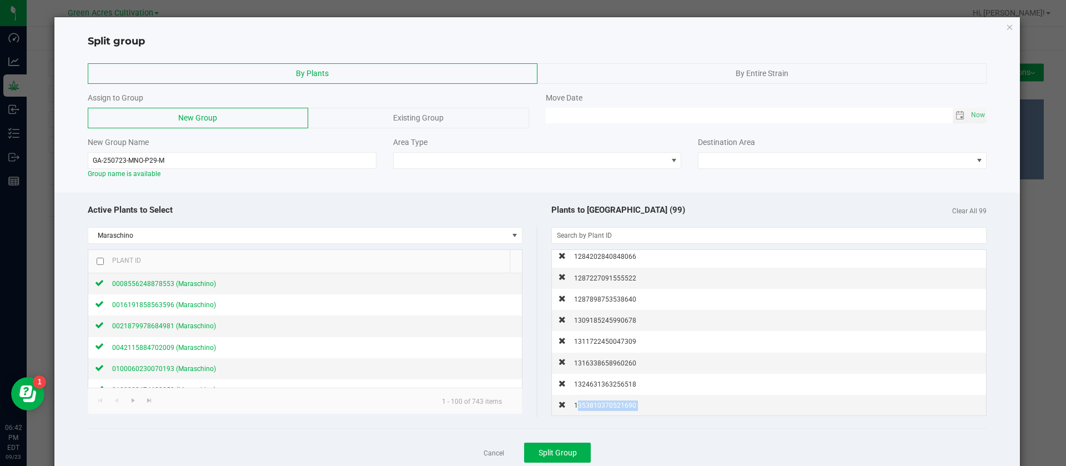
click at [604, 402] on span "1353810370521690" at bounding box center [605, 406] width 62 height 8
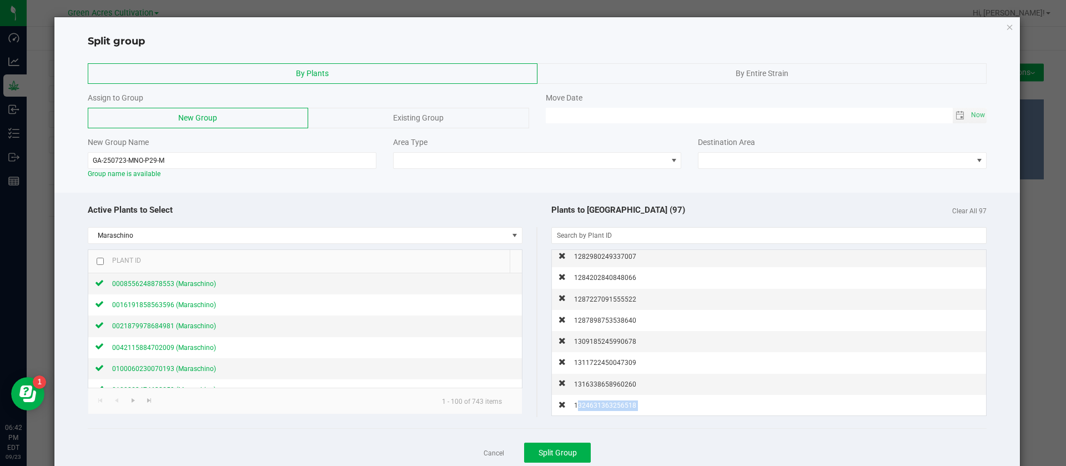
click at [604, 402] on span "1324631363256518" at bounding box center [605, 406] width 62 height 8
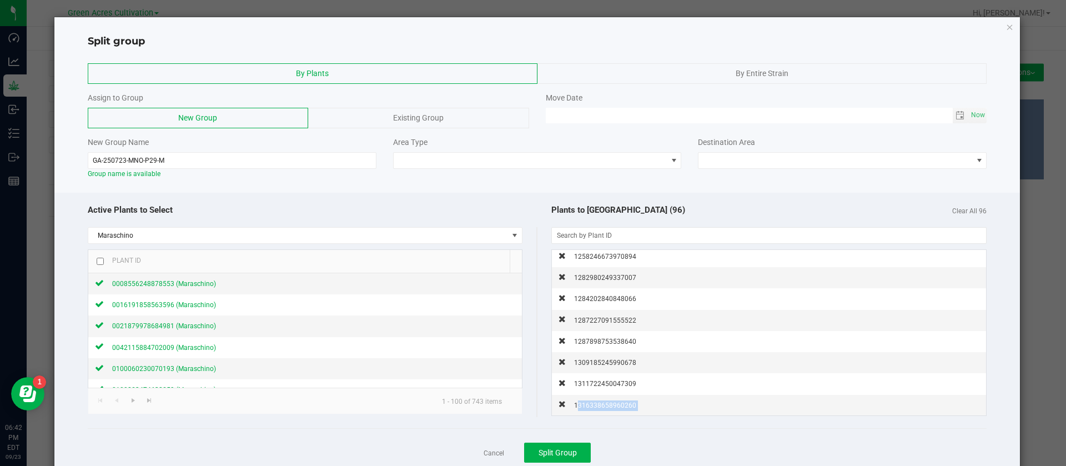
click at [604, 402] on span "1316338658960260" at bounding box center [605, 406] width 62 height 8
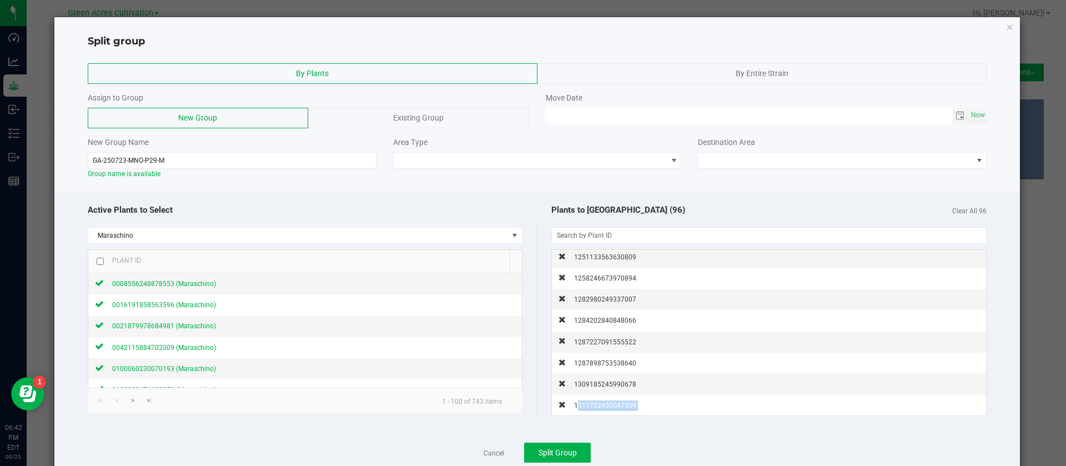
click at [604, 402] on span "1311722450047309" at bounding box center [605, 406] width 62 height 8
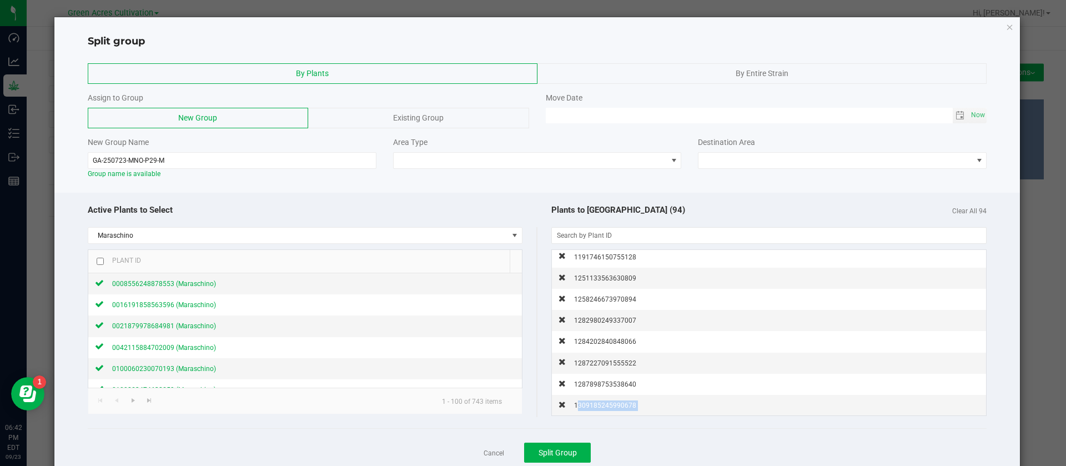
click at [604, 402] on span "1309185245990678" at bounding box center [605, 406] width 62 height 8
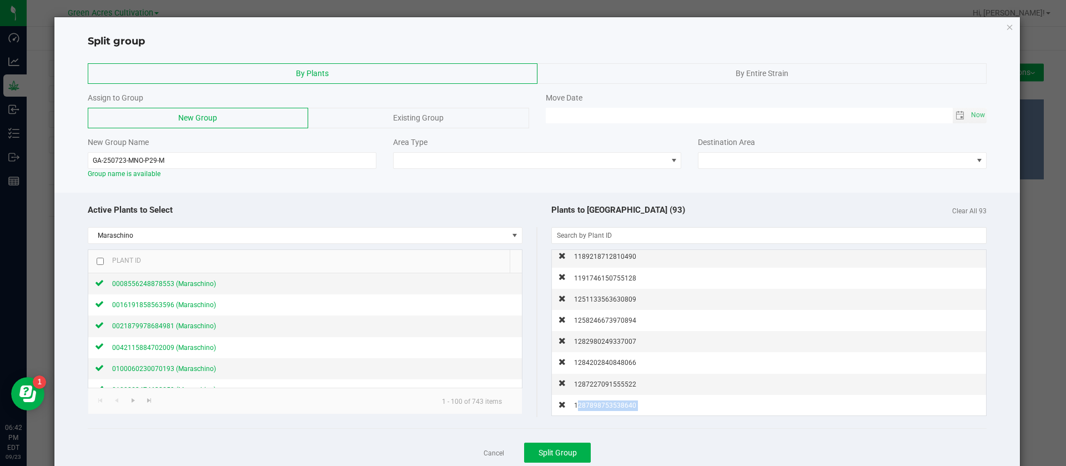
click at [604, 402] on span "1287898753538640" at bounding box center [605, 406] width 62 height 8
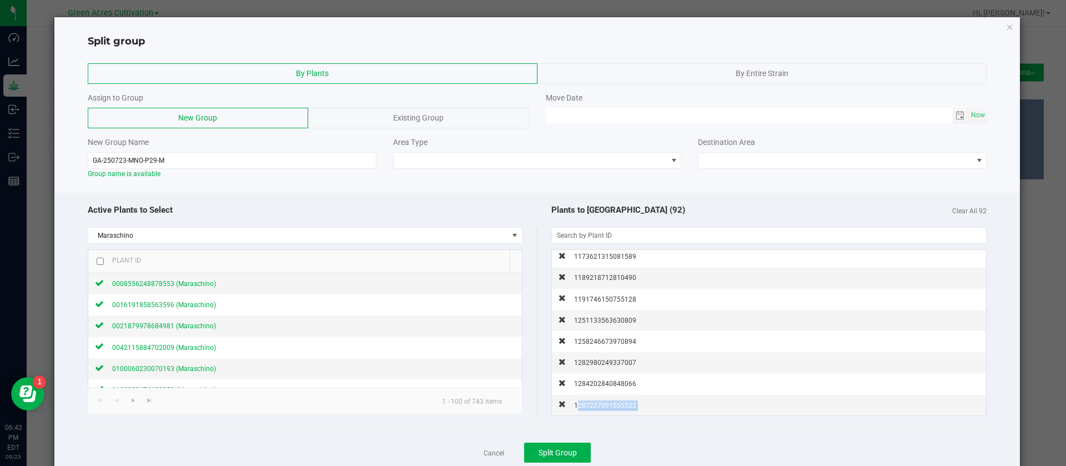
click at [604, 402] on span "1287227091555522" at bounding box center [605, 406] width 62 height 8
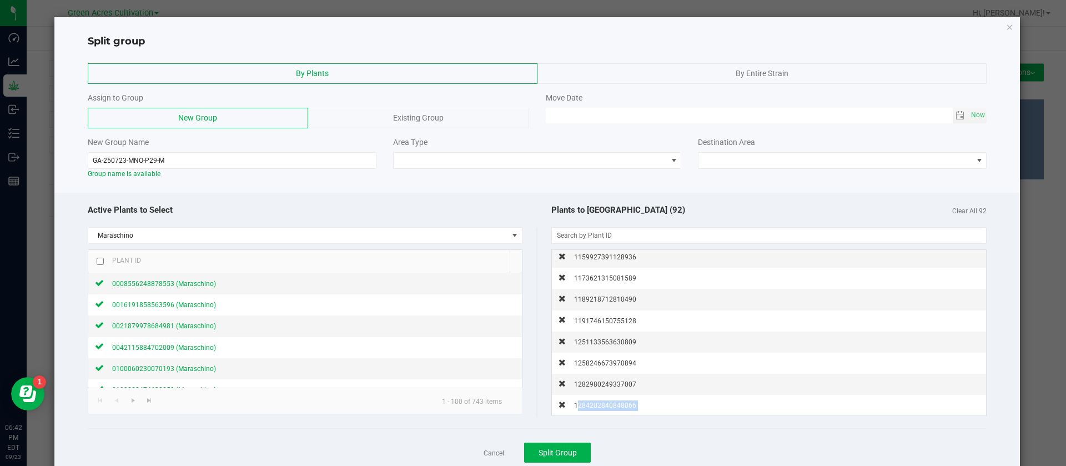
click at [604, 402] on span "1284202840848066" at bounding box center [605, 406] width 62 height 8
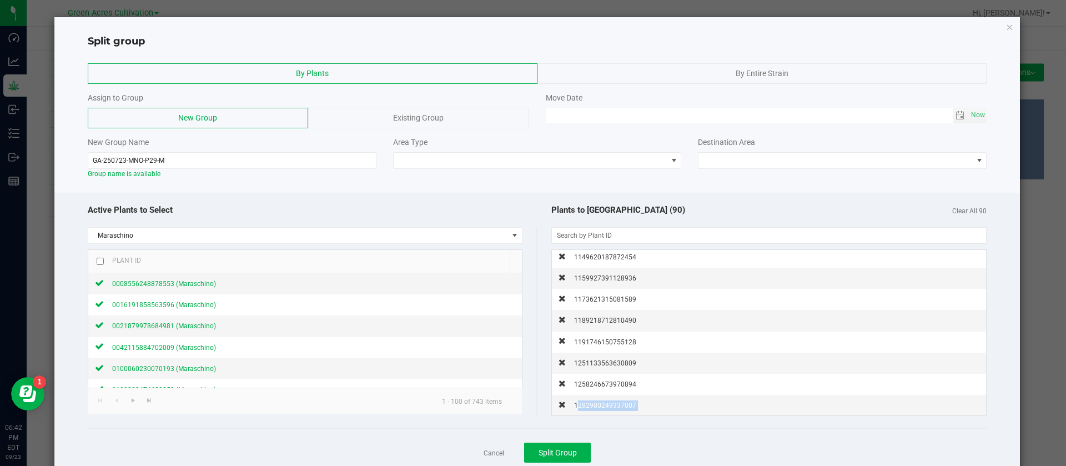
click at [604, 402] on span "1282980249337007" at bounding box center [605, 406] width 62 height 8
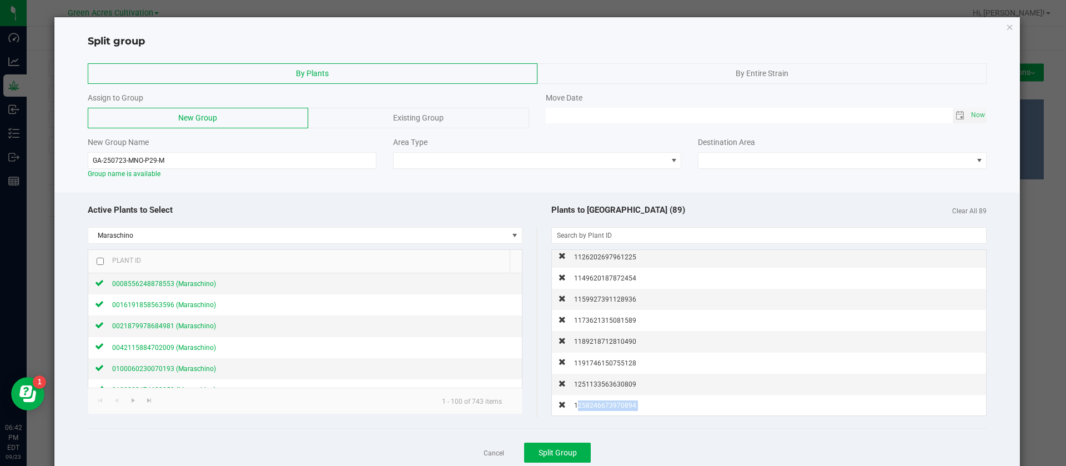
click at [604, 402] on span "1258246673970894" at bounding box center [605, 406] width 62 height 8
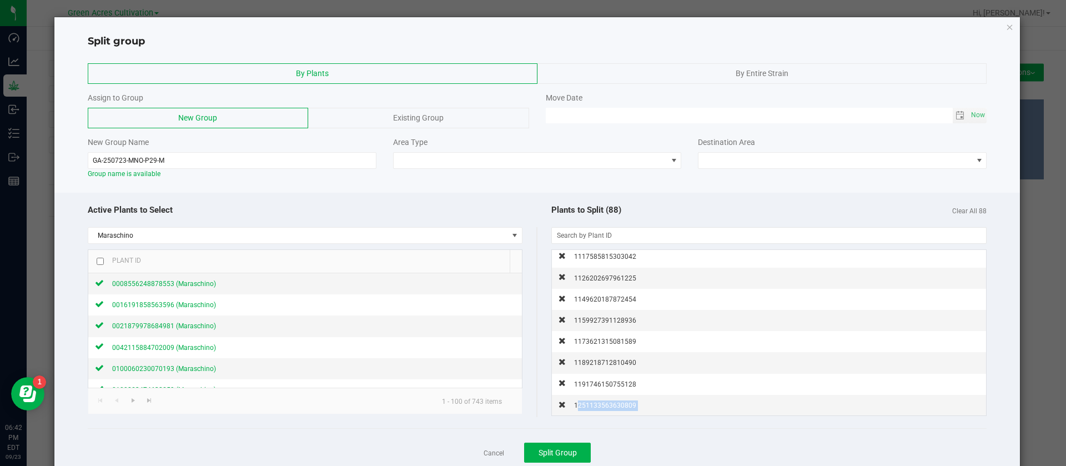
click at [604, 402] on span "1251133563630809" at bounding box center [605, 406] width 62 height 8
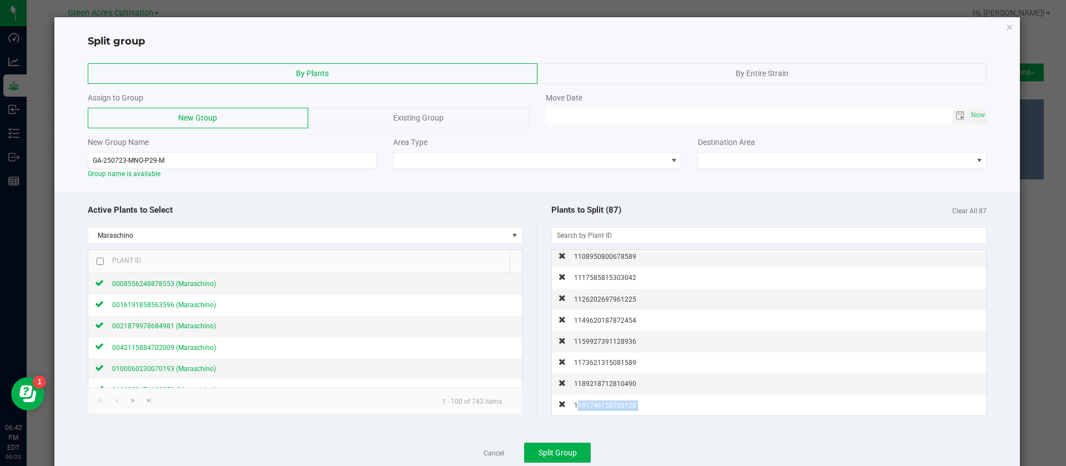
click at [604, 402] on span "1191746150755128" at bounding box center [605, 406] width 62 height 8
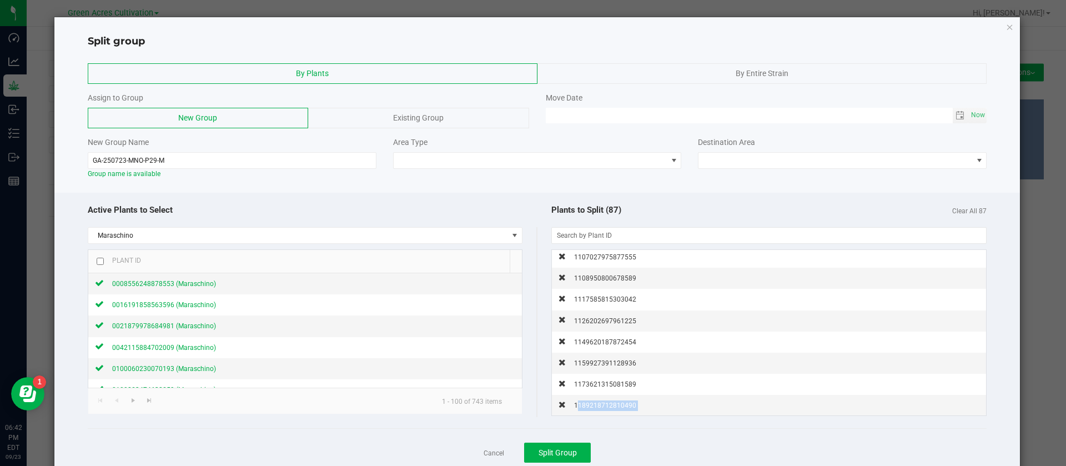
click at [604, 402] on span "1189218712810490" at bounding box center [605, 406] width 62 height 8
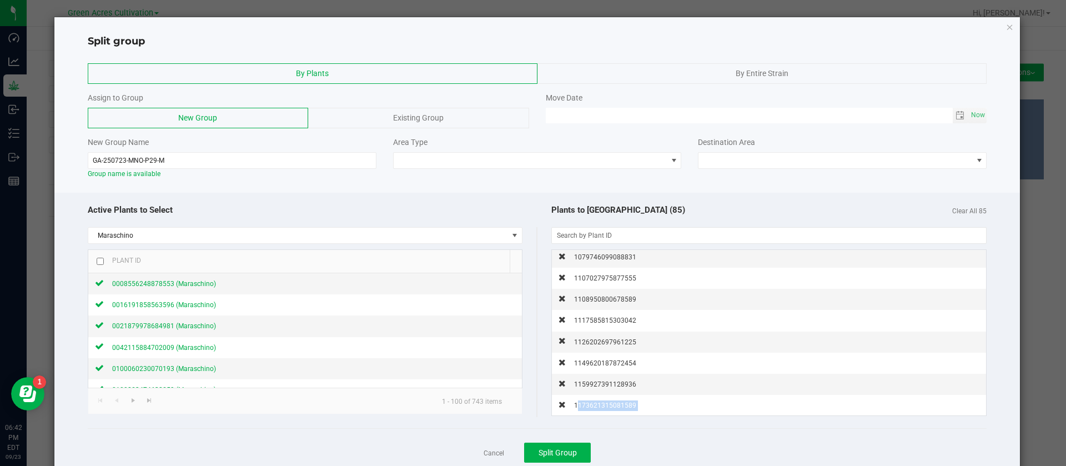
click at [604, 402] on span "1173621315081589" at bounding box center [605, 406] width 62 height 8
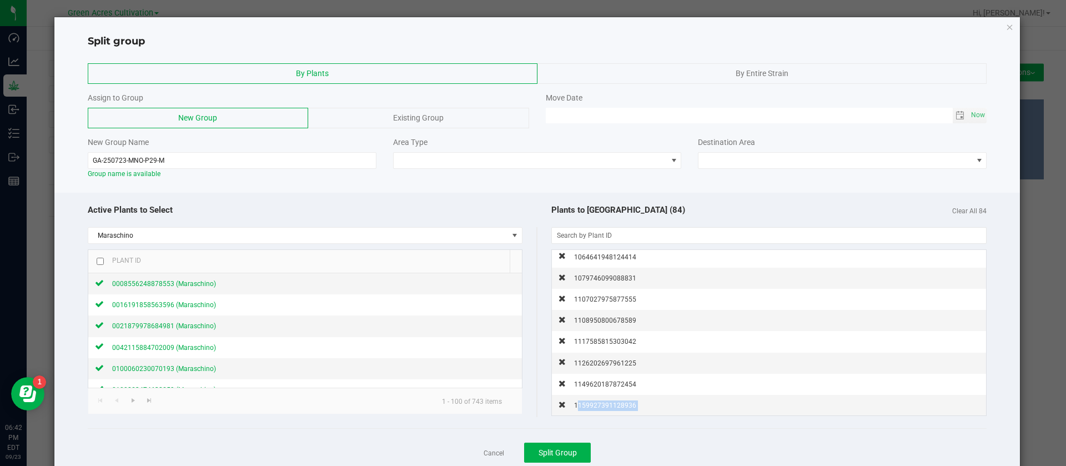
click at [604, 402] on span "1159927391128936" at bounding box center [605, 406] width 62 height 8
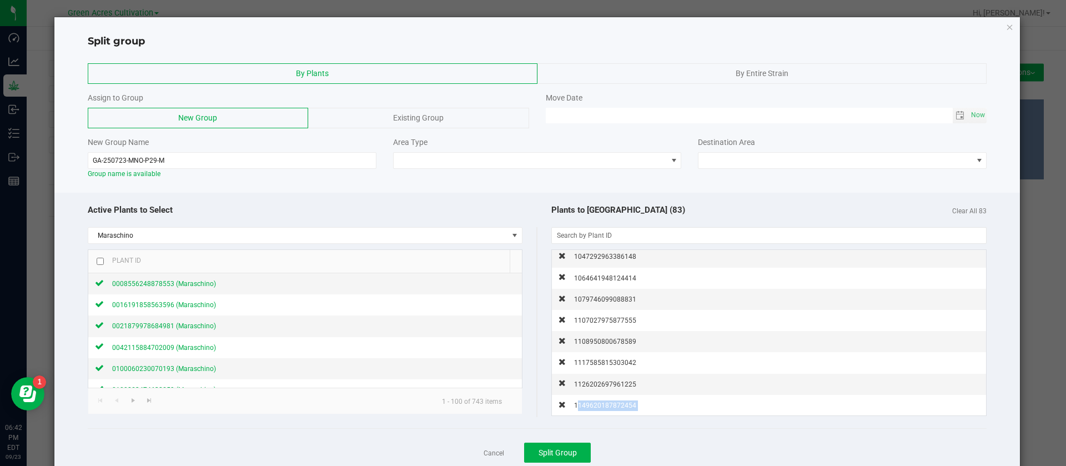
click at [604, 402] on span "1149620187872454" at bounding box center [605, 406] width 62 height 8
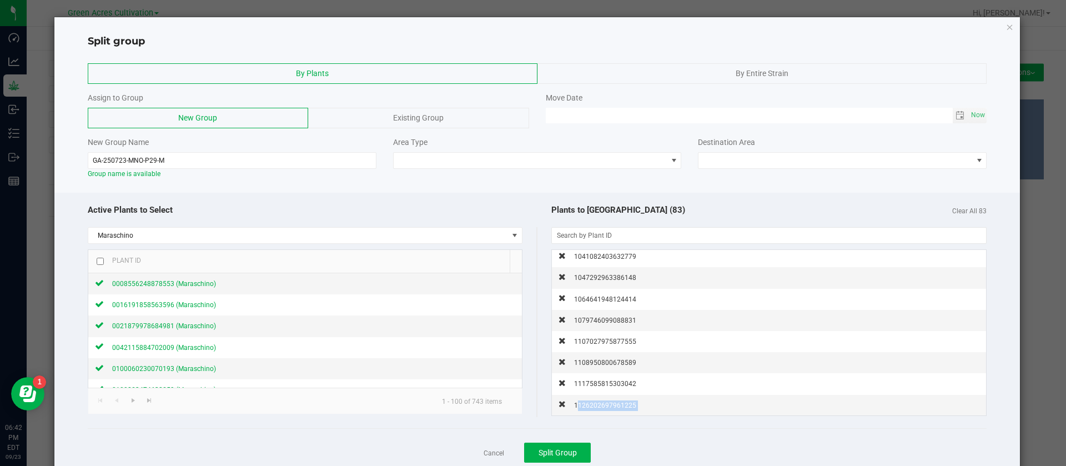
click at [604, 402] on span "1126202697961225" at bounding box center [605, 406] width 62 height 8
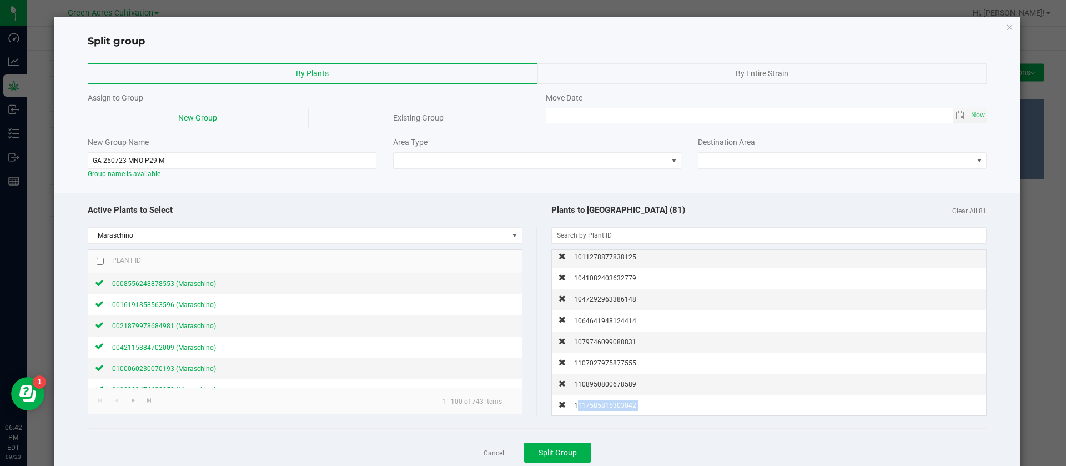
click at [604, 402] on span "1117585815303042" at bounding box center [605, 406] width 62 height 8
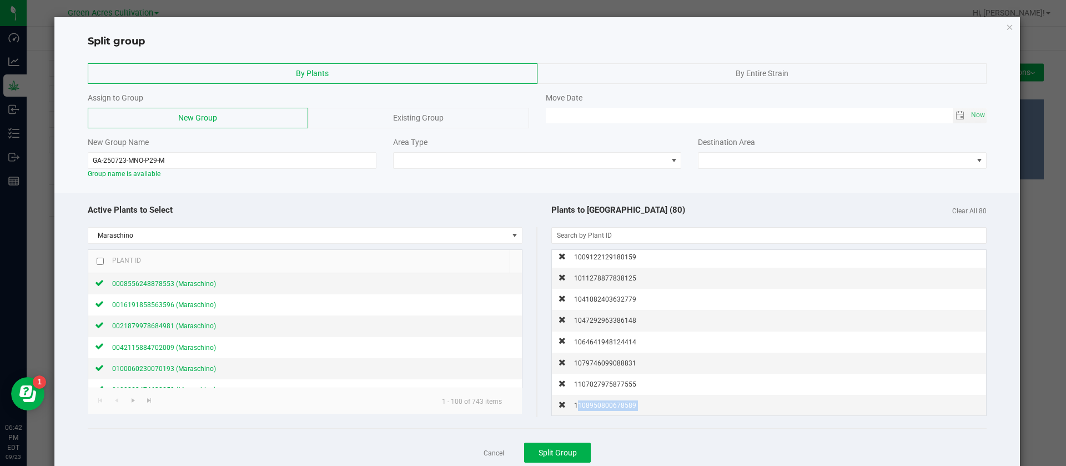
click at [604, 402] on span "1108950800678589" at bounding box center [605, 406] width 62 height 8
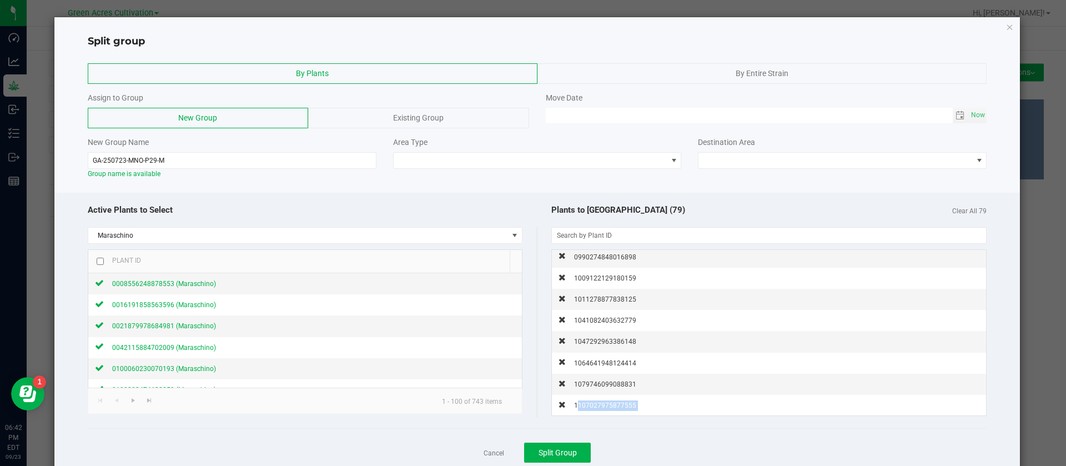
click at [604, 402] on span "1107027975877555" at bounding box center [605, 406] width 62 height 8
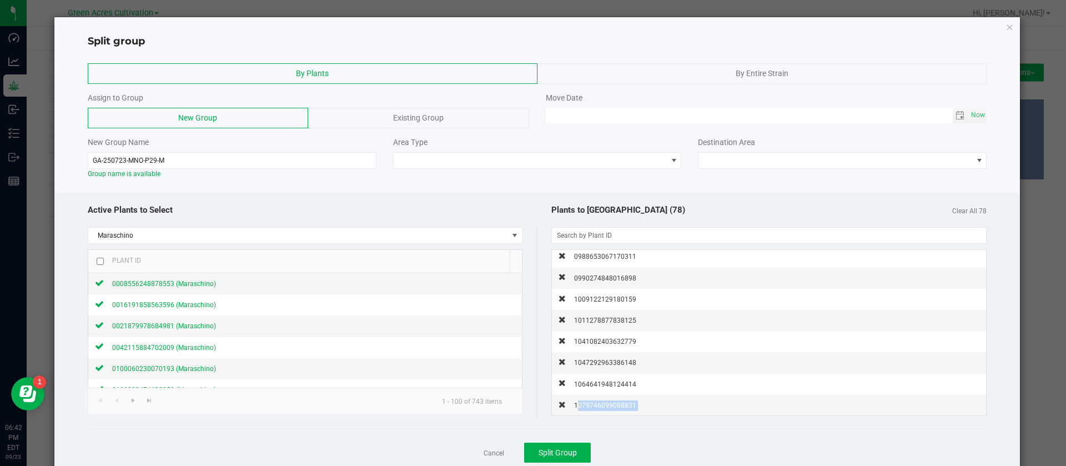
click at [604, 402] on span "1079746099088831" at bounding box center [605, 406] width 62 height 8
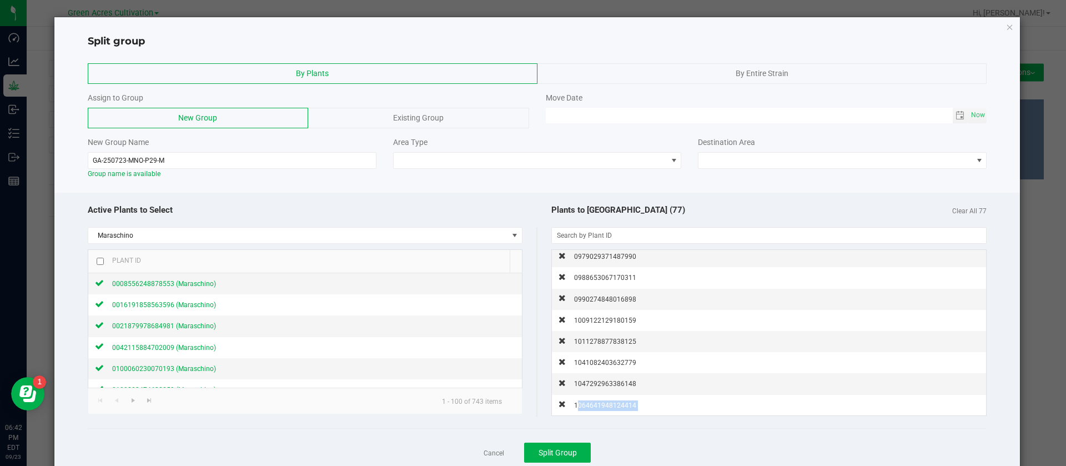
click at [604, 402] on span "1064641948124414" at bounding box center [605, 406] width 62 height 8
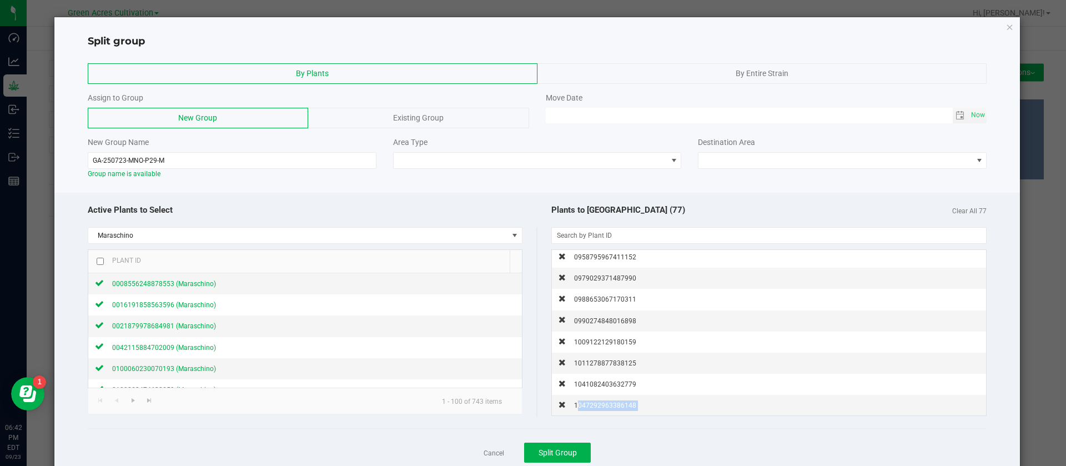
click at [604, 402] on span "1047292963386148" at bounding box center [605, 406] width 62 height 8
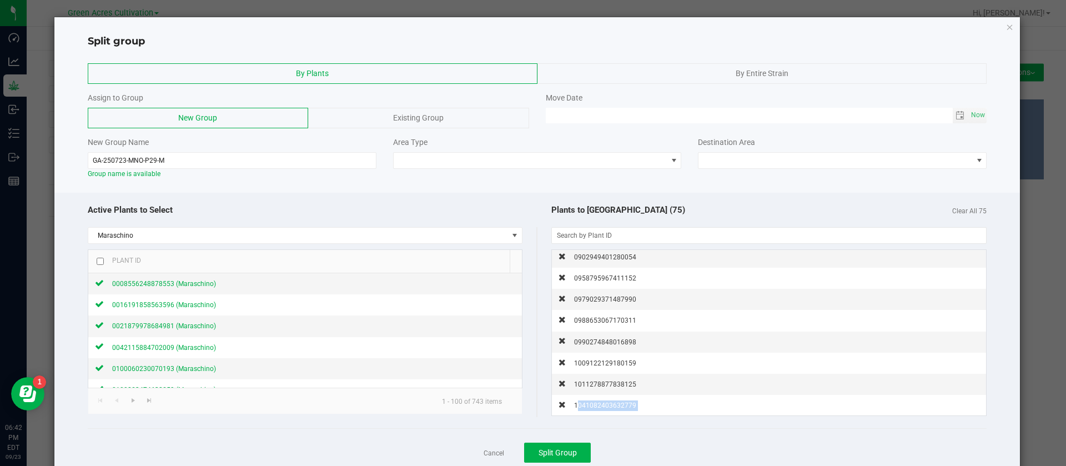
click at [604, 402] on span "1041082403632779" at bounding box center [605, 406] width 62 height 8
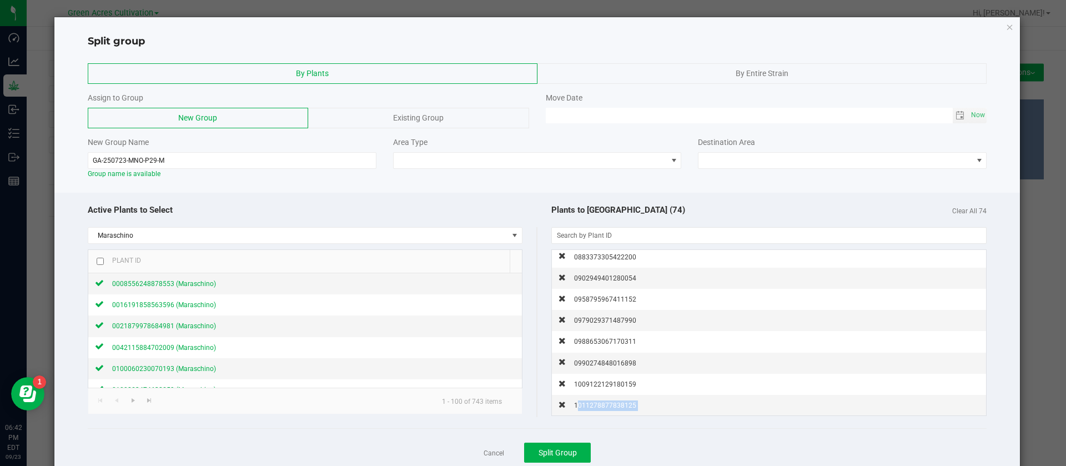
click at [604, 402] on span "1011278877838125" at bounding box center [605, 406] width 62 height 8
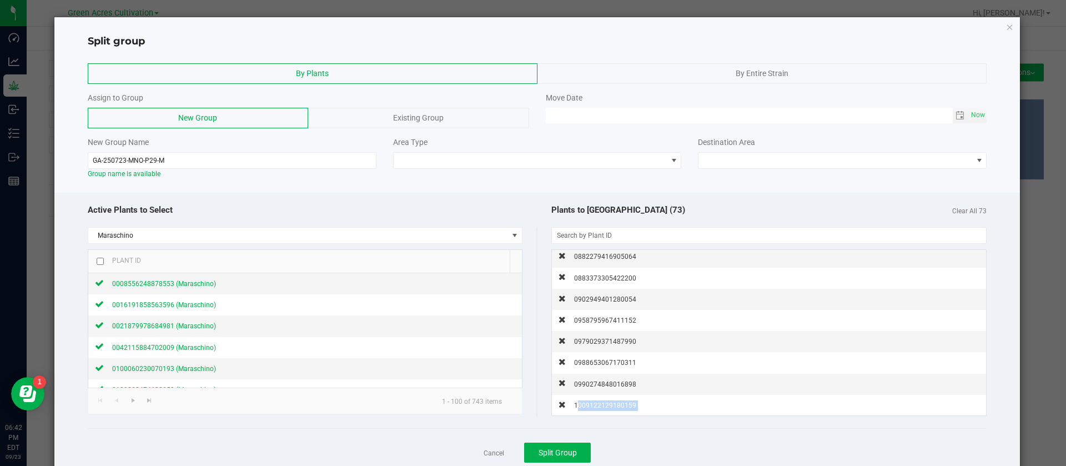
click at [604, 402] on span "1009122129180159" at bounding box center [605, 406] width 62 height 8
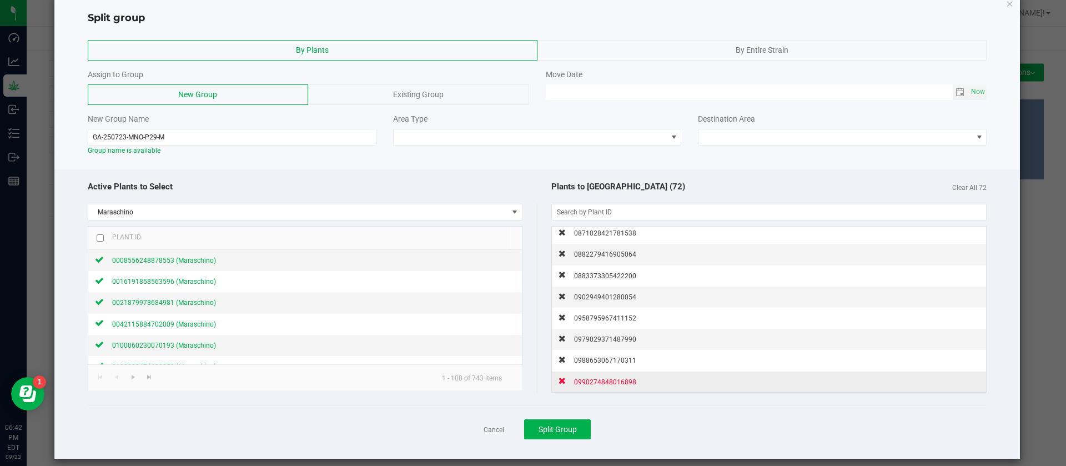
scroll to position [33, 0]
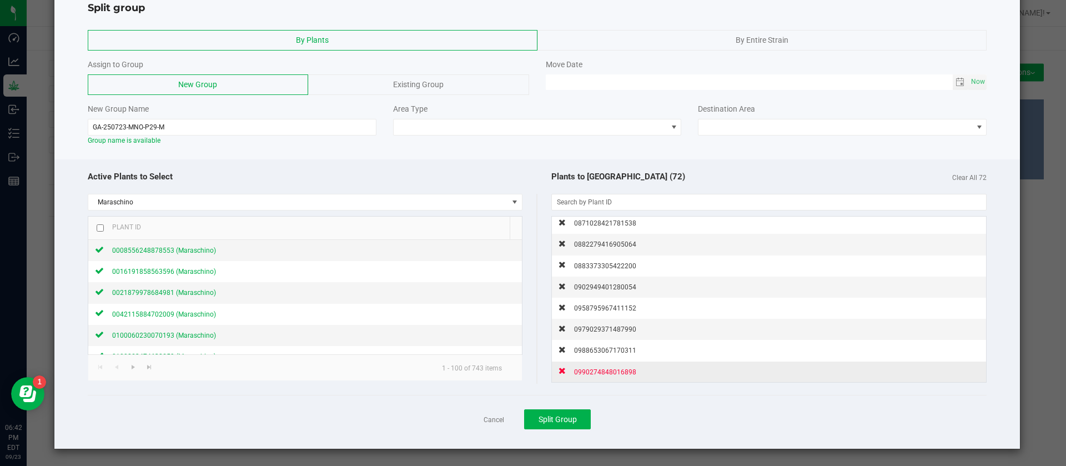
click at [611, 373] on span "0990274848016898" at bounding box center [605, 372] width 62 height 8
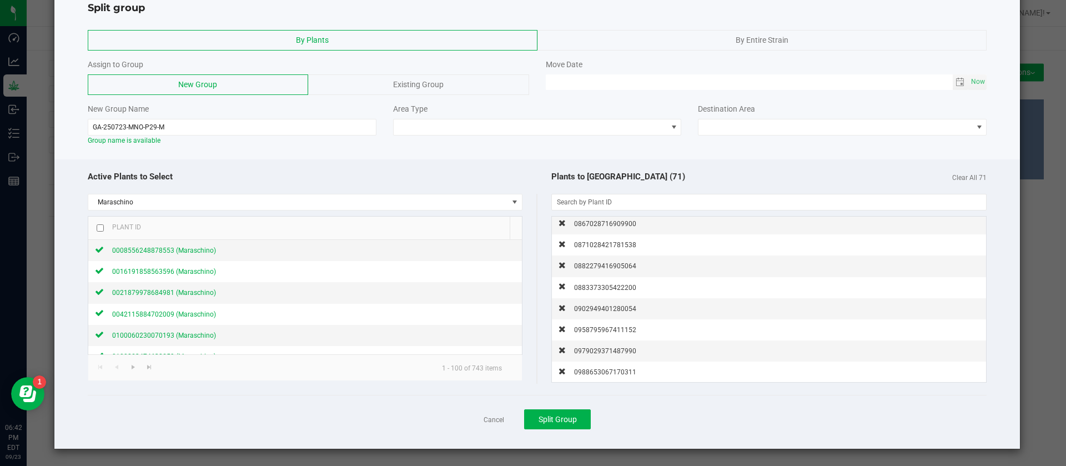
click at [611, 373] on span "0988653067170311" at bounding box center [605, 372] width 62 height 8
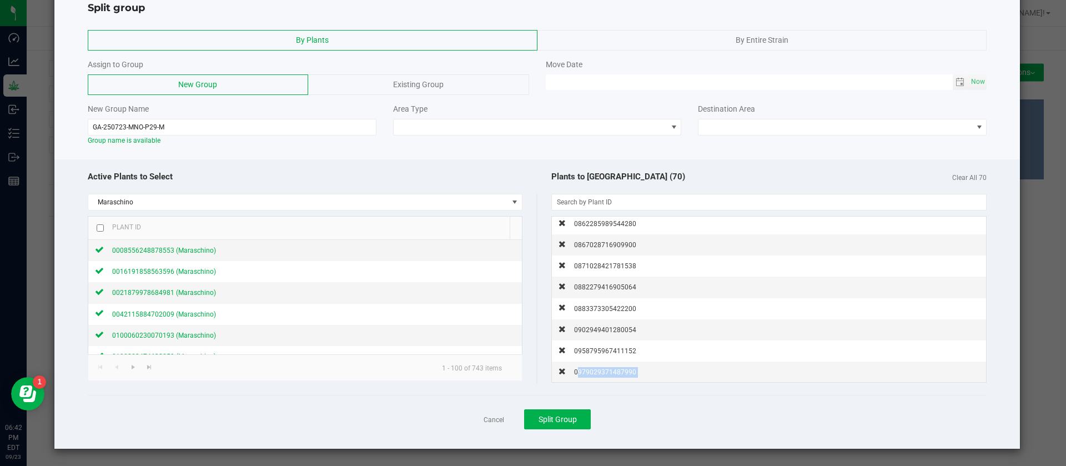
click at [611, 373] on span "0979029371487990" at bounding box center [605, 372] width 62 height 8
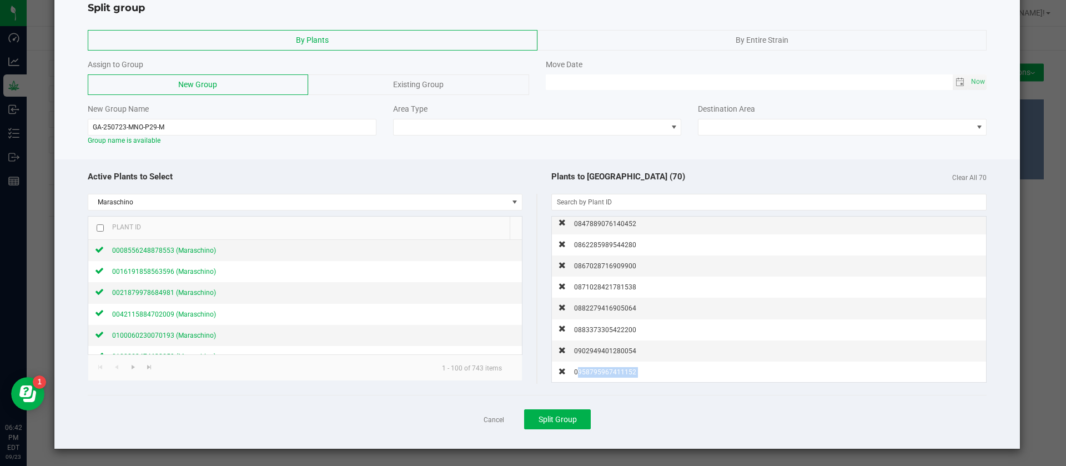
click at [611, 373] on span "0958795967411152" at bounding box center [605, 372] width 62 height 8
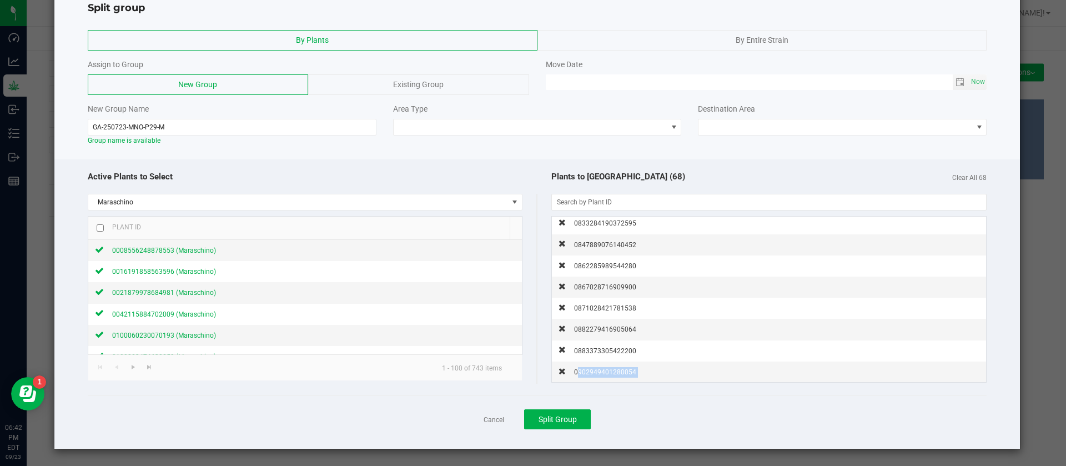
click at [611, 373] on span "0902949401280054" at bounding box center [605, 372] width 62 height 8
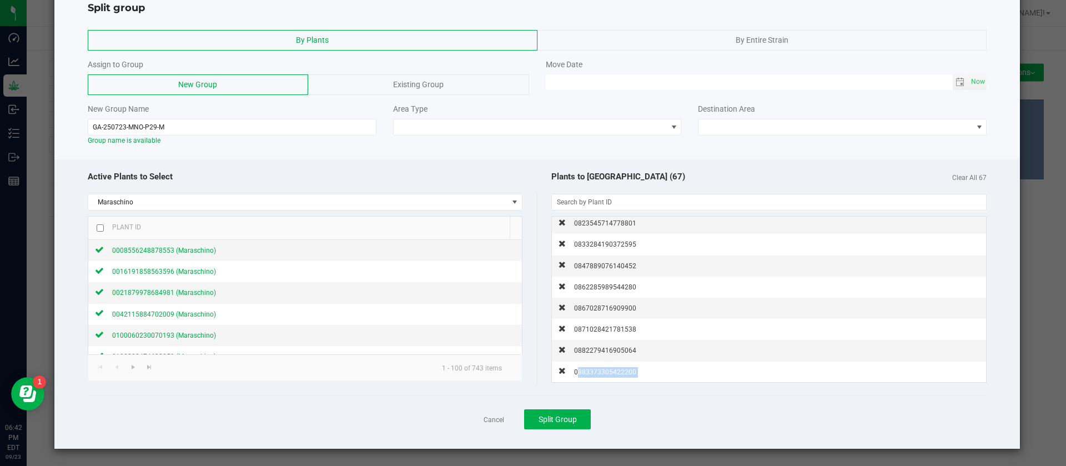
click at [611, 373] on span "0883373305422200" at bounding box center [605, 372] width 62 height 8
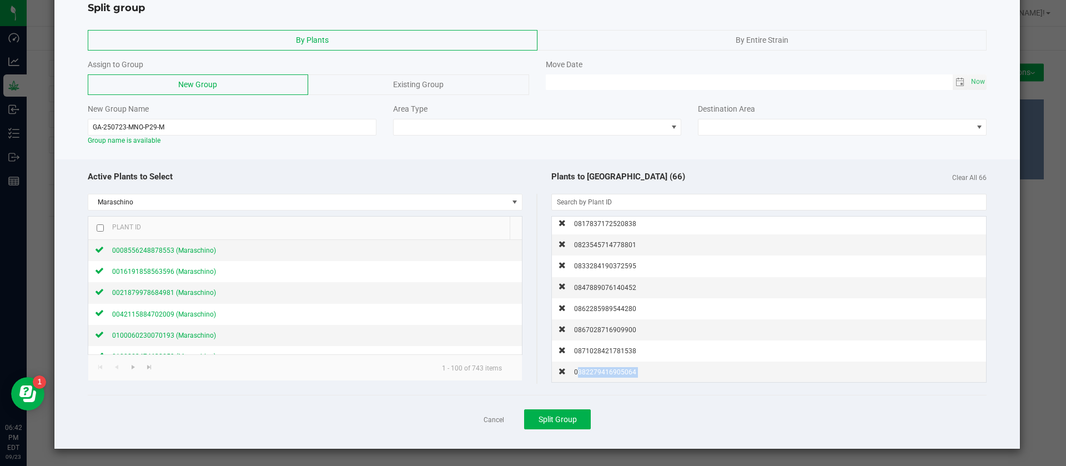
click at [611, 373] on span "0882279416905064" at bounding box center [605, 372] width 62 height 8
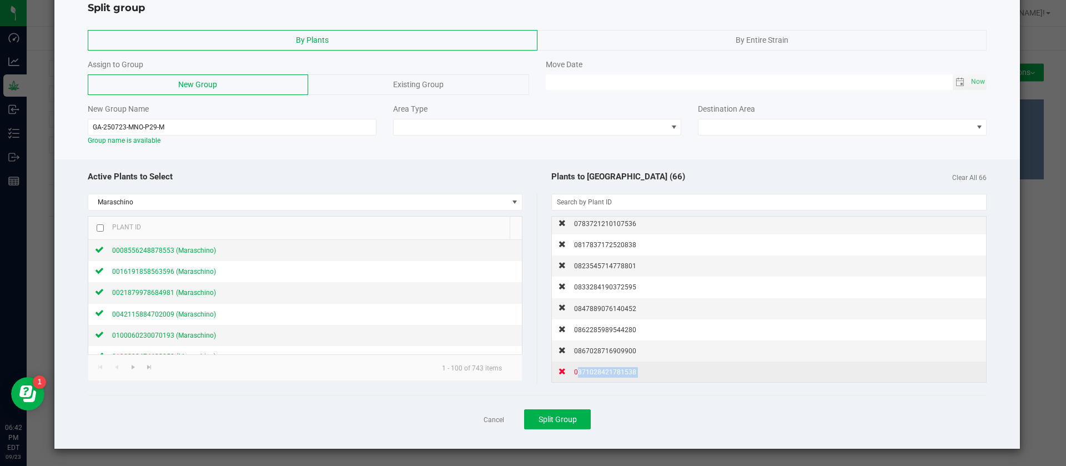
click at [610, 373] on span "0871028421781538" at bounding box center [605, 372] width 62 height 8
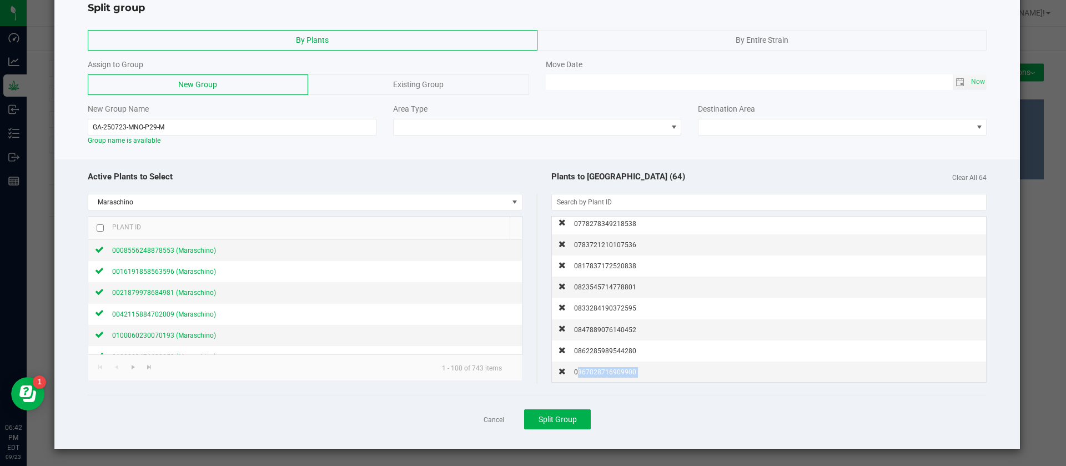
click at [610, 373] on span "0867028716909900" at bounding box center [605, 372] width 62 height 8
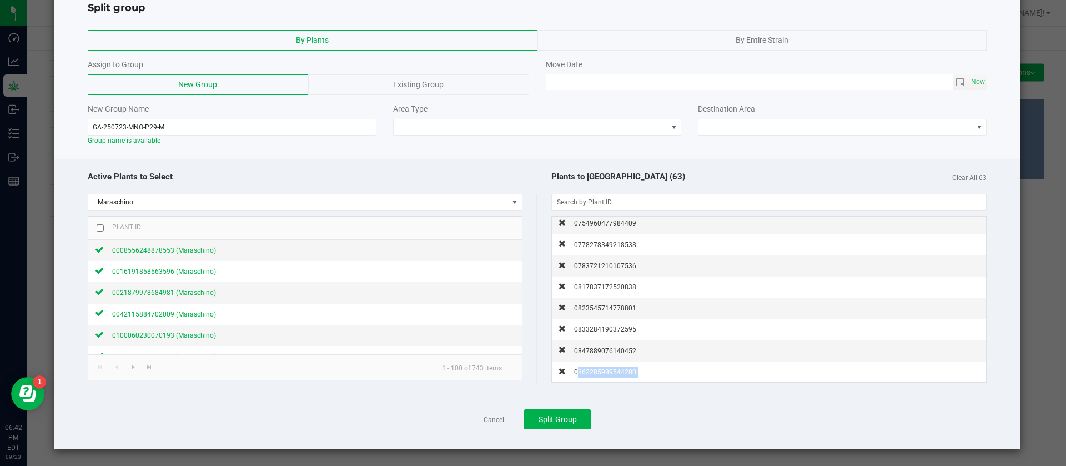
click at [610, 373] on span "0862285989544280" at bounding box center [605, 372] width 62 height 8
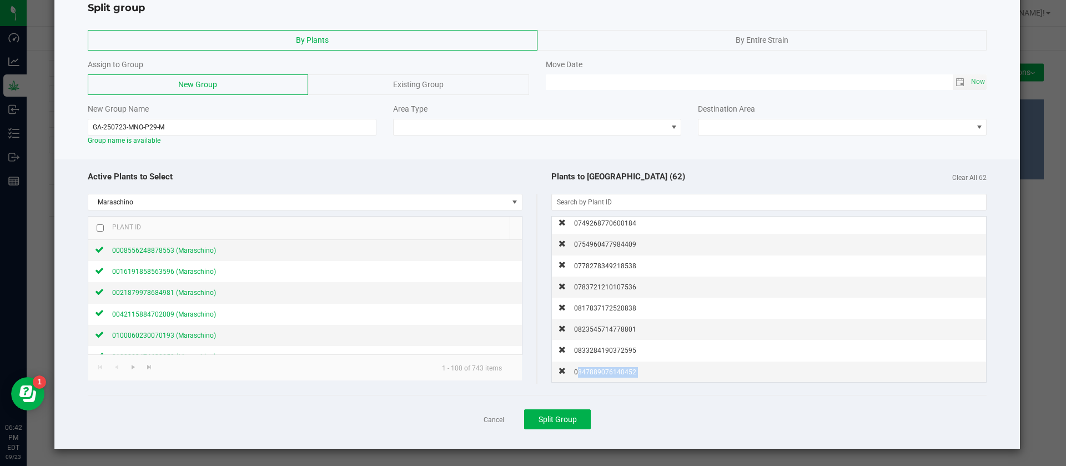
click at [610, 373] on span "0847889076140452" at bounding box center [605, 372] width 62 height 8
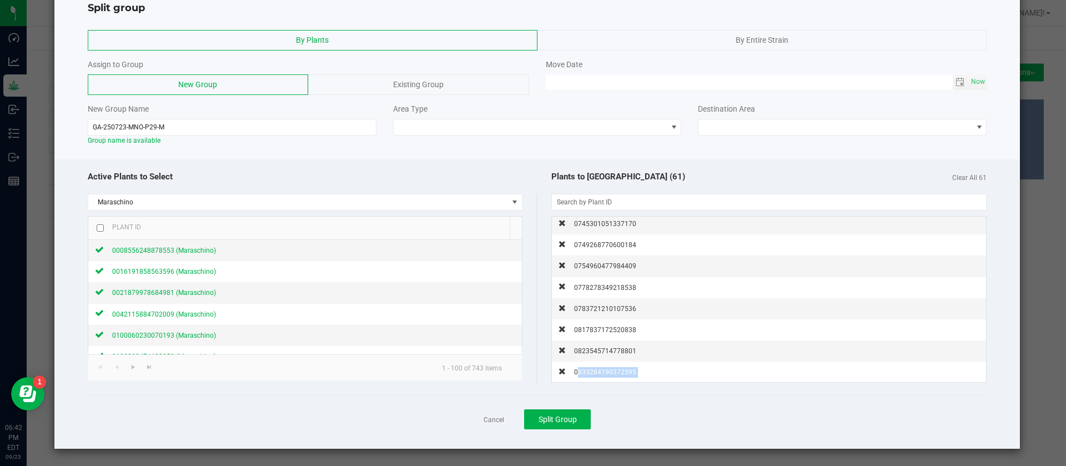
click at [610, 373] on span "0833284190372595" at bounding box center [605, 372] width 62 height 8
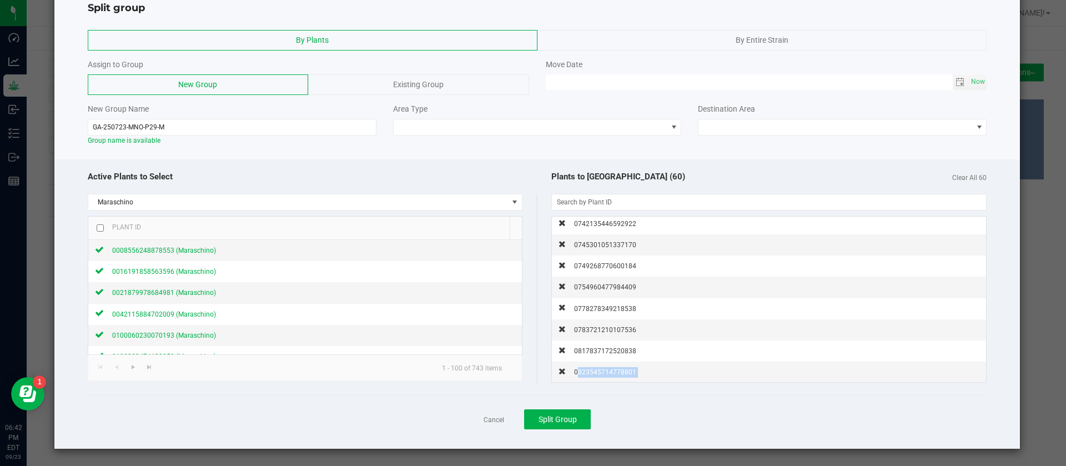
click at [610, 373] on span "0823545714778801" at bounding box center [605, 372] width 62 height 8
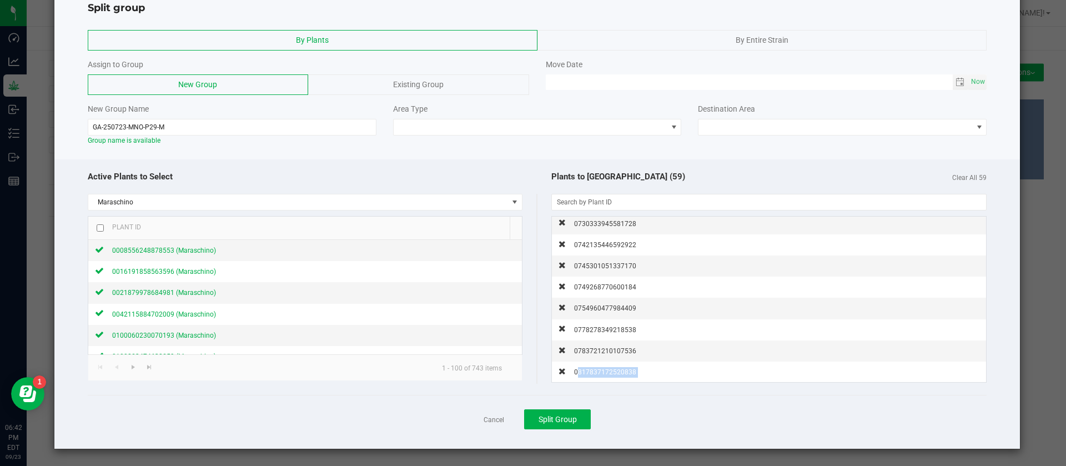
click at [610, 373] on span "0817837172520838" at bounding box center [605, 372] width 62 height 8
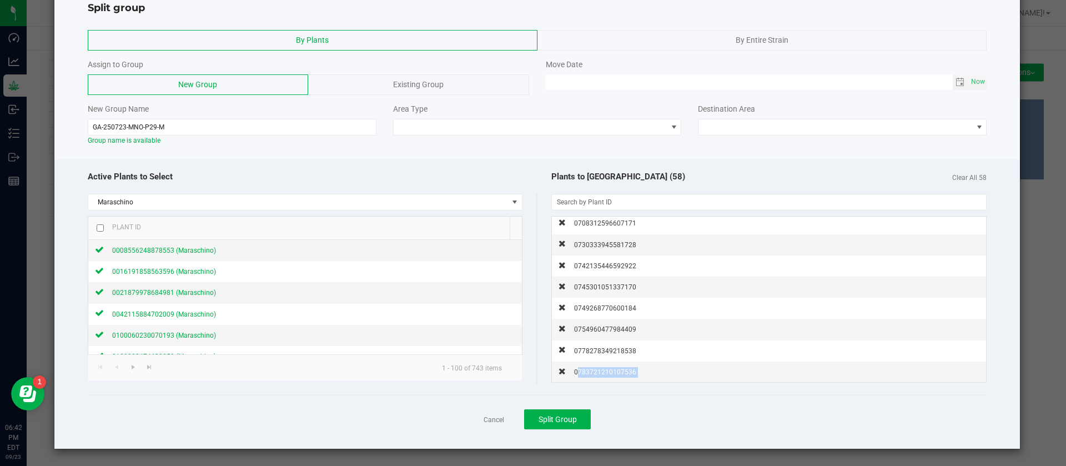
click at [610, 373] on span "0783721210107536" at bounding box center [605, 372] width 62 height 8
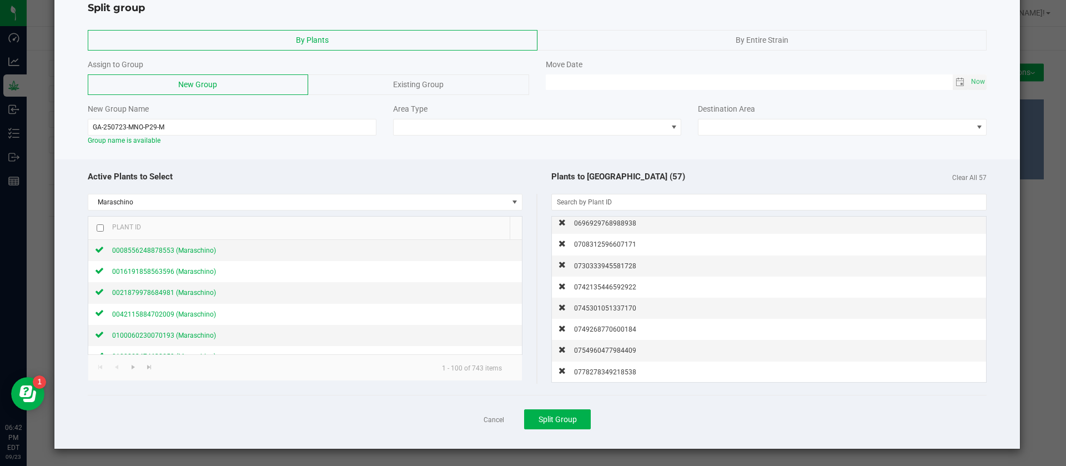
click at [610, 373] on span "0778278349218538" at bounding box center [605, 372] width 62 height 8
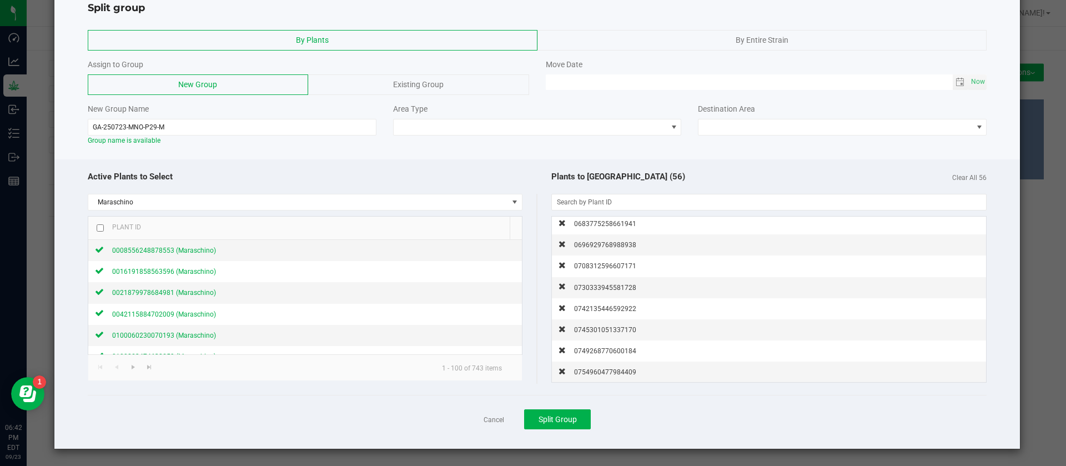
click at [610, 373] on span "0754960477984409" at bounding box center [605, 372] width 62 height 8
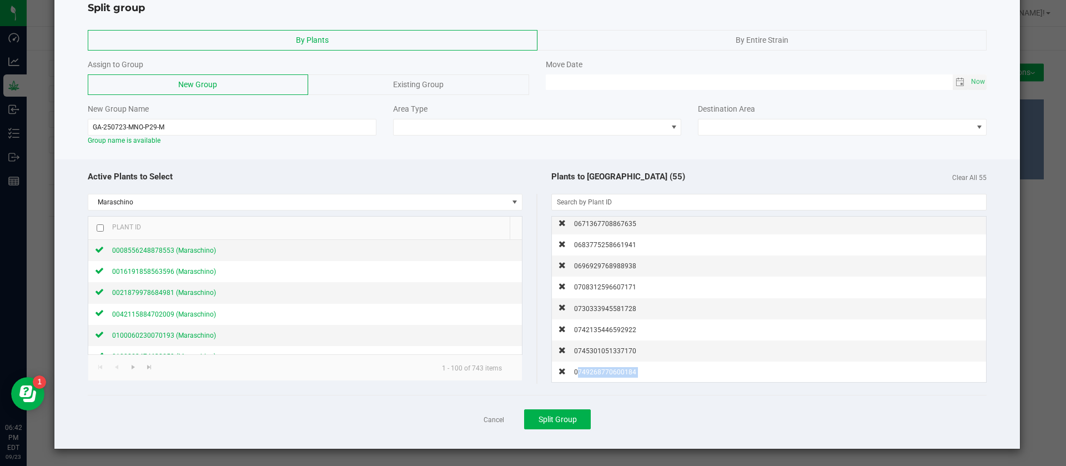
click at [610, 373] on span "0749268770600184" at bounding box center [605, 372] width 62 height 8
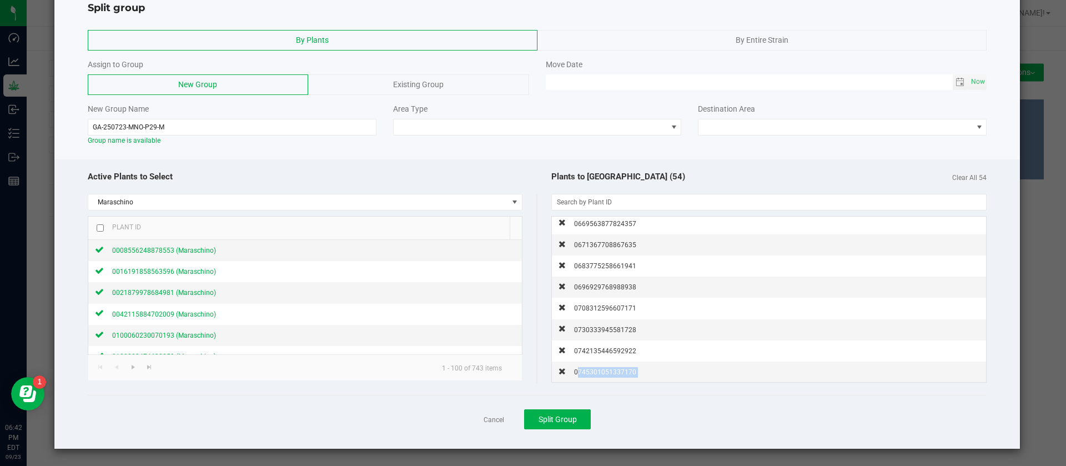
click at [610, 373] on span "0745301051337170" at bounding box center [605, 372] width 62 height 8
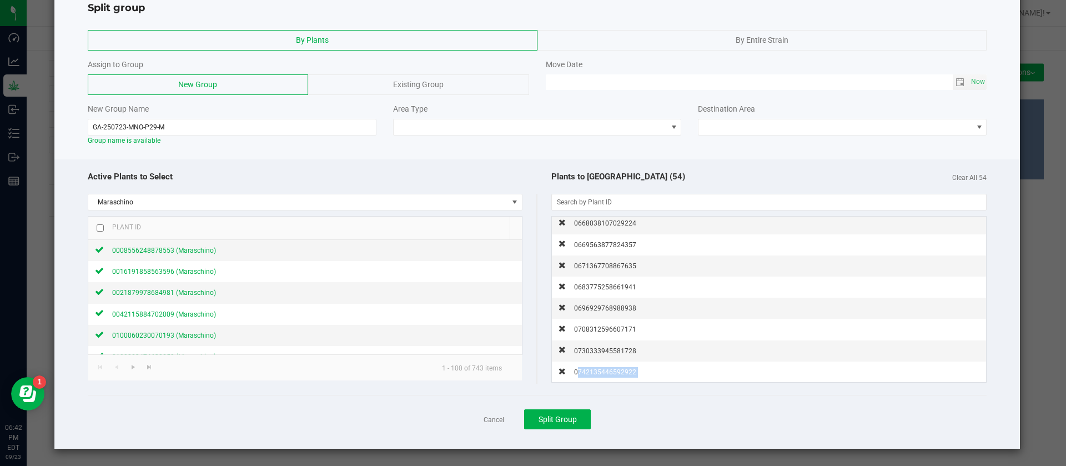
click at [610, 373] on span "0742135446592922" at bounding box center [605, 372] width 62 height 8
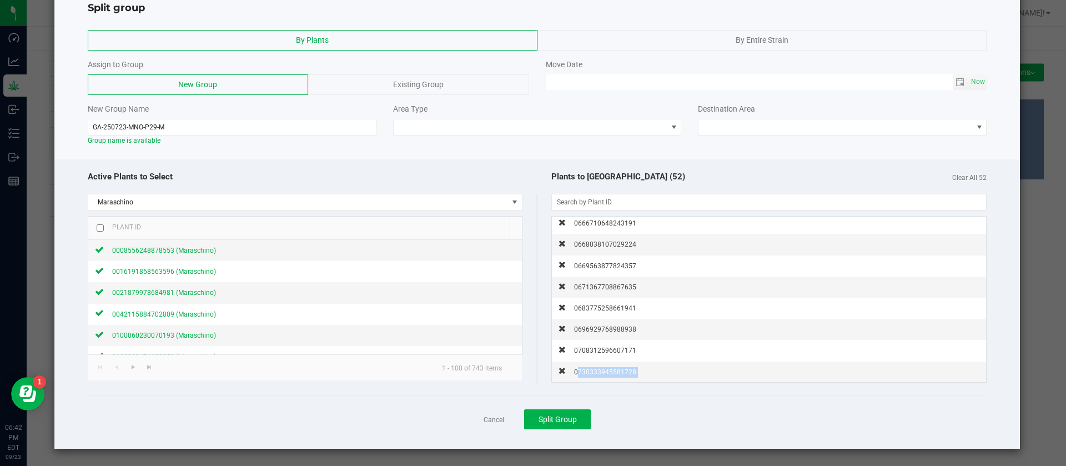
click at [610, 373] on span "0730333945581728" at bounding box center [605, 372] width 62 height 8
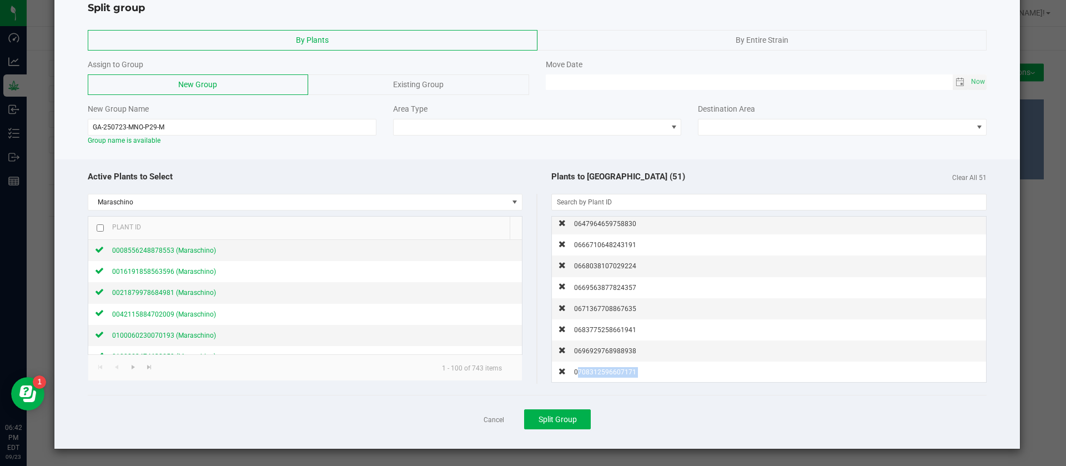
click at [610, 373] on span "0708312596607171" at bounding box center [605, 372] width 62 height 8
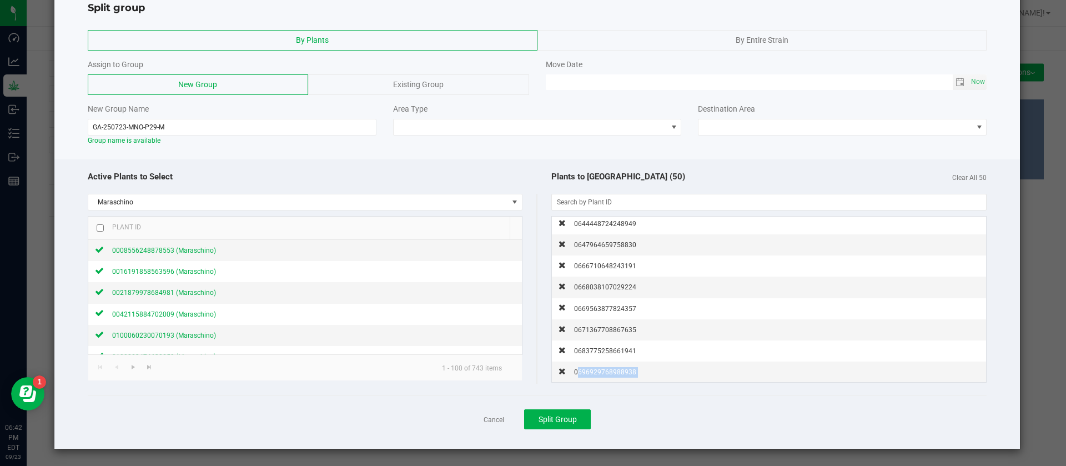
click at [610, 373] on span "0696929768988938" at bounding box center [605, 372] width 62 height 8
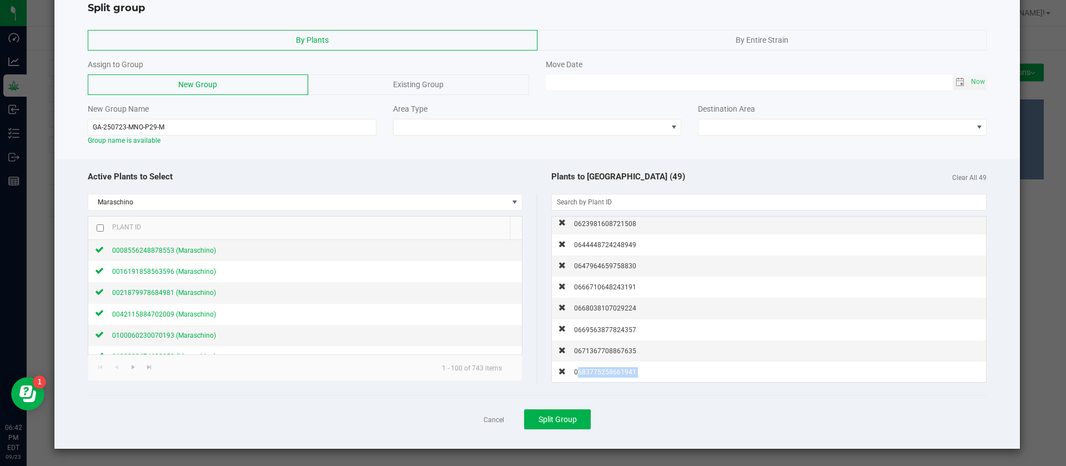
click at [610, 373] on span "0683775258661941" at bounding box center [605, 372] width 62 height 8
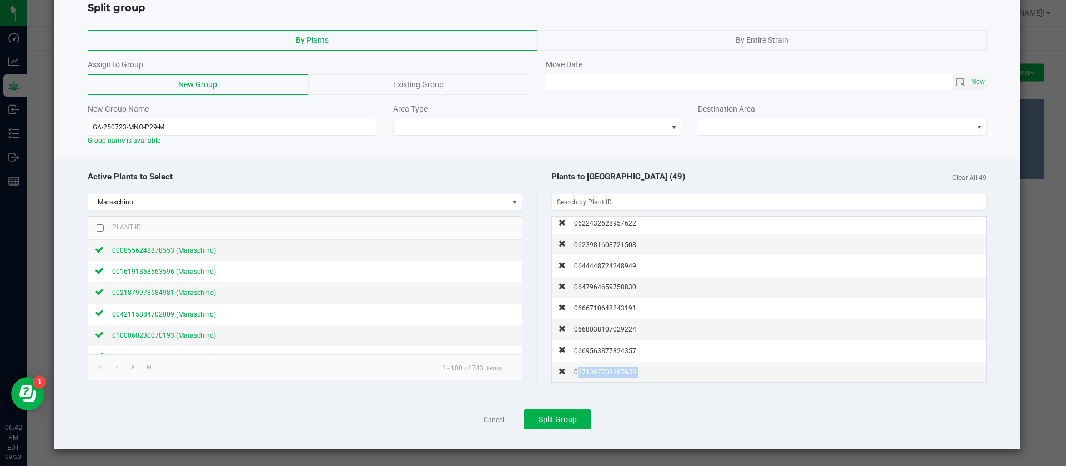
click at [610, 373] on span "0671367708867635" at bounding box center [605, 372] width 62 height 8
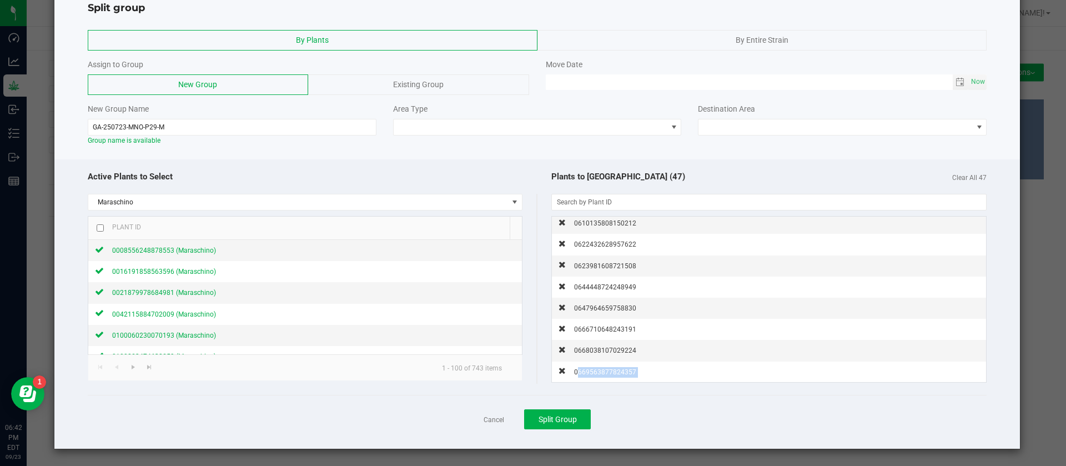
click at [610, 373] on span "0669563877824357" at bounding box center [605, 372] width 62 height 8
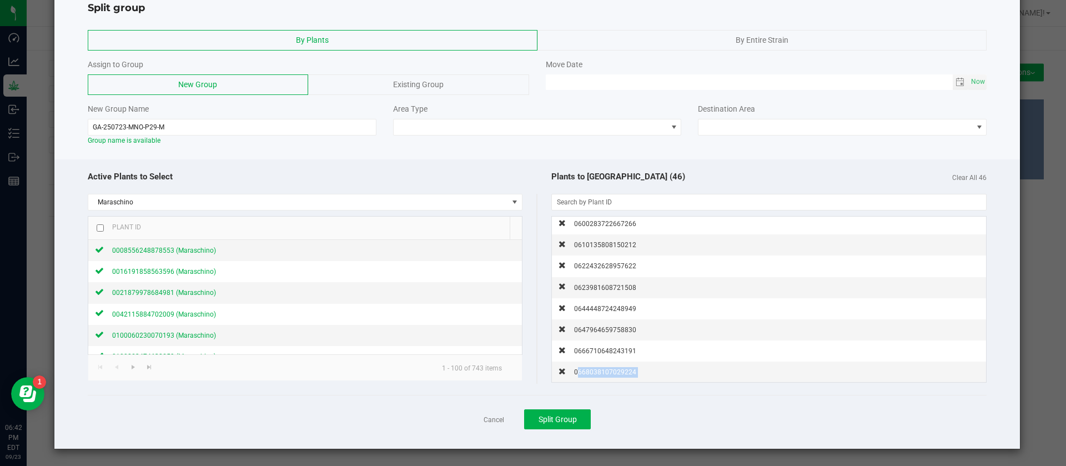
click at [610, 373] on span "0668038107029224" at bounding box center [605, 372] width 62 height 8
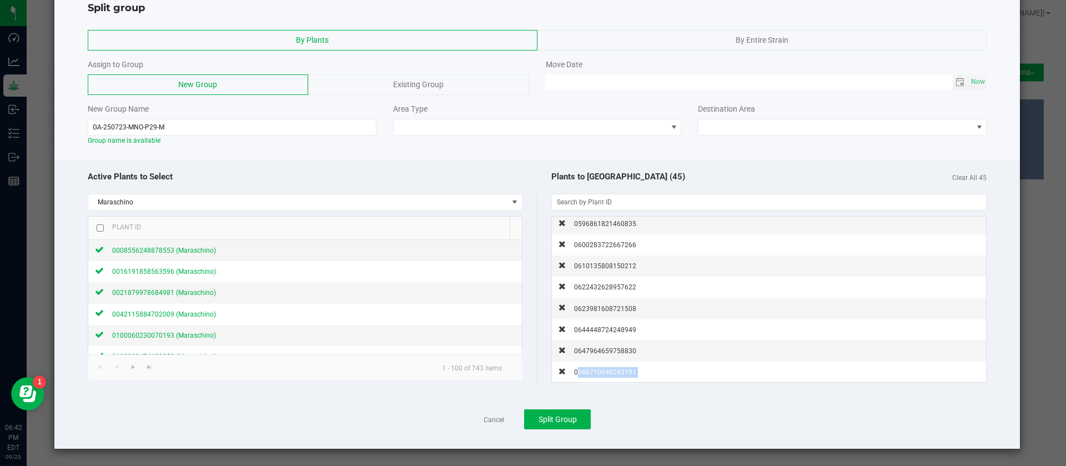
click at [610, 373] on span "0666710648243191" at bounding box center [605, 372] width 62 height 8
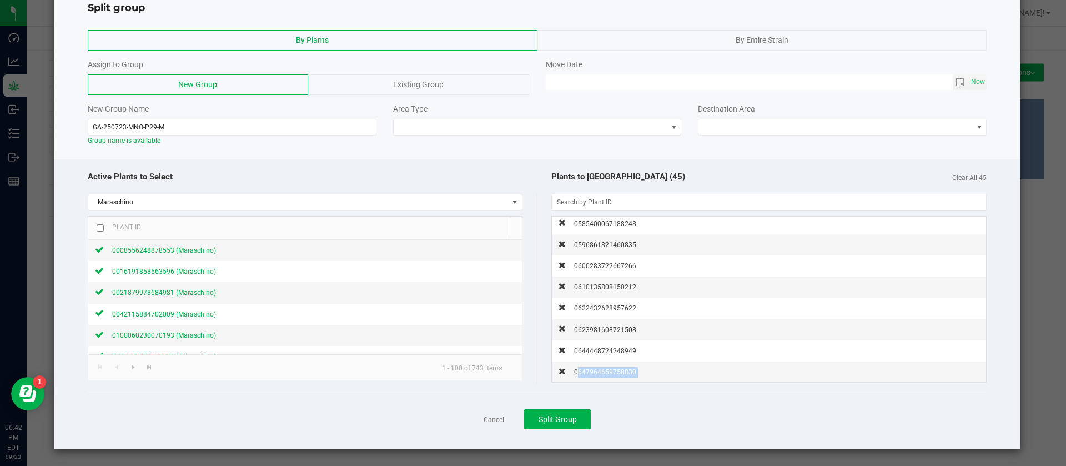
click at [610, 373] on span "0647964659758830" at bounding box center [605, 372] width 62 height 8
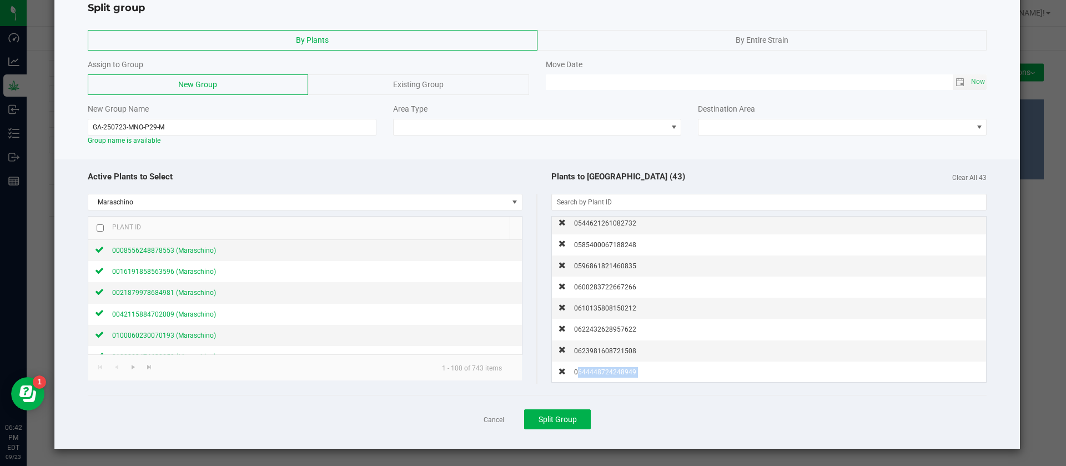
click at [610, 373] on span "0644448724248949" at bounding box center [605, 372] width 62 height 8
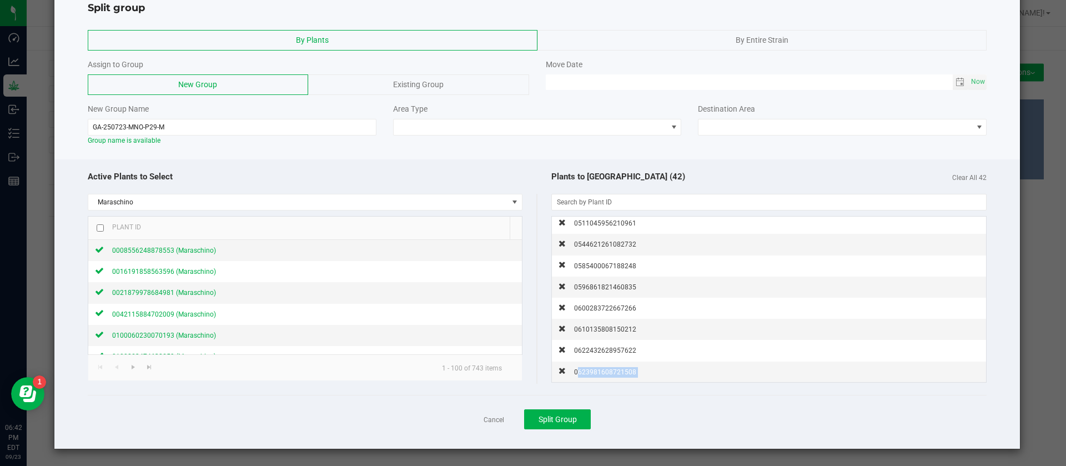
click at [610, 373] on span "0623981608721508" at bounding box center [605, 372] width 62 height 8
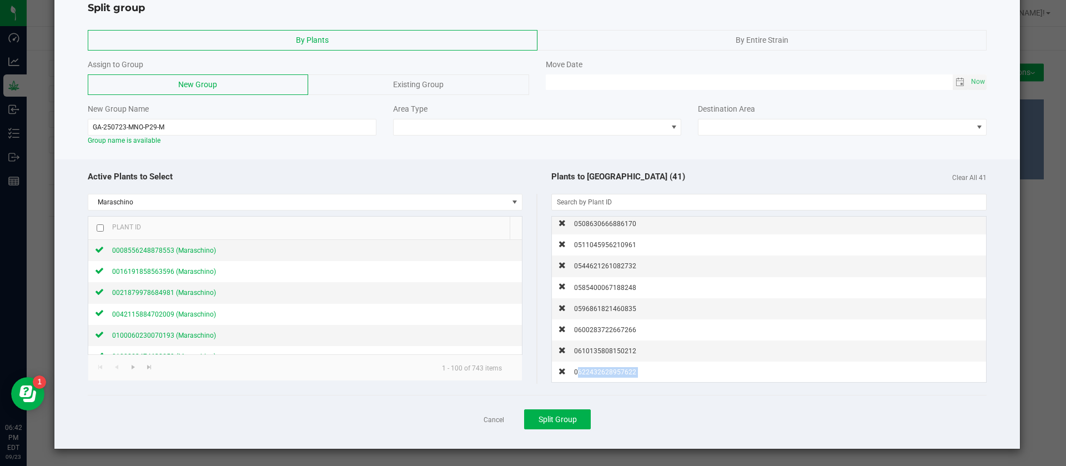
click at [610, 373] on span "0622432628957622" at bounding box center [605, 372] width 62 height 8
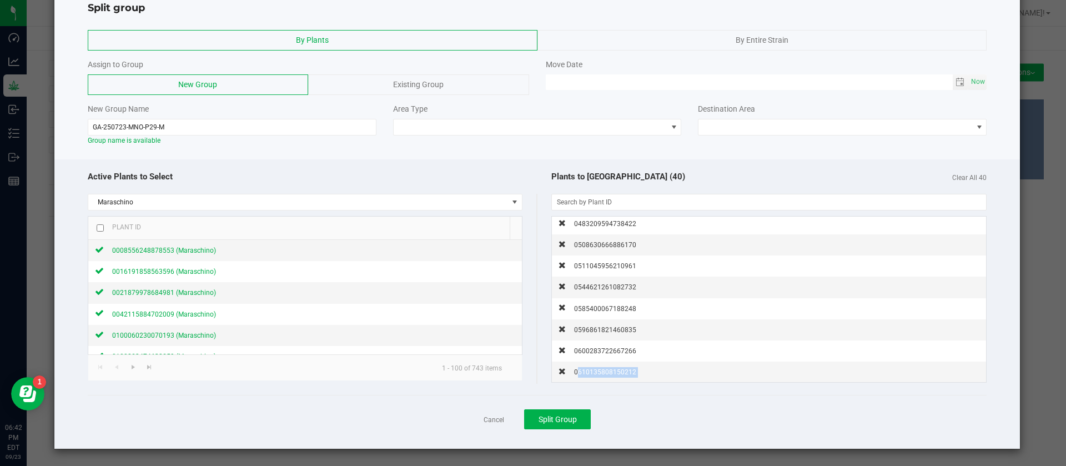
click at [610, 373] on span "0610135808150212" at bounding box center [605, 372] width 62 height 8
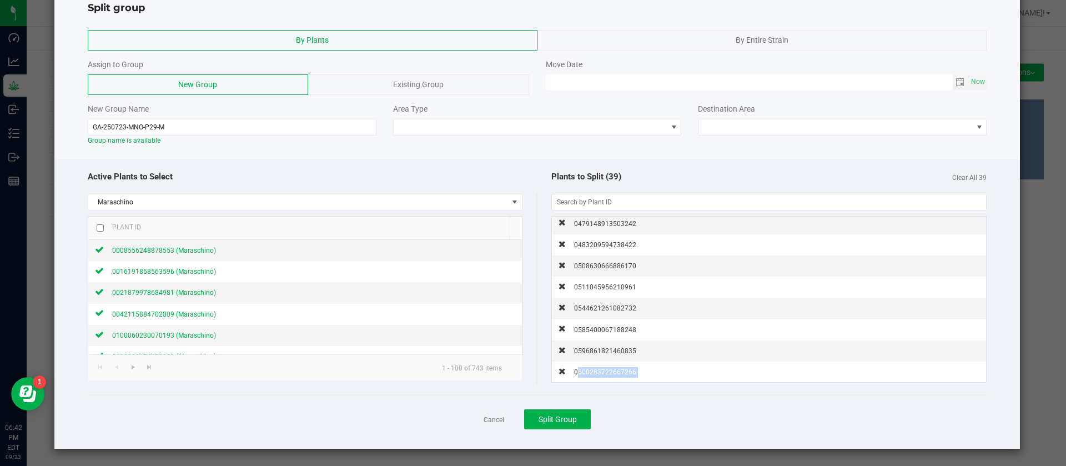
click at [610, 373] on span "0600283722667266" at bounding box center [605, 372] width 62 height 8
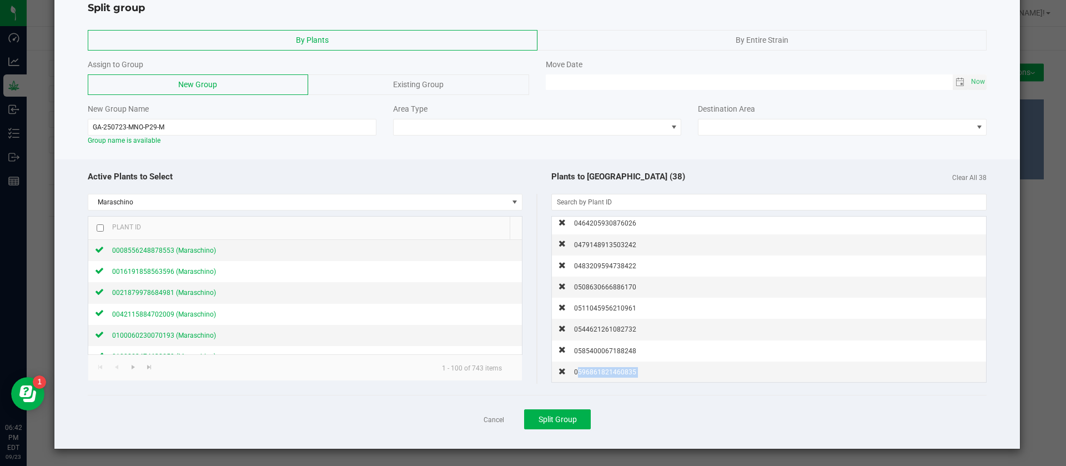
click at [610, 373] on span "0596861821460835" at bounding box center [605, 372] width 62 height 8
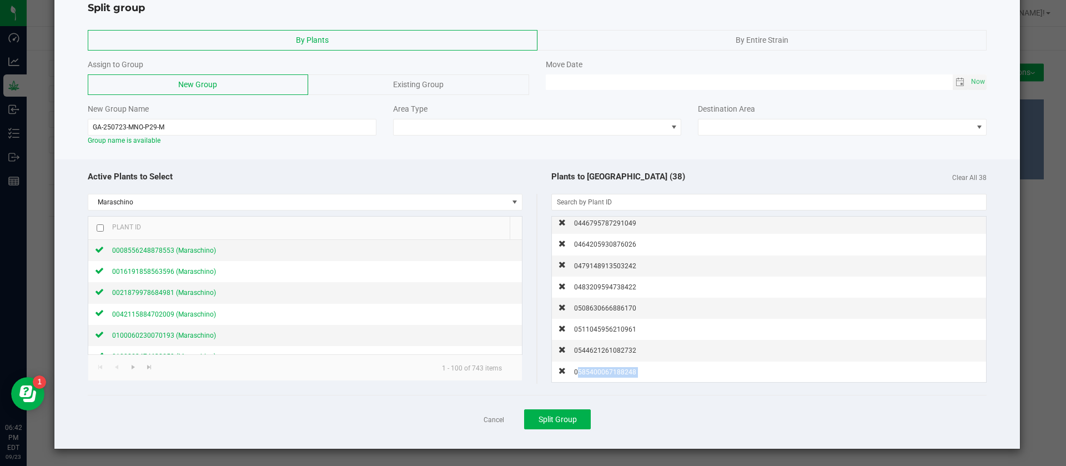
click at [610, 373] on span "0585400067188248" at bounding box center [605, 372] width 62 height 8
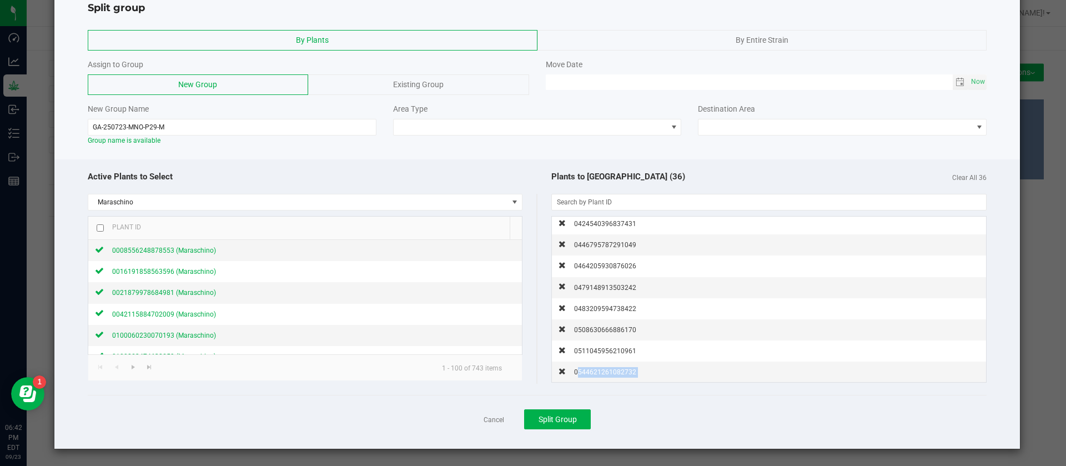
click at [610, 373] on span "0544621261082732" at bounding box center [605, 372] width 62 height 8
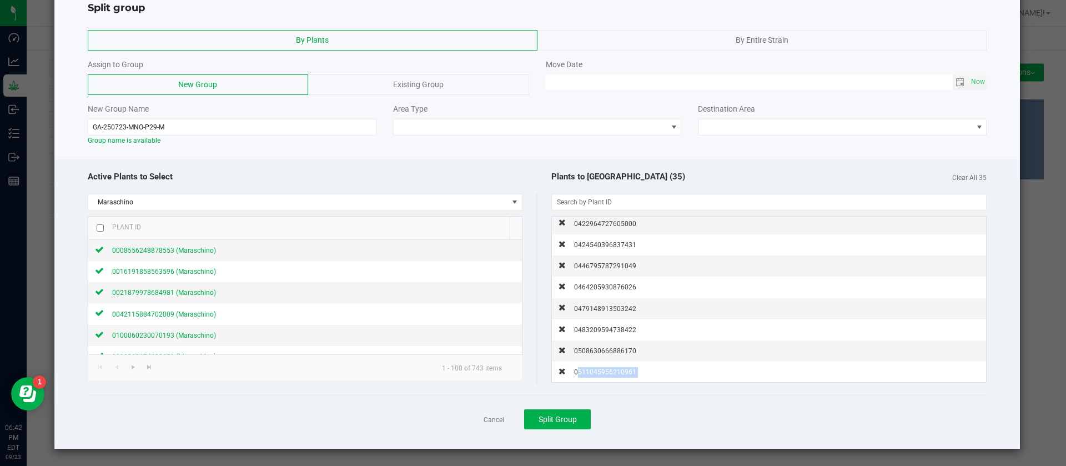
click at [610, 373] on span "0511045956210961" at bounding box center [605, 372] width 62 height 8
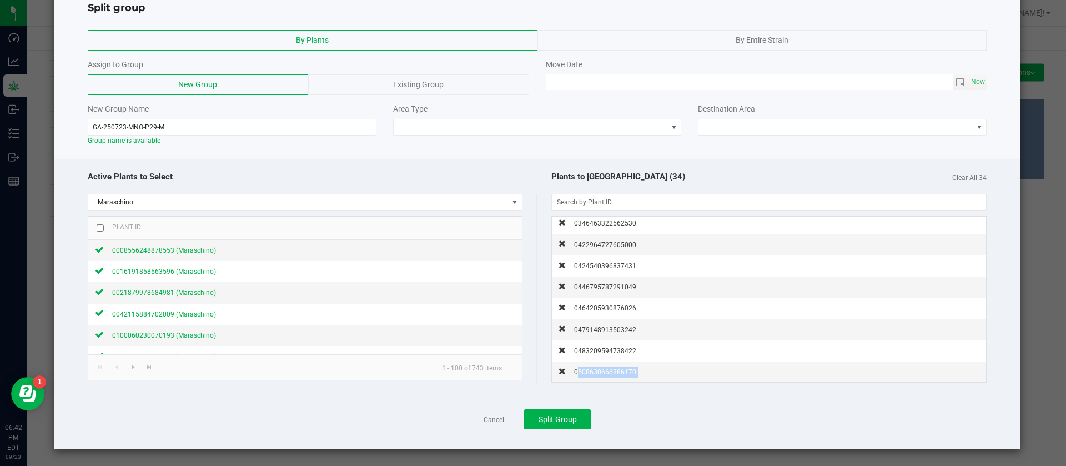
click at [610, 373] on span "0508630666886170" at bounding box center [605, 372] width 62 height 8
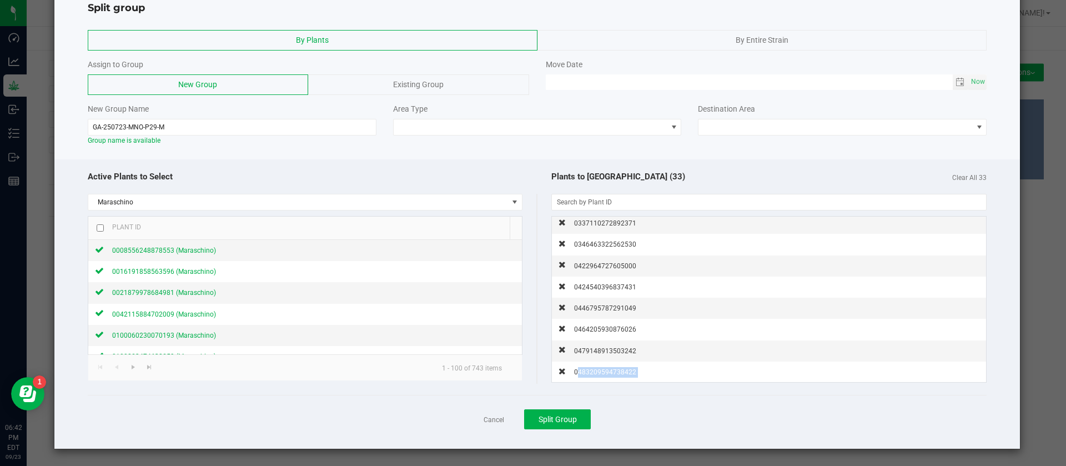
click at [610, 373] on span "0483209594738422" at bounding box center [605, 372] width 62 height 8
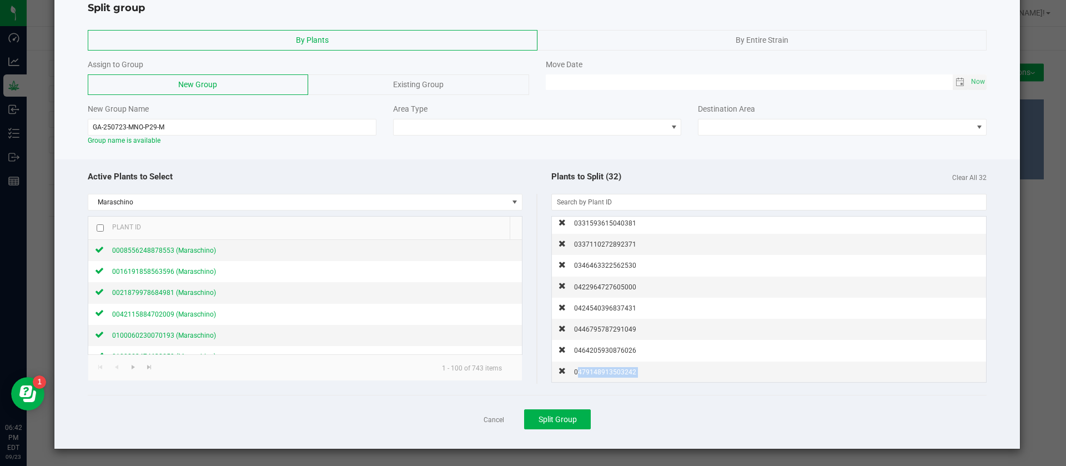
click at [610, 373] on span "0479148913503242" at bounding box center [605, 372] width 62 height 8
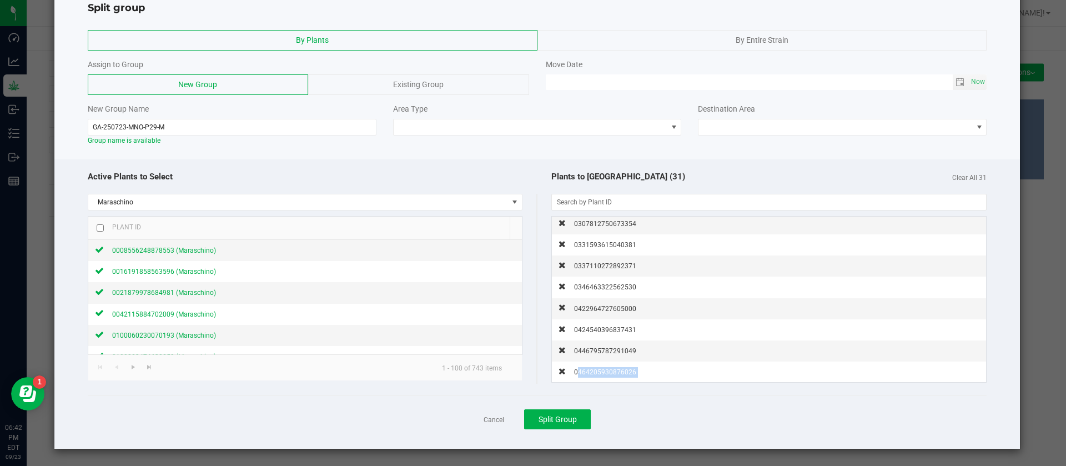
click at [610, 373] on span "0464205930876026" at bounding box center [605, 372] width 62 height 8
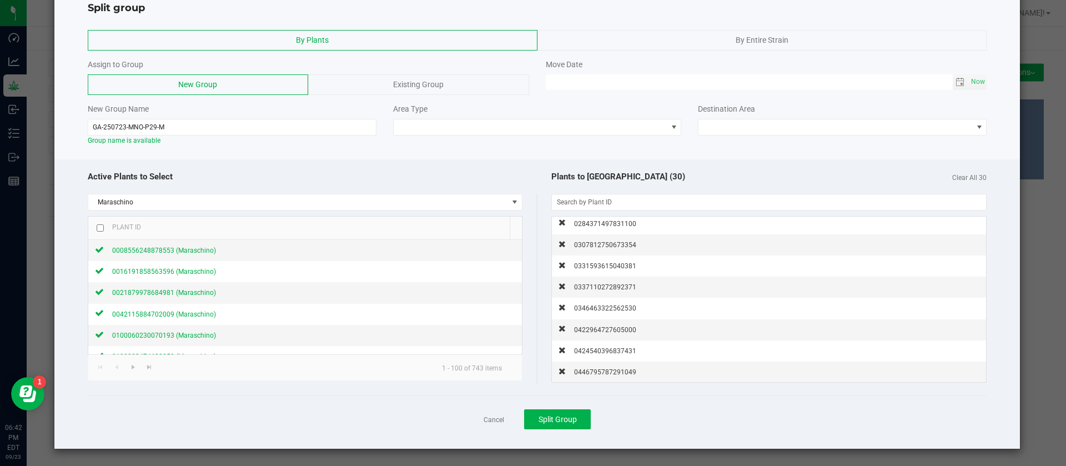
click at [472, 112] on div "Area Type" at bounding box center [537, 109] width 289 height 12
click at [431, 119] on span at bounding box center [531, 127] width 274 height 16
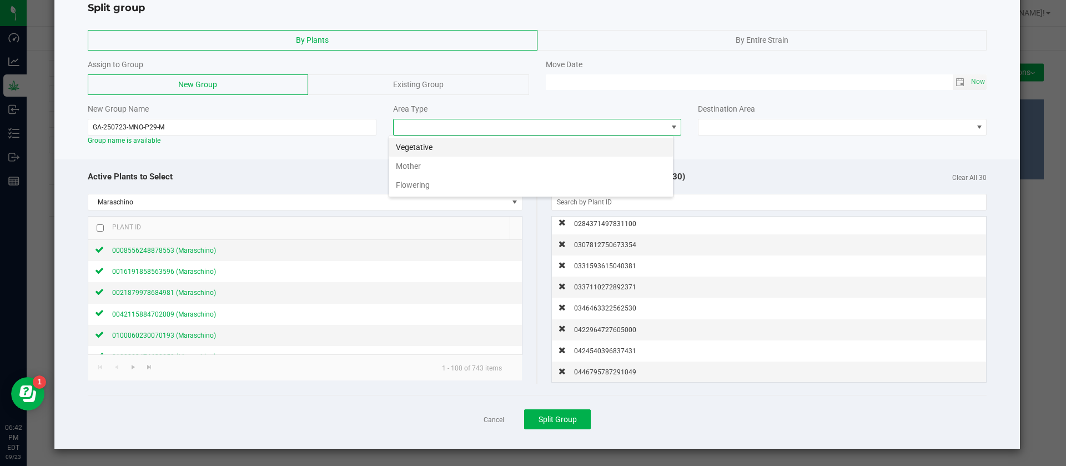
scroll to position [17, 285]
click at [423, 168] on li "Mother" at bounding box center [531, 166] width 284 height 19
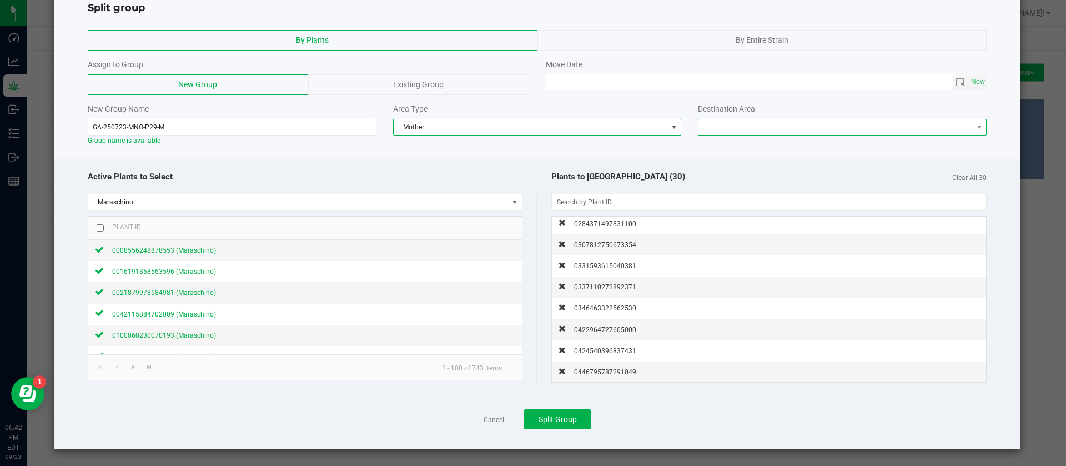
click at [809, 127] on span at bounding box center [836, 127] width 274 height 16
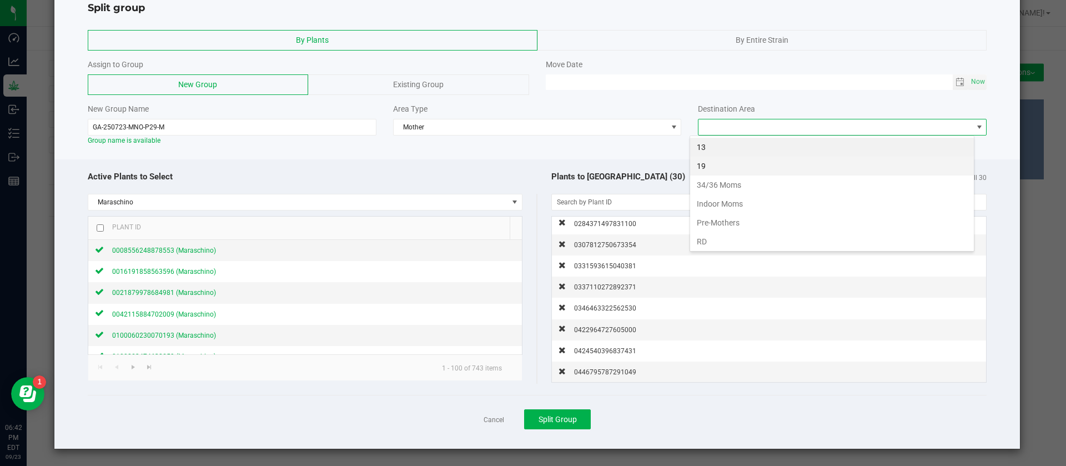
click at [709, 162] on li "19" at bounding box center [832, 166] width 284 height 19
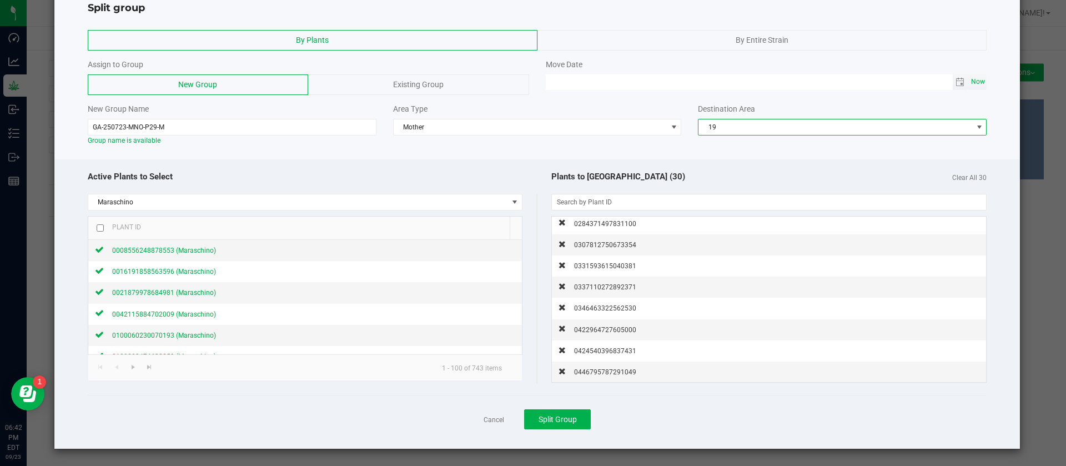
click at [969, 79] on span "Now" at bounding box center [978, 82] width 19 height 16
click at [562, 79] on input "09/23/2025 06:42 PM" at bounding box center [749, 81] width 407 height 14
type input "09/12/2025 06:42 PM"
click at [569, 145] on div "New Group Name GA-250723-MNO-P29-M Group name is available Area Type Mother Des…" at bounding box center [537, 124] width 916 height 42
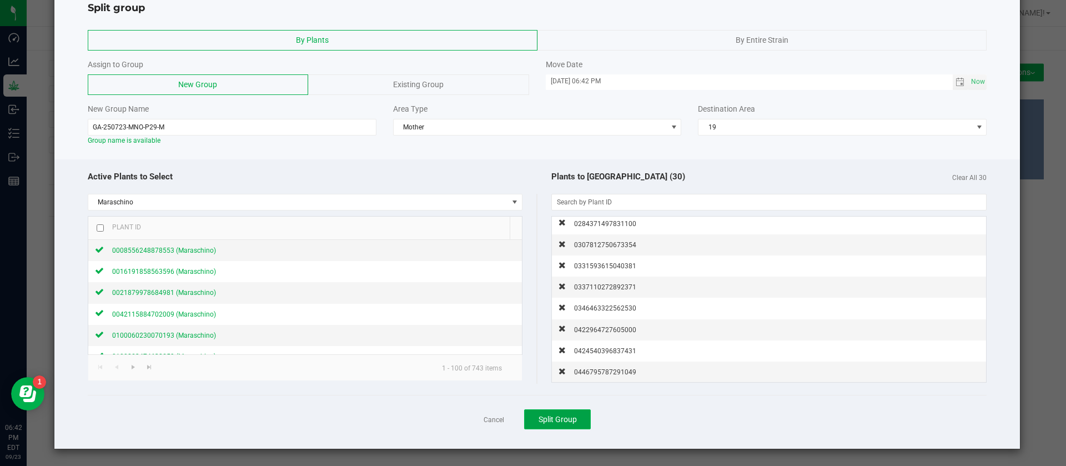
click at [546, 421] on span "Split Group" at bounding box center [558, 419] width 38 height 9
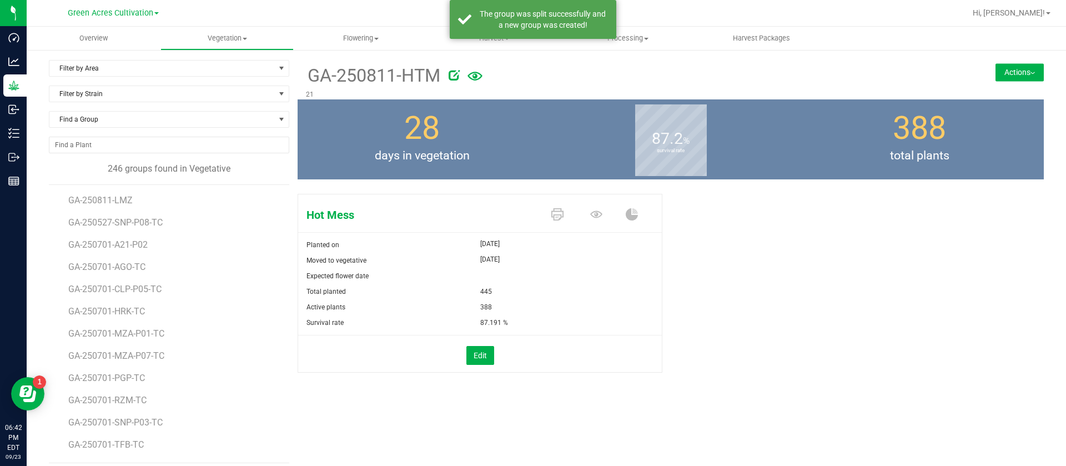
click at [592, 304] on div "388" at bounding box center [571, 307] width 182 height 16
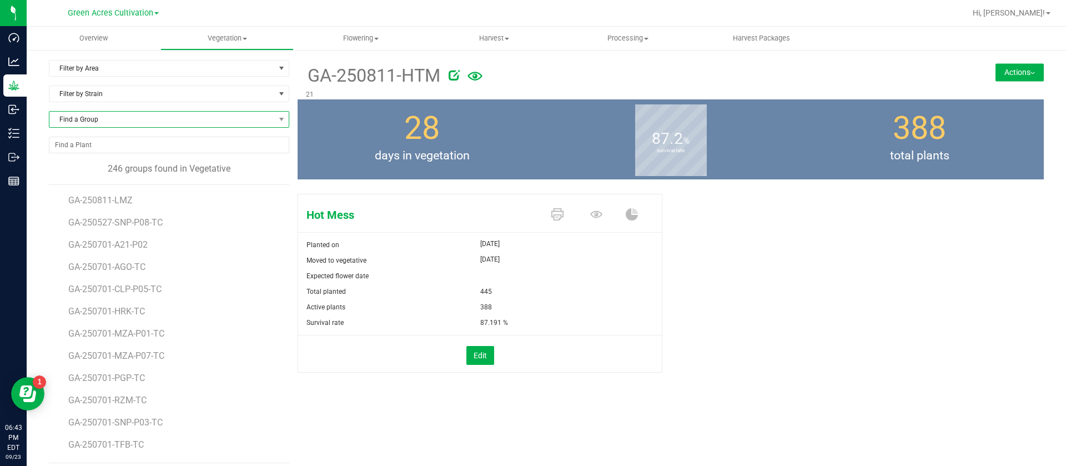
click at [172, 122] on span "Find a Group" at bounding box center [162, 120] width 226 height 16
type input "PKT"
click at [132, 164] on li "GA-250715-PKT" at bounding box center [167, 166] width 236 height 16
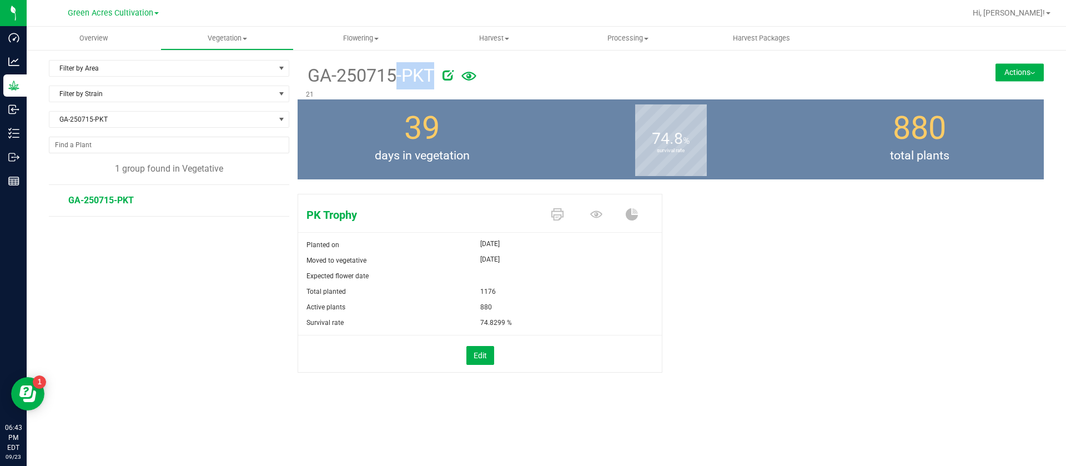
drag, startPoint x: 310, startPoint y: 73, endPoint x: 448, endPoint y: 79, distance: 137.9
click at [448, 79] on div "GA-250715-PKT" at bounding box center [608, 74] width 605 height 29
copy div "GA-250715-PKT"
click at [1002, 67] on button "Actions" at bounding box center [1020, 72] width 48 height 18
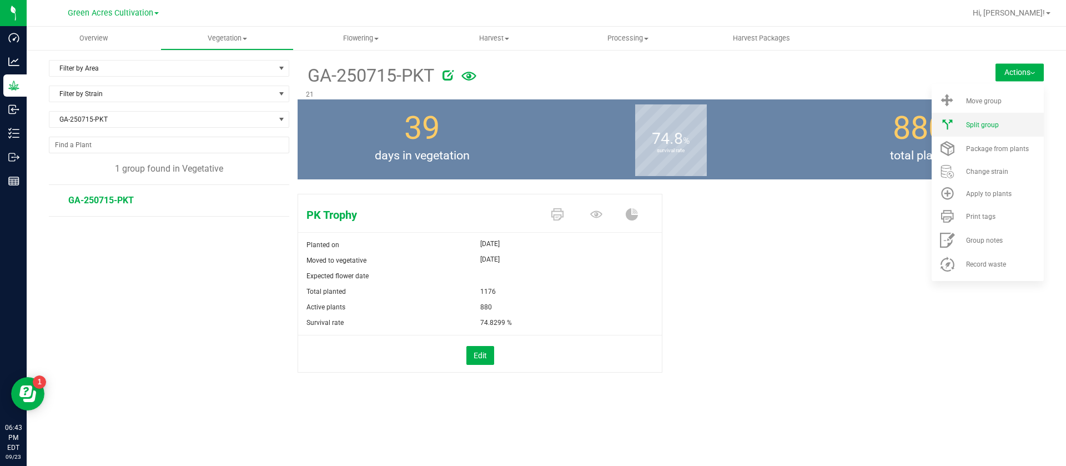
click at [996, 124] on span "Split group" at bounding box center [982, 125] width 33 height 8
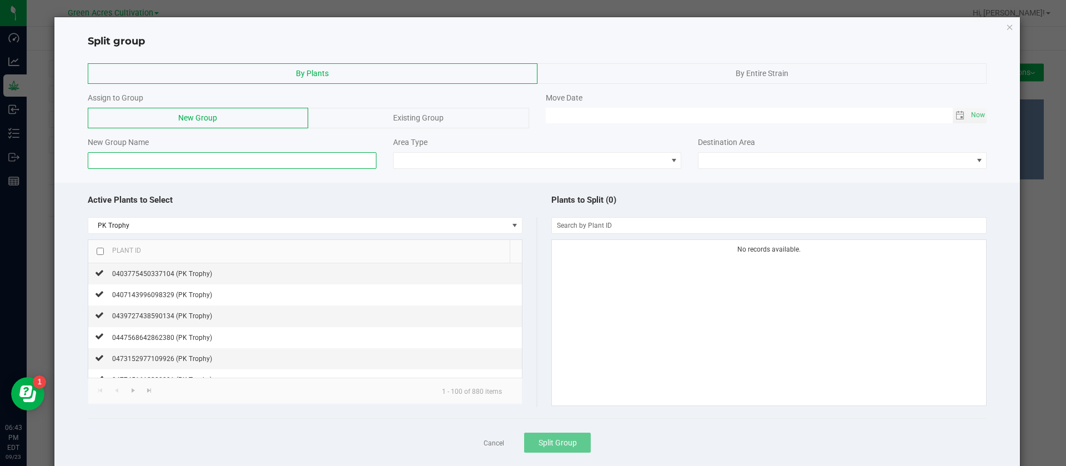
paste input "GA-250715-PKT"
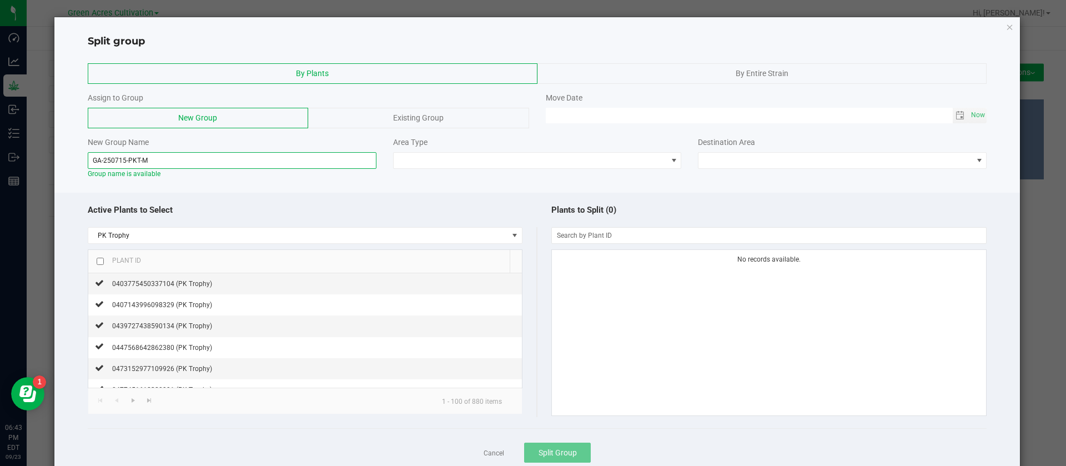
type input "GA-250715-PKT-M"
drag, startPoint x: 100, startPoint y: 263, endPoint x: 108, endPoint y: 259, distance: 9.0
click at [104, 261] on th "Plant ID" at bounding box center [299, 261] width 422 height 23
click at [104, 261] on div "Plant ID" at bounding box center [122, 260] width 37 height 9
click at [99, 259] on input "checkbox" at bounding box center [100, 261] width 7 height 7
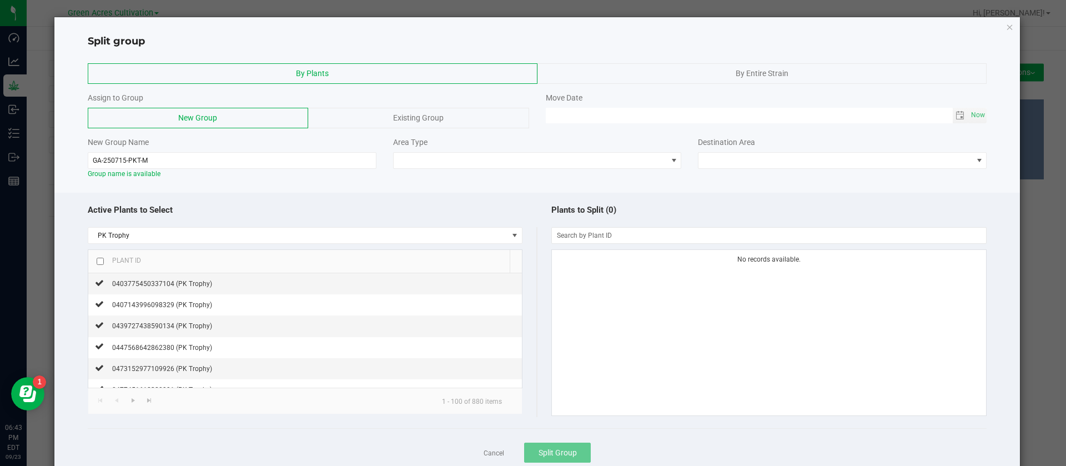
checkbox input "true"
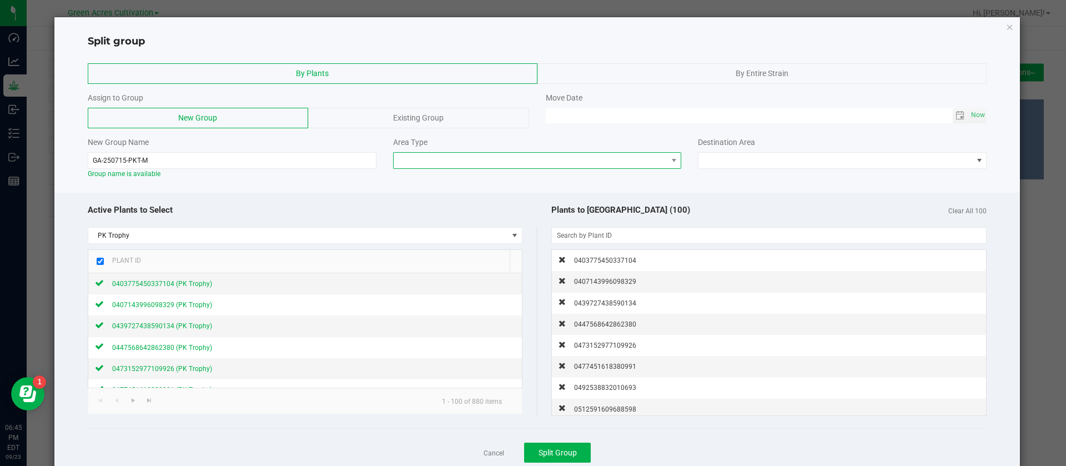
click at [528, 167] on span at bounding box center [531, 161] width 274 height 16
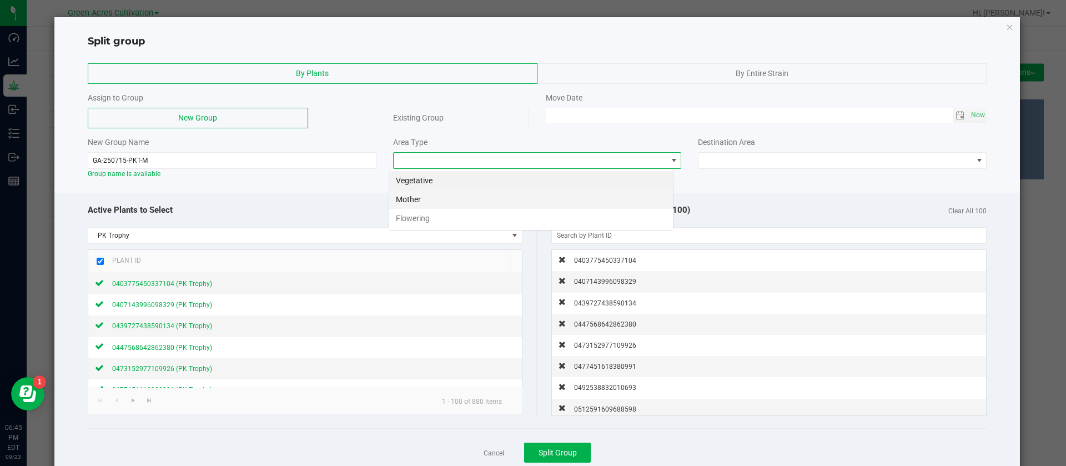
scroll to position [17, 285]
click at [445, 202] on li "Mother" at bounding box center [531, 199] width 284 height 19
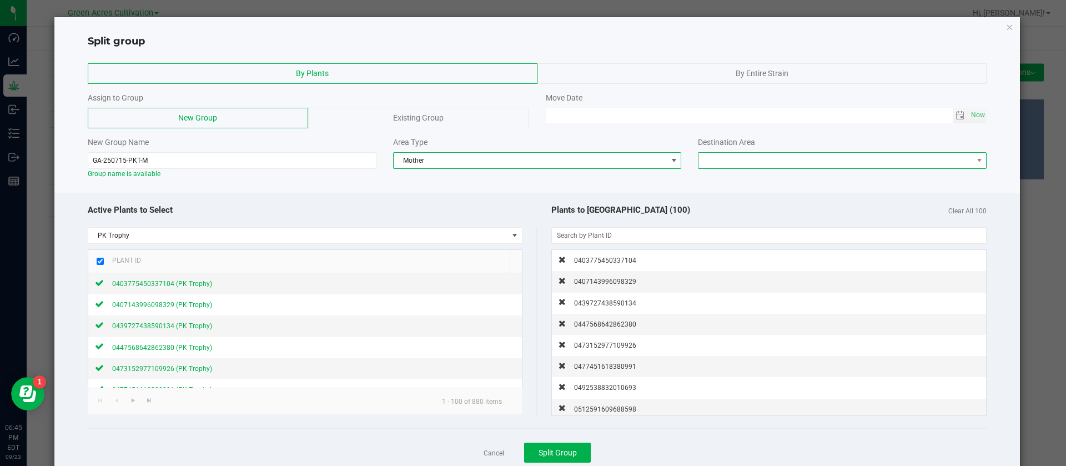
click at [724, 158] on span at bounding box center [836, 161] width 274 height 16
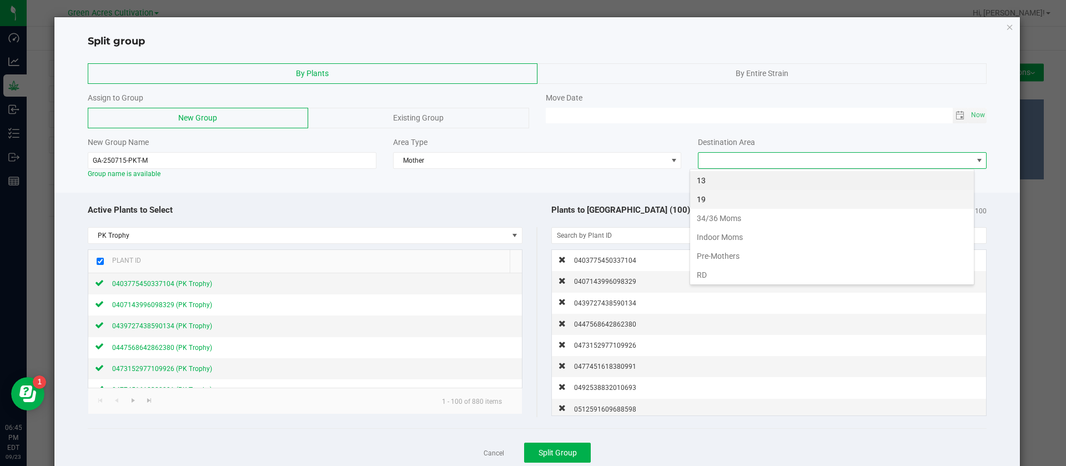
click at [716, 203] on li "19" at bounding box center [832, 199] width 284 height 19
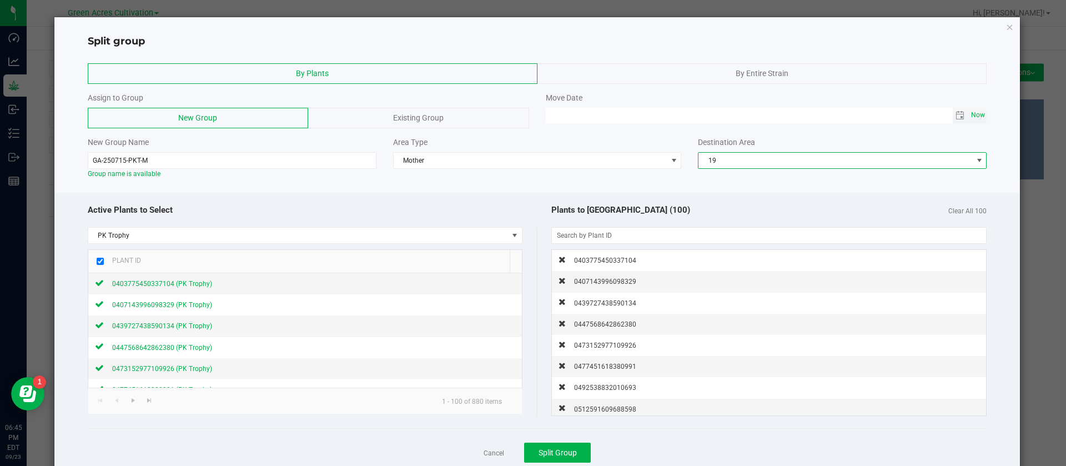
click at [970, 112] on span "Now" at bounding box center [978, 115] width 19 height 16
click at [560, 113] on input "09/23/2025 06:45 PM" at bounding box center [749, 115] width 407 height 14
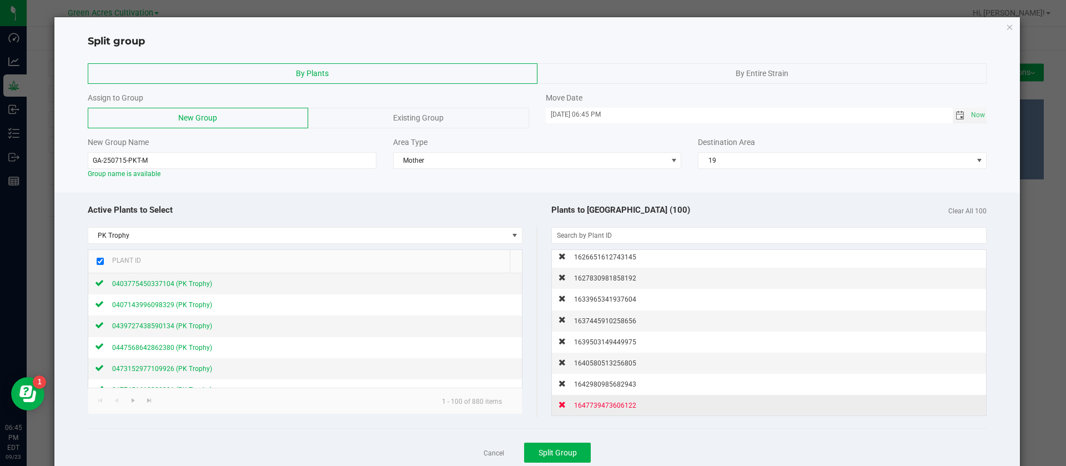
type input "09/12/2025 06:45 PM"
click at [607, 404] on span "1647739473606122" at bounding box center [605, 406] width 62 height 8
checkbox input "false"
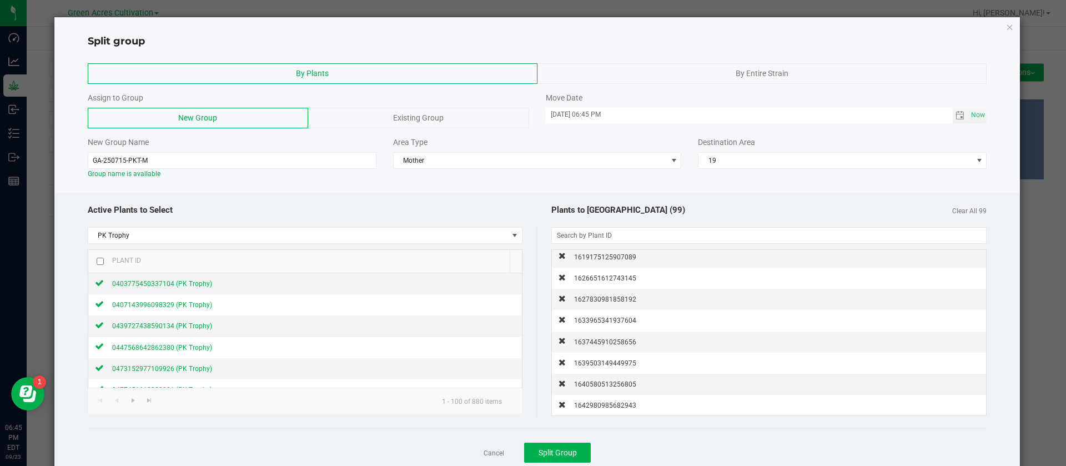
click at [607, 404] on span "1642980985682943" at bounding box center [605, 406] width 62 height 8
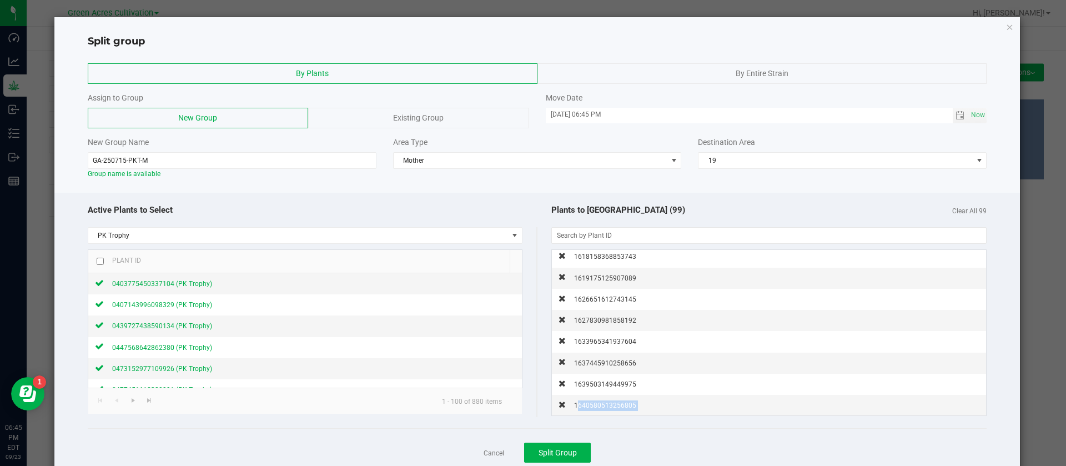
click at [607, 404] on span "1640580513256805" at bounding box center [605, 406] width 62 height 8
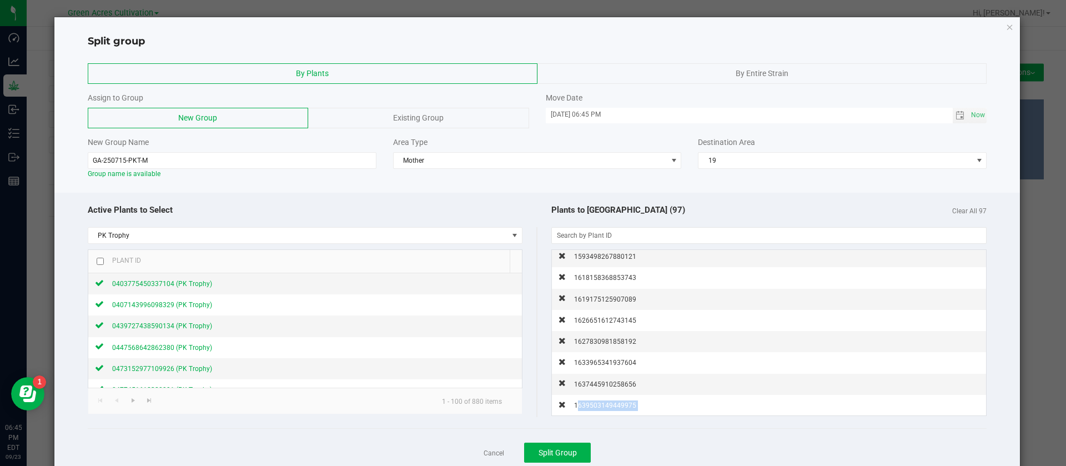
click at [607, 404] on span "1639503149449975" at bounding box center [605, 406] width 62 height 8
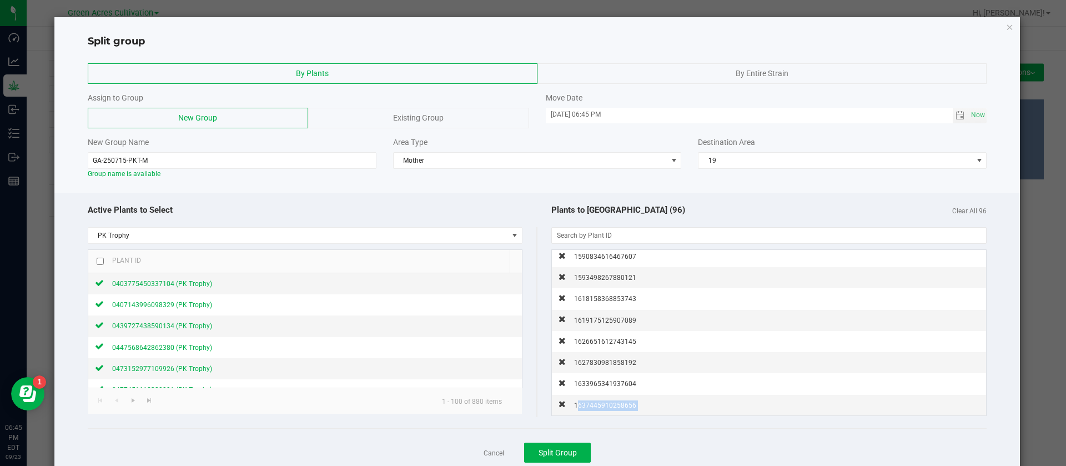
click at [607, 404] on span "1637445910258656" at bounding box center [605, 406] width 62 height 8
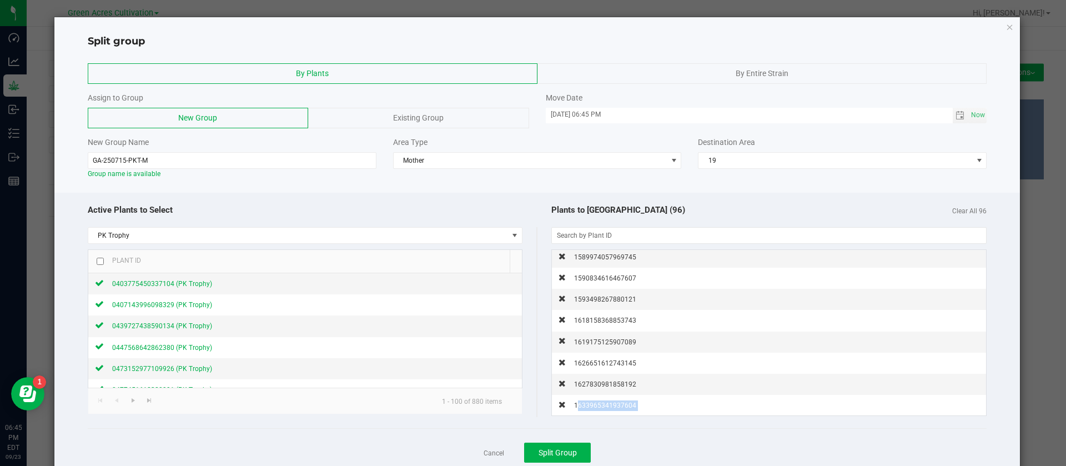
click at [607, 404] on span "1633965341937604" at bounding box center [605, 406] width 62 height 8
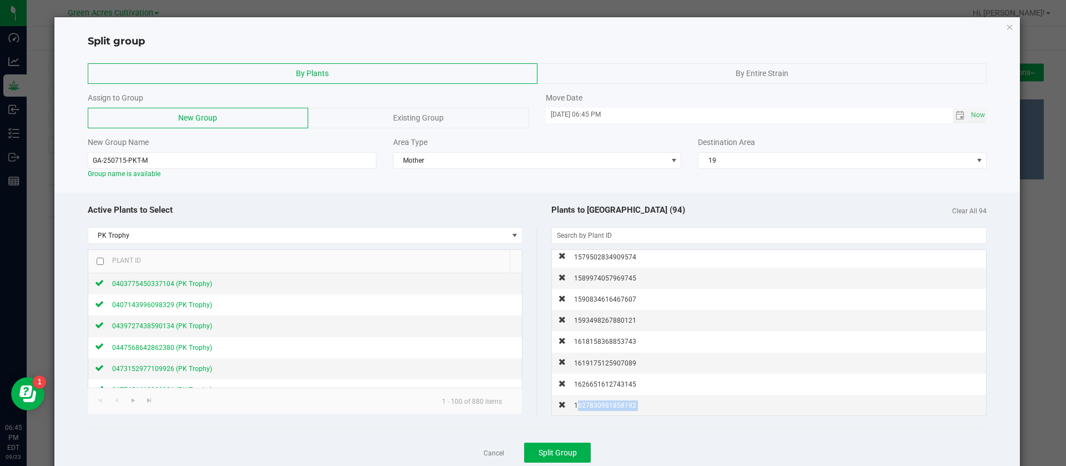
click at [607, 404] on span "1627830981858192" at bounding box center [605, 406] width 62 height 8
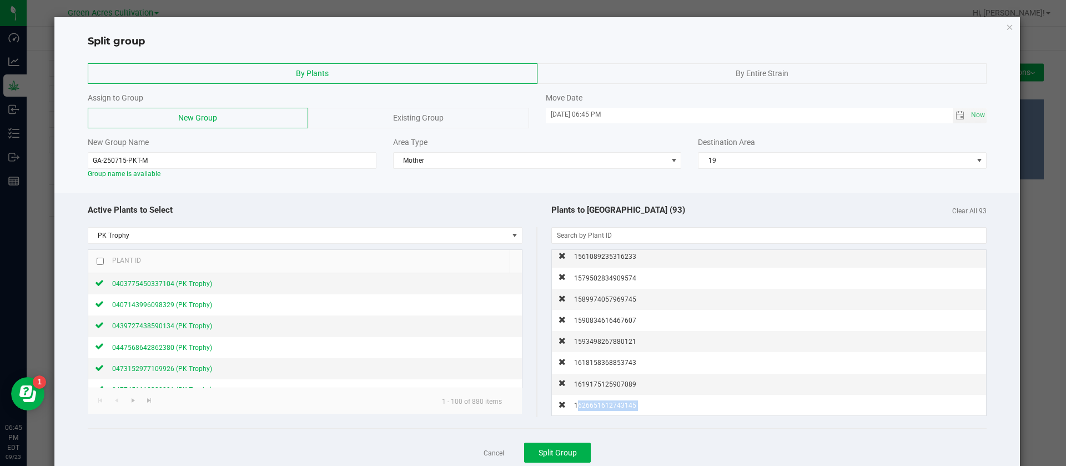
click at [607, 404] on span "1626651612743145" at bounding box center [605, 406] width 62 height 8
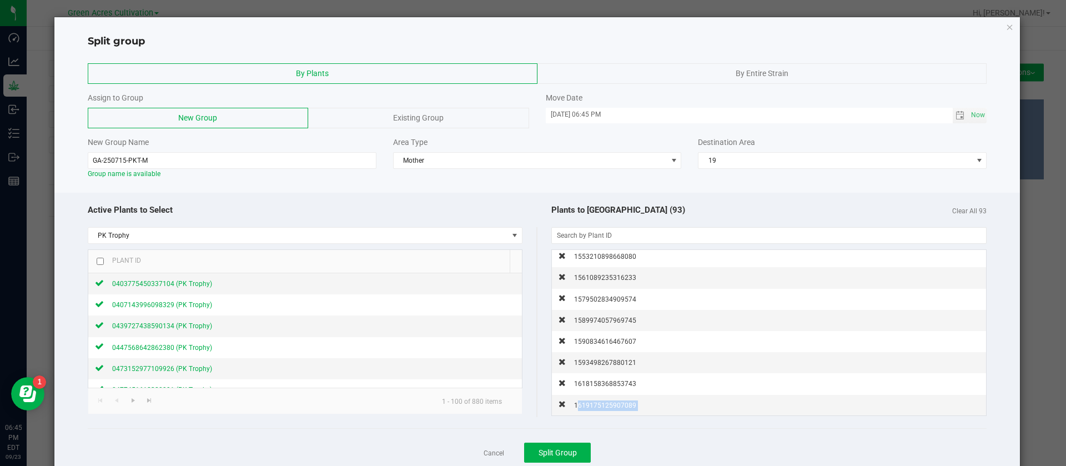
click at [607, 404] on span "1619175125907089" at bounding box center [605, 406] width 62 height 8
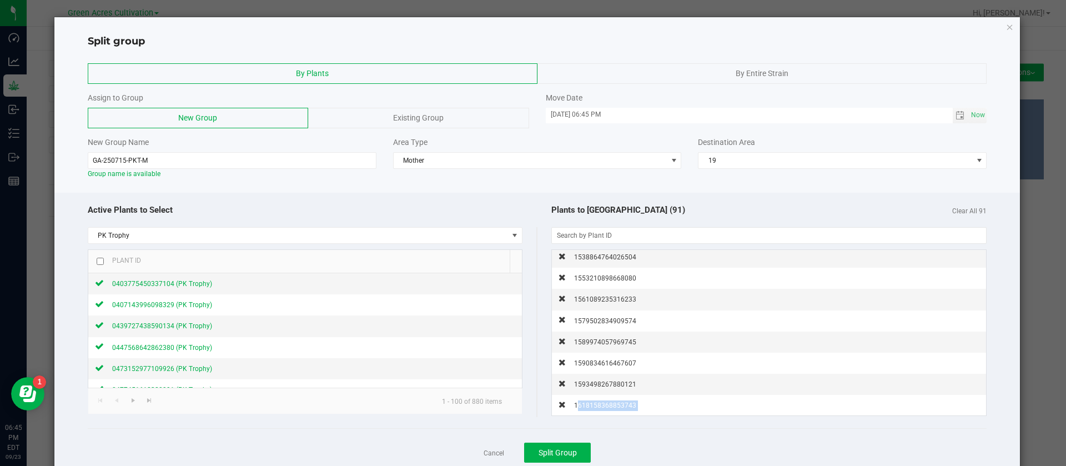
click at [607, 404] on span "1618158368853743" at bounding box center [605, 406] width 62 height 8
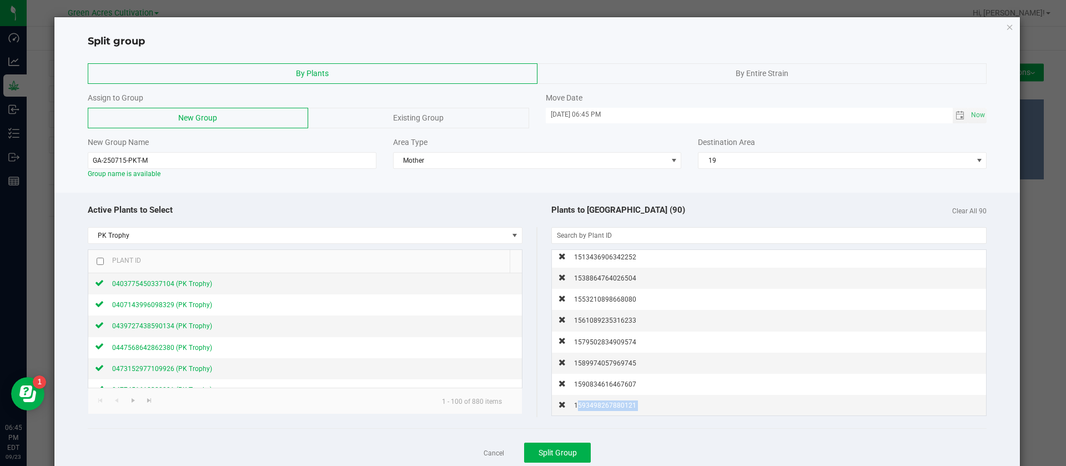
click at [607, 404] on span "1593498267880121" at bounding box center [605, 406] width 62 height 8
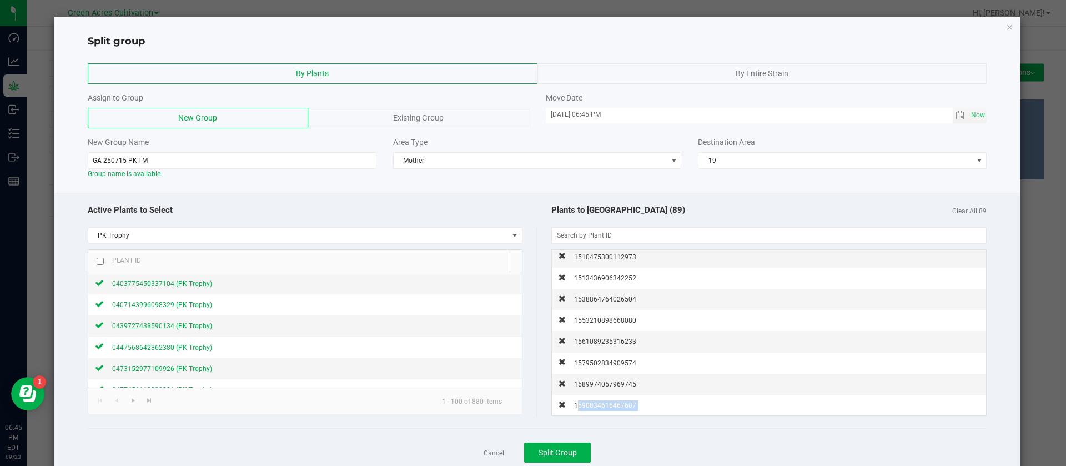
click at [607, 404] on span "1590834616467607" at bounding box center [605, 406] width 62 height 8
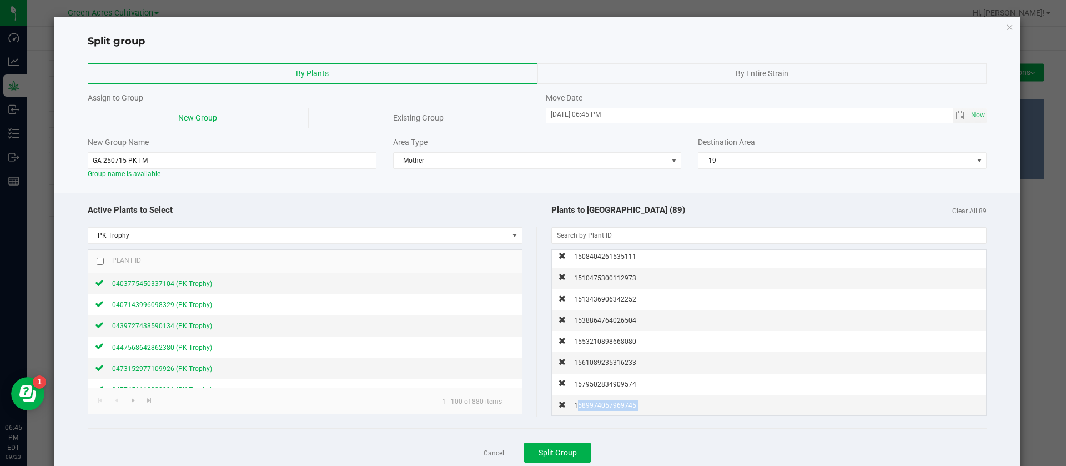
click at [607, 404] on span "1589974057969745" at bounding box center [605, 406] width 62 height 8
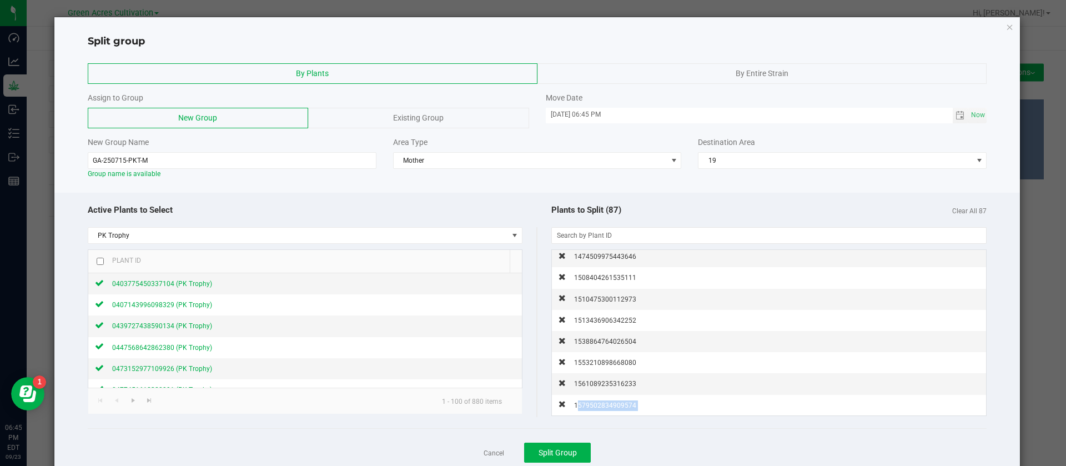
click at [607, 404] on span "1579502834909574" at bounding box center [605, 406] width 62 height 8
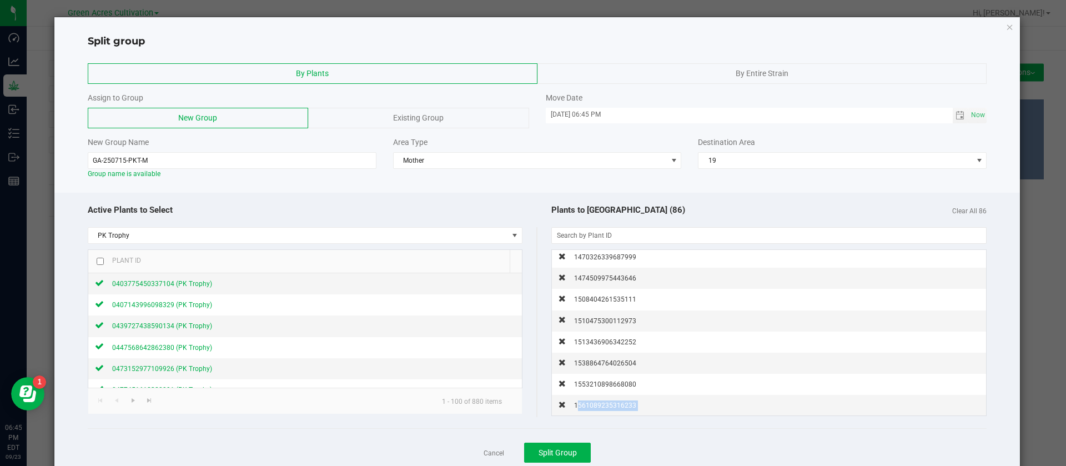
click at [607, 404] on span "1561089235316233" at bounding box center [605, 406] width 62 height 8
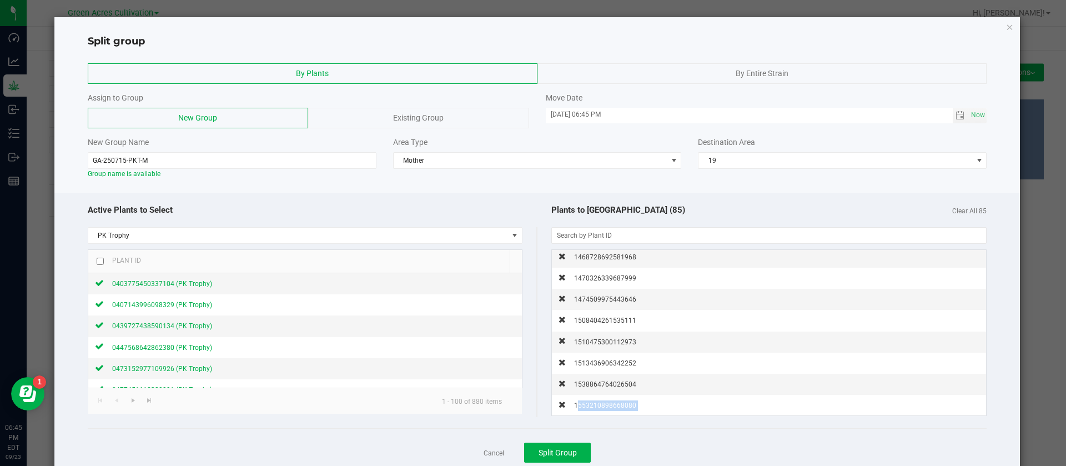
click at [607, 404] on span "1553210898668080" at bounding box center [605, 406] width 62 height 8
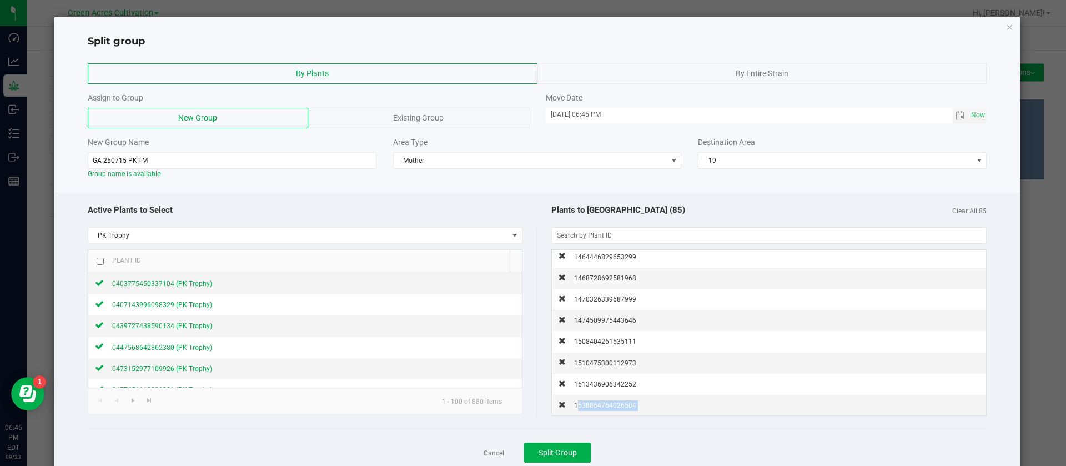
click at [607, 404] on span "1538864764026504" at bounding box center [605, 406] width 62 height 8
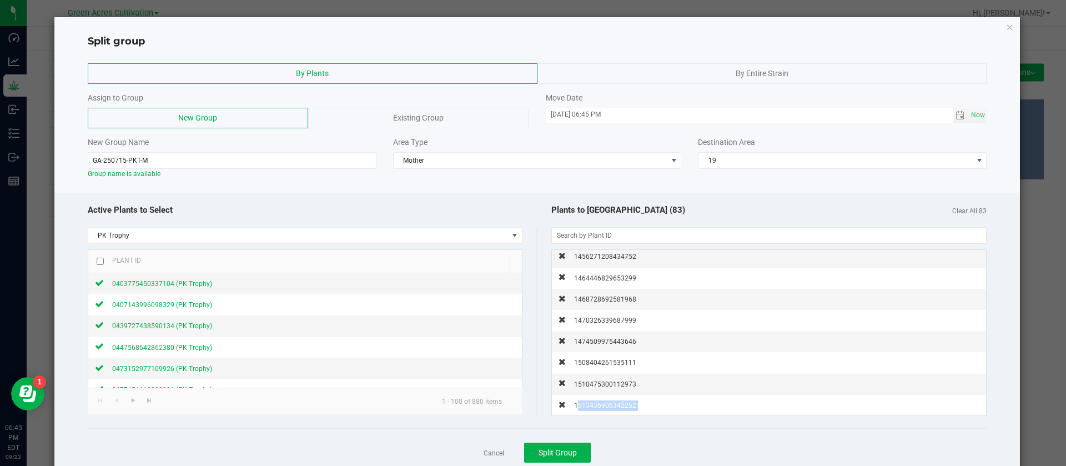
click at [607, 404] on span "1513436906342252" at bounding box center [605, 406] width 62 height 8
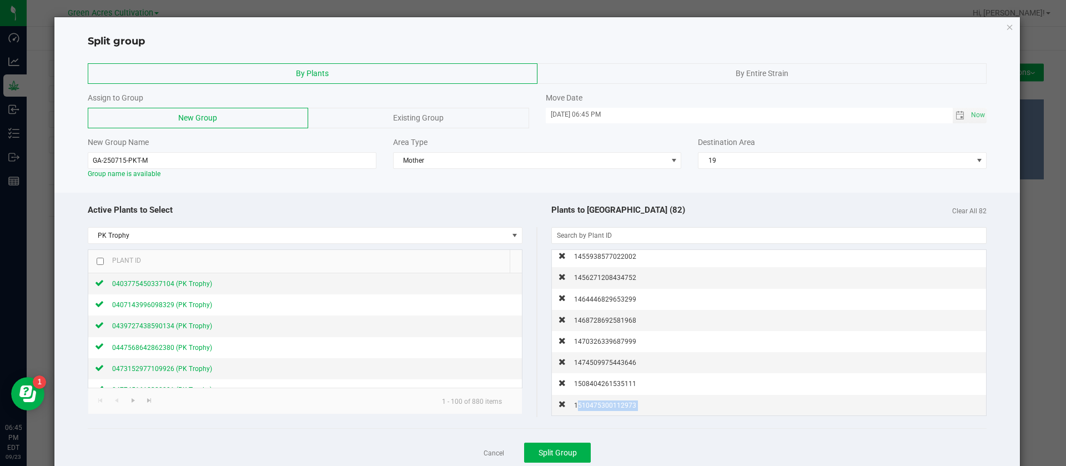
click at [607, 404] on span "1510475300112973" at bounding box center [605, 406] width 62 height 8
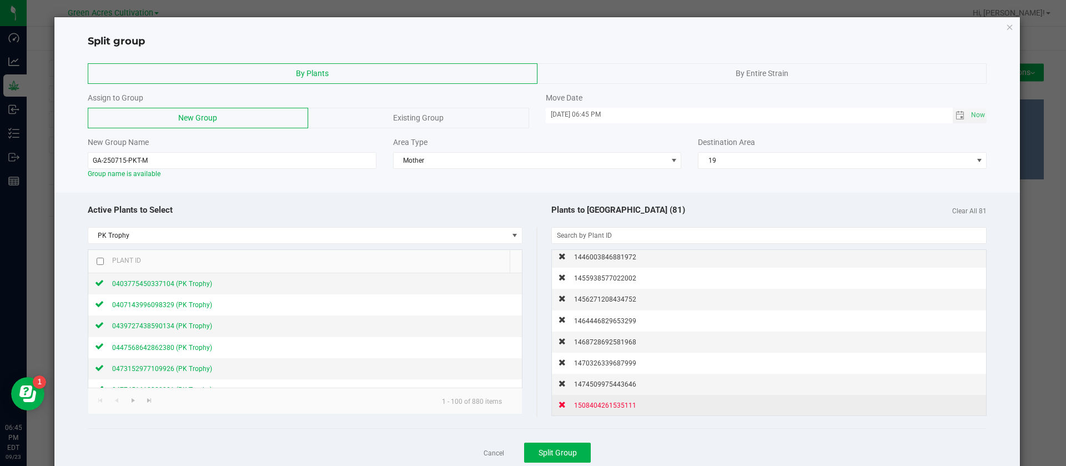
click at [604, 403] on span "1508404261535111" at bounding box center [605, 406] width 62 height 8
click at [604, 403] on span "1474509975443646" at bounding box center [605, 406] width 62 height 8
click at [604, 403] on span "1470326339687999" at bounding box center [605, 406] width 62 height 8
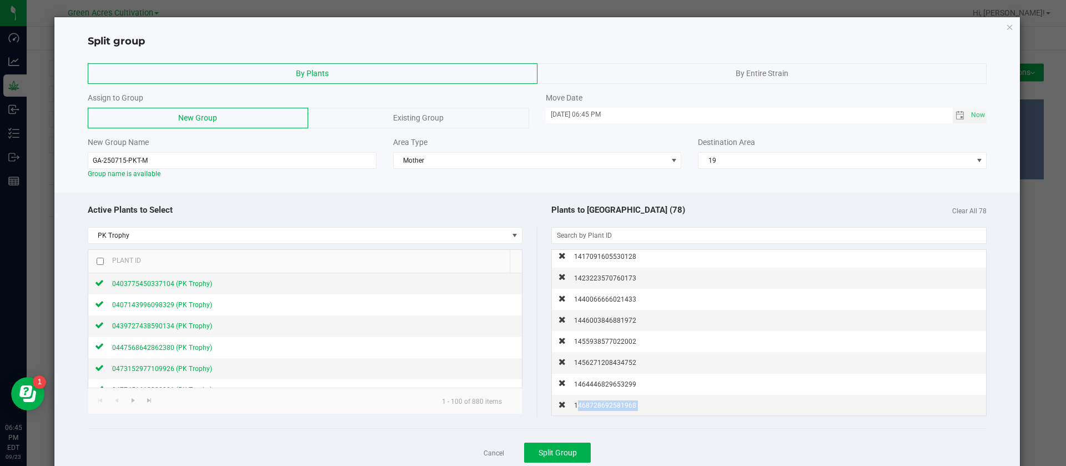
click at [604, 403] on span "1468728692581968" at bounding box center [605, 406] width 62 height 8
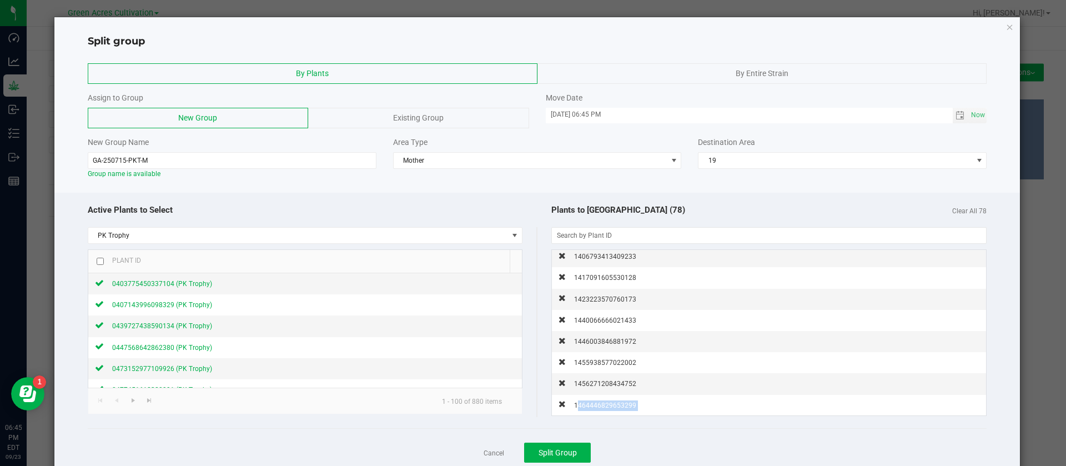
click at [604, 403] on span "1464446829653299" at bounding box center [605, 406] width 62 height 8
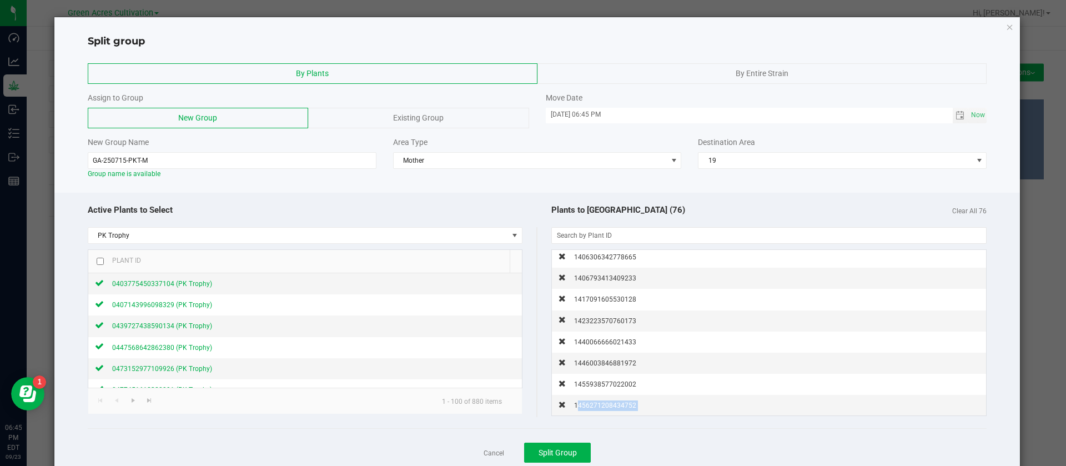
click at [604, 403] on span "1456271208434752" at bounding box center [605, 406] width 62 height 8
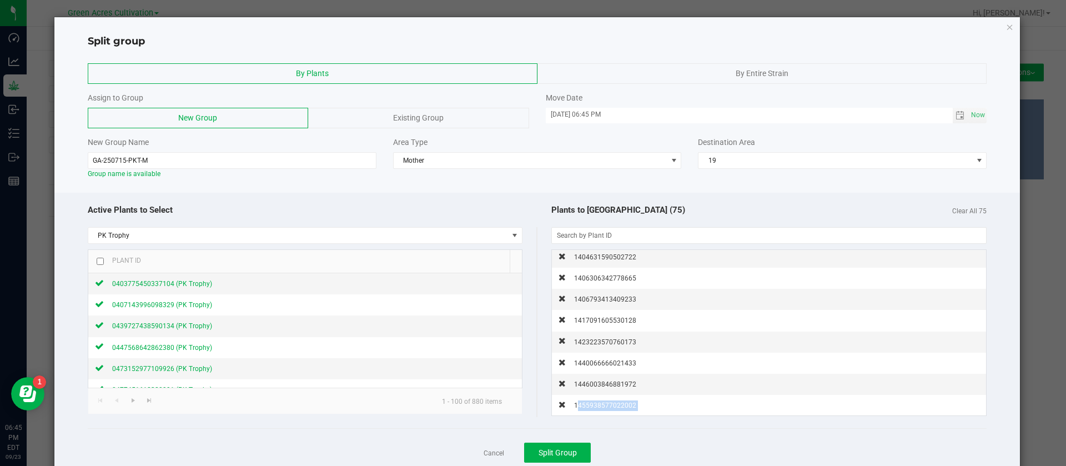
click at [604, 403] on span "1455938577022002" at bounding box center [605, 406] width 62 height 8
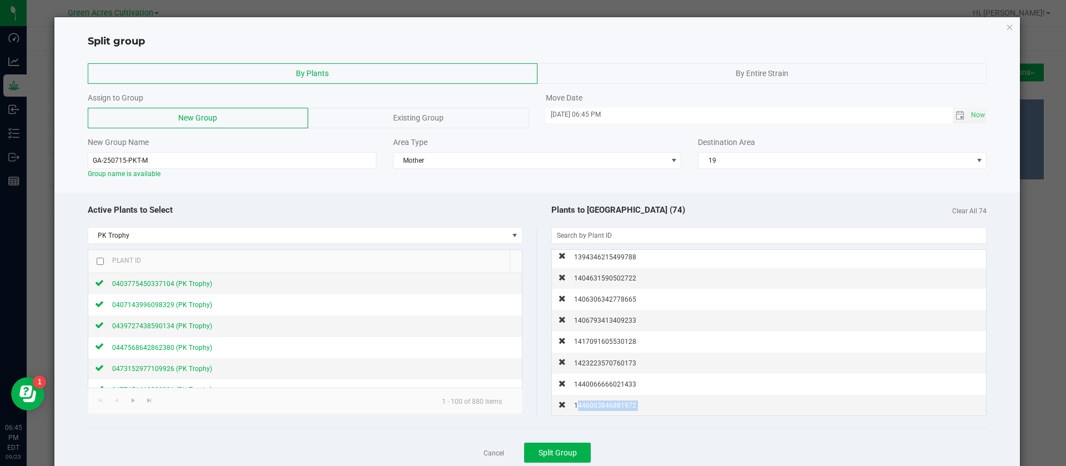
click at [604, 403] on span "1446003846881972" at bounding box center [605, 406] width 62 height 8
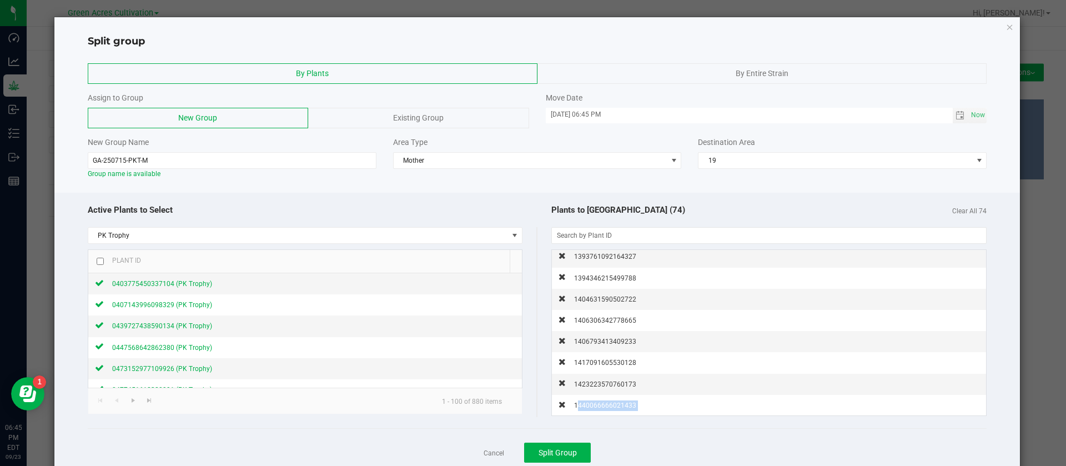
click at [604, 403] on span "1440066666021433" at bounding box center [605, 406] width 62 height 8
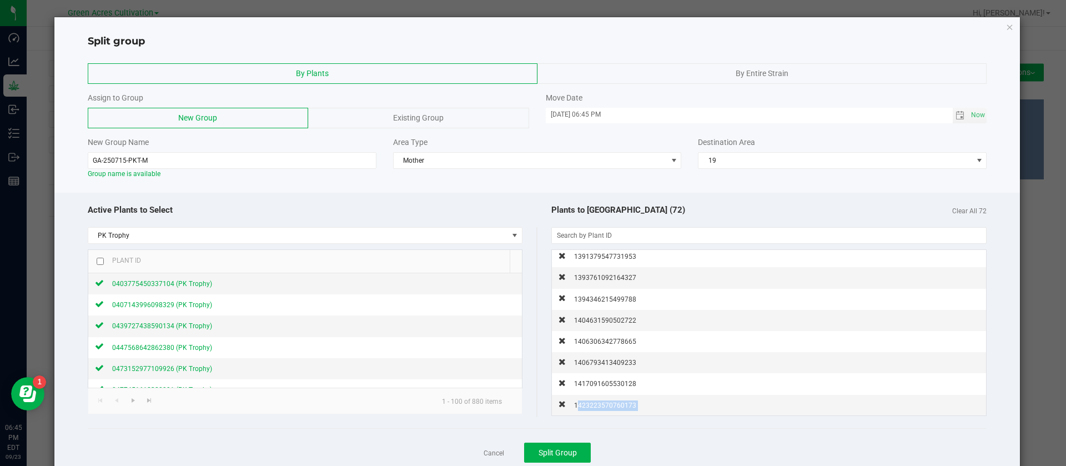
click at [604, 403] on span "1423223570760173" at bounding box center [605, 406] width 62 height 8
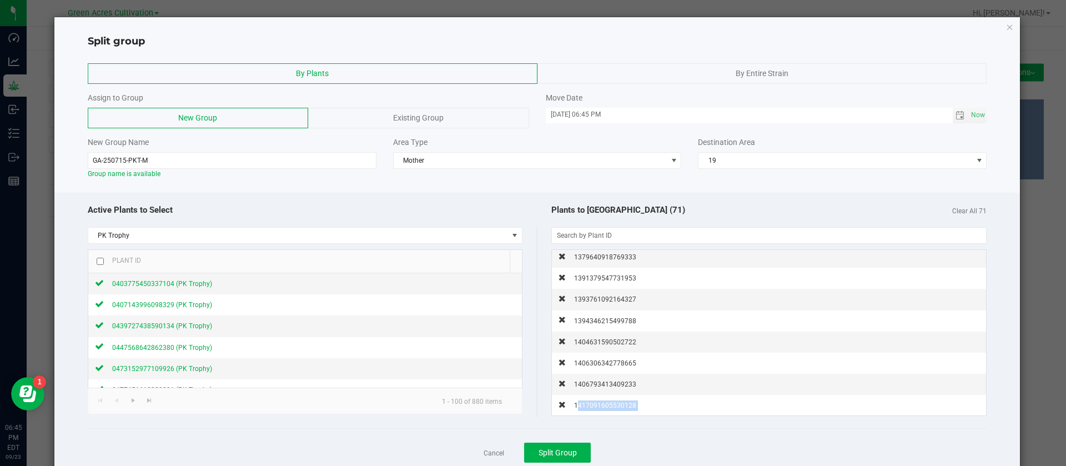
click at [604, 403] on span "1417091605530128" at bounding box center [605, 406] width 62 height 8
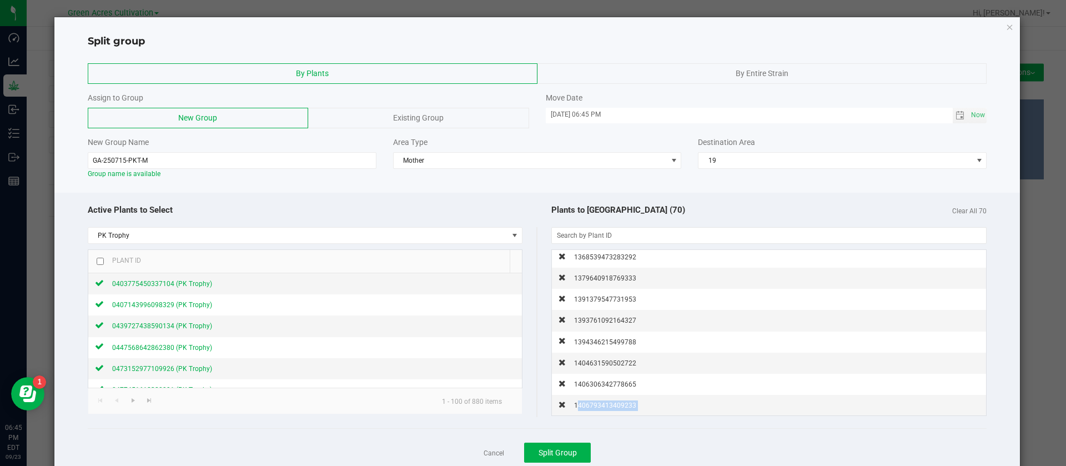
click at [604, 403] on span "1406793413409233" at bounding box center [605, 406] width 62 height 8
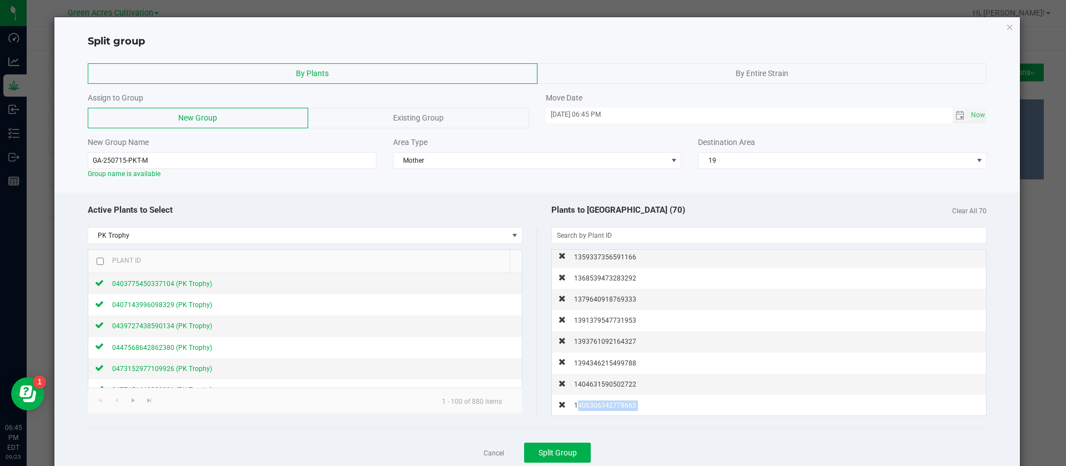
click at [604, 403] on span "1406306342778665" at bounding box center [605, 406] width 62 height 8
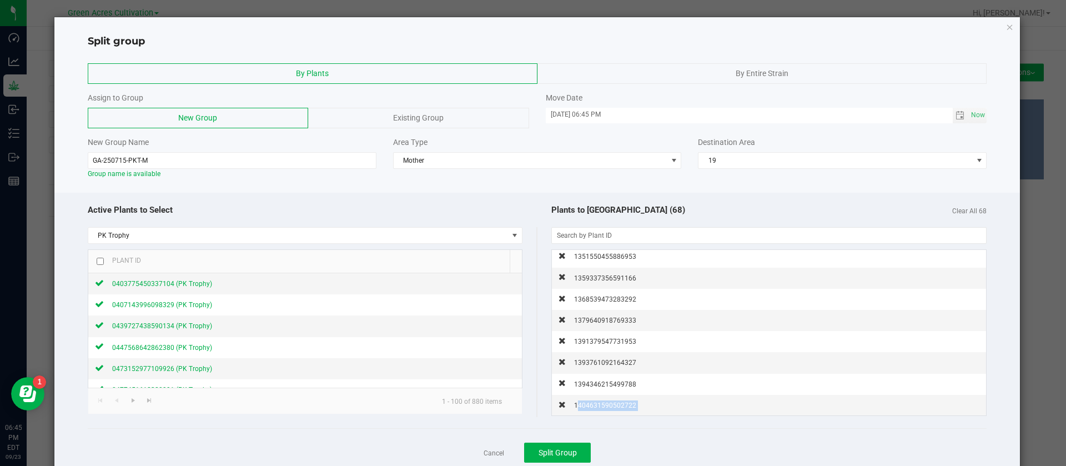
click at [604, 403] on span "1404631590502722" at bounding box center [605, 406] width 62 height 8
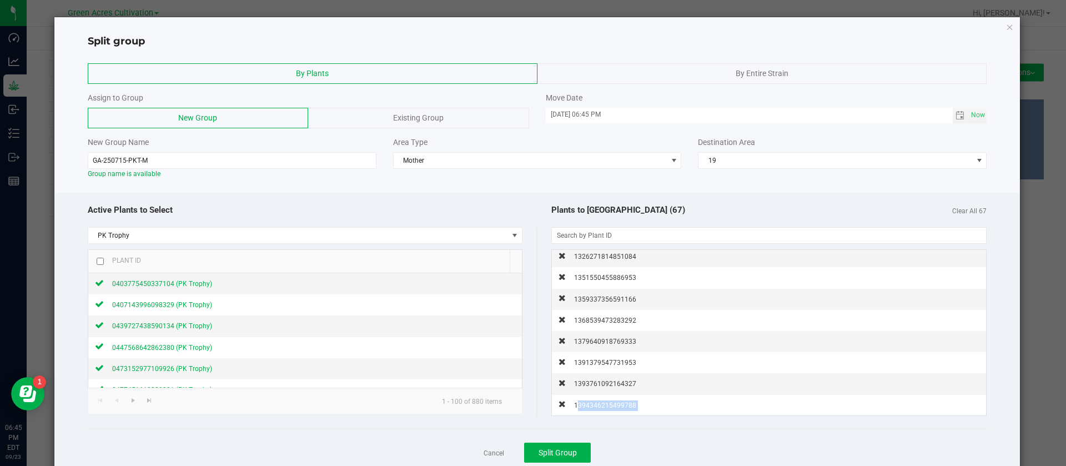
click at [604, 403] on span "1394346215499788" at bounding box center [605, 406] width 62 height 8
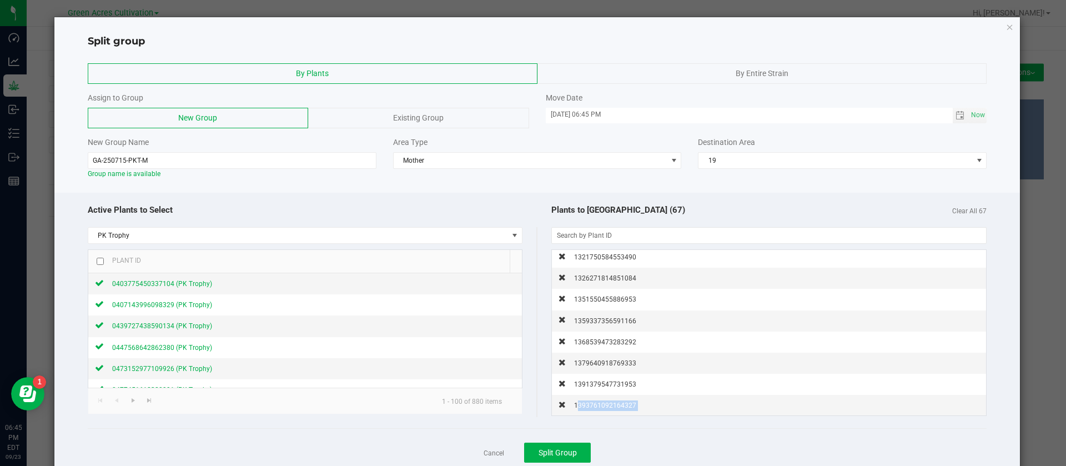
click at [604, 403] on span "1393761092164327" at bounding box center [605, 406] width 62 height 8
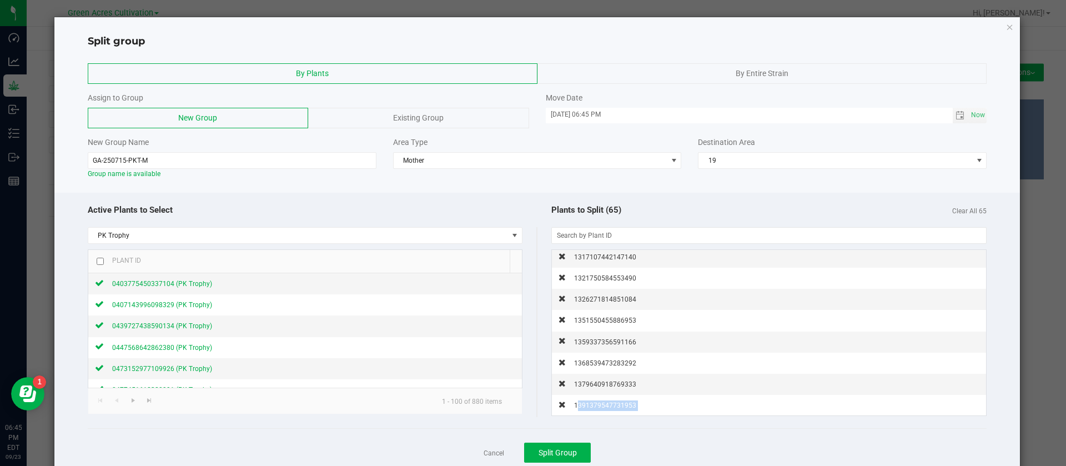
click at [604, 403] on span "1391379547731953" at bounding box center [605, 406] width 62 height 8
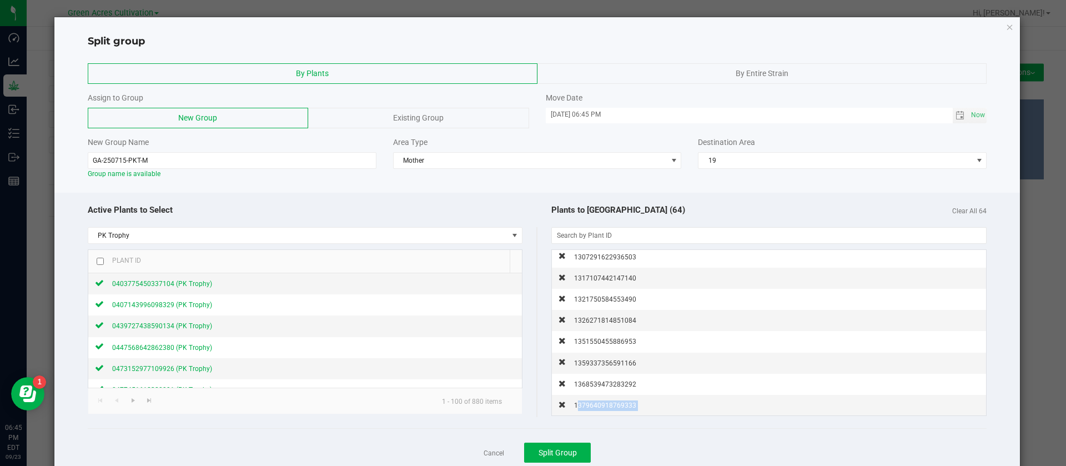
click at [604, 403] on span "1379640918769333" at bounding box center [605, 406] width 62 height 8
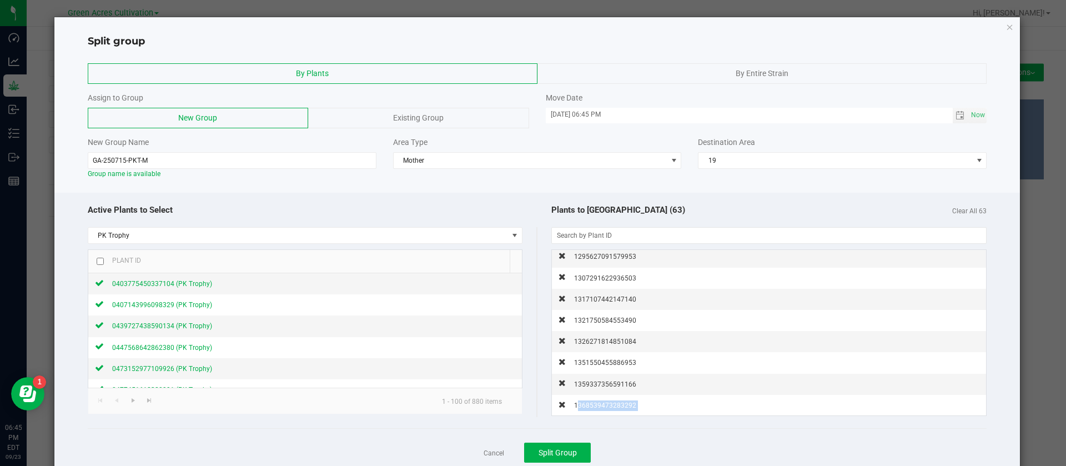
click at [604, 403] on span "1368539473283292" at bounding box center [605, 406] width 62 height 8
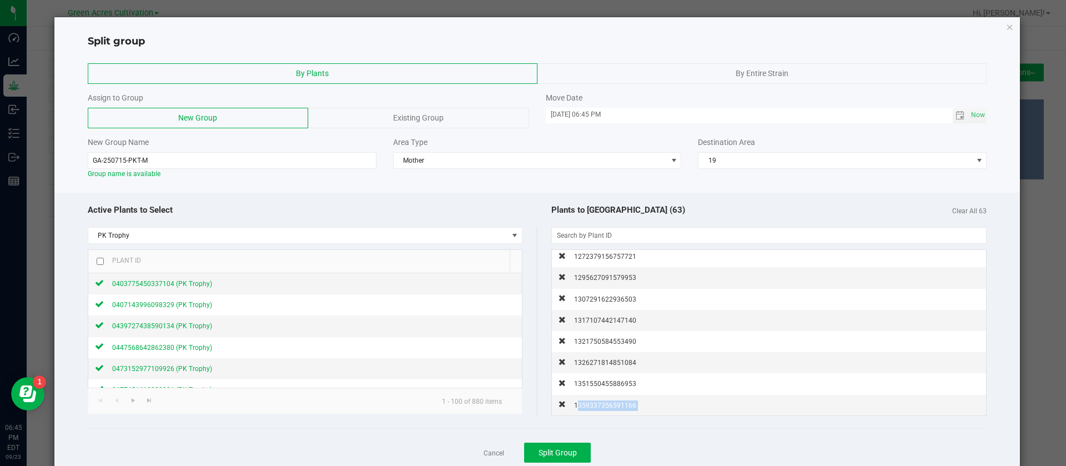
click at [604, 403] on span "1359337356591166" at bounding box center [605, 406] width 62 height 8
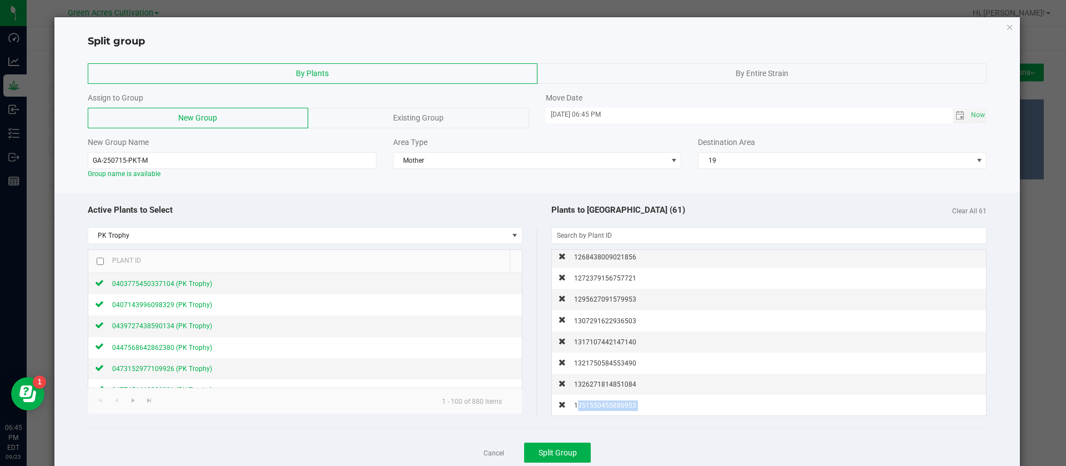
click at [604, 403] on span "1351550455886953" at bounding box center [605, 406] width 62 height 8
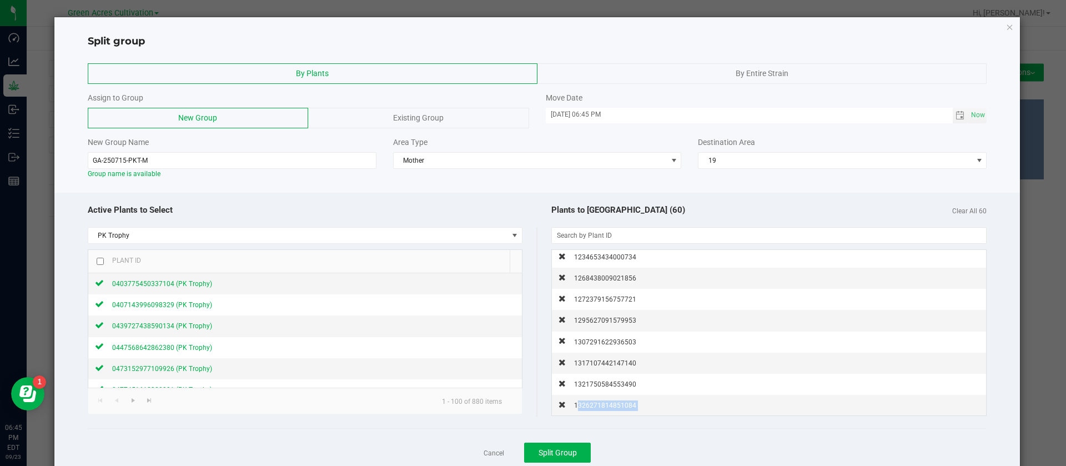
click at [604, 403] on span "1326271814851084" at bounding box center [605, 406] width 62 height 8
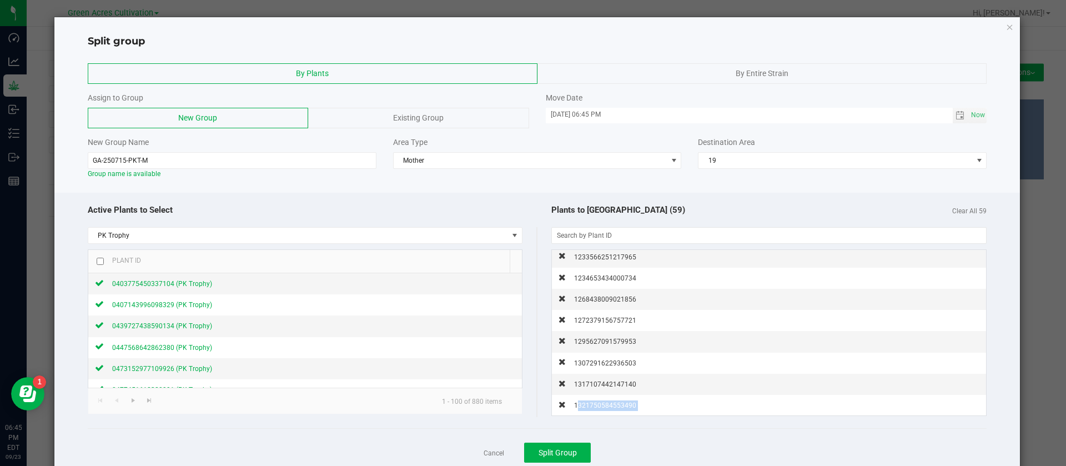
click at [604, 403] on span "1321750584553490" at bounding box center [605, 406] width 62 height 8
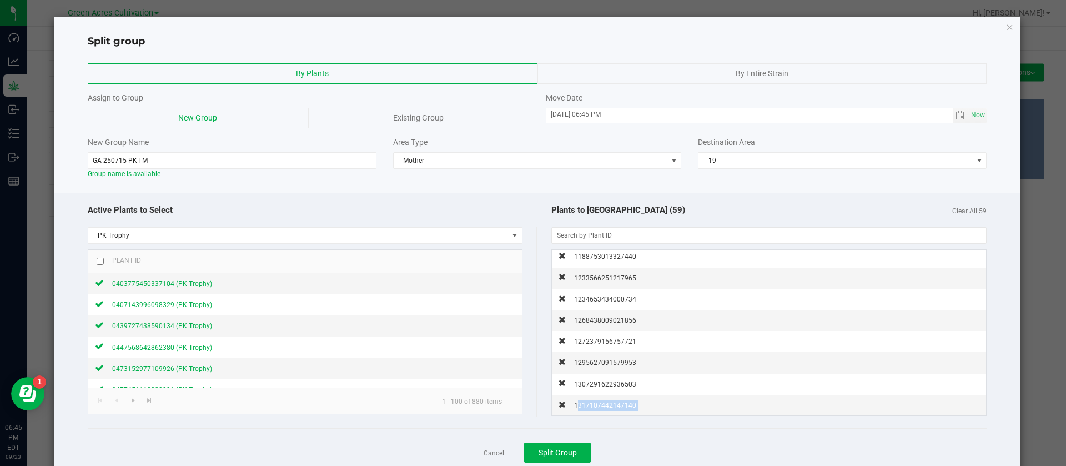
click at [604, 403] on span "1317107442147140" at bounding box center [605, 406] width 62 height 8
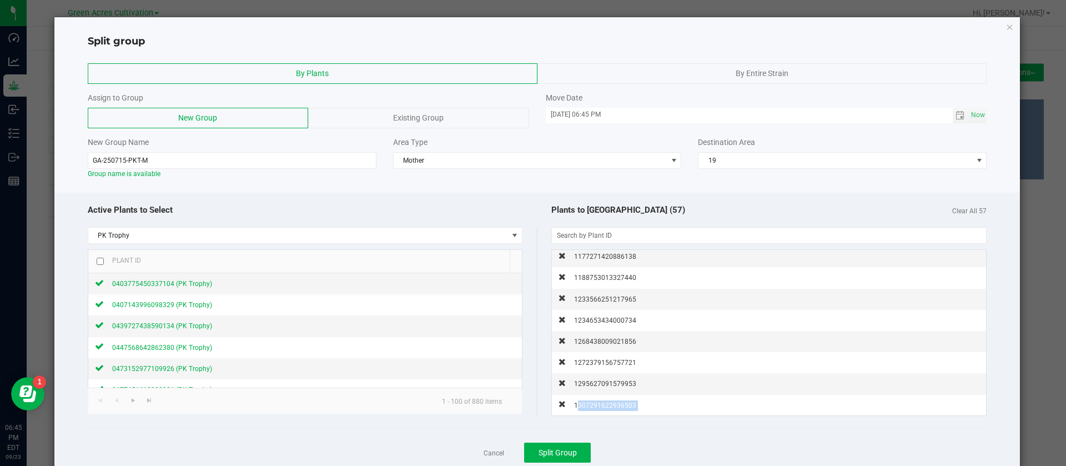
click at [604, 403] on span "1307291622936503" at bounding box center [605, 406] width 62 height 8
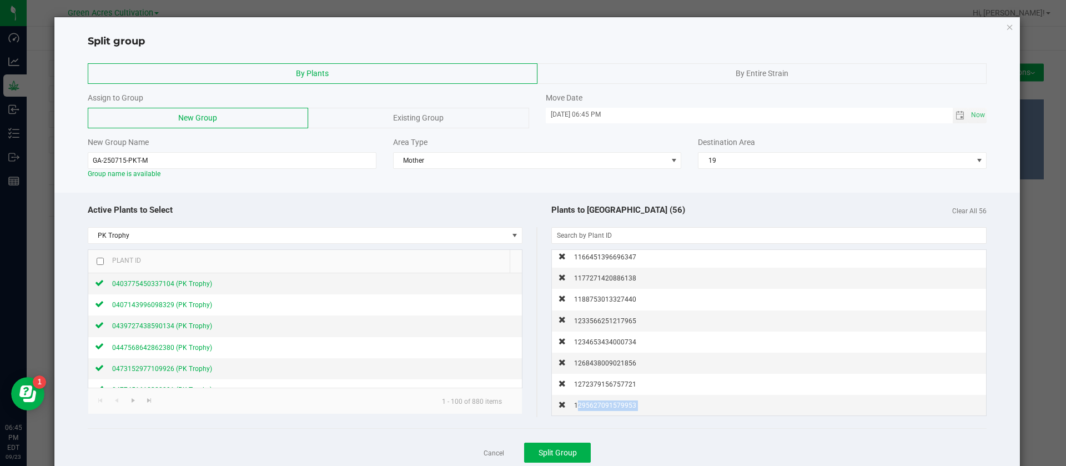
click at [604, 403] on span "1295627091579953" at bounding box center [605, 406] width 62 height 8
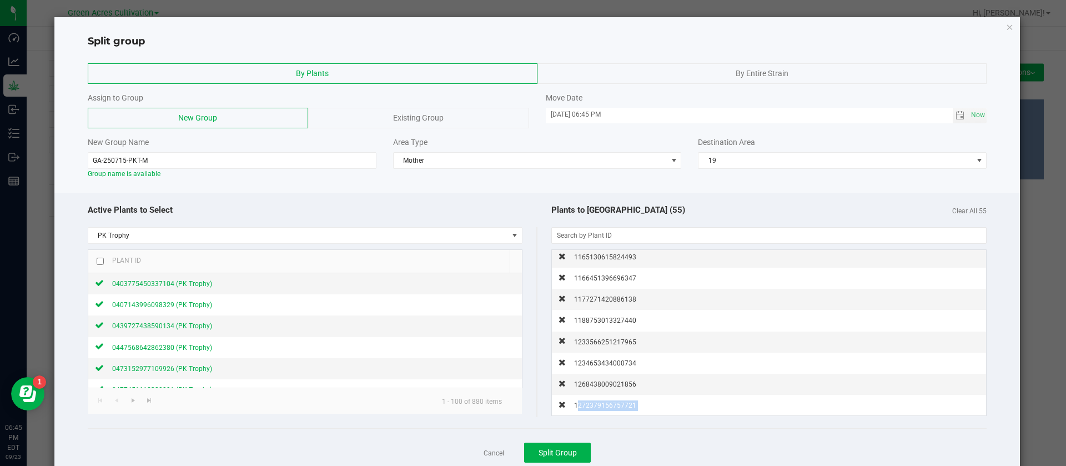
click at [604, 403] on span "1272379156757721" at bounding box center [605, 406] width 62 height 8
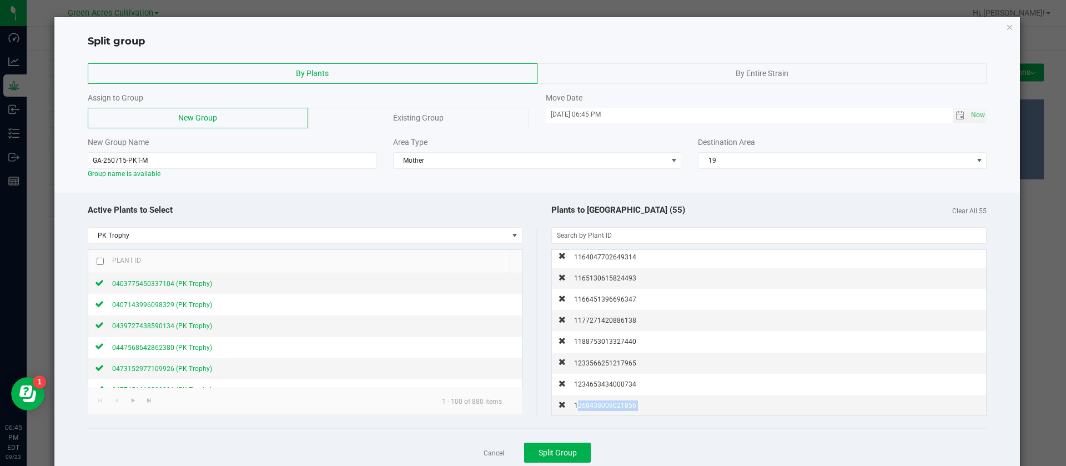
click at [604, 403] on span "1268438009021856" at bounding box center [605, 406] width 62 height 8
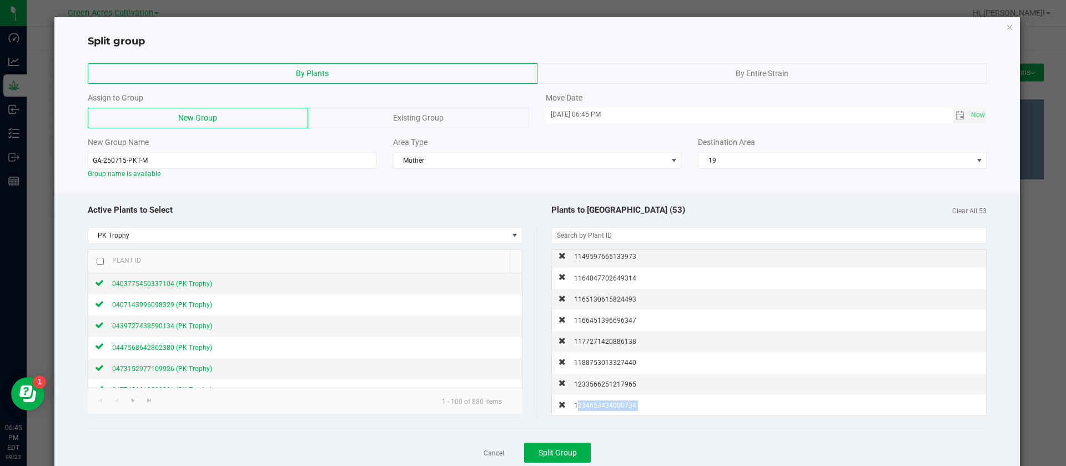
click at [604, 403] on span "1234653434000734" at bounding box center [605, 406] width 62 height 8
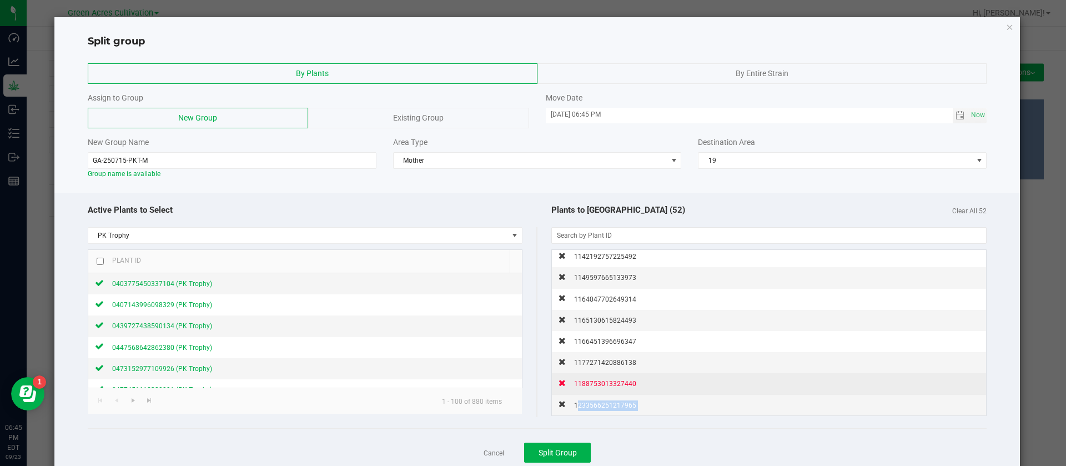
click at [604, 404] on span "1233566251217965" at bounding box center [605, 406] width 62 height 8
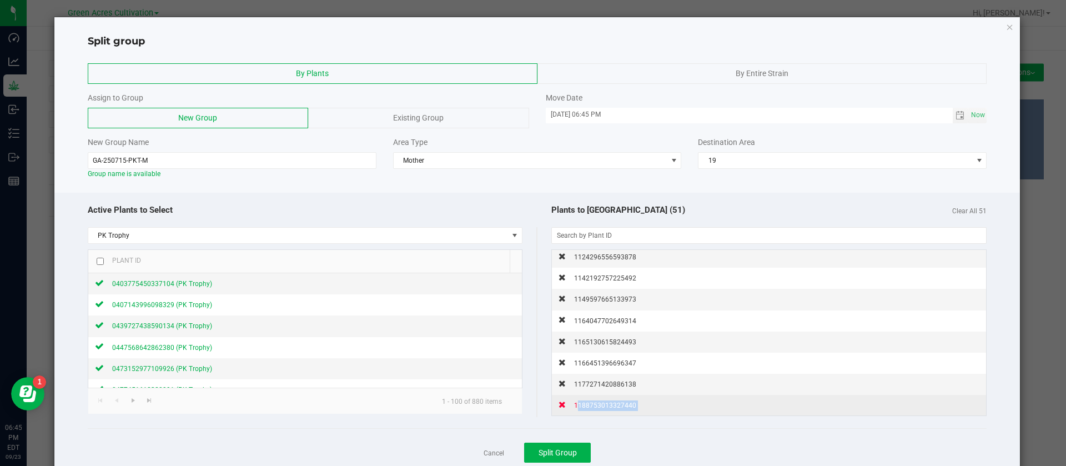
click at [604, 404] on span "1188753013327440" at bounding box center [605, 406] width 62 height 8
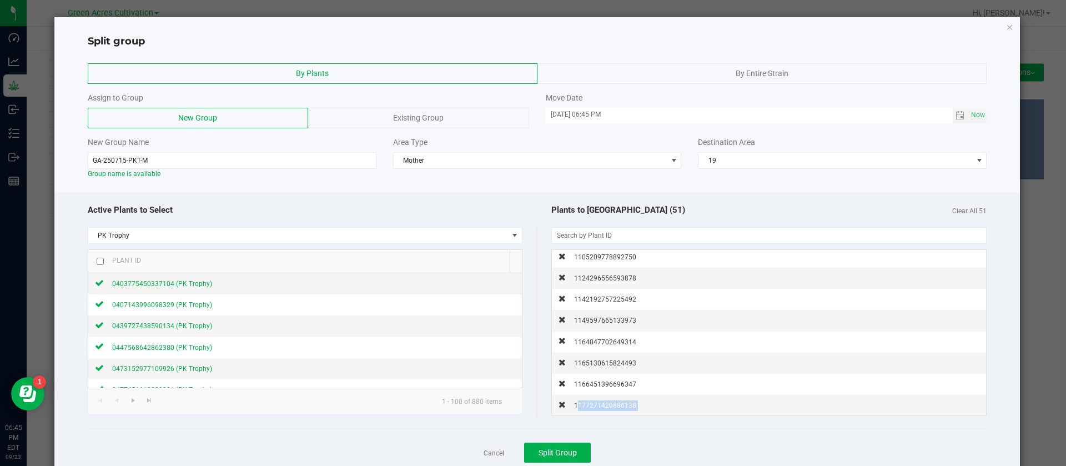
click at [604, 404] on span "1177271420886138" at bounding box center [605, 406] width 62 height 8
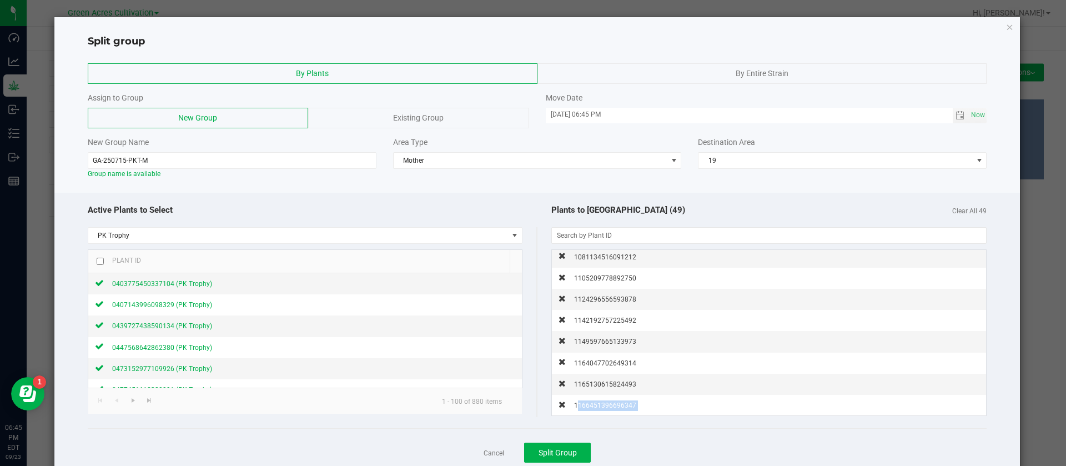
click at [604, 404] on span "1166451396696347" at bounding box center [605, 406] width 62 height 8
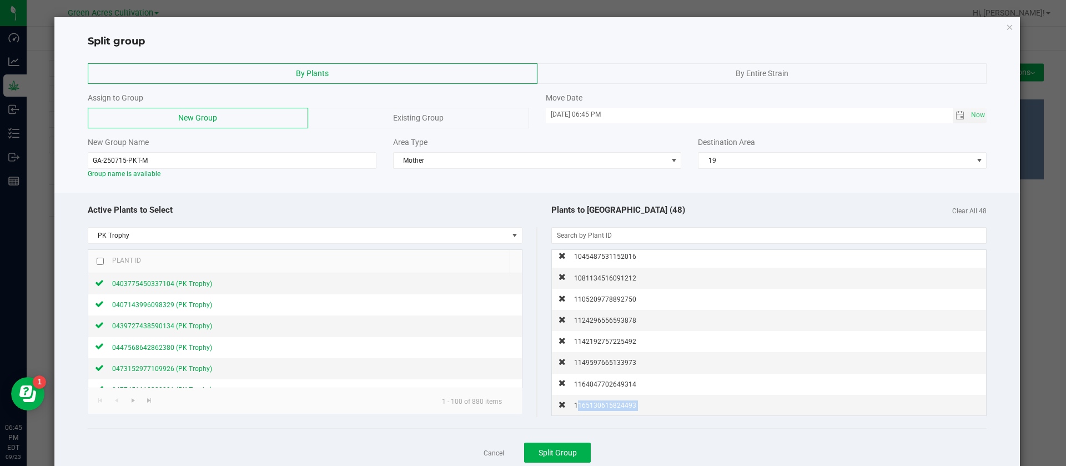
click at [604, 404] on span "1165130615824493" at bounding box center [605, 406] width 62 height 8
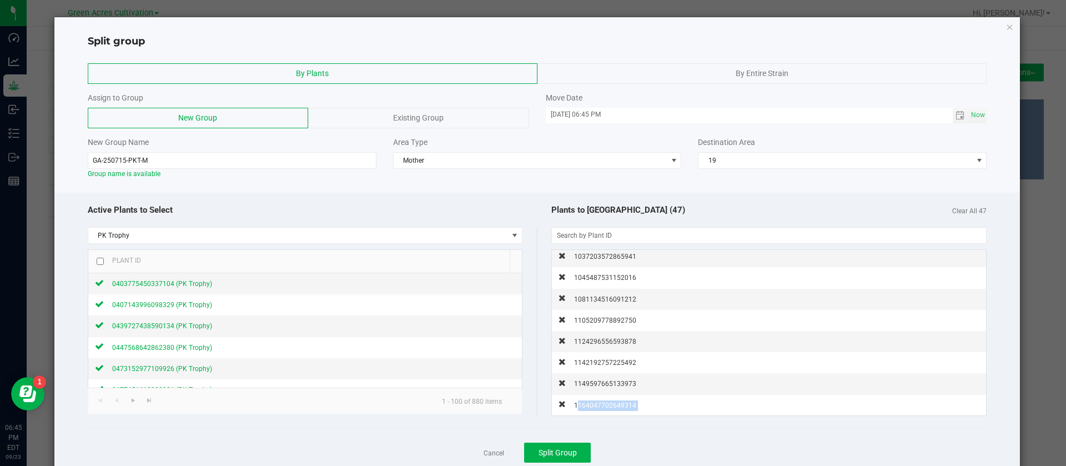
click at [604, 404] on span "1164047702649314" at bounding box center [605, 406] width 62 height 8
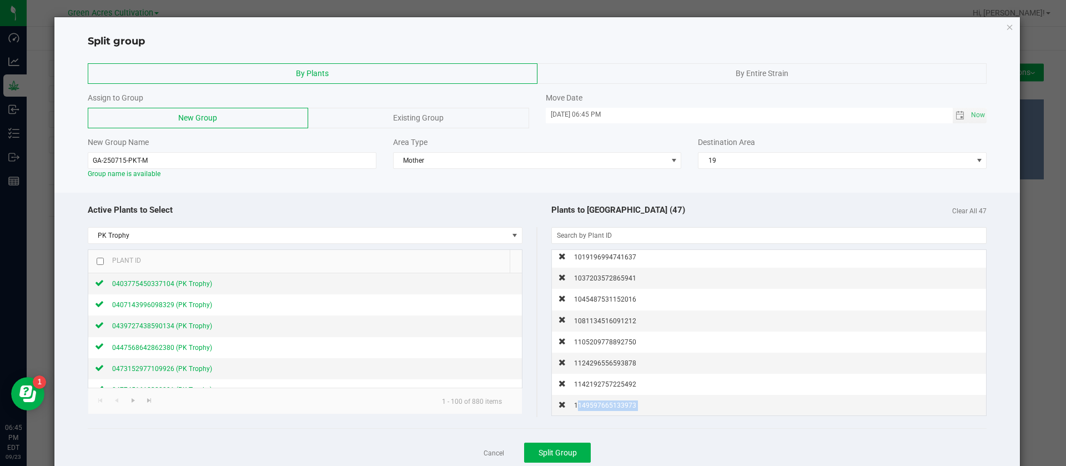
click at [604, 404] on span "1149597665133973" at bounding box center [605, 406] width 62 height 8
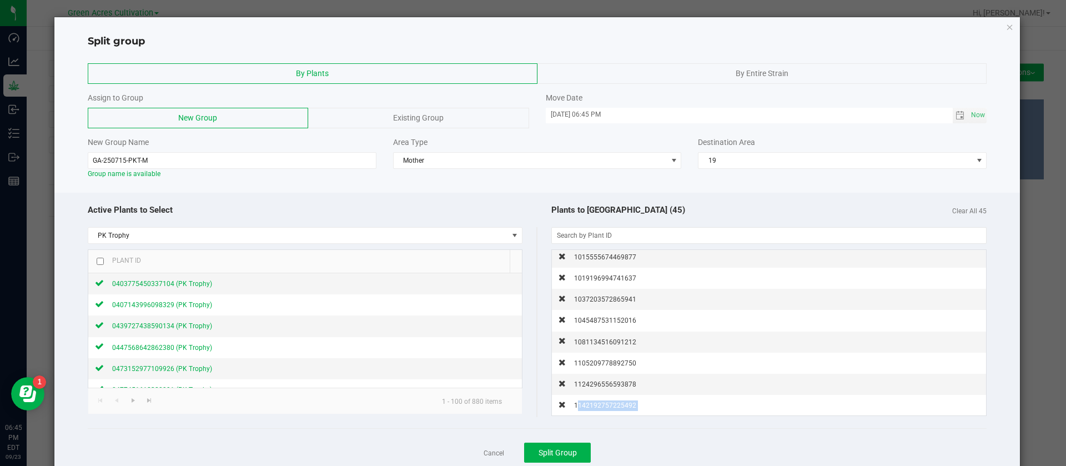
click at [604, 404] on span "1142192757225492" at bounding box center [605, 406] width 62 height 8
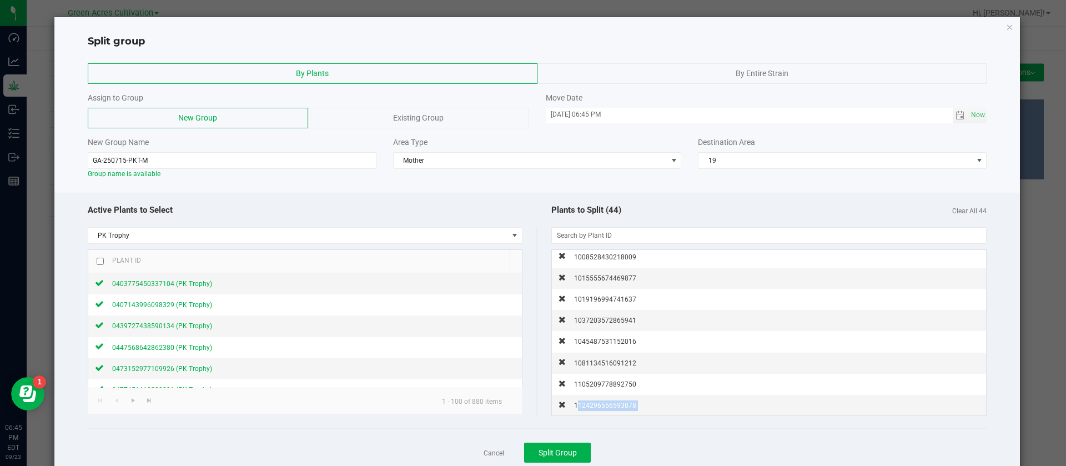
click at [604, 404] on span "1124296556593878" at bounding box center [605, 406] width 62 height 8
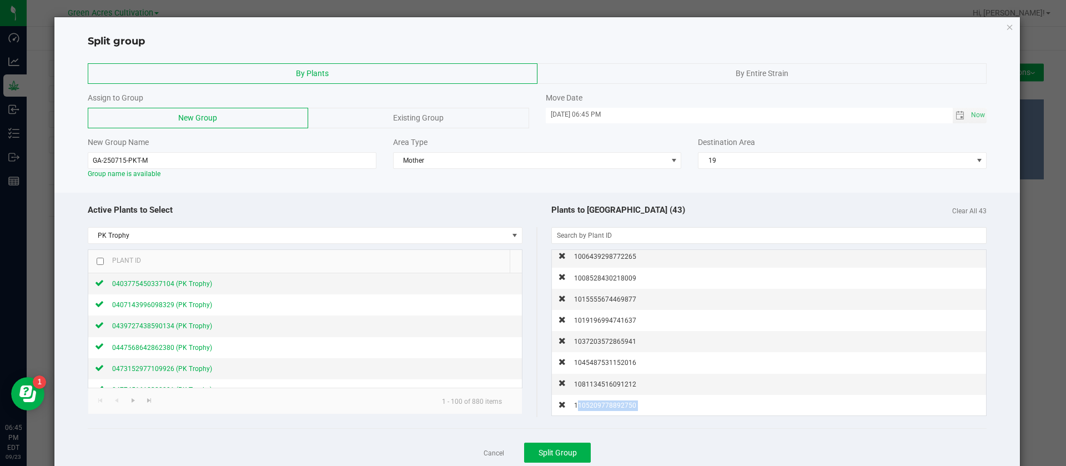
click at [604, 404] on span "1105209778892750" at bounding box center [605, 406] width 62 height 8
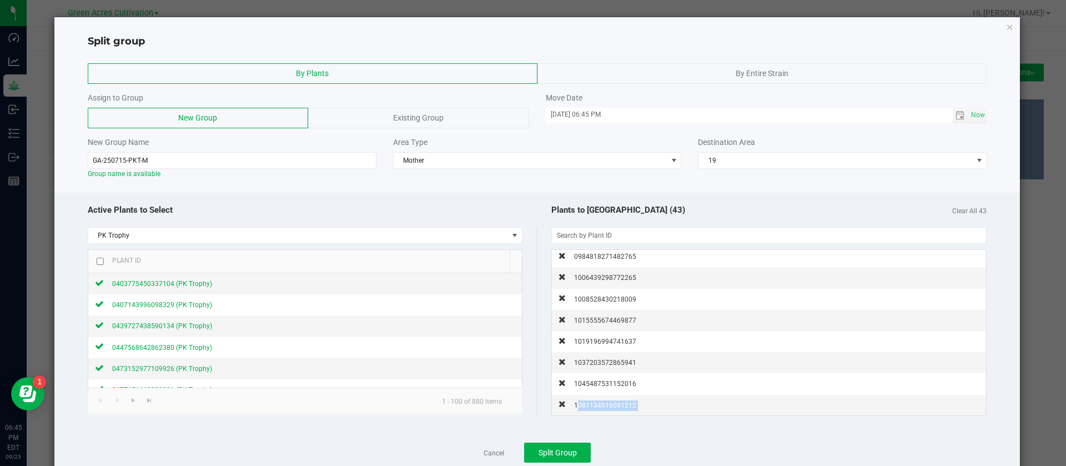
click at [604, 404] on span "1081134516091212" at bounding box center [605, 406] width 62 height 8
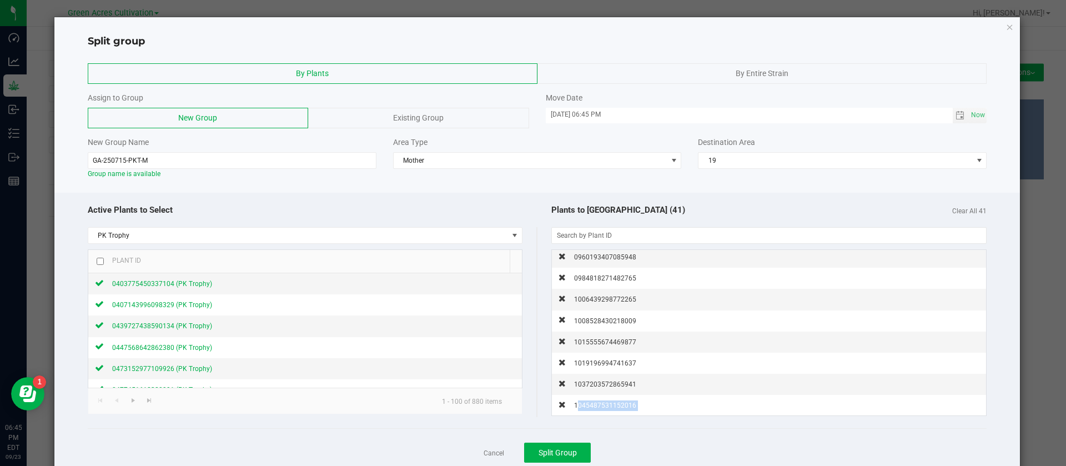
click at [604, 404] on span "1045487531152016" at bounding box center [605, 406] width 62 height 8
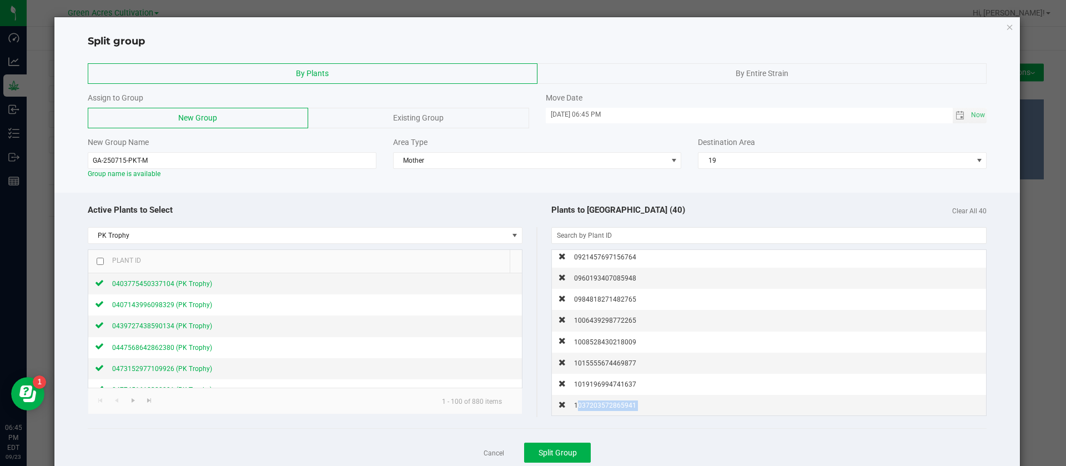
click at [604, 404] on span "1037203572865941" at bounding box center [605, 406] width 62 height 8
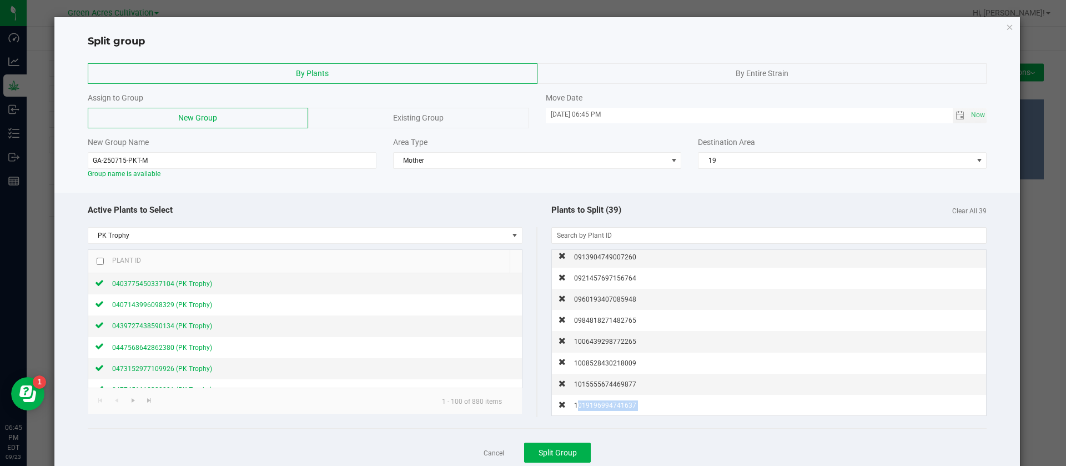
click at [604, 404] on span "1019196994741637" at bounding box center [605, 406] width 62 height 8
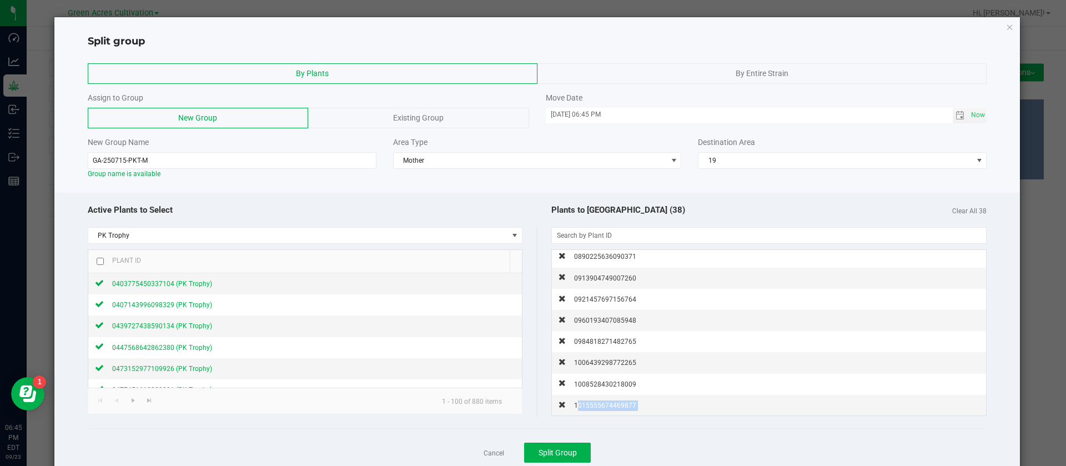
click at [604, 404] on span "1015555674469877" at bounding box center [605, 406] width 62 height 8
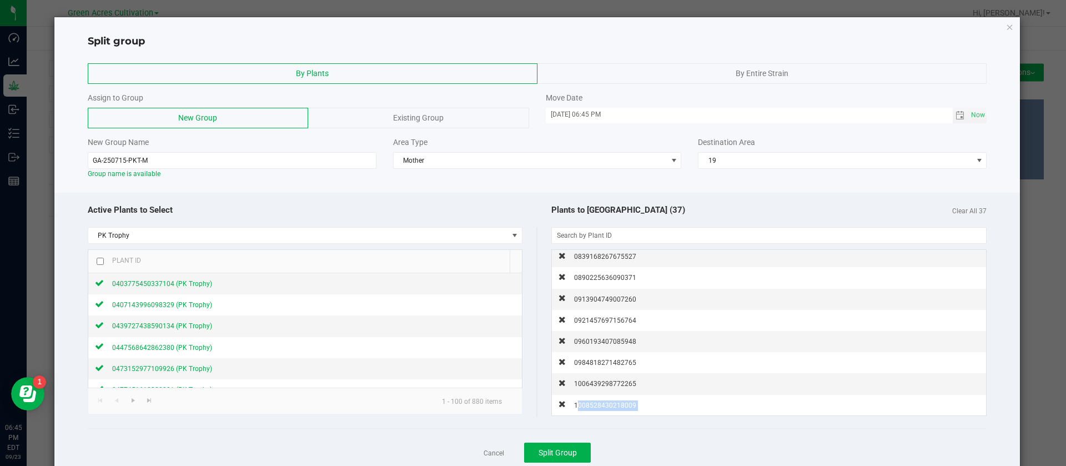
click at [604, 404] on span "1008528430218009" at bounding box center [605, 406] width 62 height 8
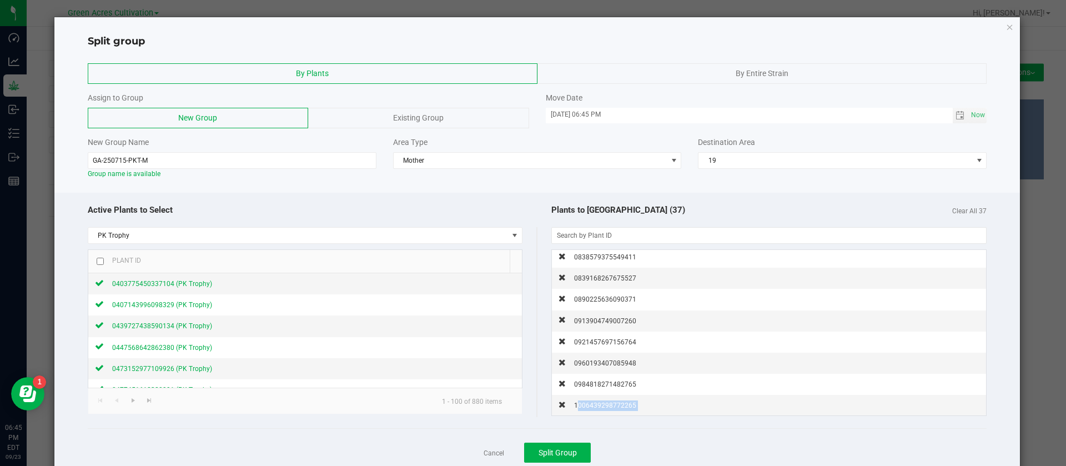
click at [604, 404] on span "1006439298772265" at bounding box center [605, 406] width 62 height 8
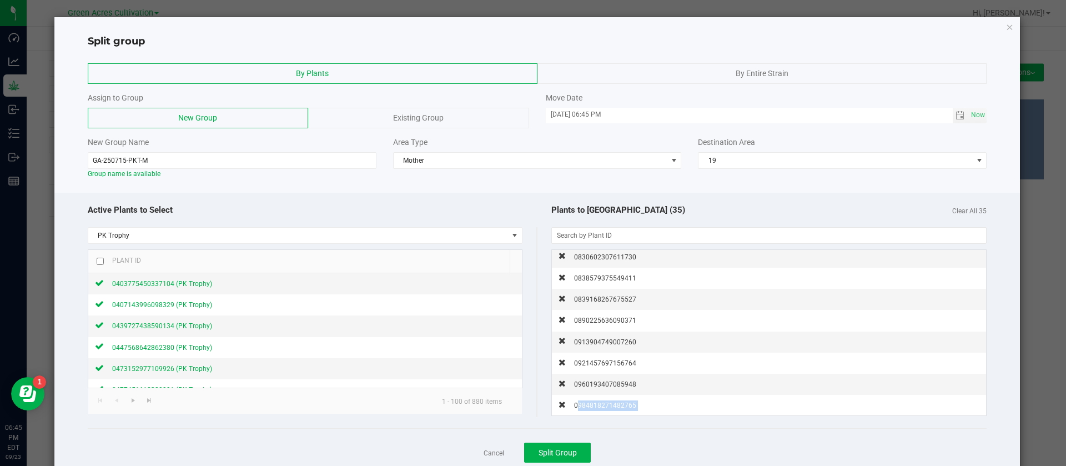
click at [604, 404] on span "0984818271482765" at bounding box center [605, 406] width 62 height 8
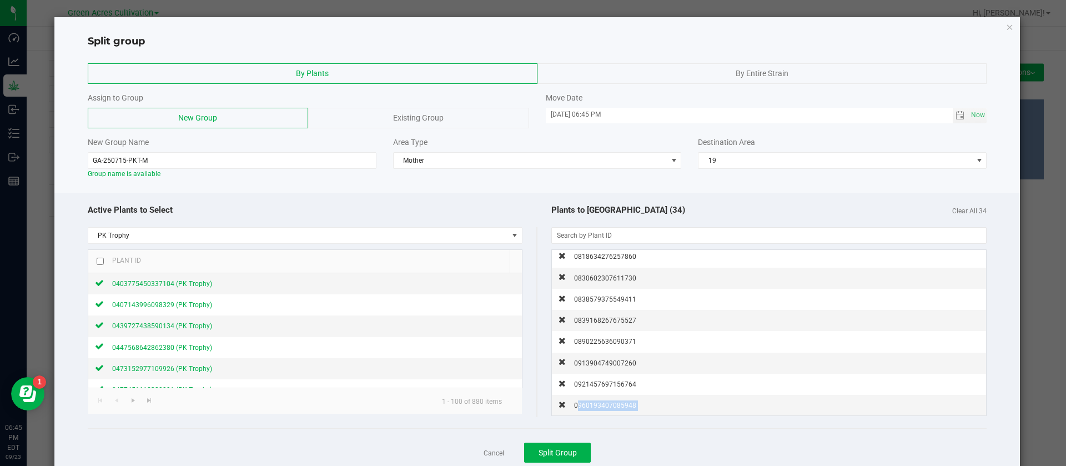
click at [604, 404] on span "0960193407085948" at bounding box center [605, 406] width 62 height 8
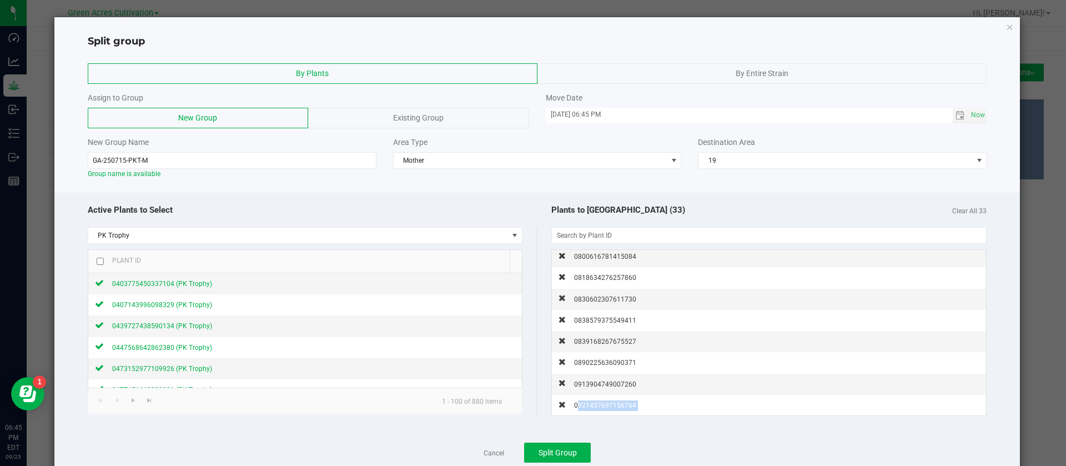
click at [604, 404] on span "0921457697156764" at bounding box center [605, 406] width 62 height 8
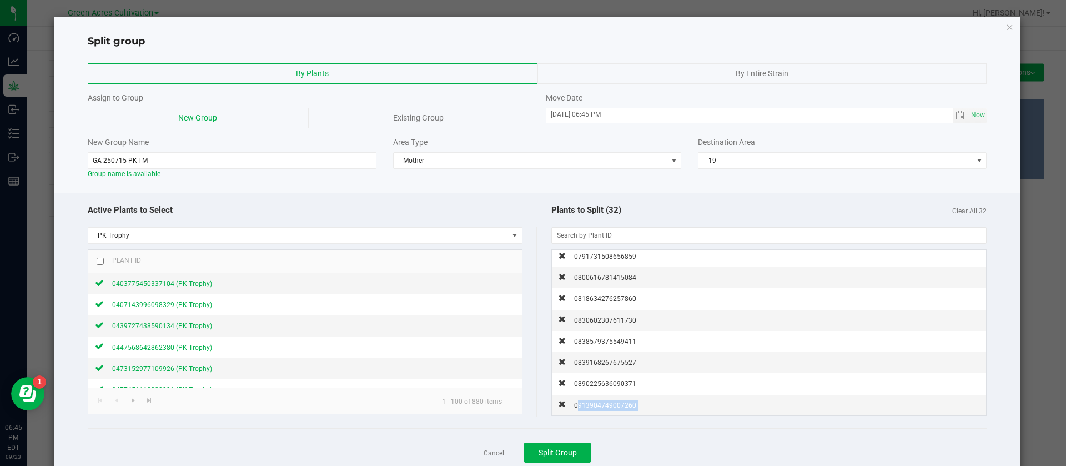
click at [604, 404] on span "0913904749007260" at bounding box center [605, 406] width 62 height 8
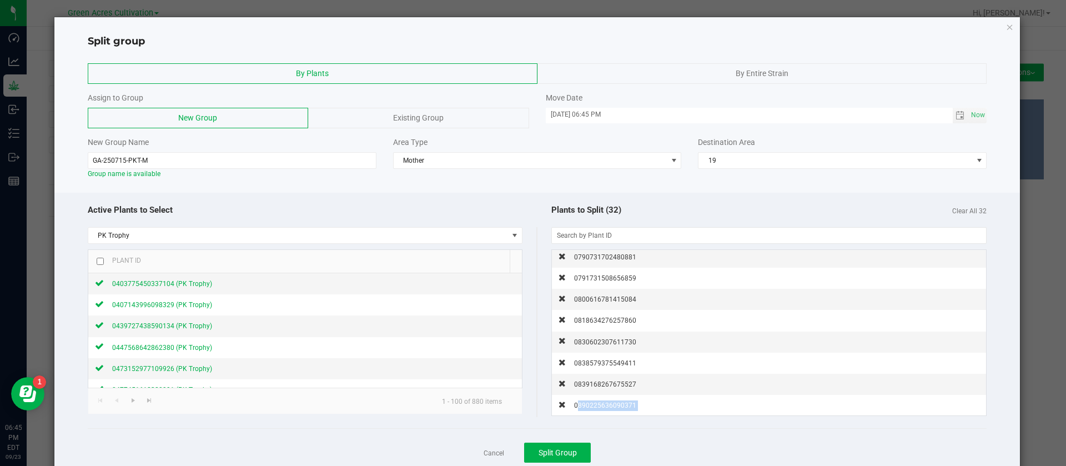
click at [604, 404] on span "0890225636090371" at bounding box center [605, 406] width 62 height 8
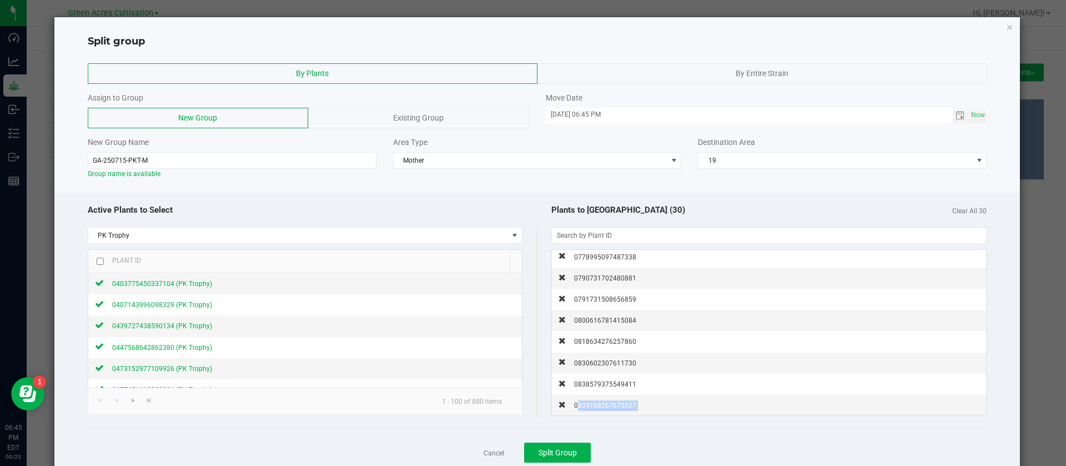
click at [604, 404] on span "0839168267675527" at bounding box center [605, 406] width 62 height 8
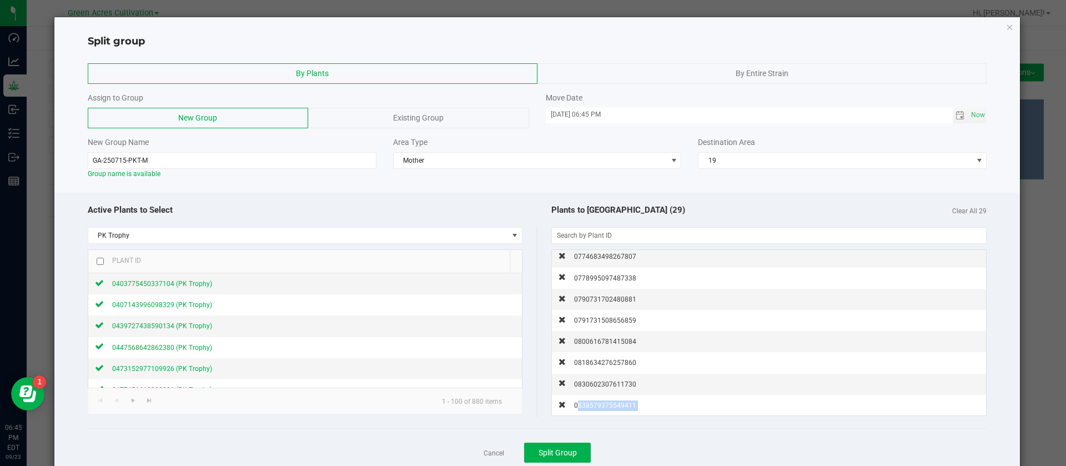
click at [604, 404] on span "0838579375549411" at bounding box center [605, 406] width 62 height 8
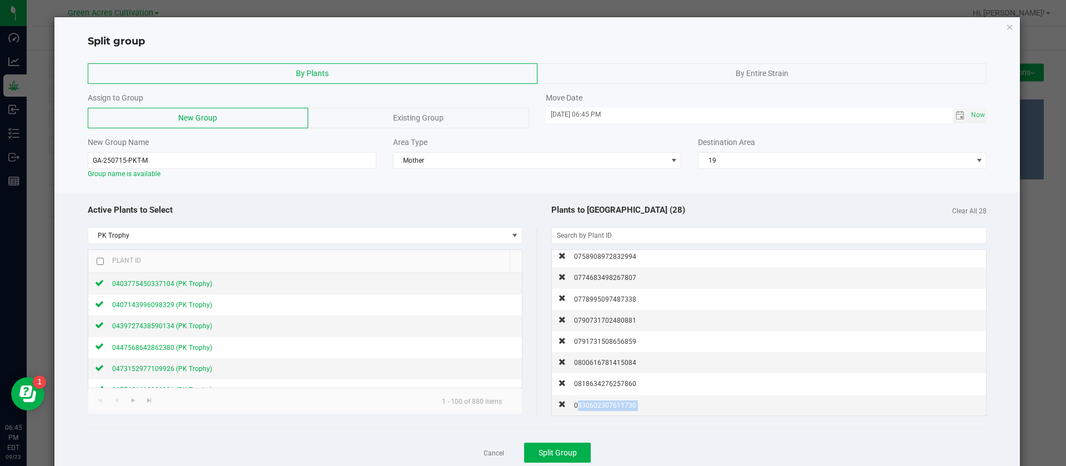
click at [604, 404] on span "0830602307611730" at bounding box center [605, 406] width 62 height 8
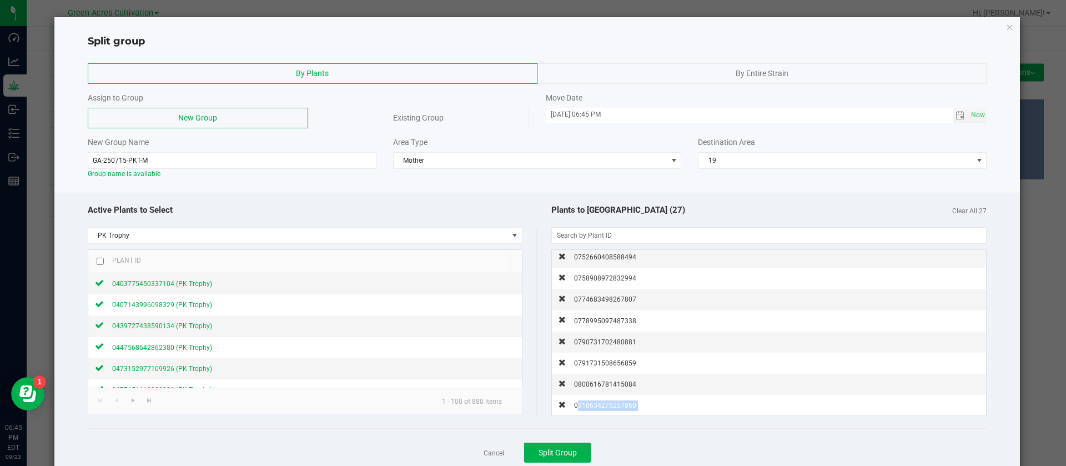
click at [604, 404] on span "0818634276257860" at bounding box center [605, 406] width 62 height 8
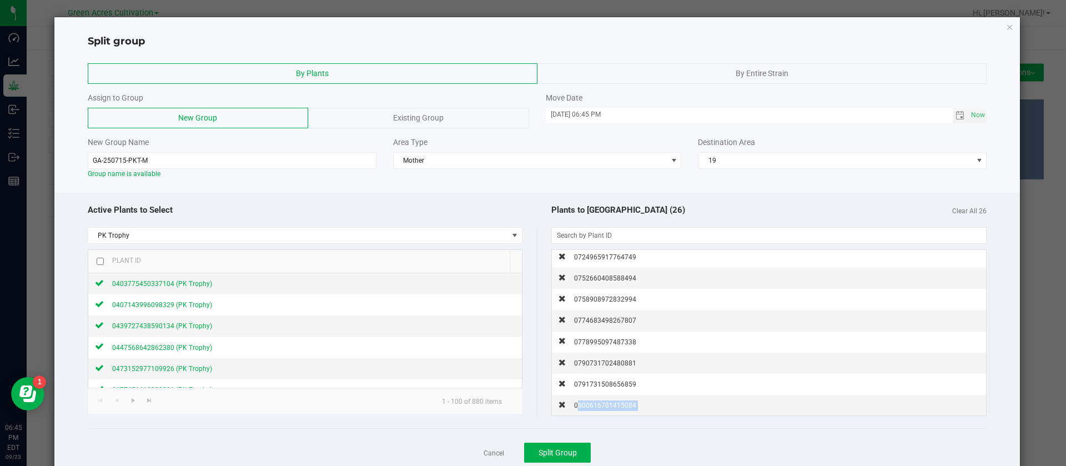
click at [604, 404] on span "0800616781415084" at bounding box center [605, 406] width 62 height 8
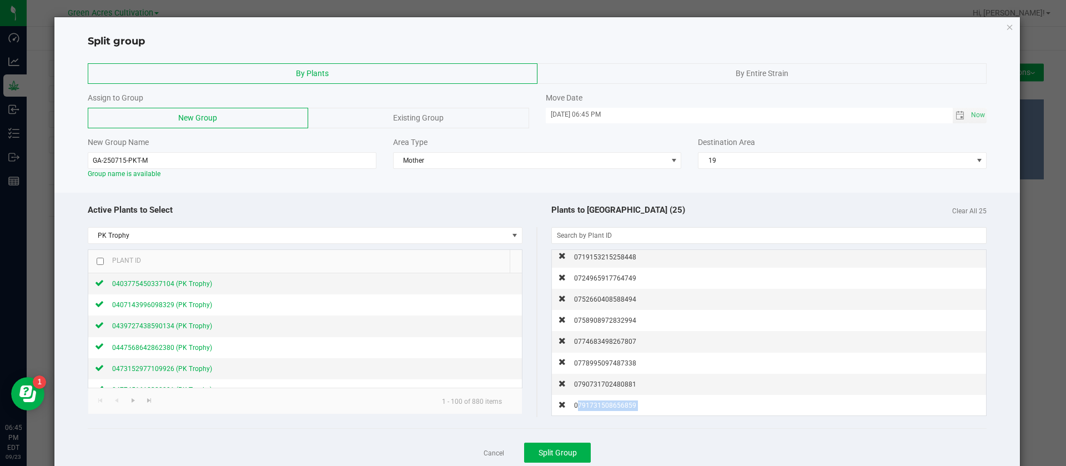
click at [604, 404] on span "0791731508656859" at bounding box center [605, 406] width 62 height 8
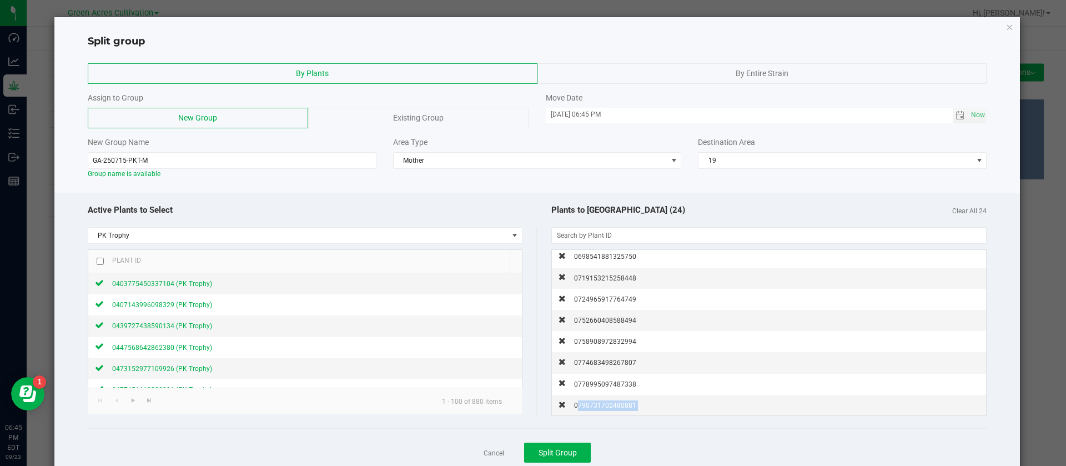
click at [604, 404] on span "0790731702480881" at bounding box center [605, 406] width 62 height 8
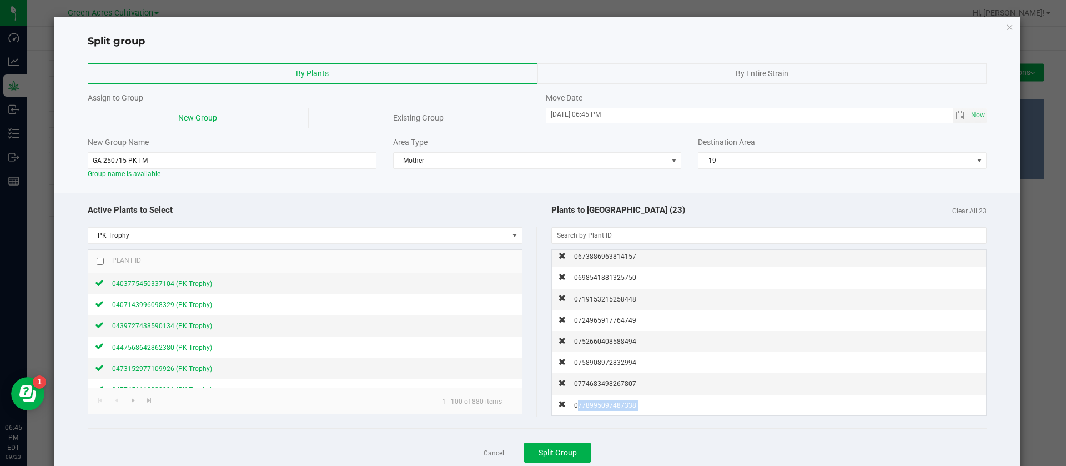
click at [604, 404] on span "0778995097487338" at bounding box center [605, 406] width 62 height 8
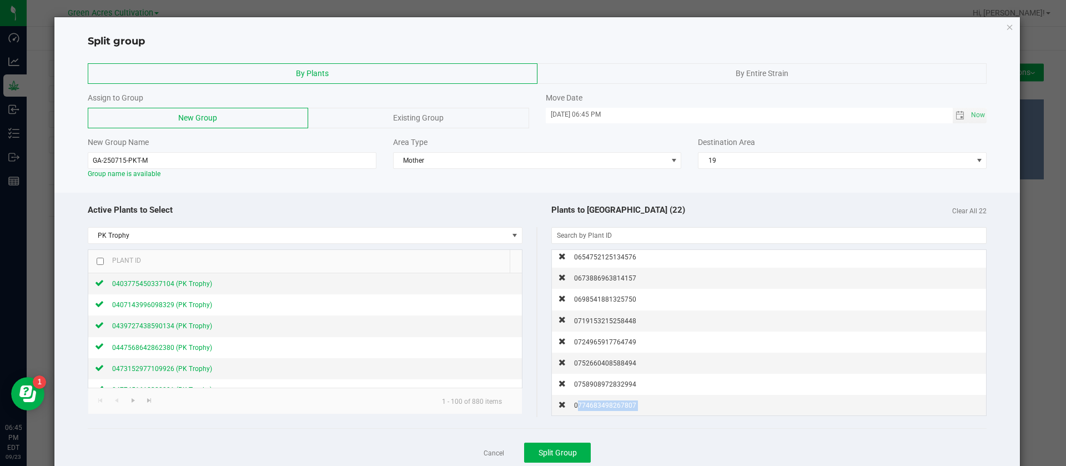
click at [604, 404] on span "0774683498267807" at bounding box center [605, 406] width 62 height 8
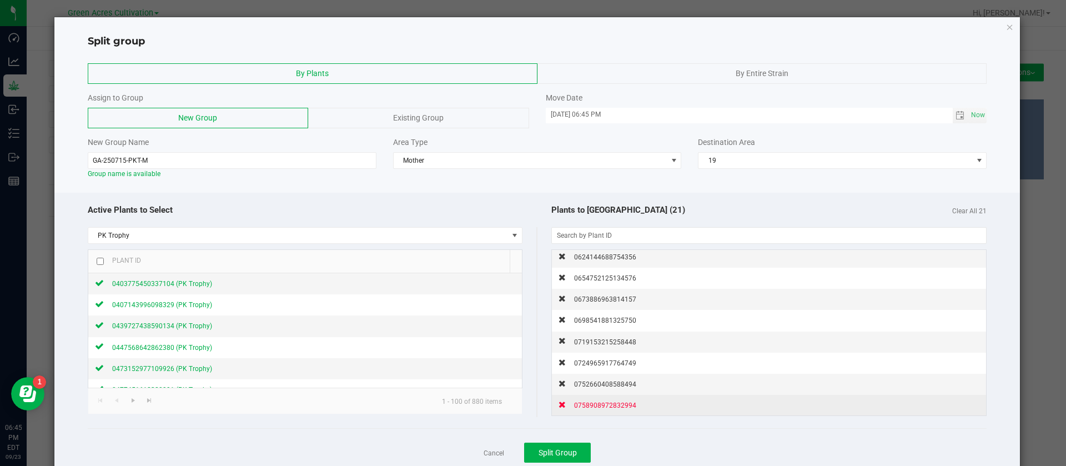
click at [603, 405] on span "0758908972832994" at bounding box center [605, 406] width 62 height 8
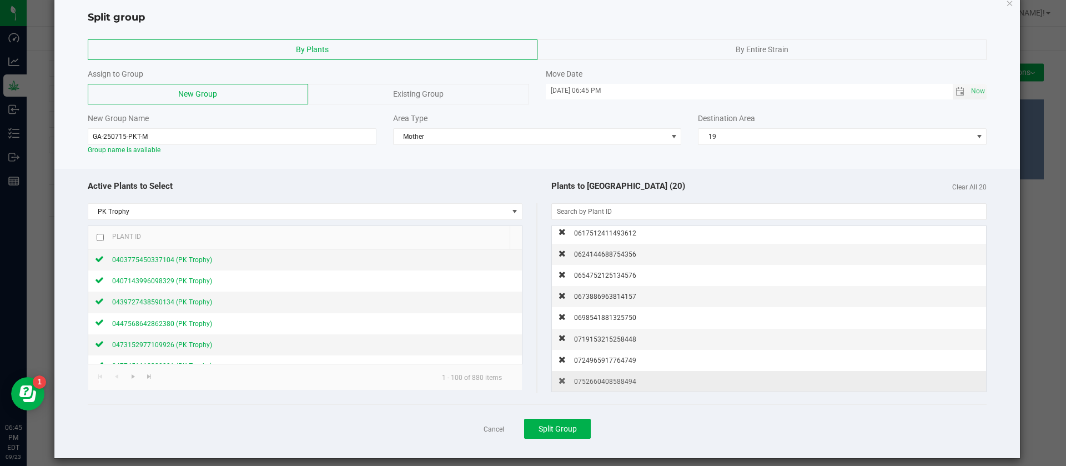
scroll to position [33, 0]
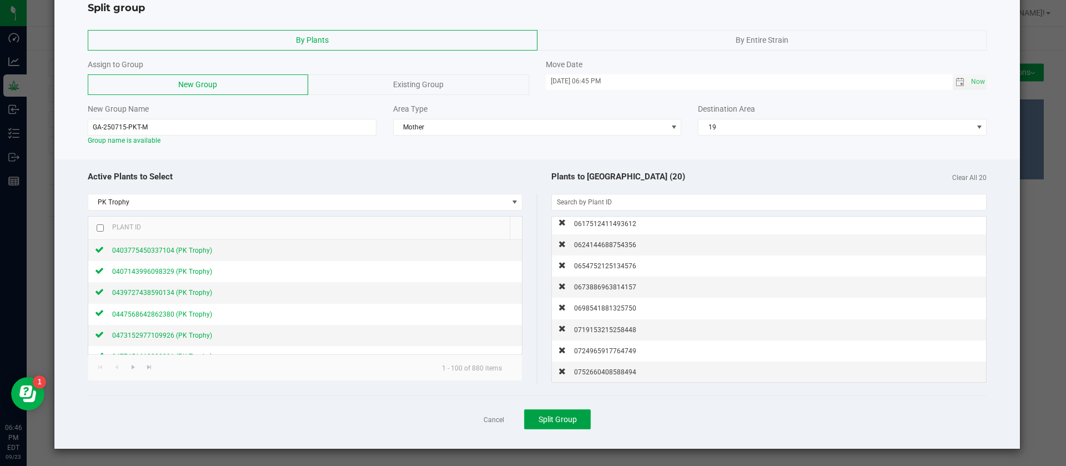
click at [563, 413] on button "Split Group" at bounding box center [557, 419] width 67 height 20
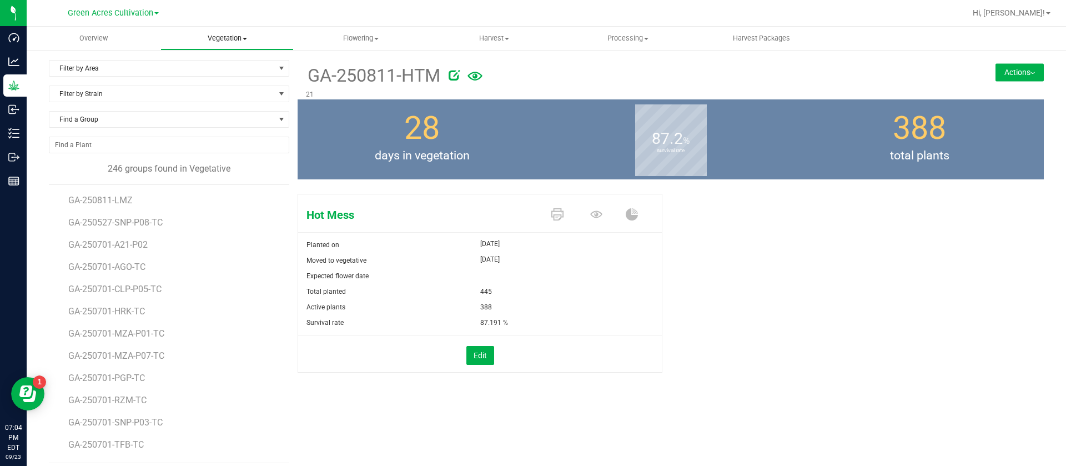
click at [236, 33] on span "Vegetation" at bounding box center [227, 38] width 133 height 10
click at [229, 104] on span "Mother plants" at bounding box center [201, 106] width 81 height 9
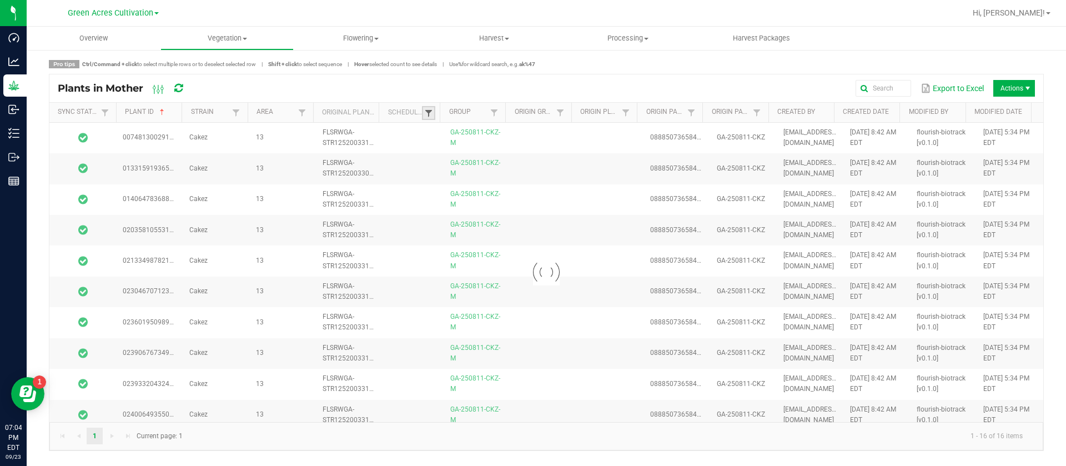
click at [432, 114] on span at bounding box center [428, 113] width 9 height 9
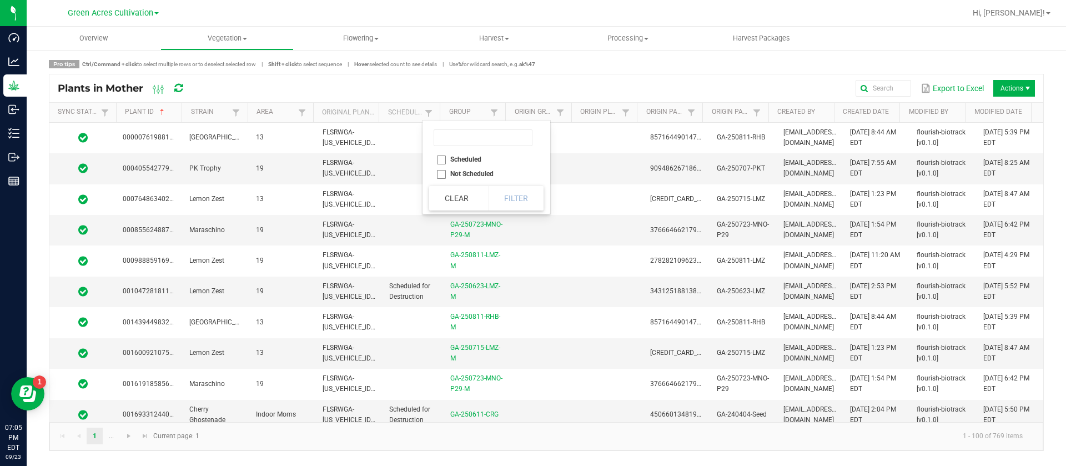
click at [454, 159] on li "Scheduled" at bounding box center [483, 159] width 108 height 14
checkbox input "true"
click at [508, 199] on button "Filter" at bounding box center [516, 198] width 56 height 24
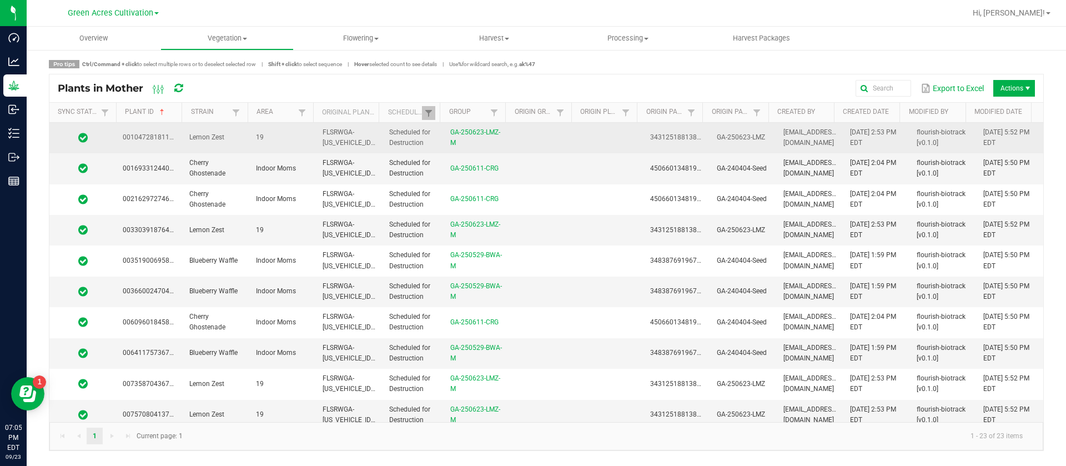
click at [523, 143] on td at bounding box center [543, 138] width 67 height 31
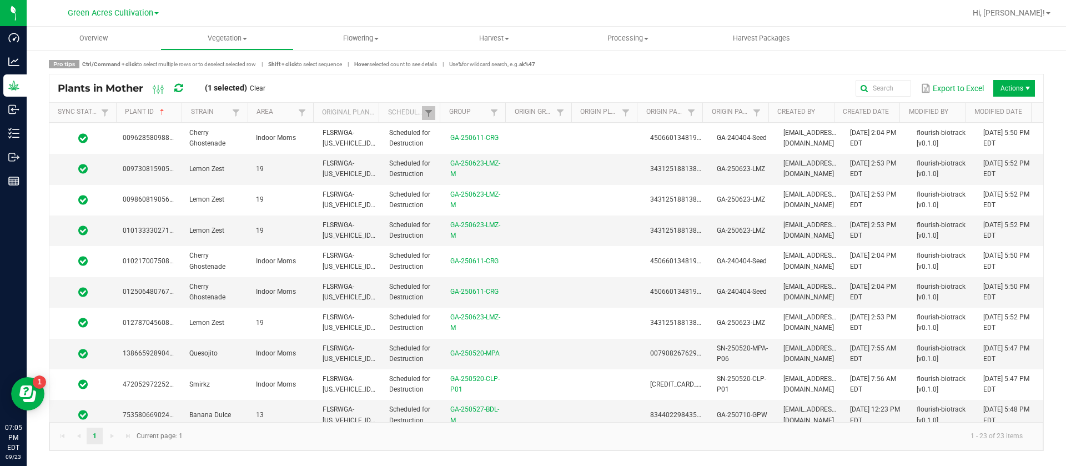
scroll to position [408, 0]
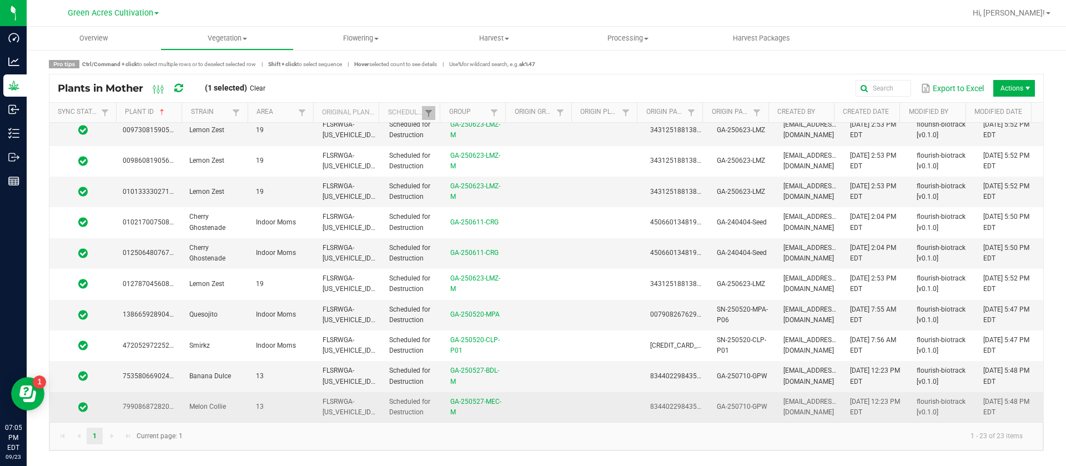
click at [523, 412] on td at bounding box center [543, 407] width 67 height 30
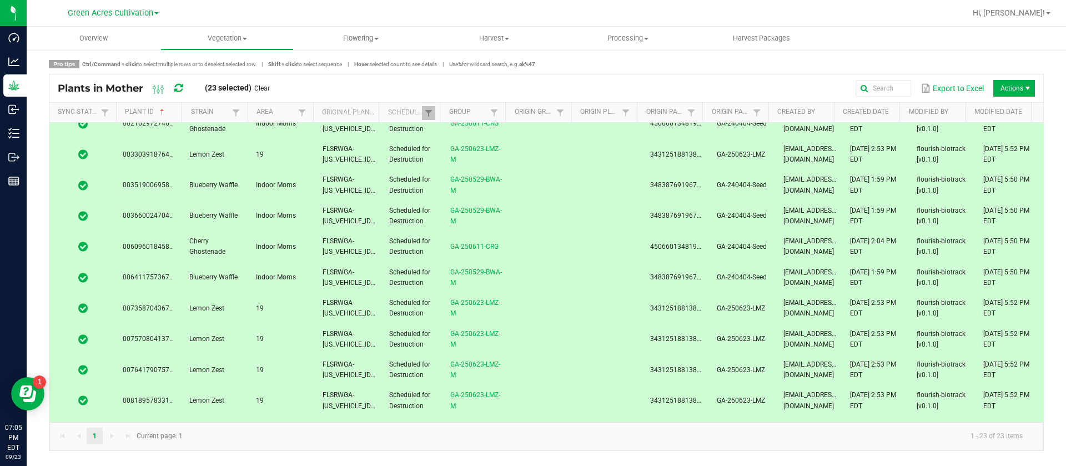
scroll to position [0, 0]
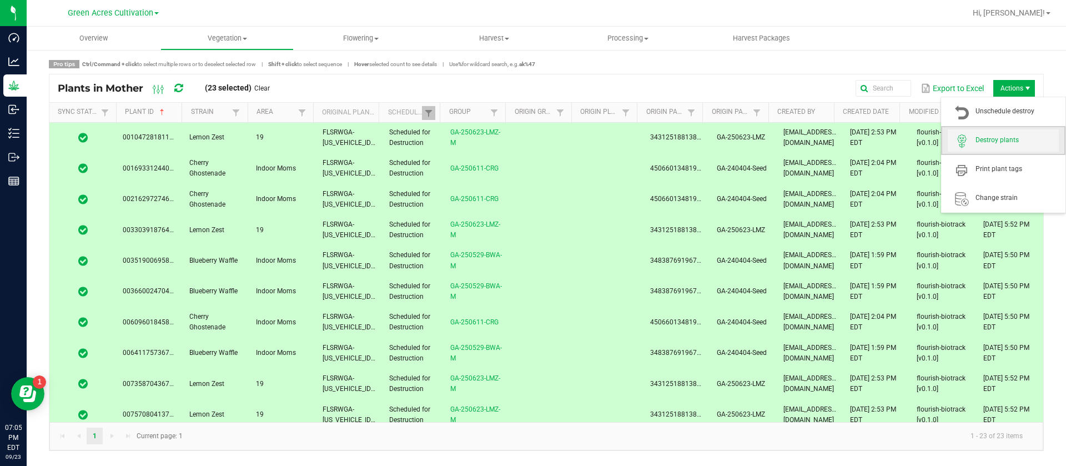
click at [992, 139] on span "Destroy plants" at bounding box center [1017, 140] width 83 height 9
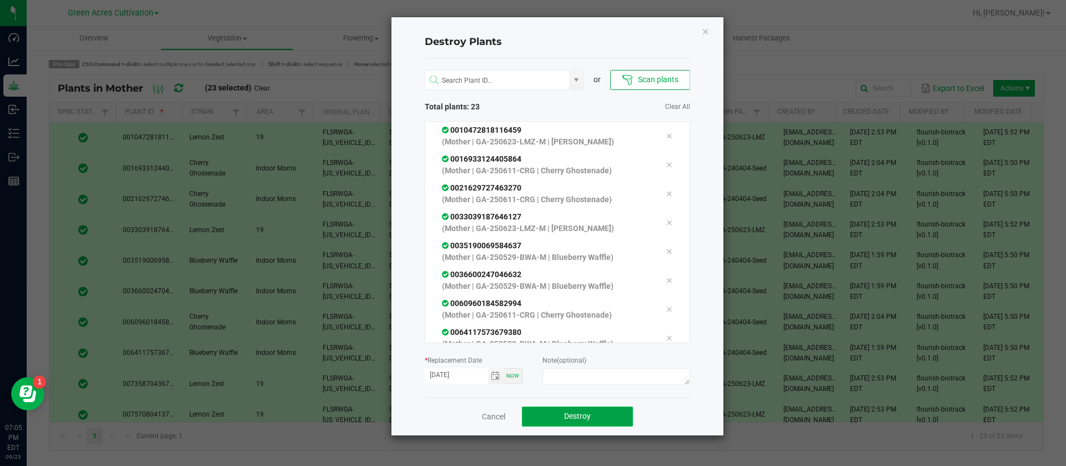
click at [578, 419] on span "Destroy" at bounding box center [577, 416] width 27 height 9
click at [577, 418] on span "Destroy" at bounding box center [582, 416] width 27 height 9
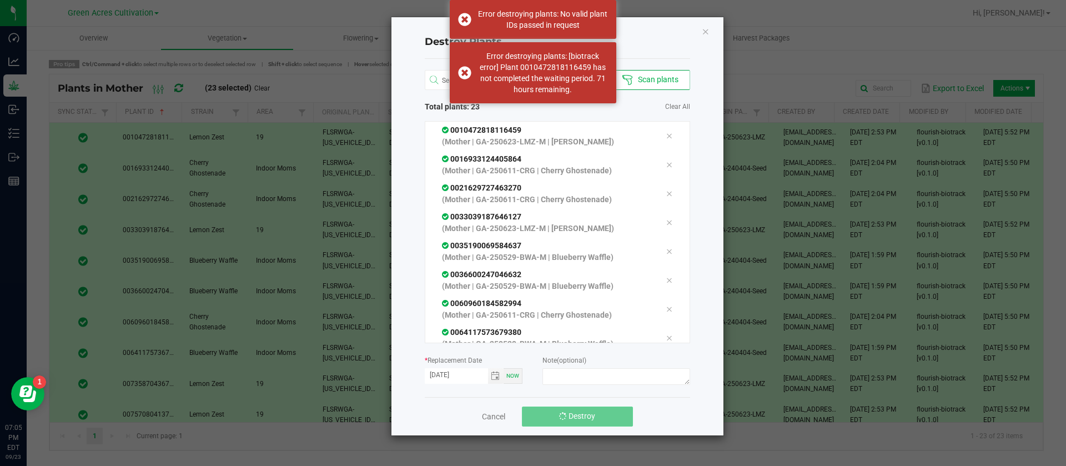
click at [577, 418] on span "Destroy" at bounding box center [582, 416] width 27 height 9
drag, startPoint x: 577, startPoint y: 418, endPoint x: 610, endPoint y: 299, distance: 123.8
click at [577, 409] on button "Destroy" at bounding box center [577, 417] width 111 height 20
click at [708, 32] on icon "Close" at bounding box center [706, 30] width 8 height 13
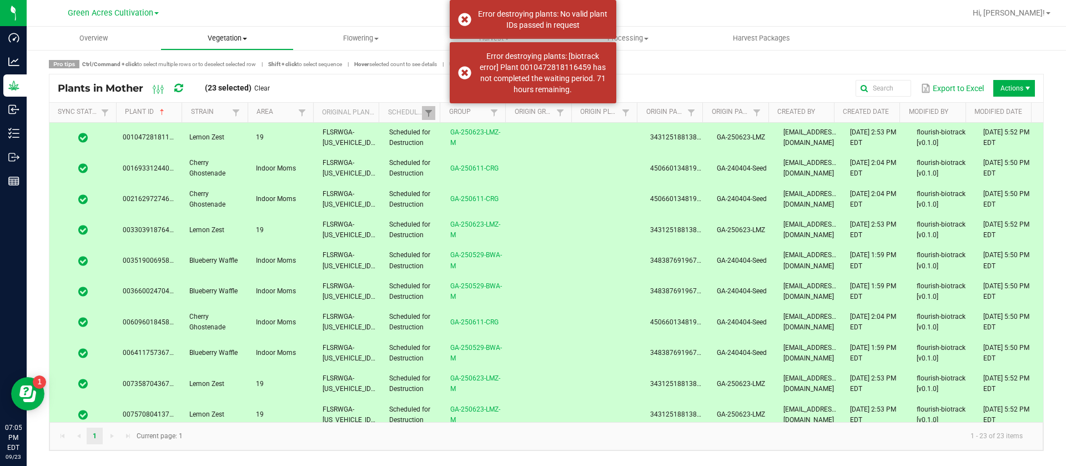
click at [227, 41] on span "Vegetation" at bounding box center [227, 38] width 133 height 10
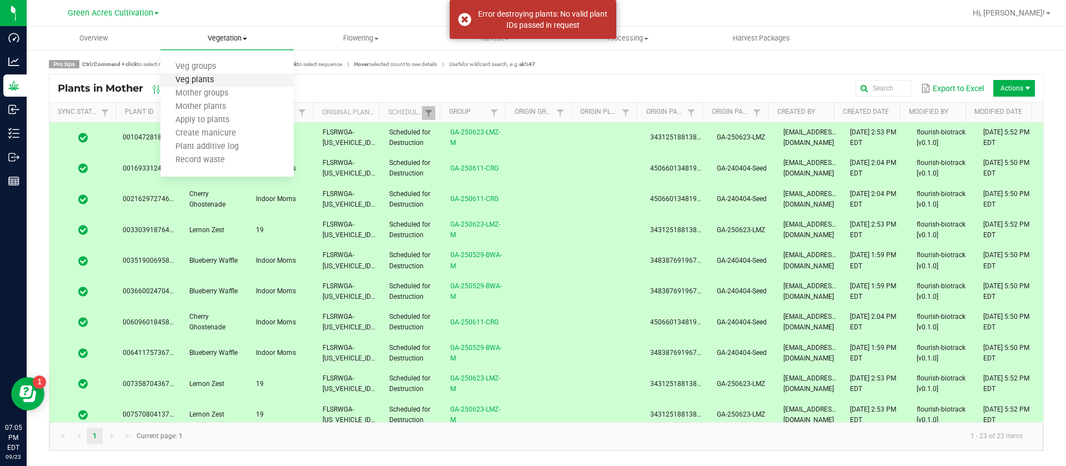
click at [218, 82] on span "Veg plants" at bounding box center [195, 80] width 68 height 9
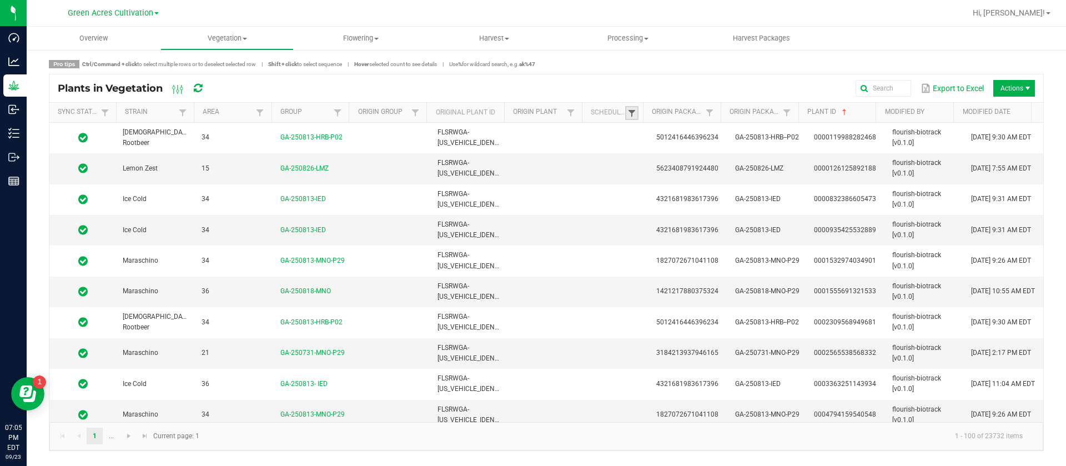
click at [630, 115] on span at bounding box center [632, 113] width 9 height 9
click at [660, 161] on li "Scheduled" at bounding box center [687, 159] width 108 height 14
checkbox input "true"
click at [724, 201] on button "Filter" at bounding box center [720, 198] width 56 height 24
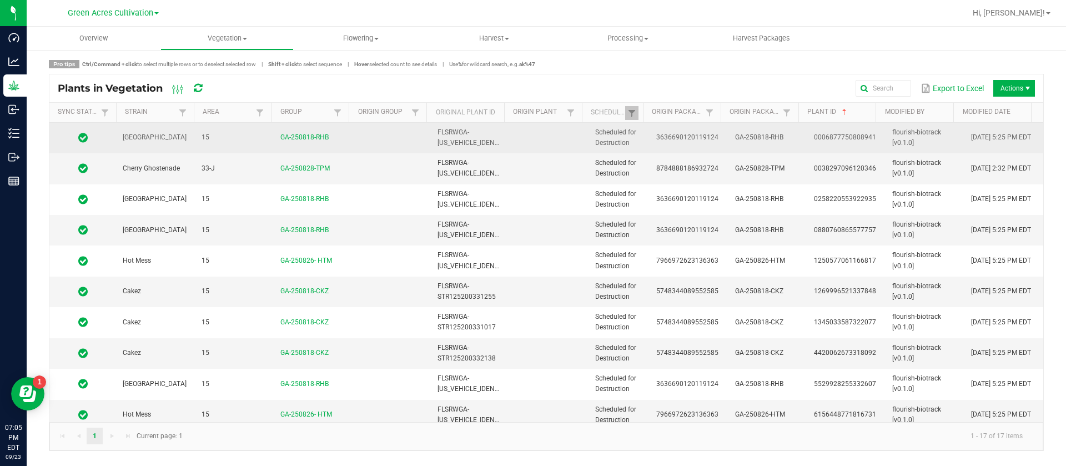
click at [669, 132] on td "3636690120119124" at bounding box center [689, 138] width 79 height 31
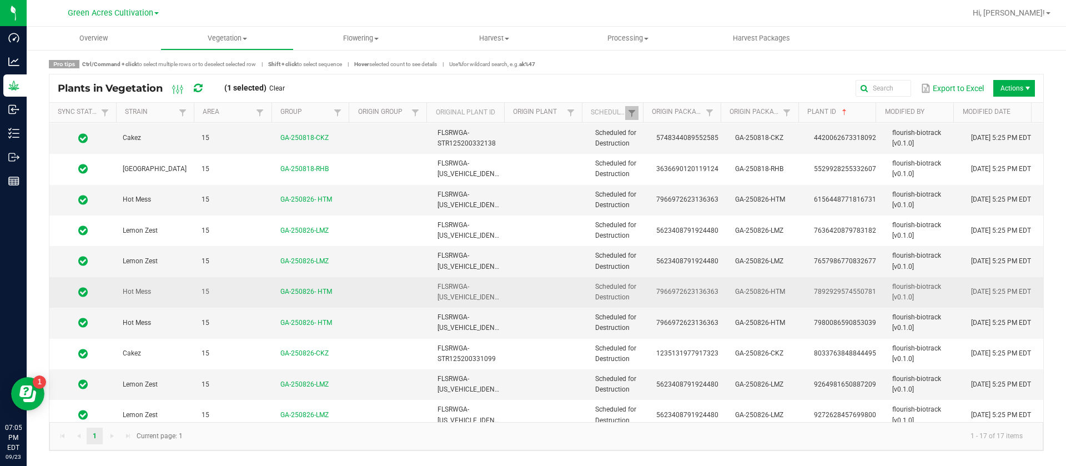
scroll to position [223, 0]
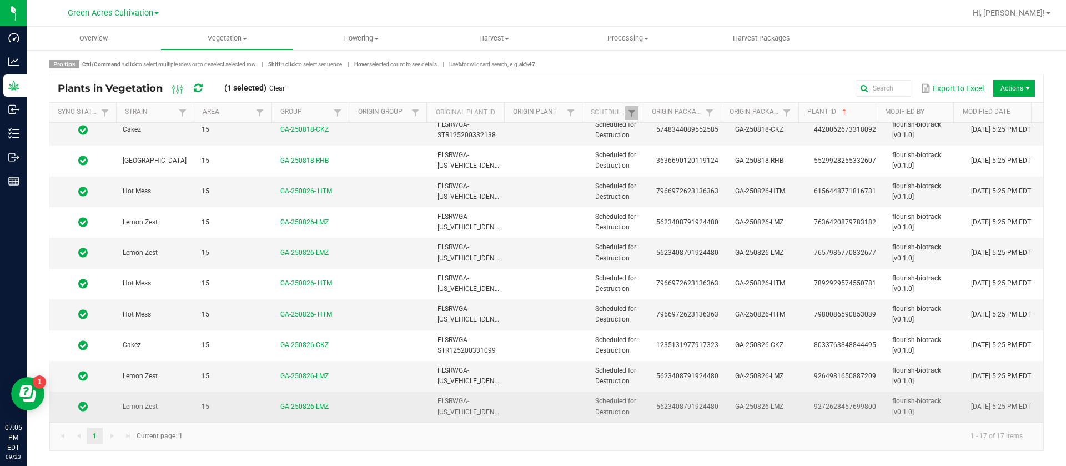
click at [650, 399] on td "5623408791924480" at bounding box center [689, 407] width 79 height 30
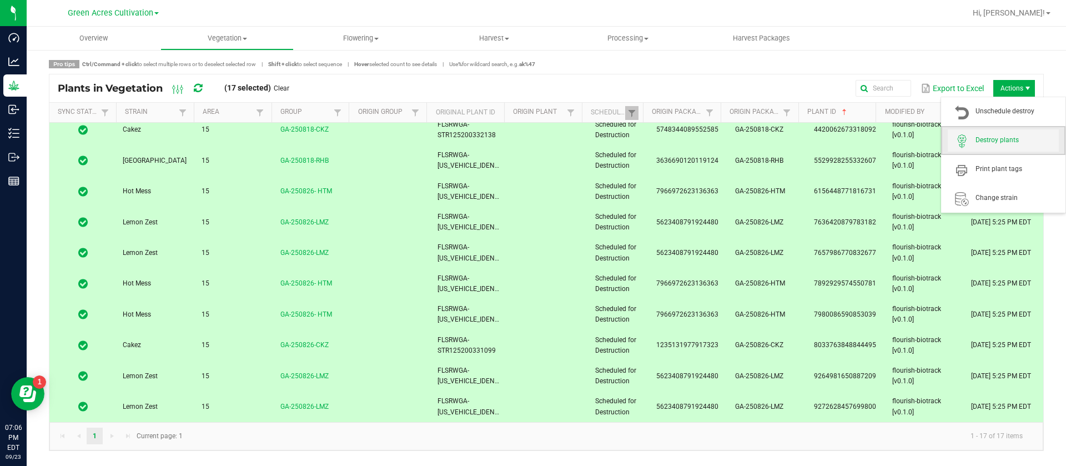
click at [993, 139] on span "Destroy plants" at bounding box center [1017, 140] width 83 height 9
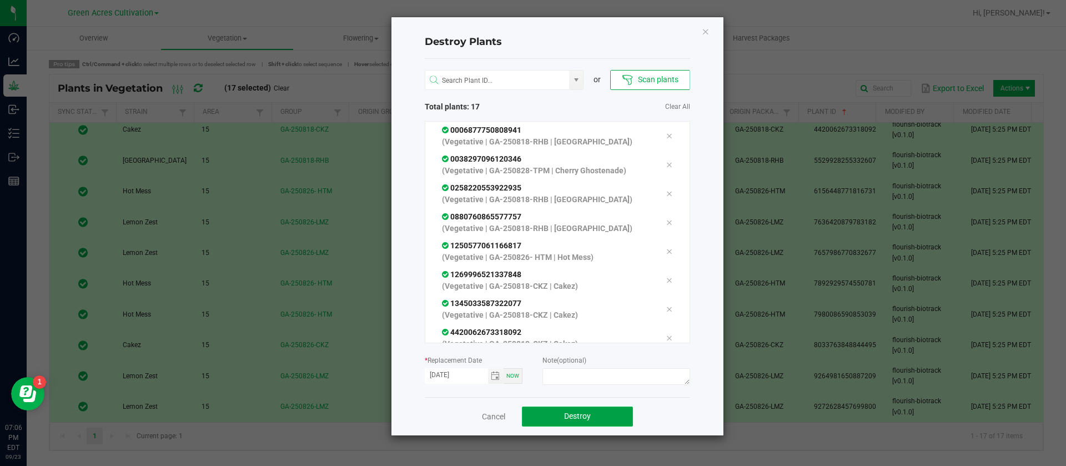
click at [577, 417] on span "Destroy" at bounding box center [577, 416] width 27 height 9
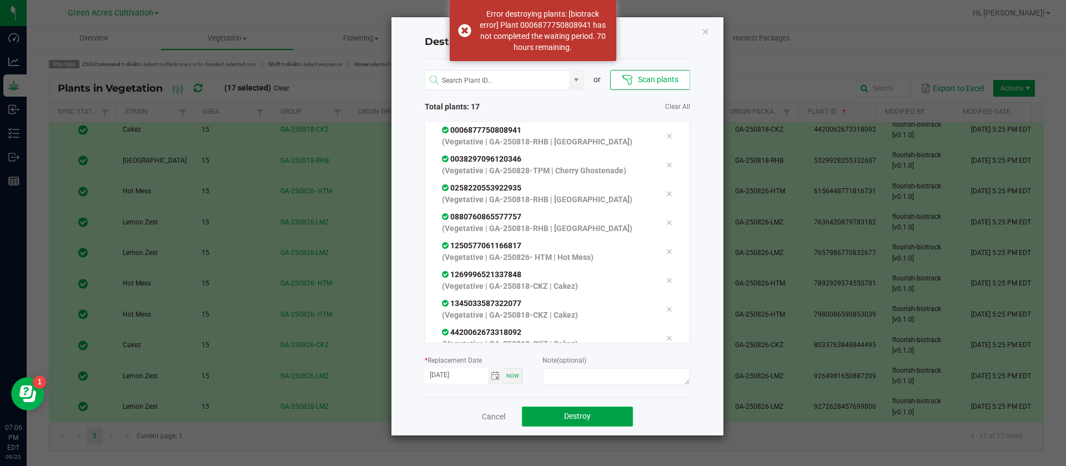
click at [577, 417] on span "Destroy" at bounding box center [577, 416] width 27 height 9
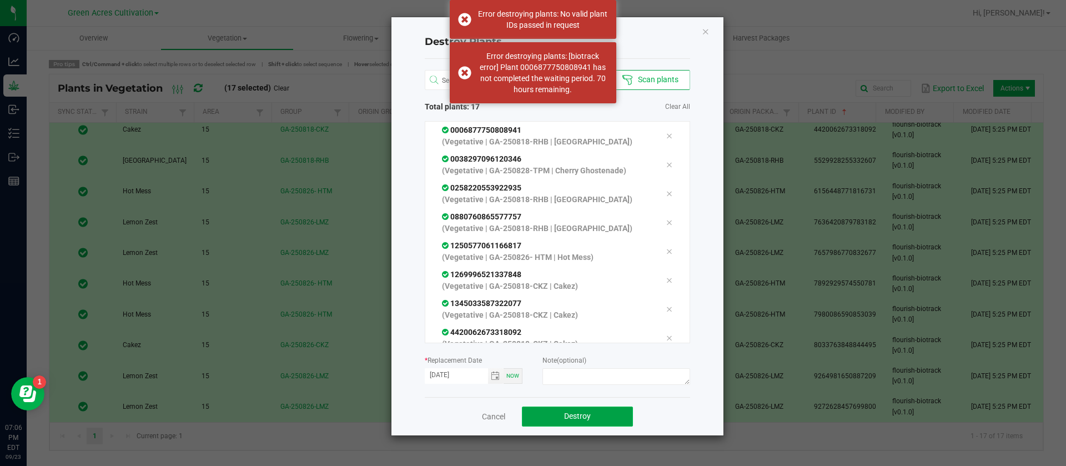
click at [576, 415] on span "Destroy" at bounding box center [577, 416] width 27 height 9
click at [575, 415] on span "Destroy" at bounding box center [577, 416] width 27 height 9
click at [575, 415] on span "Destroy" at bounding box center [582, 416] width 27 height 9
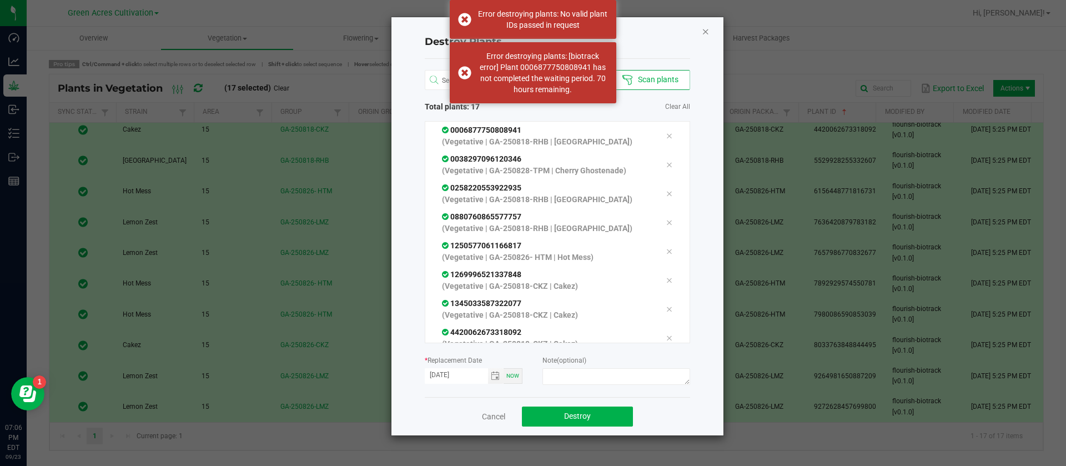
click at [709, 30] on icon "Close" at bounding box center [706, 30] width 8 height 13
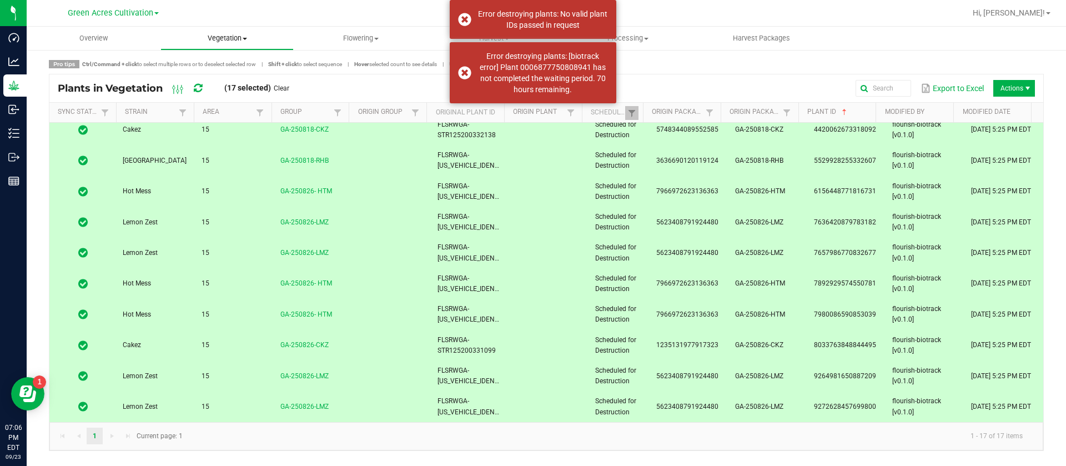
click at [220, 41] on span "Vegetation" at bounding box center [227, 38] width 133 height 10
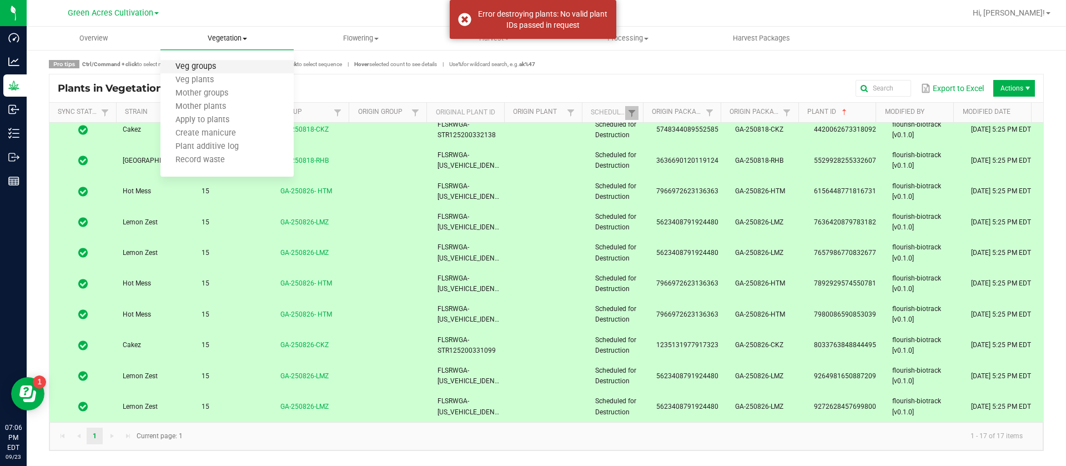
click at [223, 68] on span "Veg groups" at bounding box center [196, 66] width 71 height 9
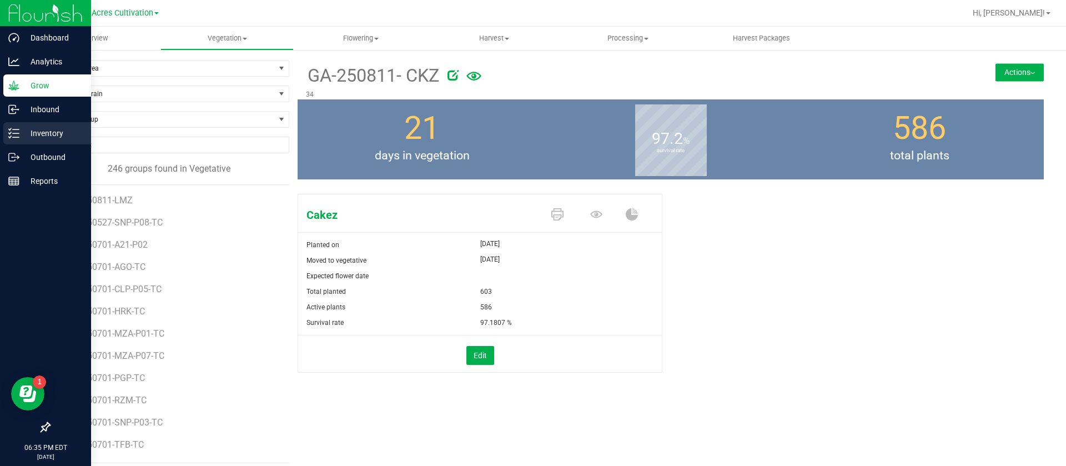
click at [18, 138] on icon at bounding box center [13, 133] width 11 height 11
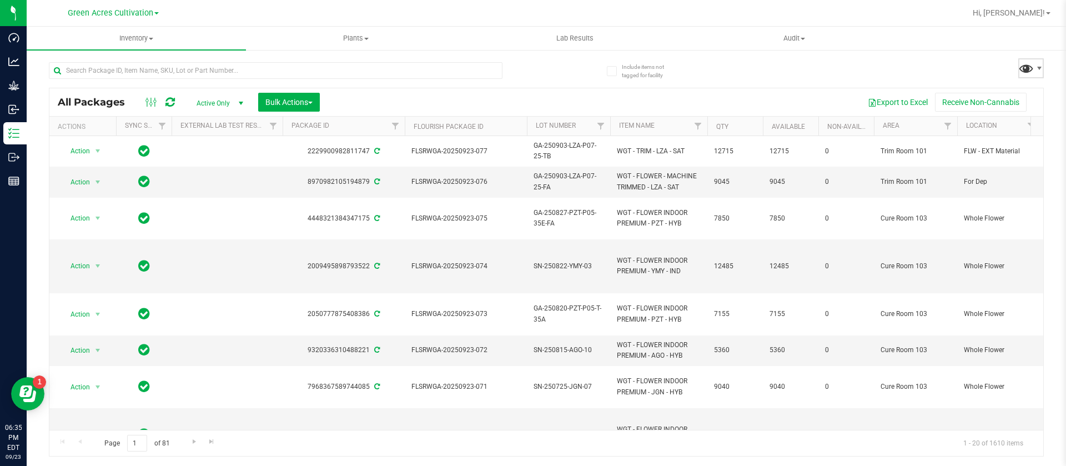
click at [1019, 60] on span at bounding box center [1027, 68] width 16 height 16
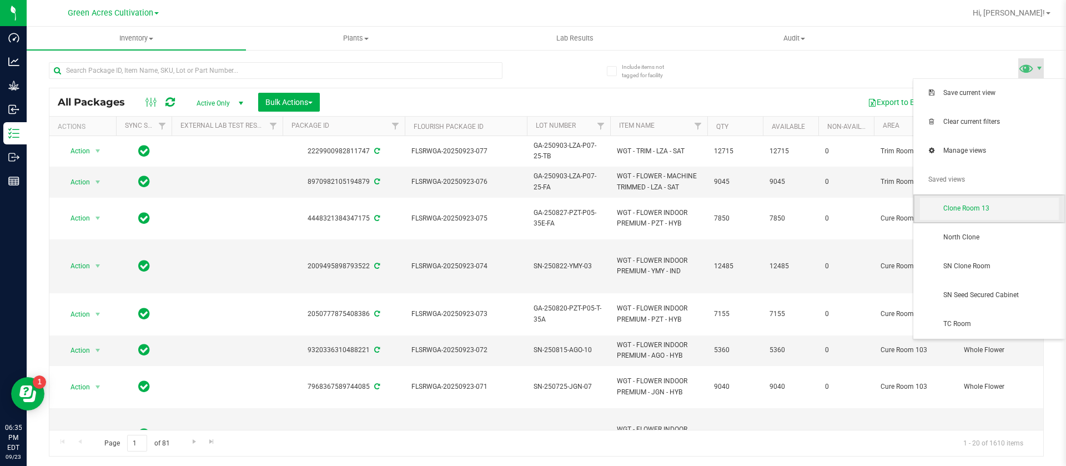
click at [962, 207] on span "Clone Room 13" at bounding box center [1002, 208] width 116 height 9
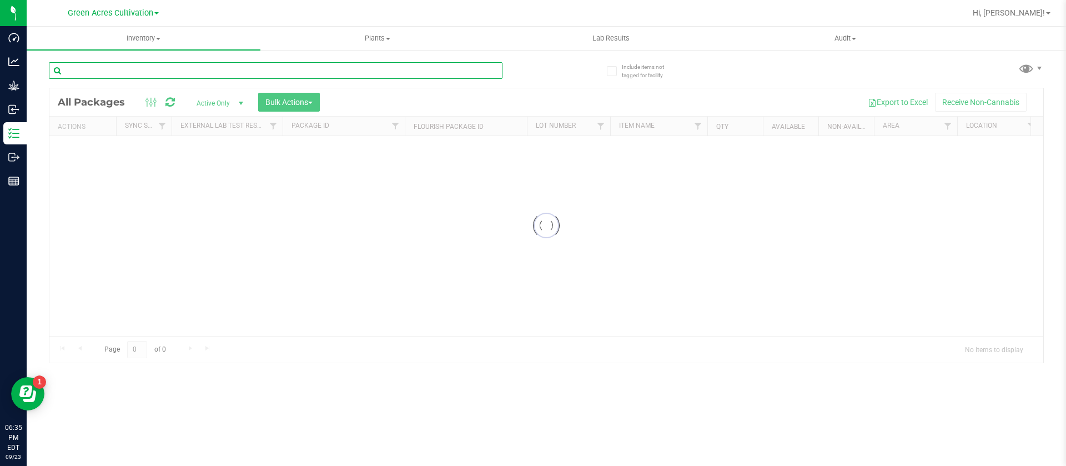
click at [186, 74] on div "Inventory All packages All inventory Waste log Create inventory Plants All plan…" at bounding box center [547, 246] width 1040 height 439
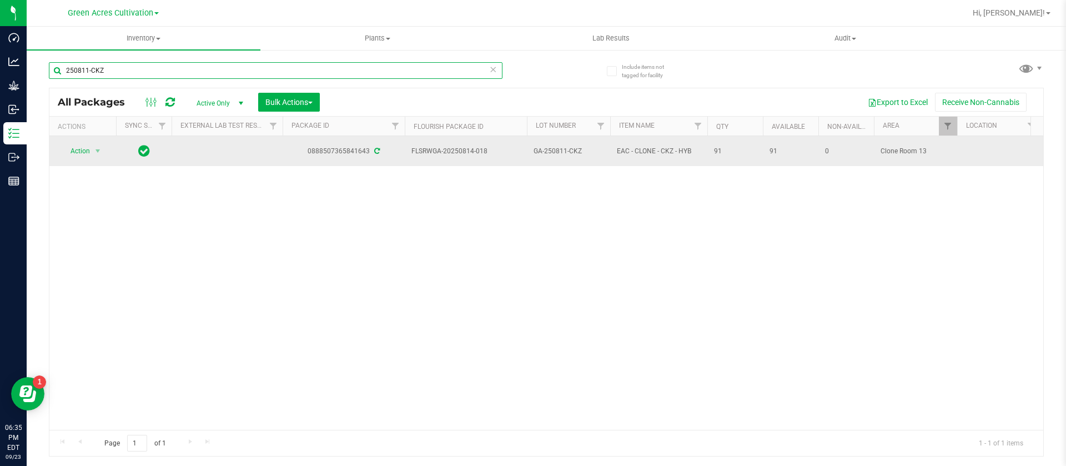
type input "250811-CKZ"
click at [82, 152] on span "Action" at bounding box center [76, 151] width 30 height 16
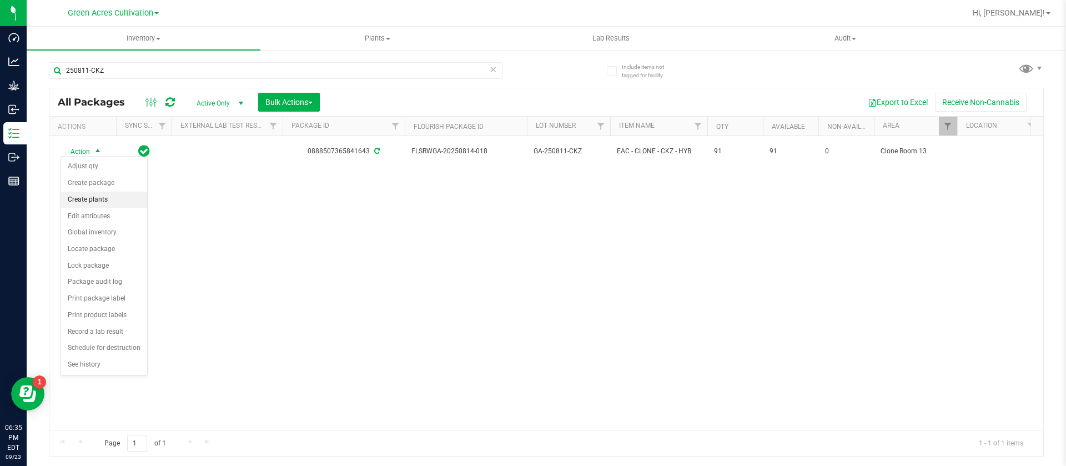
click at [99, 200] on li "Create plants" at bounding box center [104, 200] width 86 height 17
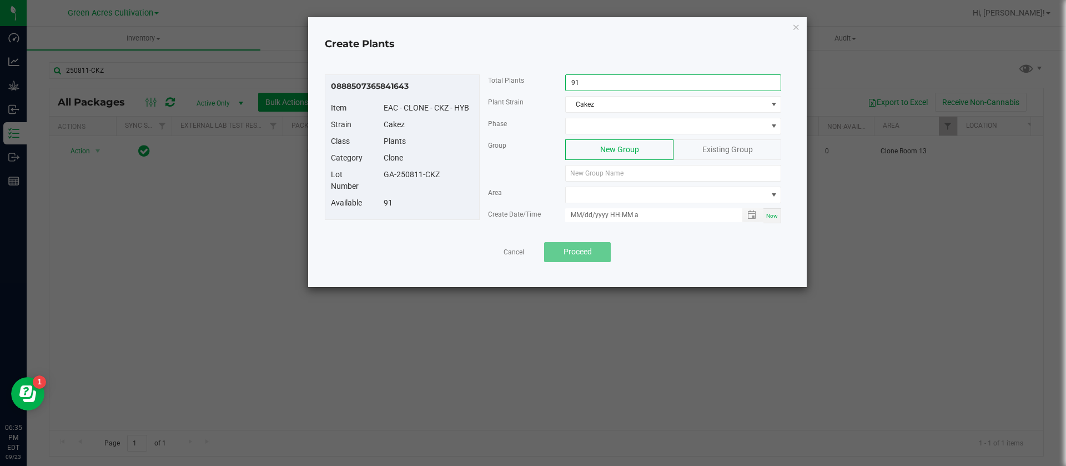
click at [599, 88] on input "91" at bounding box center [673, 83] width 215 height 16
type input "14"
click at [589, 123] on span at bounding box center [666, 126] width 201 height 16
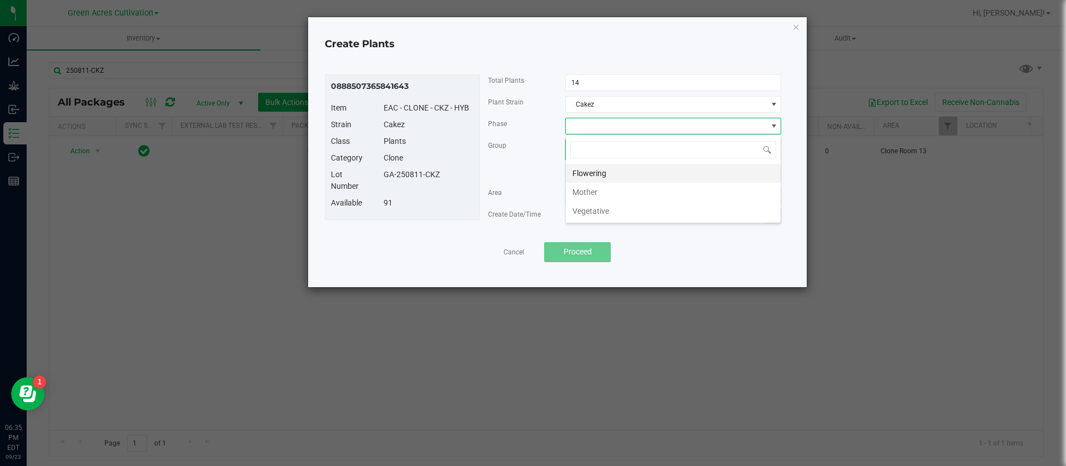
scroll to position [17, 216]
click at [603, 195] on li "Mother" at bounding box center [673, 192] width 215 height 19
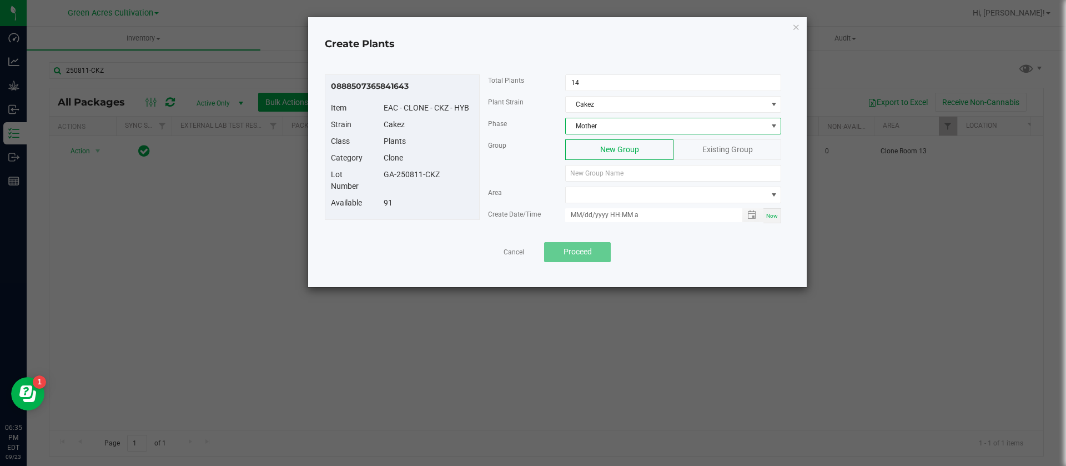
click at [708, 153] on span "Existing Group" at bounding box center [728, 149] width 51 height 9
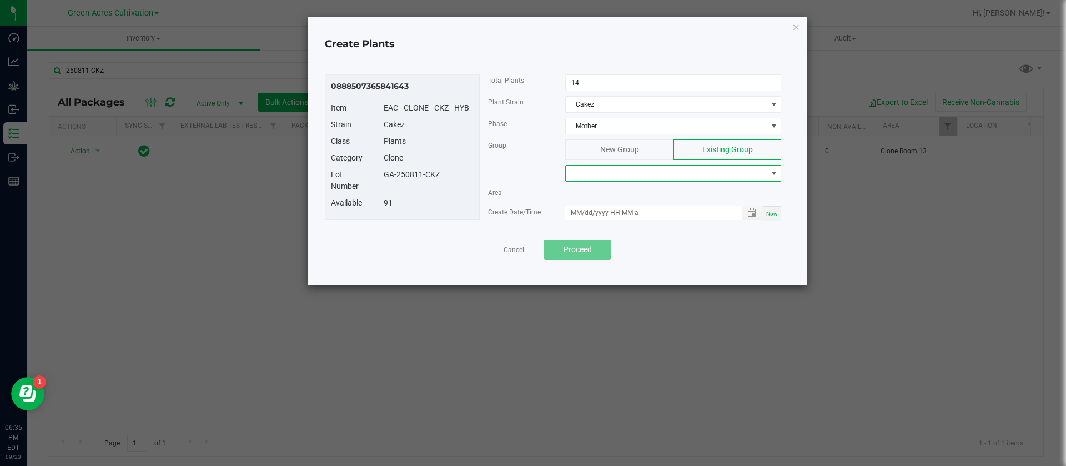
click at [650, 179] on span at bounding box center [666, 174] width 201 height 16
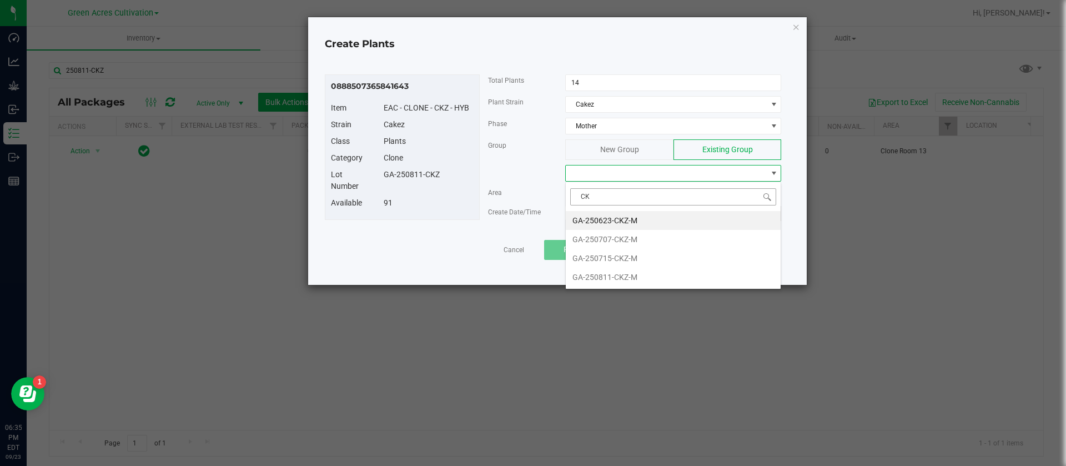
type input "CKZ"
click at [627, 275] on li "GA-250811-CKZ-M" at bounding box center [673, 277] width 215 height 19
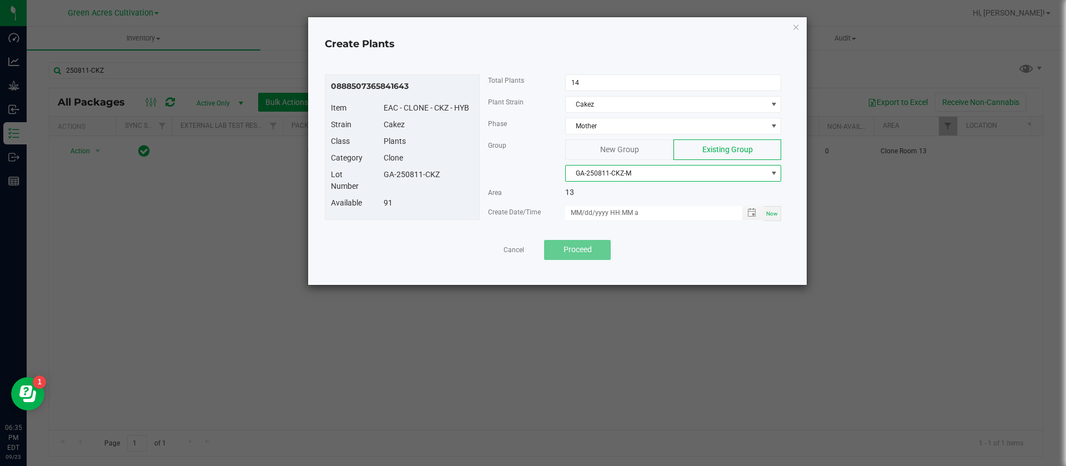
click at [772, 211] on span "Now" at bounding box center [773, 214] width 12 height 6
click at [585, 209] on input "[DATE] 6:35 PM" at bounding box center [647, 213] width 165 height 14
type input "[DATE] 6:35 PM"
click at [592, 251] on span "Proceed" at bounding box center [578, 249] width 28 height 9
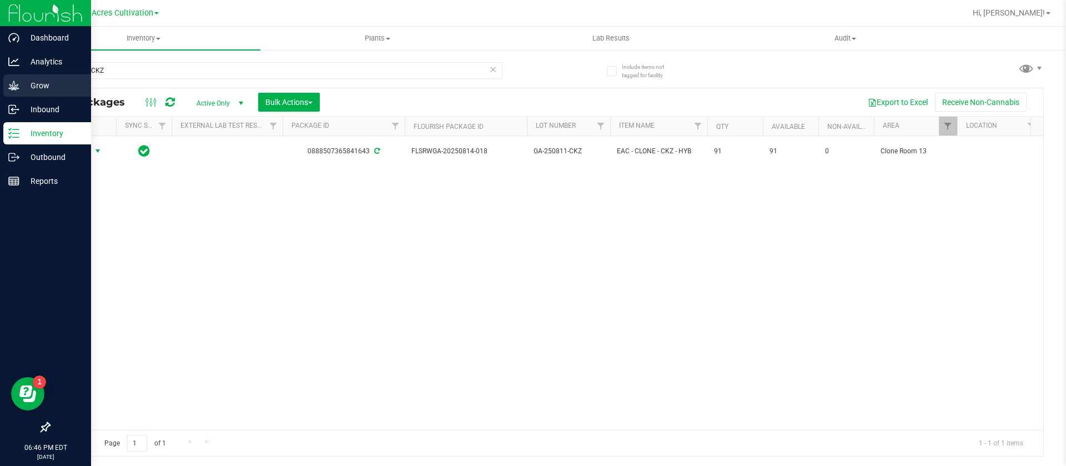
click at [21, 84] on p "Grow" at bounding box center [52, 85] width 67 height 13
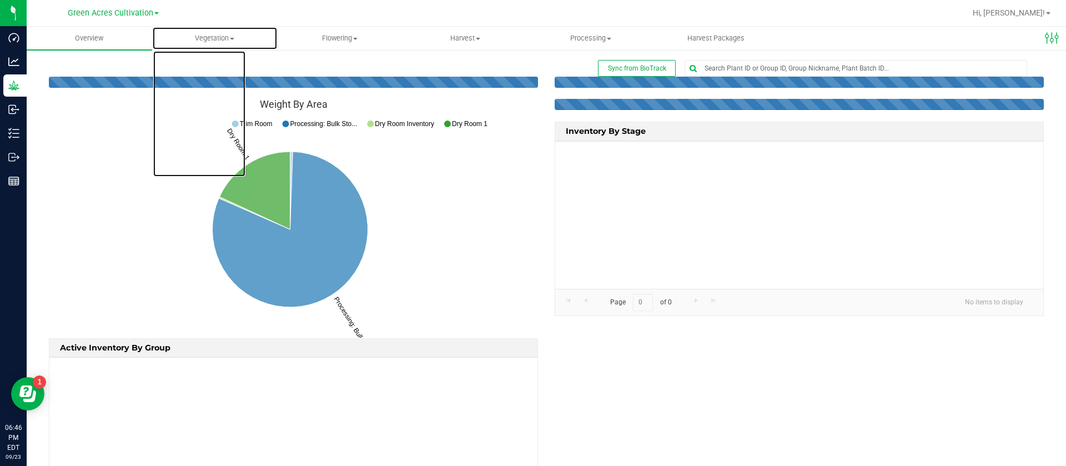
click at [199, 36] on span "Vegetation" at bounding box center [215, 38] width 124 height 10
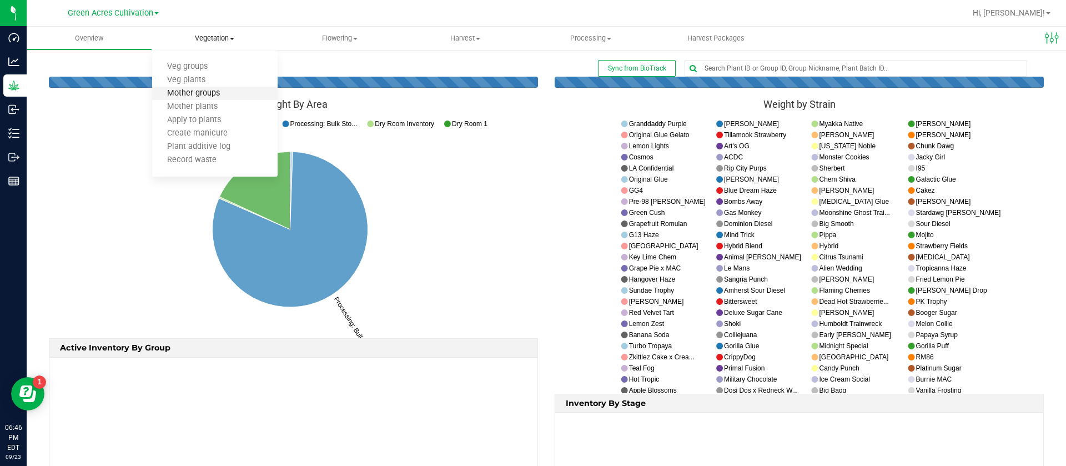
click at [214, 94] on span "Mother groups" at bounding box center [193, 93] width 83 height 9
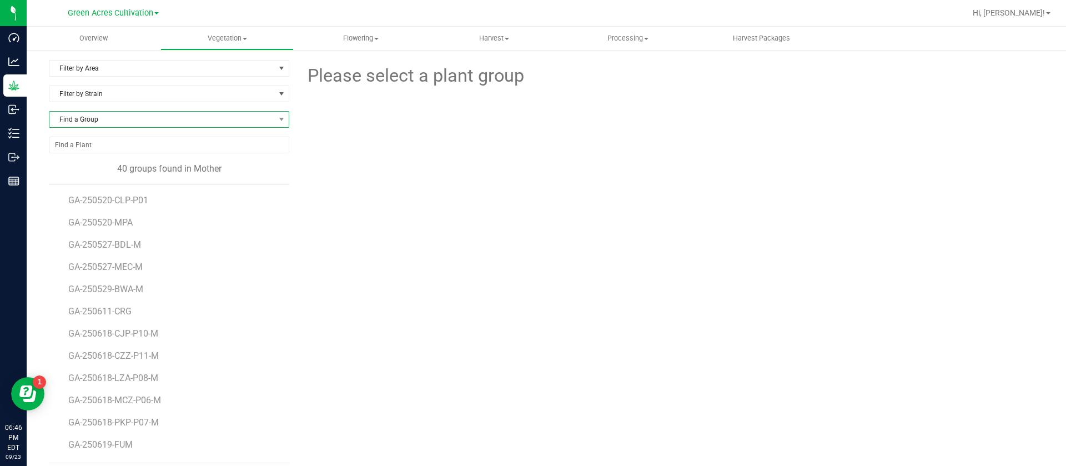
click at [106, 126] on span "Find a Group" at bounding box center [162, 120] width 226 height 16
type input "PK"
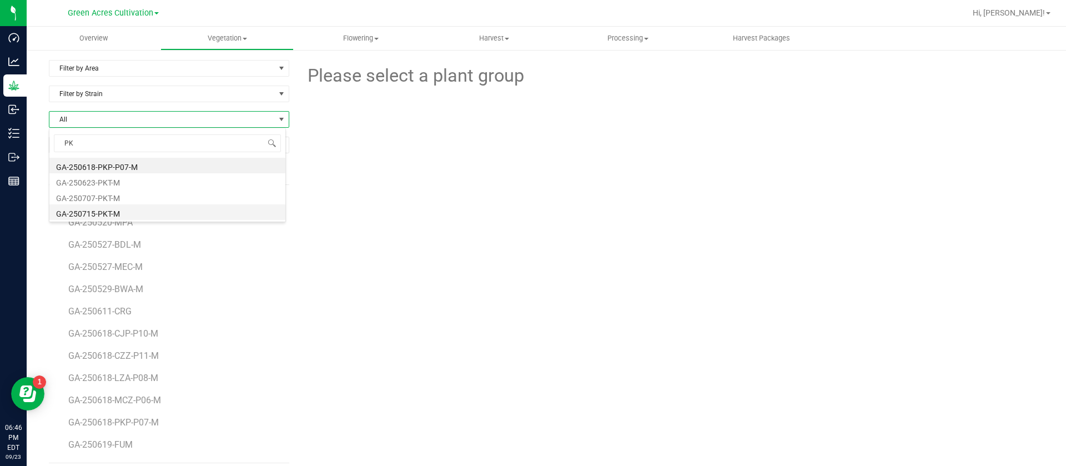
click at [108, 213] on li "GA-250715-PKT-M" at bounding box center [167, 212] width 236 height 16
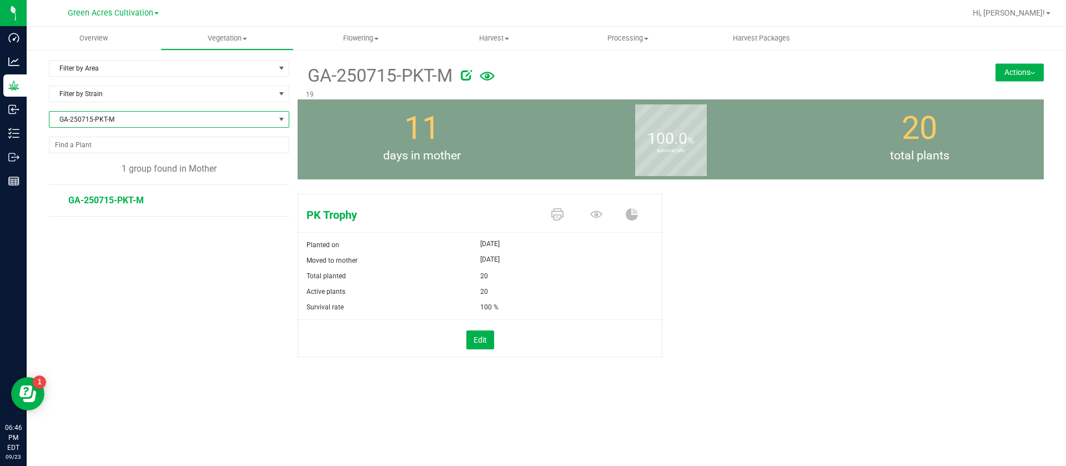
drag, startPoint x: 132, startPoint y: 106, endPoint x: 131, endPoint y: 123, distance: 17.3
click at [132, 112] on div "Filter by Area Filter by Area All 13 19 34/36 Moms Indoor Moms Pre-Mothers RD F…" at bounding box center [173, 226] width 249 height 333
click at [131, 119] on span "GA-250715-PKT-M" at bounding box center [162, 120] width 226 height 16
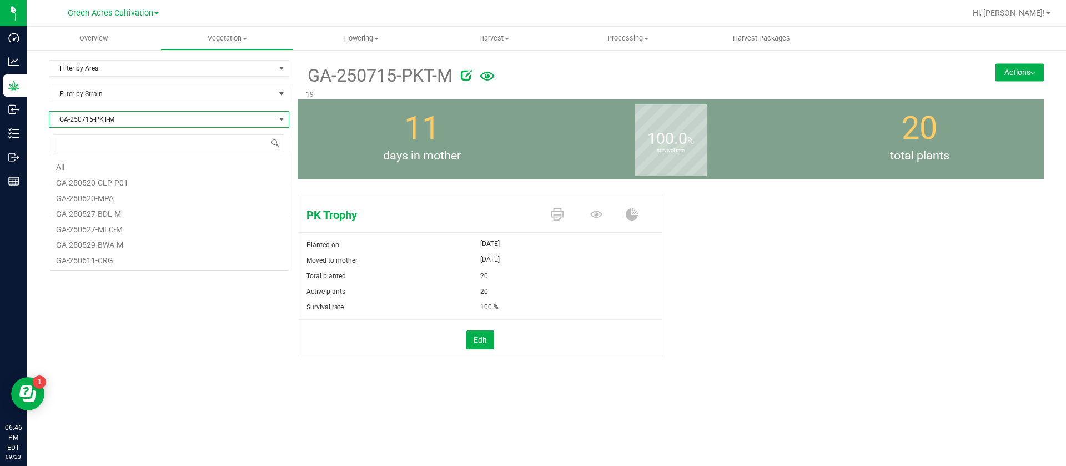
scroll to position [17, 241]
type input "HTM"
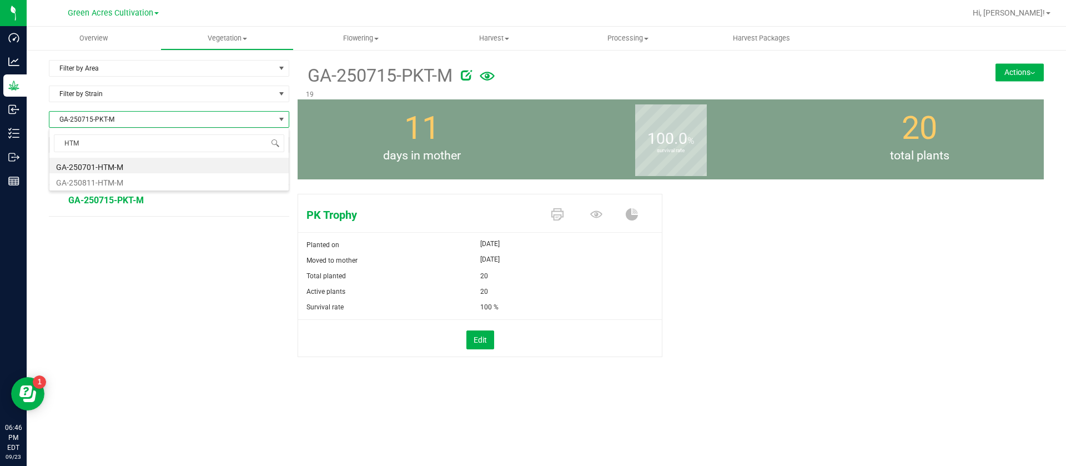
click at [405, 159] on span "days in mother" at bounding box center [422, 156] width 249 height 18
click at [243, 31] on uib-tab-heading "Vegetation Veg groups Veg plants Mother groups Mother plants Apply to plants Cr…" at bounding box center [227, 38] width 133 height 22
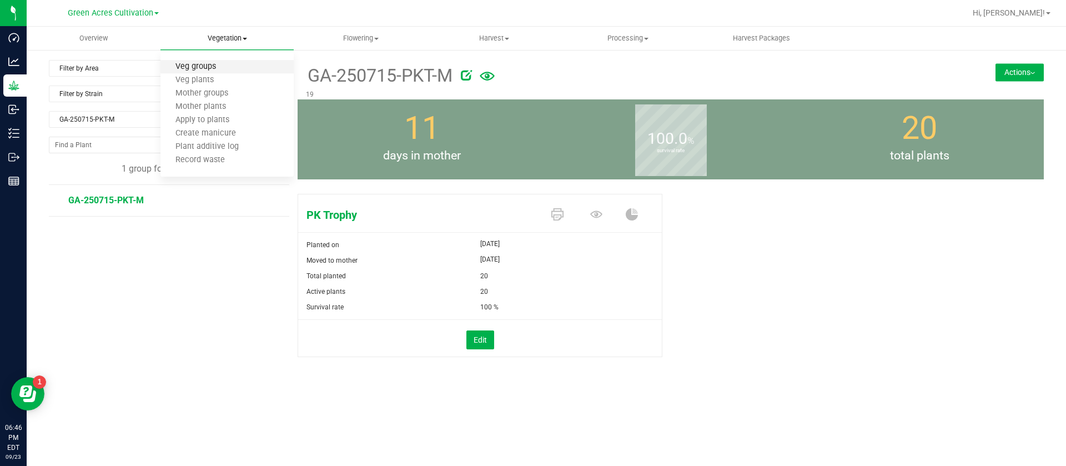
click at [222, 65] on span "Veg groups" at bounding box center [196, 66] width 71 height 9
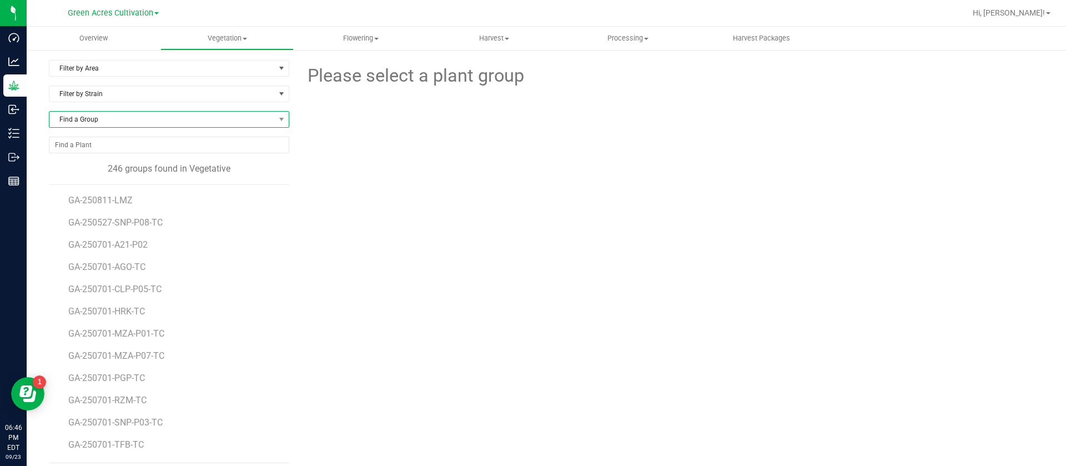
click at [117, 110] on div "Filter by Area Filter by Area All 13 15 17 19 21 23 32 33-B 33-D 33-F 33-H 33-J…" at bounding box center [173, 261] width 249 height 403
click at [126, 119] on span "Find a Group" at bounding box center [162, 120] width 226 height 16
type input "H"
type input "HTM"
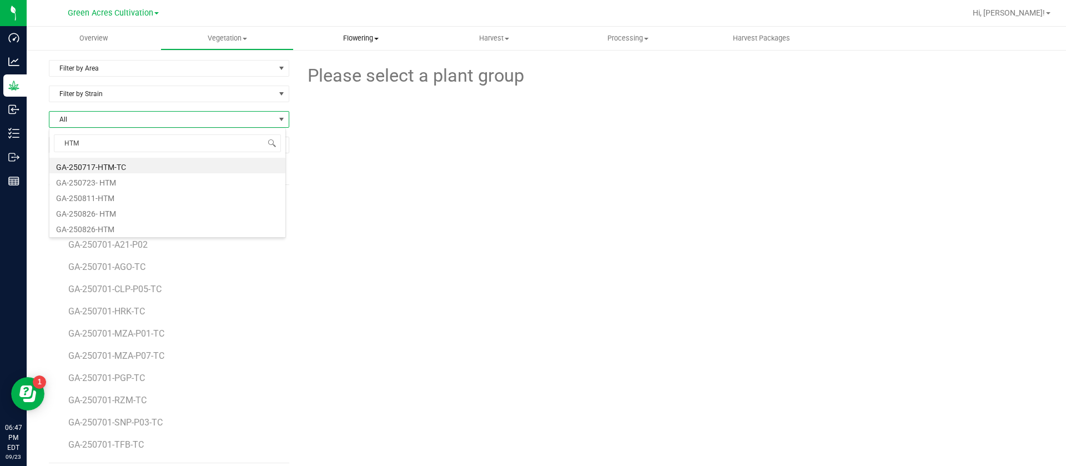
click at [355, 36] on span "Flowering" at bounding box center [360, 38] width 133 height 10
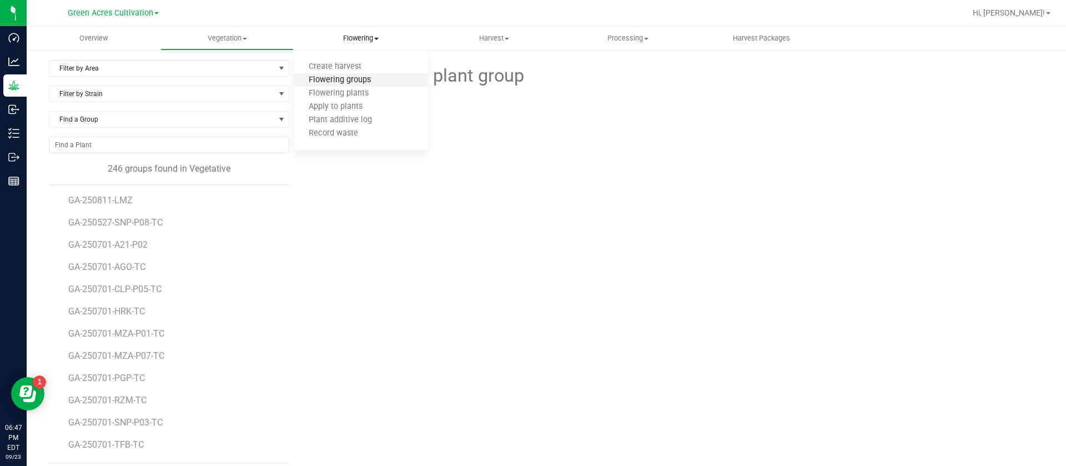
click at [351, 79] on span "Flowering groups" at bounding box center [340, 80] width 92 height 9
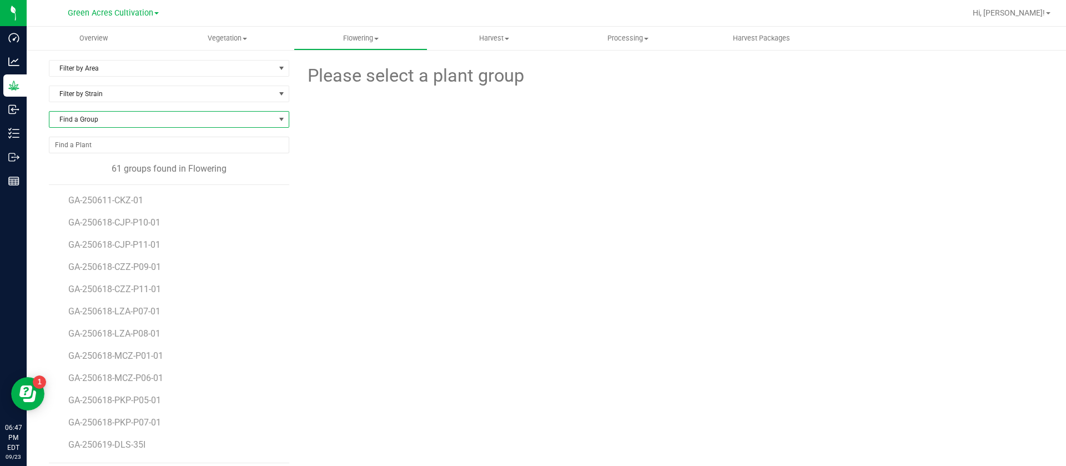
click at [116, 124] on span "Find a Group" at bounding box center [162, 120] width 226 height 16
type input "HTM"
click at [208, 29] on uib-tab-heading "Vegetation Veg groups Veg plants Mother groups Mother plants Apply to plants Cr…" at bounding box center [227, 38] width 133 height 22
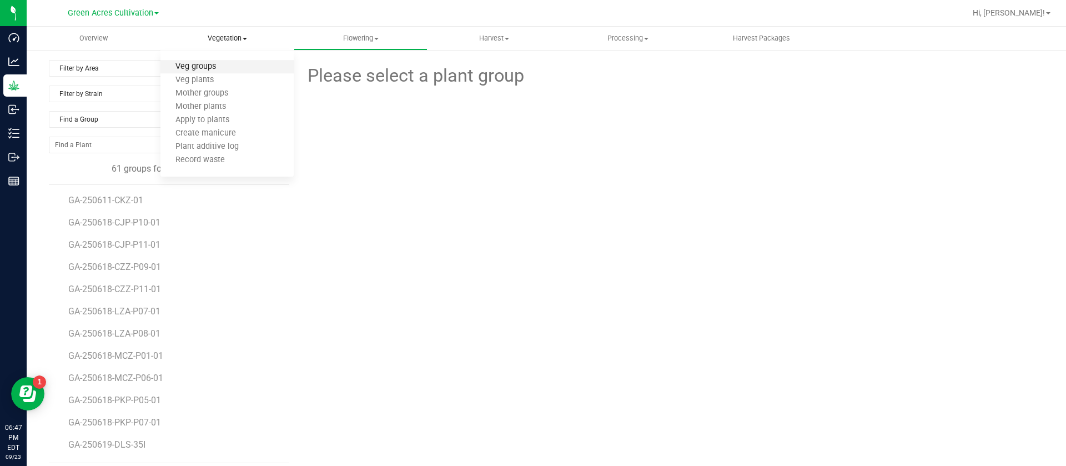
click at [221, 64] on span "Veg groups" at bounding box center [196, 66] width 71 height 9
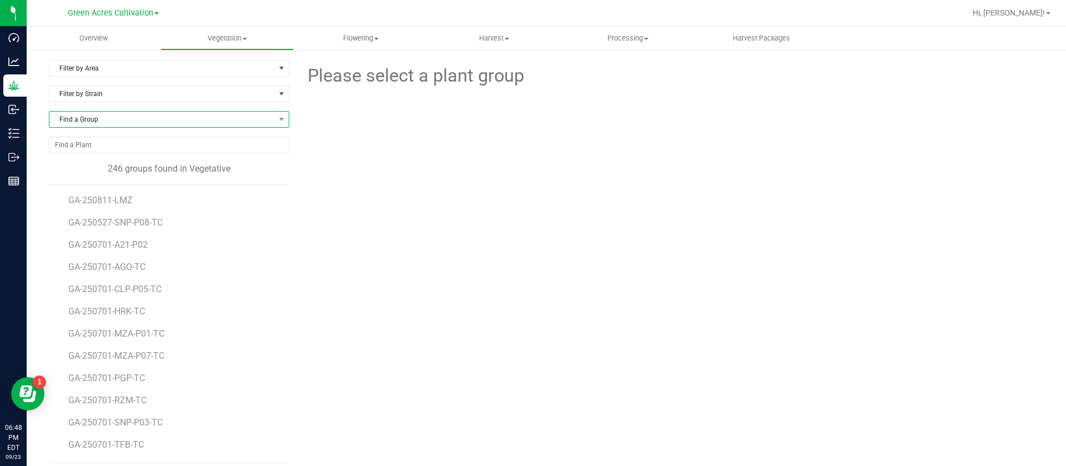
click at [147, 126] on span "Find a Group" at bounding box center [162, 120] width 226 height 16
type input "H"
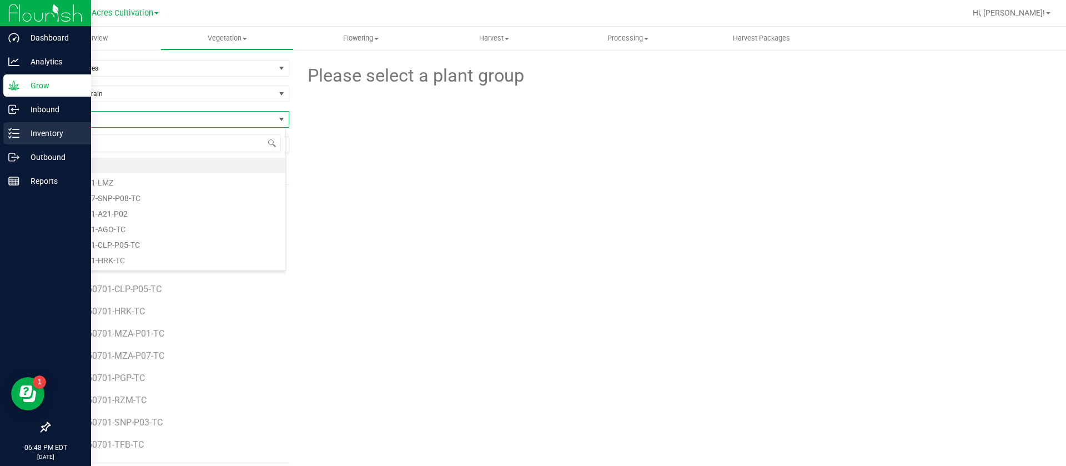
click at [21, 128] on p "Inventory" at bounding box center [52, 133] width 67 height 13
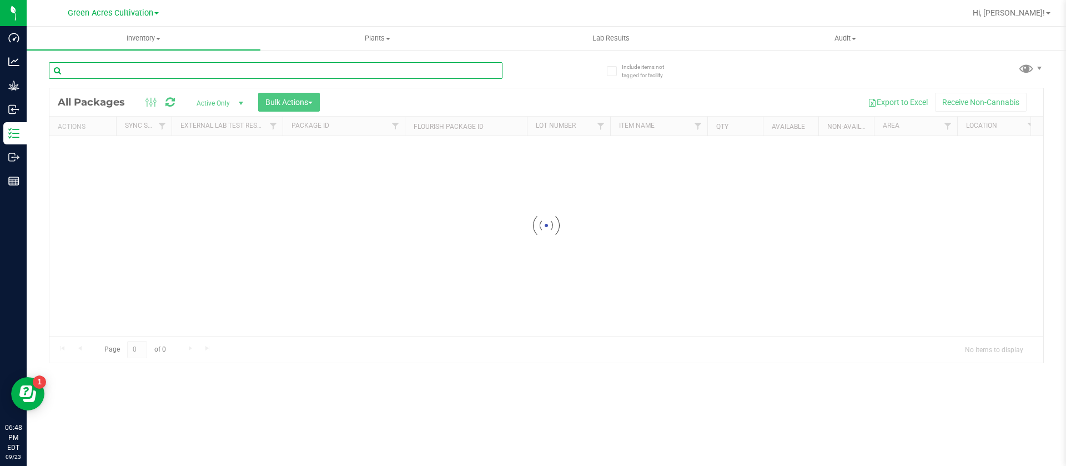
click at [261, 72] on input "text" at bounding box center [276, 70] width 454 height 17
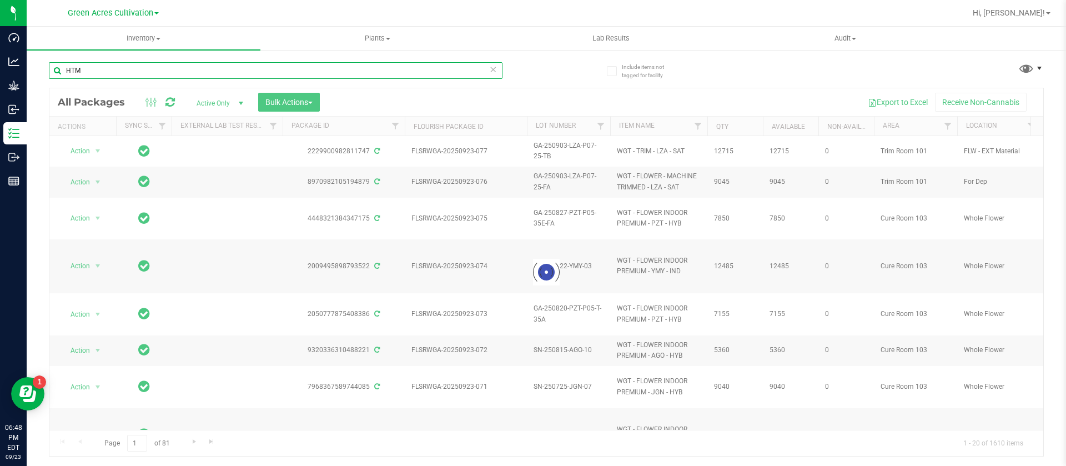
type input "HTM"
click at [1038, 69] on span at bounding box center [1039, 68] width 9 height 9
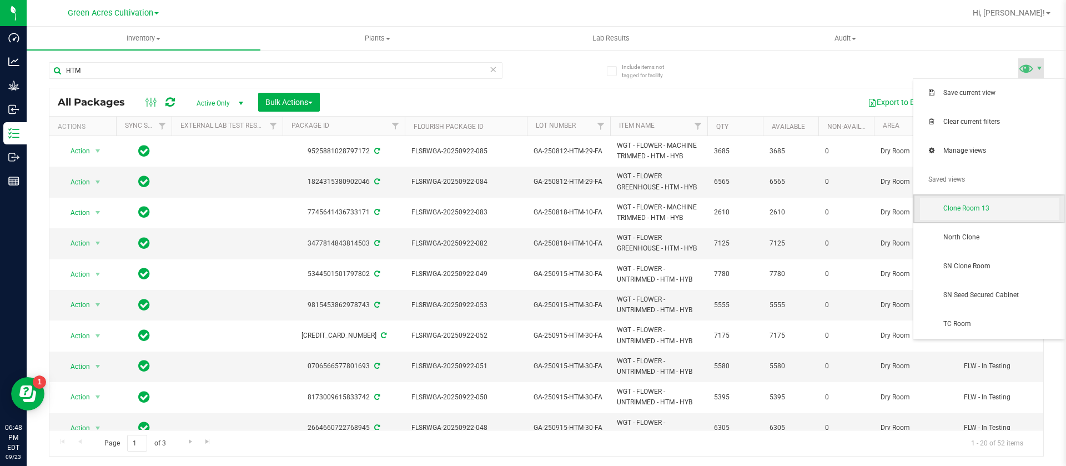
click at [991, 209] on span "Clone Room 13" at bounding box center [1002, 208] width 116 height 9
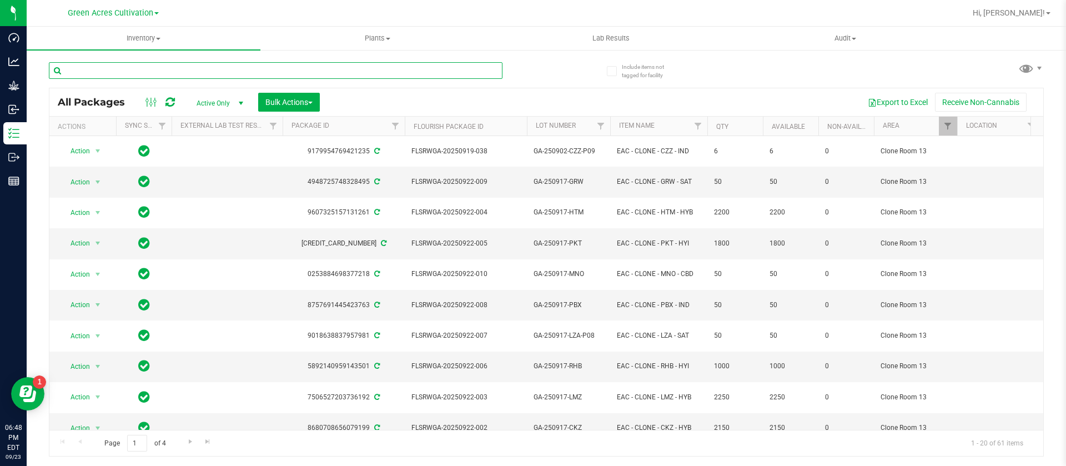
click at [135, 69] on input "text" at bounding box center [276, 70] width 454 height 17
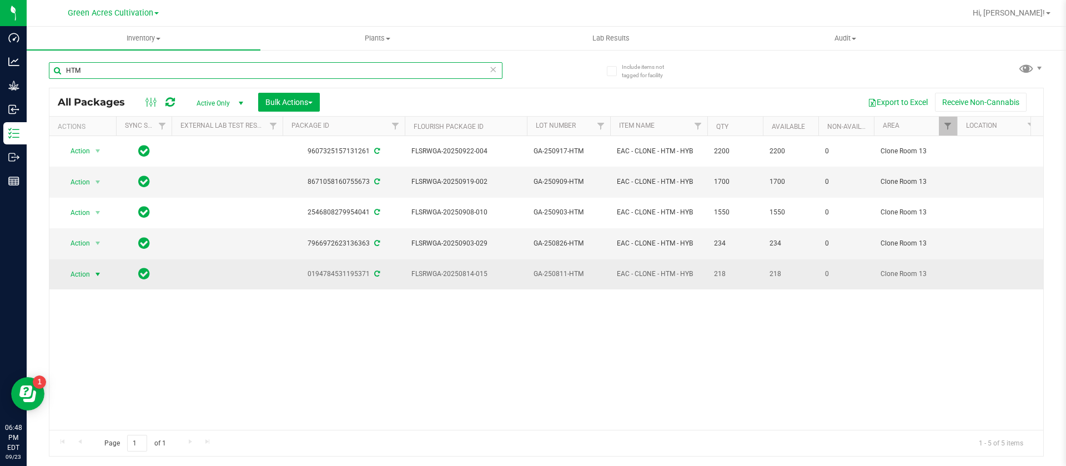
type input "HTM"
click at [86, 267] on span "Action" at bounding box center [76, 275] width 30 height 16
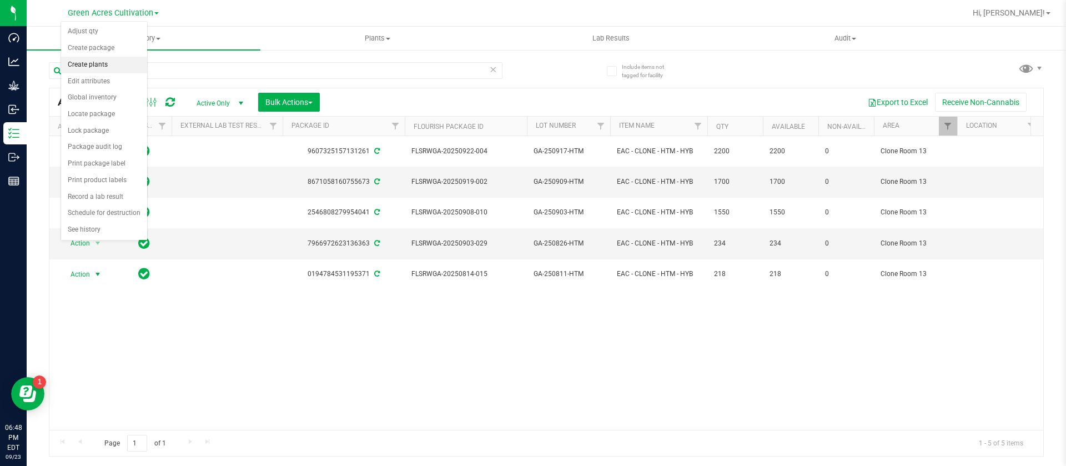
click at [99, 66] on li "Create plants" at bounding box center [104, 65] width 86 height 17
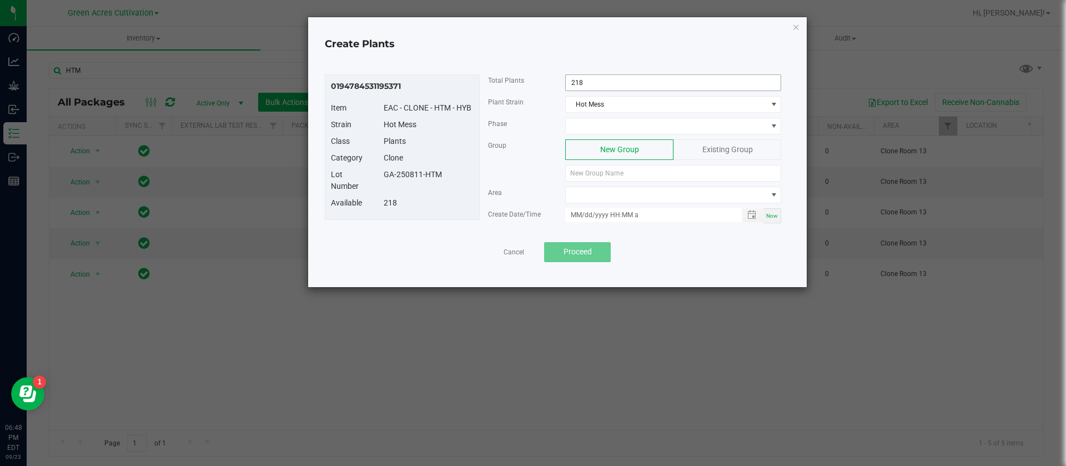
click at [607, 82] on input "218" at bounding box center [673, 83] width 215 height 16
type input "1"
type input "30"
click at [597, 123] on span at bounding box center [666, 126] width 201 height 16
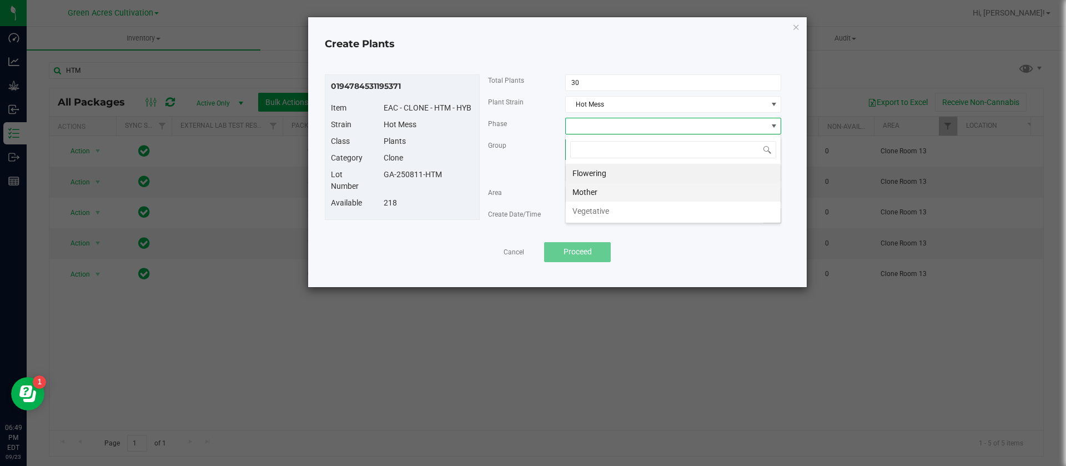
scroll to position [17, 216]
click at [603, 192] on li "Mother" at bounding box center [673, 192] width 215 height 19
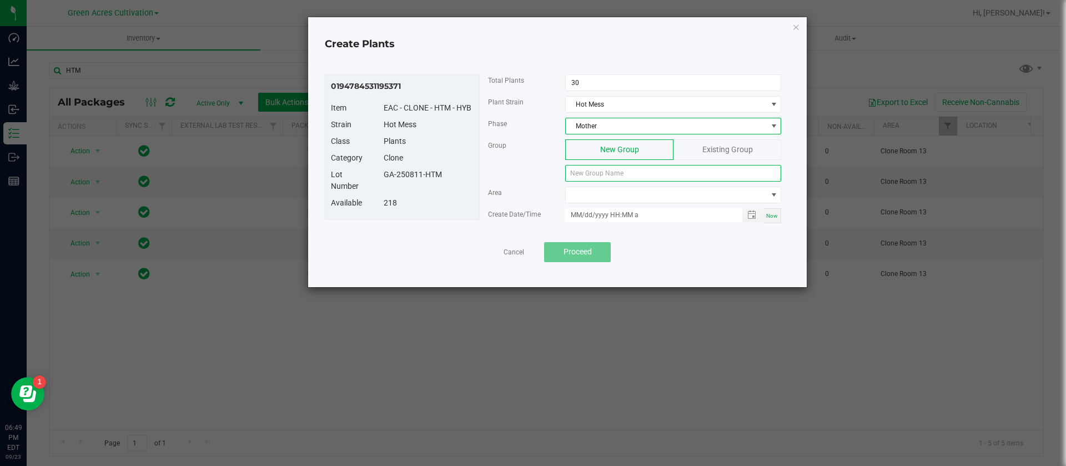
click at [601, 171] on input at bounding box center [673, 173] width 216 height 17
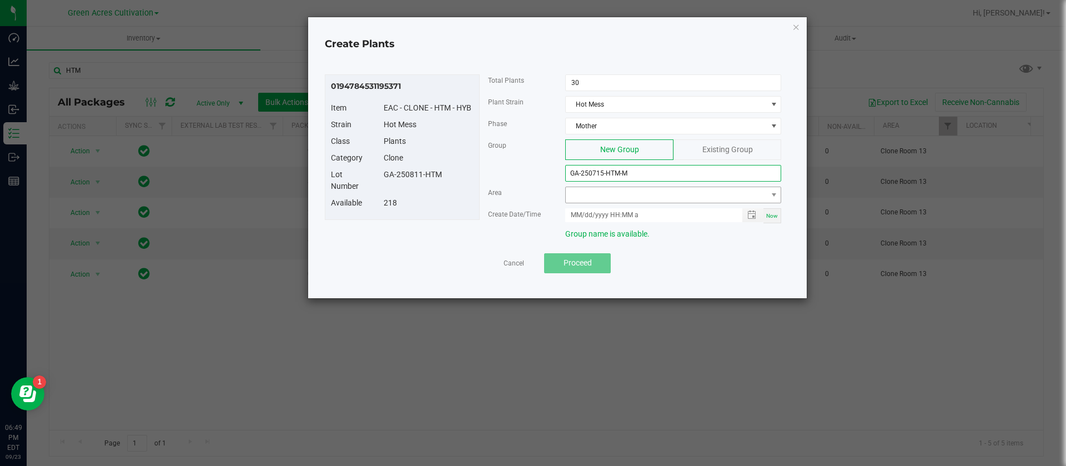
type input "GA-250715-HTM-M"
click at [597, 198] on span at bounding box center [666, 195] width 201 height 16
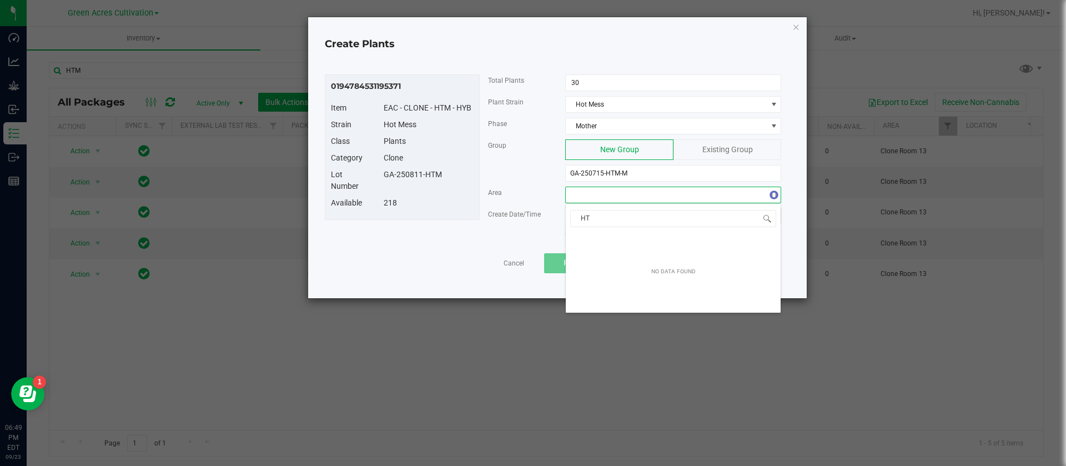
type input "H"
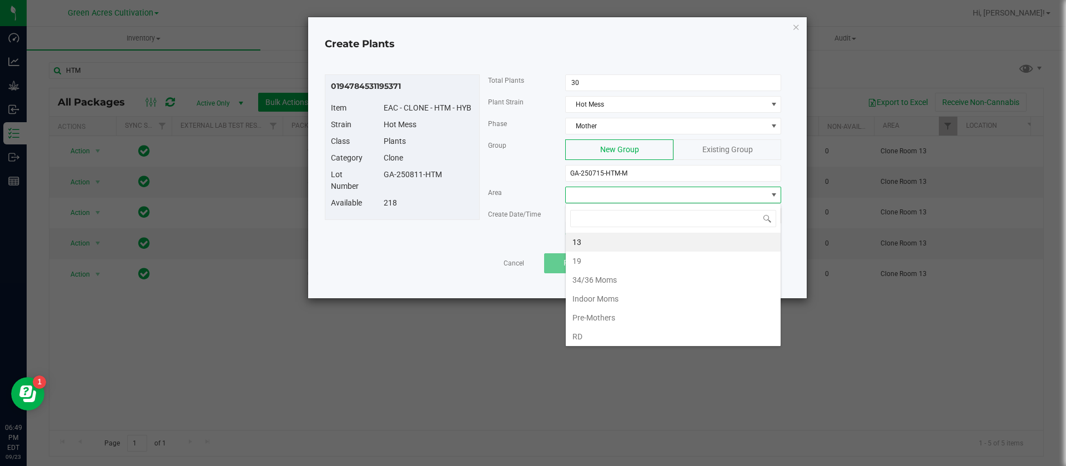
click at [462, 241] on div "0194784531195371 Item EAC - CLONE - HTM - HYB Strain Hot Mess Class Plants Cate…" at bounding box center [557, 159] width 465 height 171
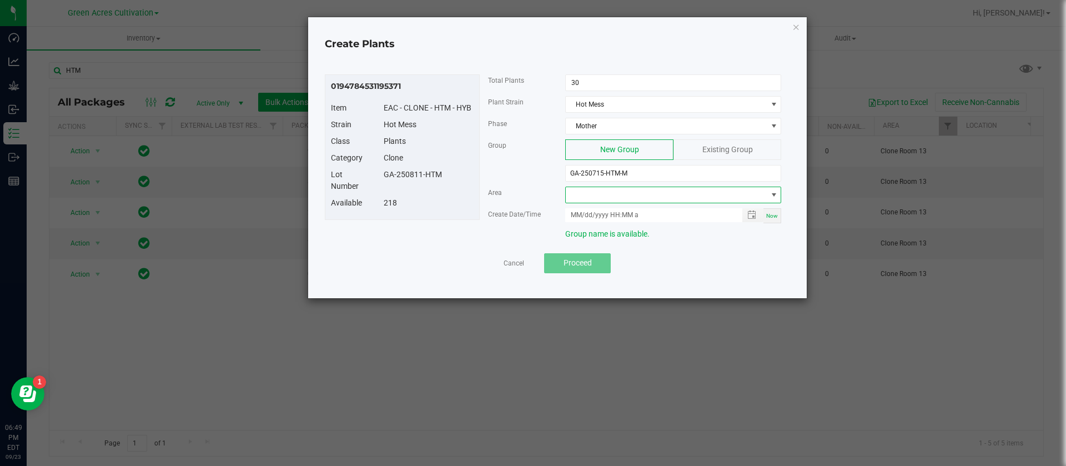
click at [585, 196] on span at bounding box center [666, 195] width 201 height 16
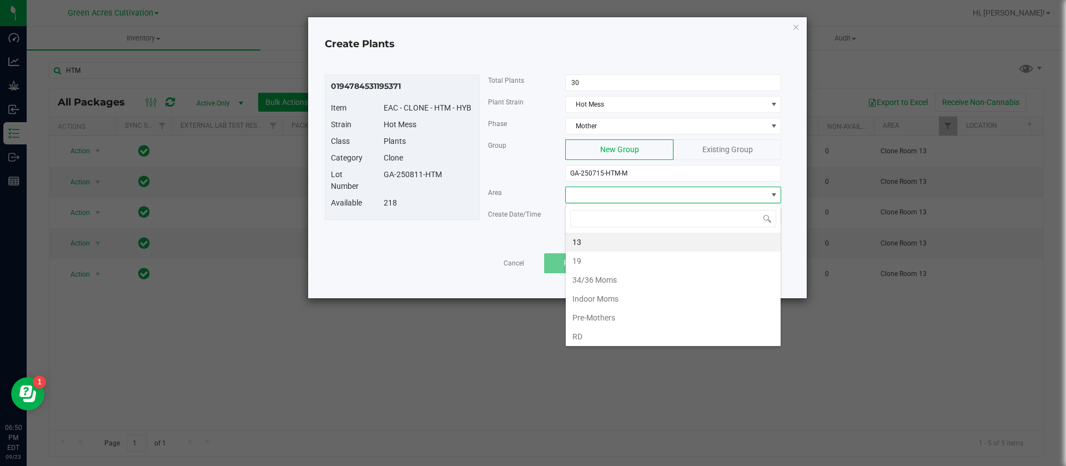
click at [405, 212] on div "Available 218" at bounding box center [402, 205] width 159 height 17
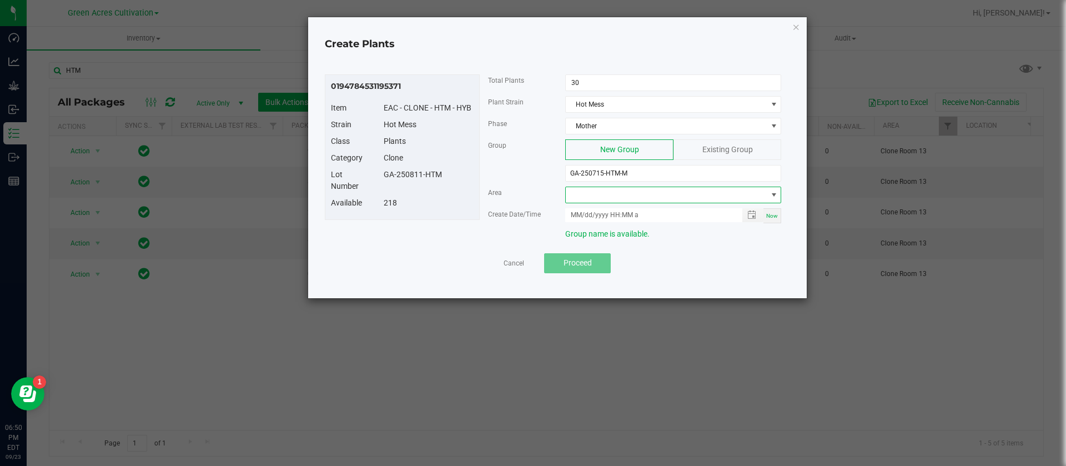
click at [642, 195] on span at bounding box center [666, 195] width 201 height 16
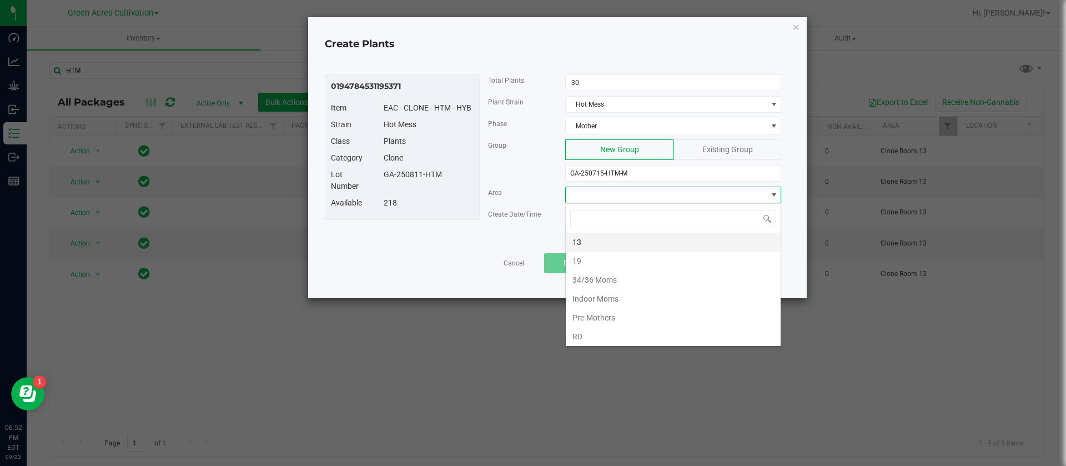
click at [612, 239] on li "13" at bounding box center [673, 242] width 215 height 19
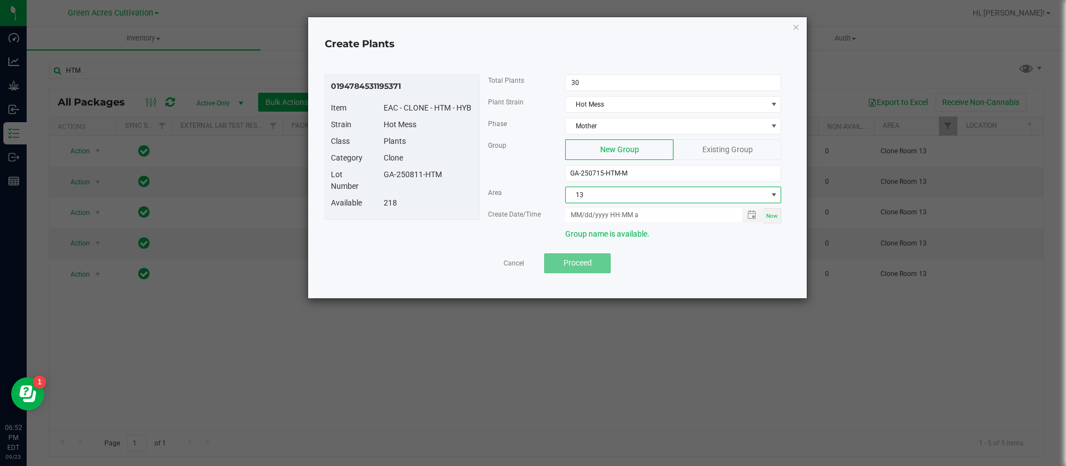
click at [778, 218] on span "Now" at bounding box center [773, 216] width 12 height 6
click at [583, 214] on input "[DATE] 6:52 PM" at bounding box center [647, 215] width 165 height 14
type input "[DATE] 6:52 PM"
click at [496, 218] on div "Create Date/Time" at bounding box center [519, 214] width 78 height 12
click at [651, 245] on div at bounding box center [557, 249] width 449 height 8
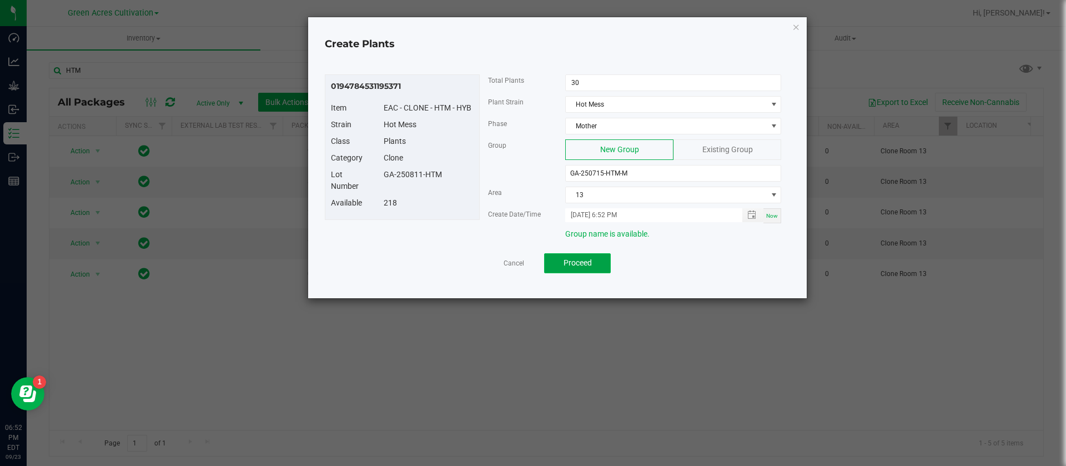
click at [590, 259] on span "Proceed" at bounding box center [578, 262] width 28 height 9
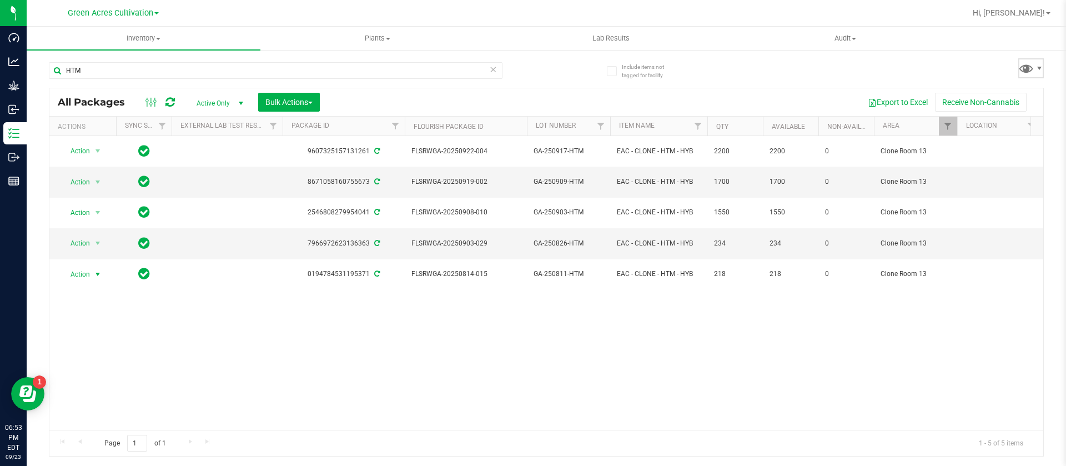
click at [1038, 59] on span at bounding box center [1032, 68] width 26 height 20
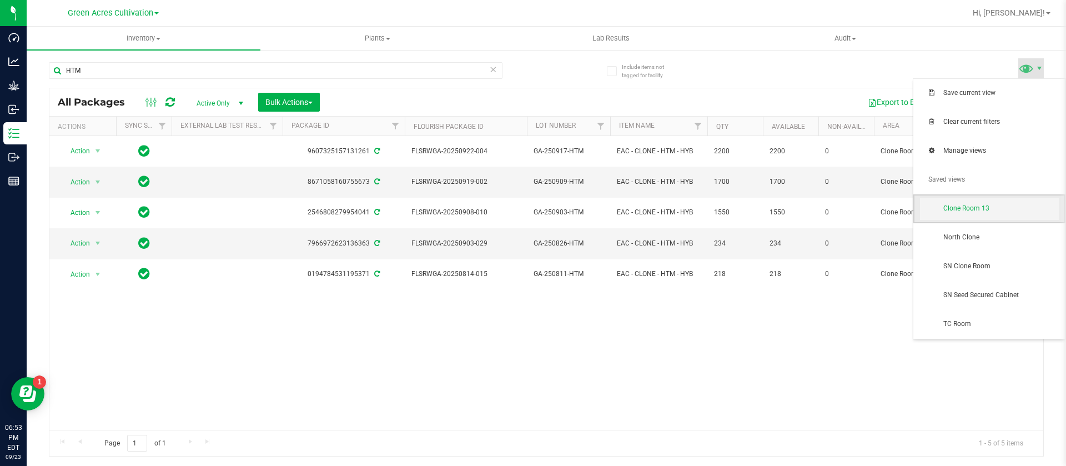
click at [980, 205] on span "Clone Room 13" at bounding box center [1002, 208] width 116 height 9
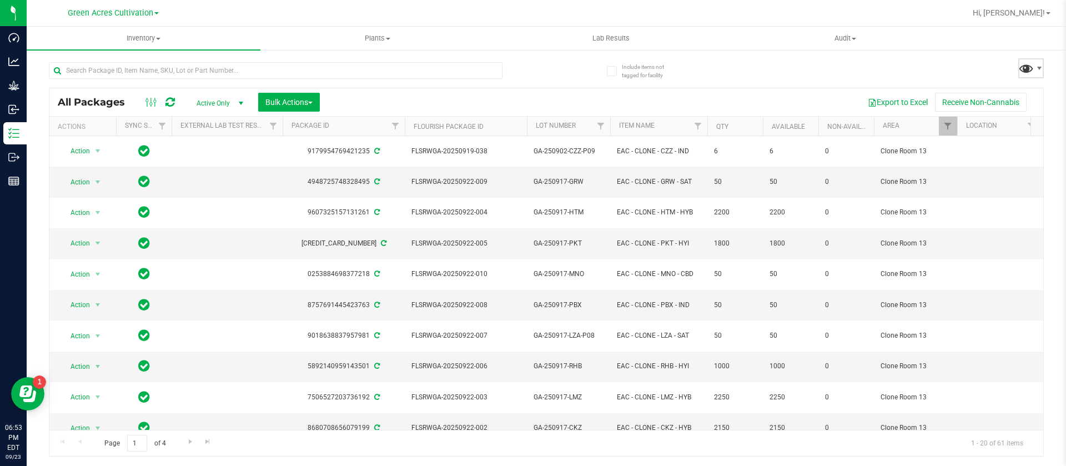
click at [1031, 67] on span at bounding box center [1027, 68] width 16 height 16
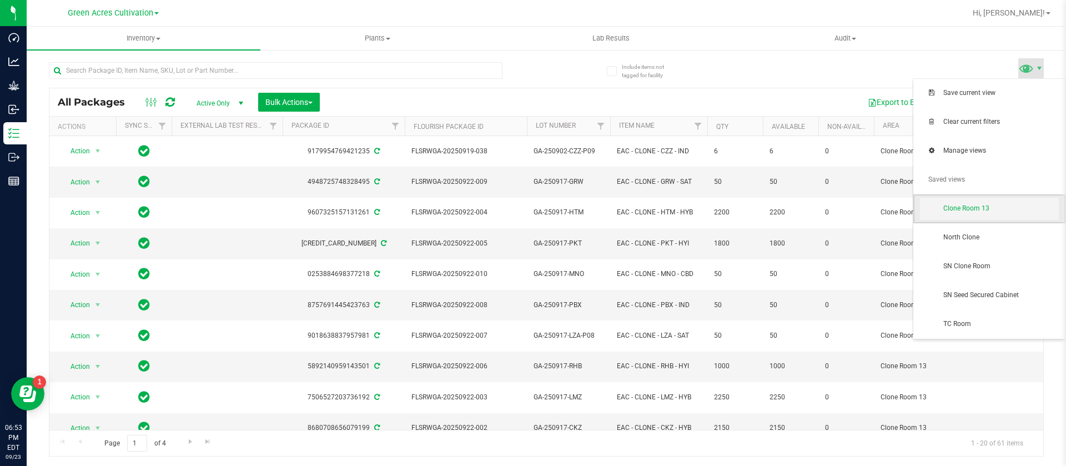
click at [960, 217] on span "Clone Room 13" at bounding box center [989, 209] width 139 height 22
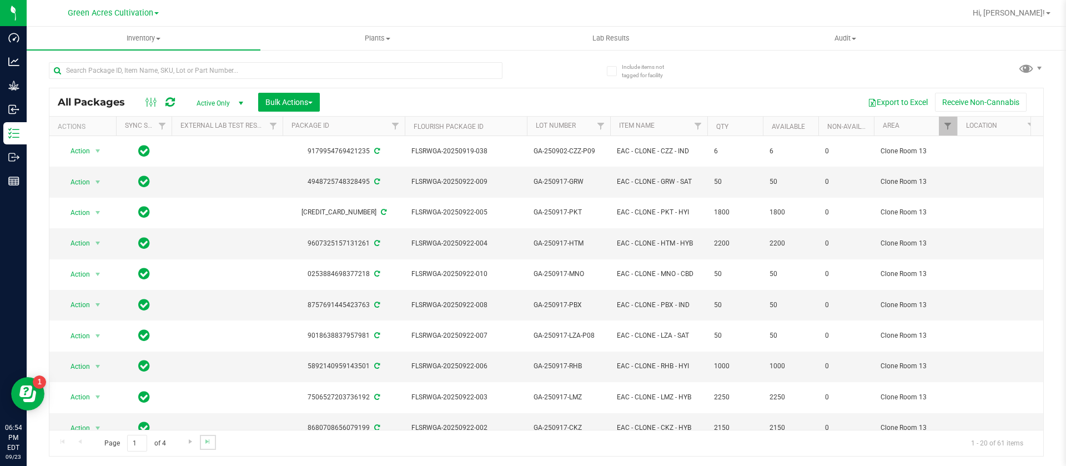
click at [205, 446] on link "Go to the last page" at bounding box center [208, 442] width 16 height 15
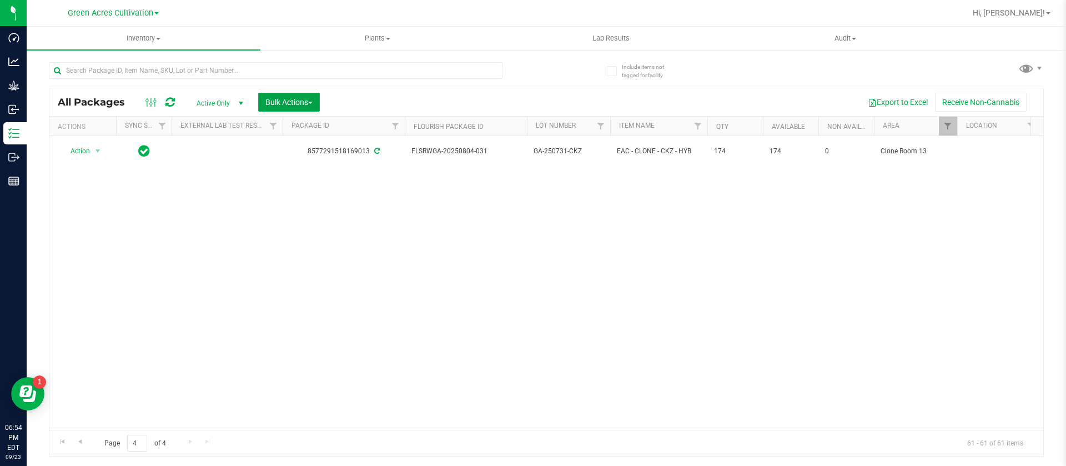
click at [294, 103] on span "Bulk Actions" at bounding box center [289, 102] width 47 height 9
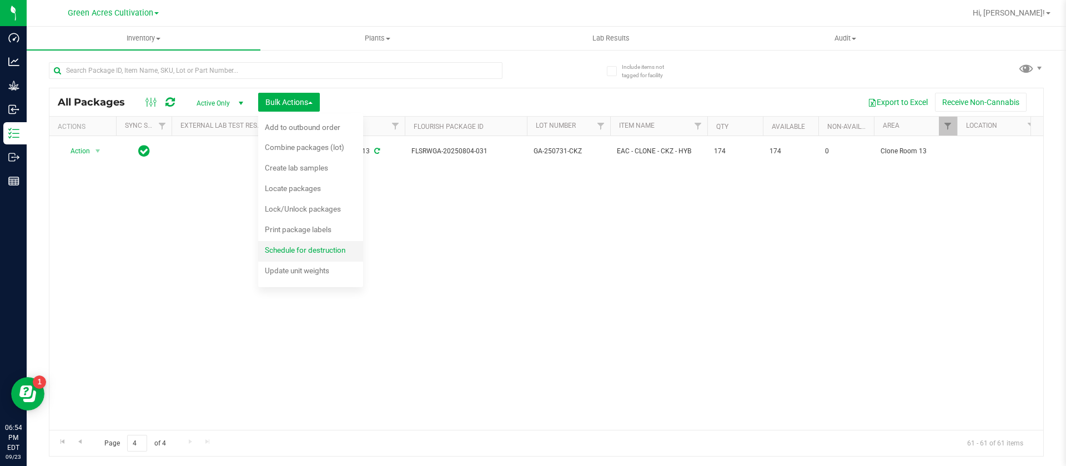
click at [319, 250] on div "Schedule for destruction" at bounding box center [313, 252] width 96 height 18
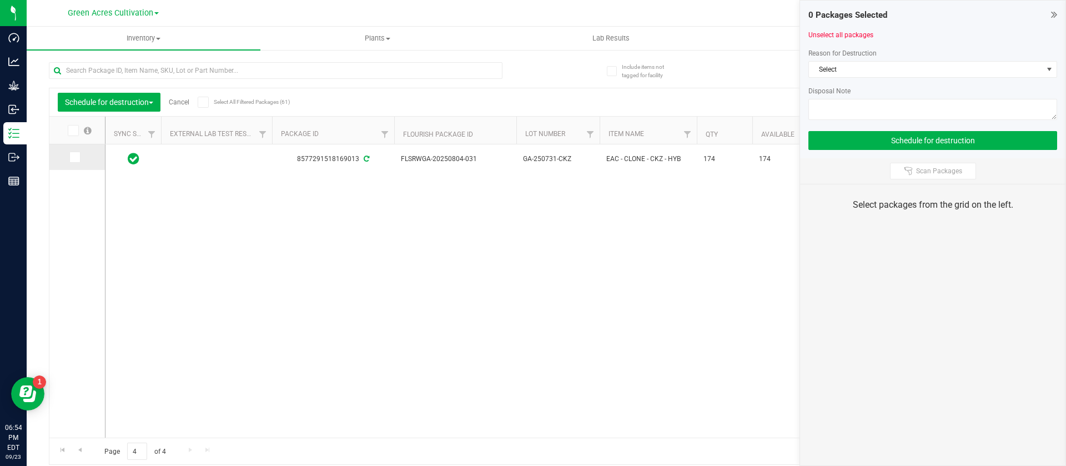
click at [76, 157] on icon at bounding box center [74, 157] width 7 height 0
click at [0, 0] on input "checkbox" at bounding box center [0, 0] width 0 height 0
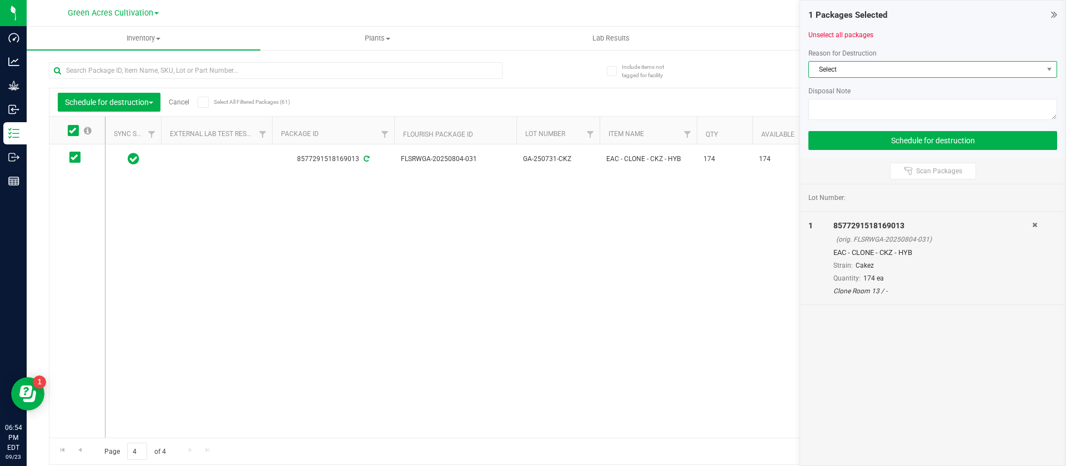
click at [829, 71] on span "Select" at bounding box center [926, 70] width 234 height 16
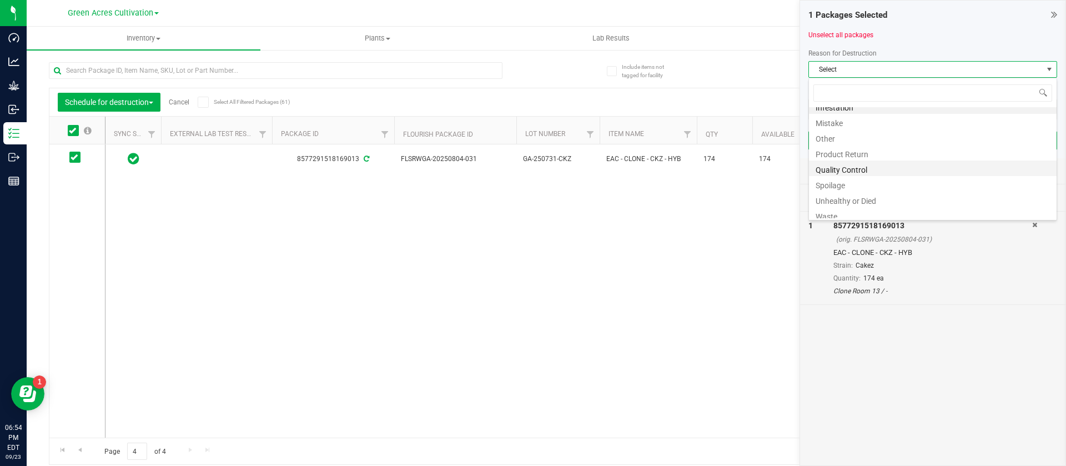
scroll to position [13, 0]
click at [822, 213] on li "Waste" at bounding box center [933, 211] width 248 height 16
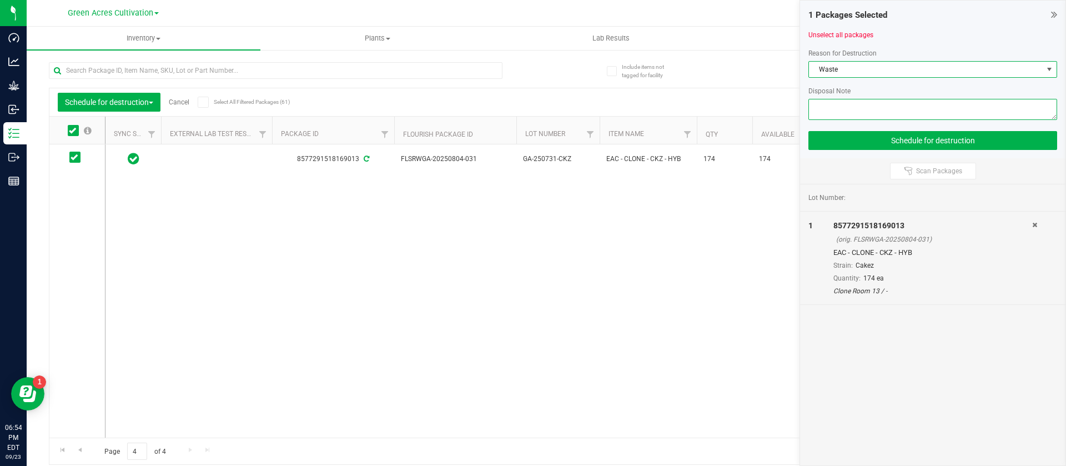
click at [862, 112] on textarea at bounding box center [933, 109] width 249 height 21
type textarea "WASTE"
click at [80, 450] on span "Go to the previous page" at bounding box center [80, 449] width 9 height 9
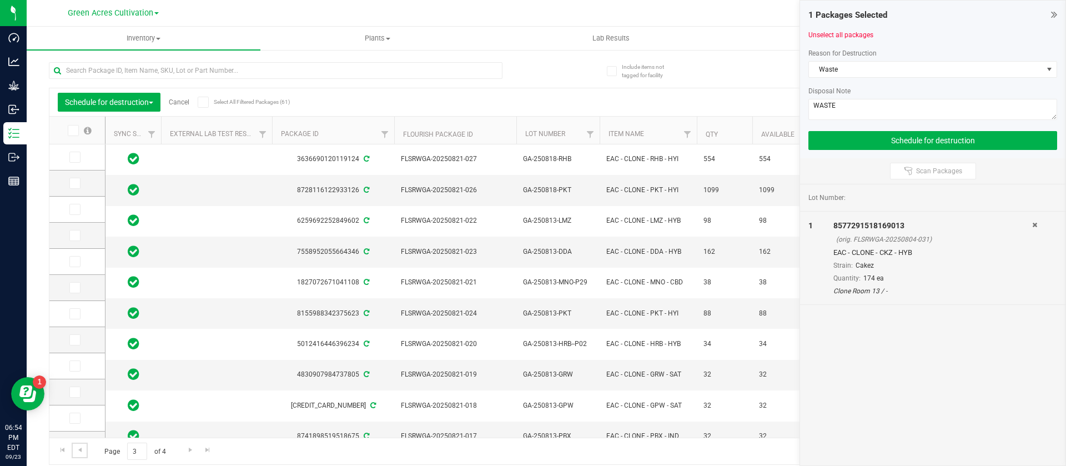
scroll to position [228, 0]
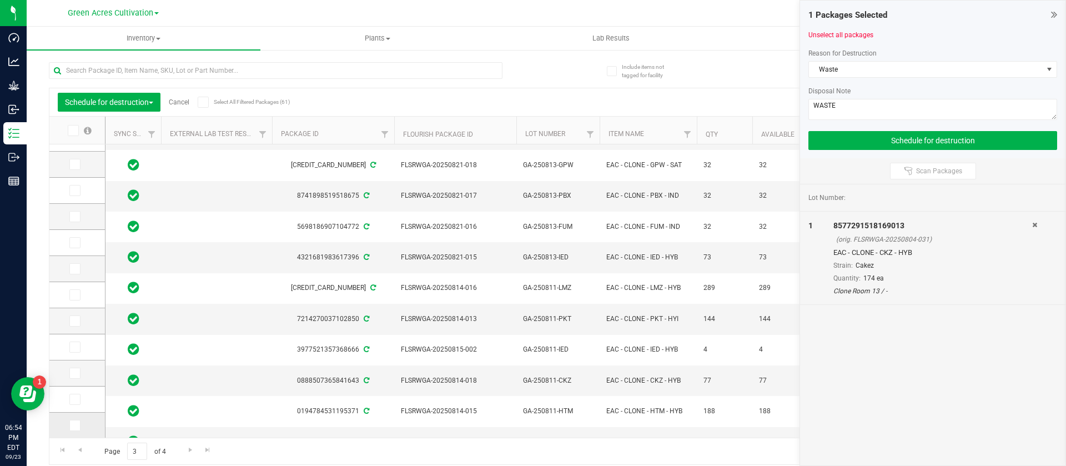
click at [68, 428] on td at bounding box center [77, 426] width 56 height 26
click at [74, 425] on icon at bounding box center [74, 425] width 7 height 0
click at [0, 0] on input "checkbox" at bounding box center [0, 0] width 0 height 0
click at [73, 399] on icon at bounding box center [74, 399] width 7 height 0
click at [0, 0] on input "checkbox" at bounding box center [0, 0] width 0 height 0
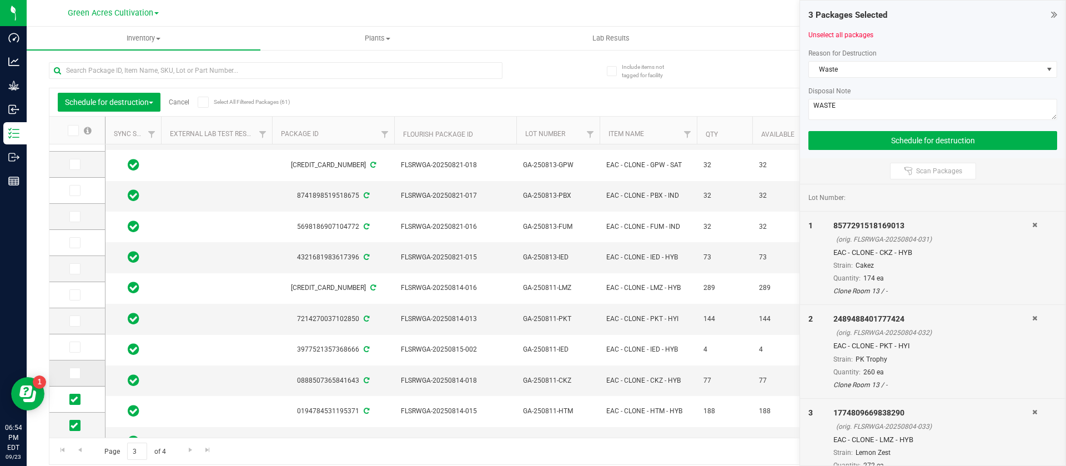
click at [74, 373] on icon at bounding box center [74, 373] width 7 height 0
click at [0, 0] on input "checkbox" at bounding box center [0, 0] width 0 height 0
click at [75, 347] on icon at bounding box center [74, 347] width 7 height 0
click at [0, 0] on input "checkbox" at bounding box center [0, 0] width 0 height 0
click at [78, 322] on span at bounding box center [74, 320] width 11 height 11
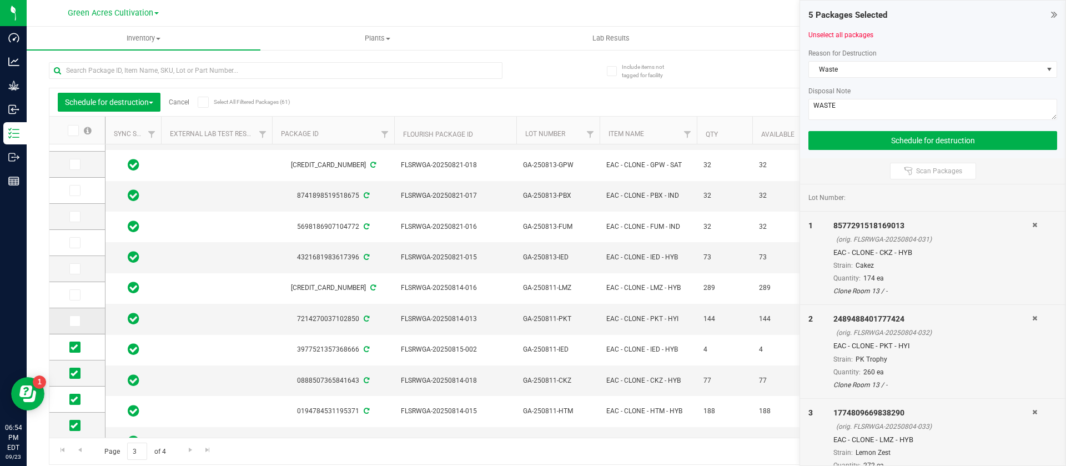
click at [0, 0] on input "checkbox" at bounding box center [0, 0] width 0 height 0
click at [79, 292] on span at bounding box center [74, 294] width 11 height 11
click at [0, 0] on input "checkbox" at bounding box center [0, 0] width 0 height 0
click at [72, 269] on icon at bounding box center [74, 269] width 7 height 0
click at [0, 0] on input "checkbox" at bounding box center [0, 0] width 0 height 0
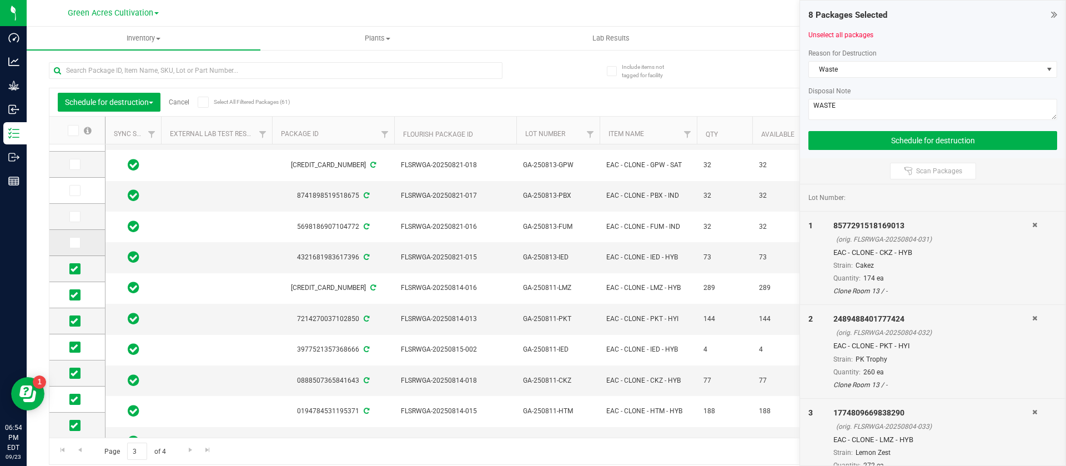
click at [77, 243] on icon at bounding box center [74, 243] width 7 height 0
click at [0, 0] on input "checkbox" at bounding box center [0, 0] width 0 height 0
click at [77, 217] on icon at bounding box center [74, 217] width 7 height 0
click at [0, 0] on input "checkbox" at bounding box center [0, 0] width 0 height 0
click at [79, 188] on span at bounding box center [74, 190] width 11 height 11
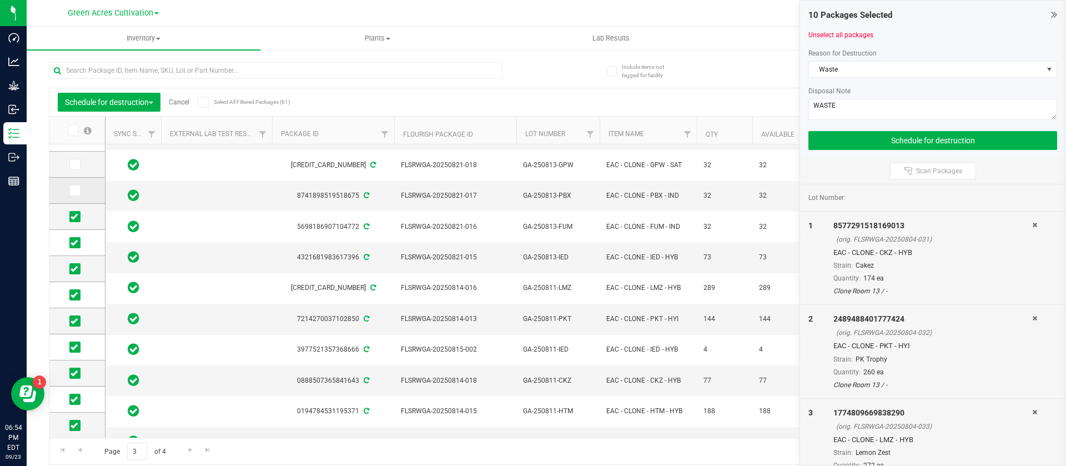
click at [0, 0] on input "checkbox" at bounding box center [0, 0] width 0 height 0
click at [79, 165] on span at bounding box center [74, 164] width 11 height 11
click at [0, 0] on input "checkbox" at bounding box center [0, 0] width 0 height 0
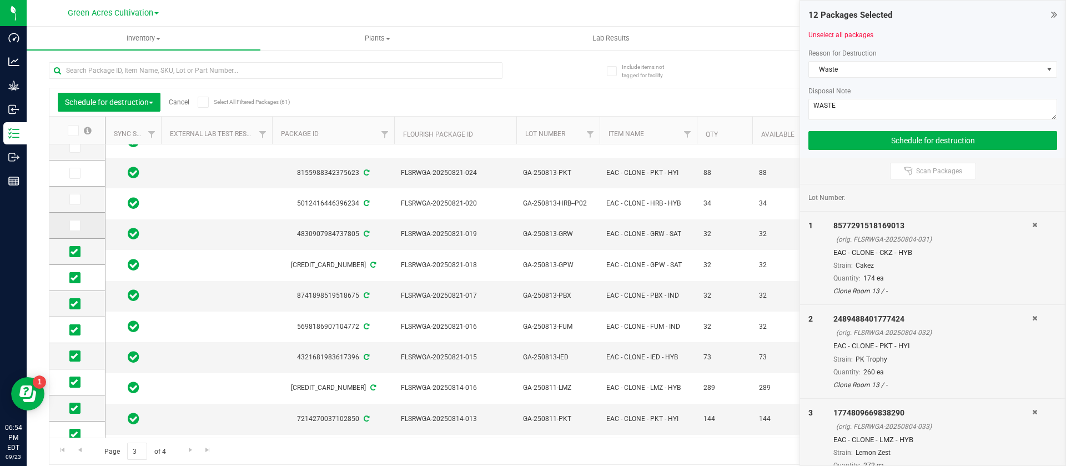
click at [74, 226] on icon at bounding box center [74, 226] width 7 height 0
click at [0, 0] on input "checkbox" at bounding box center [0, 0] width 0 height 0
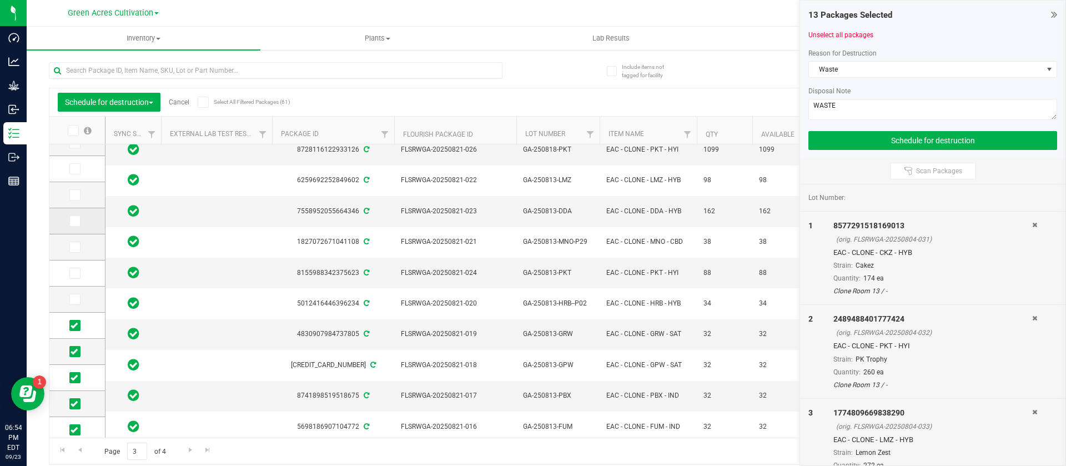
scroll to position [0, 0]
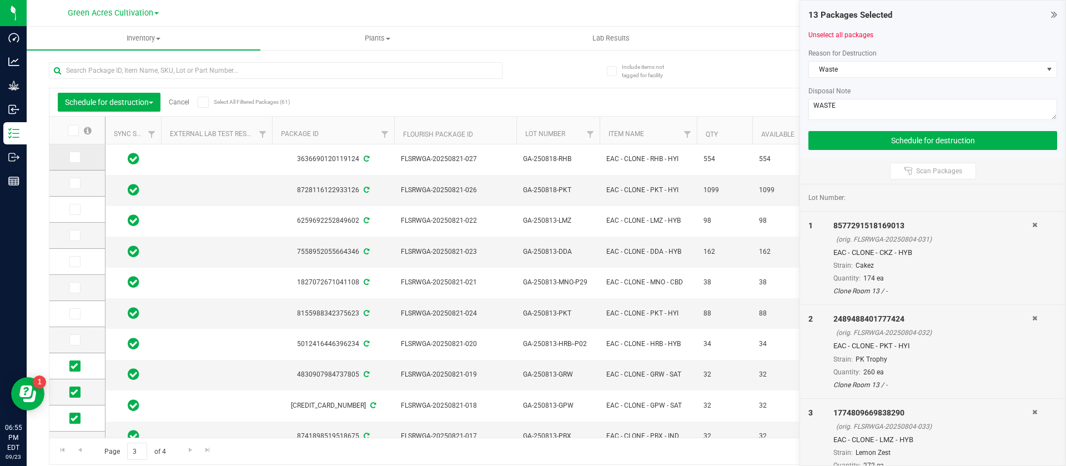
click at [77, 162] on span at bounding box center [74, 157] width 11 height 11
click at [0, 0] on input "checkbox" at bounding box center [0, 0] width 0 height 0
click at [73, 183] on icon at bounding box center [74, 183] width 7 height 0
click at [0, 0] on input "checkbox" at bounding box center [0, 0] width 0 height 0
click at [76, 209] on icon at bounding box center [74, 209] width 7 height 0
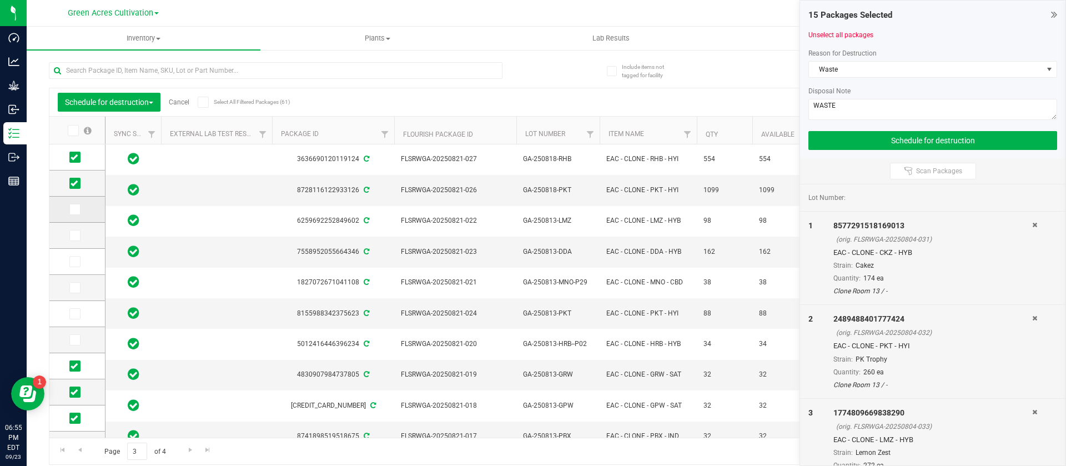
click at [0, 0] on input "checkbox" at bounding box center [0, 0] width 0 height 0
click at [73, 228] on td at bounding box center [77, 236] width 56 height 26
click at [71, 236] on icon at bounding box center [74, 236] width 7 height 0
click at [0, 0] on input "checkbox" at bounding box center [0, 0] width 0 height 0
click at [77, 252] on td at bounding box center [77, 262] width 56 height 26
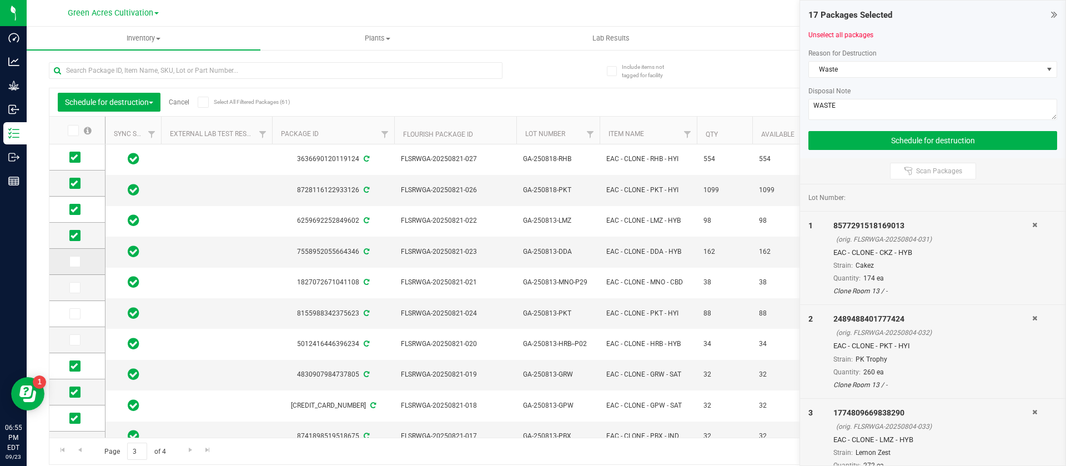
click at [78, 258] on span at bounding box center [74, 261] width 11 height 11
click at [0, 0] on input "checkbox" at bounding box center [0, 0] width 0 height 0
click at [80, 283] on span at bounding box center [74, 287] width 11 height 11
click at [0, 0] on input "checkbox" at bounding box center [0, 0] width 0 height 0
click at [79, 319] on span at bounding box center [74, 313] width 11 height 11
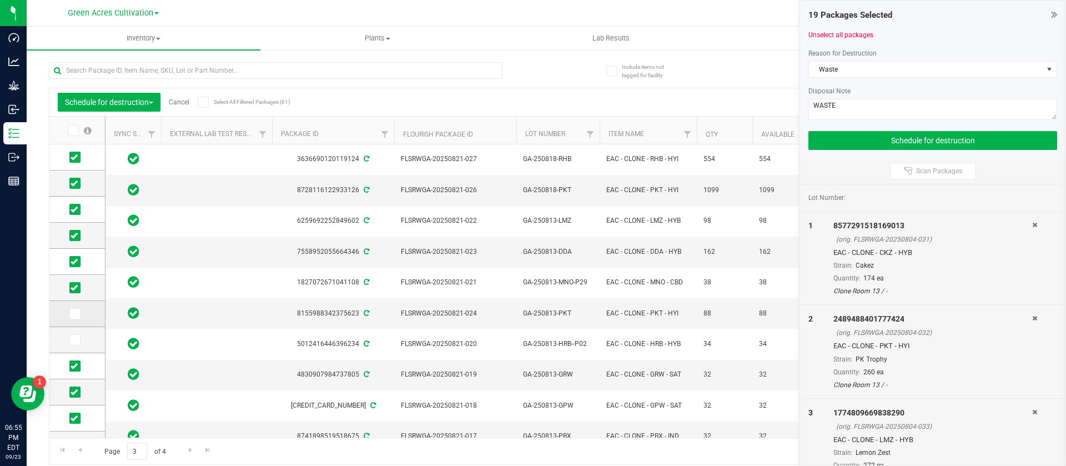
click at [0, 0] on input "checkbox" at bounding box center [0, 0] width 0 height 0
click at [81, 339] on label at bounding box center [77, 339] width 16 height 11
click at [0, 0] on input "checkbox" at bounding box center [0, 0] width 0 height 0
click at [81, 451] on span "Go to the previous page" at bounding box center [80, 449] width 9 height 9
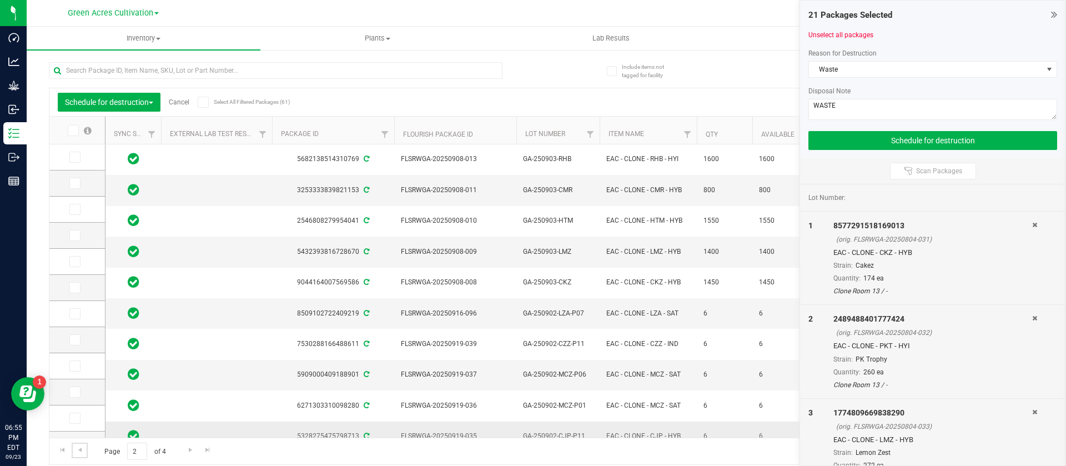
scroll to position [228, 0]
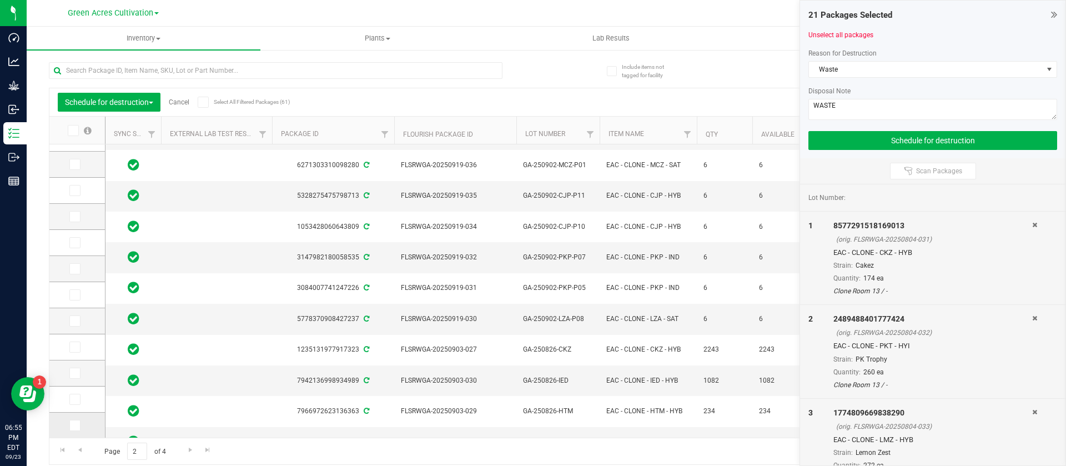
click at [76, 425] on icon at bounding box center [74, 425] width 7 height 0
click at [0, 0] on input "checkbox" at bounding box center [0, 0] width 0 height 0
click at [72, 399] on icon at bounding box center [74, 399] width 7 height 0
click at [0, 0] on input "checkbox" at bounding box center [0, 0] width 0 height 0
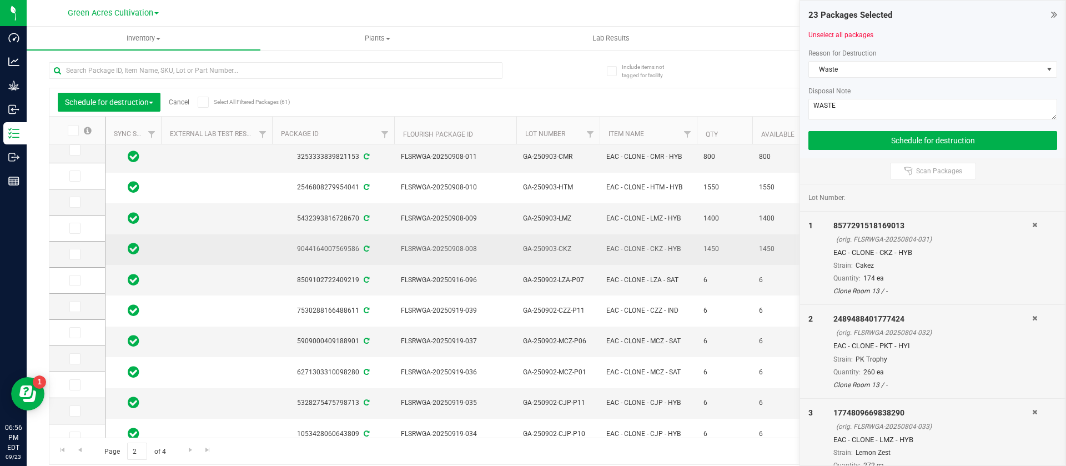
scroll to position [0, 0]
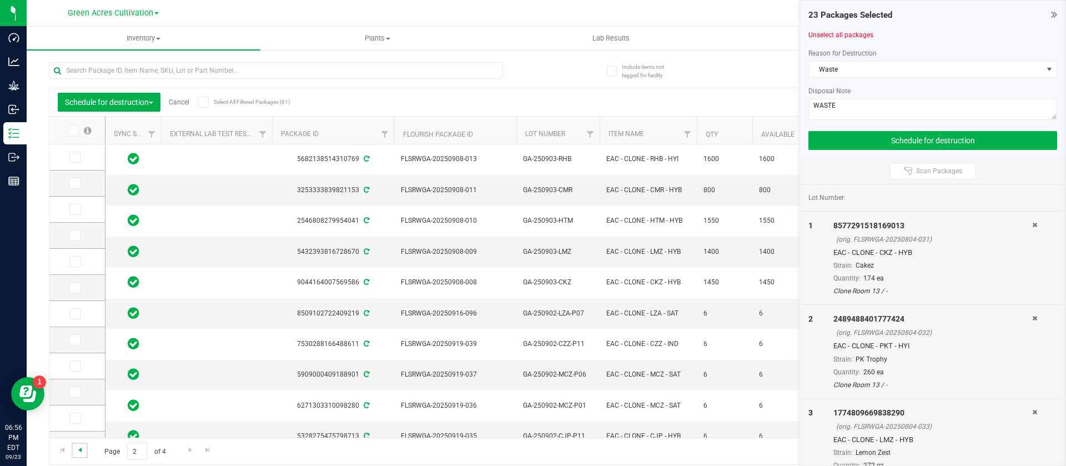
click at [83, 447] on span "Go to the previous page" at bounding box center [80, 449] width 9 height 9
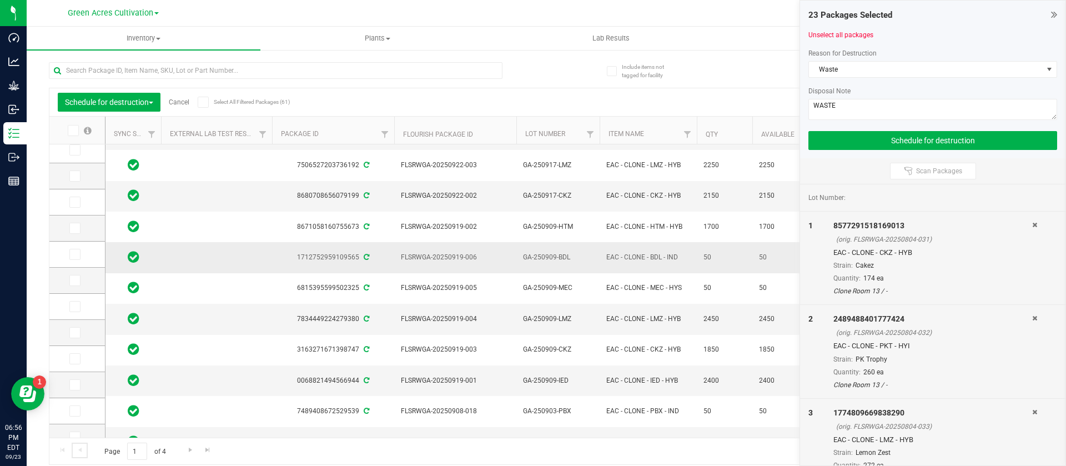
scroll to position [228, 0]
click at [839, 134] on button "Schedule for destruction" at bounding box center [933, 140] width 249 height 19
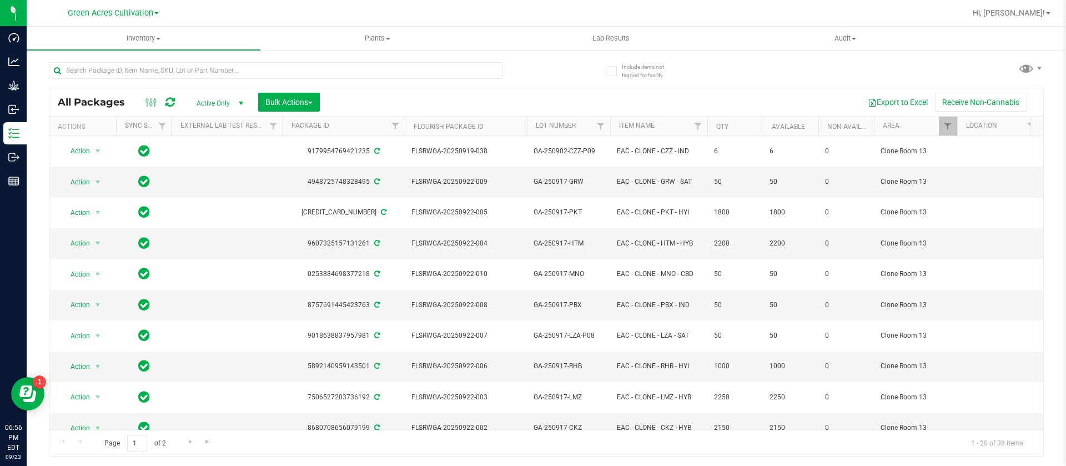
scroll to position [218, 0]
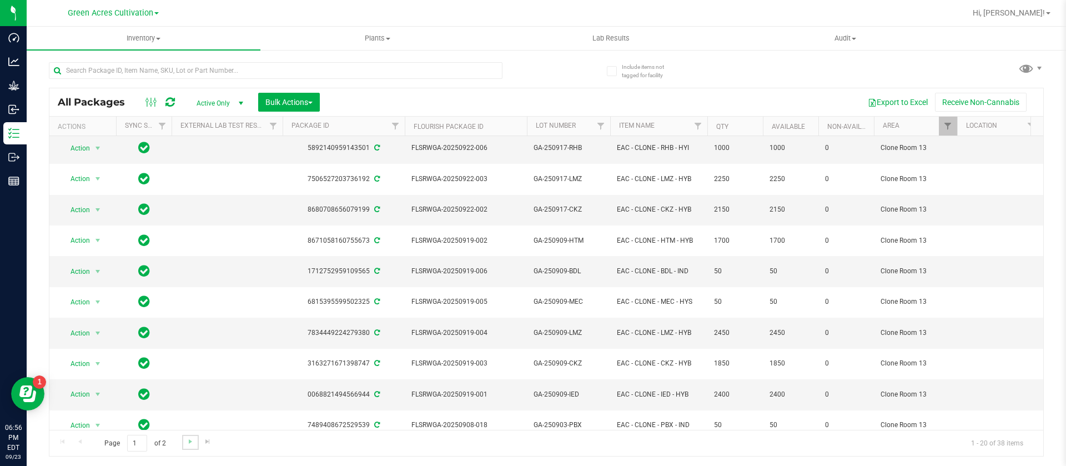
click at [190, 446] on link "Go to the next page" at bounding box center [190, 442] width 16 height 15
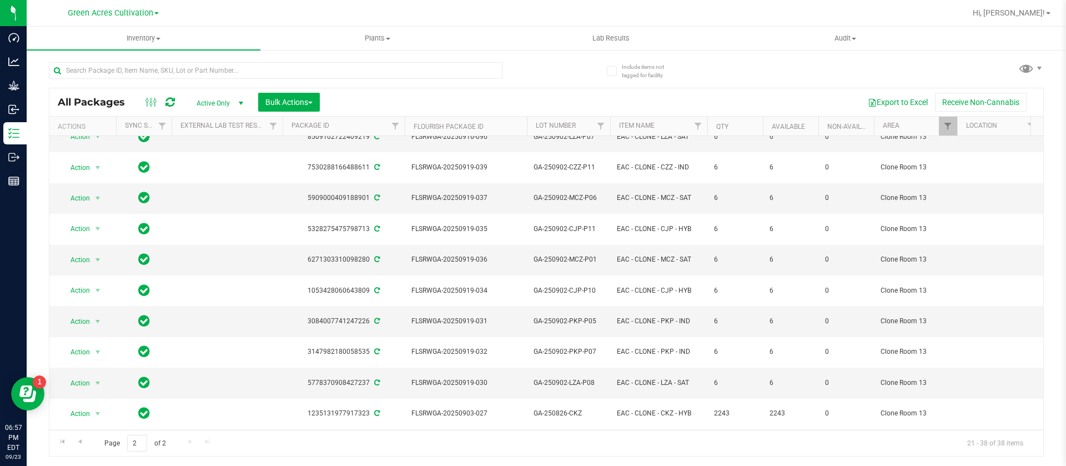
click at [89, 465] on span "Action" at bounding box center [76, 476] width 30 height 16
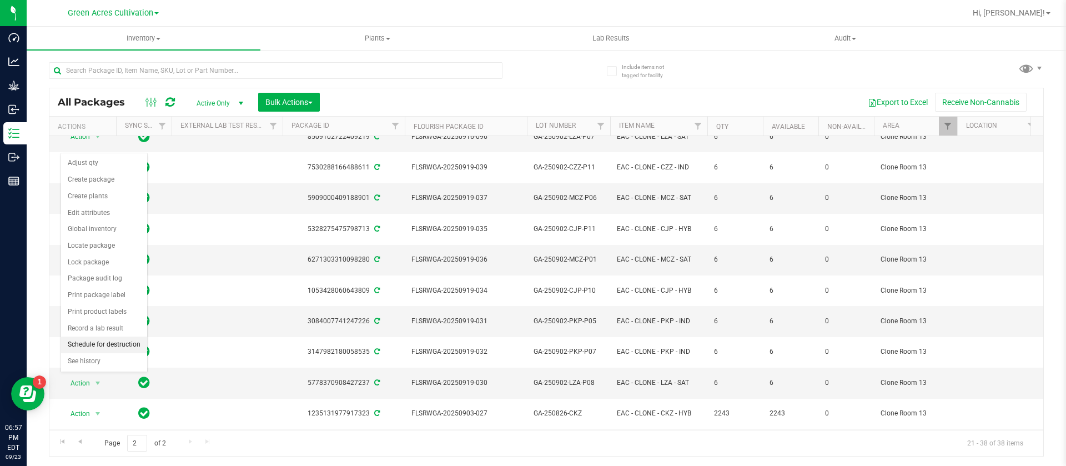
click at [110, 344] on li "Schedule for destruction" at bounding box center [104, 345] width 86 height 17
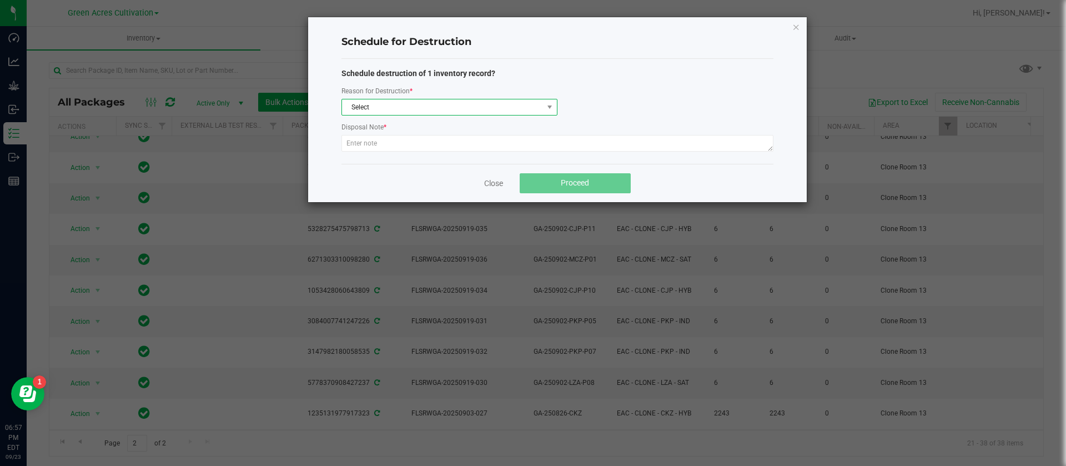
click at [387, 99] on span "Select" at bounding box center [450, 107] width 216 height 17
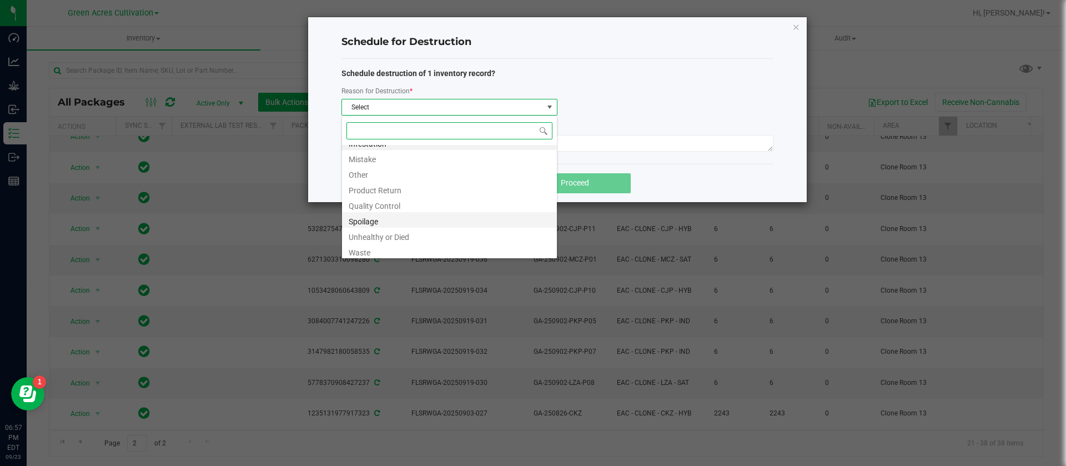
scroll to position [13, 0]
click at [371, 246] on li "Waste" at bounding box center [449, 249] width 215 height 16
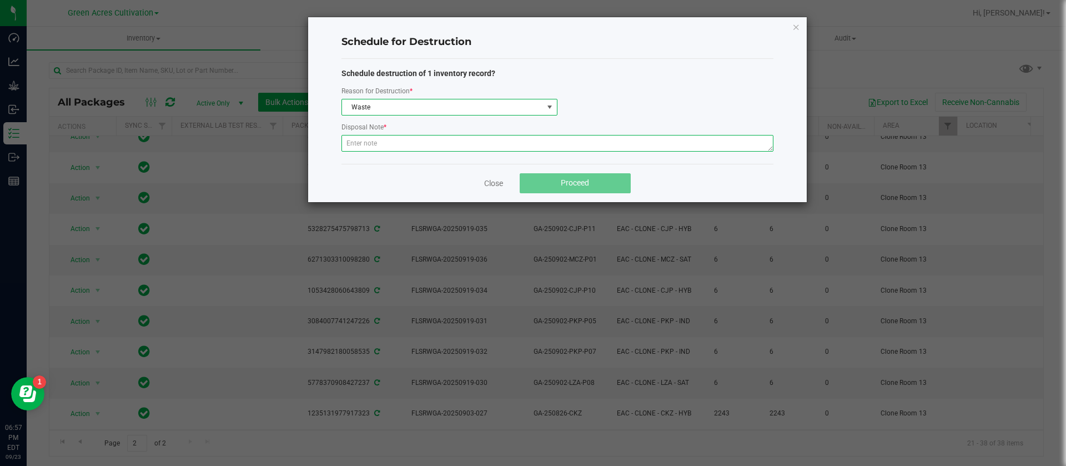
click at [382, 135] on textarea at bounding box center [558, 143] width 432 height 17
type textarea "WASTE"
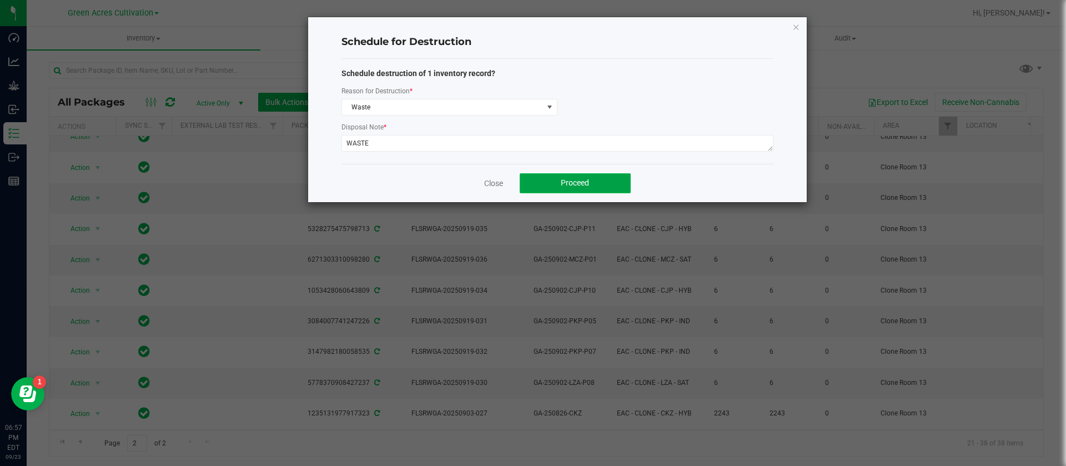
click at [583, 185] on span "Proceed" at bounding box center [575, 182] width 28 height 9
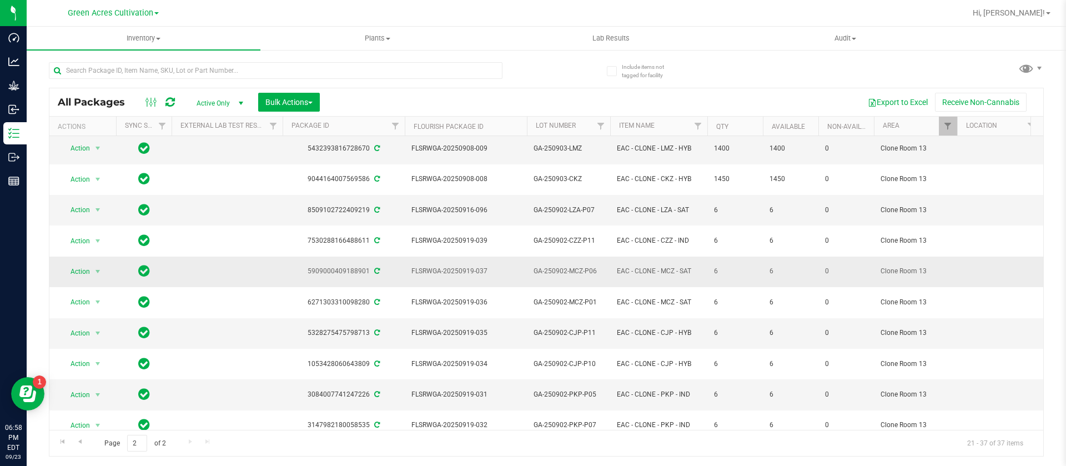
scroll to position [0, 0]
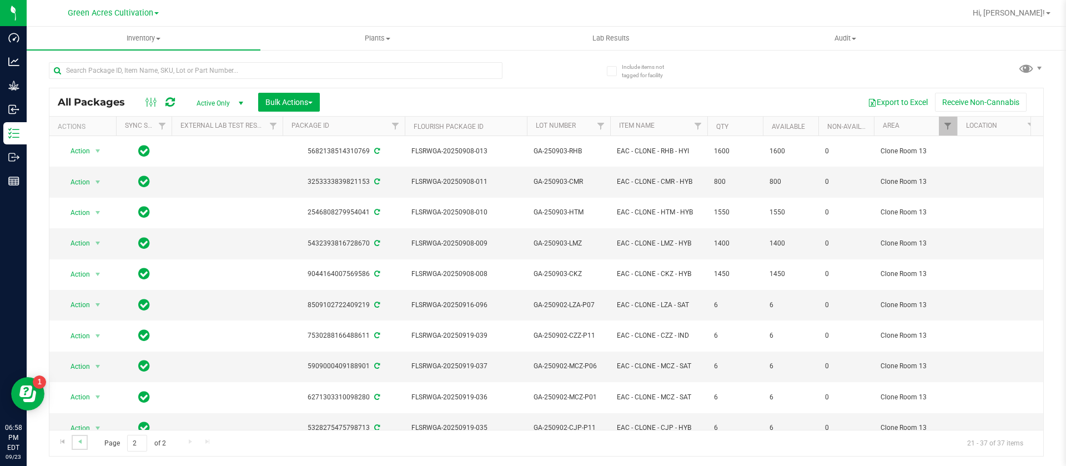
click at [74, 443] on link "Go to the previous page" at bounding box center [80, 442] width 16 height 15
click at [84, 420] on span "Action" at bounding box center [76, 428] width 30 height 16
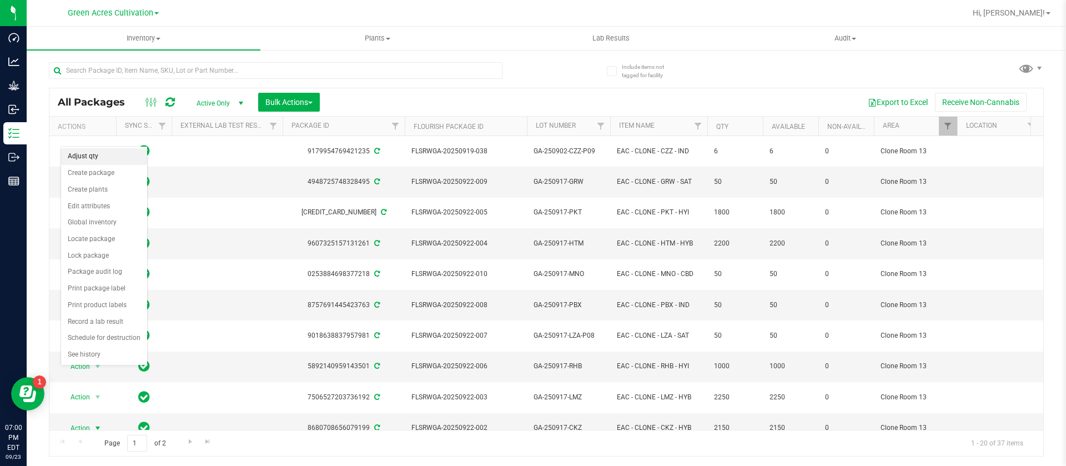
click at [102, 159] on li "Adjust qty" at bounding box center [104, 156] width 86 height 17
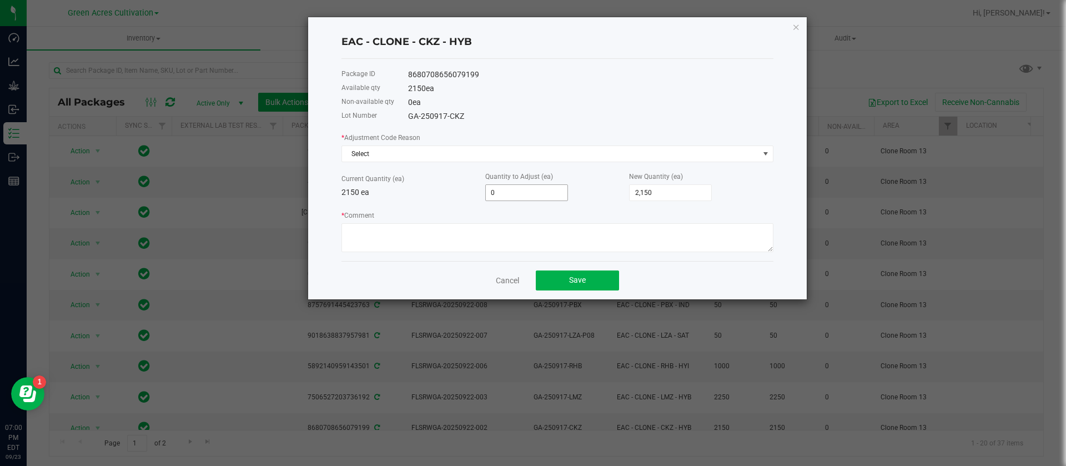
click at [532, 195] on input "0" at bounding box center [527, 193] width 82 height 16
type input "-1"
type input "2,149"
type input "-1"
click at [369, 192] on p "2150 ea" at bounding box center [414, 193] width 144 height 12
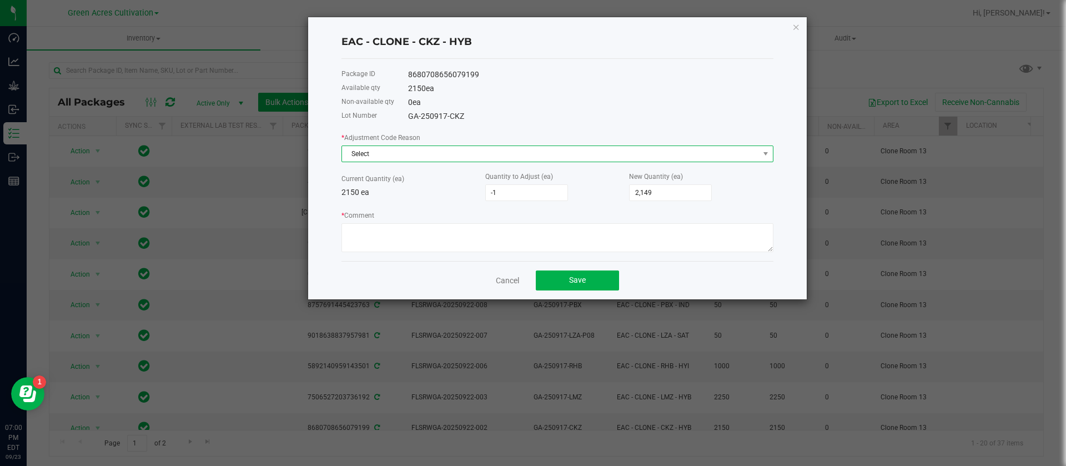
click at [423, 147] on span "Select" at bounding box center [550, 154] width 417 height 16
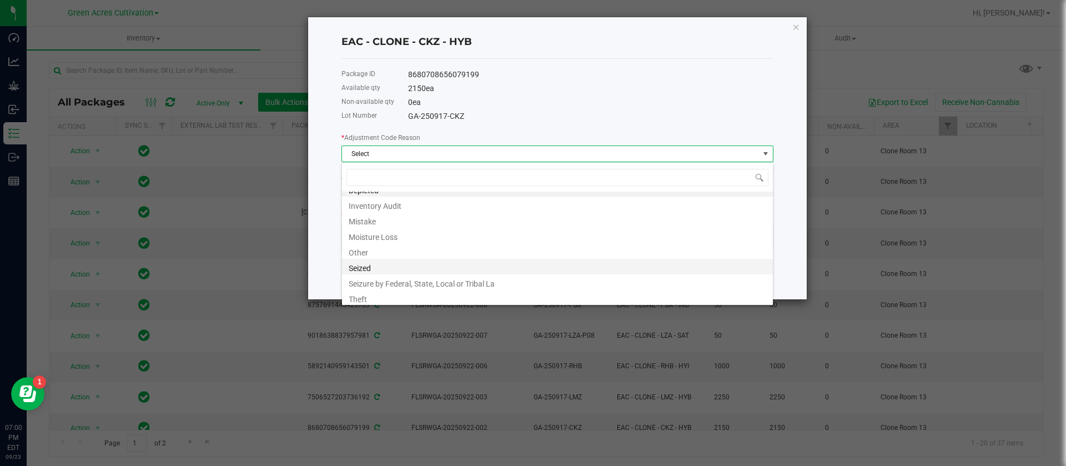
scroll to position [13, 0]
click at [367, 243] on li "Other" at bounding box center [557, 249] width 431 height 16
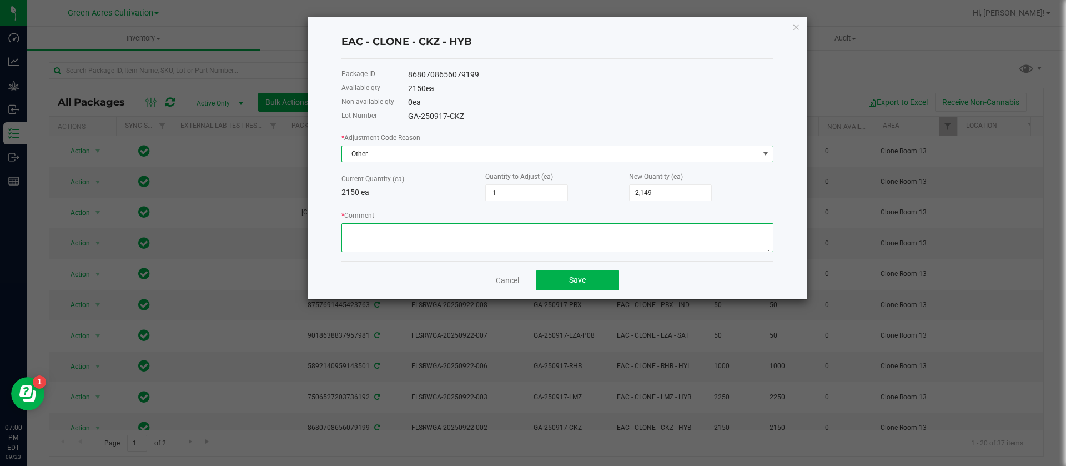
click at [367, 232] on textarea "* Comment" at bounding box center [558, 237] width 432 height 29
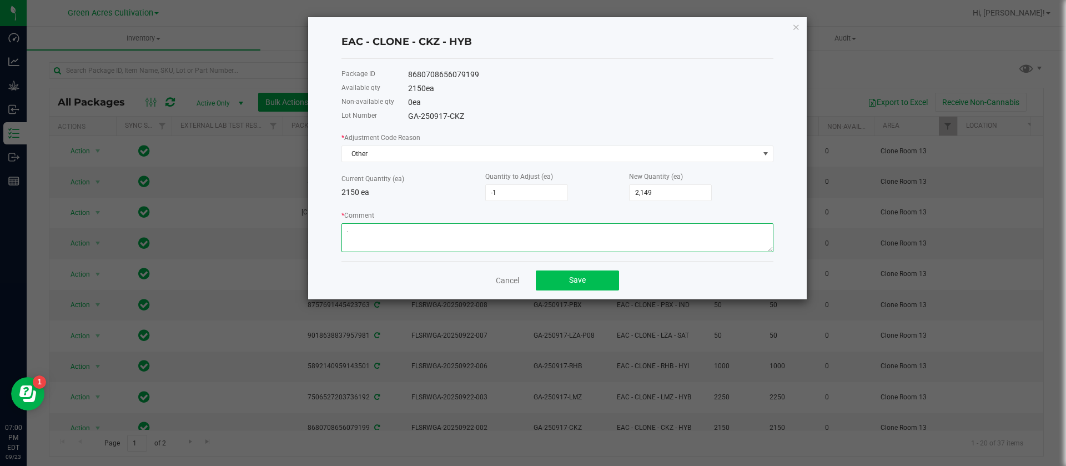
type textarea "."
click at [588, 288] on button "Save" at bounding box center [577, 281] width 83 height 20
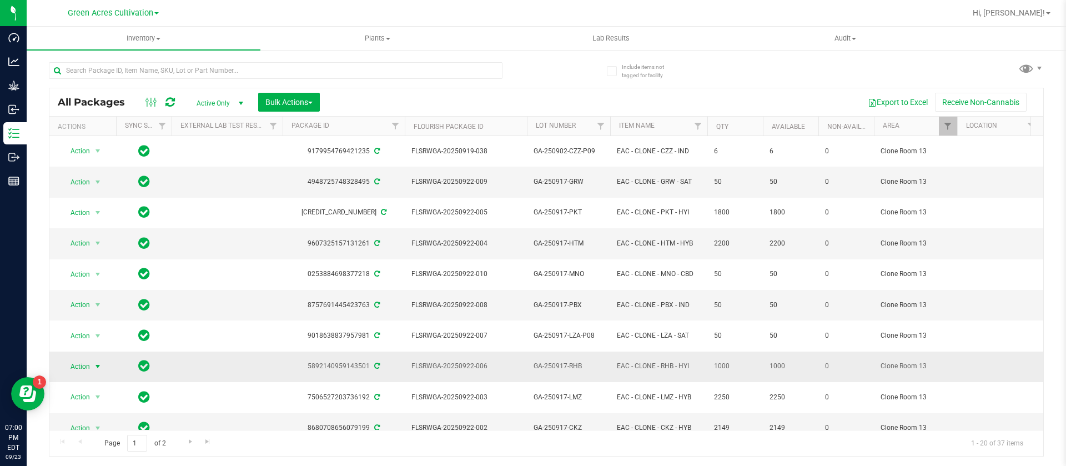
click at [86, 359] on span "Action" at bounding box center [76, 367] width 30 height 16
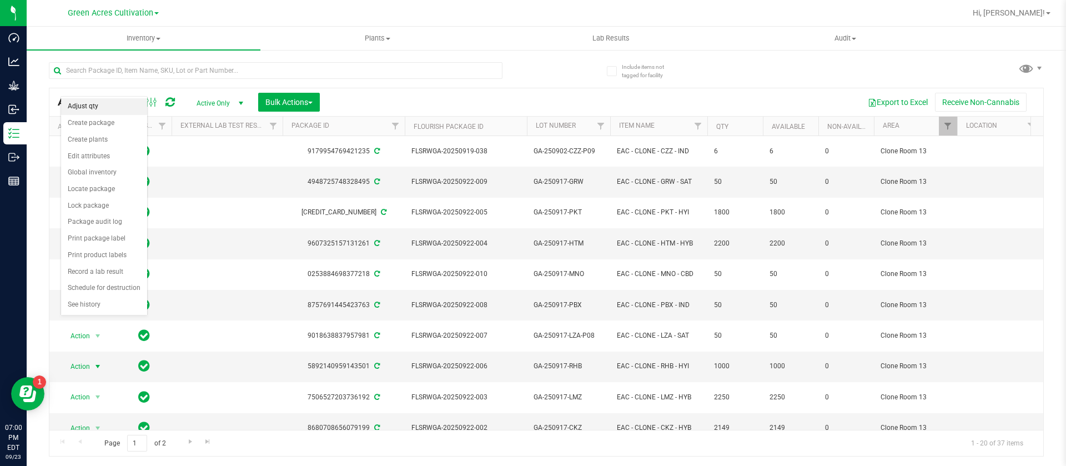
click at [110, 108] on li "Adjust qty" at bounding box center [104, 106] width 86 height 17
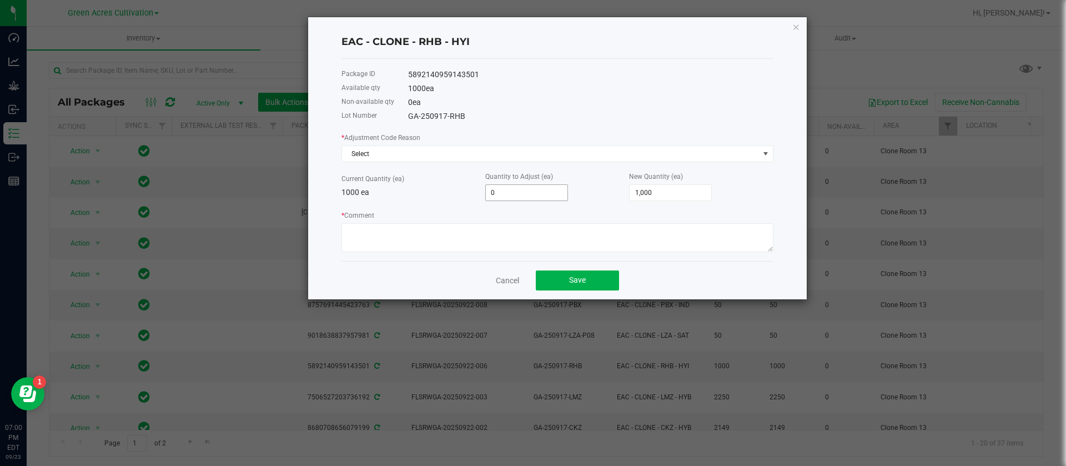
click at [534, 196] on input "0" at bounding box center [527, 193] width 82 height 16
type input "-4"
type input "996"
type input "-4"
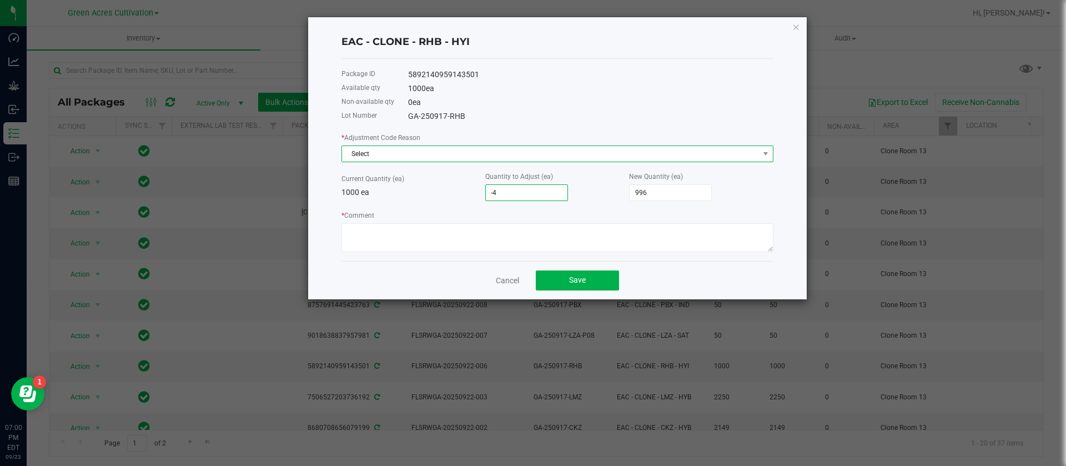
click at [413, 151] on span "Select" at bounding box center [550, 154] width 417 height 16
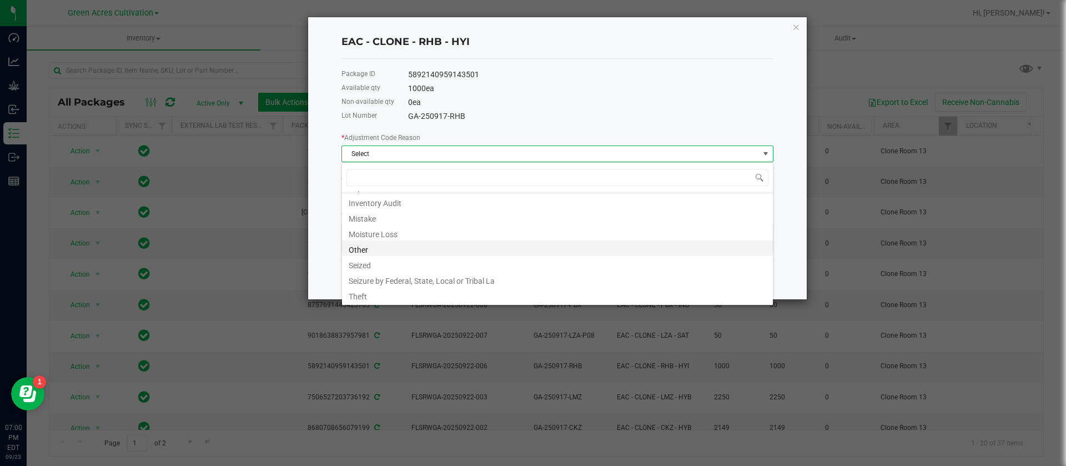
click at [359, 247] on li "Other" at bounding box center [557, 249] width 431 height 16
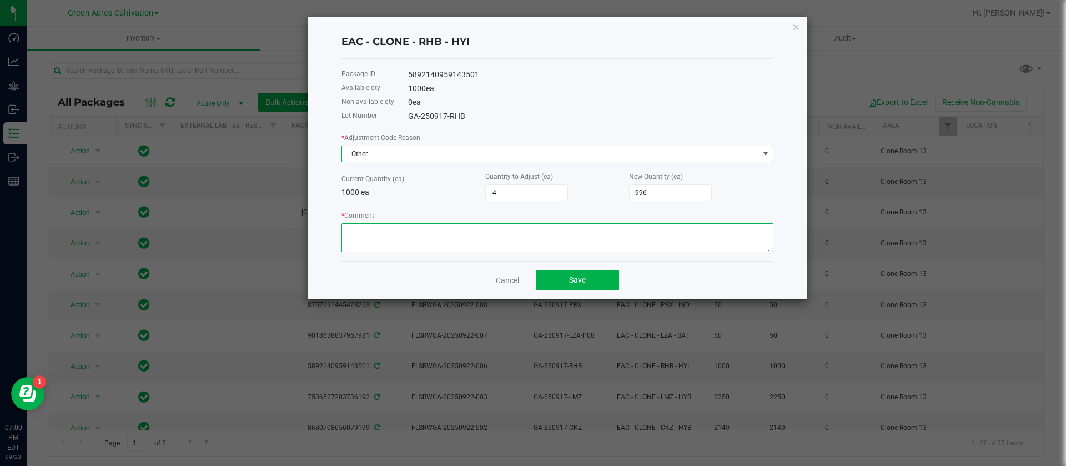
click at [370, 234] on textarea "* Comment" at bounding box center [558, 237] width 432 height 29
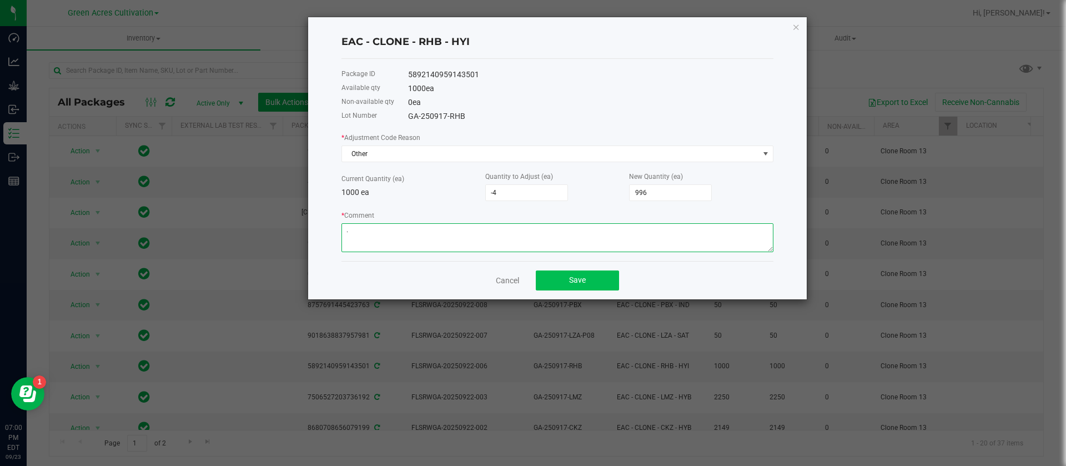
type textarea "."
click at [564, 282] on button "Save" at bounding box center [577, 281] width 83 height 20
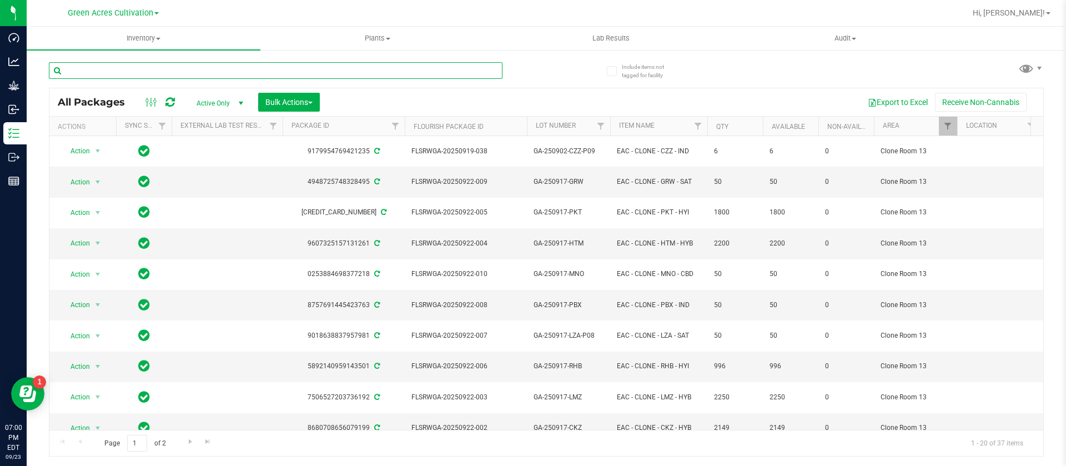
click at [120, 72] on input "text" at bounding box center [276, 70] width 454 height 17
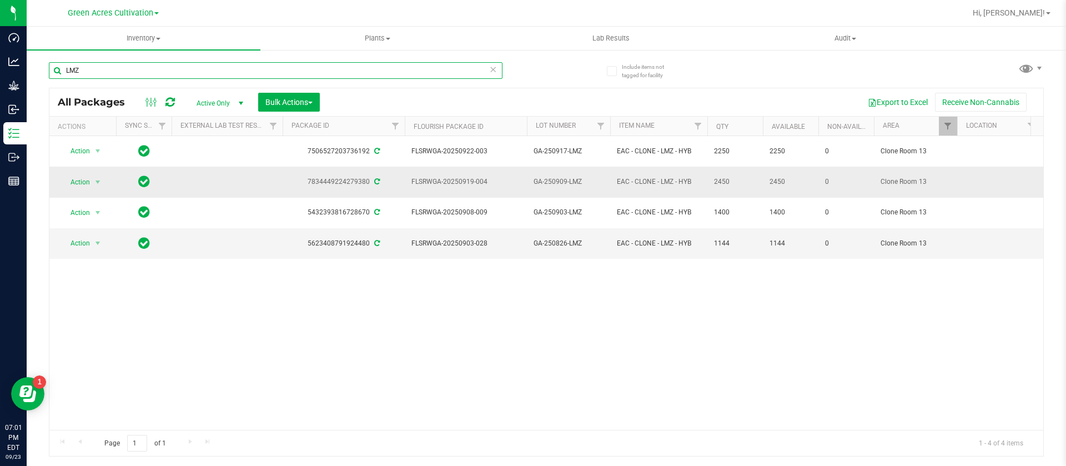
type input "LMZ"
click at [567, 177] on span "GA-250909-LMZ" at bounding box center [569, 182] width 70 height 11
type input "GA-250908-LMZ"
click at [95, 178] on span "select" at bounding box center [97, 182] width 9 height 9
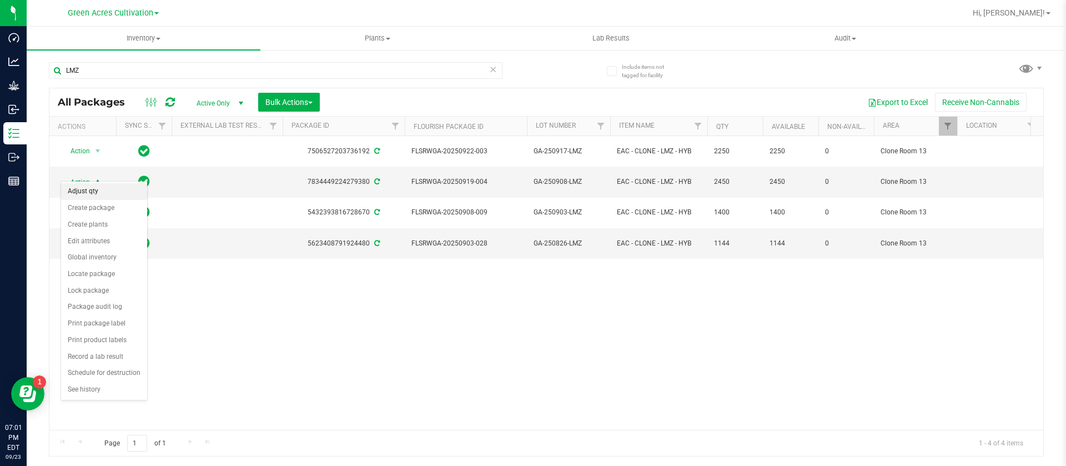
click at [108, 197] on li "Adjust qty" at bounding box center [104, 191] width 86 height 17
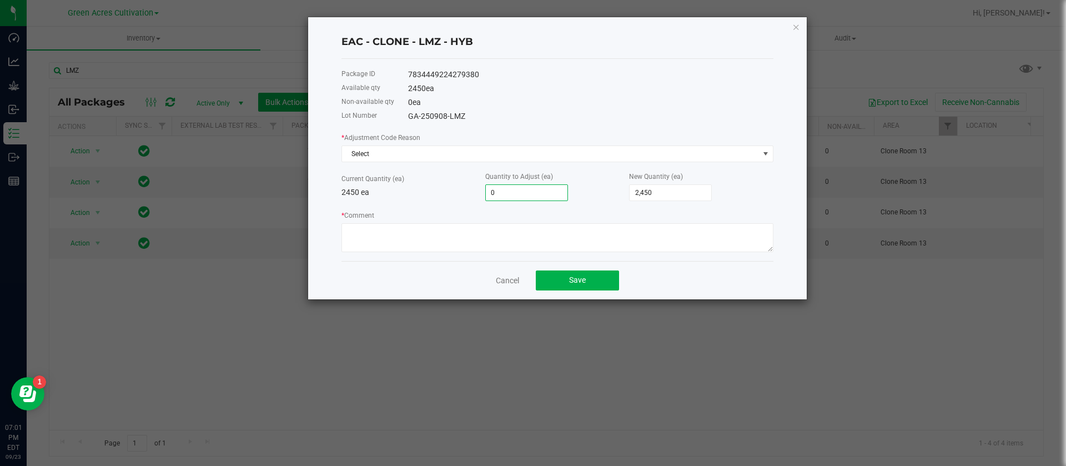
click at [510, 188] on input "0" at bounding box center [527, 193] width 82 height 16
type input "-1"
type input "2,449"
type input "-10"
type input "2,440"
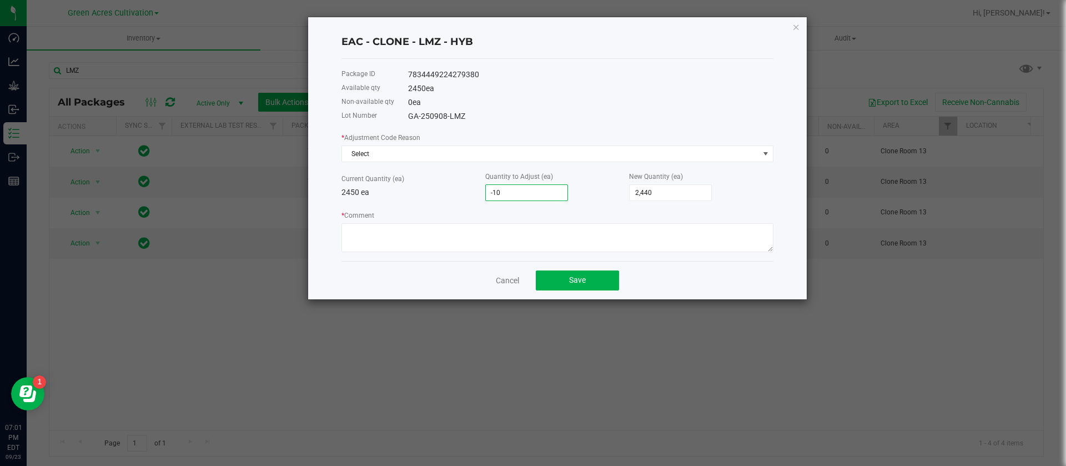
type input "-103"
type input "2,347"
type input "-103"
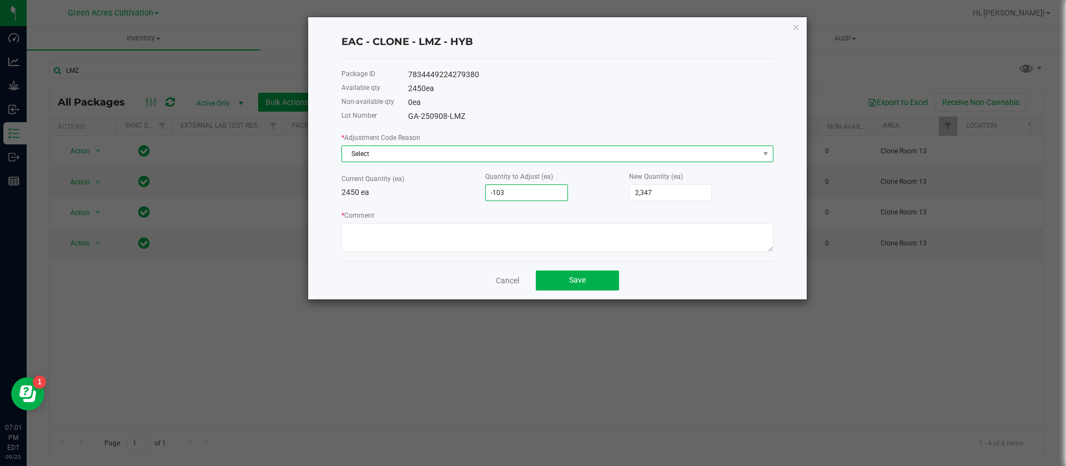
click at [385, 150] on span "Select" at bounding box center [550, 154] width 417 height 16
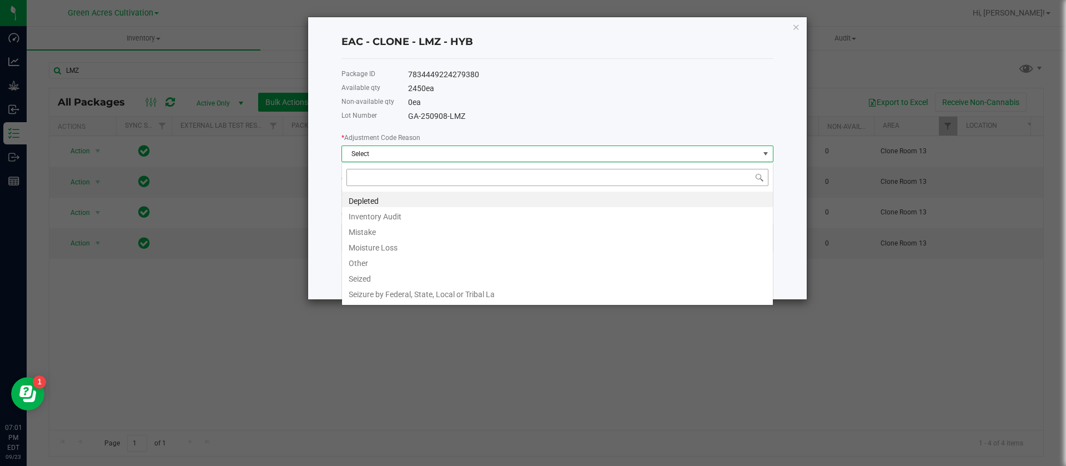
scroll to position [17, 432]
click at [375, 266] on li "Other" at bounding box center [557, 262] width 431 height 16
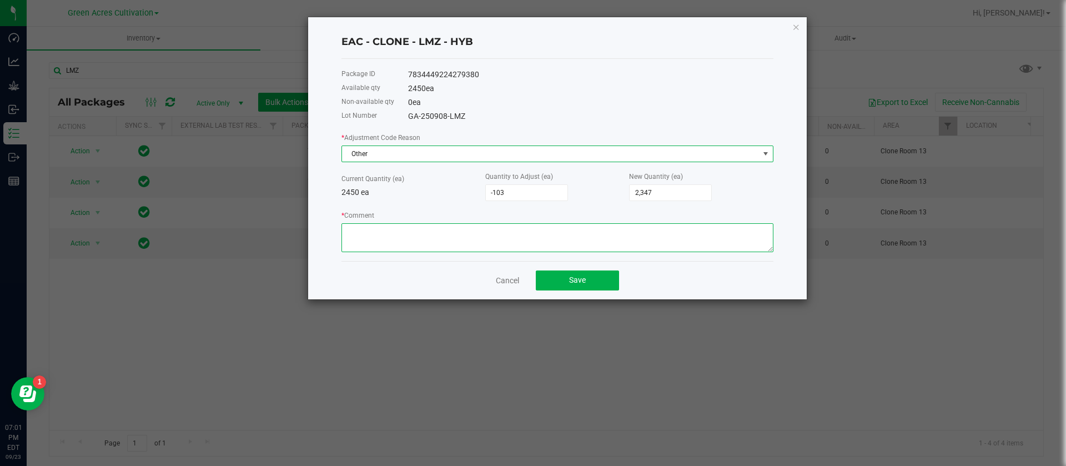
click at [372, 228] on textarea "* Comment" at bounding box center [558, 237] width 432 height 29
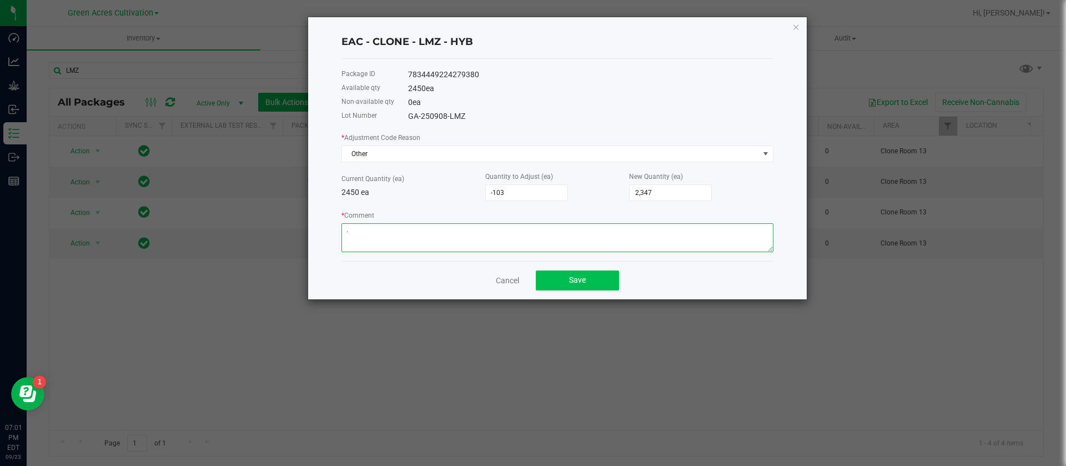
type textarea "."
click at [573, 287] on button "Save" at bounding box center [577, 281] width 83 height 20
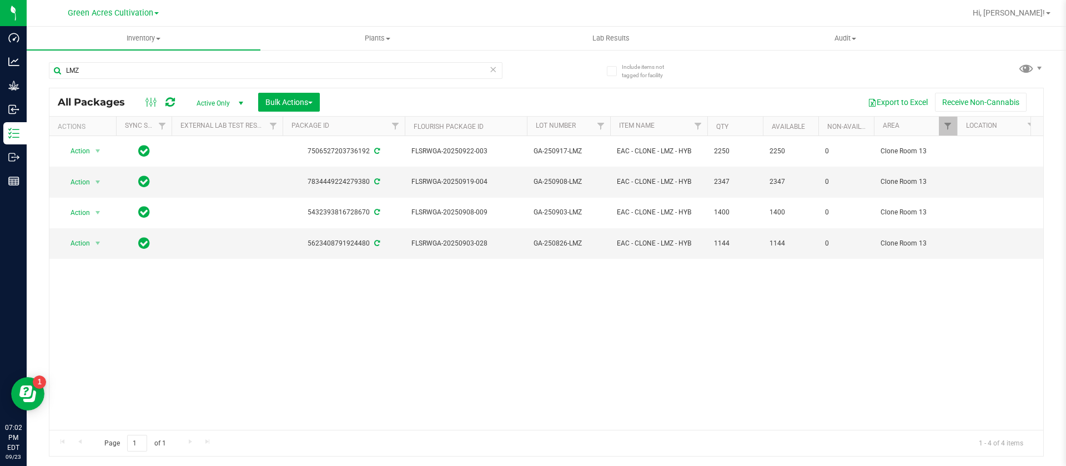
click at [200, 79] on div "LMZ" at bounding box center [276, 75] width 454 height 26
click at [202, 74] on input "LMZ" at bounding box center [276, 70] width 454 height 17
type input "L"
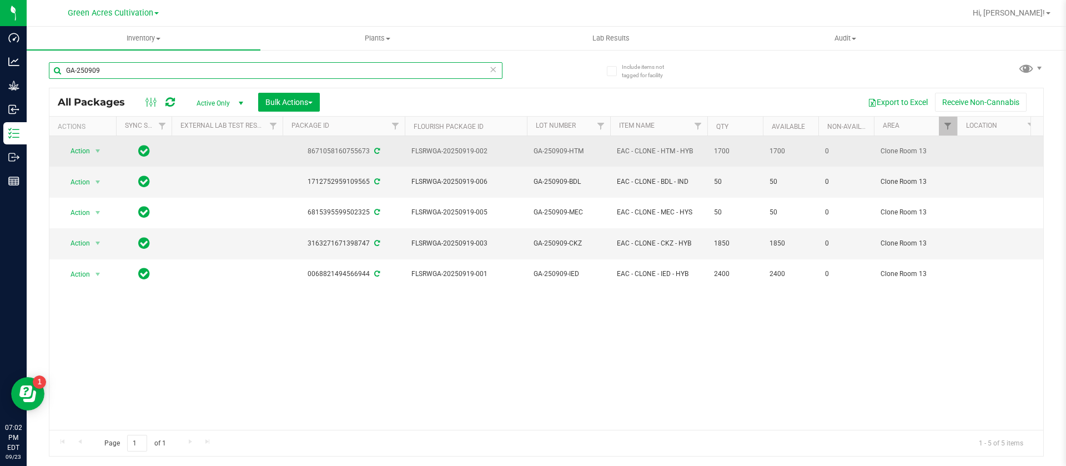
type input "GA-250909"
click at [565, 146] on span "GA-250909-HTM" at bounding box center [569, 151] width 70 height 11
click at [565, 147] on input "GA-250909-HTM" at bounding box center [566, 151] width 79 height 17
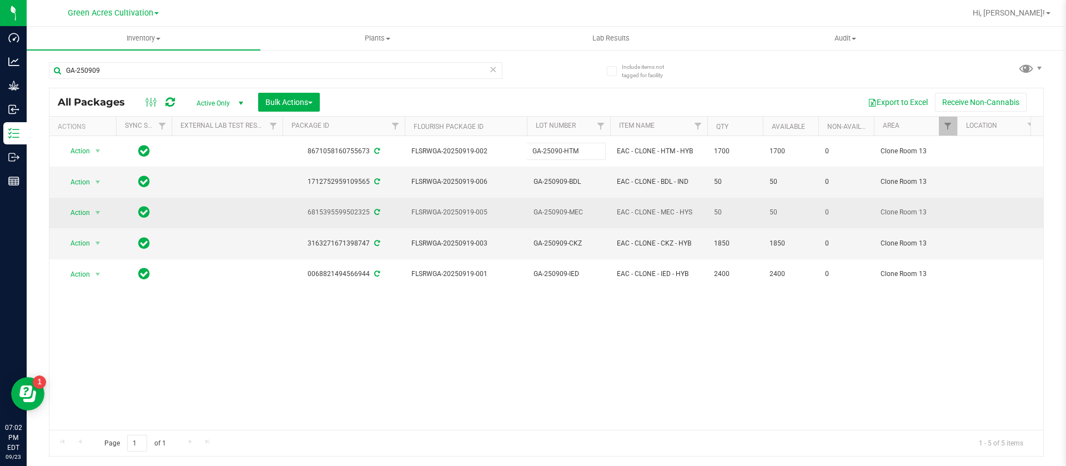
type input "GA-250908-HTM"
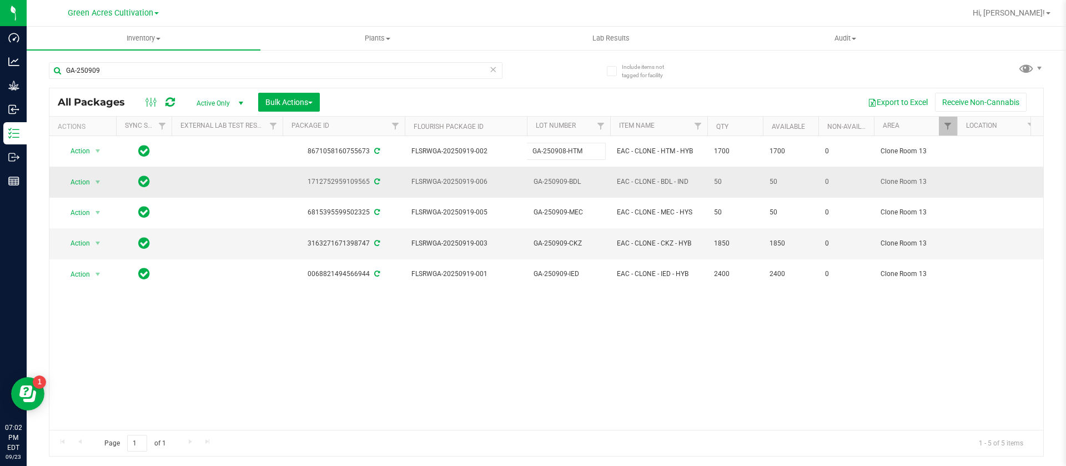
click at [564, 173] on div "All Packages Active Only Active Only Lab Samples Locked All External Internal B…" at bounding box center [546, 272] width 995 height 369
click at [567, 177] on span "GA-250909-BDL" at bounding box center [569, 182] width 70 height 11
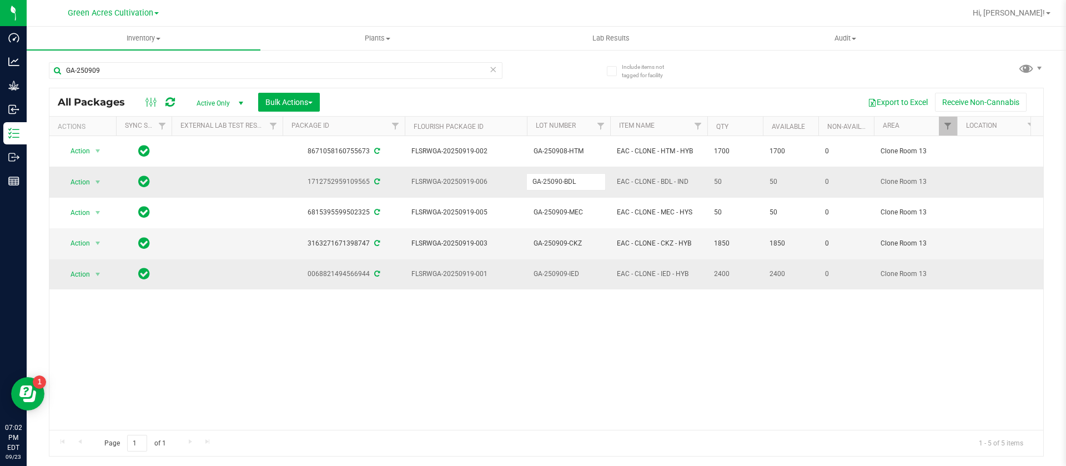
type input "GA-250908-BDL"
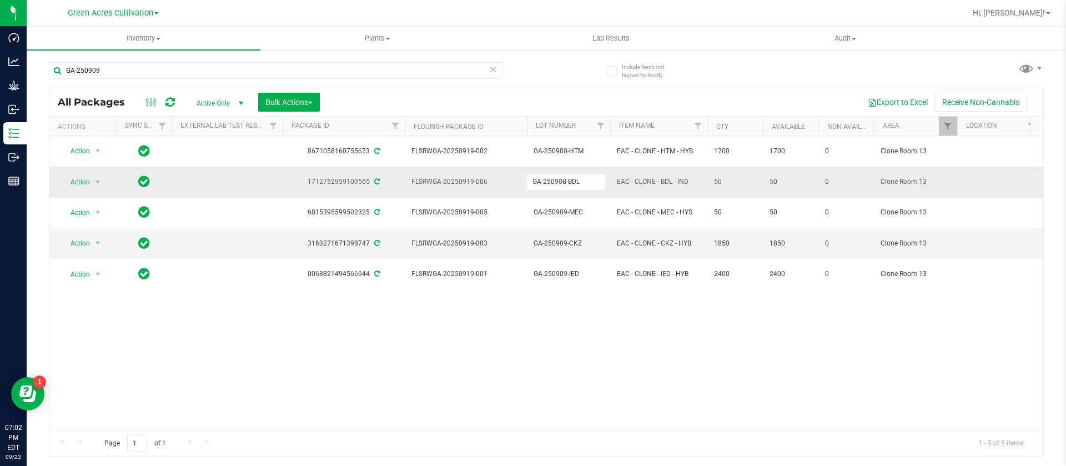
click at [567, 314] on div "All Packages Active Only Active Only Lab Samples Locked All External Internal B…" at bounding box center [546, 272] width 995 height 369
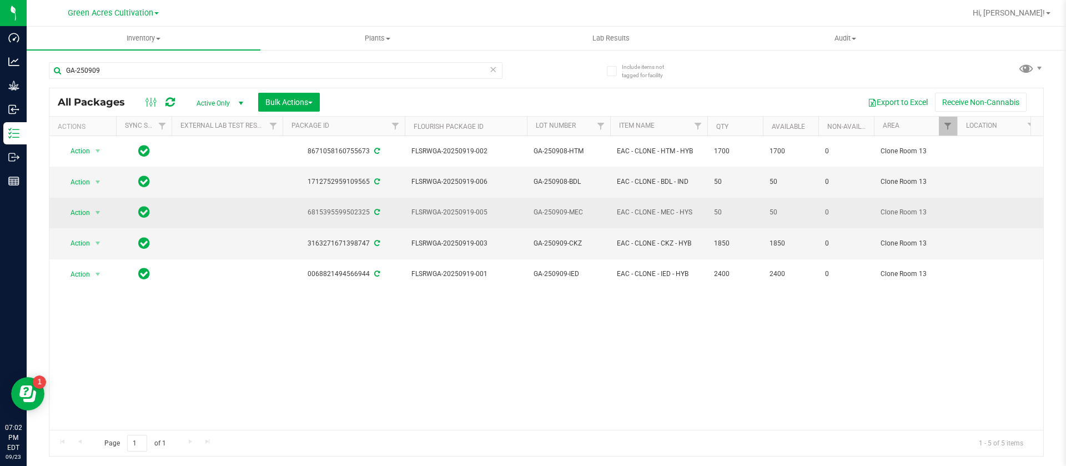
click at [564, 207] on span "GA-250909-MEC" at bounding box center [569, 212] width 70 height 11
click at [563, 204] on input "GA-250909-MEC" at bounding box center [566, 212] width 79 height 17
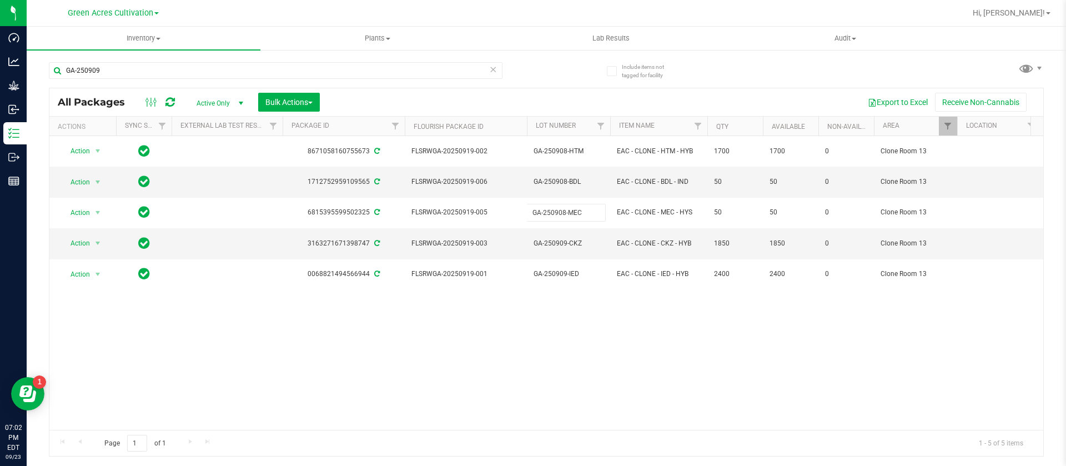
type input "GA-250908-MEC"
click at [567, 238] on span "GA-250909-CKZ" at bounding box center [569, 243] width 70 height 11
type input "GA-250908-CKZ"
click at [558, 299] on div "All Packages Active Only Active Only Lab Samples Locked All External Internal B…" at bounding box center [546, 272] width 995 height 369
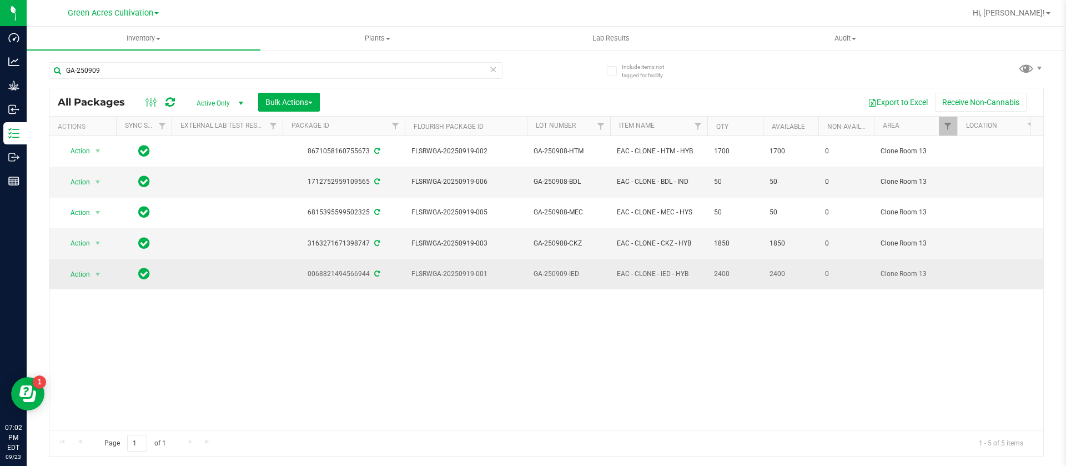
click at [562, 269] on span "GA-250909-IED" at bounding box center [569, 274] width 70 height 11
click at [565, 266] on input "GA-250909-IED" at bounding box center [566, 274] width 79 height 17
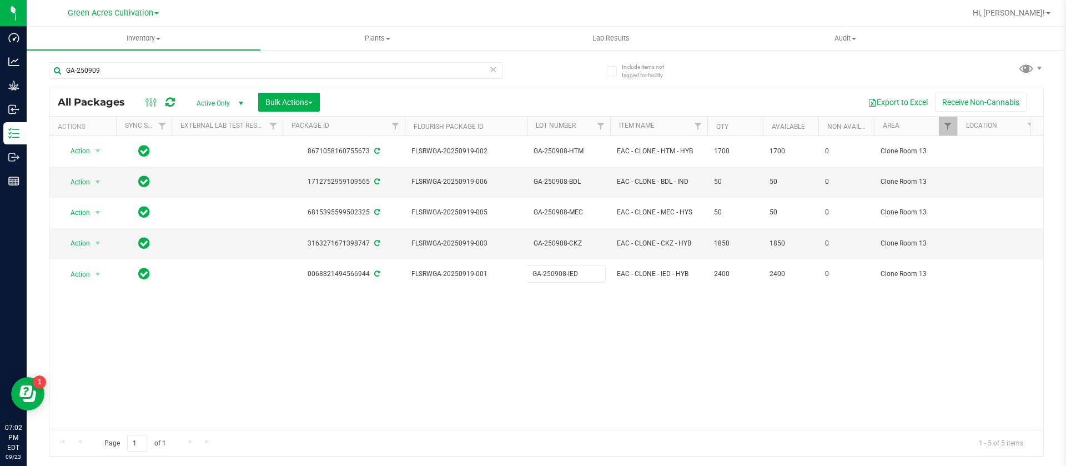
type input "GA-250908-IED"
click at [555, 318] on div "Action Action Adjust qty Create package Create plants Edit attributes Global in…" at bounding box center [546, 283] width 994 height 294
click at [122, 63] on input "GA-250909" at bounding box center [276, 70] width 454 height 17
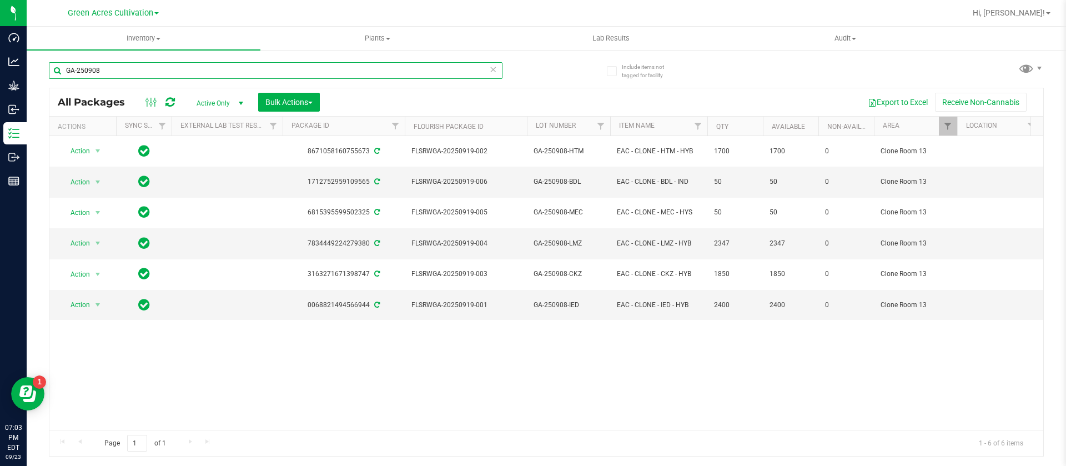
type input "GA-250908"
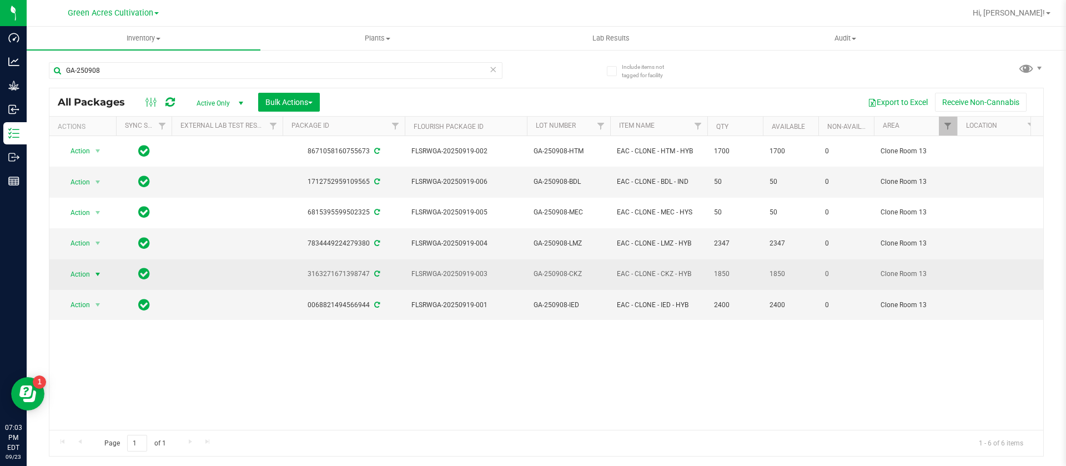
click at [70, 267] on span "Action" at bounding box center [76, 275] width 30 height 16
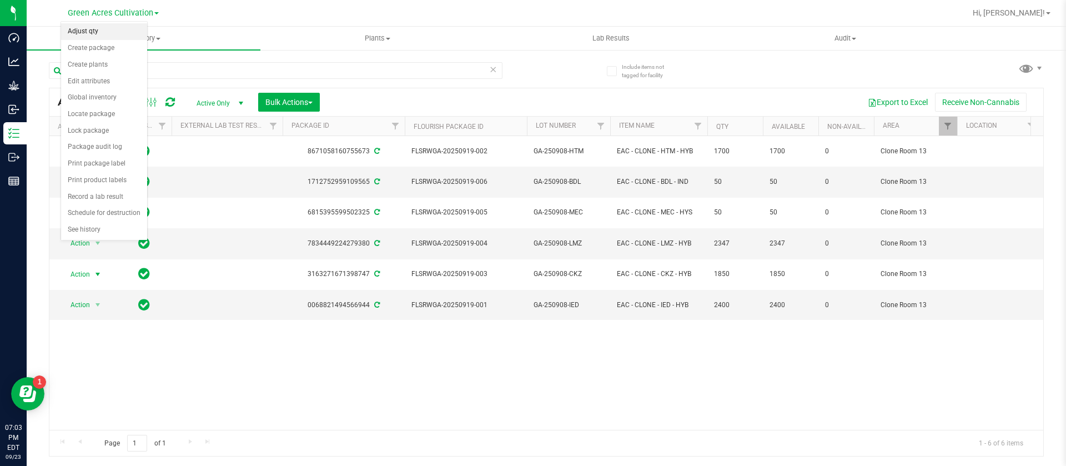
click at [103, 28] on li "Adjust qty" at bounding box center [104, 31] width 86 height 17
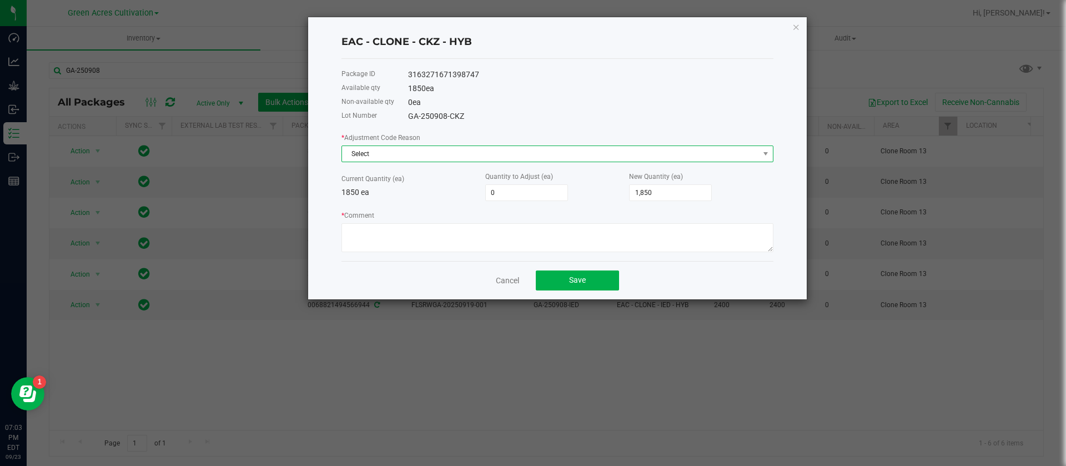
click at [364, 147] on span "Select" at bounding box center [550, 154] width 417 height 16
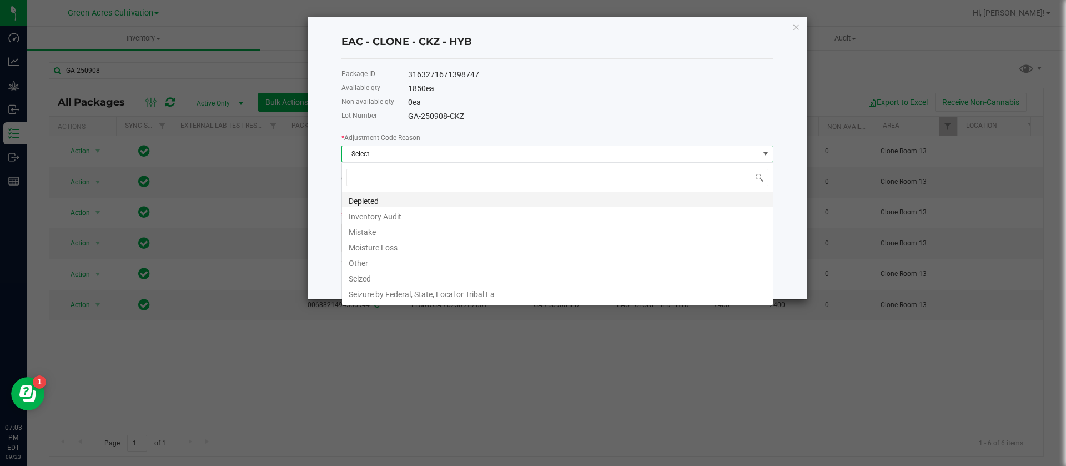
scroll to position [17, 432]
drag, startPoint x: 379, startPoint y: 263, endPoint x: 370, endPoint y: 248, distance: 17.2
click at [379, 263] on li "Other" at bounding box center [557, 262] width 431 height 16
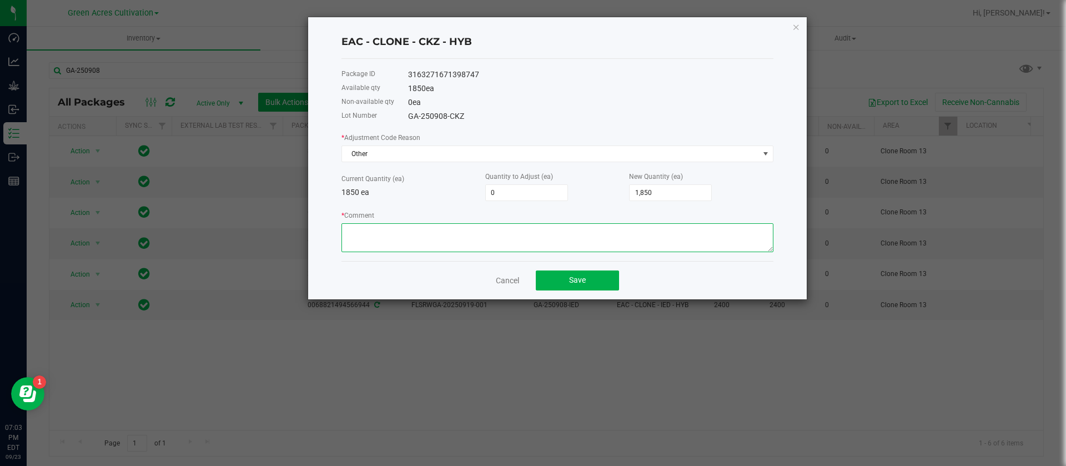
click at [366, 234] on textarea "* Comment" at bounding box center [558, 237] width 432 height 29
type textarea "/"
click at [508, 196] on input "0" at bounding box center [527, 193] width 82 height 16
type input "-2"
type input "1,848"
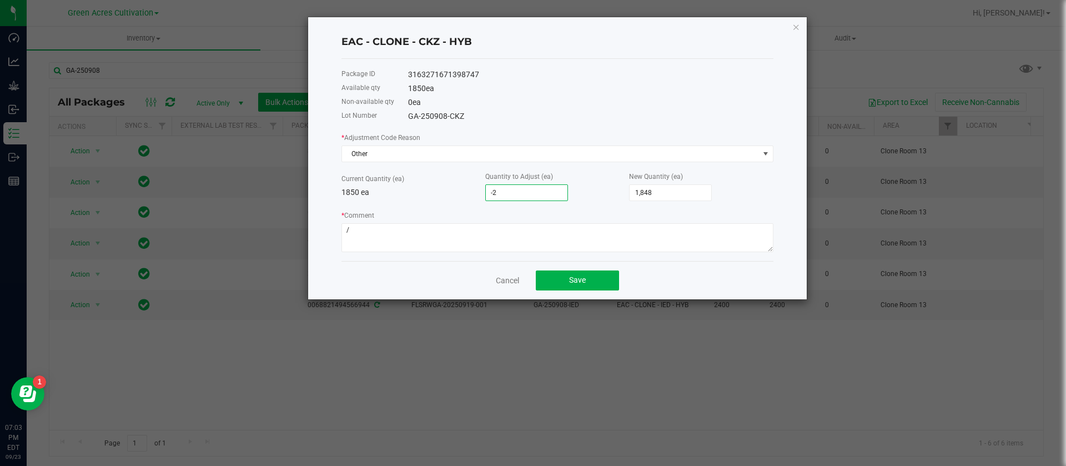
type input "-23"
type input "1,827"
type input "-231"
type input "1,619"
type input "-231"
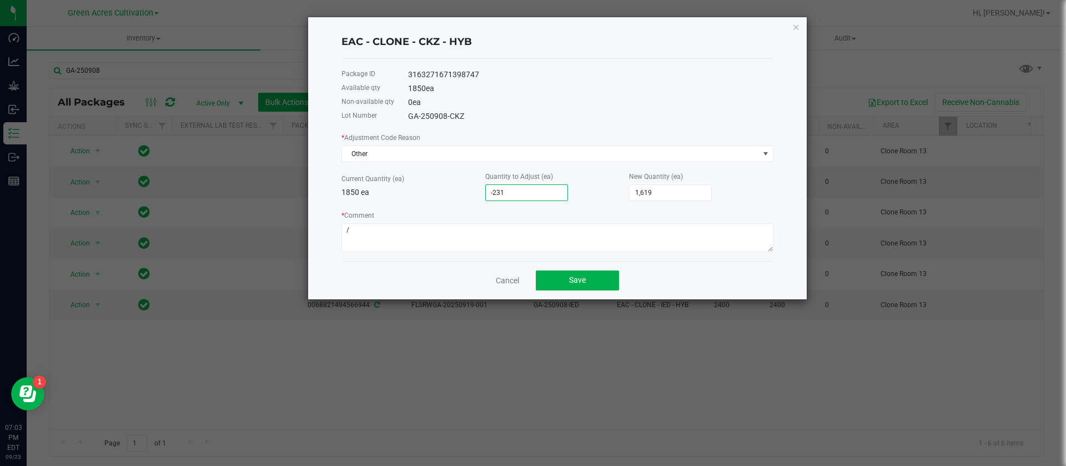
click at [373, 197] on p "1850 ea" at bounding box center [414, 193] width 144 height 12
click at [595, 282] on button "Save" at bounding box center [577, 281] width 83 height 20
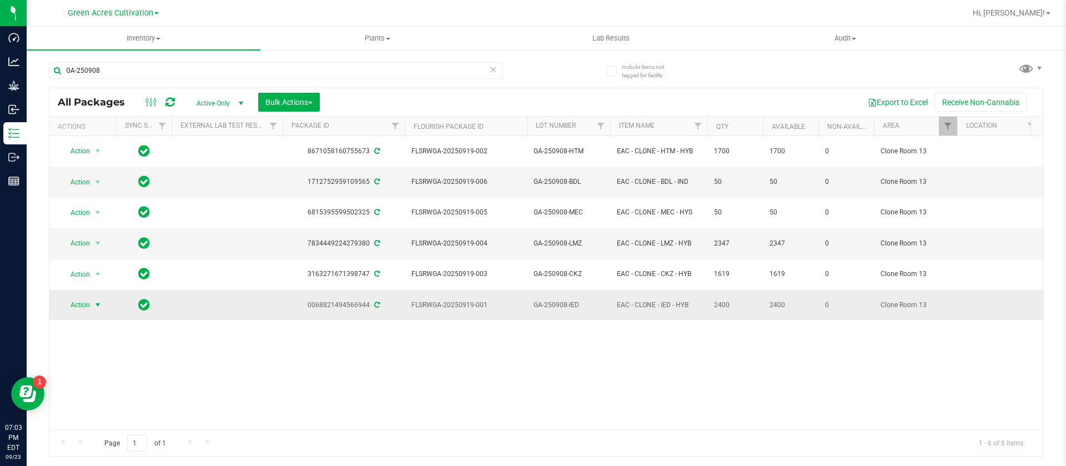
click at [86, 297] on span "Action" at bounding box center [76, 305] width 30 height 16
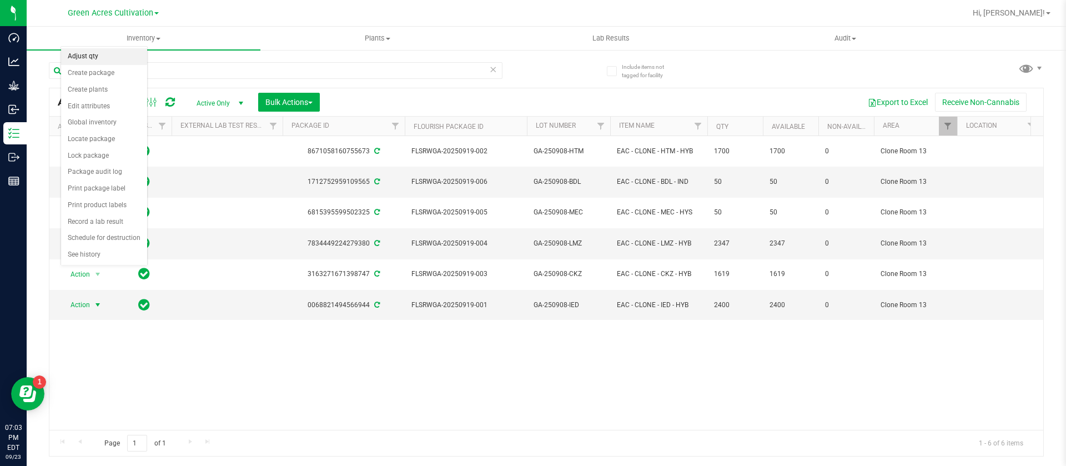
click at [102, 53] on li "Adjust qty" at bounding box center [104, 56] width 86 height 17
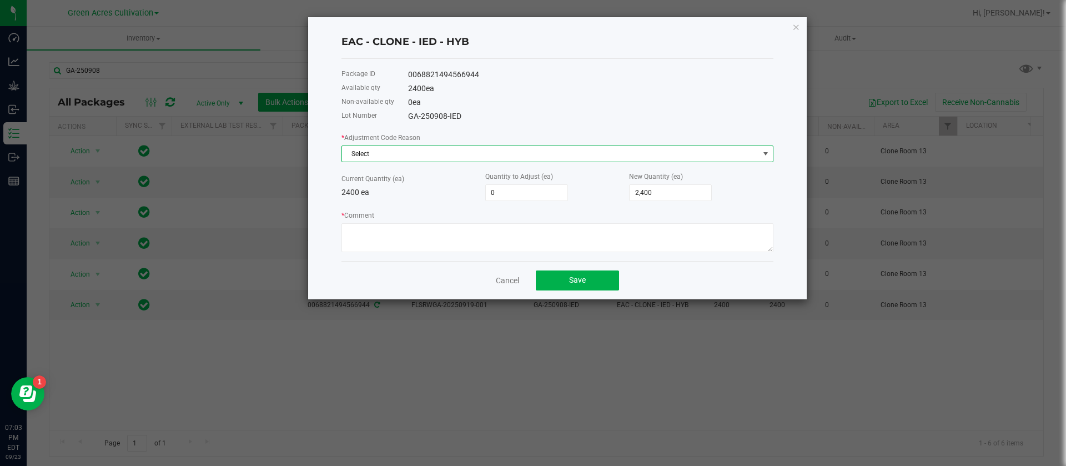
click at [479, 150] on span "Select" at bounding box center [550, 154] width 417 height 16
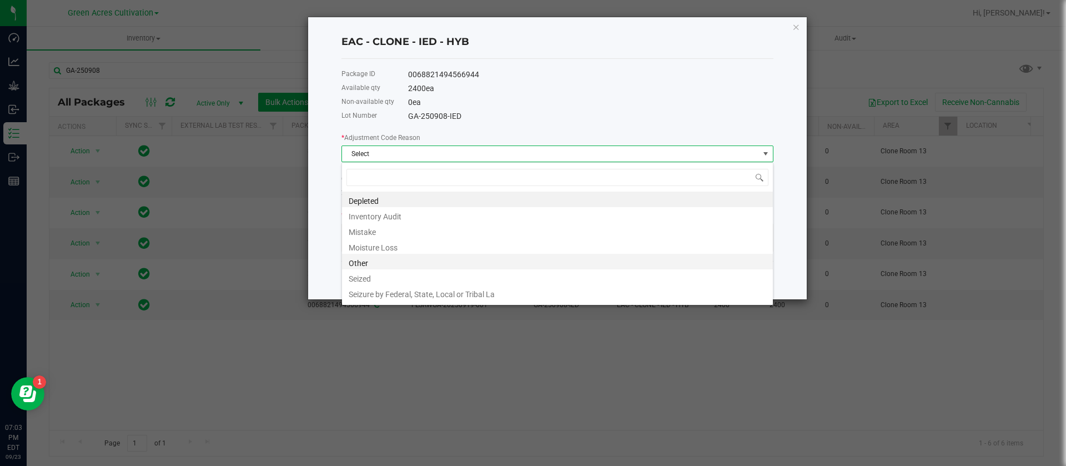
click at [367, 264] on li "Other" at bounding box center [557, 262] width 431 height 16
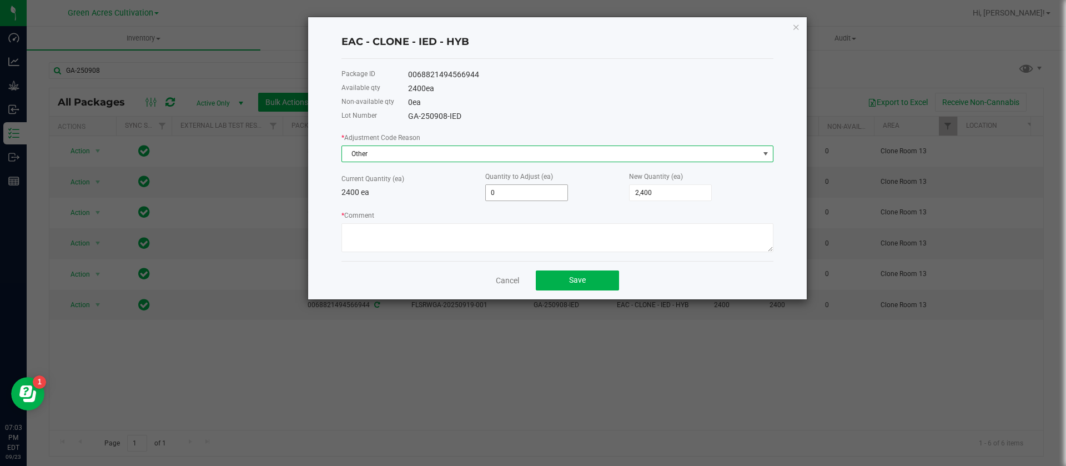
click at [512, 187] on input "0" at bounding box center [527, 193] width 82 height 16
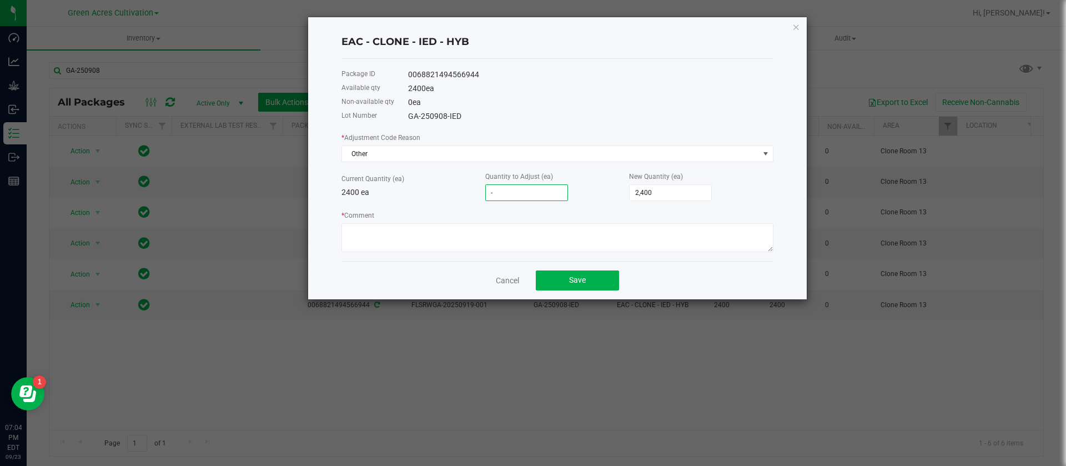
type input "-1"
type input "2,399"
type input "-16"
type input "2,384"
type input "-16"
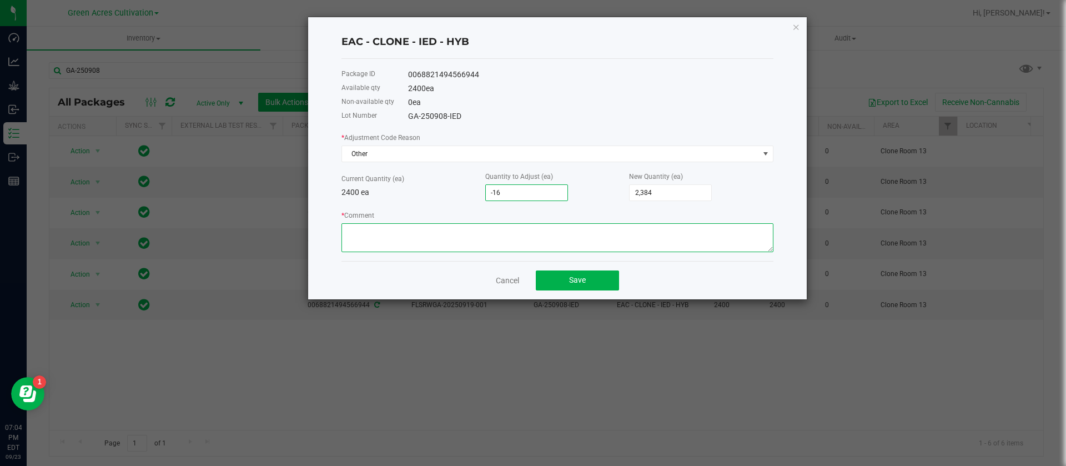
click at [437, 231] on textarea "* Comment" at bounding box center [558, 237] width 432 height 29
type textarea "."
click at [442, 197] on p "2400 ea" at bounding box center [414, 193] width 144 height 12
click at [579, 292] on div "Cancel Save" at bounding box center [558, 280] width 432 height 38
click at [585, 278] on span "Save" at bounding box center [577, 280] width 17 height 9
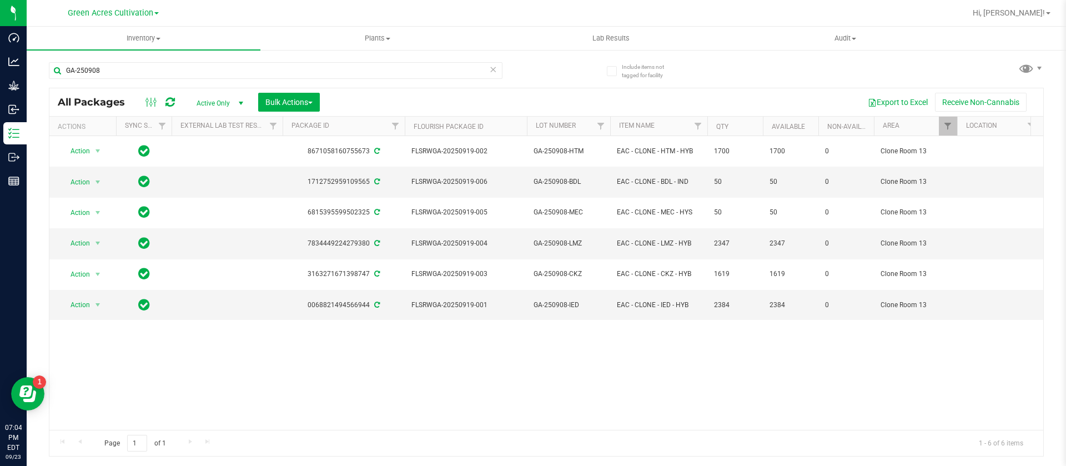
drag, startPoint x: 518, startPoint y: 354, endPoint x: 504, endPoint y: 347, distance: 16.4
click at [509, 350] on div "Action Action Adjust qty Create package Create plants Edit attributes Global in…" at bounding box center [546, 283] width 994 height 294
click at [193, 360] on div "Action Action Adjust qty Create package Create plants Edit attributes Global in…" at bounding box center [546, 283] width 994 height 294
click at [190, 310] on div "Action Action Adjust qty Create package Create plants Edit attributes Global in…" at bounding box center [546, 283] width 994 height 294
click at [1045, 74] on div "Include items not tagged for facility GA-250908 All Packages Active Only Active…" at bounding box center [547, 218] width 1040 height 339
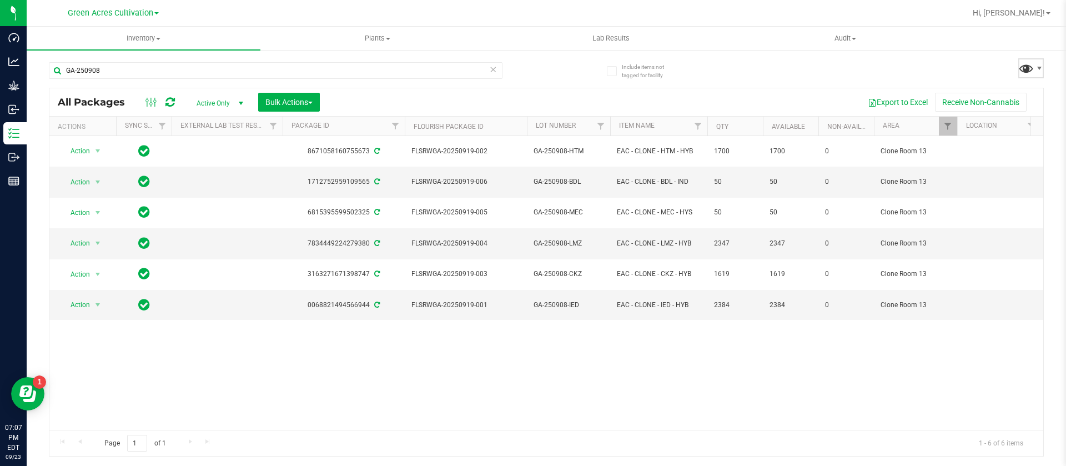
click at [1030, 67] on span at bounding box center [1027, 68] width 16 height 16
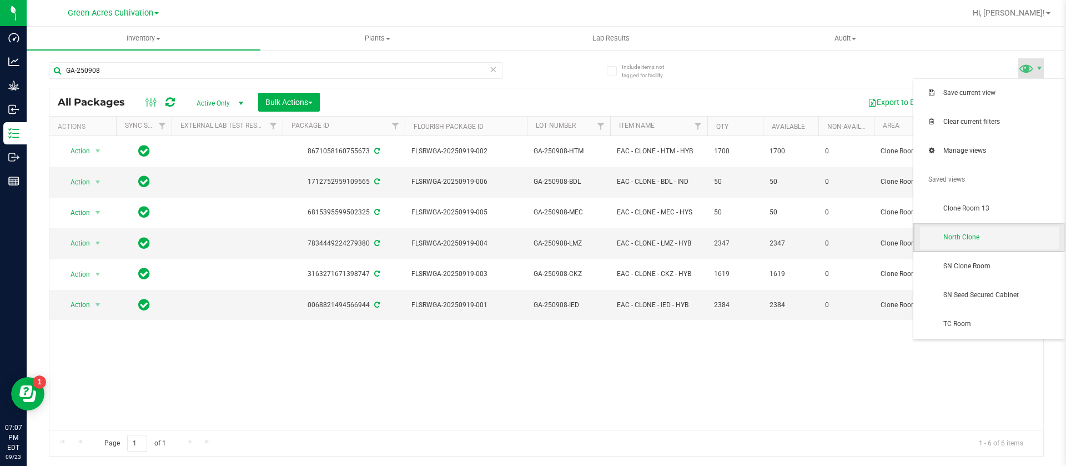
click at [989, 236] on span "North Clone" at bounding box center [1002, 237] width 116 height 9
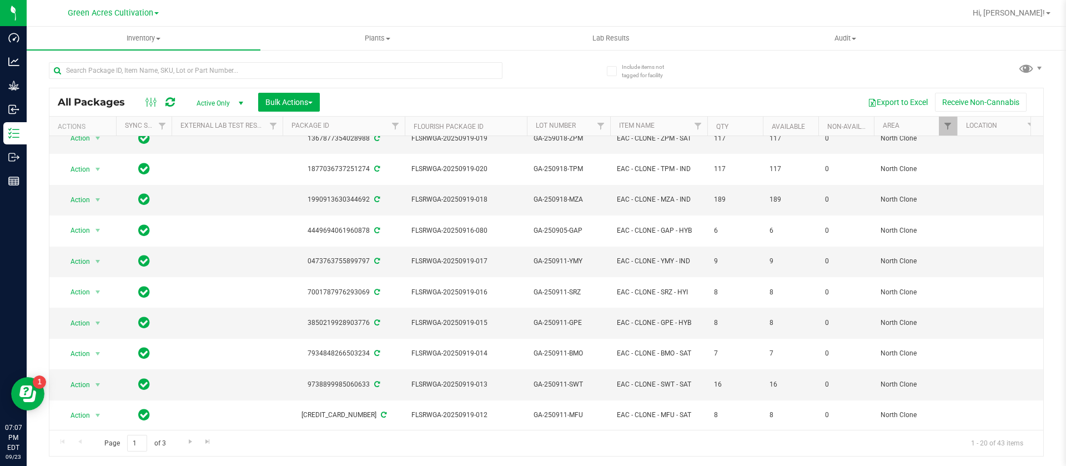
scroll to position [218, 0]
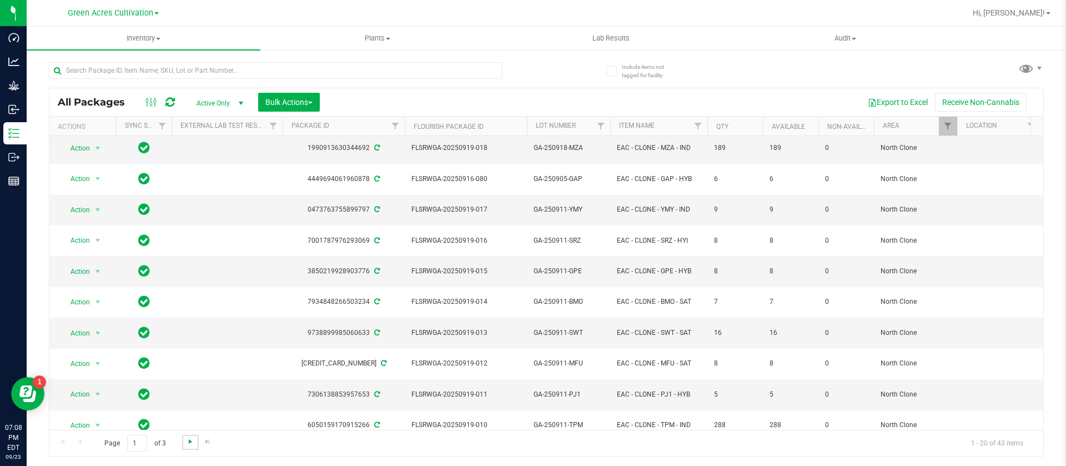
click at [190, 443] on span "Go to the next page" at bounding box center [190, 441] width 9 height 9
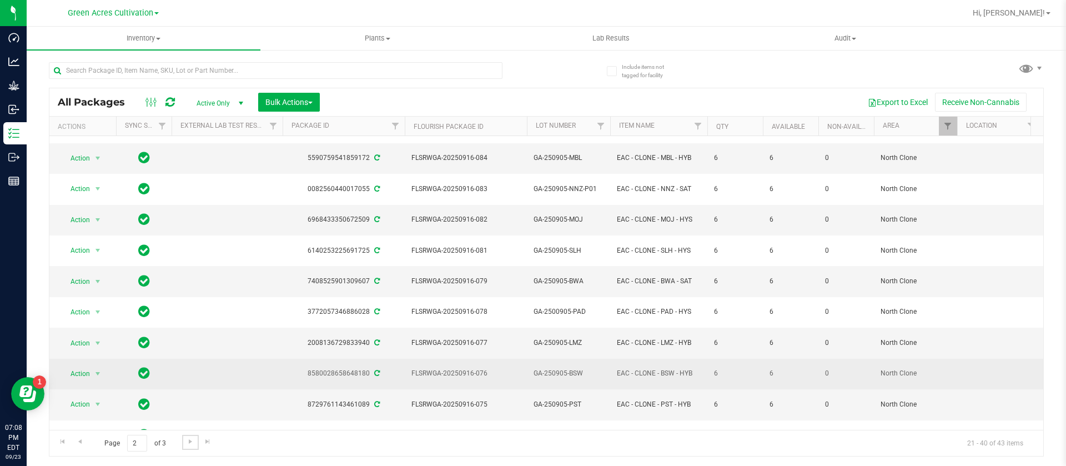
scroll to position [218, 0]
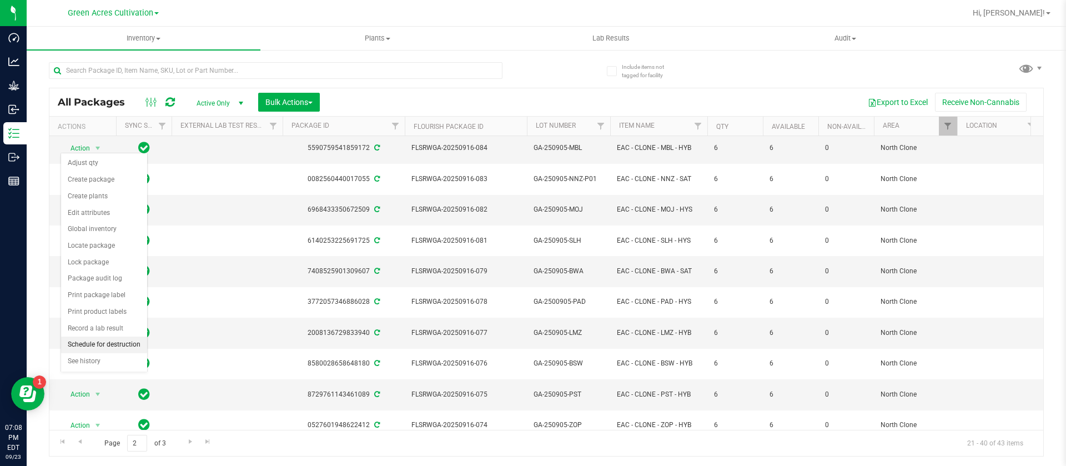
click at [121, 342] on li "Schedule for destruction" at bounding box center [104, 345] width 86 height 17
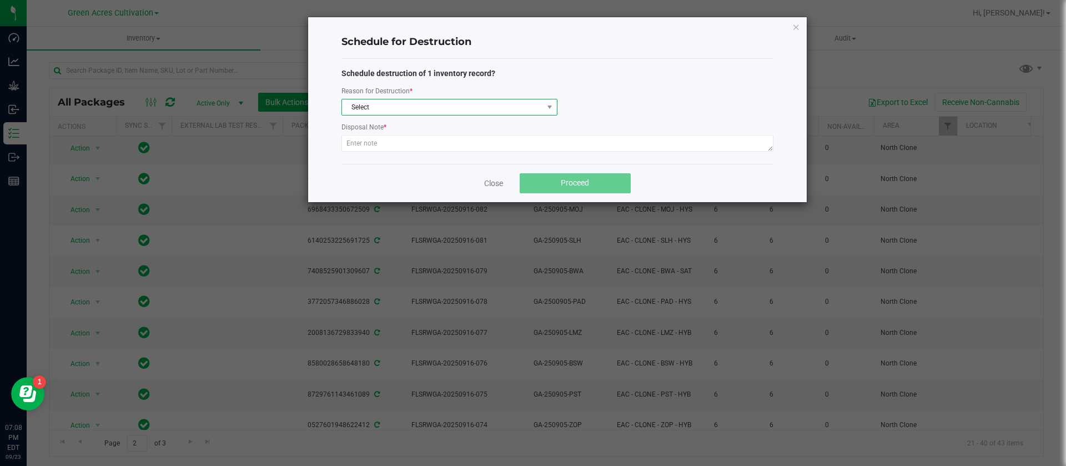
click at [402, 111] on span "Select" at bounding box center [442, 107] width 201 height 16
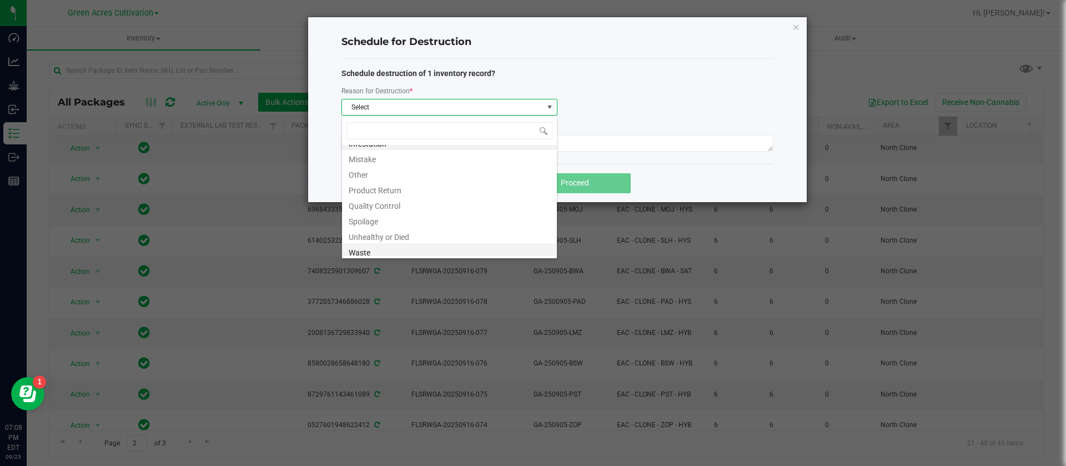
scroll to position [13, 0]
click at [373, 246] on li "Waste" at bounding box center [449, 249] width 215 height 16
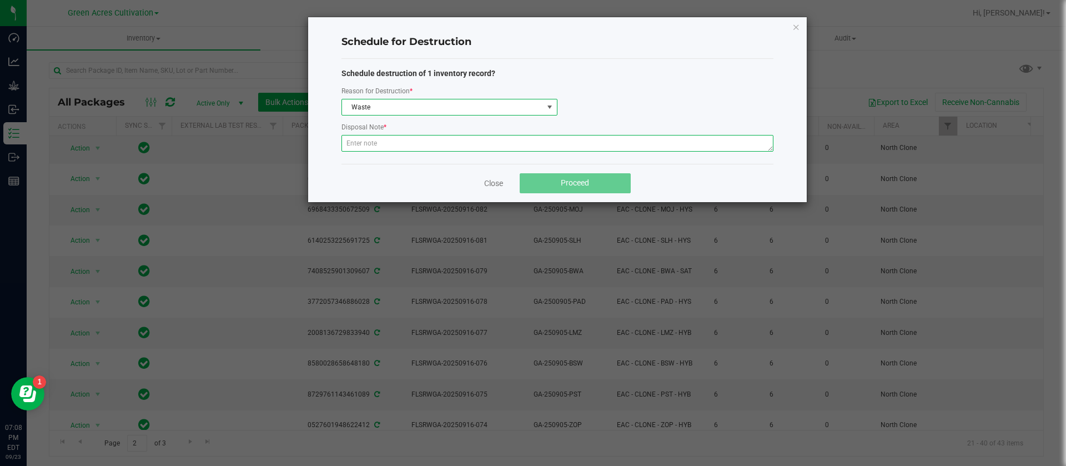
click at [362, 136] on textarea at bounding box center [558, 143] width 432 height 17
type textarea "."
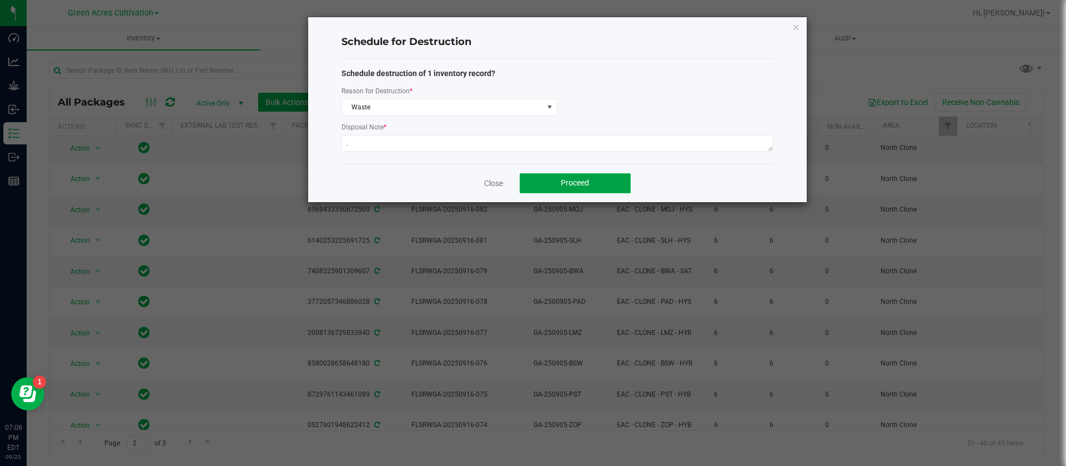
click at [566, 180] on span "Proceed" at bounding box center [575, 182] width 28 height 9
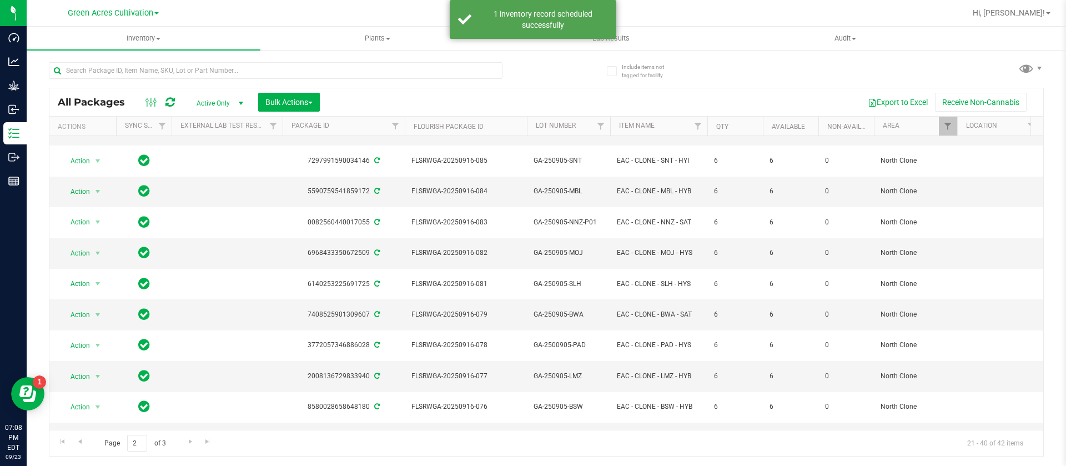
scroll to position [218, 0]
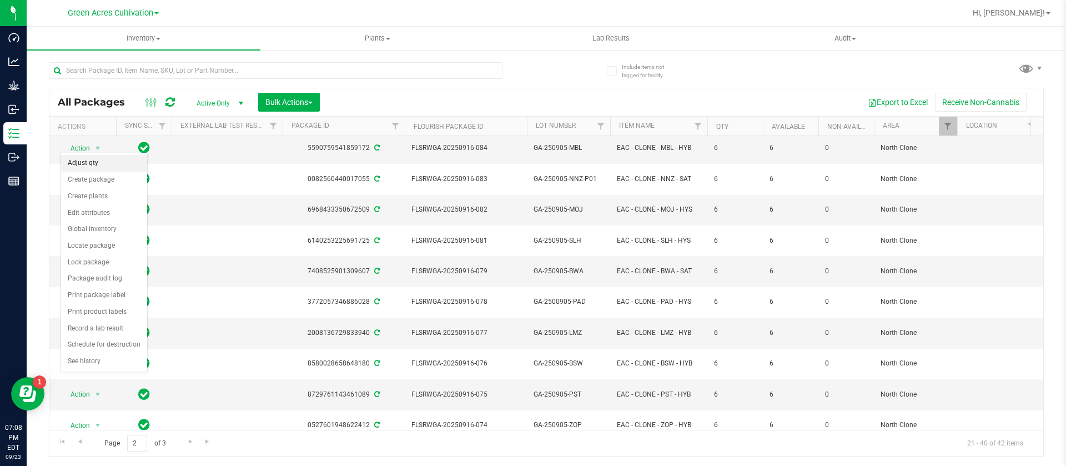
click at [101, 161] on li "Adjust qty" at bounding box center [104, 163] width 86 height 17
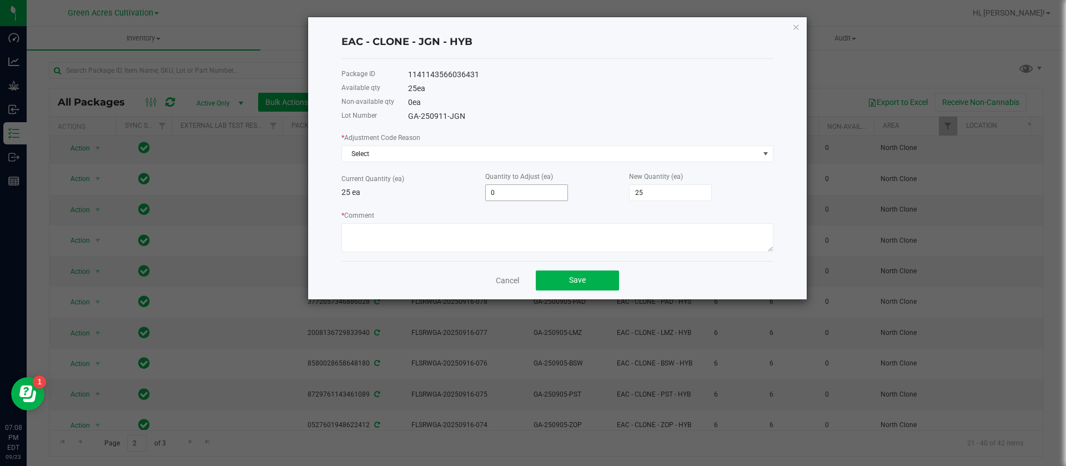
click at [491, 186] on input "0" at bounding box center [527, 193] width 82 height 16
type input "1"
type input "26"
type input "1"
click at [450, 141] on div "* Adjustment Code Reason Select" at bounding box center [558, 147] width 432 height 31
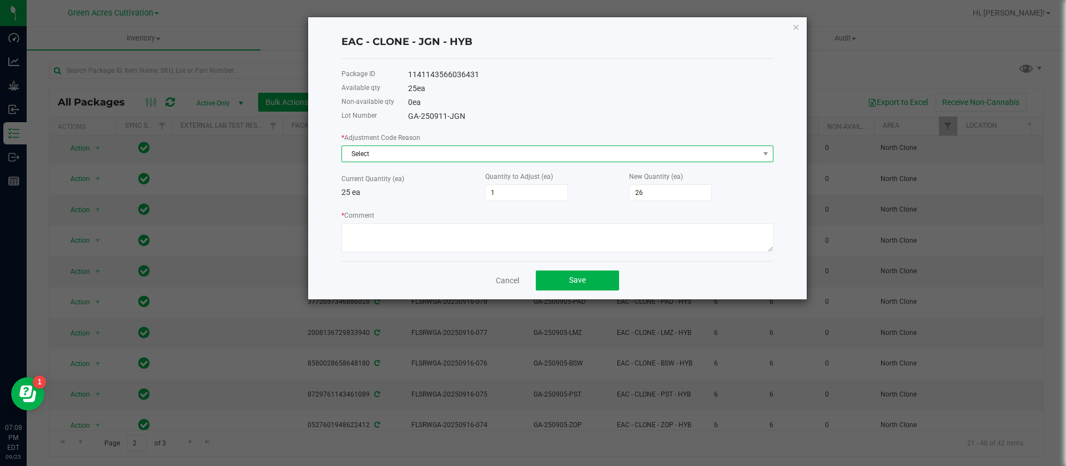
click at [437, 155] on span "Select" at bounding box center [550, 154] width 417 height 16
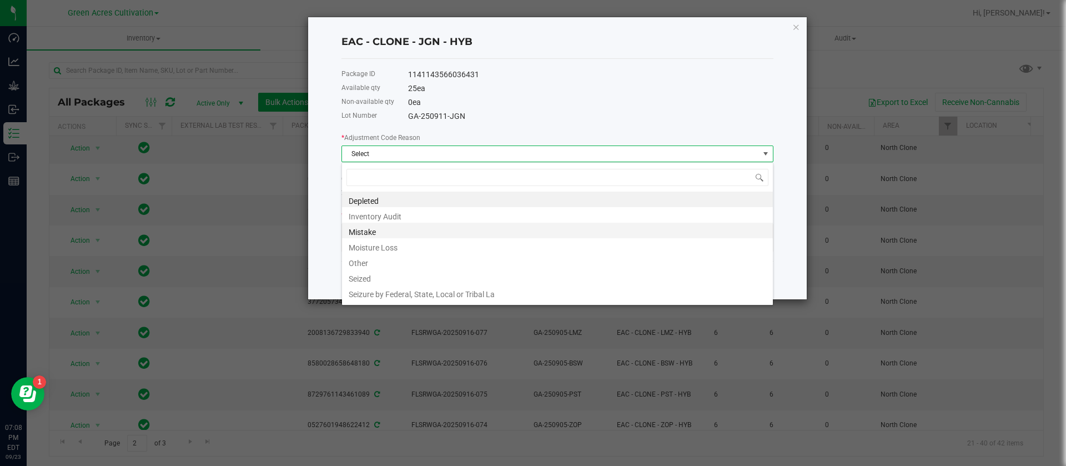
scroll to position [17, 432]
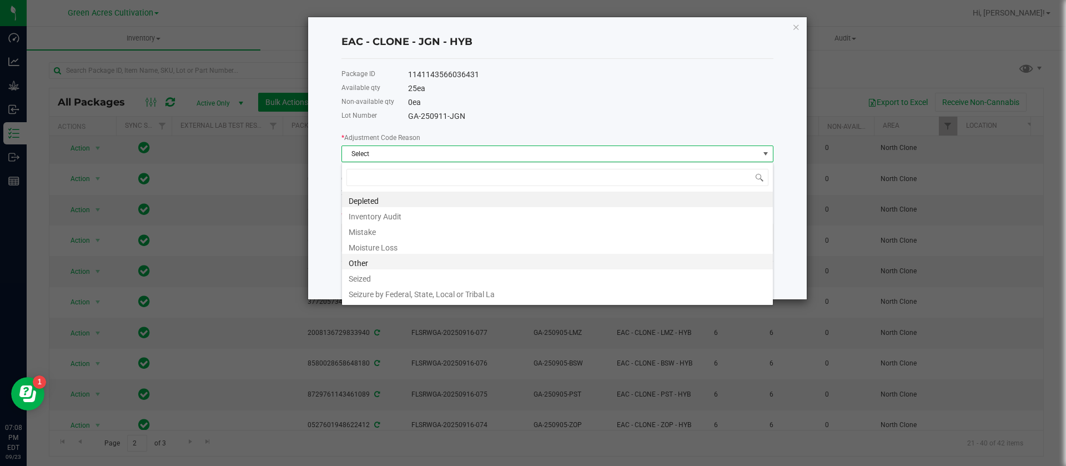
click at [361, 264] on li "Other" at bounding box center [557, 262] width 431 height 16
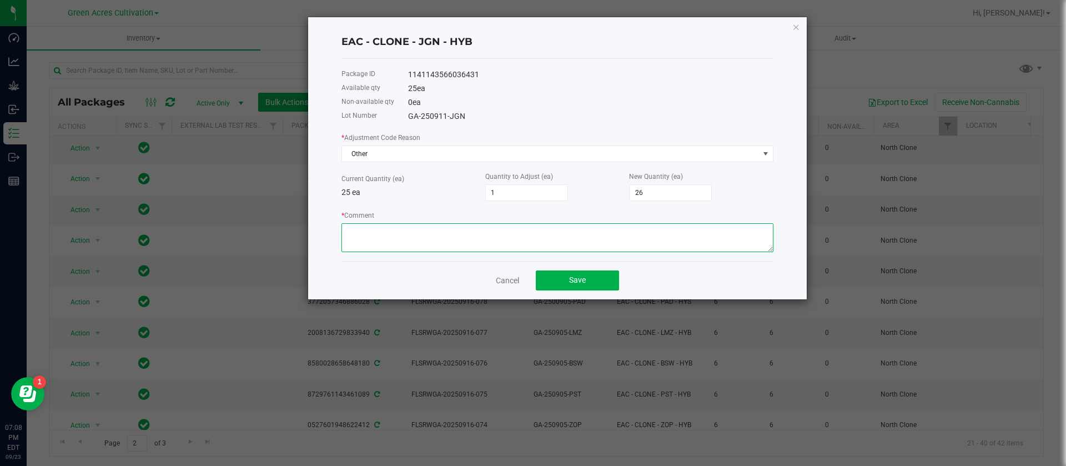
click at [391, 232] on textarea "* Comment" at bounding box center [558, 237] width 432 height 29
type textarea "."
drag, startPoint x: 567, startPoint y: 276, endPoint x: 572, endPoint y: 278, distance: 6.2
click at [573, 277] on button "Save" at bounding box center [577, 281] width 83 height 20
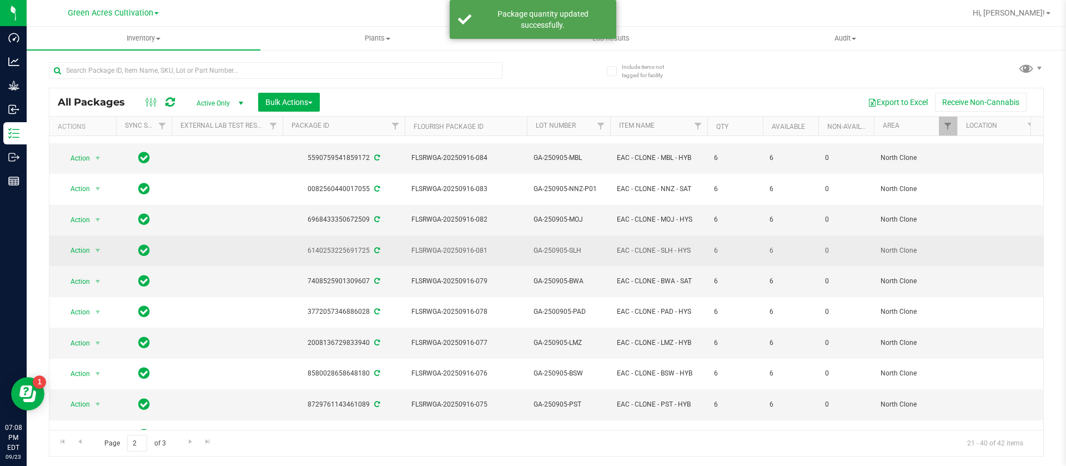
scroll to position [218, 0]
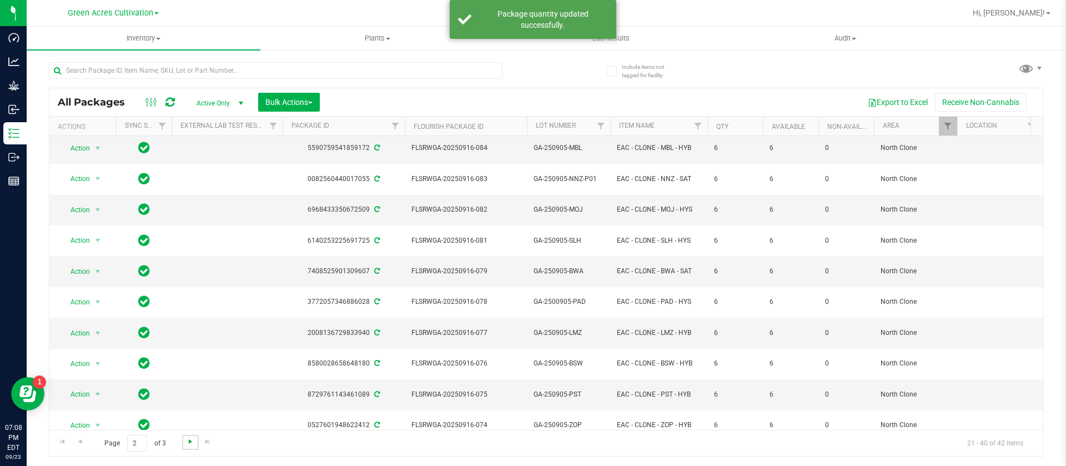
click at [187, 444] on span "Go to the next page" at bounding box center [190, 441] width 9 height 9
